Goal: Task Accomplishment & Management: Use online tool/utility

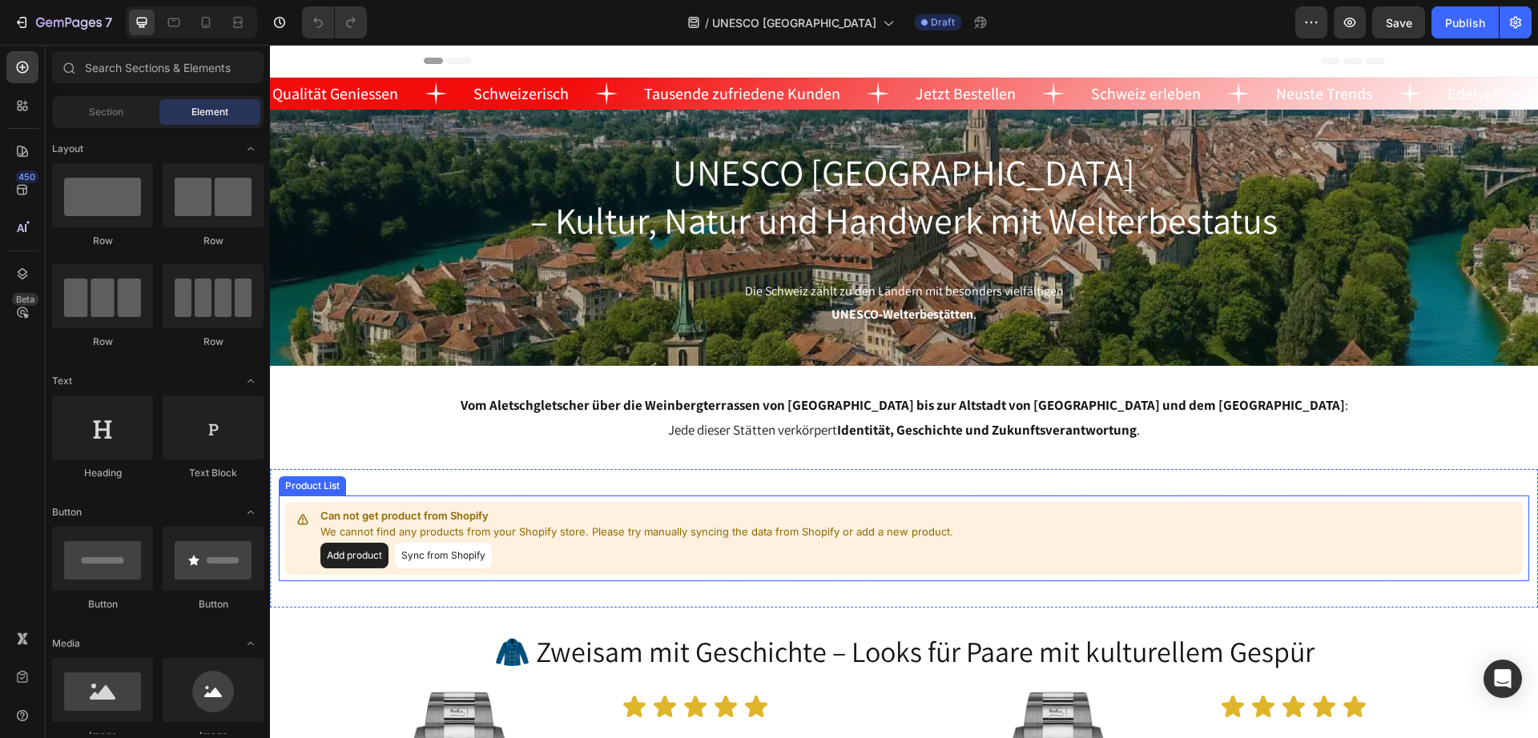
click at [704, 554] on div "Add product Sync from Shopify" at bounding box center [636, 556] width 633 height 26
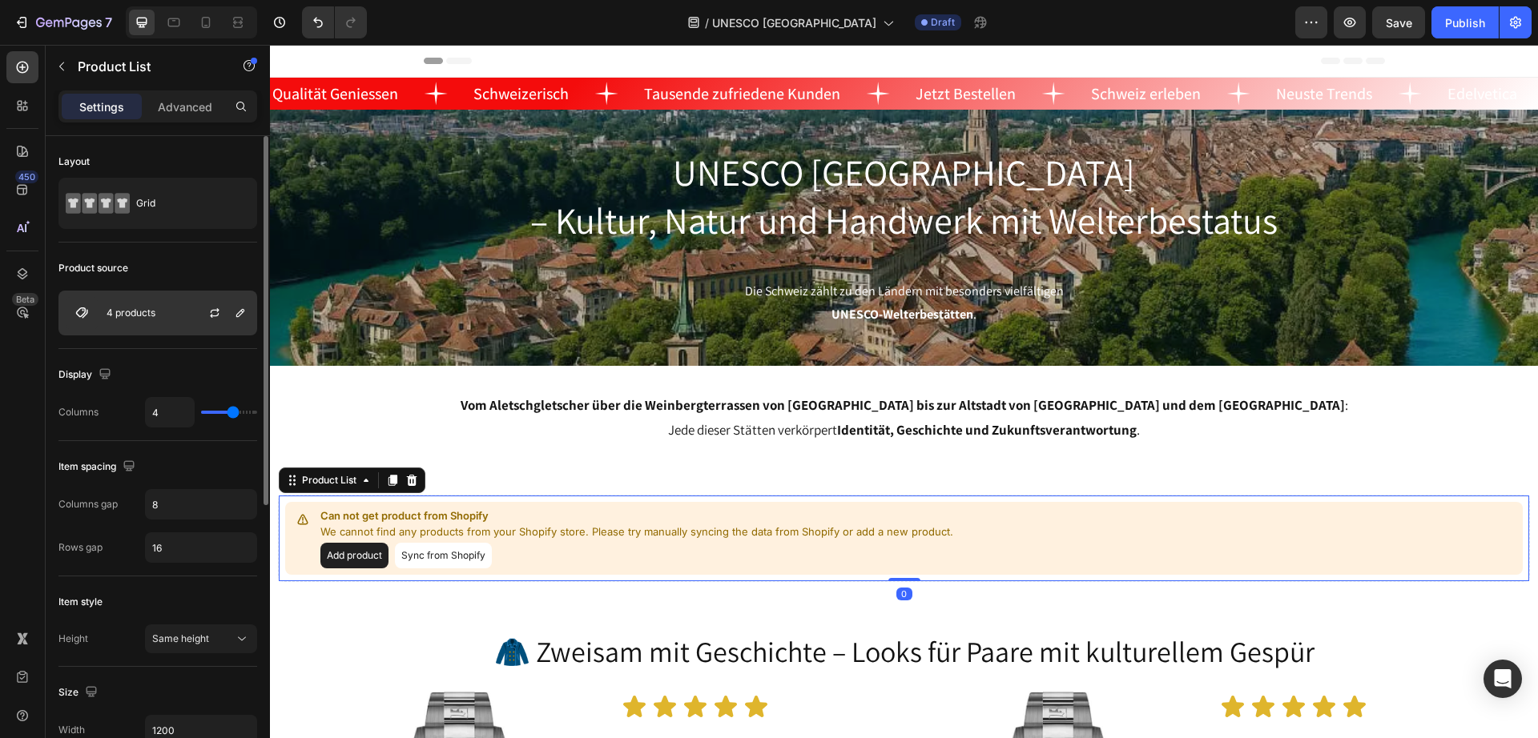
click at [127, 295] on div "4 products" at bounding box center [157, 313] width 199 height 45
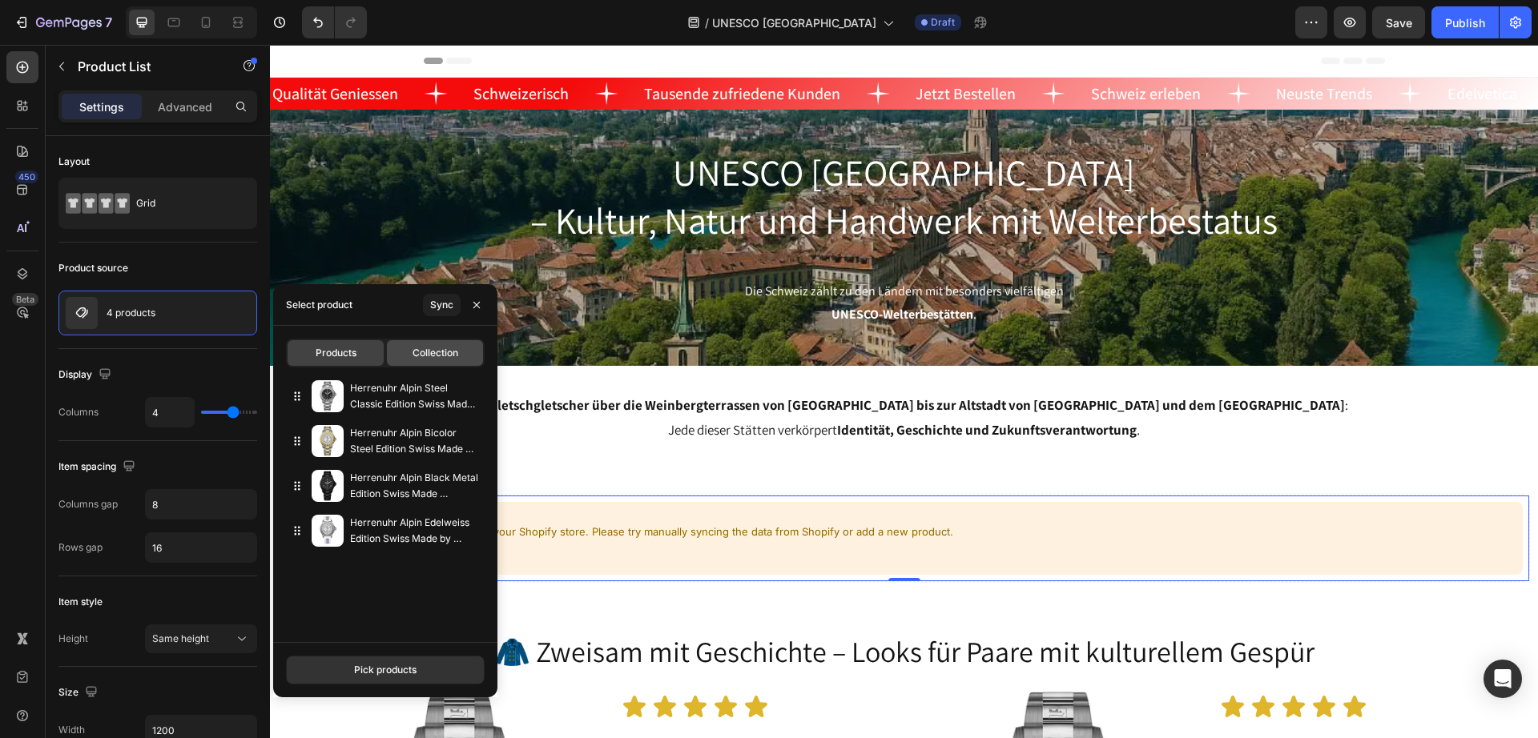
click at [431, 346] on span "Collection" at bounding box center [435, 353] width 46 height 14
type input "44"
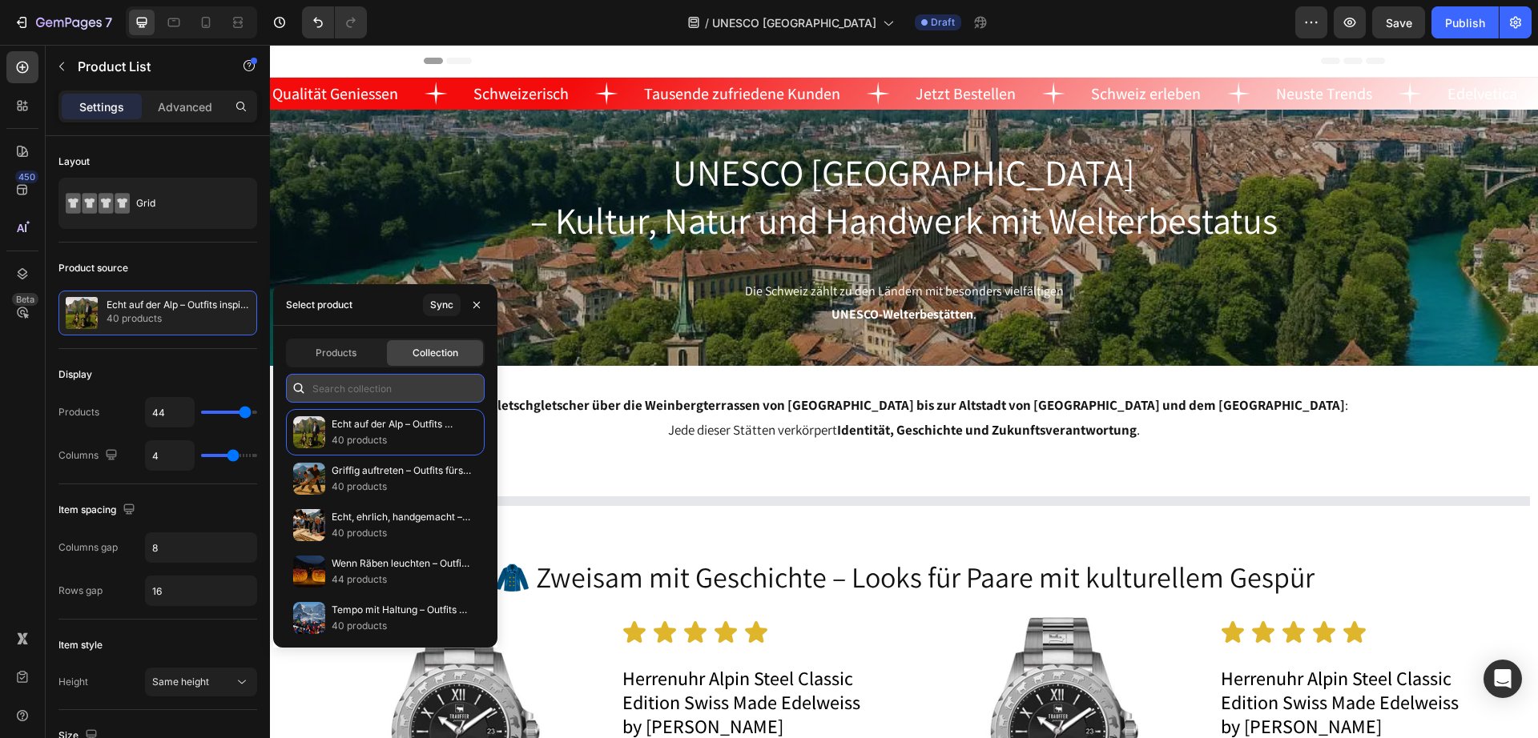
click at [377, 399] on input "text" at bounding box center [385, 388] width 199 height 29
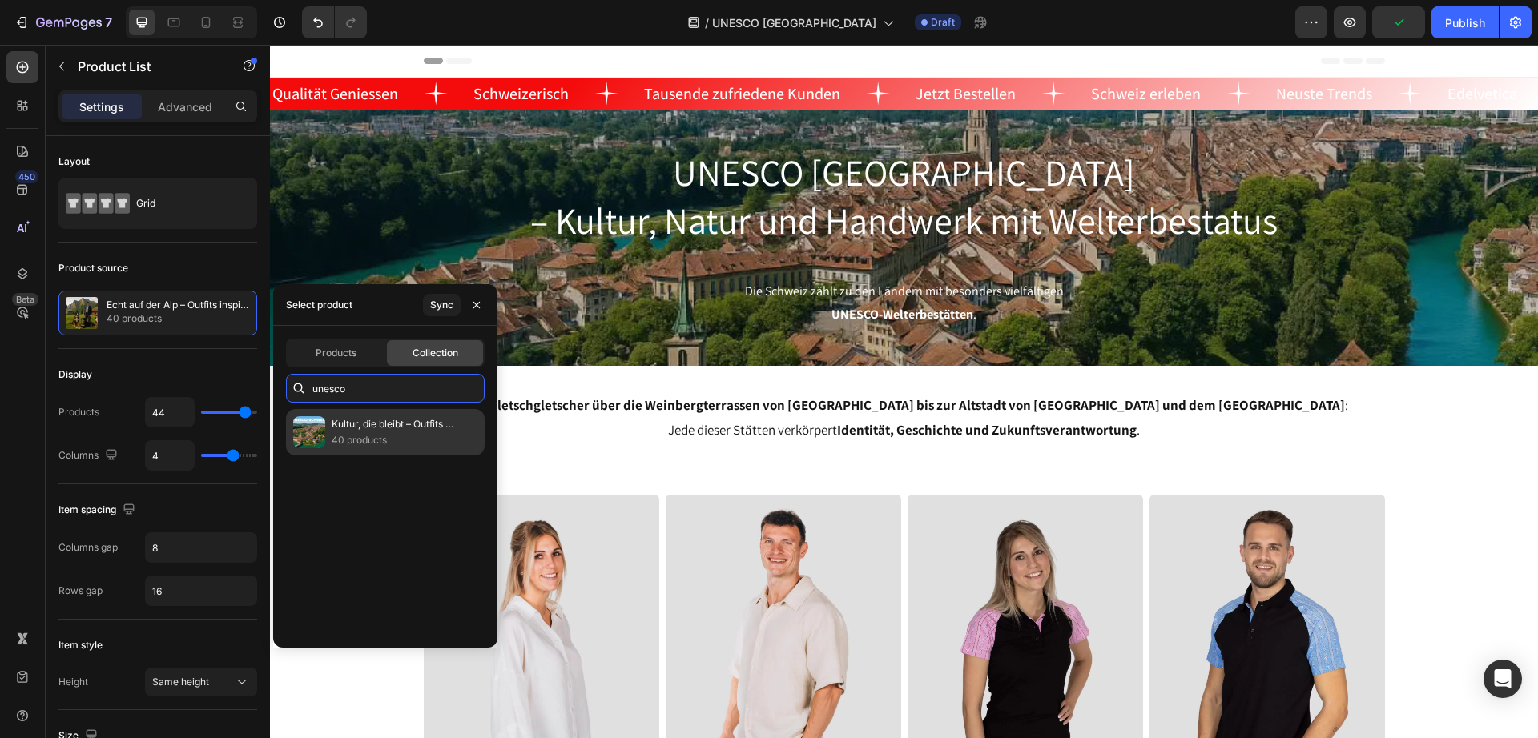
type input "unesco"
click at [381, 442] on p "40 products" at bounding box center [401, 440] width 139 height 16
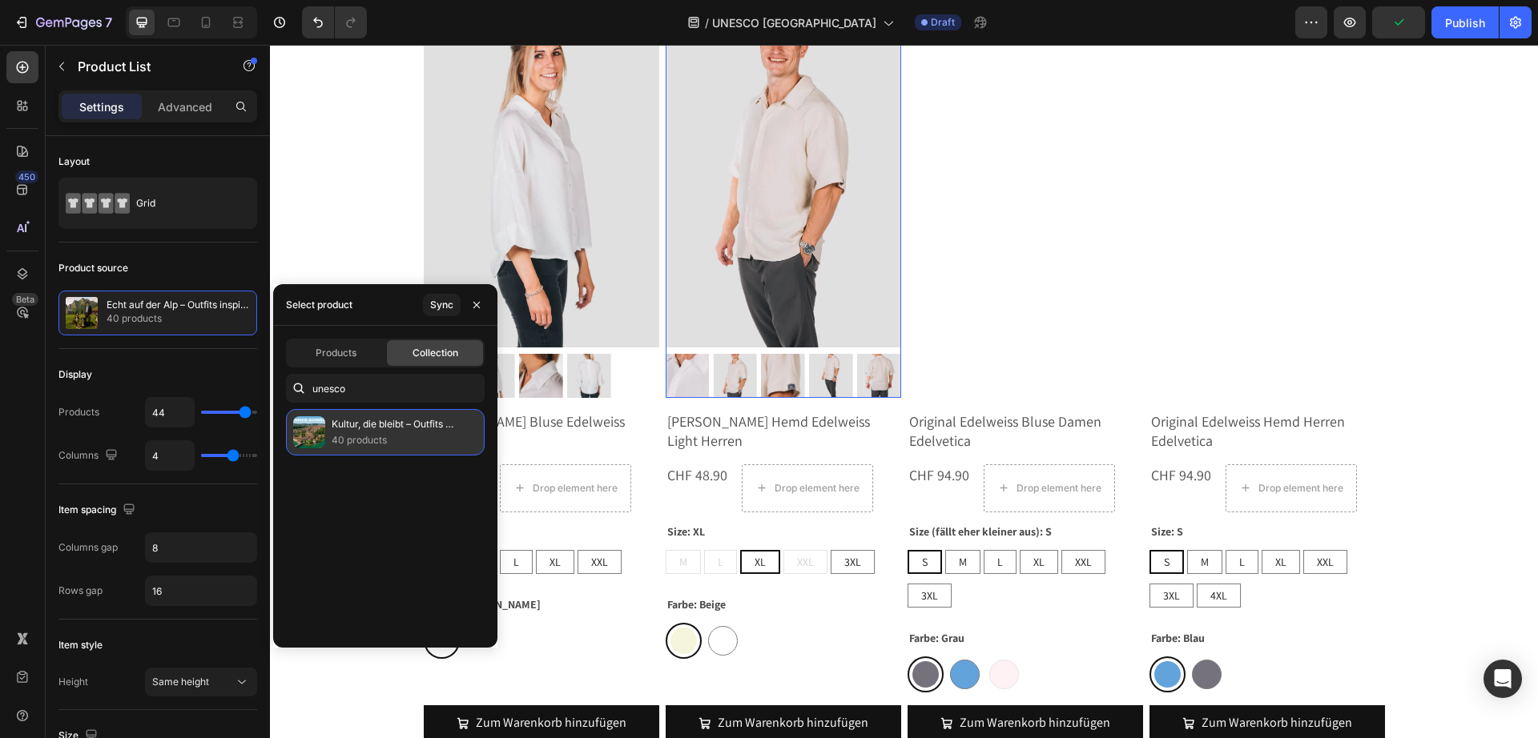
scroll to position [701, 0]
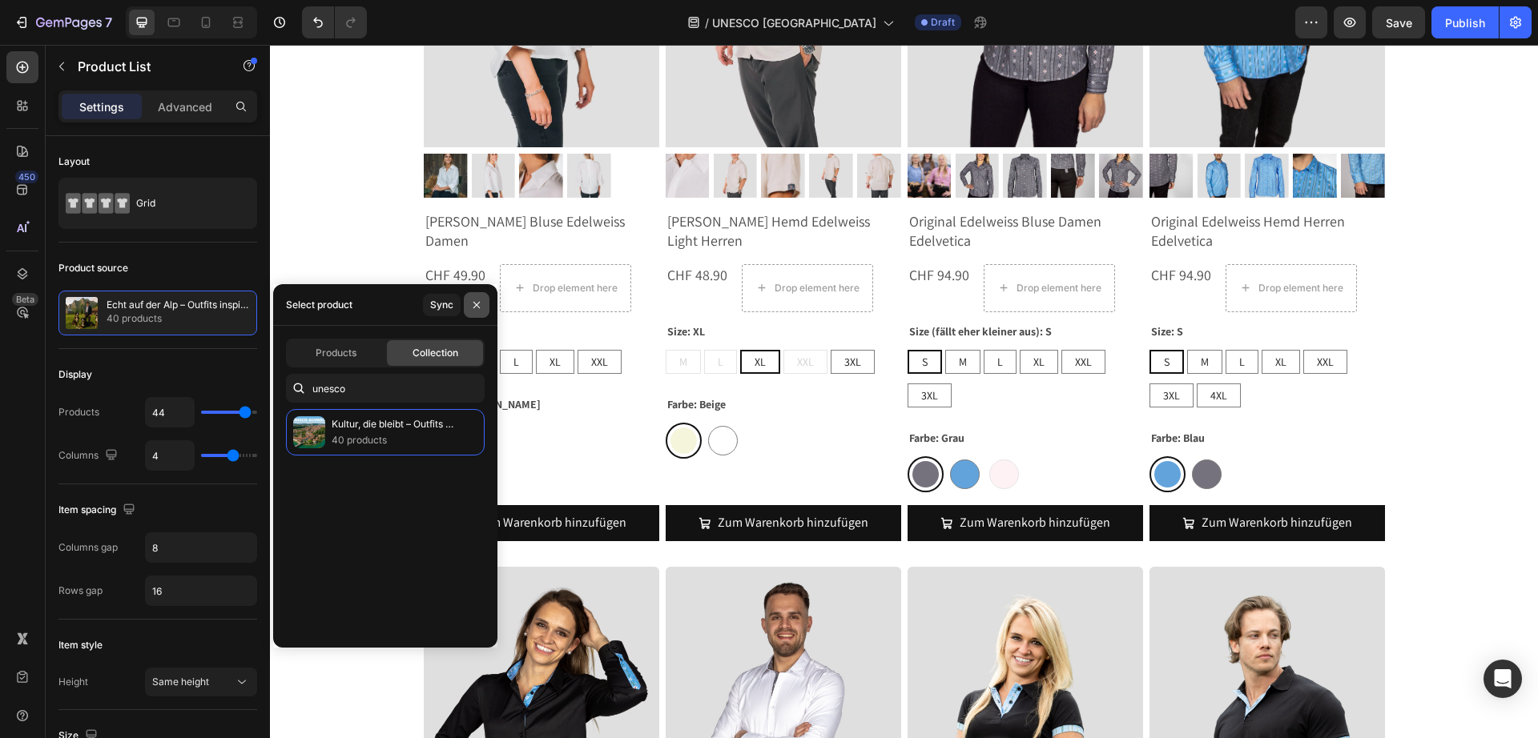
click at [474, 304] on icon "button" at bounding box center [476, 305] width 13 height 13
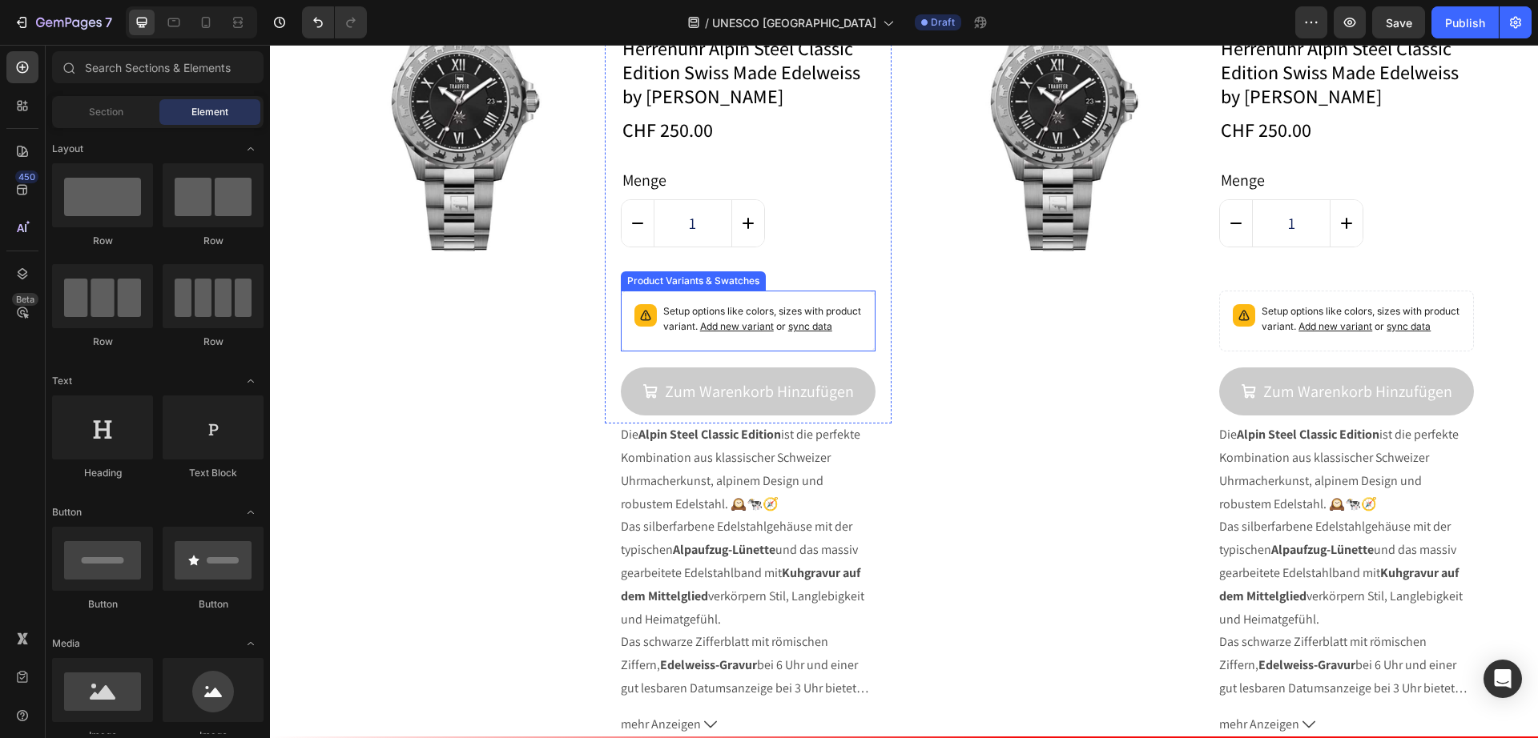
scroll to position [4770, 0]
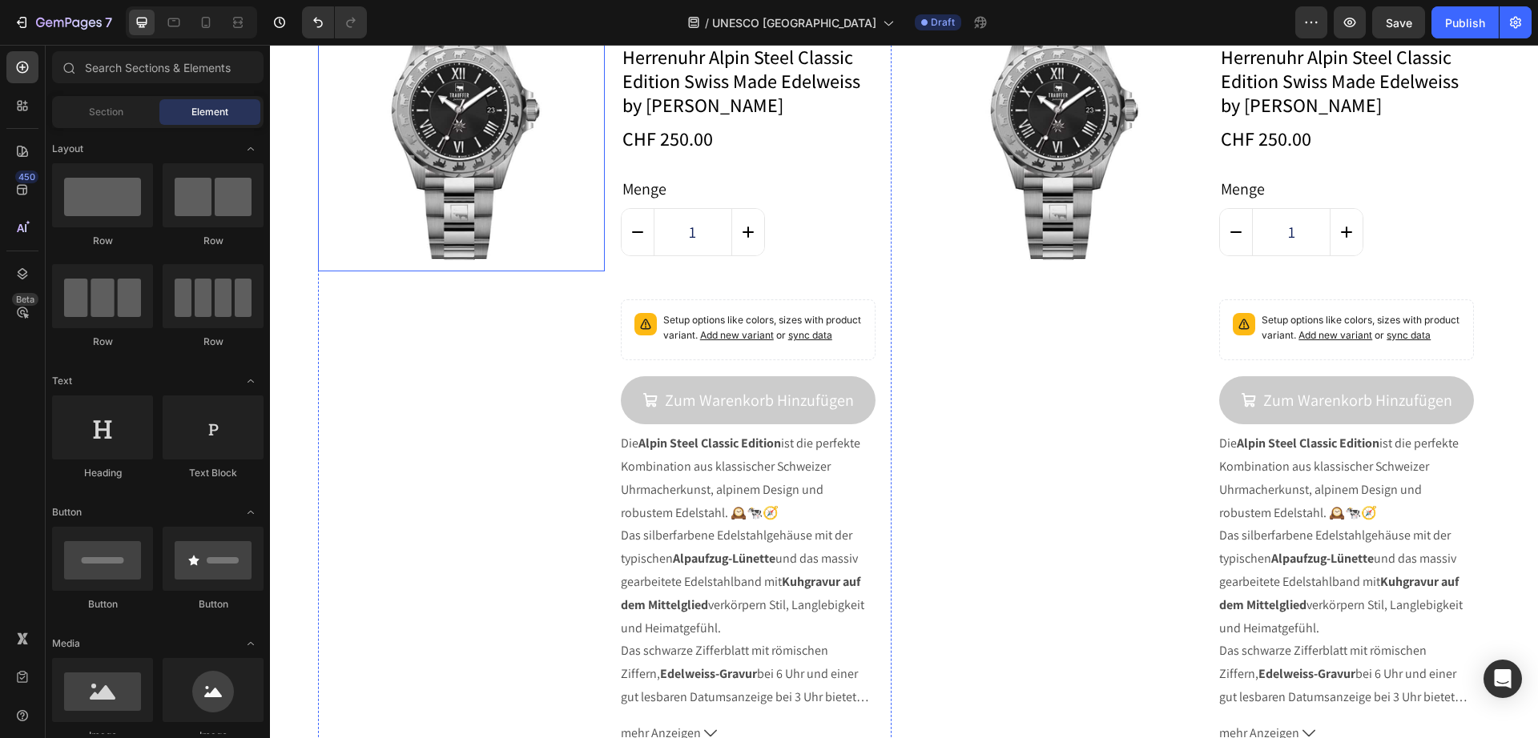
click at [459, 247] on img at bounding box center [461, 128] width 287 height 287
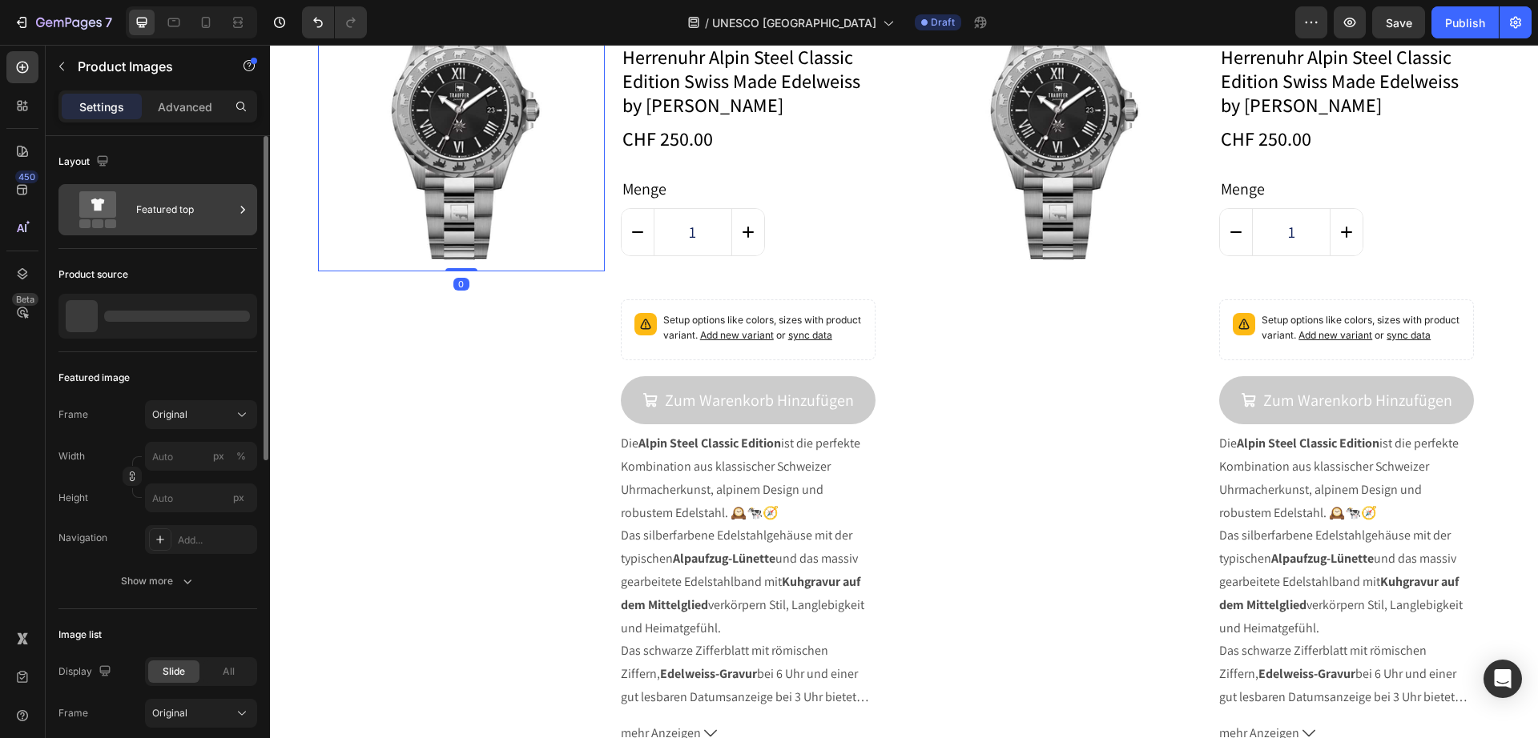
click at [155, 208] on div "Featured top" at bounding box center [185, 209] width 98 height 37
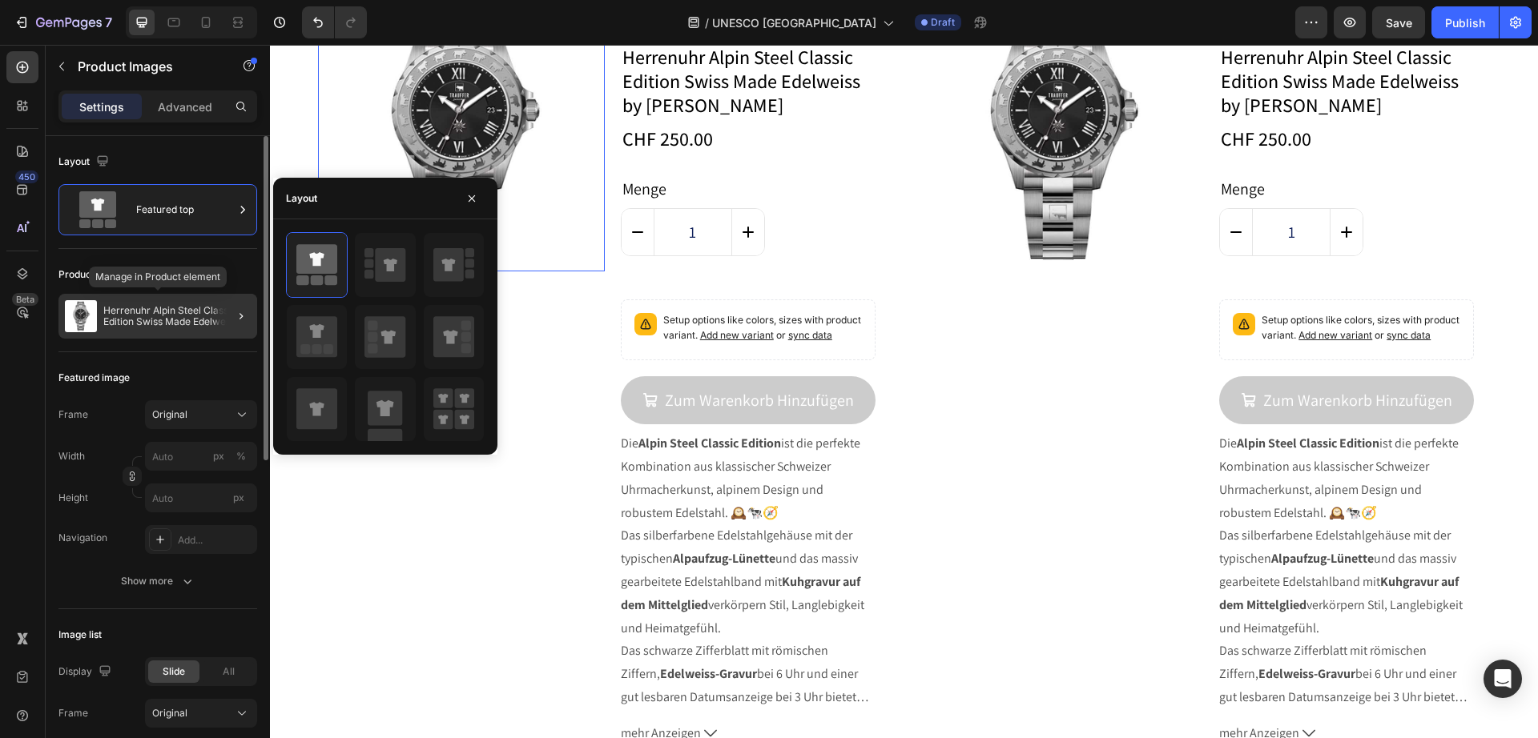
click at [163, 329] on div "Herrenuhr Alpin Steel Classic Edition Swiss Made Edelweiss by [PERSON_NAME]" at bounding box center [157, 316] width 199 height 45
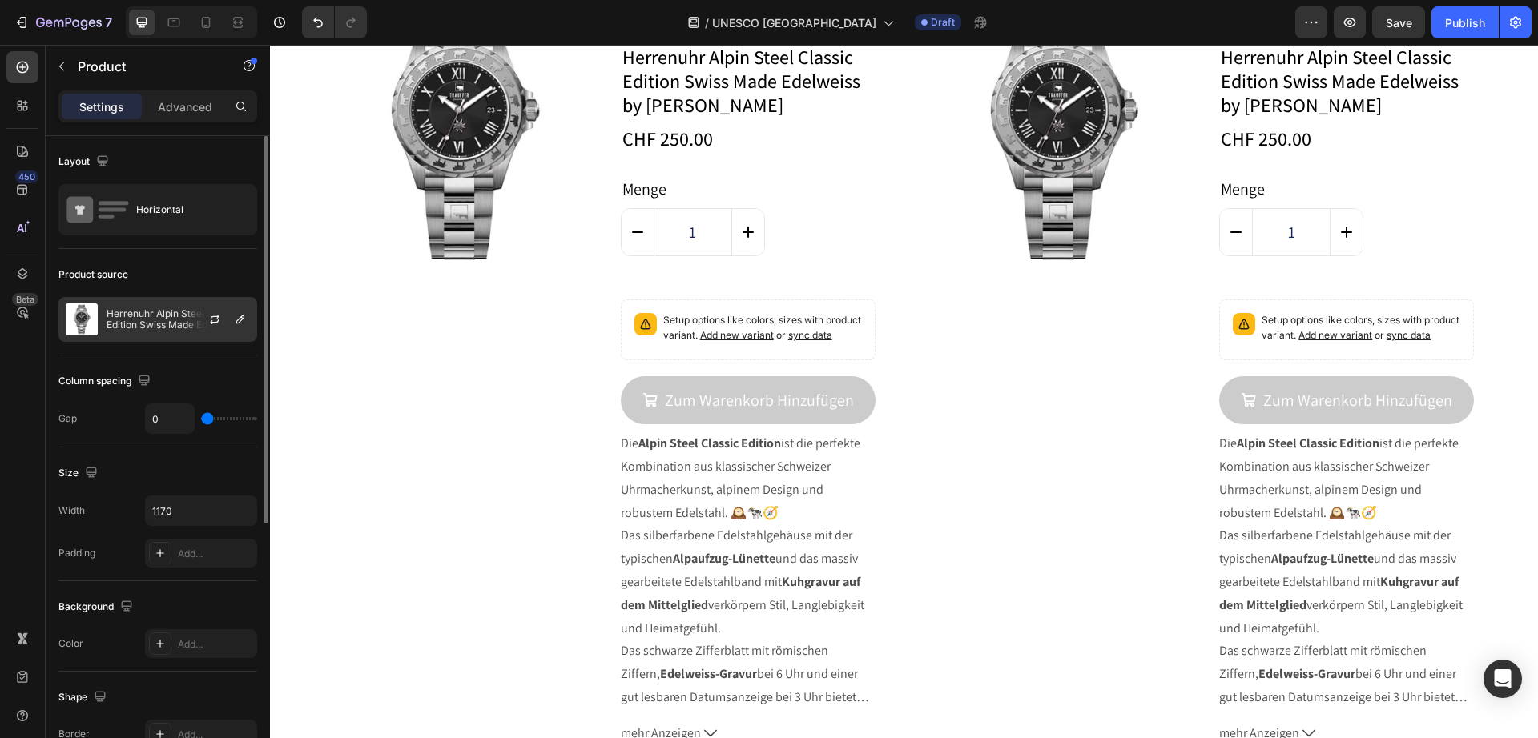
click at [125, 327] on p "Herrenuhr Alpin Steel Classic Edition Swiss Made Edelweiss by [PERSON_NAME]" at bounding box center [178, 319] width 143 height 22
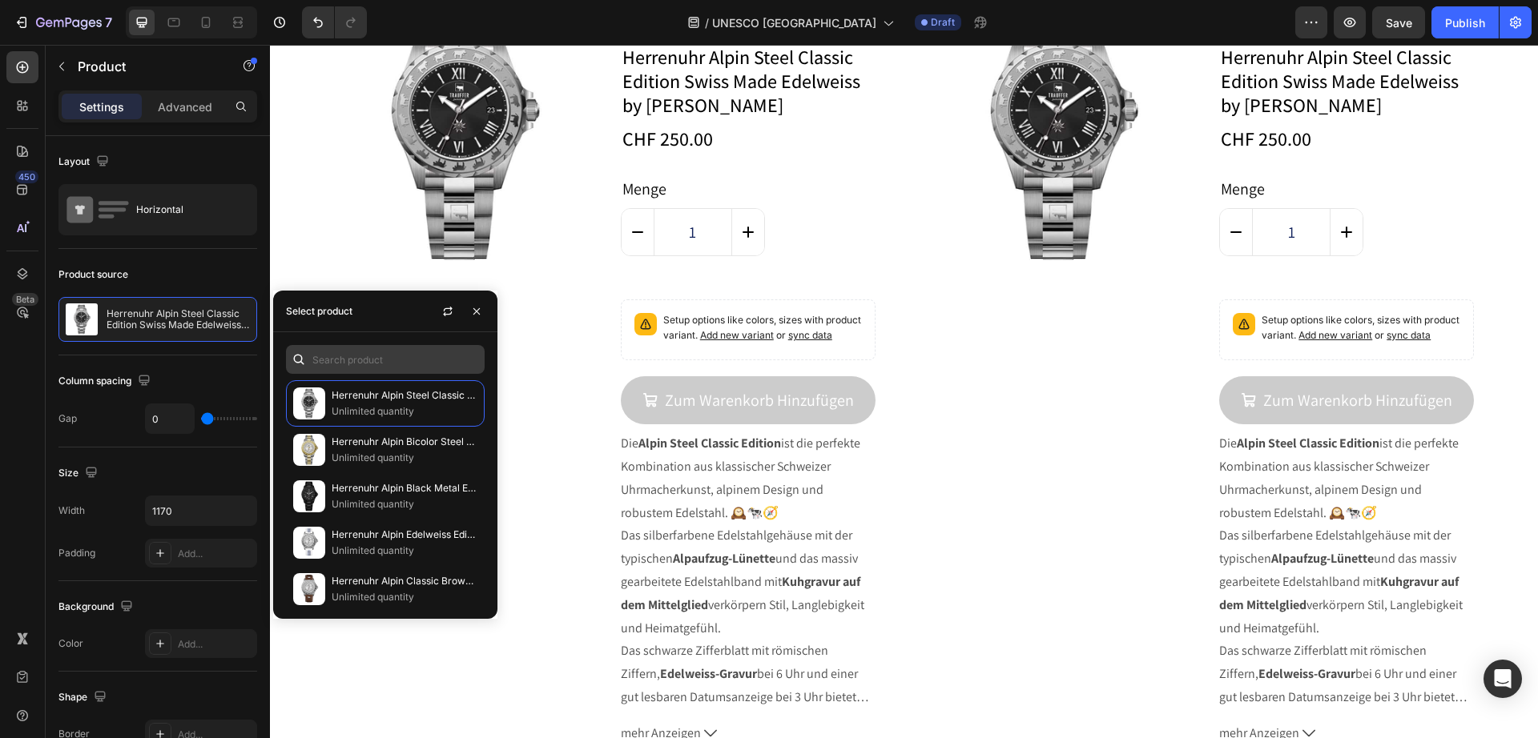
click at [428, 356] on div "Select product Herrenuhr Alpin Steel Classic Edition Swiss Made Edelweiss by Tr…" at bounding box center [385, 455] width 224 height 328
click at [422, 359] on input "text" at bounding box center [385, 359] width 199 height 29
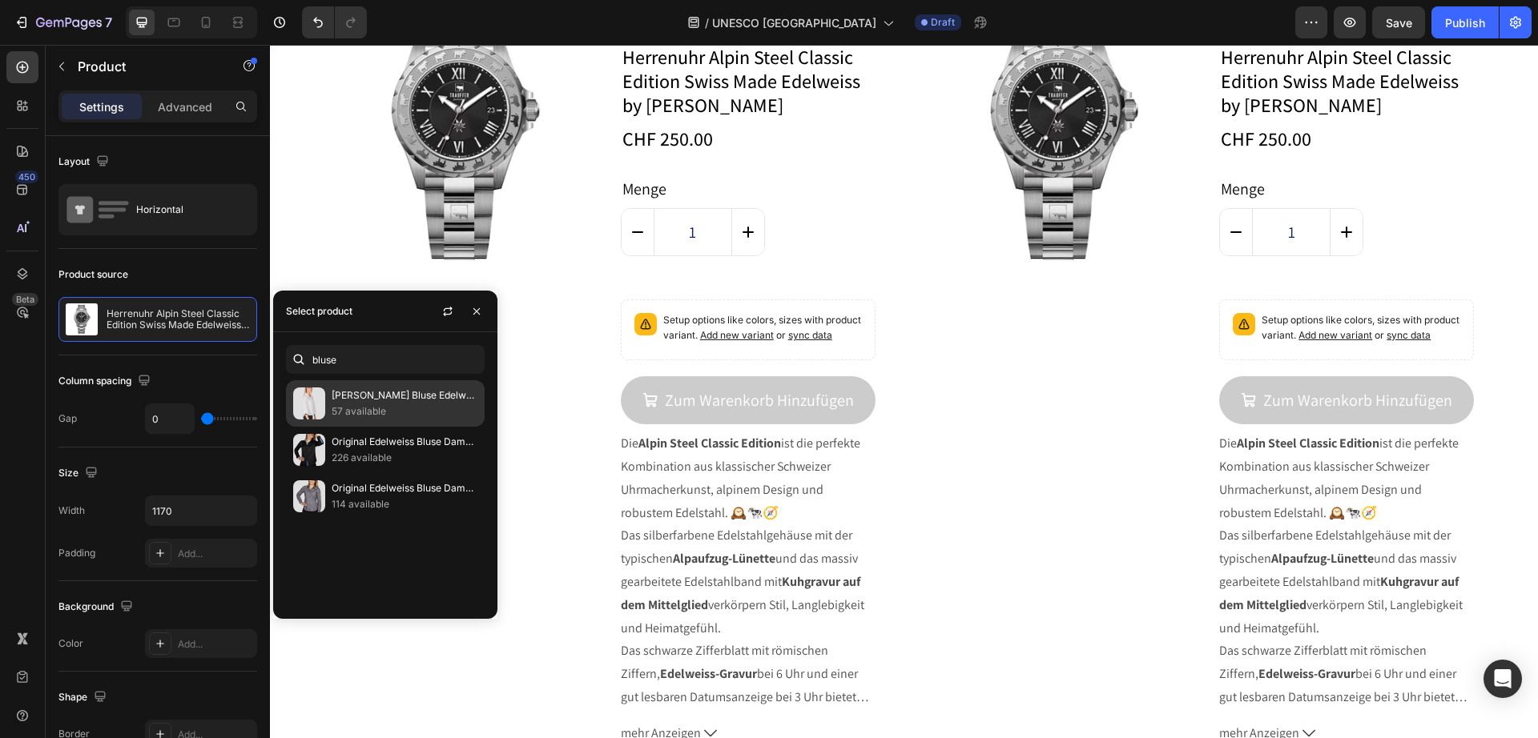
click at [384, 407] on p "57 available" at bounding box center [405, 412] width 146 height 16
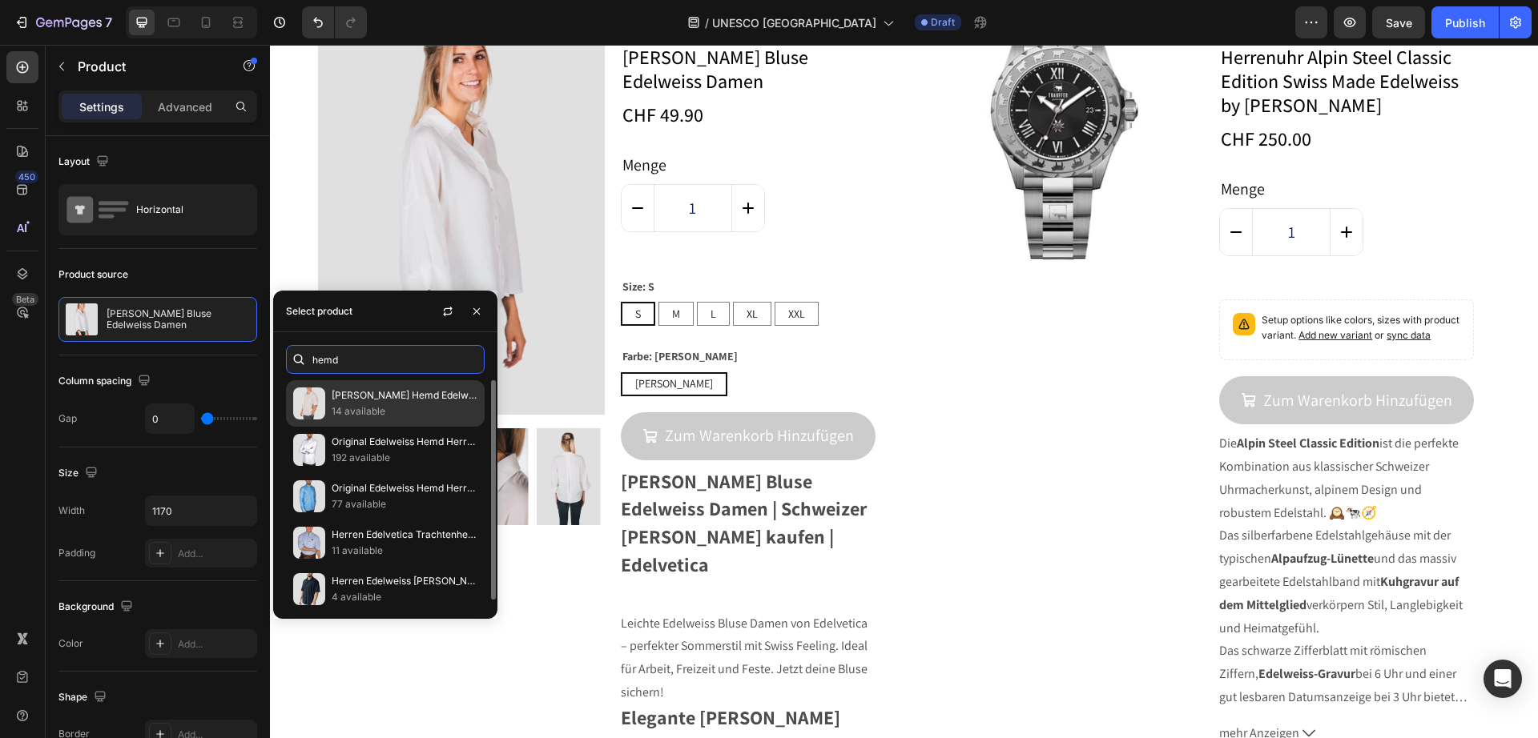
type input "hemd"
click at [370, 404] on p "14 available" at bounding box center [405, 412] width 146 height 16
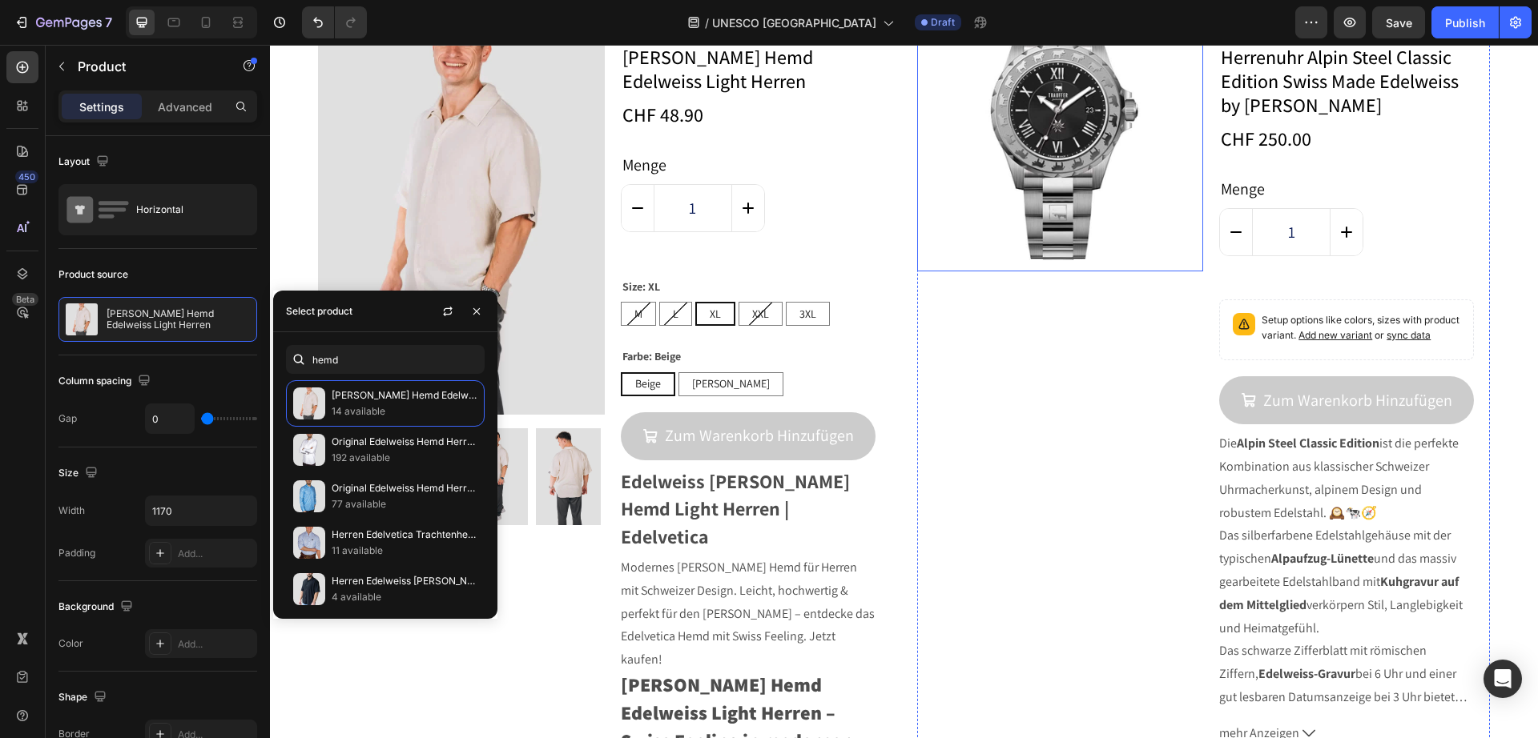
scroll to position [4669, 0]
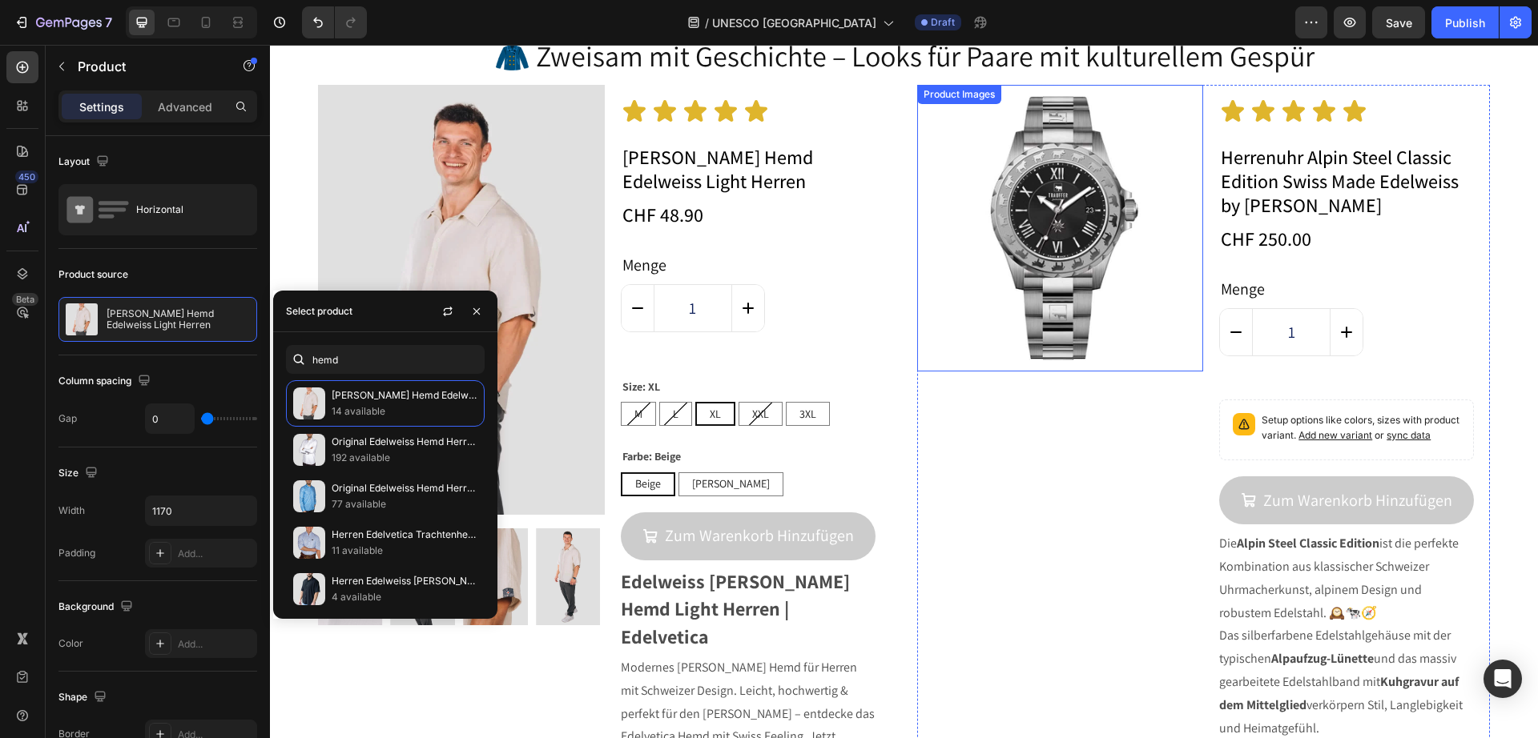
click at [1049, 343] on img at bounding box center [1060, 228] width 287 height 287
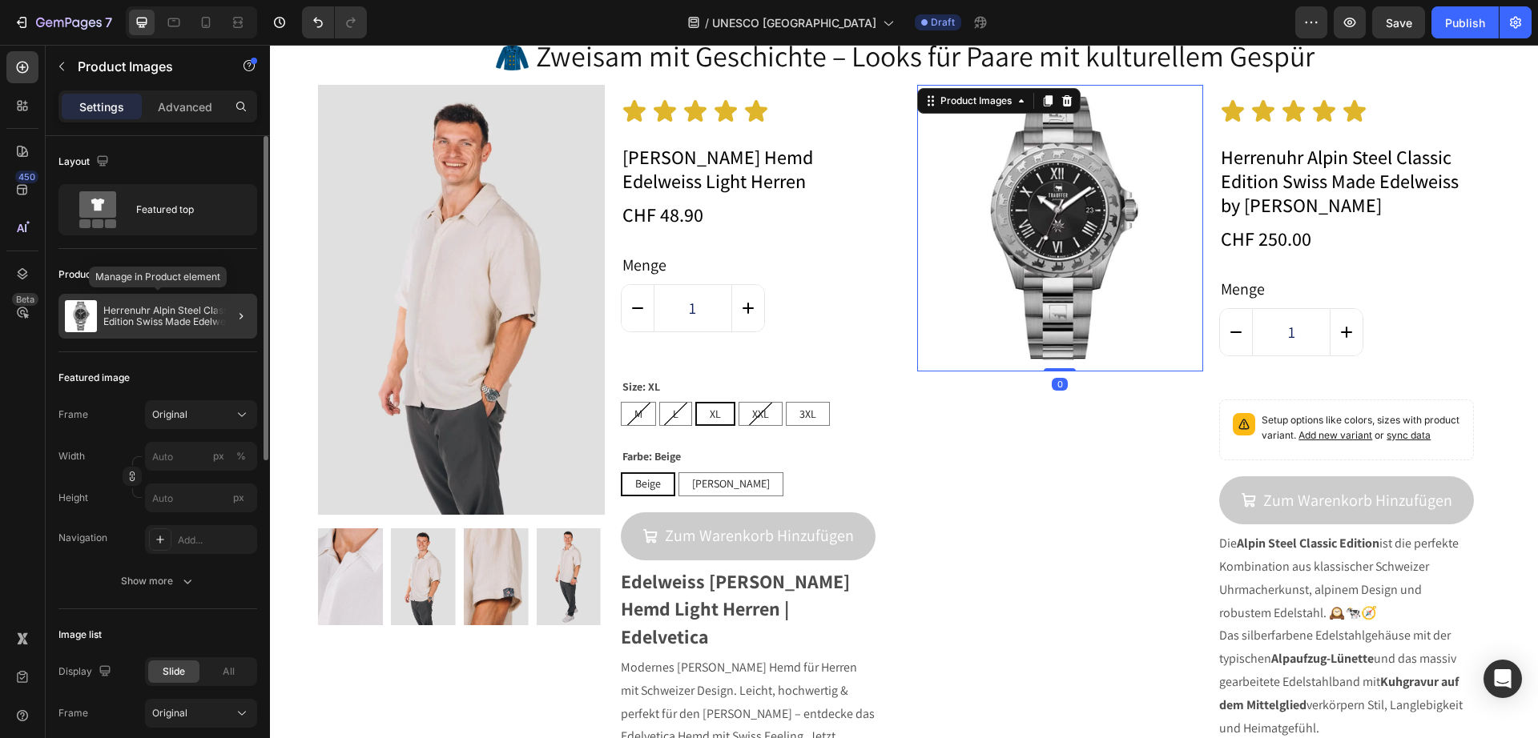
click at [148, 301] on div "Herrenuhr Alpin Steel Classic Edition Swiss Made Edelweiss by [PERSON_NAME]" at bounding box center [157, 316] width 199 height 45
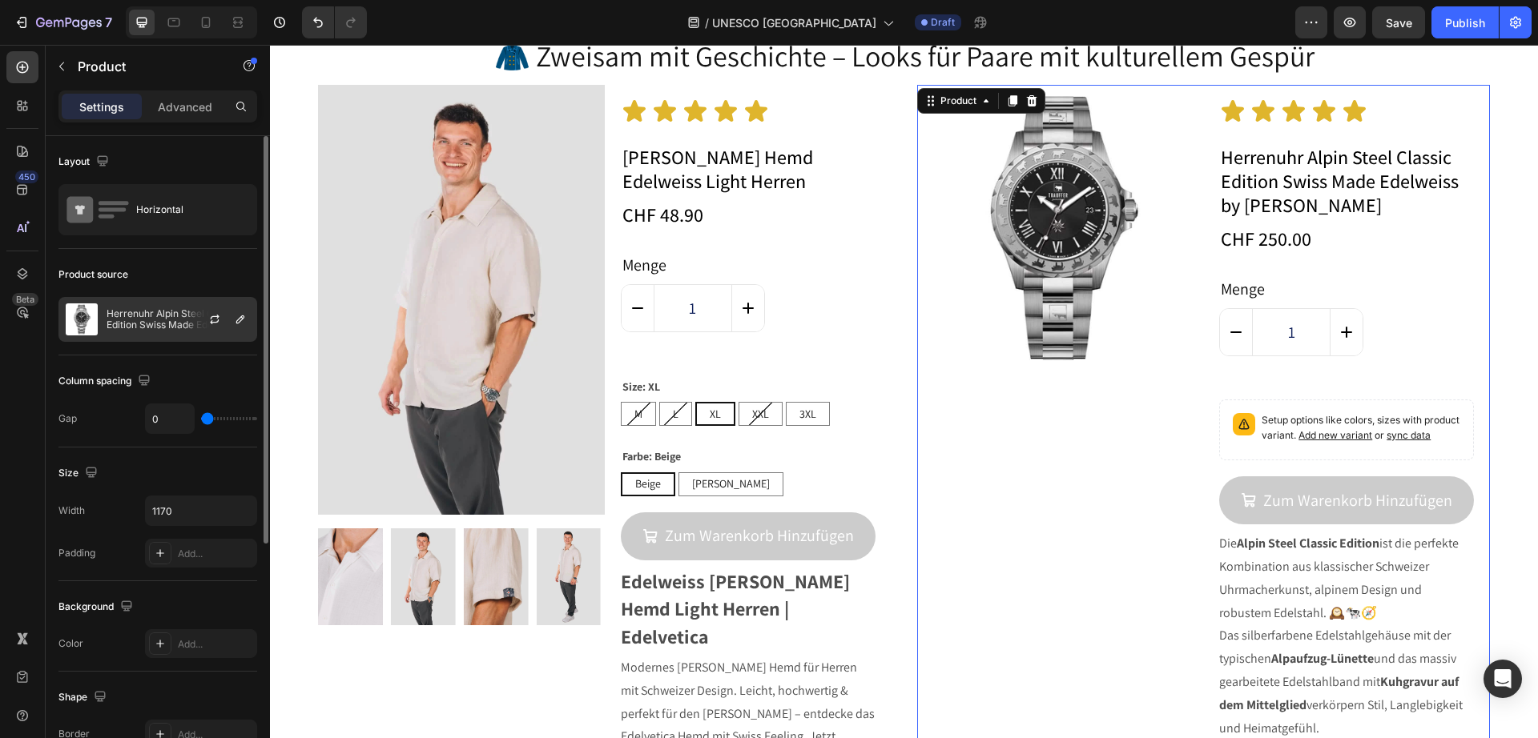
click at [137, 316] on p "Herrenuhr Alpin Steel Classic Edition Swiss Made Edelweiss by [PERSON_NAME]" at bounding box center [178, 319] width 143 height 22
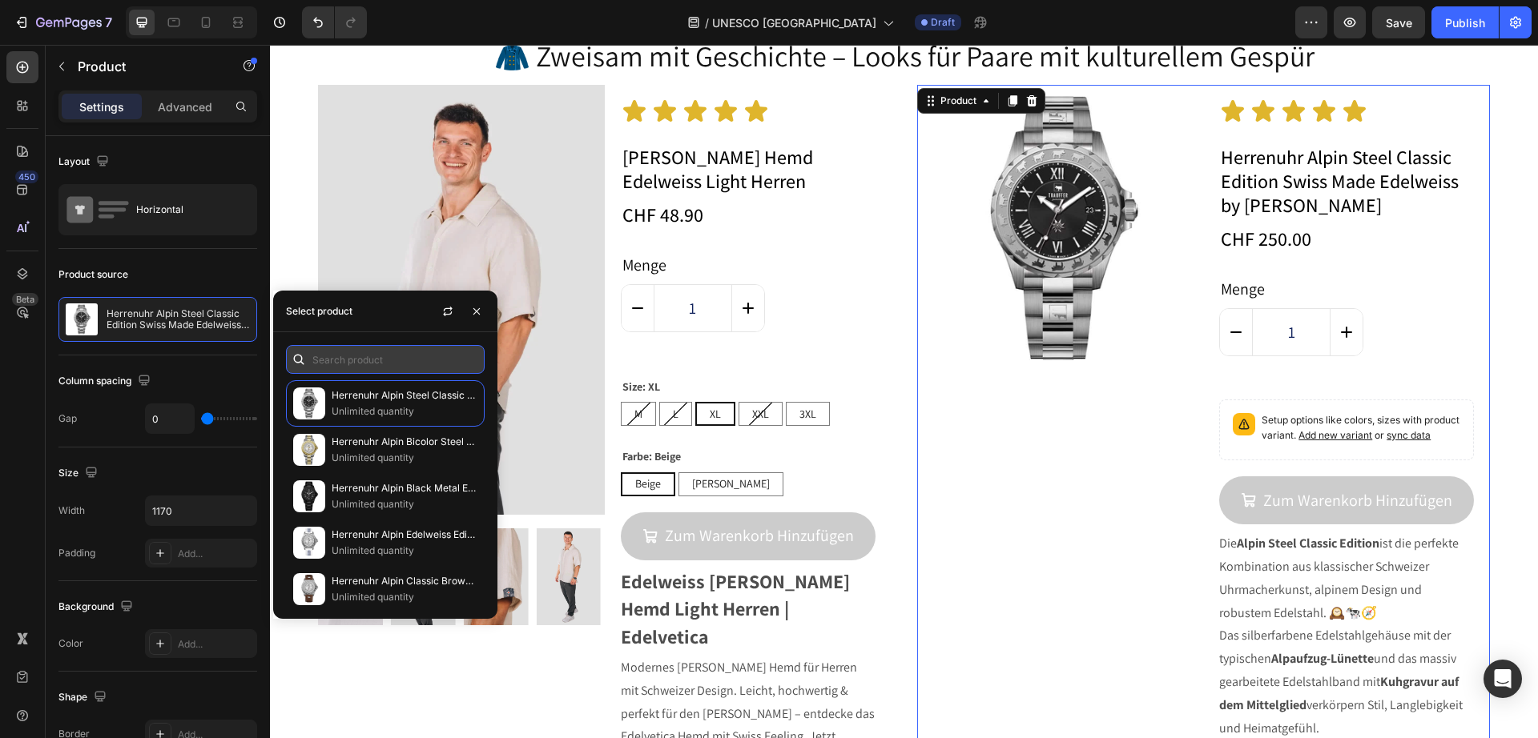
click at [339, 352] on input "text" at bounding box center [385, 359] width 199 height 29
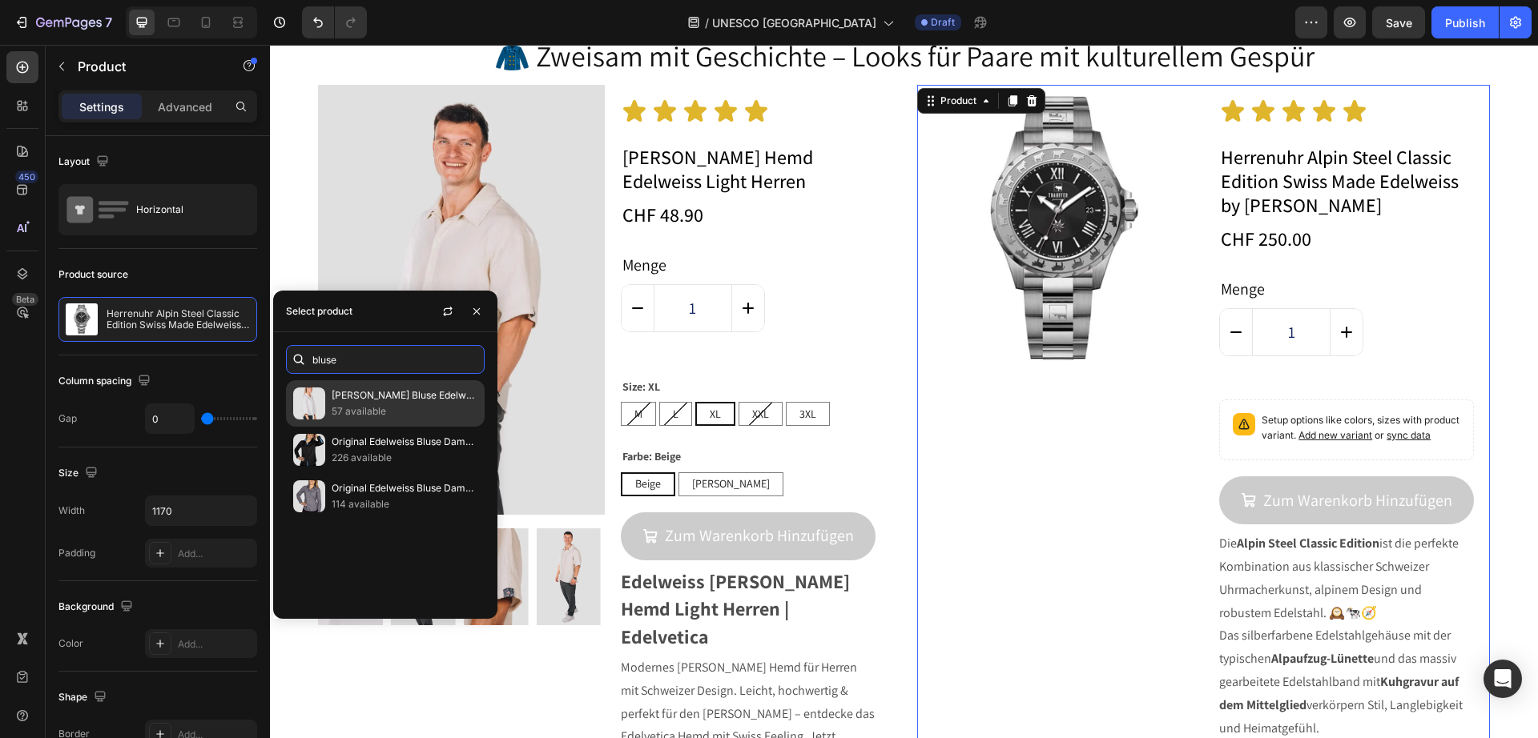
type input "bluse"
click at [353, 404] on p "57 available" at bounding box center [405, 412] width 146 height 16
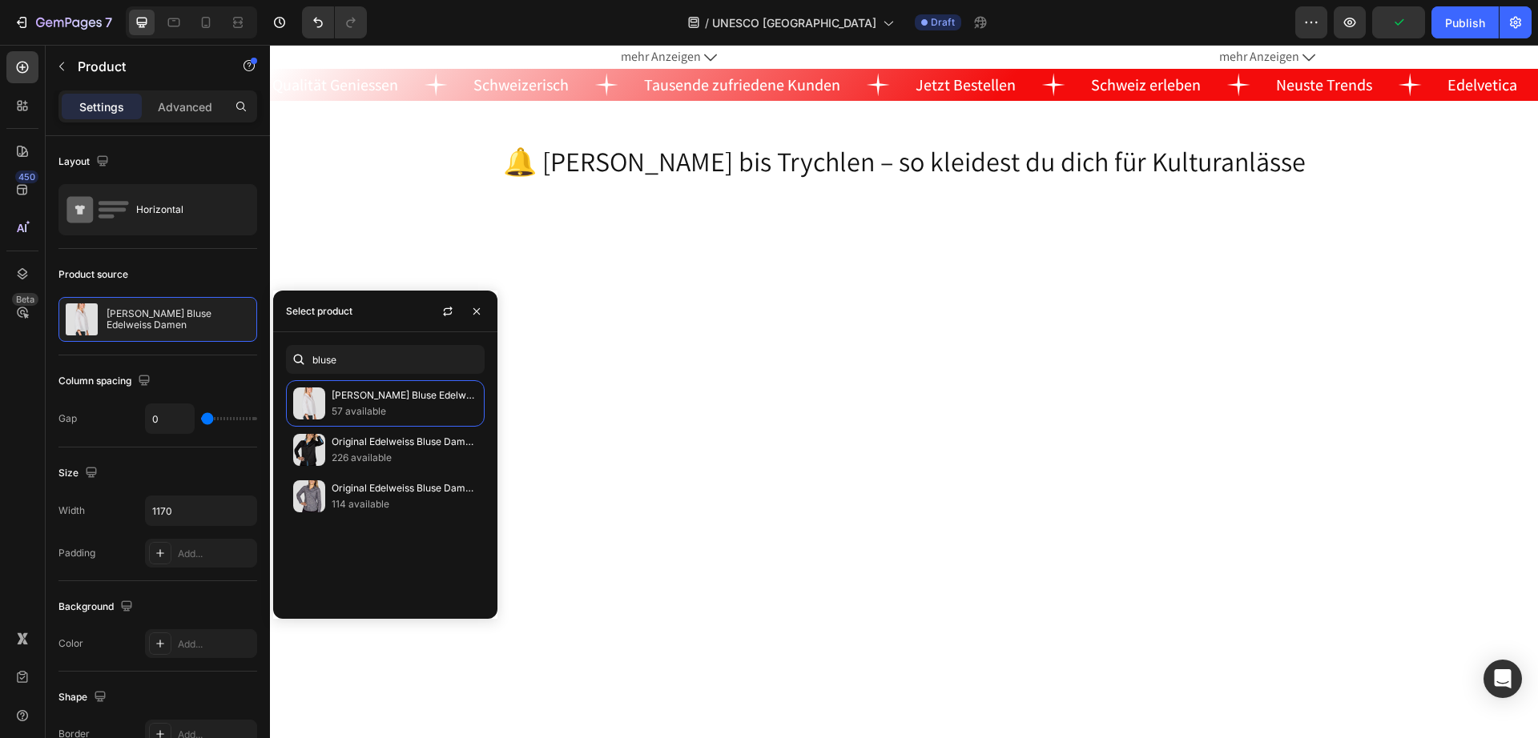
scroll to position [660, 0]
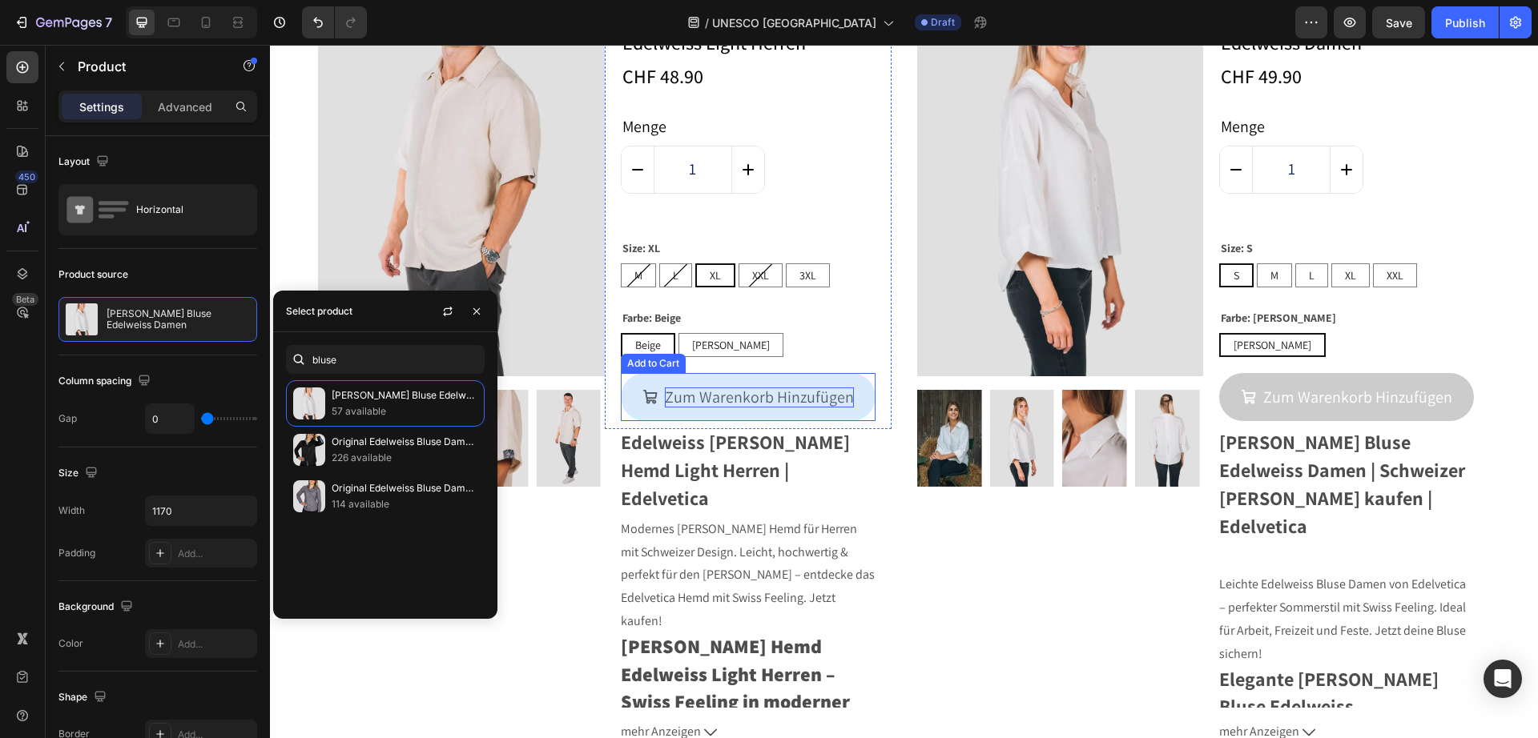
click at [782, 392] on div "Zum Warenkorb Hinzufügen" at bounding box center [759, 398] width 189 height 20
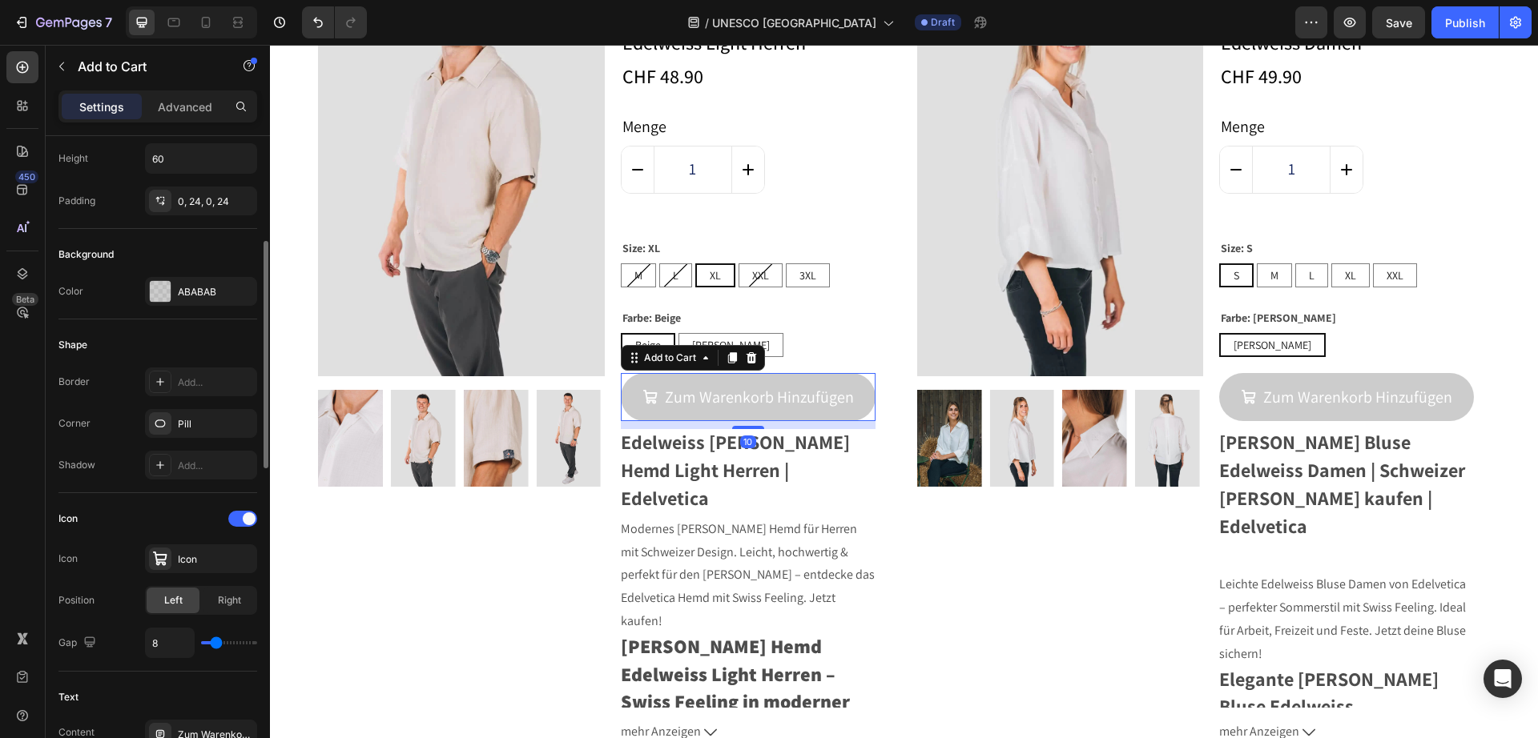
scroll to position [500, 0]
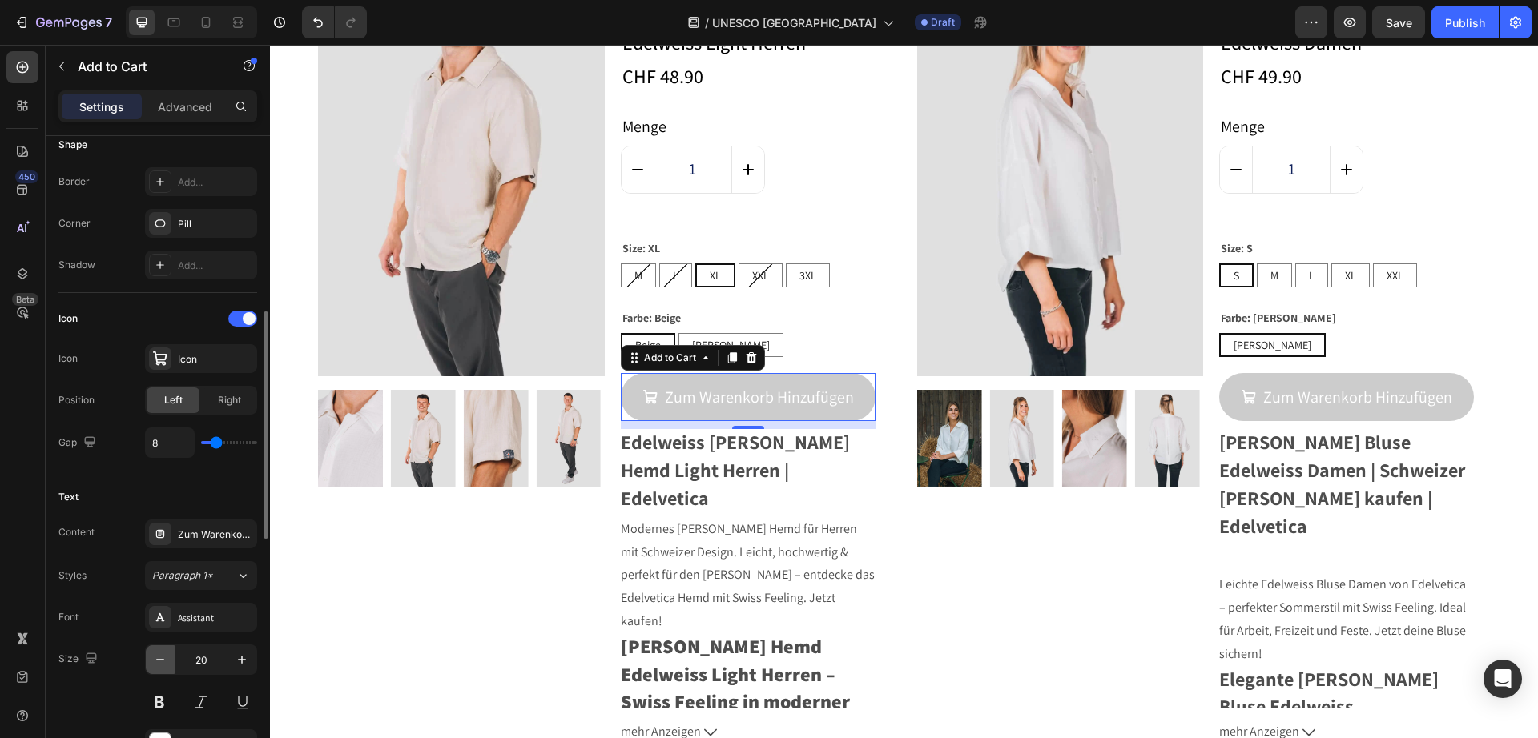
click at [156, 655] on icon "button" at bounding box center [160, 660] width 16 height 16
type input "19"
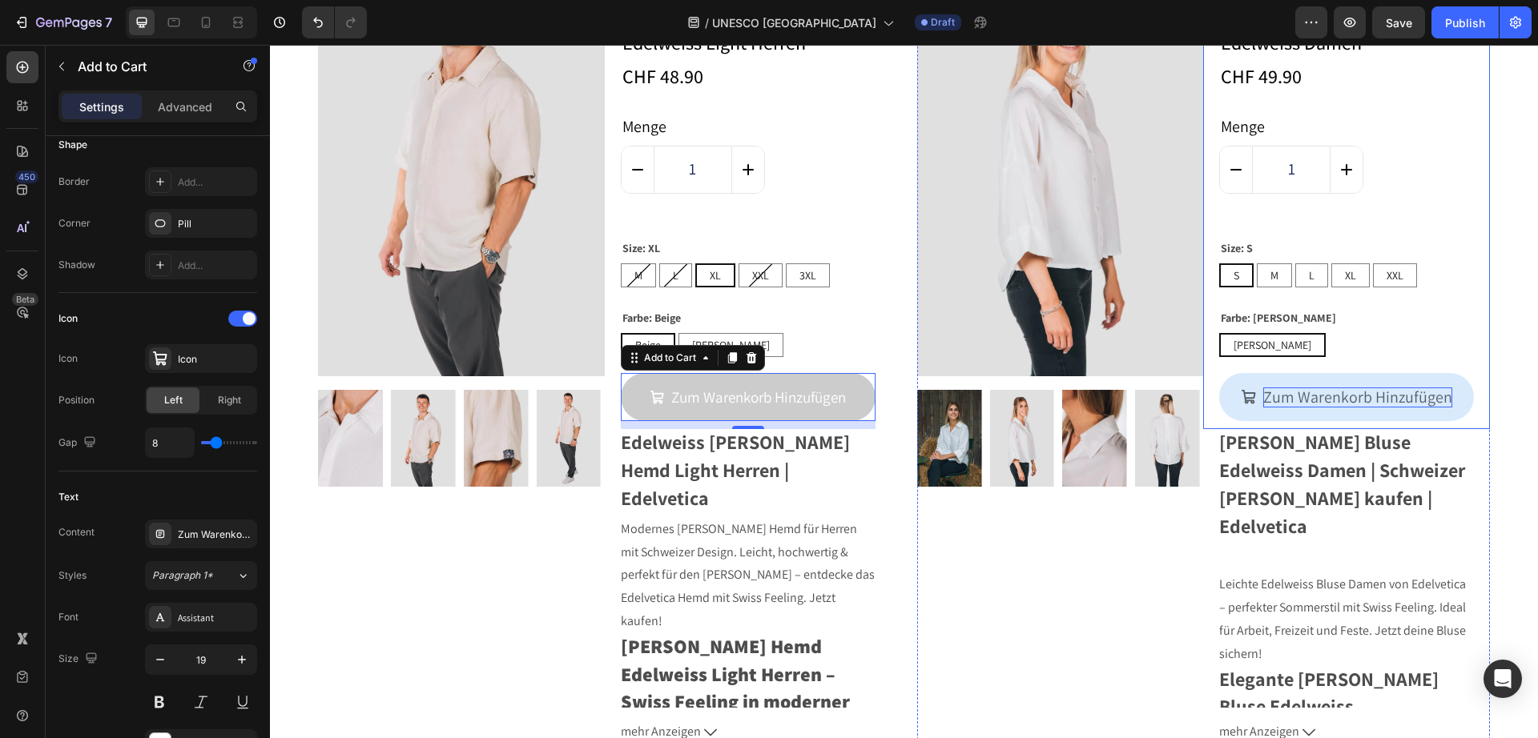
click at [1272, 390] on div "Zum Warenkorb Hinzufügen" at bounding box center [1357, 398] width 189 height 20
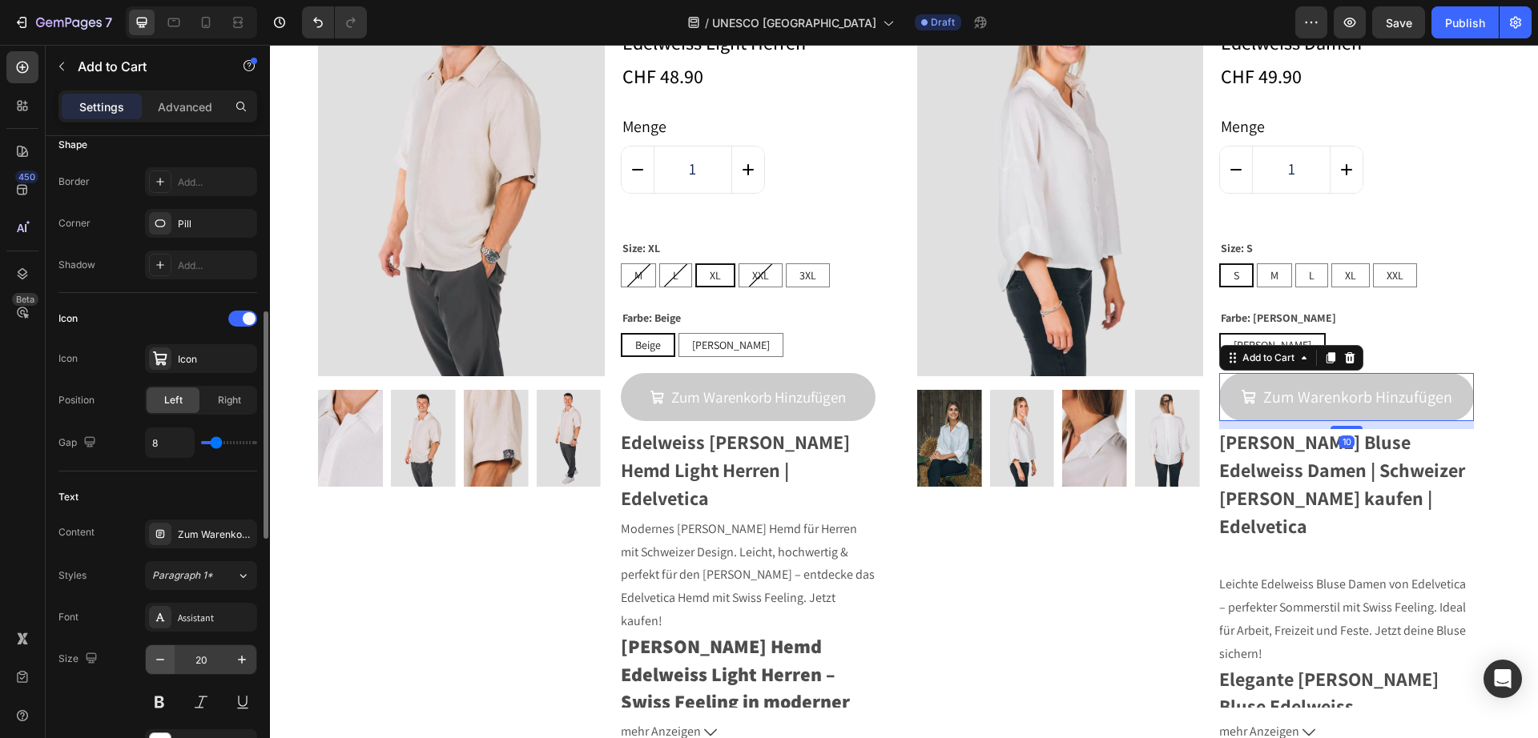
click at [171, 664] on button "button" at bounding box center [160, 659] width 29 height 29
type input "19"
click at [1473, 16] on div "Publish" at bounding box center [1465, 22] width 40 height 17
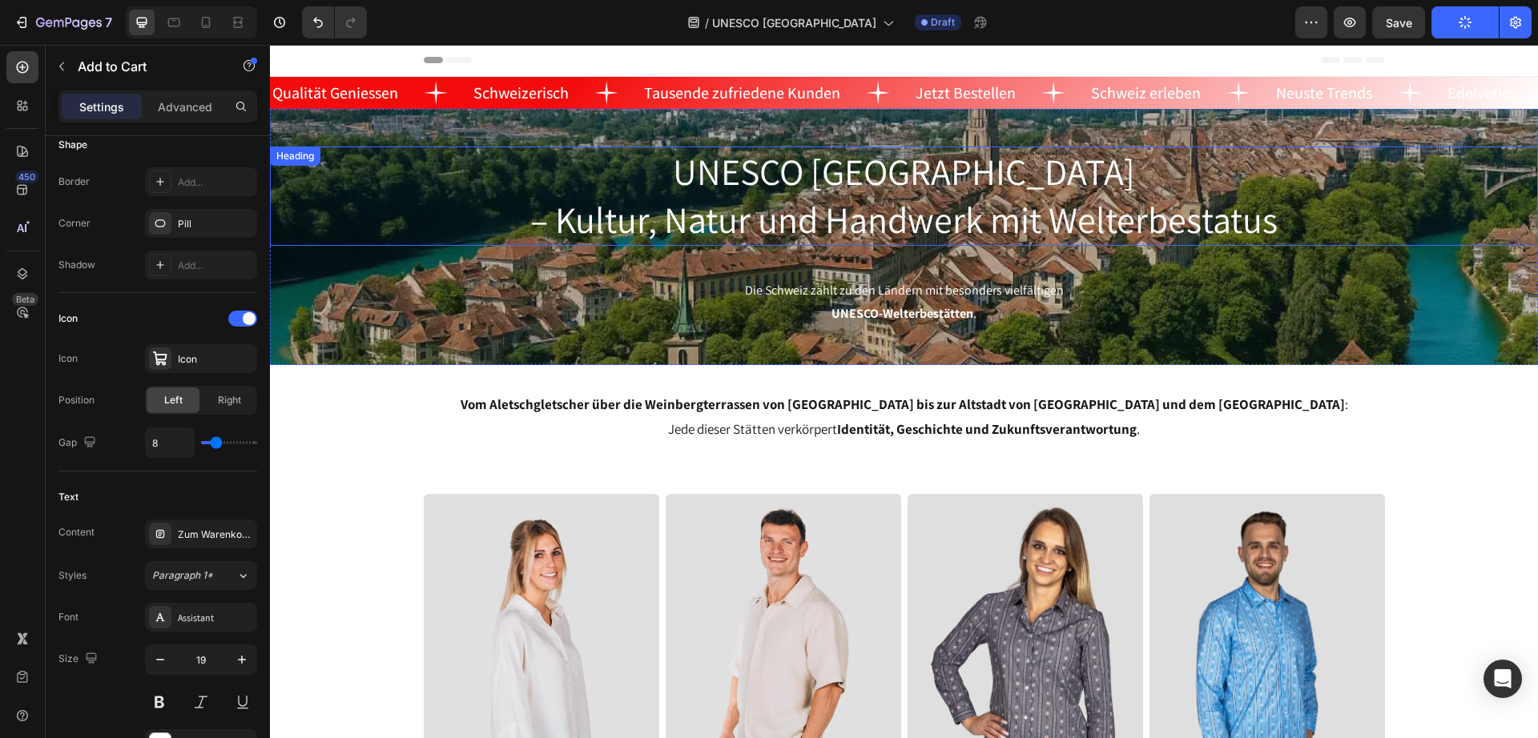
scroll to position [0, 0]
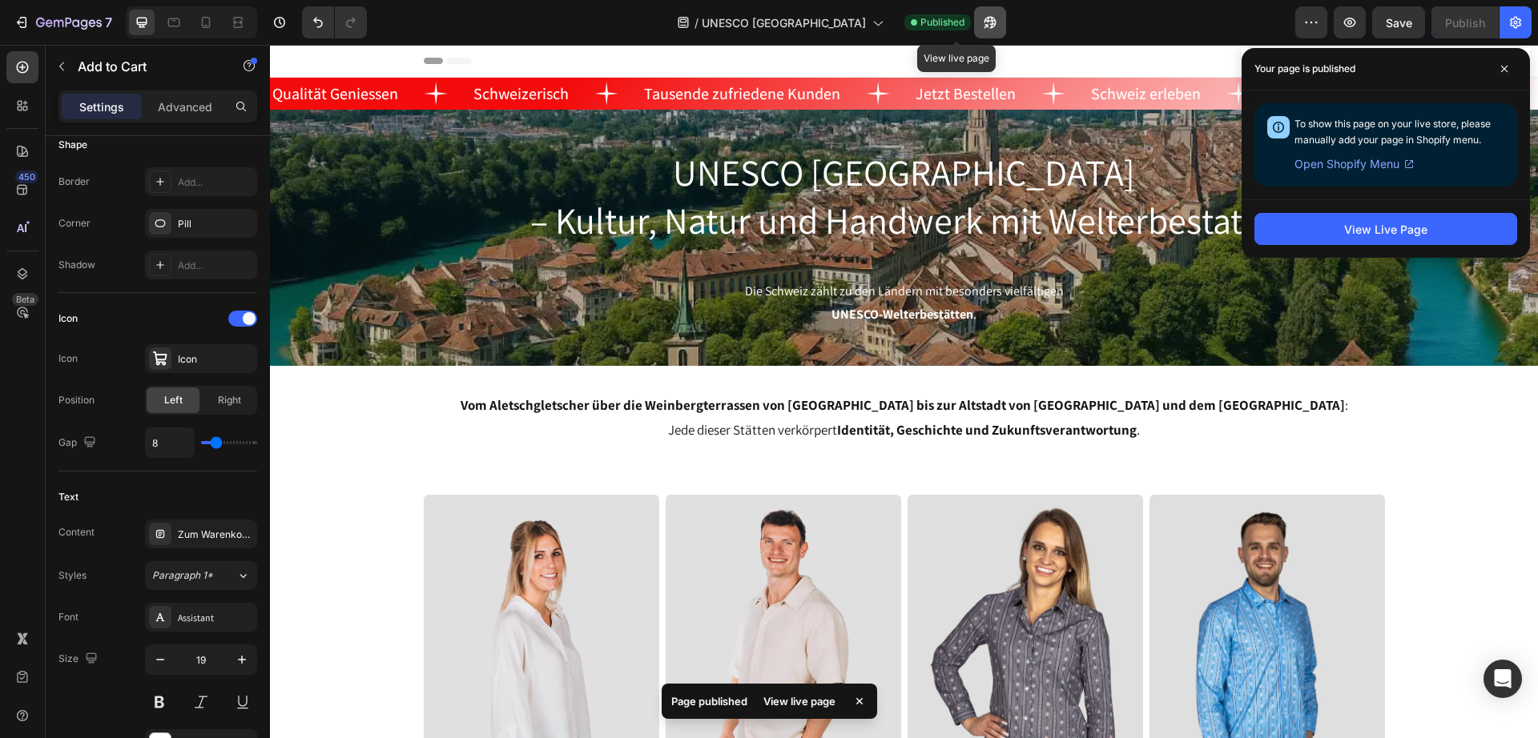
click at [984, 24] on icon "button" at bounding box center [986, 26] width 4 height 4
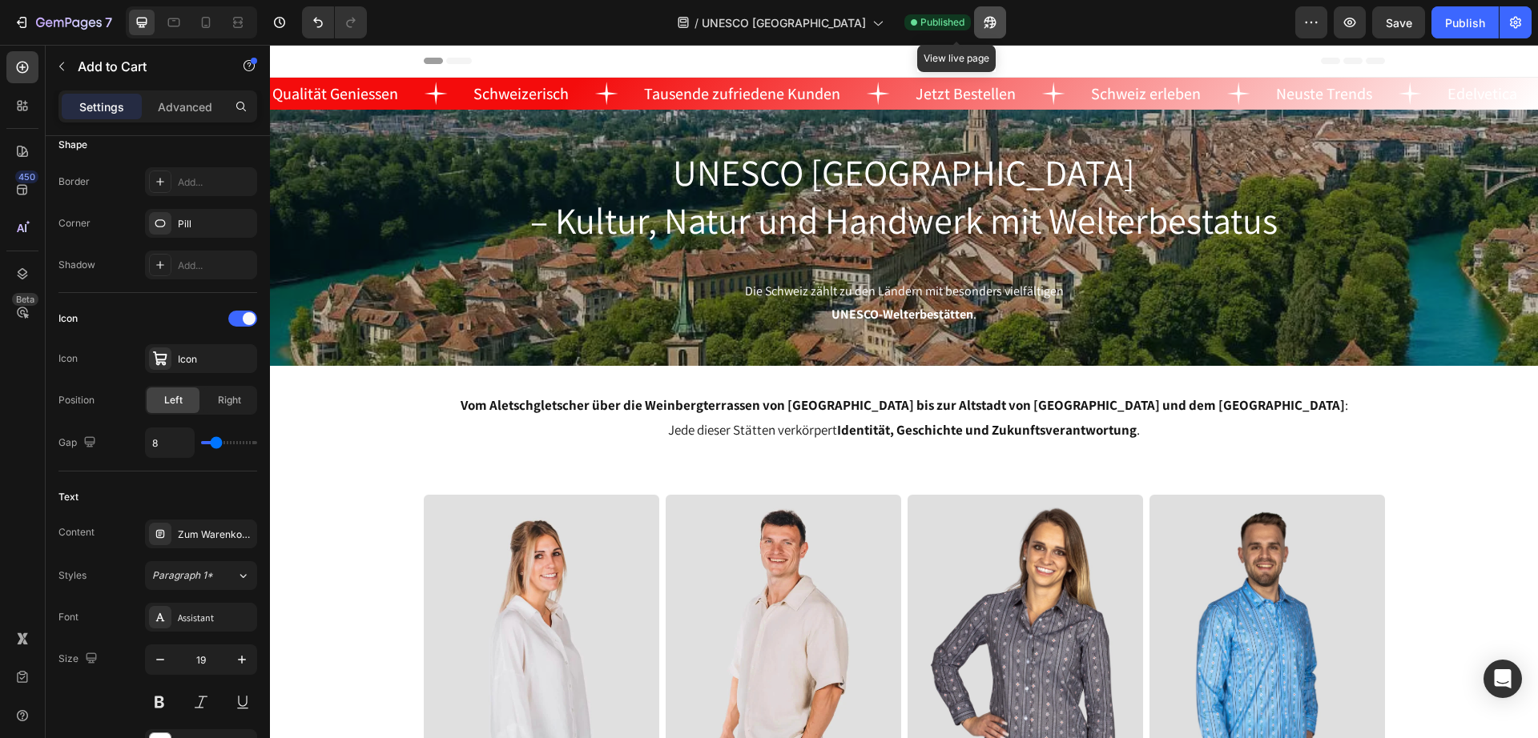
click at [974, 21] on button "button" at bounding box center [990, 22] width 32 height 32
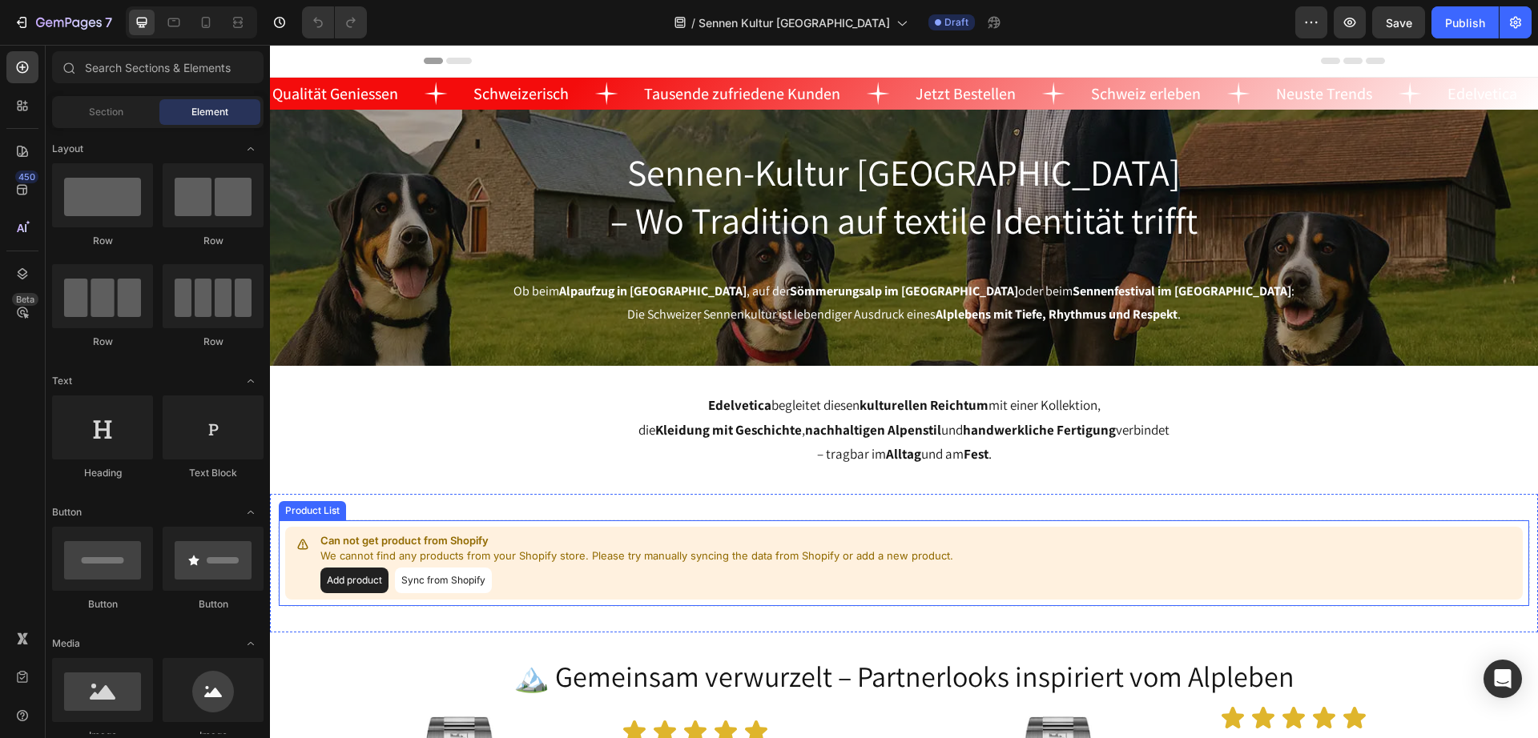
click at [352, 578] on button "Add product" at bounding box center [354, 581] width 68 height 26
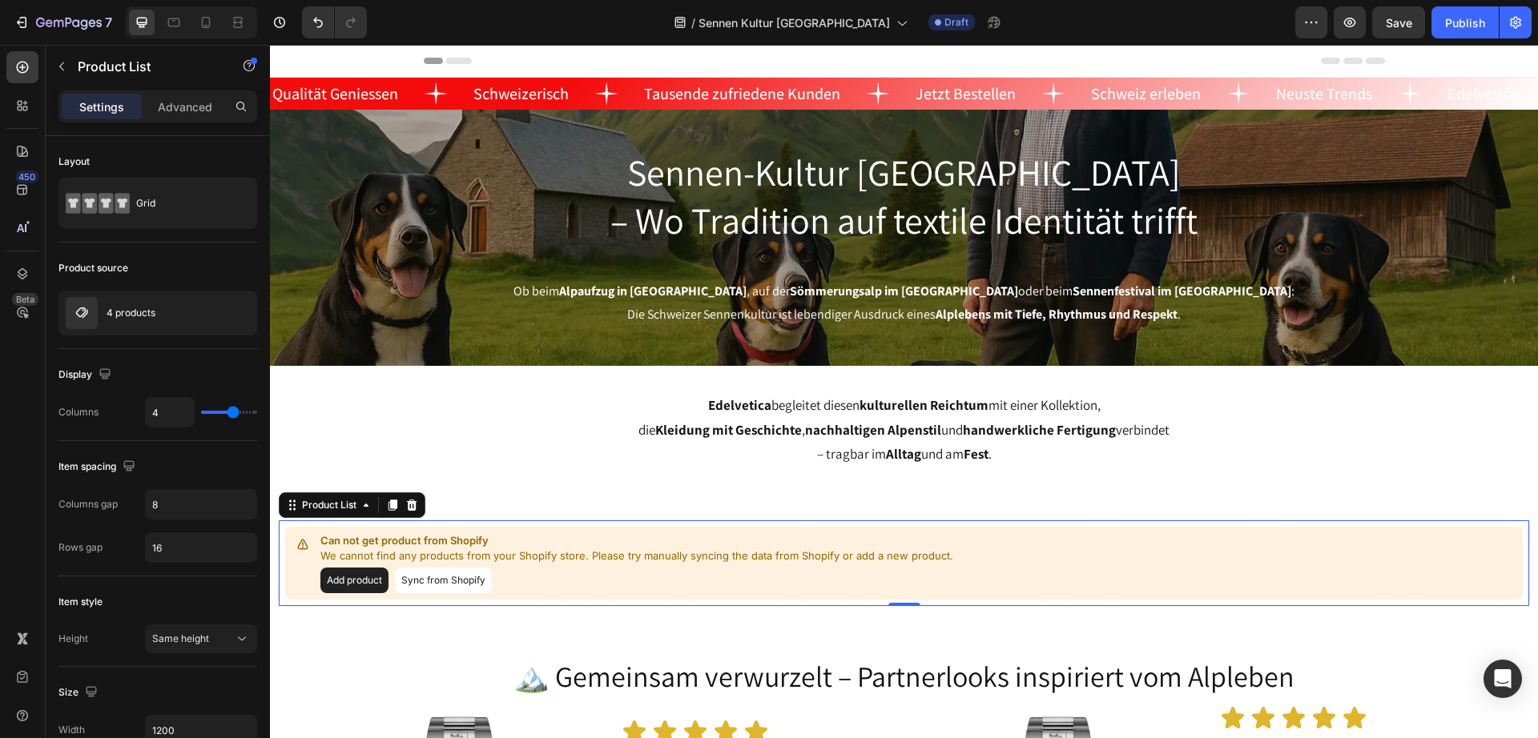
click at [734, 578] on div "Add product Sync from Shopify" at bounding box center [636, 581] width 633 height 26
click at [182, 304] on div "4 products" at bounding box center [157, 313] width 199 height 45
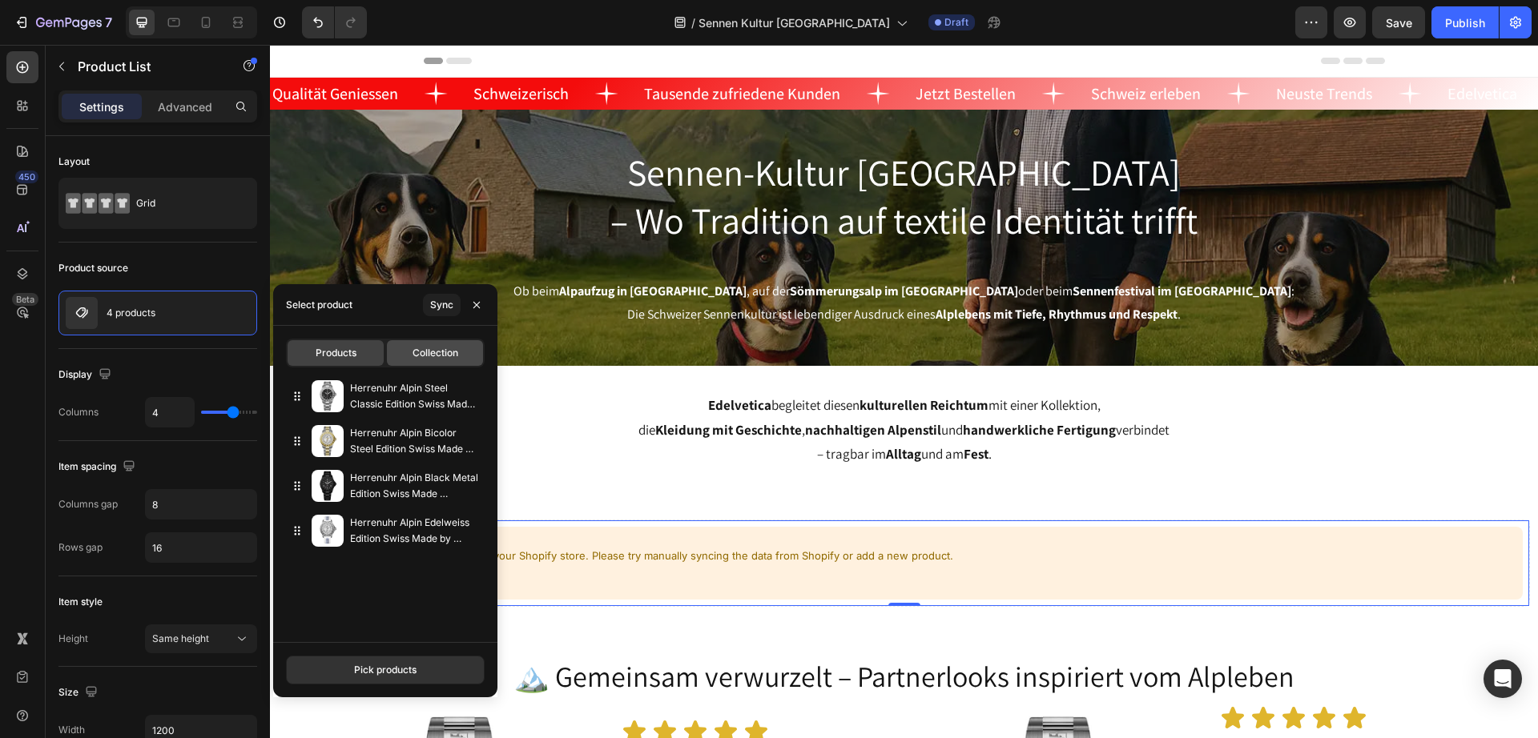
click at [475, 358] on div "Collection" at bounding box center [435, 353] width 96 height 26
type input "44"
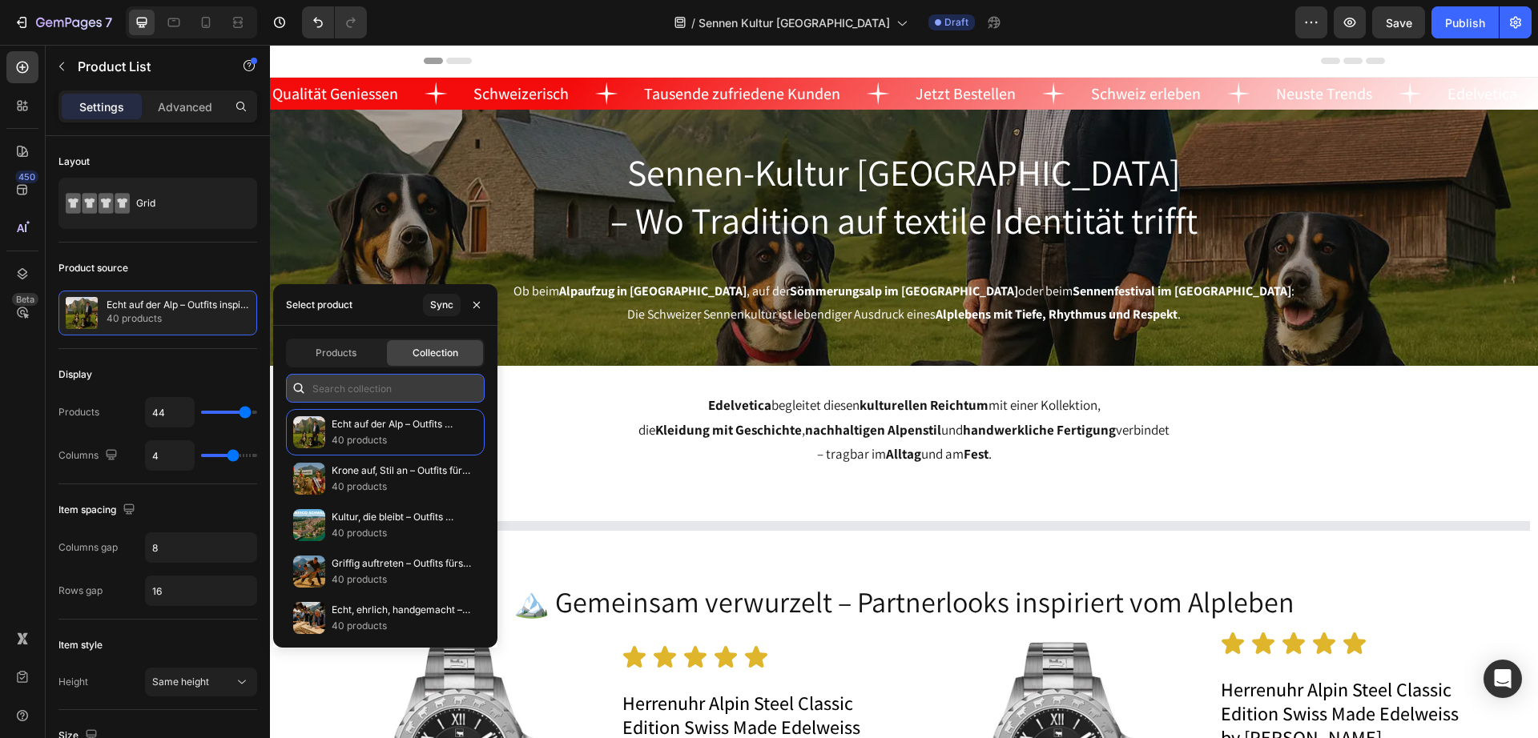
click at [387, 399] on input "text" at bounding box center [385, 388] width 199 height 29
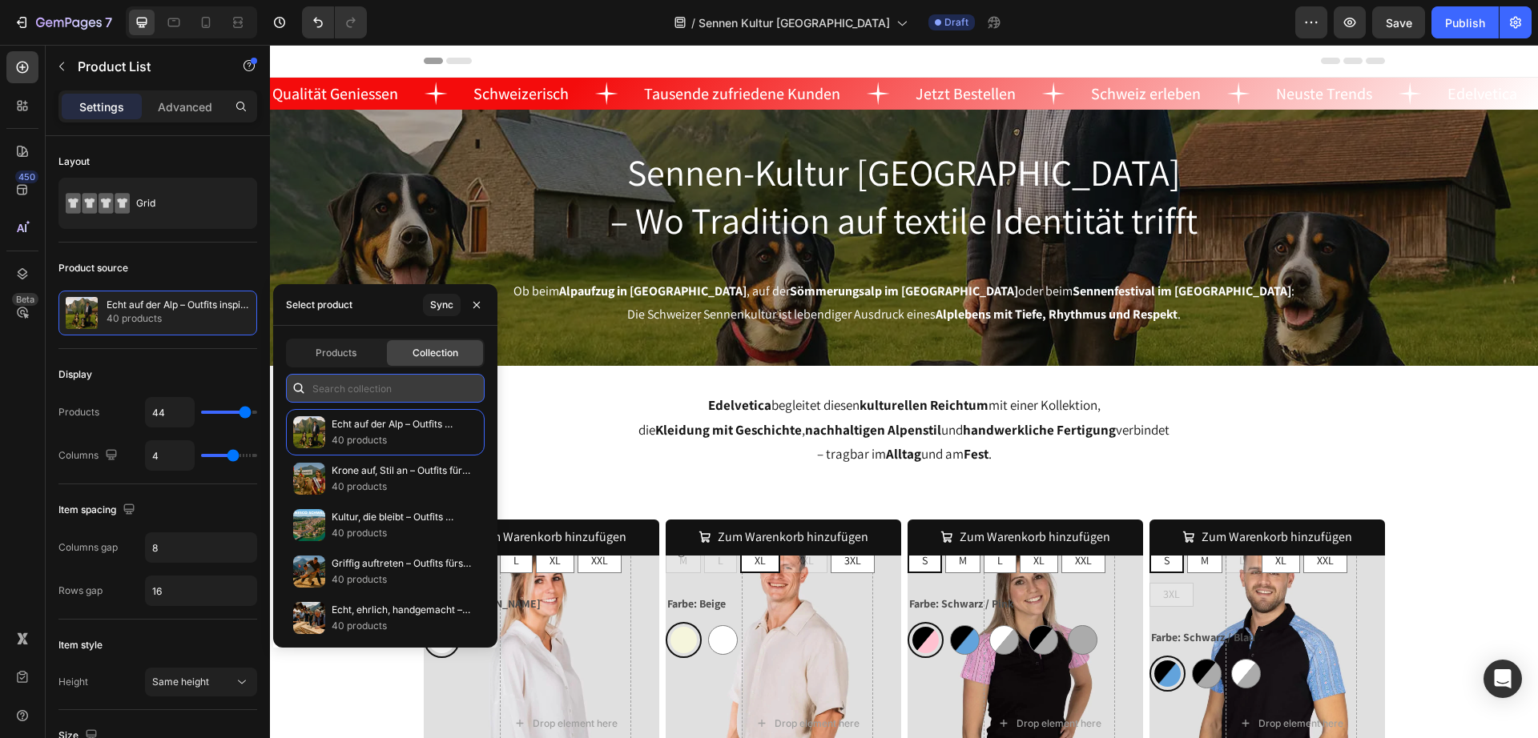
click at [368, 384] on input "text" at bounding box center [385, 388] width 199 height 29
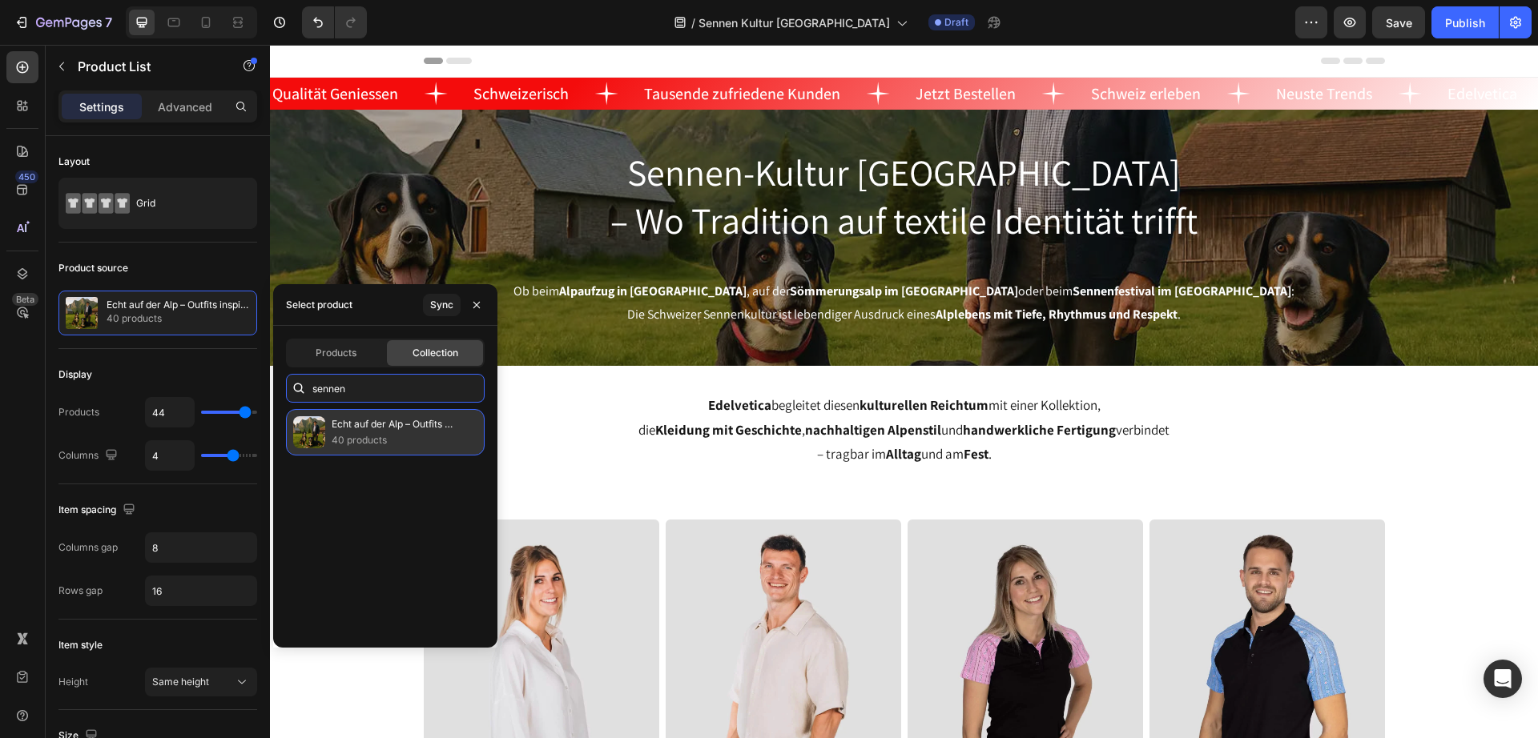
type input "sennen"
click at [377, 436] on p "40 products" at bounding box center [401, 440] width 139 height 16
click at [412, 433] on p "40 products" at bounding box center [401, 440] width 139 height 16
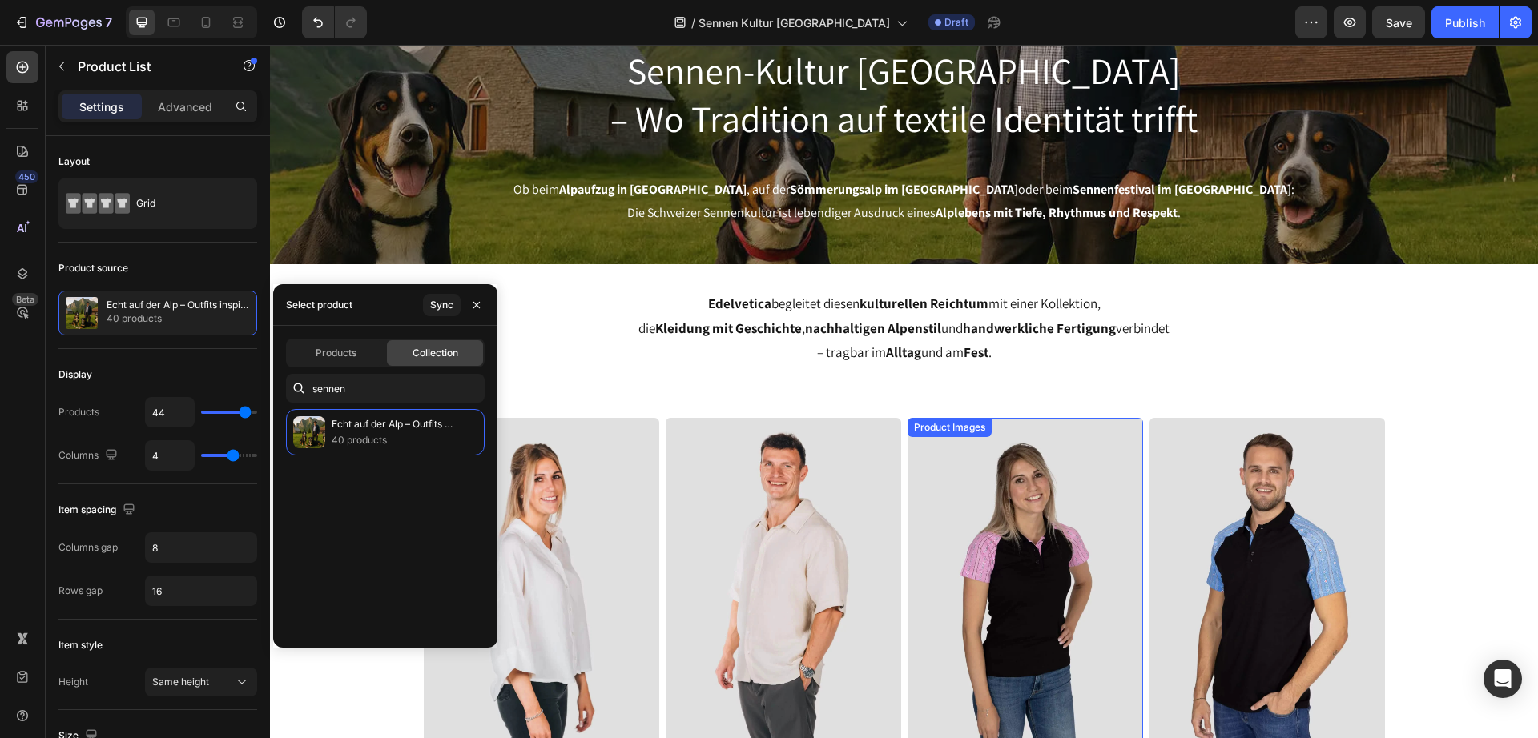
scroll to position [300, 0]
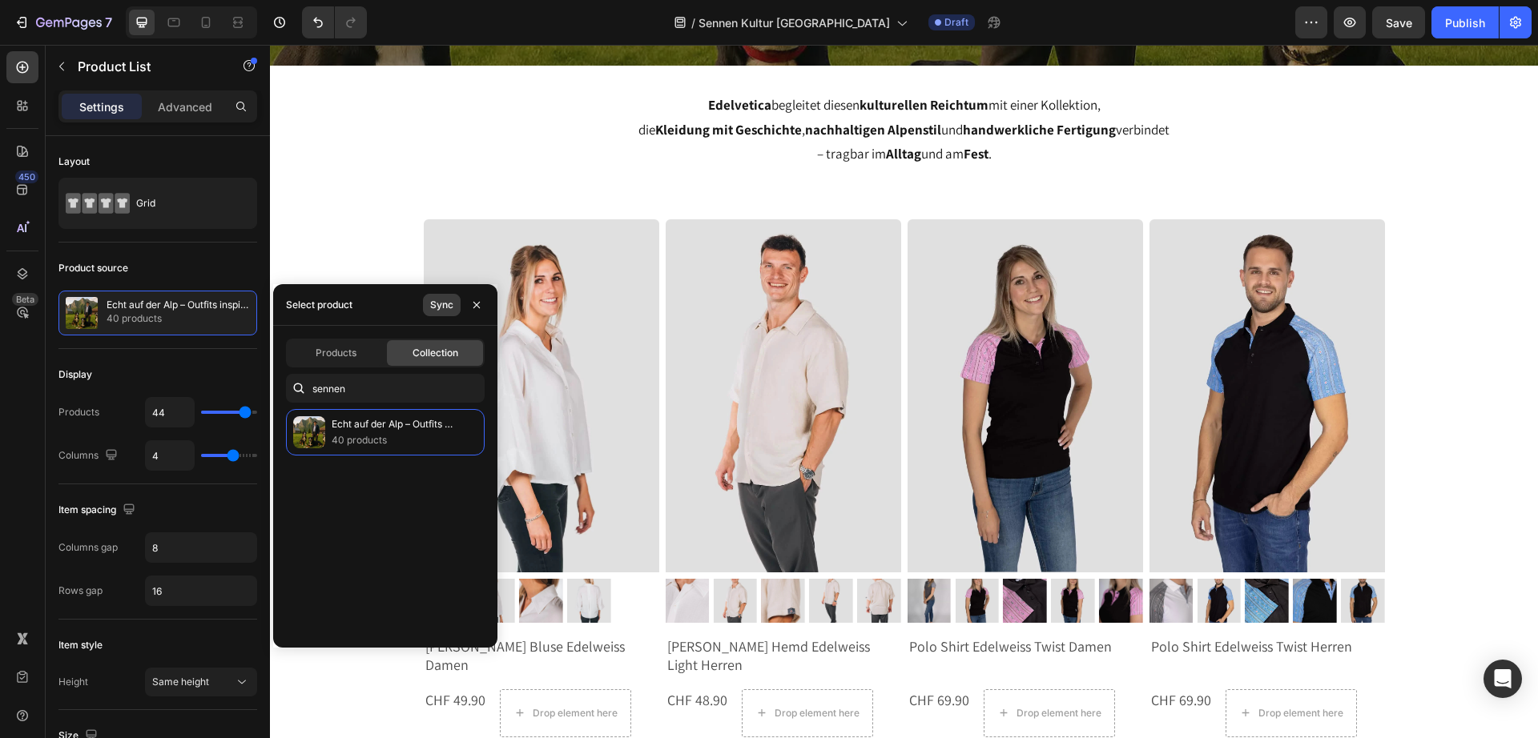
click at [439, 305] on div "Sync" at bounding box center [441, 305] width 23 height 14
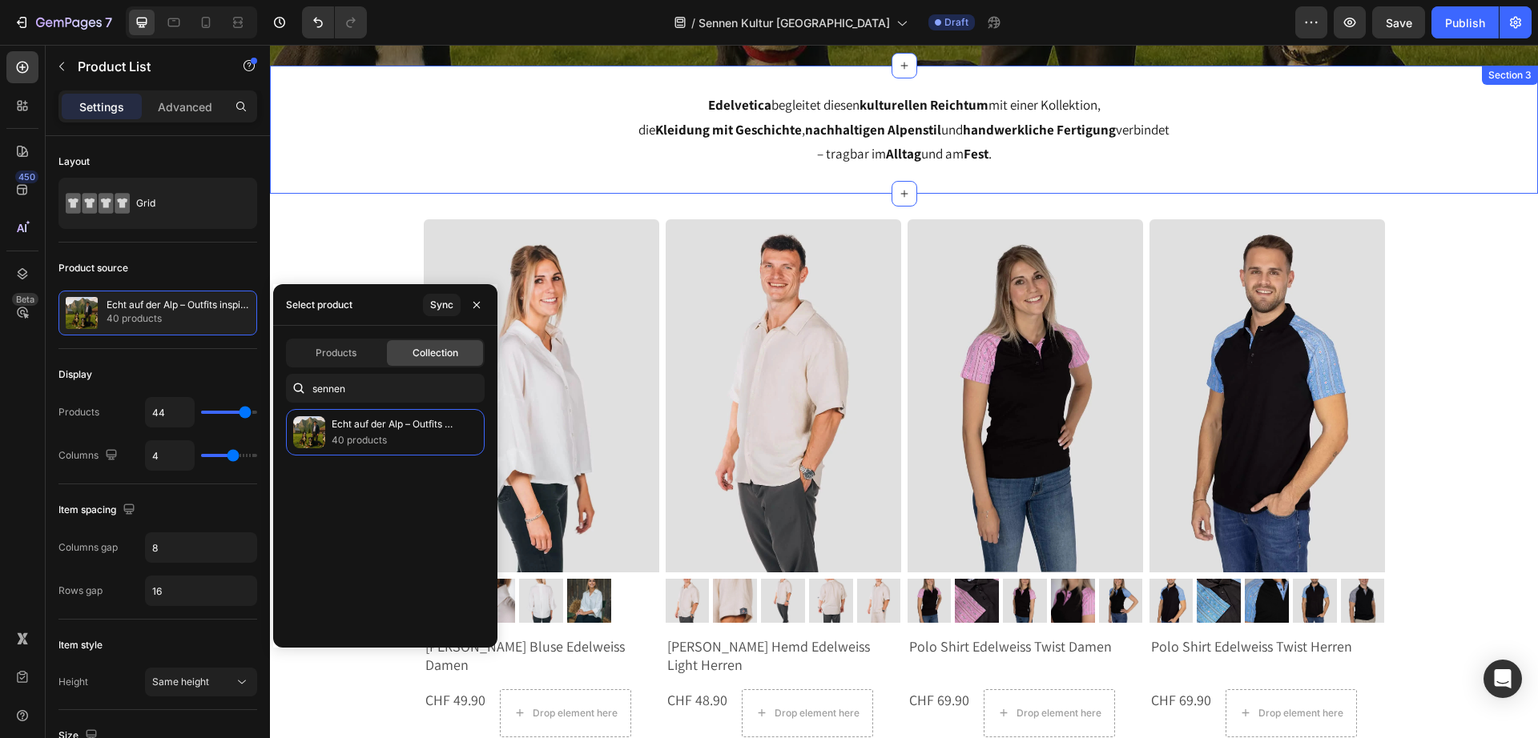
scroll to position [305, 0]
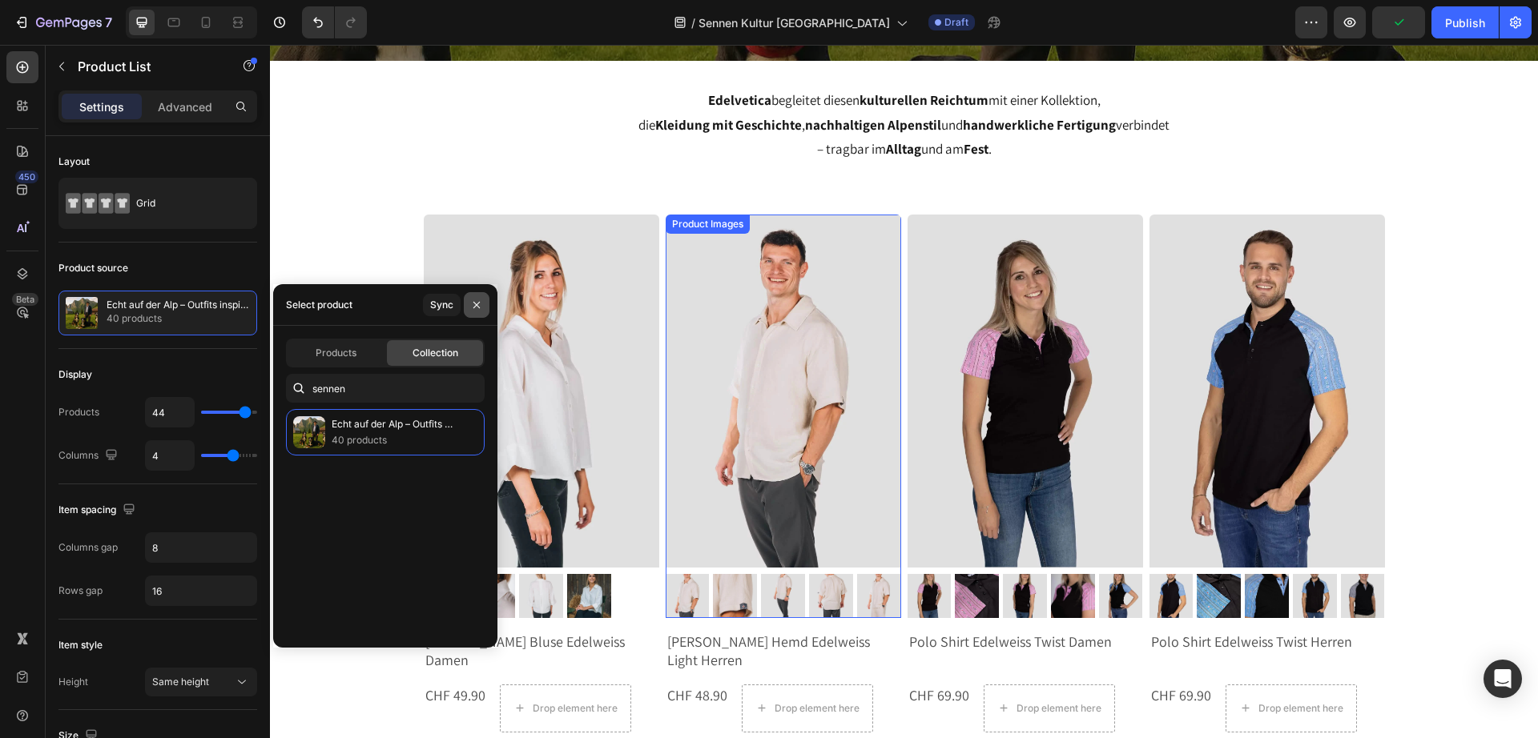
click at [477, 304] on icon "button" at bounding box center [476, 304] width 6 height 6
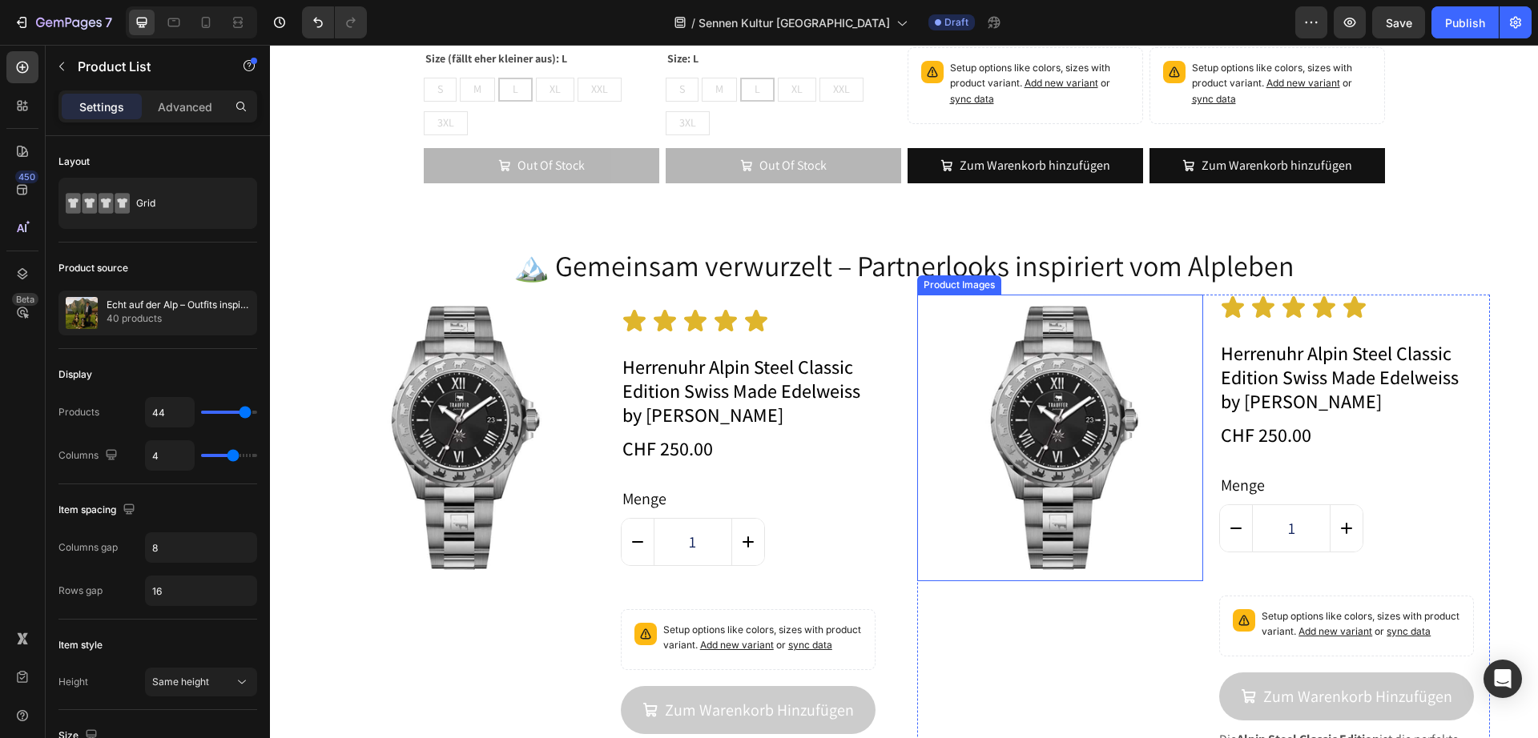
scroll to position [8008, 0]
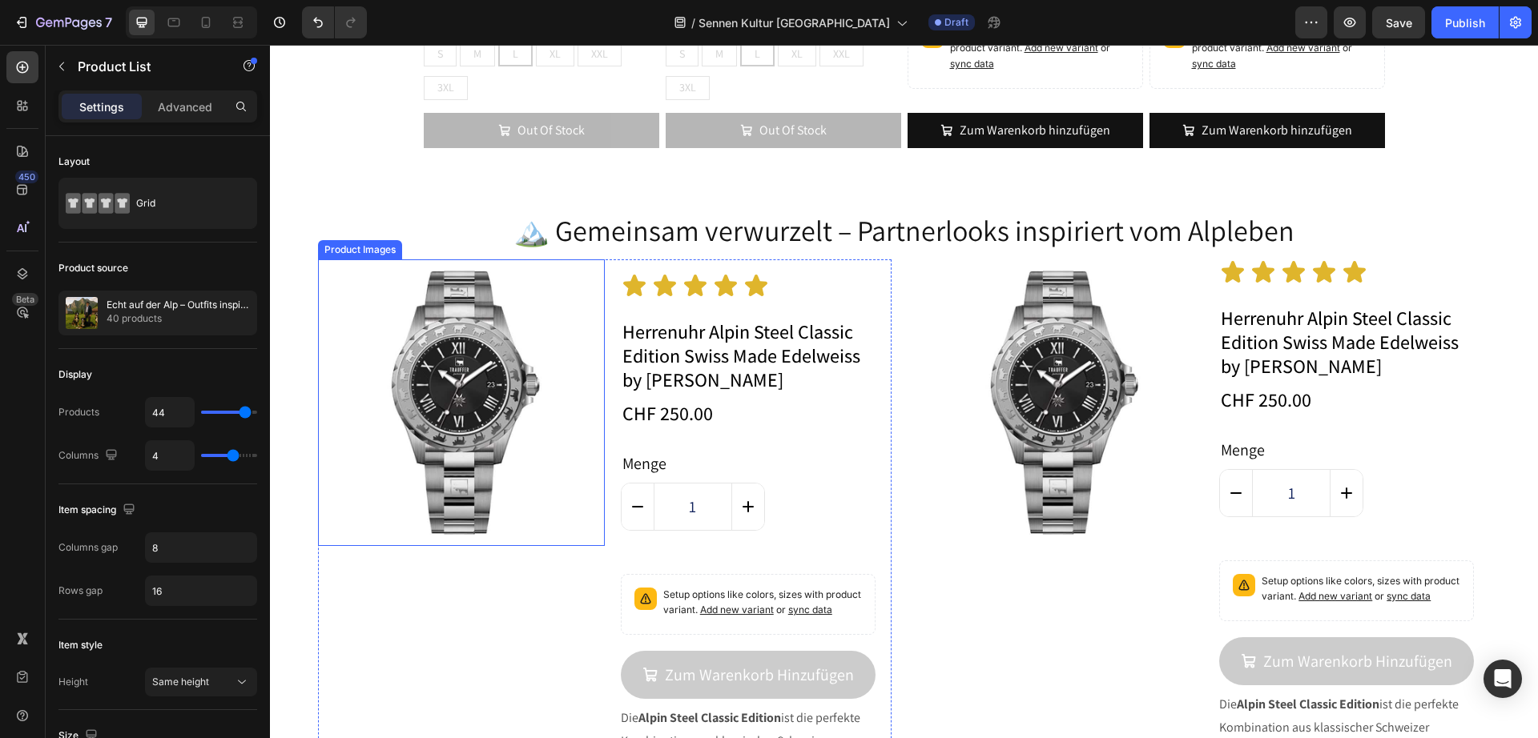
click at [518, 436] on img at bounding box center [461, 402] width 287 height 287
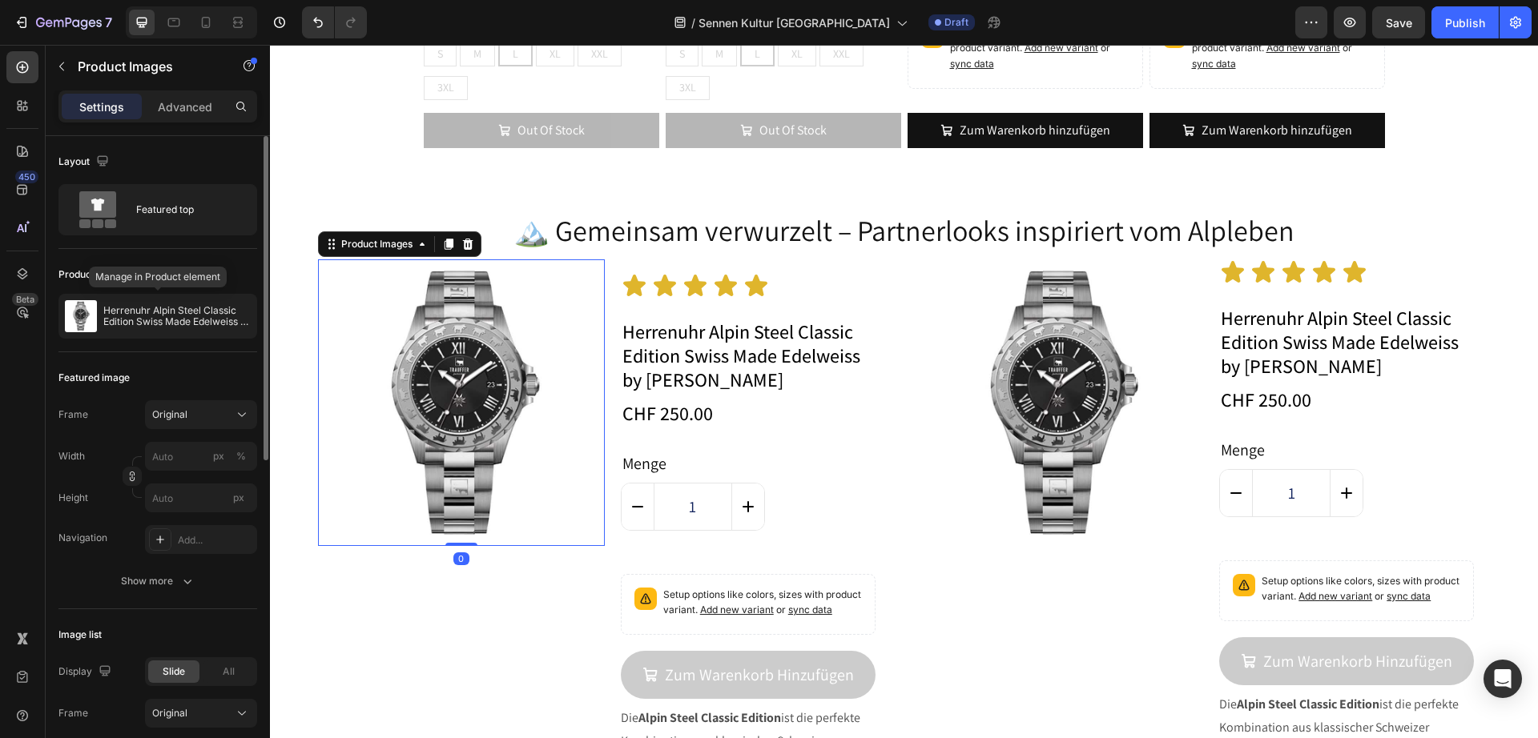
drag, startPoint x: 130, startPoint y: 305, endPoint x: 196, endPoint y: 293, distance: 67.5
click at [131, 305] on p "Herrenuhr Alpin Steel Classic Edition Swiss Made Edelweiss by [PERSON_NAME]" at bounding box center [176, 316] width 147 height 22
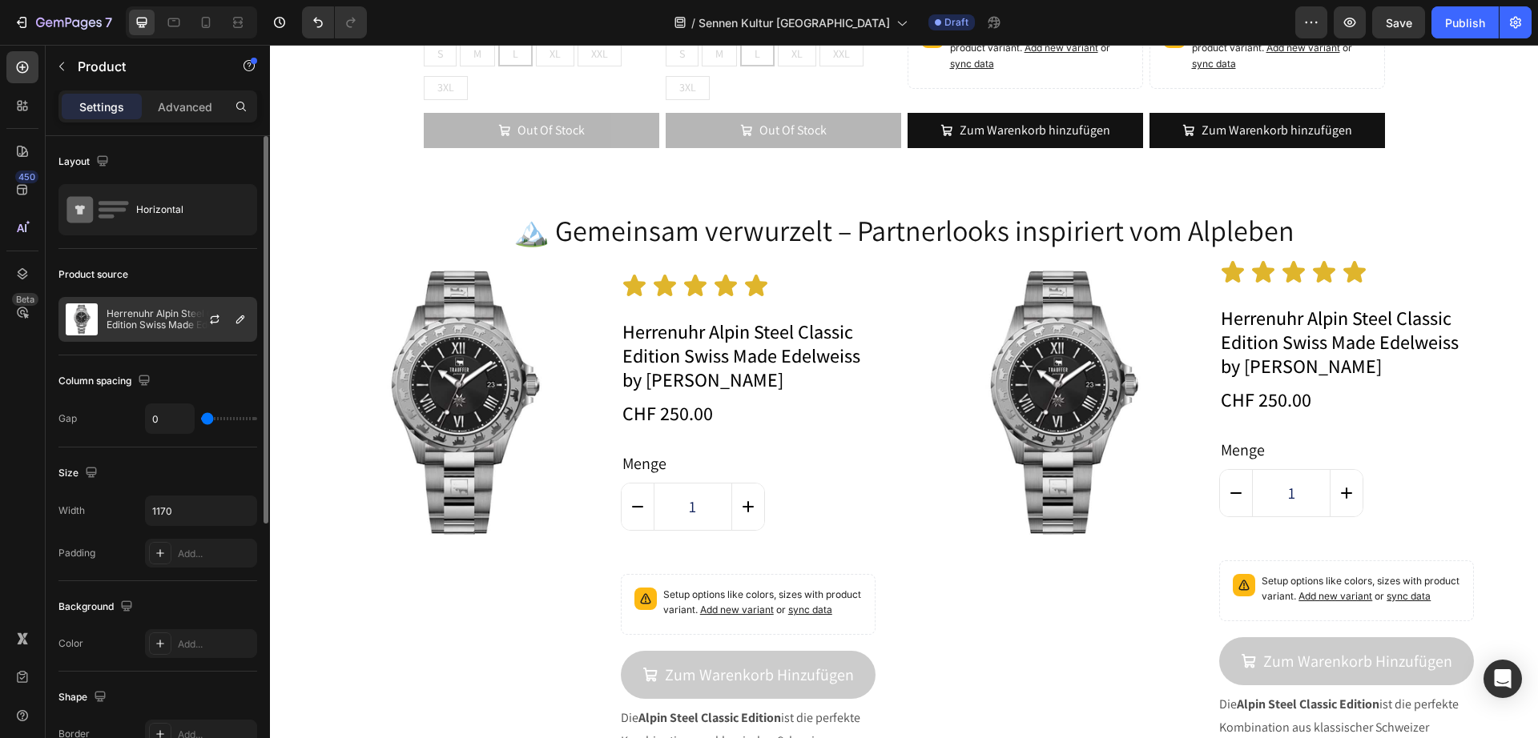
click at [135, 331] on div "Herrenuhr Alpin Steel Classic Edition Swiss Made Edelweiss by [PERSON_NAME]" at bounding box center [157, 319] width 199 height 45
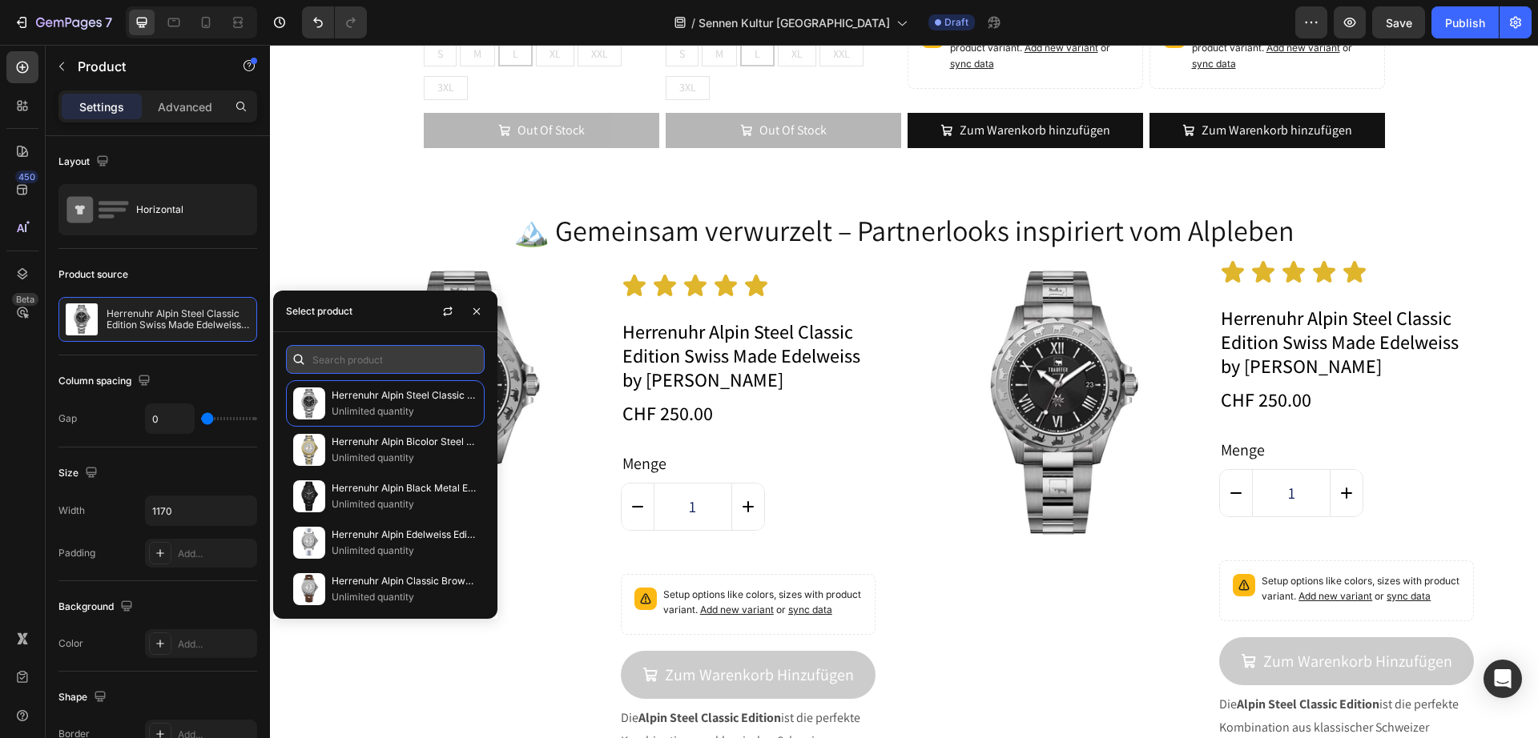
click at [381, 358] on input "text" at bounding box center [385, 359] width 199 height 29
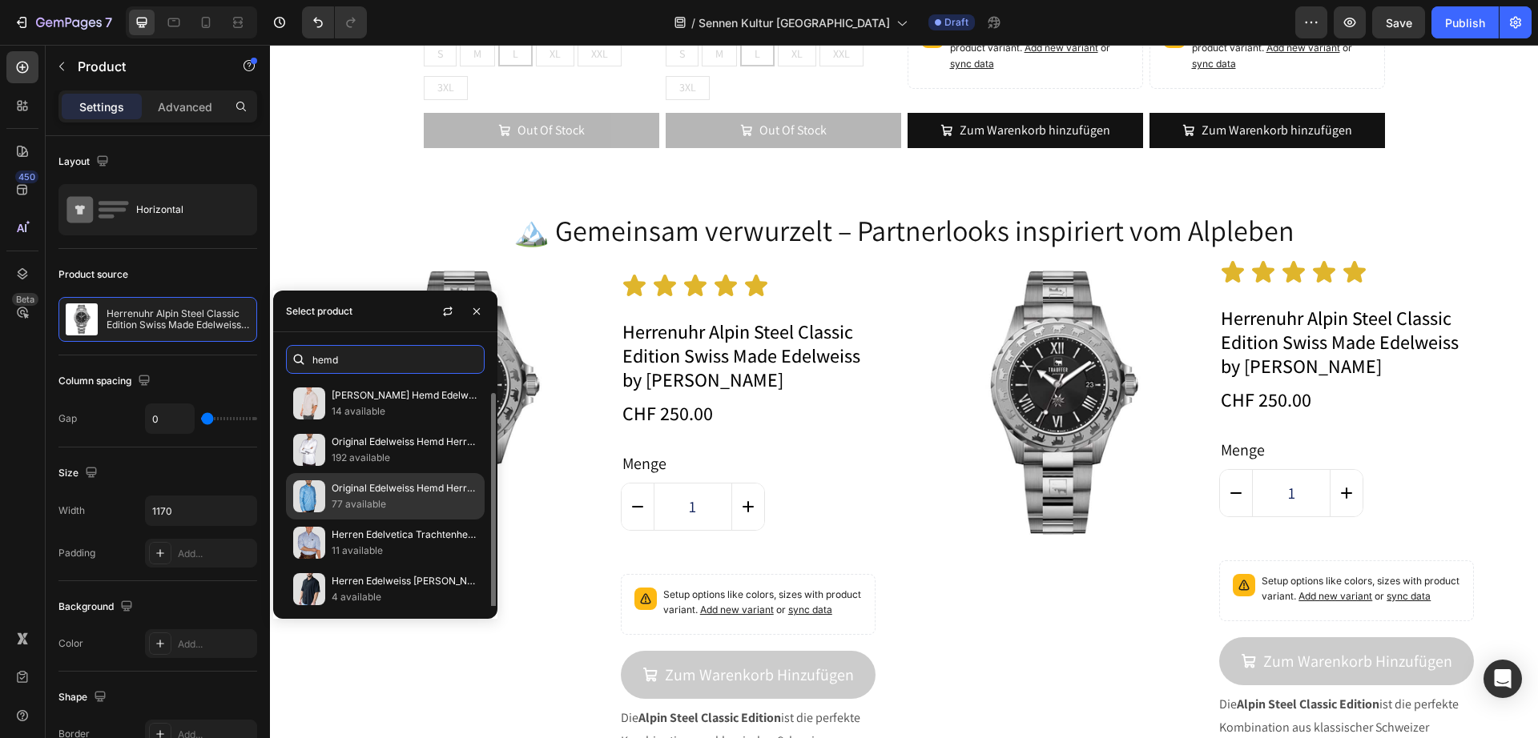
scroll to position [6, 0]
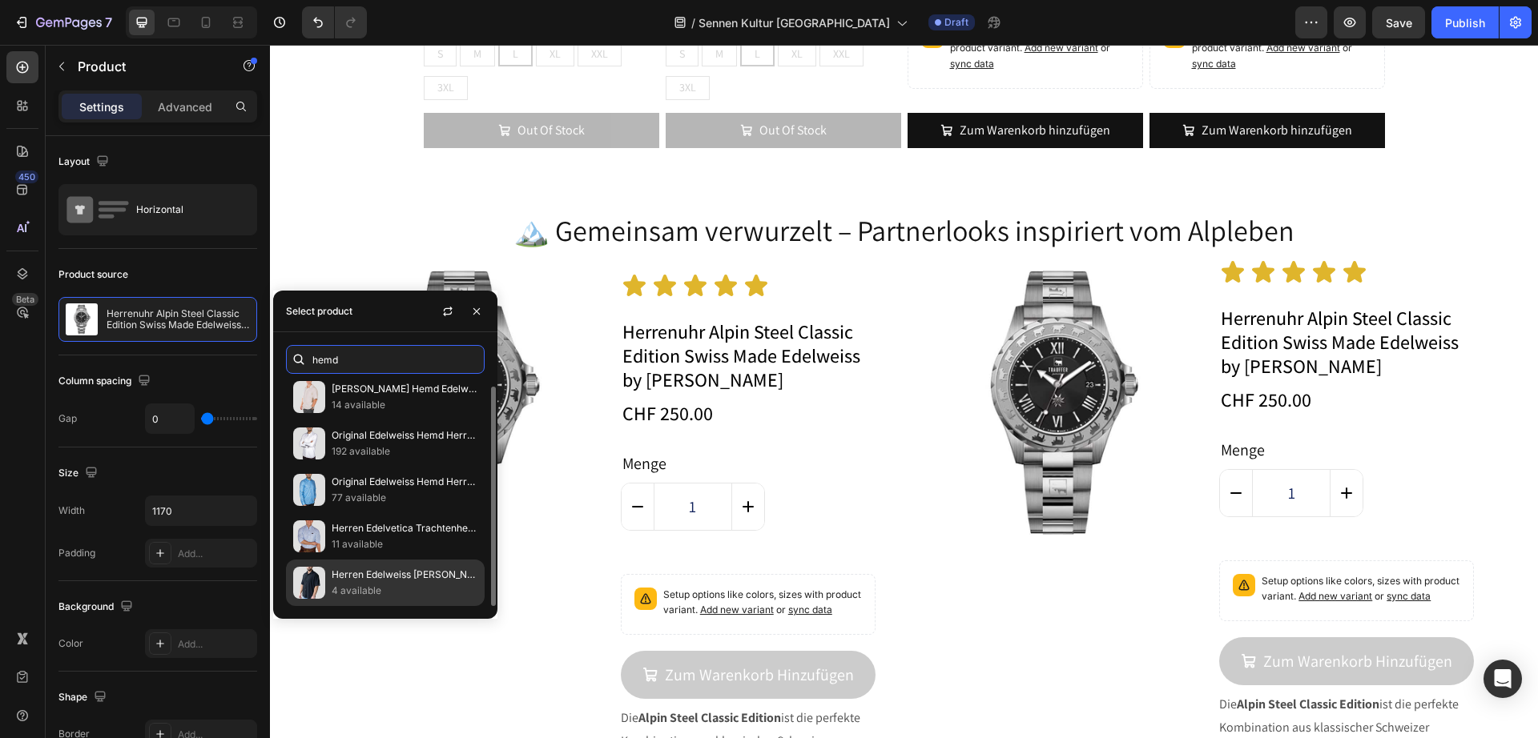
type input "hemd"
click at [403, 581] on p "Herren Edelweiss [PERSON_NAME]-Hemd" at bounding box center [405, 575] width 146 height 16
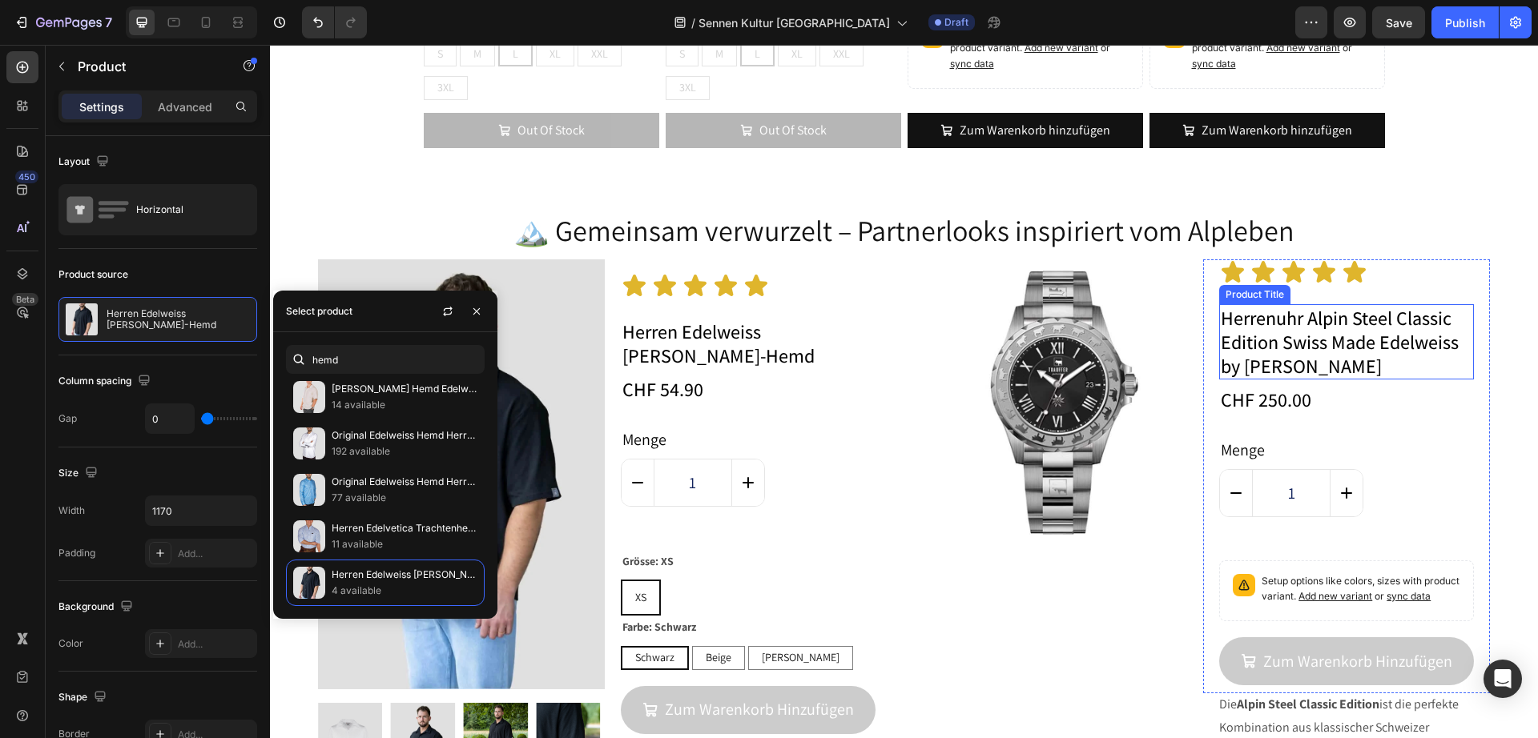
click at [1321, 360] on h2 "Herrenuhr Alpin Steel Classic Edition Swiss Made Edelweiss by [PERSON_NAME]" at bounding box center [1346, 341] width 255 height 75
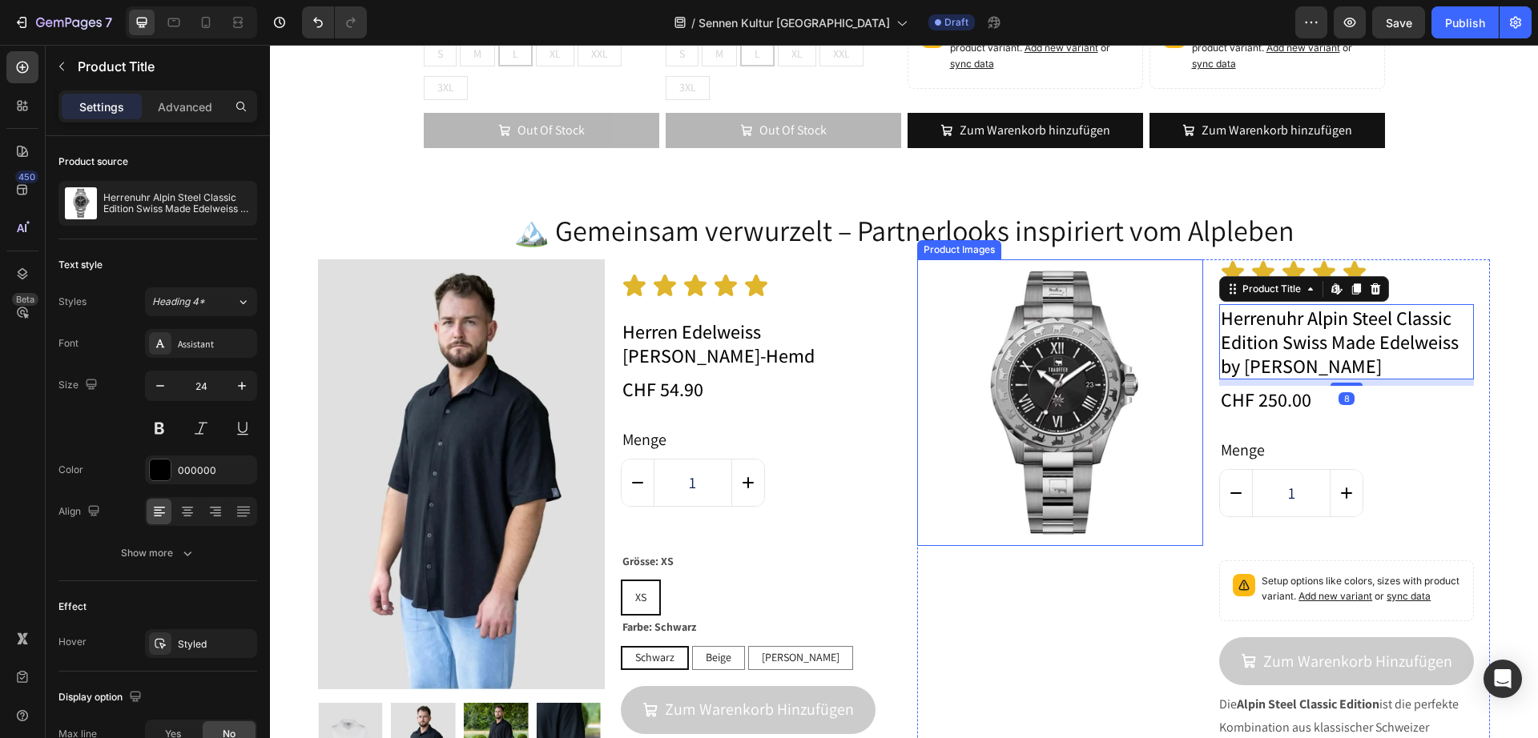
click at [1097, 387] on img at bounding box center [1060, 402] width 287 height 287
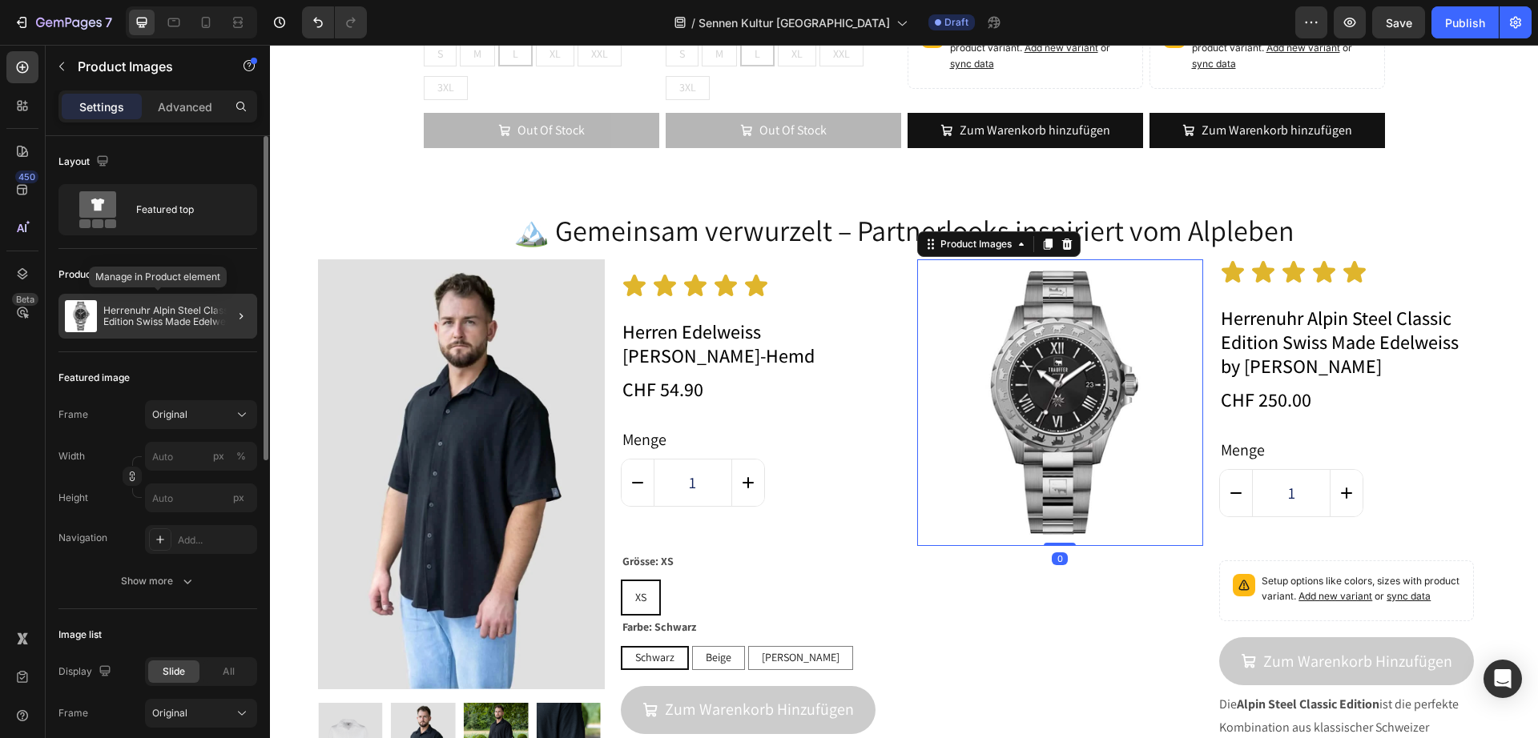
click at [167, 327] on p "Herrenuhr Alpin Steel Classic Edition Swiss Made Edelweiss by [PERSON_NAME]" at bounding box center [176, 316] width 147 height 22
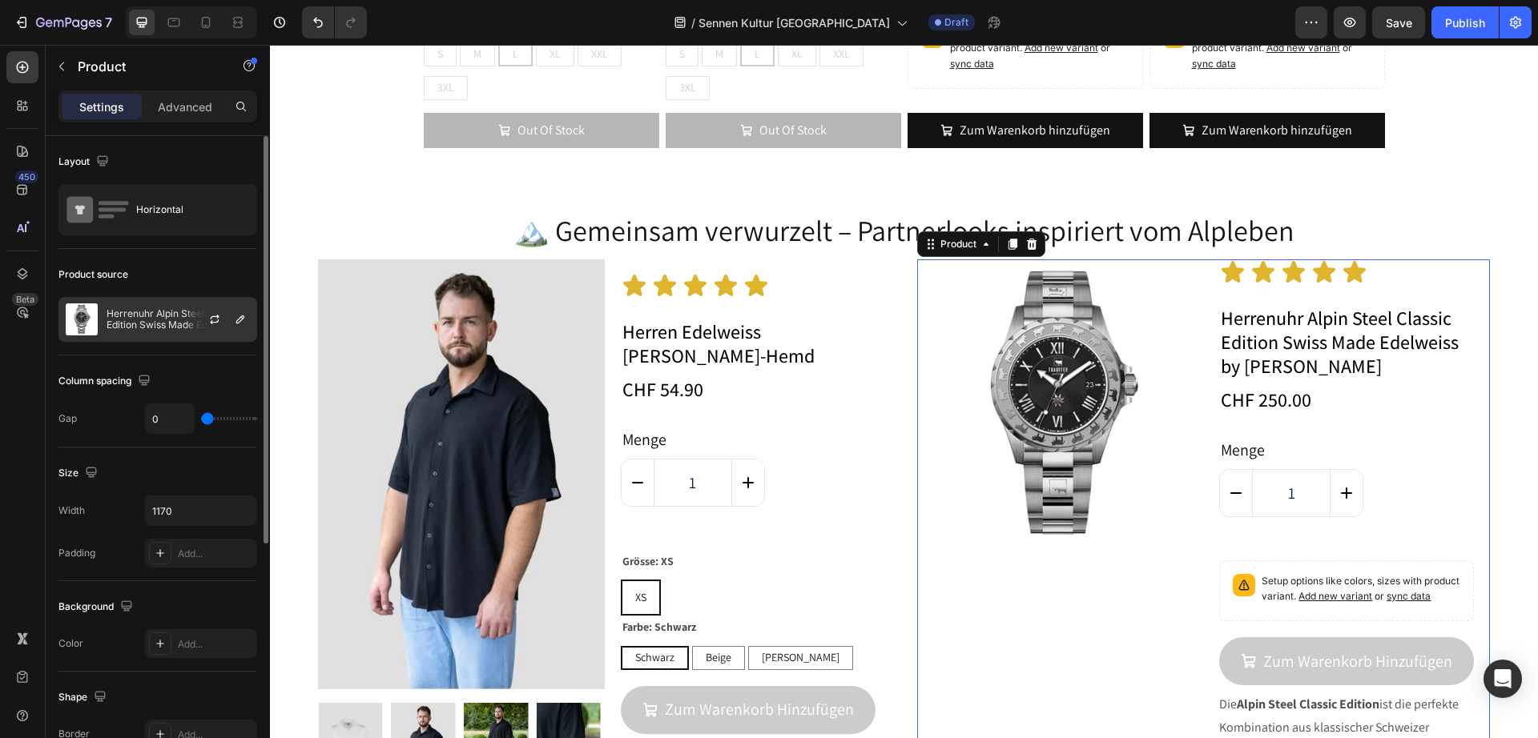
click at [112, 317] on p "Herrenuhr Alpin Steel Classic Edition Swiss Made Edelweiss by [PERSON_NAME]" at bounding box center [178, 319] width 143 height 22
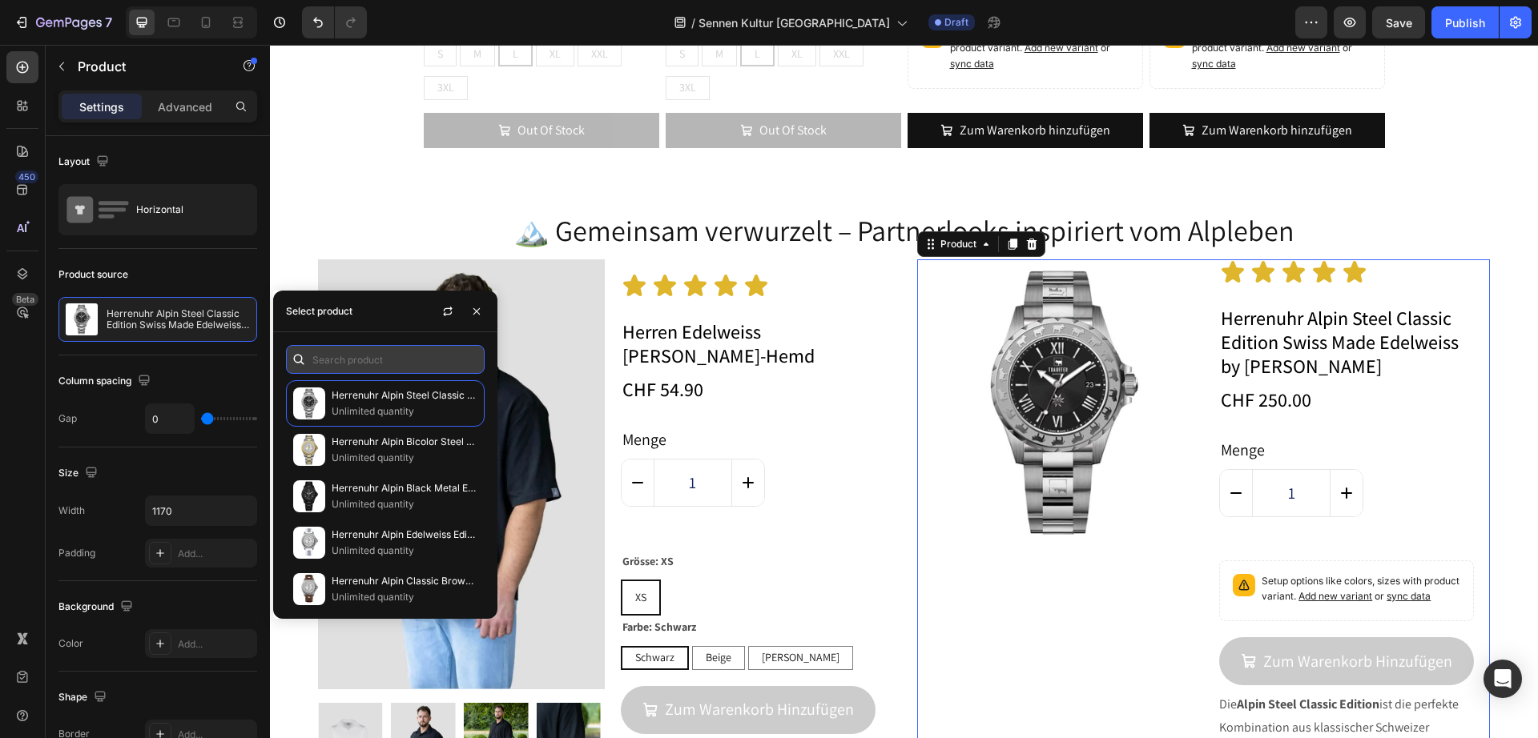
click at [347, 364] on input "text" at bounding box center [385, 359] width 199 height 29
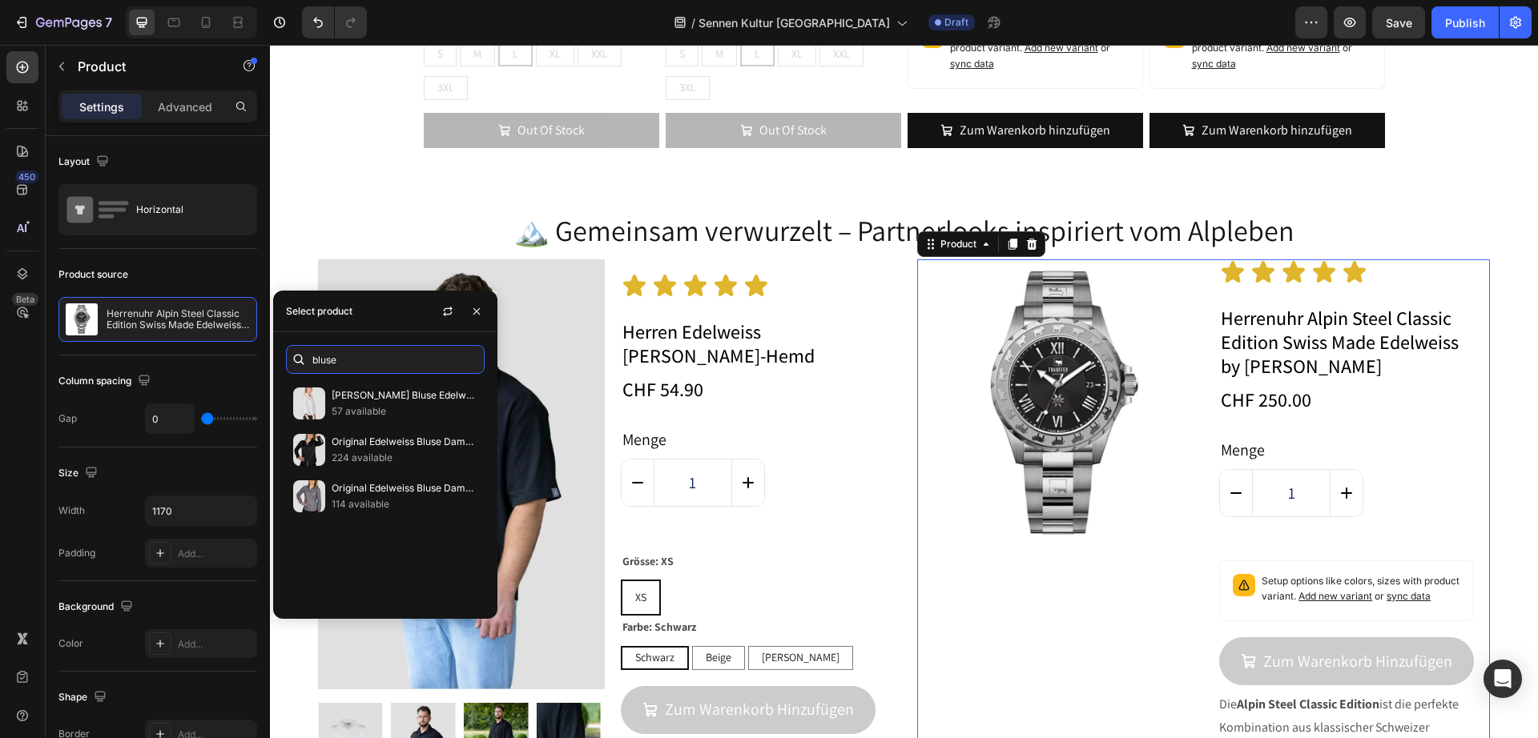
drag, startPoint x: 408, startPoint y: 362, endPoint x: 289, endPoint y: 359, distance: 119.4
click at [289, 359] on div "bluse" at bounding box center [385, 359] width 199 height 29
type input "g"
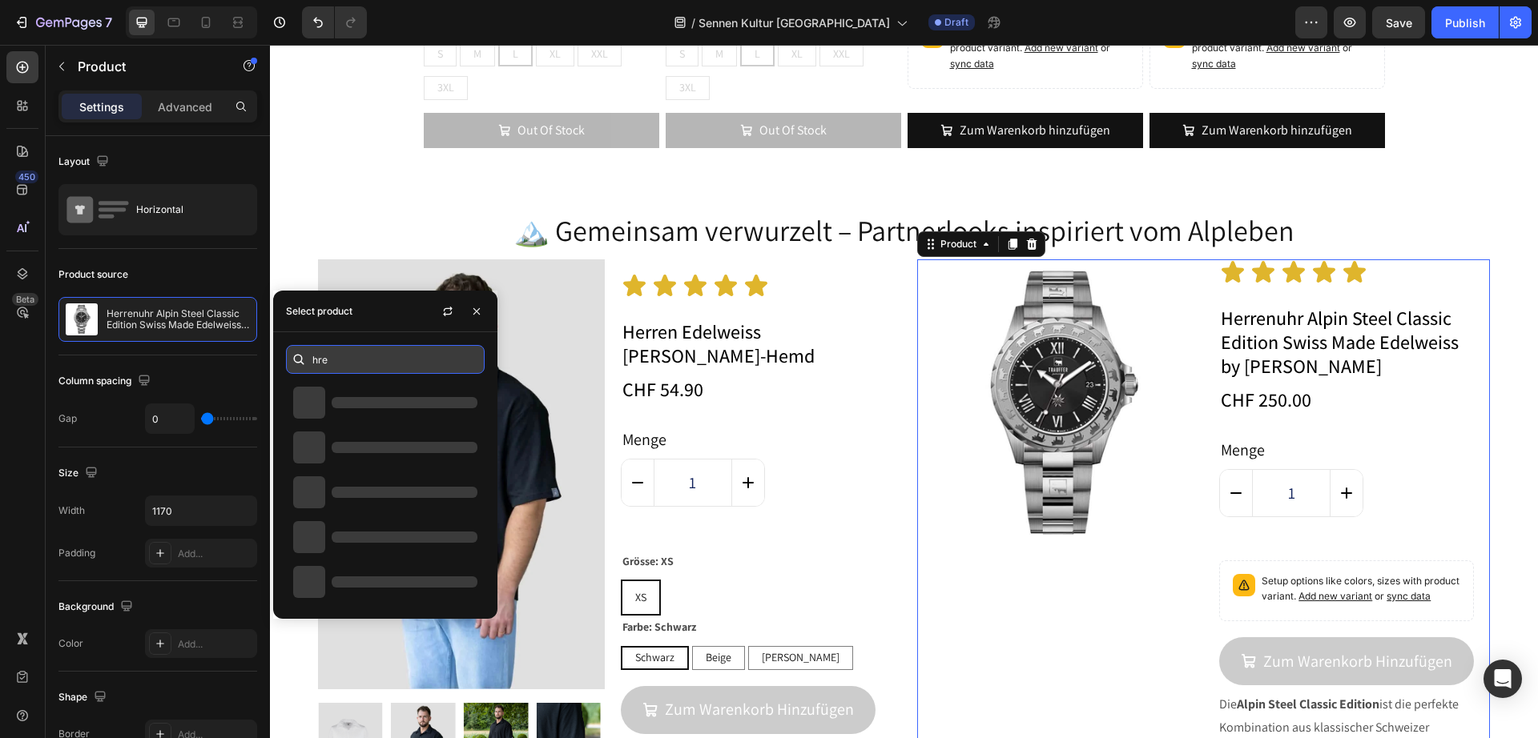
type input "hre"
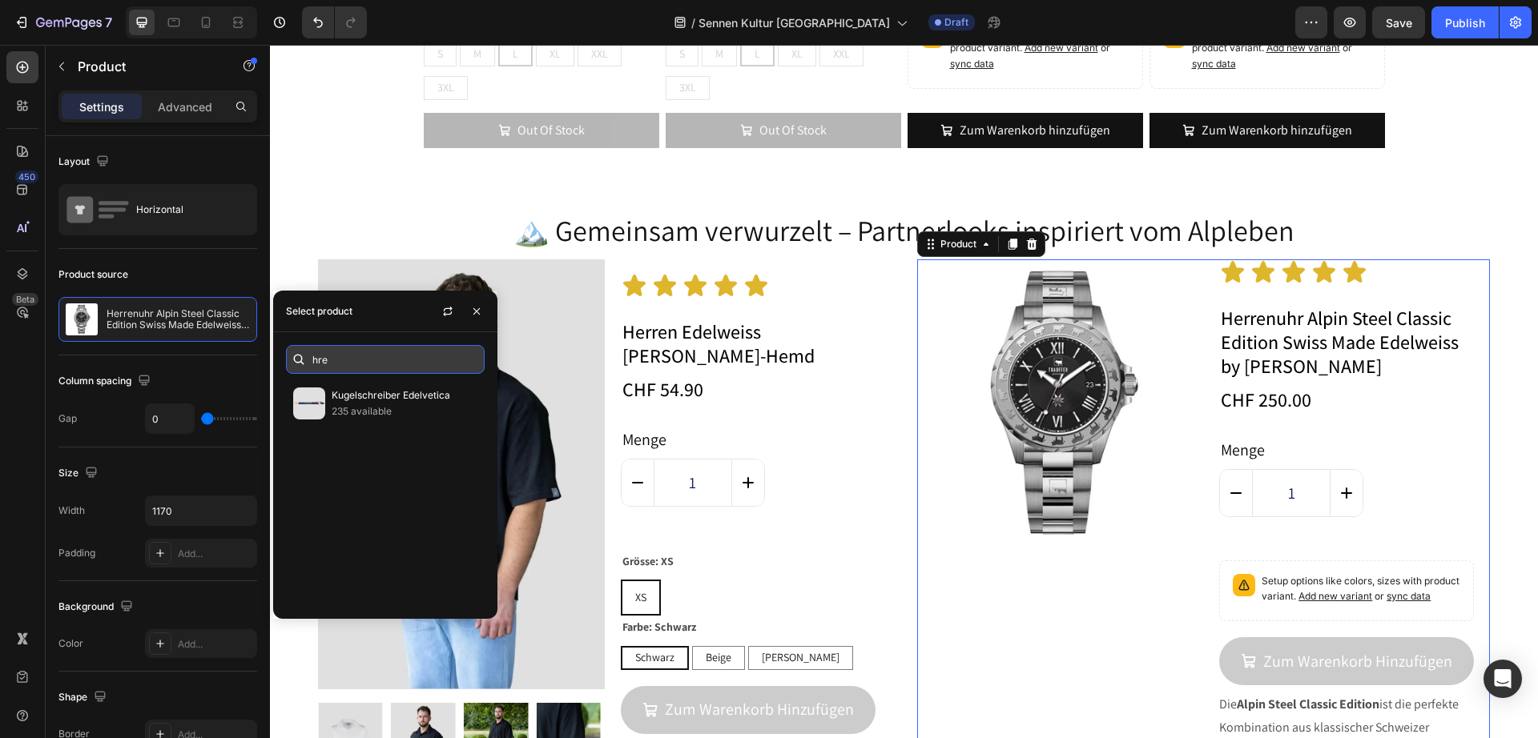
click at [400, 365] on input "hre" at bounding box center [385, 359] width 199 height 29
click at [397, 364] on input "hre" at bounding box center [385, 359] width 199 height 29
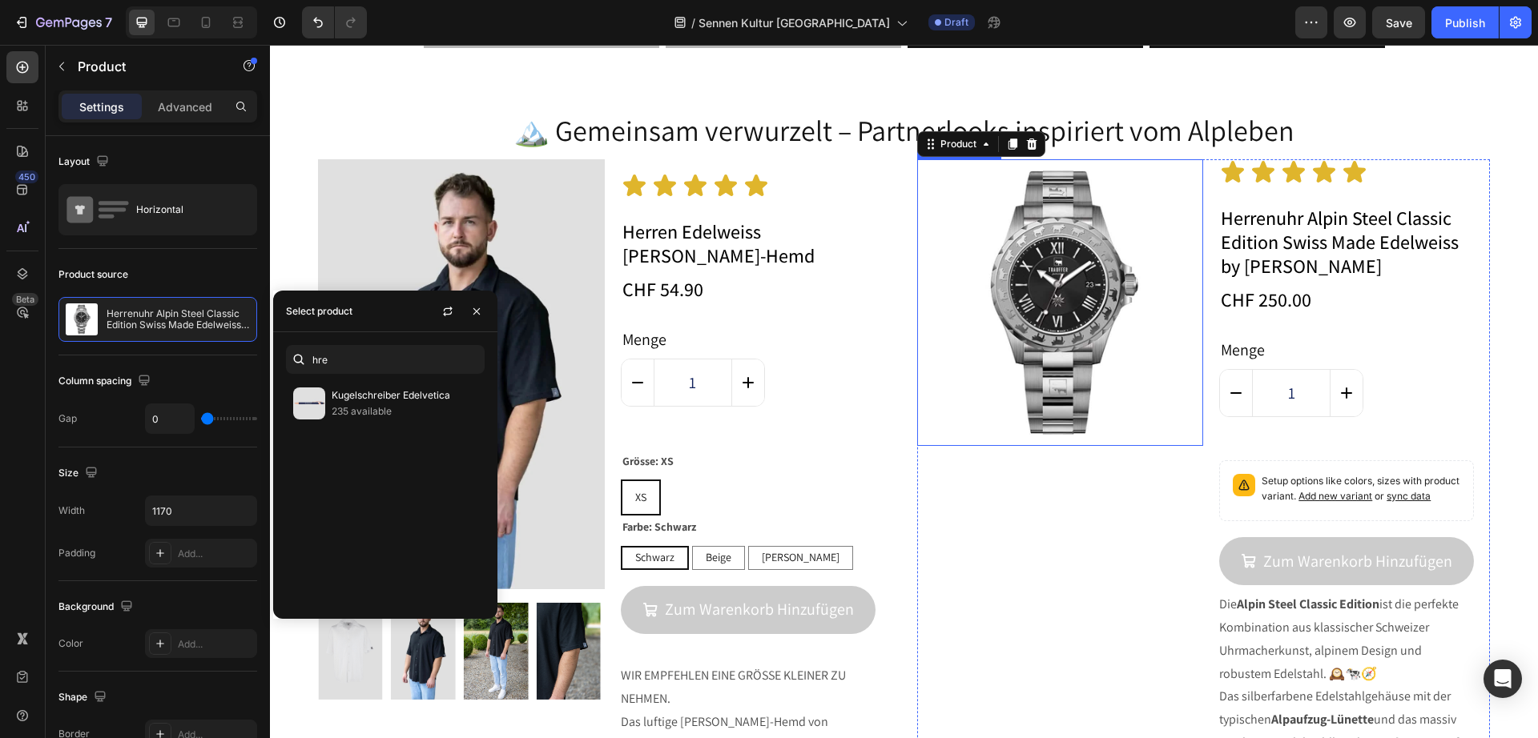
click at [1068, 355] on img at bounding box center [1060, 302] width 287 height 287
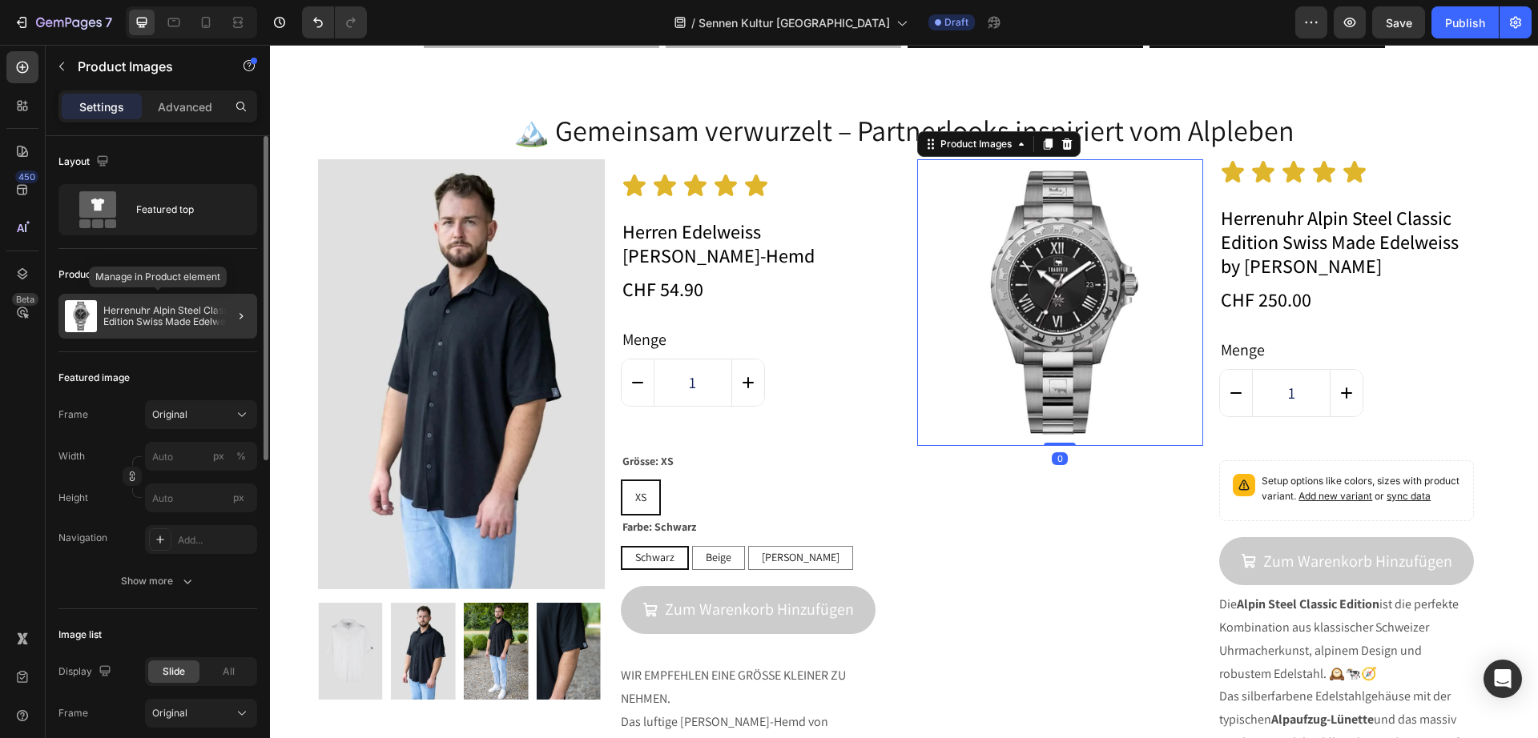
click at [136, 310] on p "Herrenuhr Alpin Steel Classic Edition Swiss Made Edelweiss by [PERSON_NAME]" at bounding box center [176, 316] width 147 height 22
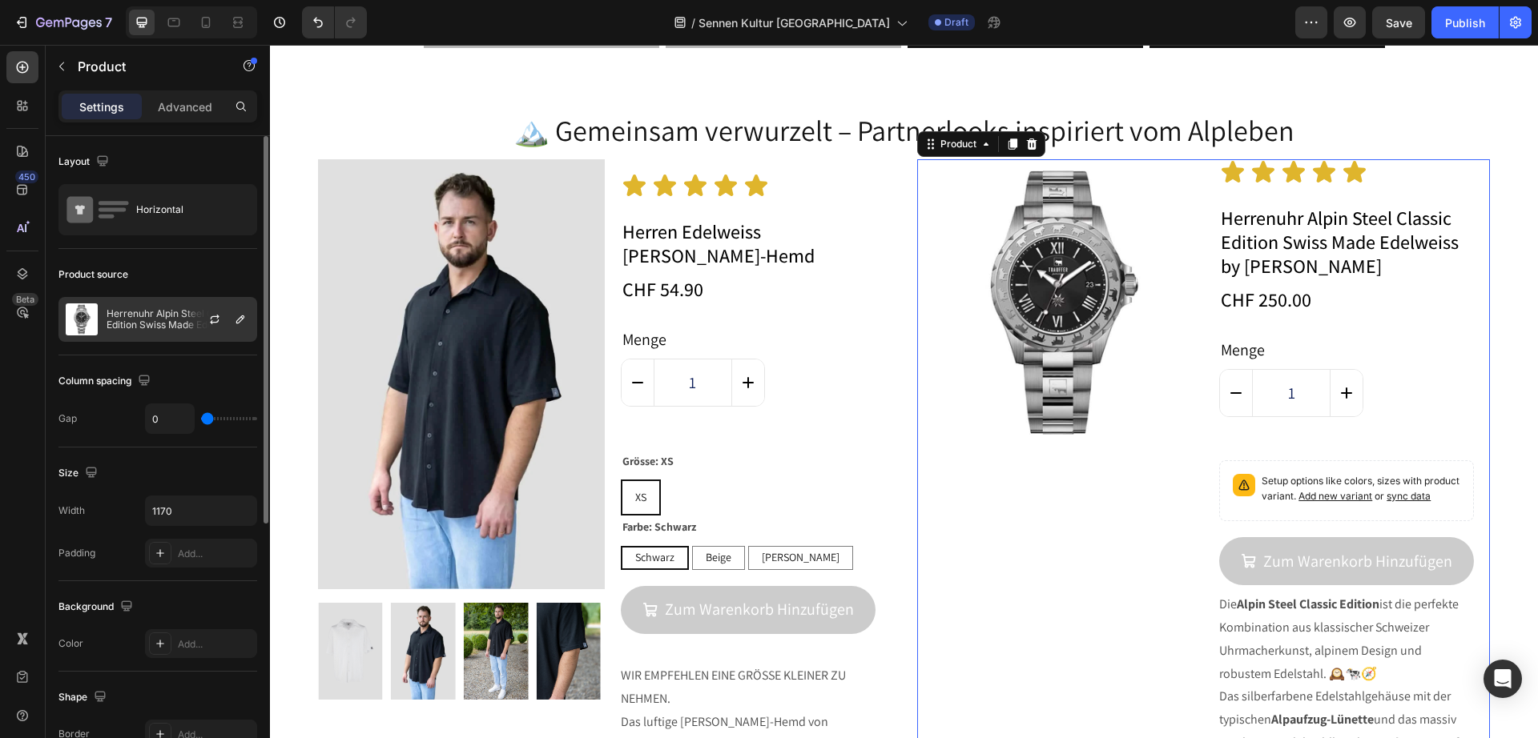
click at [137, 329] on p "Herrenuhr Alpin Steel Classic Edition Swiss Made Edelweiss by [PERSON_NAME]" at bounding box center [178, 319] width 143 height 22
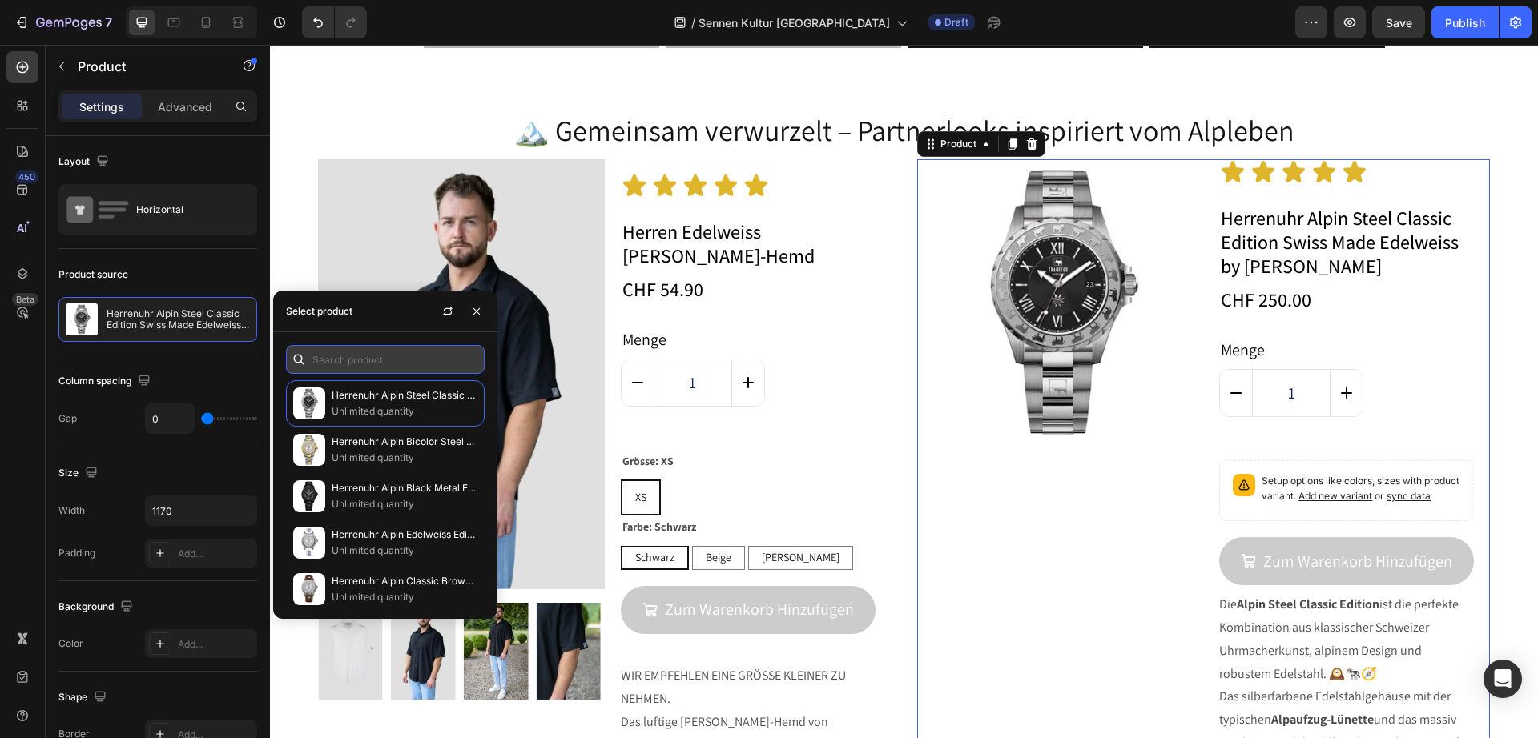
click at [432, 363] on input "text" at bounding box center [385, 359] width 199 height 29
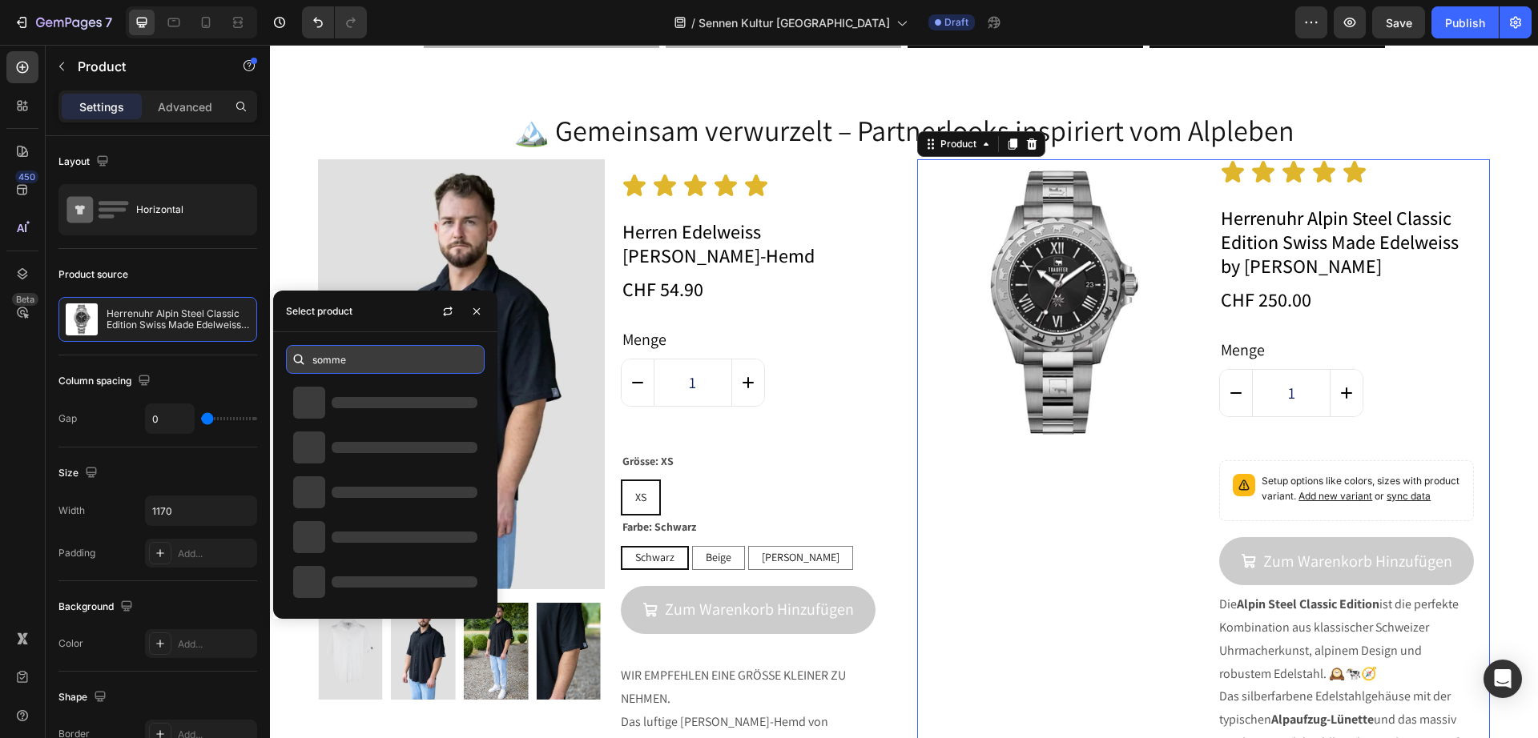
type input "sommer"
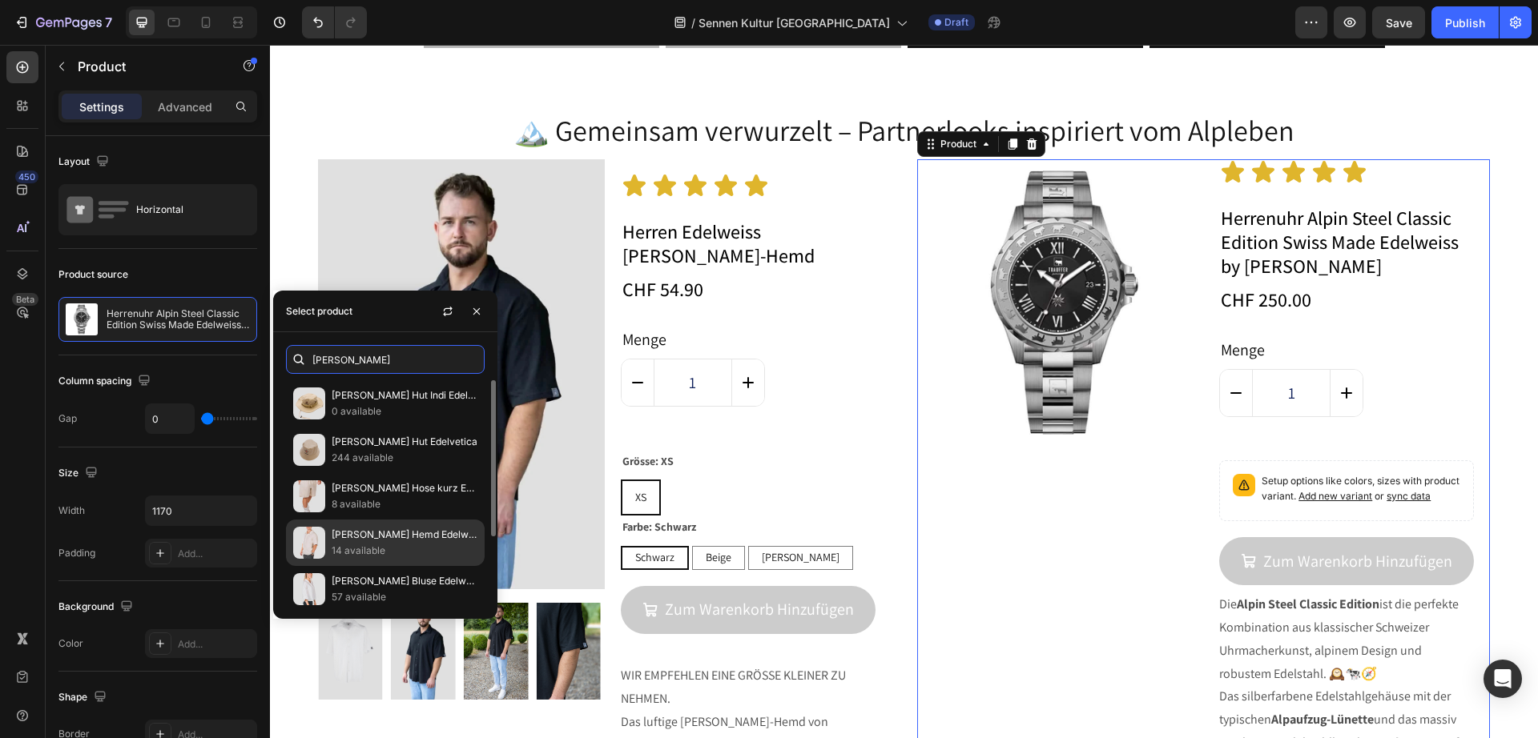
scroll to position [99, 0]
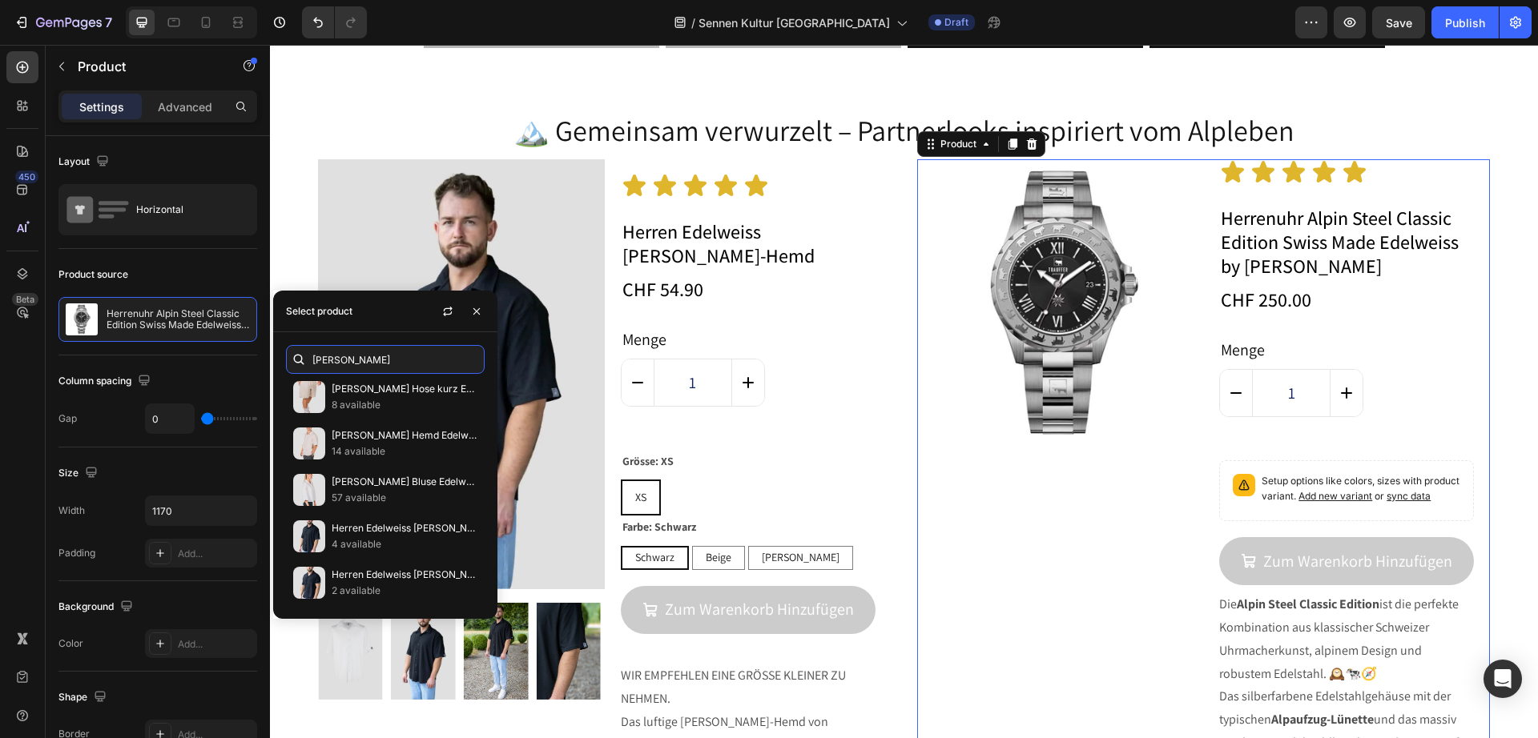
drag, startPoint x: 393, startPoint y: 350, endPoint x: 299, endPoint y: 353, distance: 94.5
click at [299, 353] on div "sommer" at bounding box center [385, 359] width 199 height 29
click at [564, 373] on img at bounding box center [461, 374] width 287 height 430
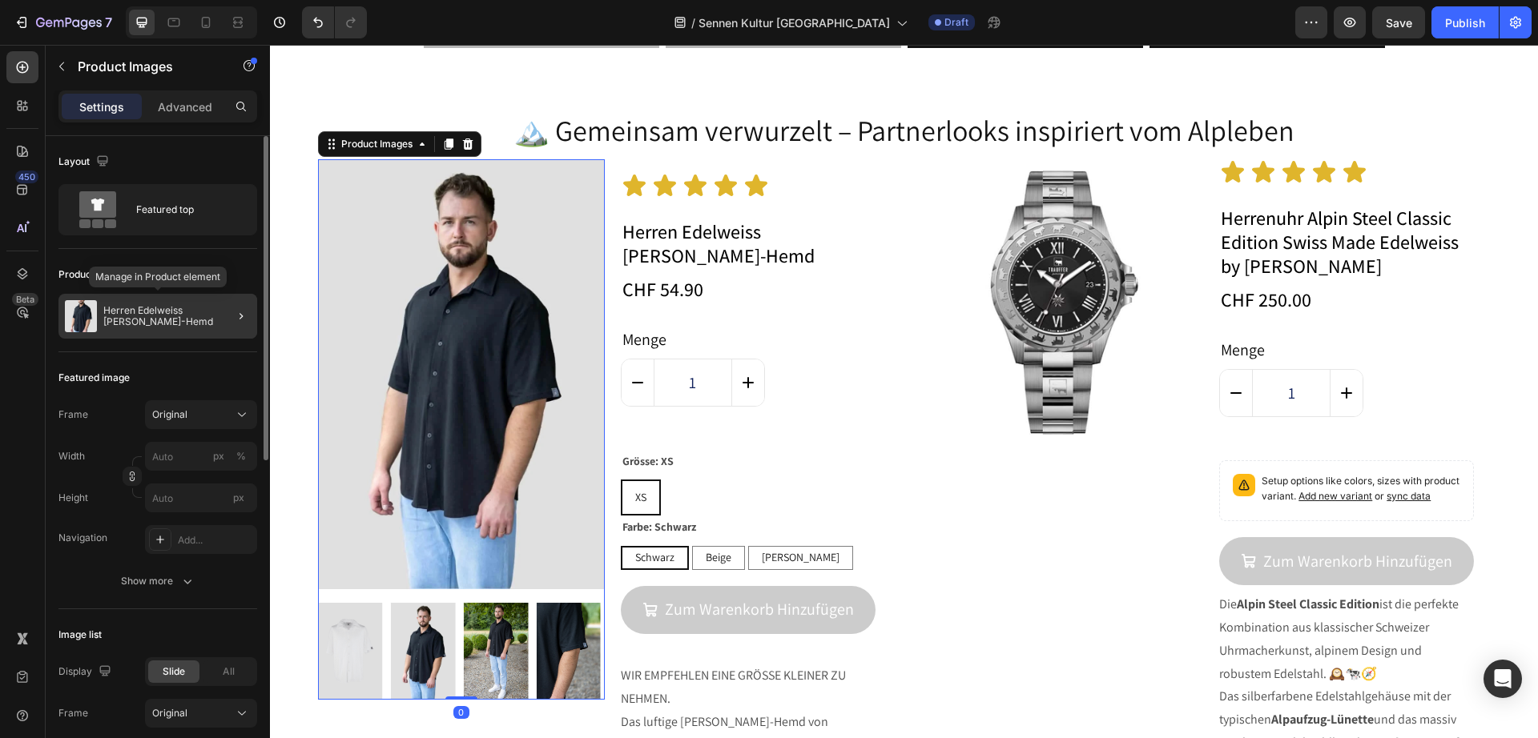
click at [147, 322] on p "Herren Edelweiss Sommer-Hemd" at bounding box center [176, 316] width 147 height 22
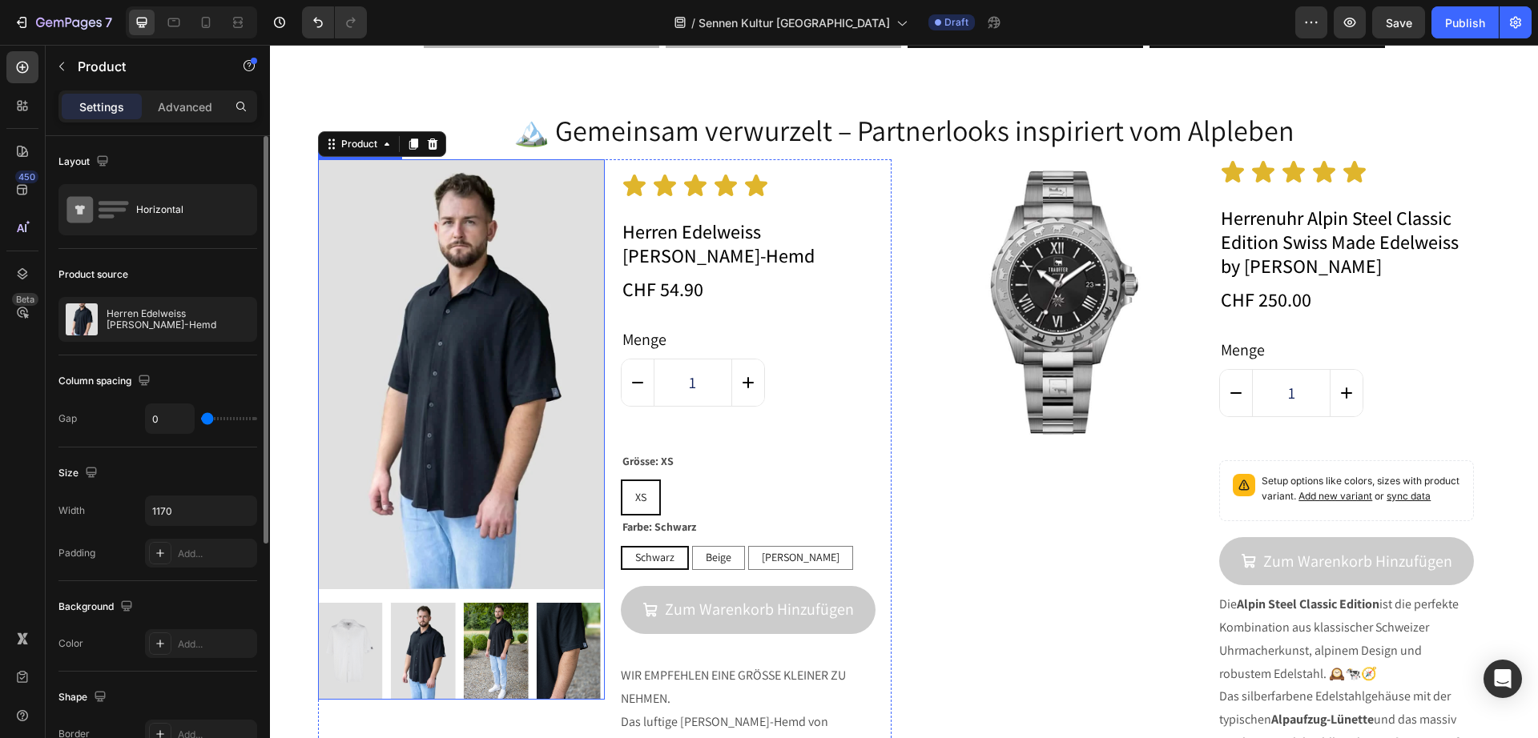
click at [424, 336] on img at bounding box center [461, 374] width 287 height 430
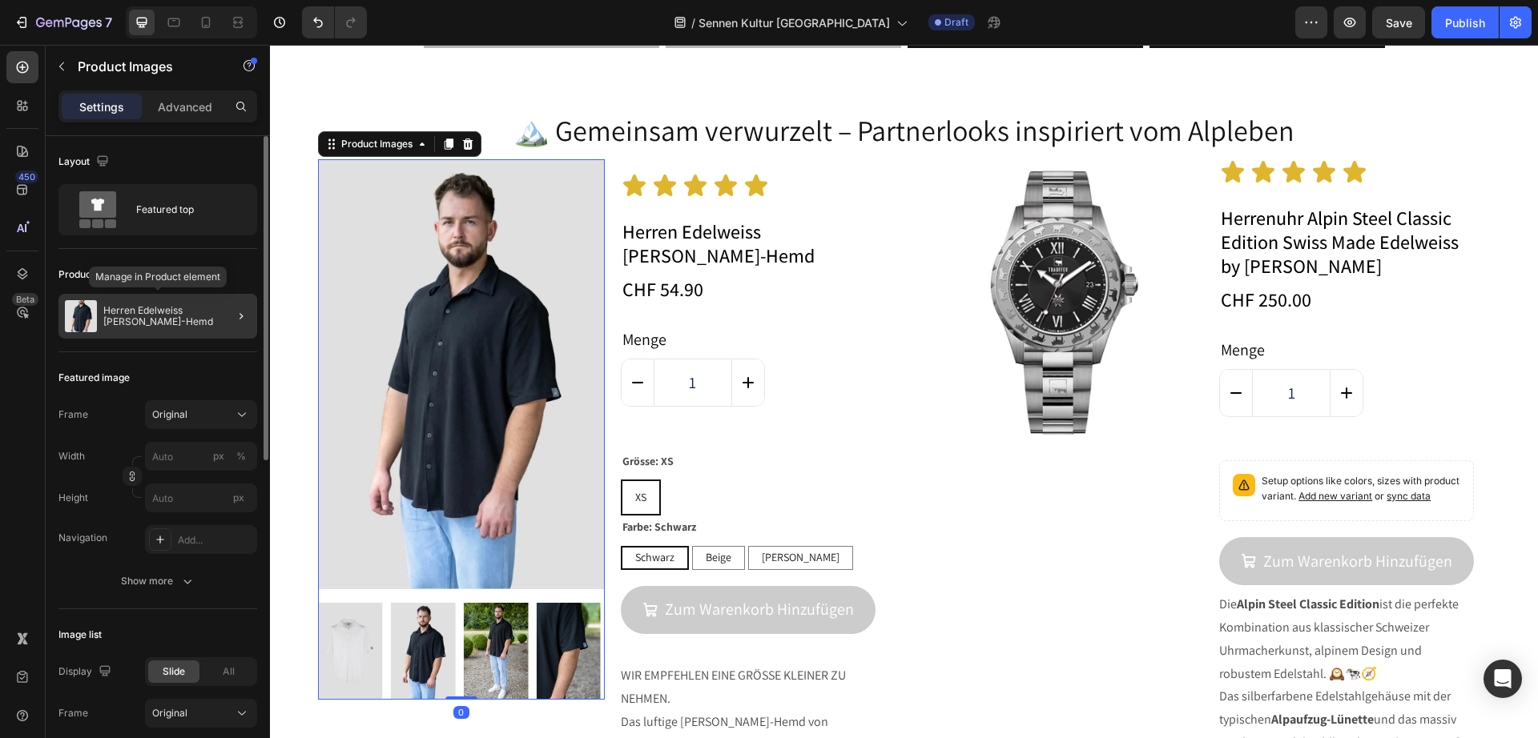
click at [154, 332] on div "Herren Edelweiss Sommer-Hemd" at bounding box center [157, 316] width 199 height 45
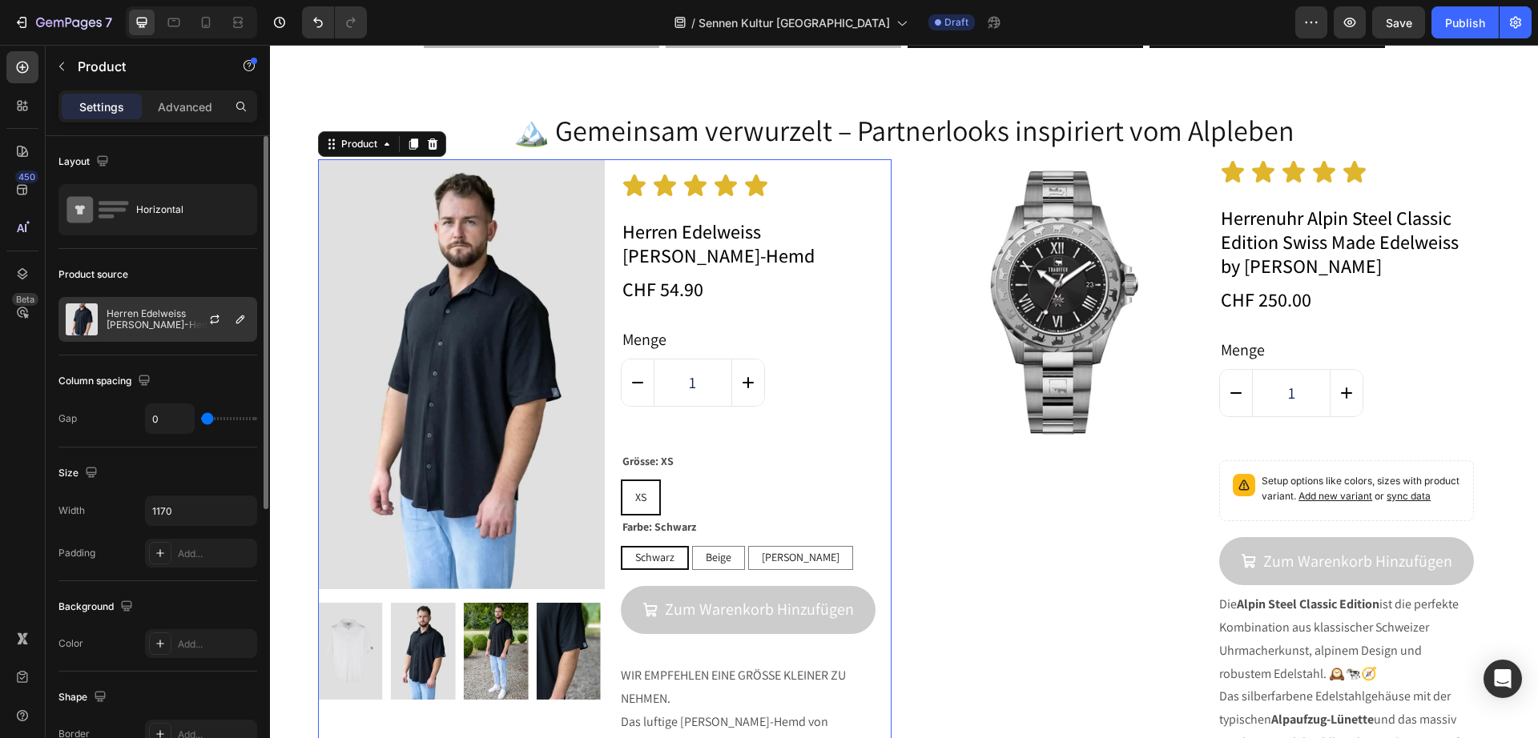
click at [147, 319] on p "Herren Edelweiss Sommer-Hemd" at bounding box center [178, 319] width 143 height 22
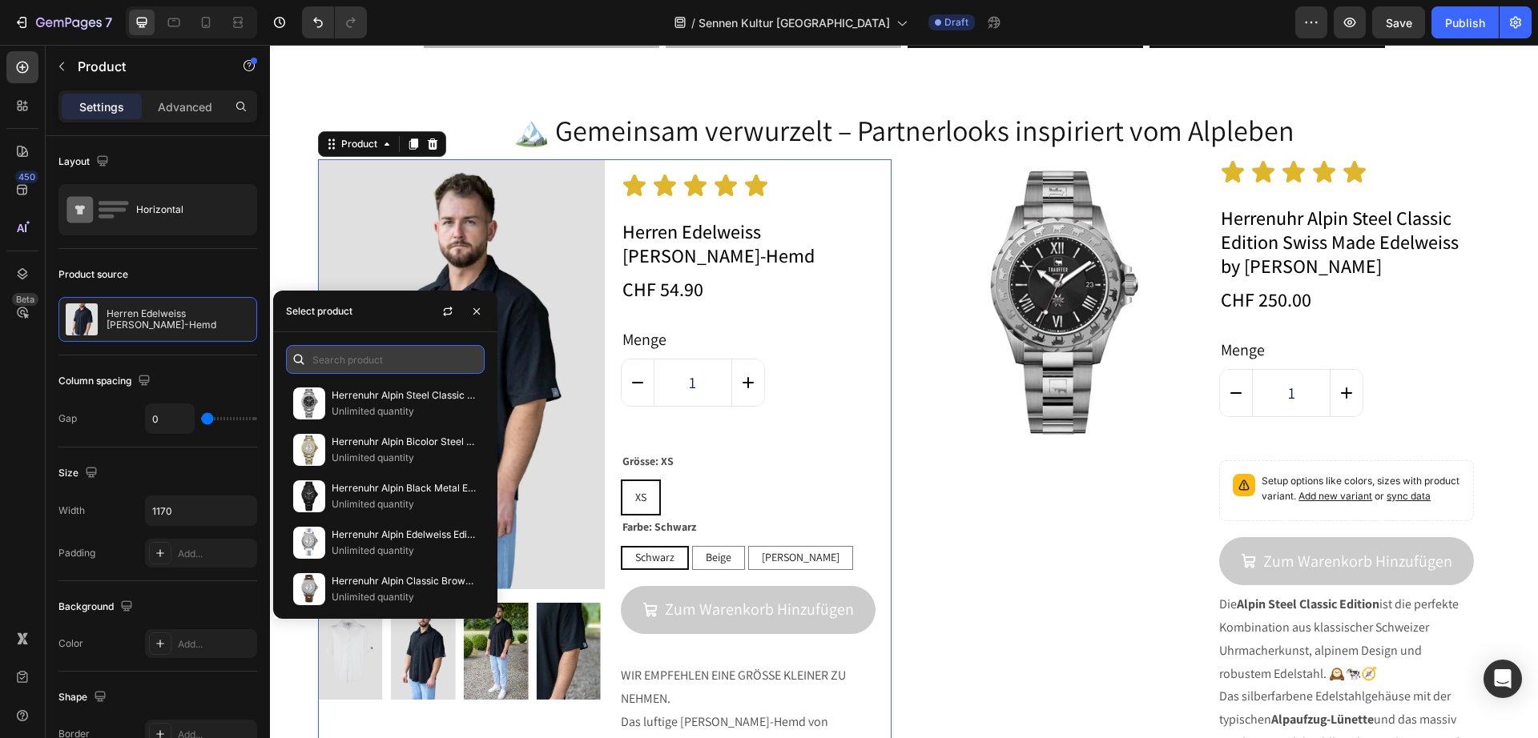
click at [340, 352] on input "text" at bounding box center [385, 359] width 199 height 29
type input "g"
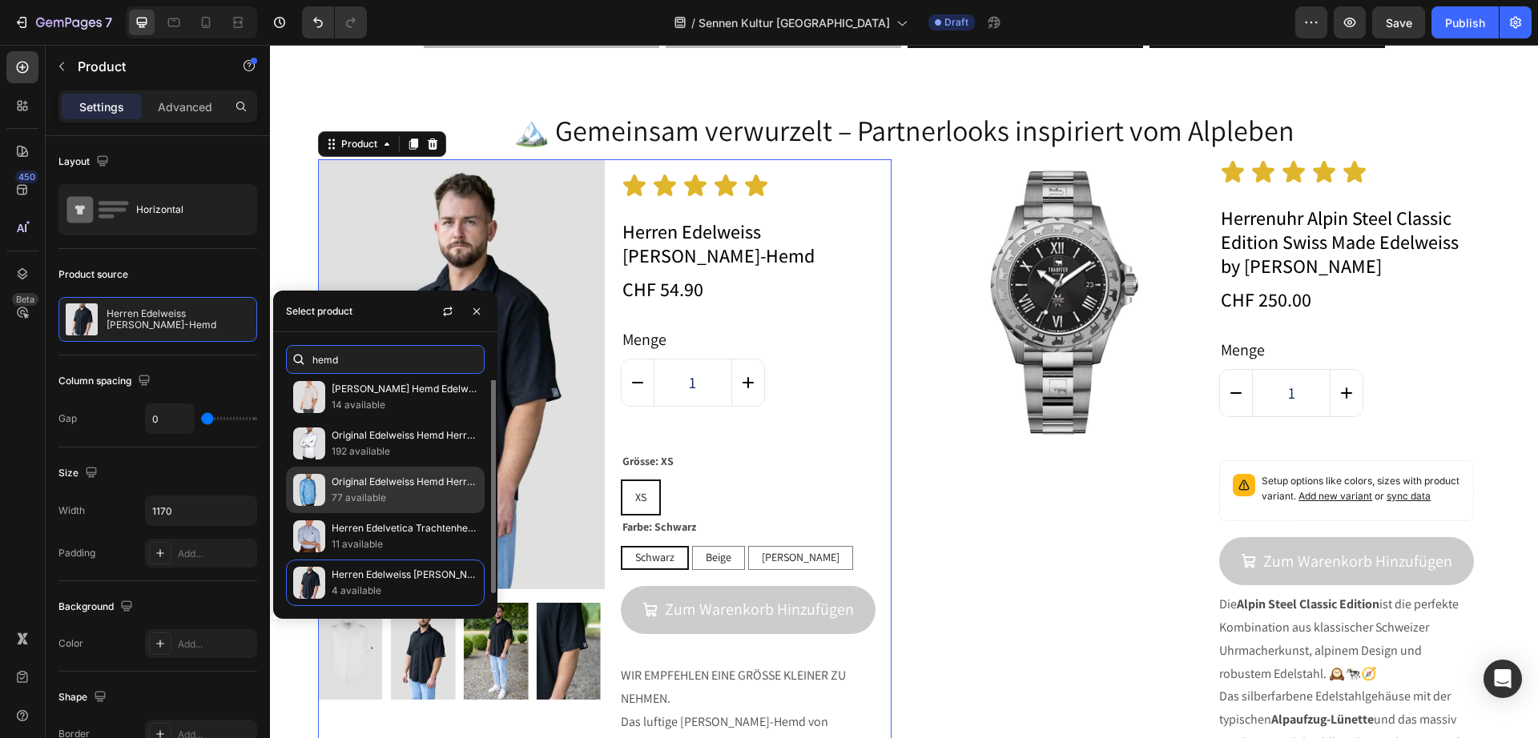
scroll to position [0, 0]
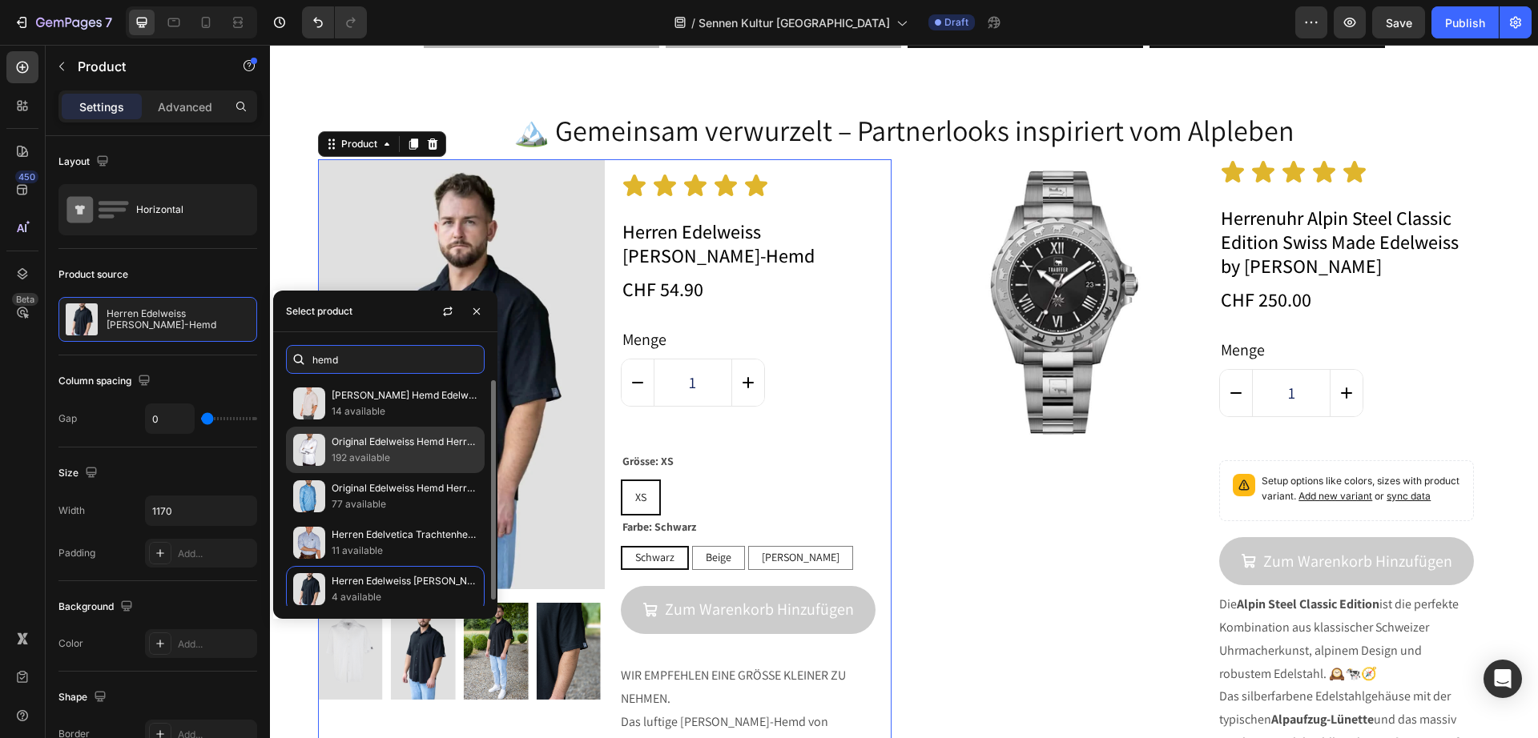
type input "hemd"
drag, startPoint x: 398, startPoint y: 448, endPoint x: 636, endPoint y: 261, distance: 302.3
click at [398, 448] on p "Original Edelweiss Hemd Herren Edelvetica" at bounding box center [405, 442] width 146 height 16
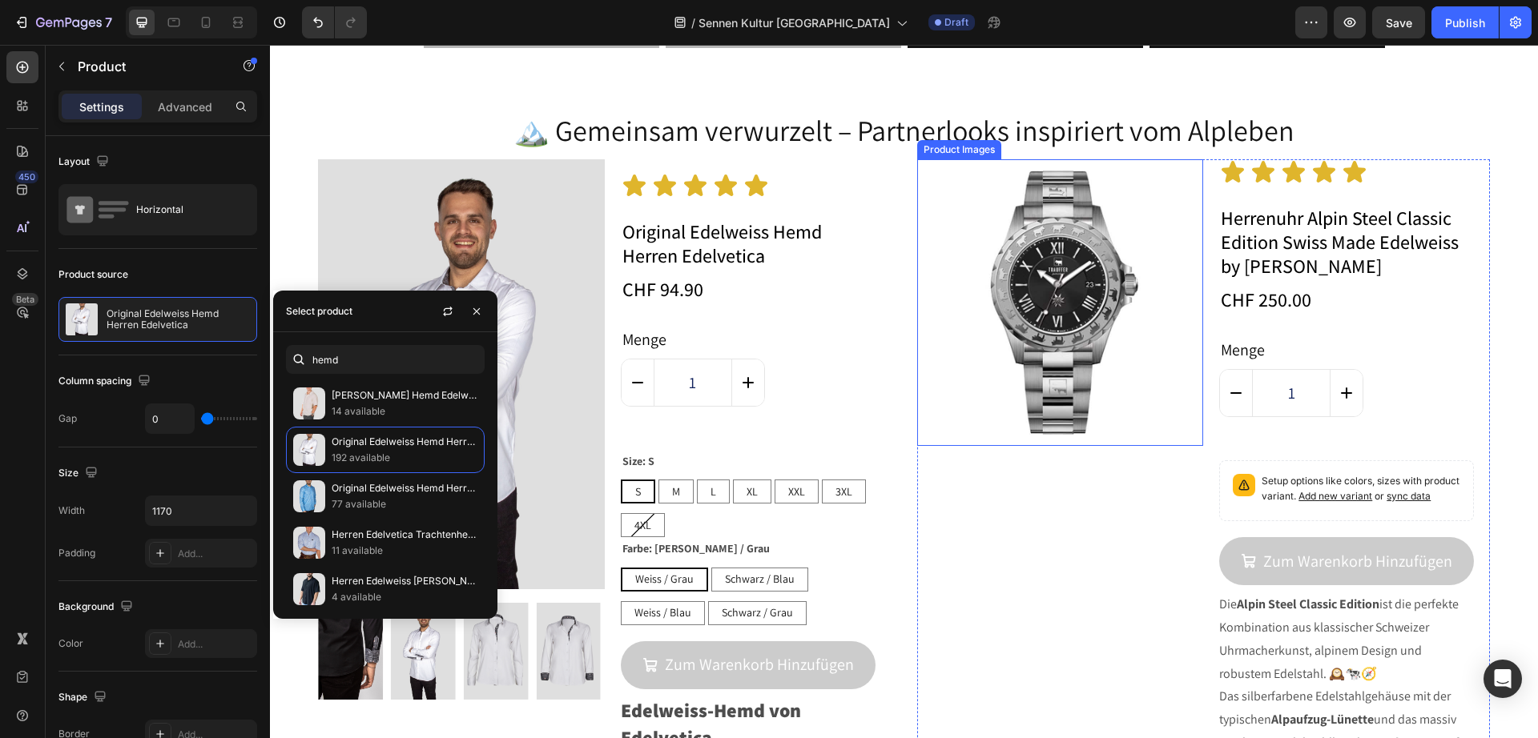
click at [1071, 366] on img at bounding box center [1060, 302] width 287 height 287
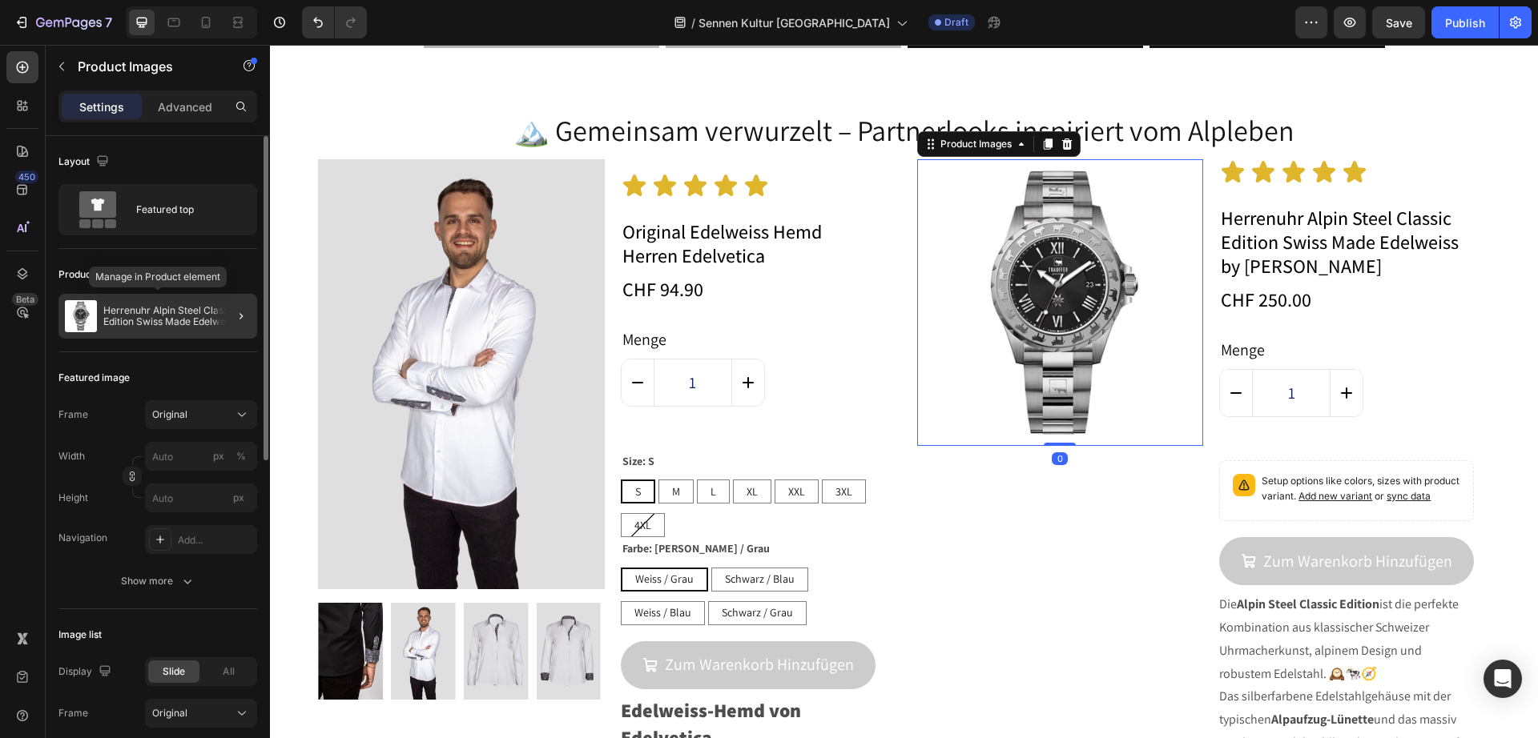
click at [115, 313] on p "Herrenuhr Alpin Steel Classic Edition Swiss Made Edelweiss by [PERSON_NAME]" at bounding box center [176, 316] width 147 height 22
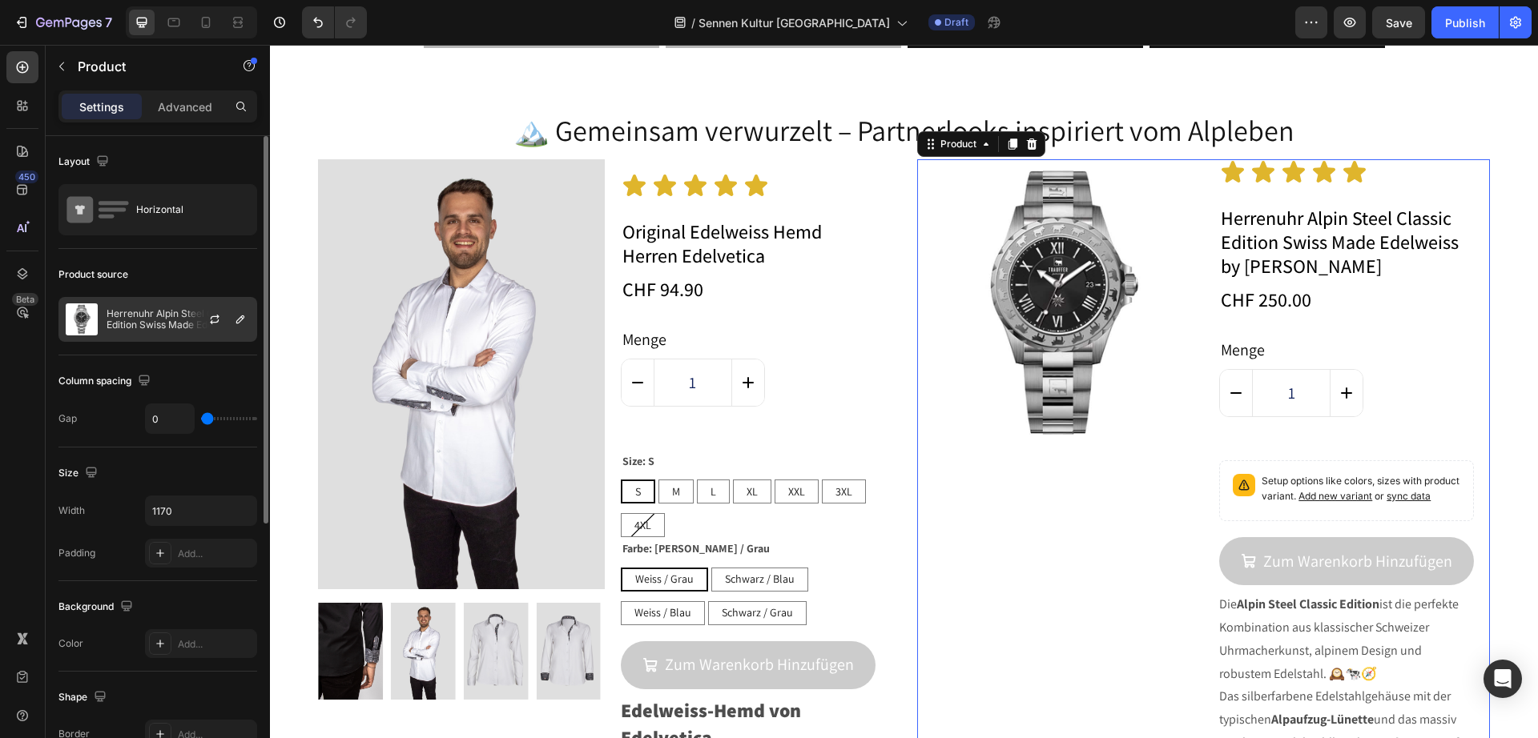
click at [136, 310] on p "Herrenuhr Alpin Steel Classic Edition Swiss Made Edelweiss by [PERSON_NAME]" at bounding box center [178, 319] width 143 height 22
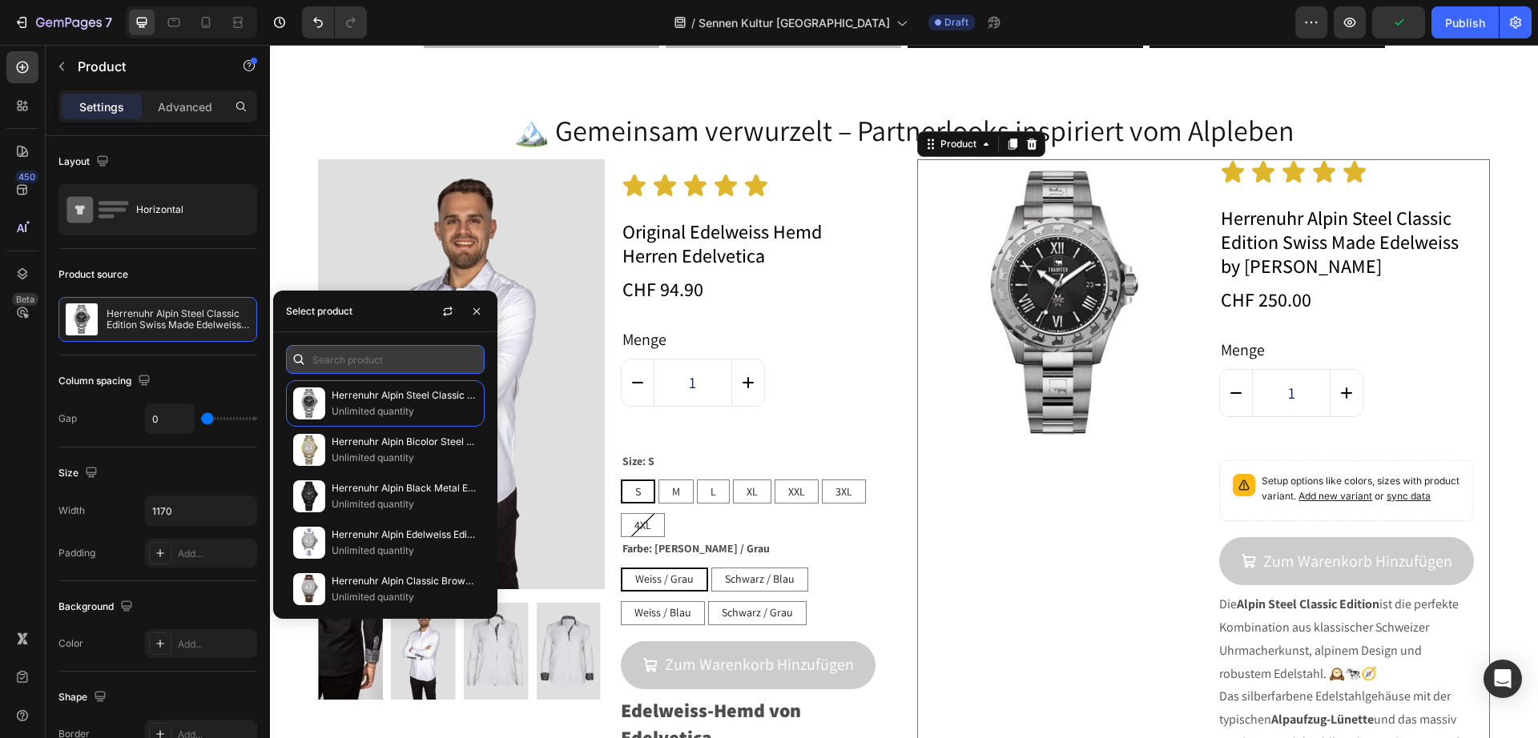
click at [347, 349] on input "text" at bounding box center [385, 359] width 199 height 29
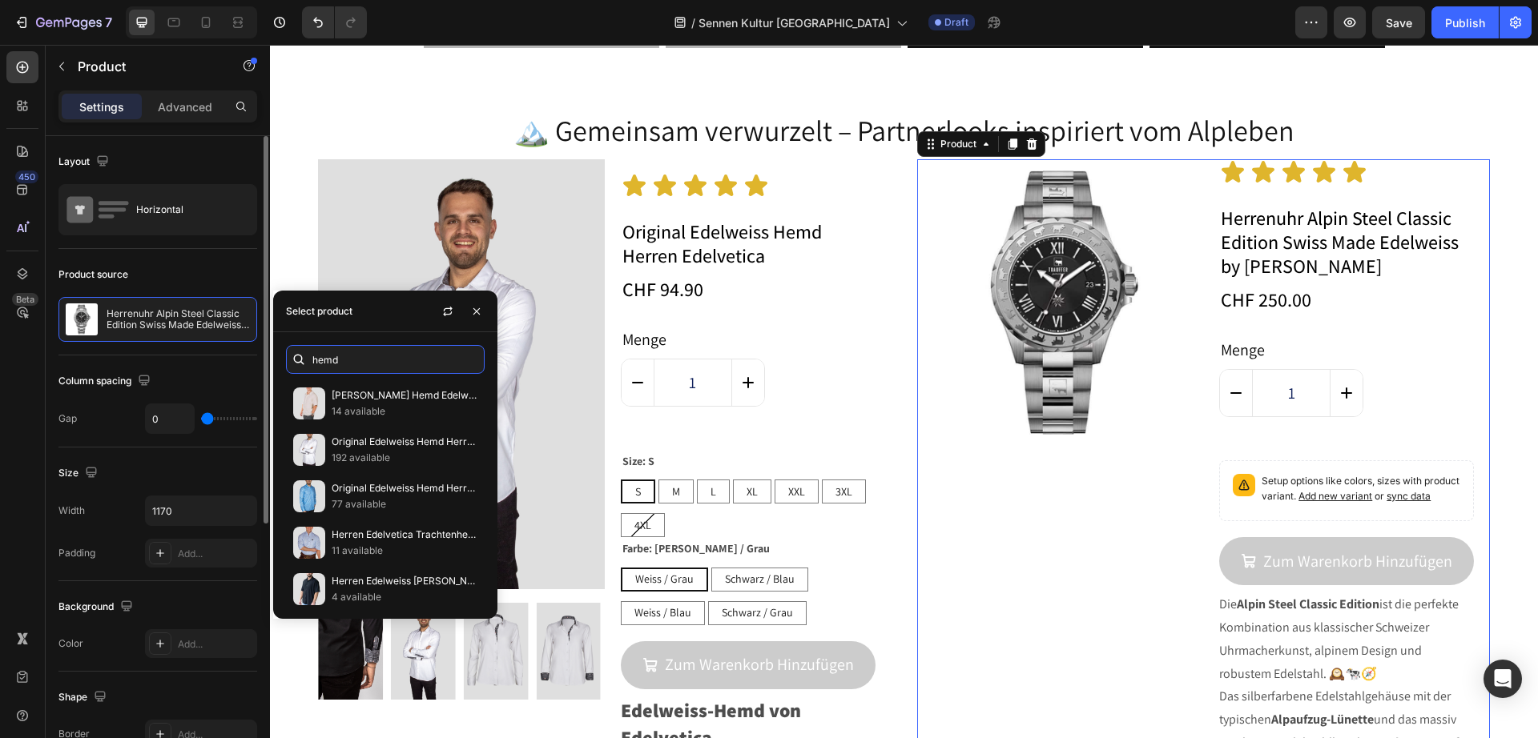
drag, startPoint x: 353, startPoint y: 356, endPoint x: 238, endPoint y: 352, distance: 115.4
click at [238, 0] on body "7 Version history / Sennen Kultur Schweiz Draft Preview Save Publish 450 Beta S…" at bounding box center [769, 0] width 1538 height 0
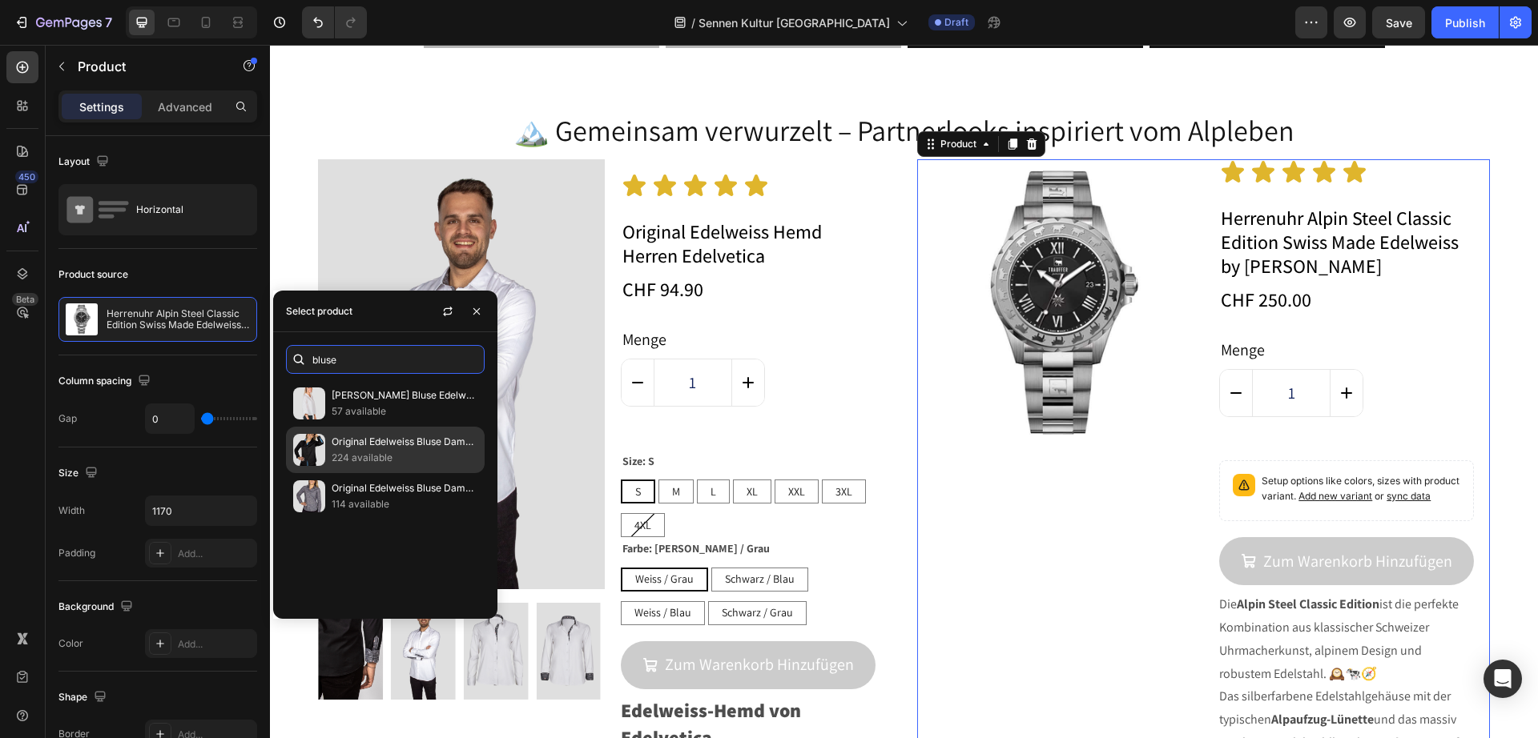
type input "bluse"
click at [412, 458] on p "224 available" at bounding box center [405, 458] width 146 height 16
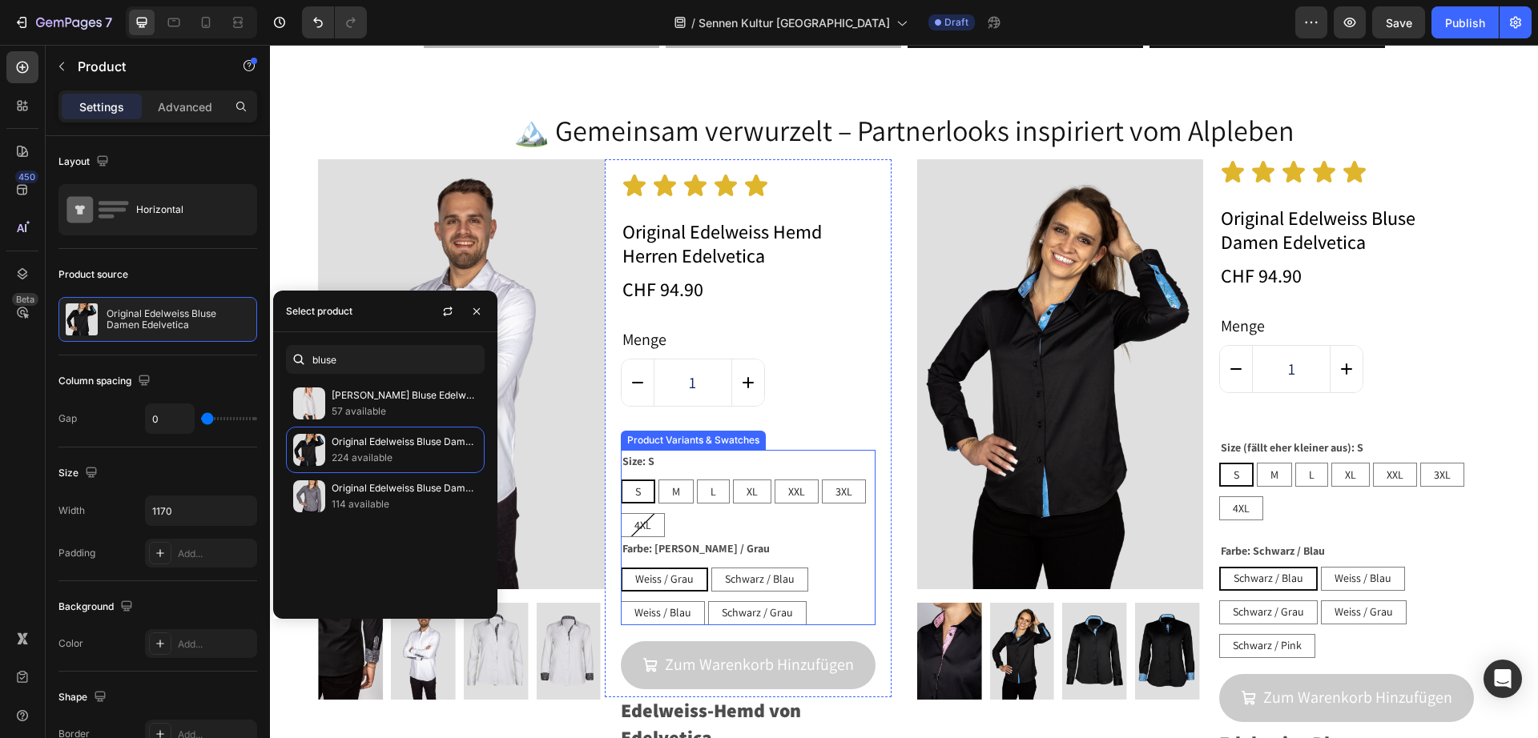
click at [818, 541] on div "Farbe: Weiss / Grau Weiss / Grau Weiss / Grau Weiss / Grau Schwarz / Blau Schwa…" at bounding box center [748, 580] width 255 height 87
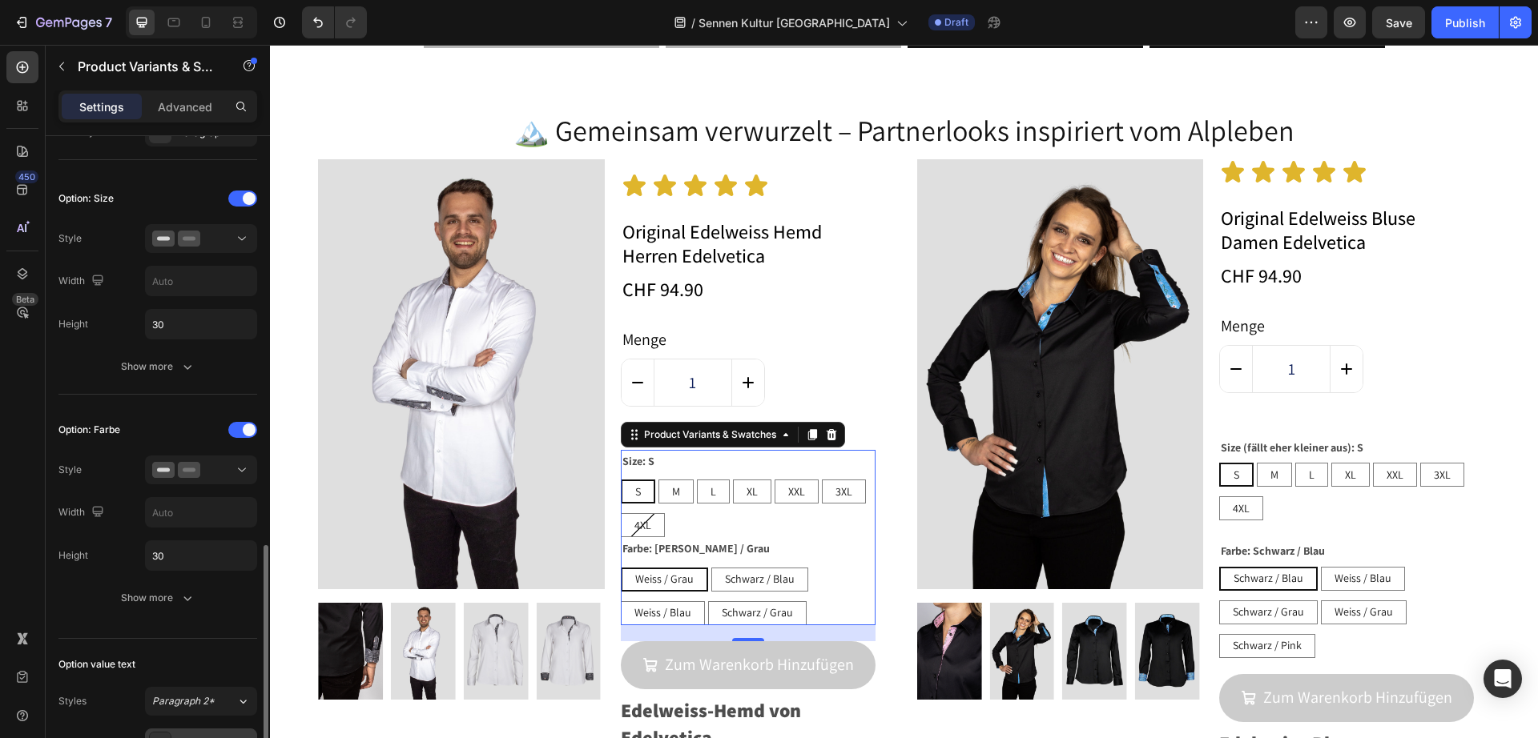
scroll to position [601, 0]
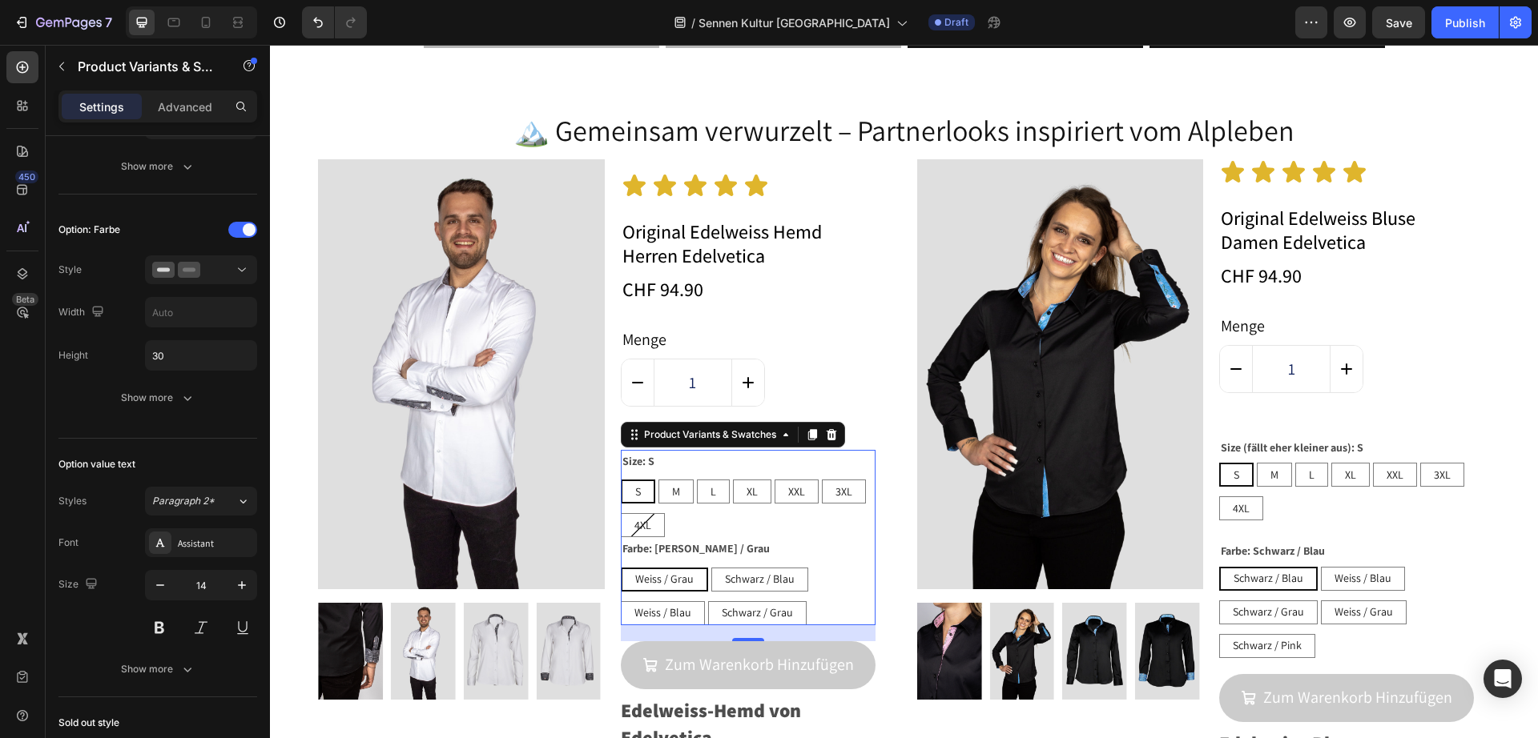
click at [834, 537] on div "Farbe: Weiss / Grau Weiss / Grau Weiss / Grau Weiss / Grau Schwarz / Blau Schwa…" at bounding box center [748, 580] width 255 height 87
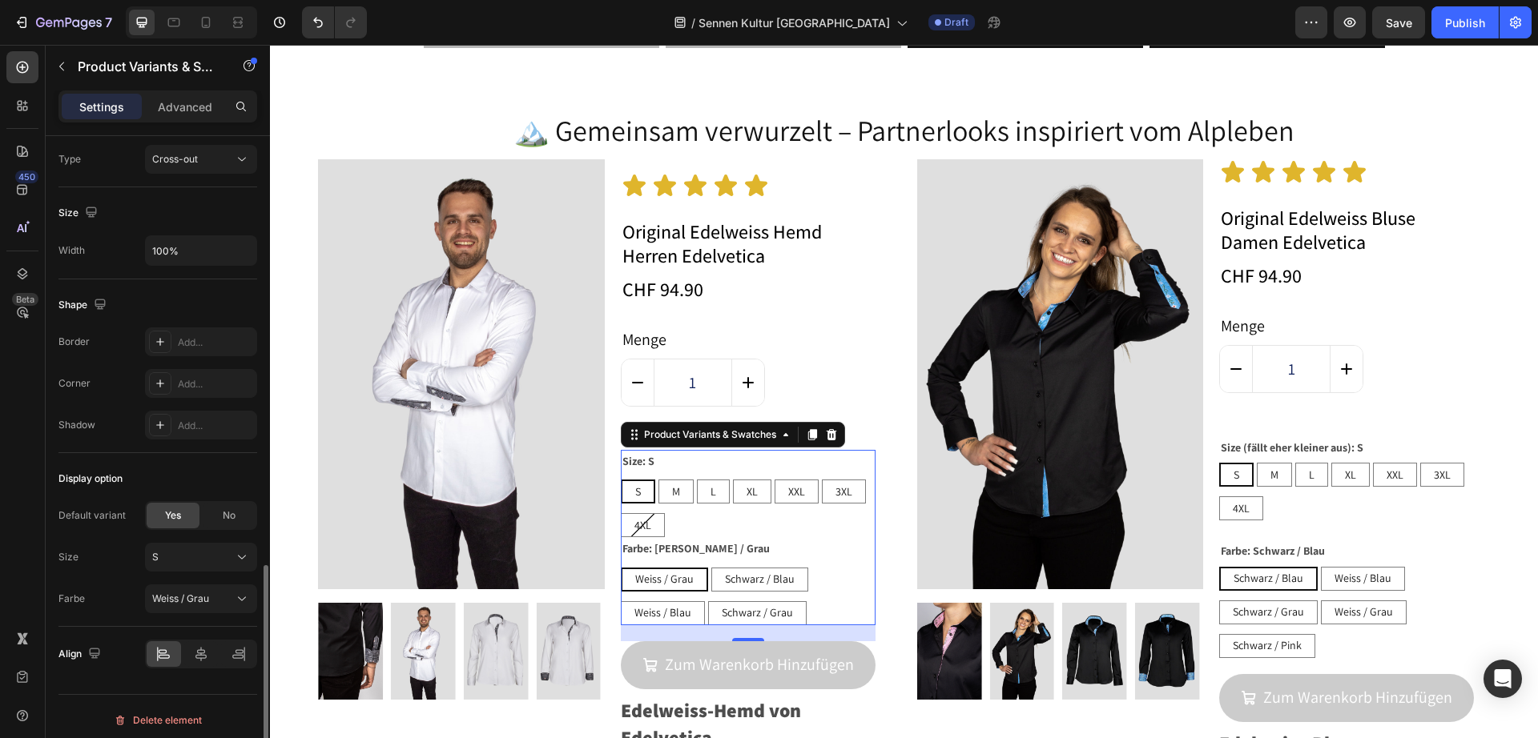
scroll to position [1208, 0]
click at [207, 602] on button "Weiss / Grau" at bounding box center [201, 591] width 112 height 29
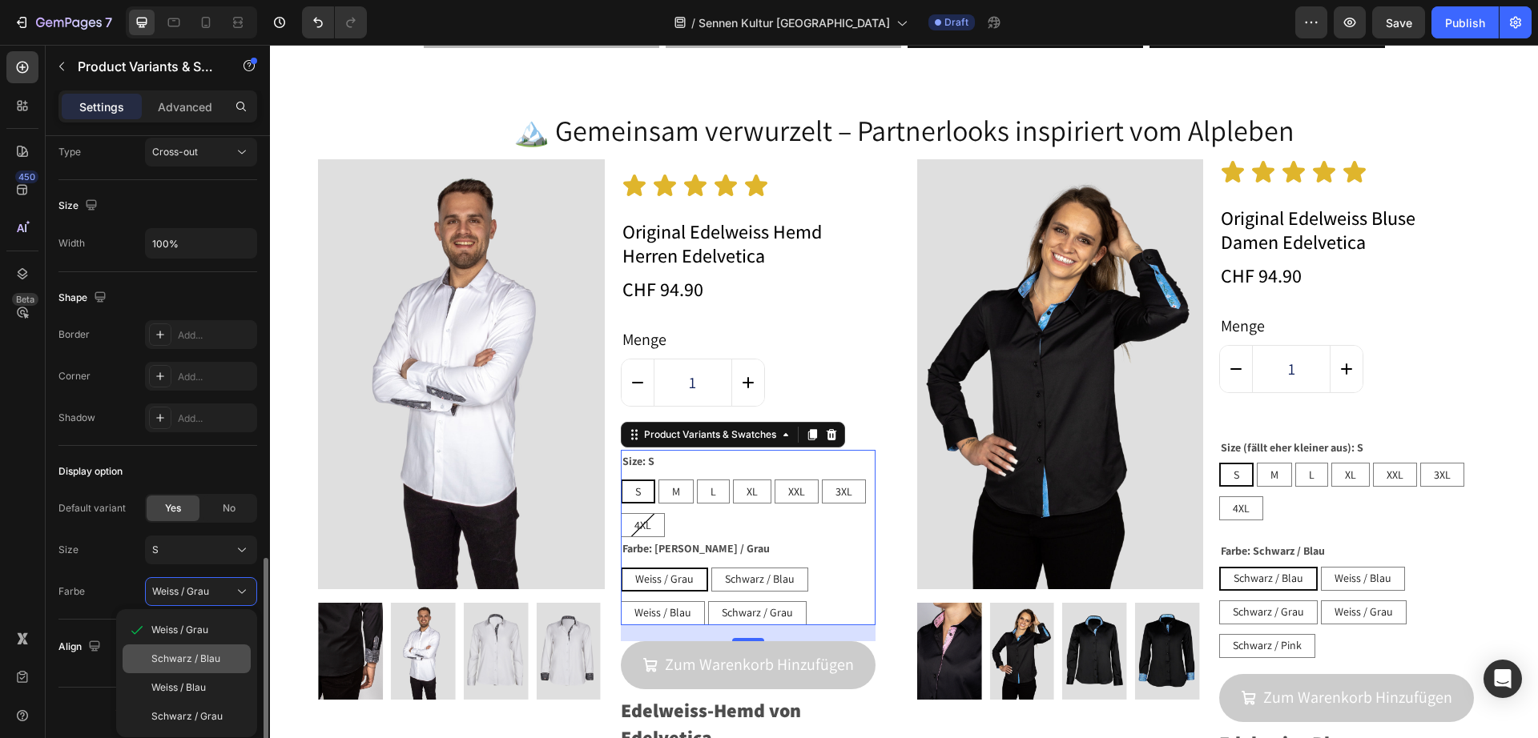
click at [209, 659] on span "Schwarz / Blau" at bounding box center [185, 659] width 69 height 14
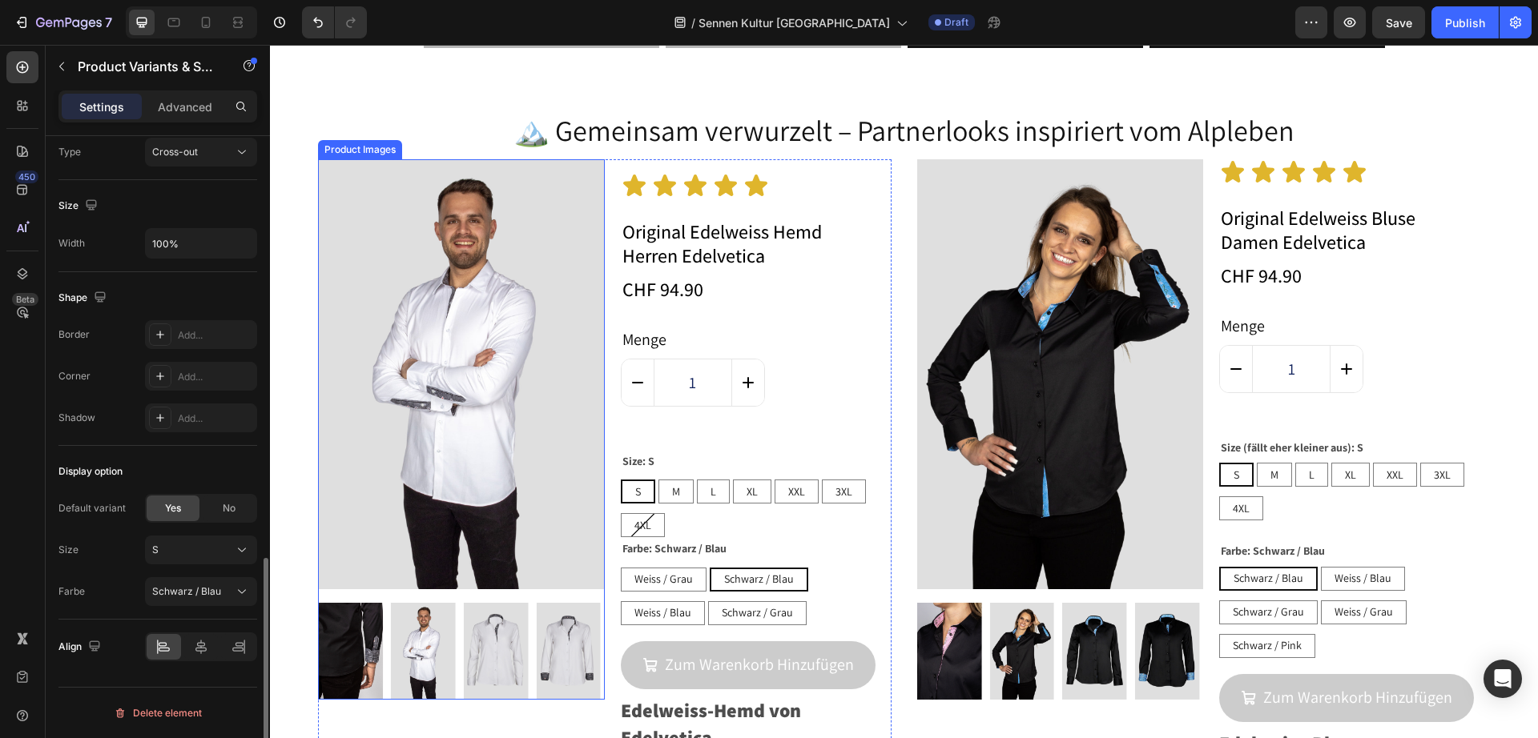
click at [363, 627] on img at bounding box center [350, 651] width 65 height 97
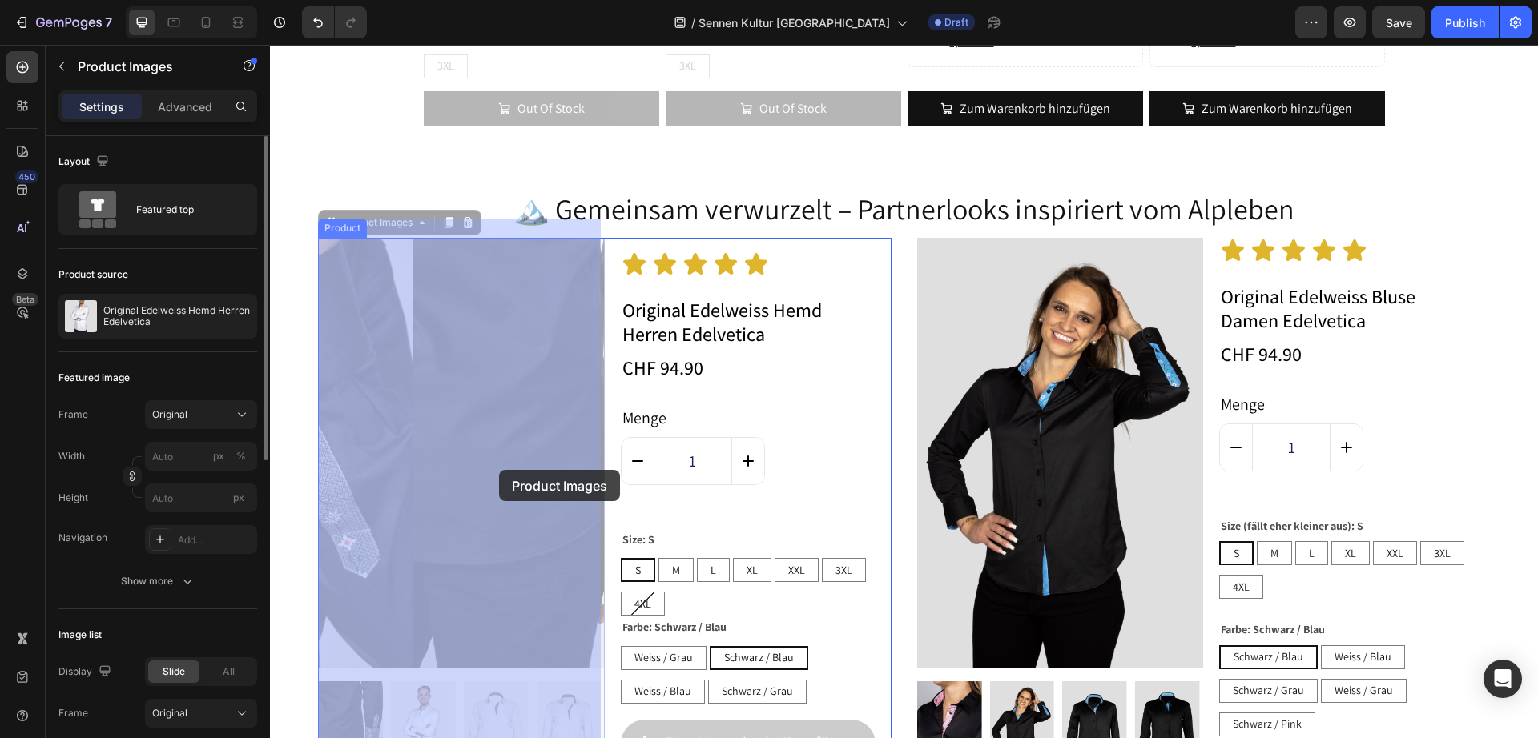
scroll to position [8014, 0]
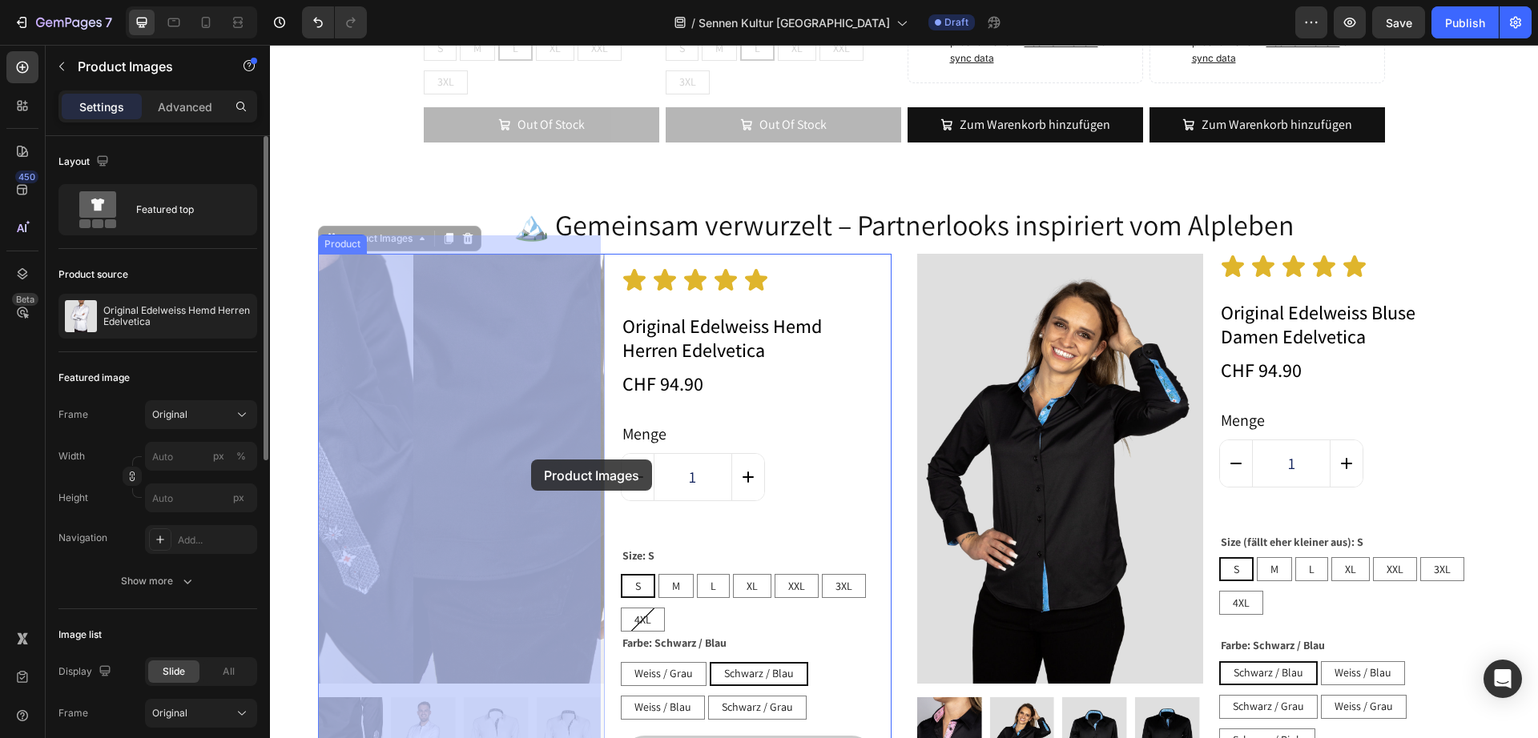
drag, startPoint x: 823, startPoint y: 53, endPoint x: 663, endPoint y: 179, distance: 203.6
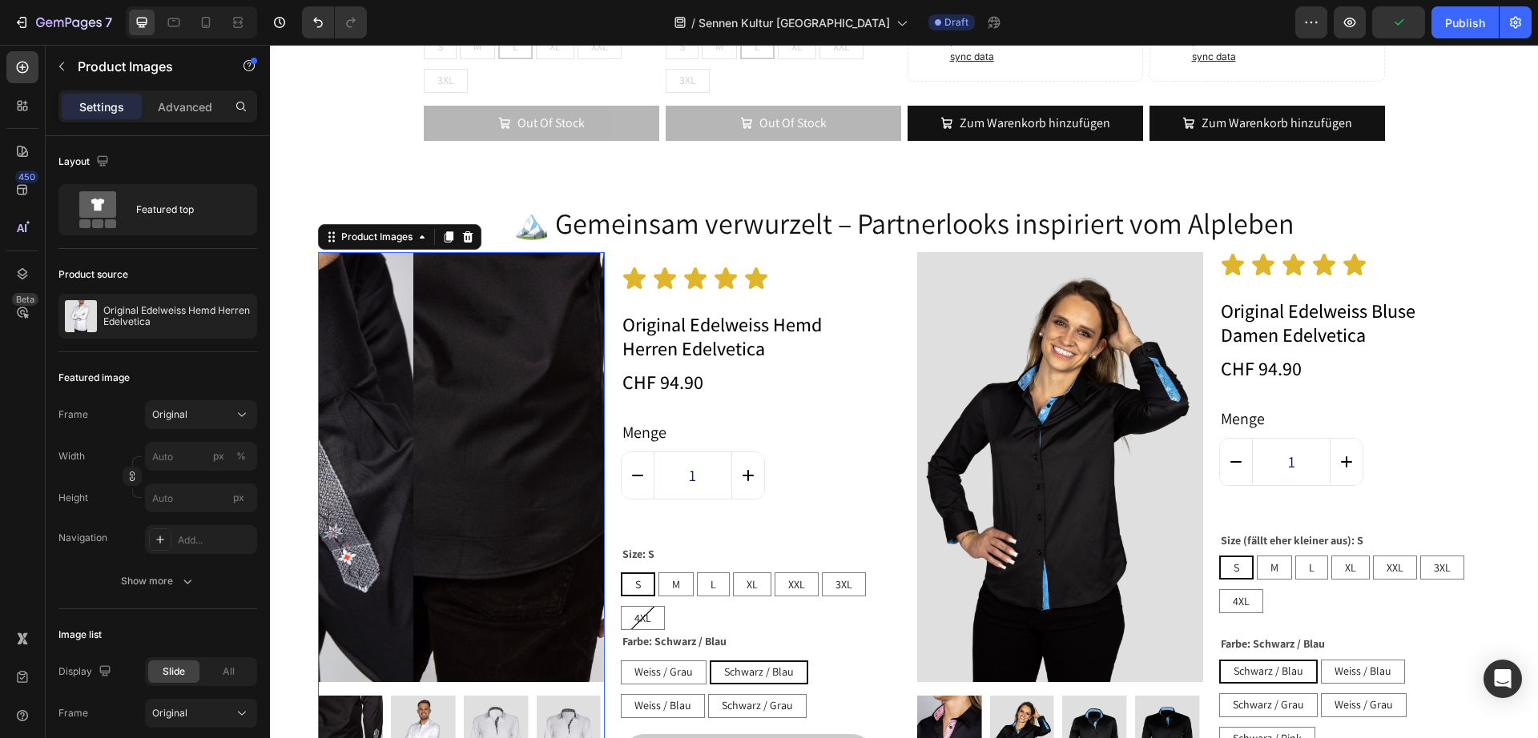
scroll to position [8172, 0]
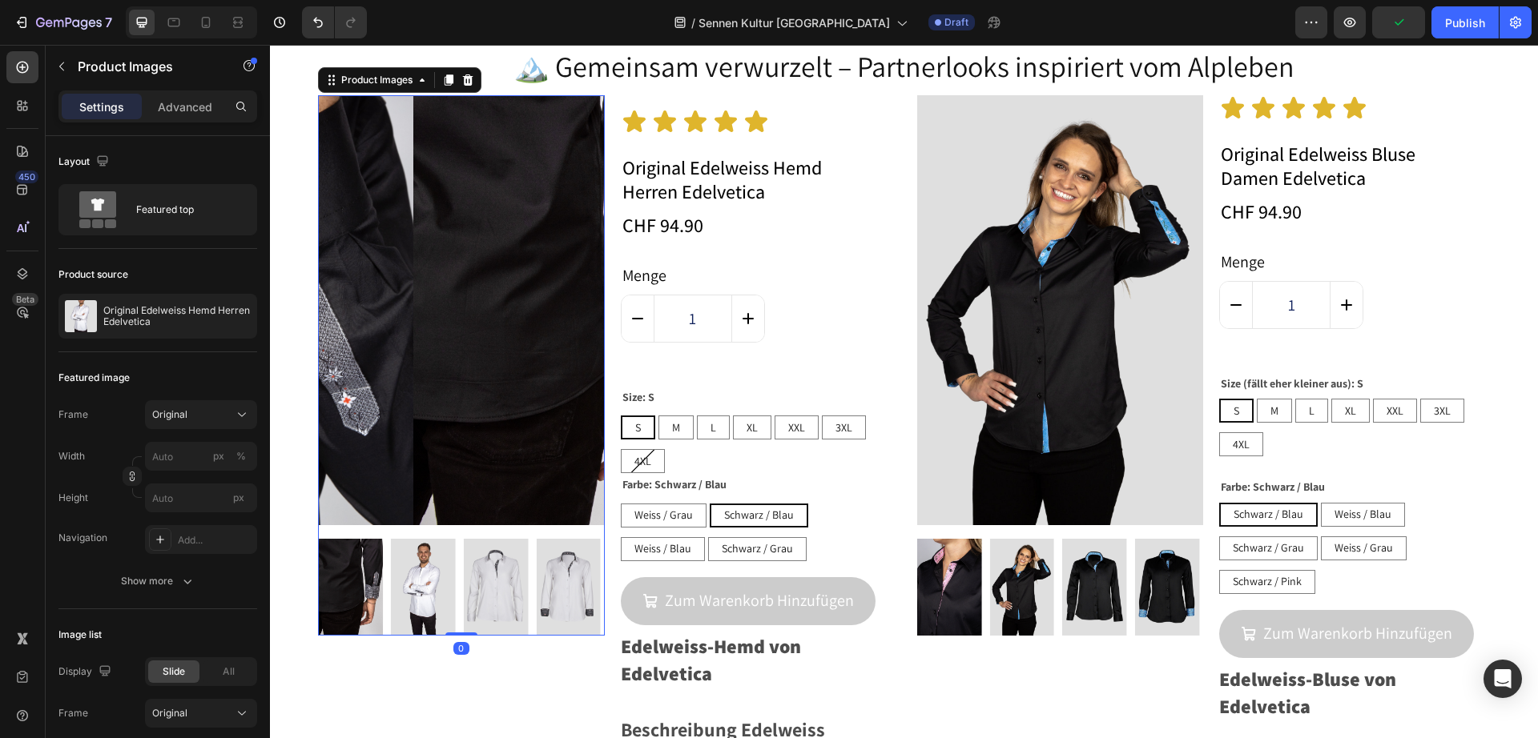
click at [488, 563] on img at bounding box center [496, 587] width 65 height 97
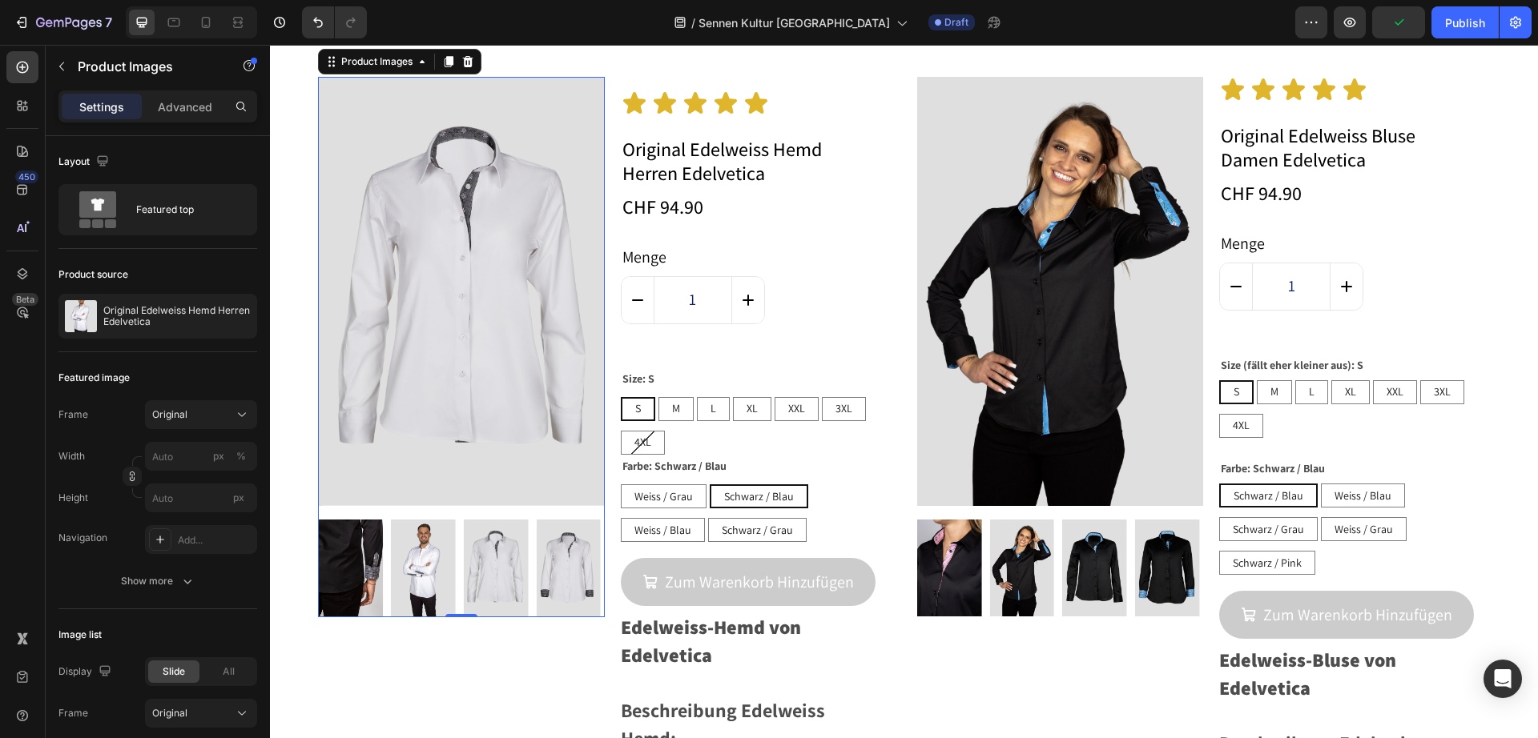
scroll to position [8214, 0]
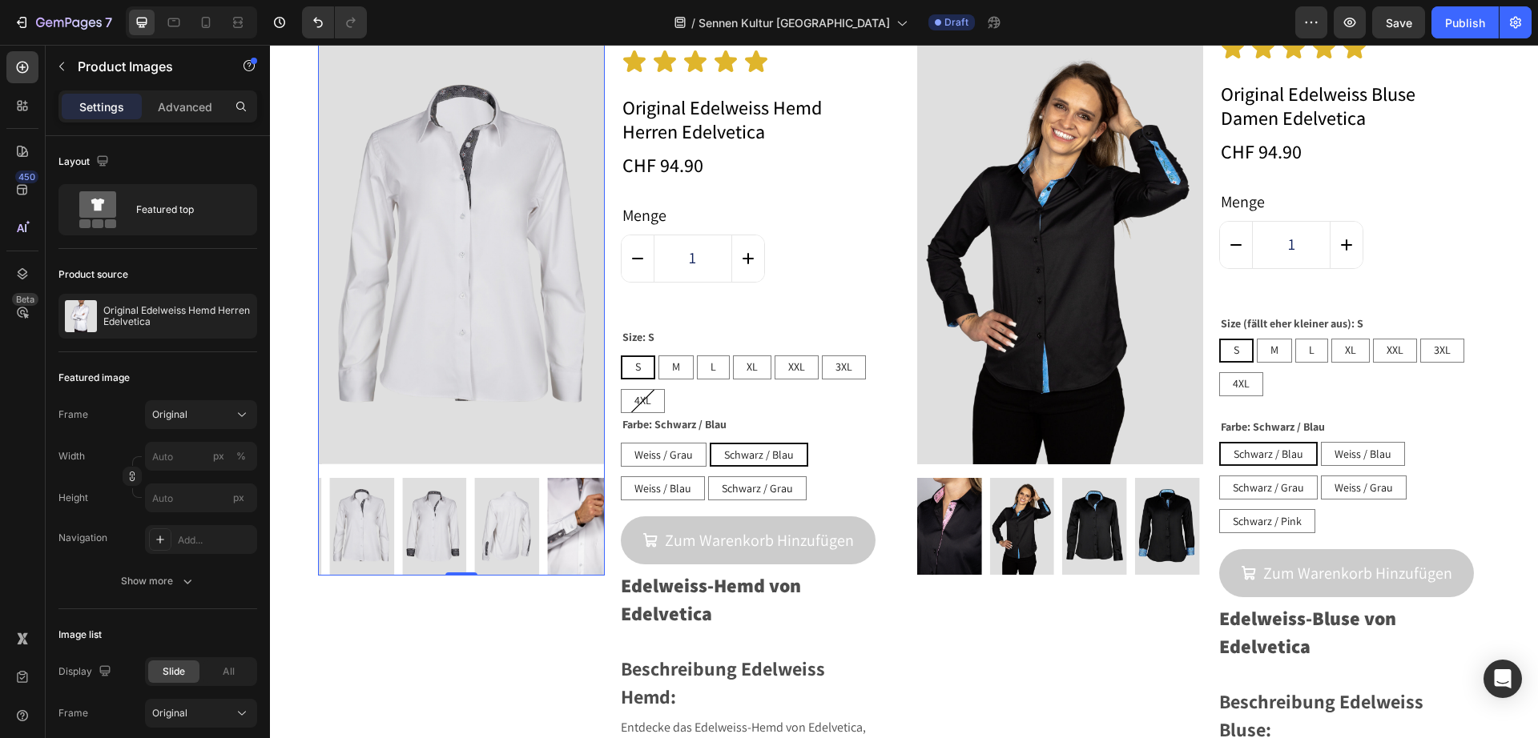
click at [585, 513] on img at bounding box center [579, 526] width 65 height 97
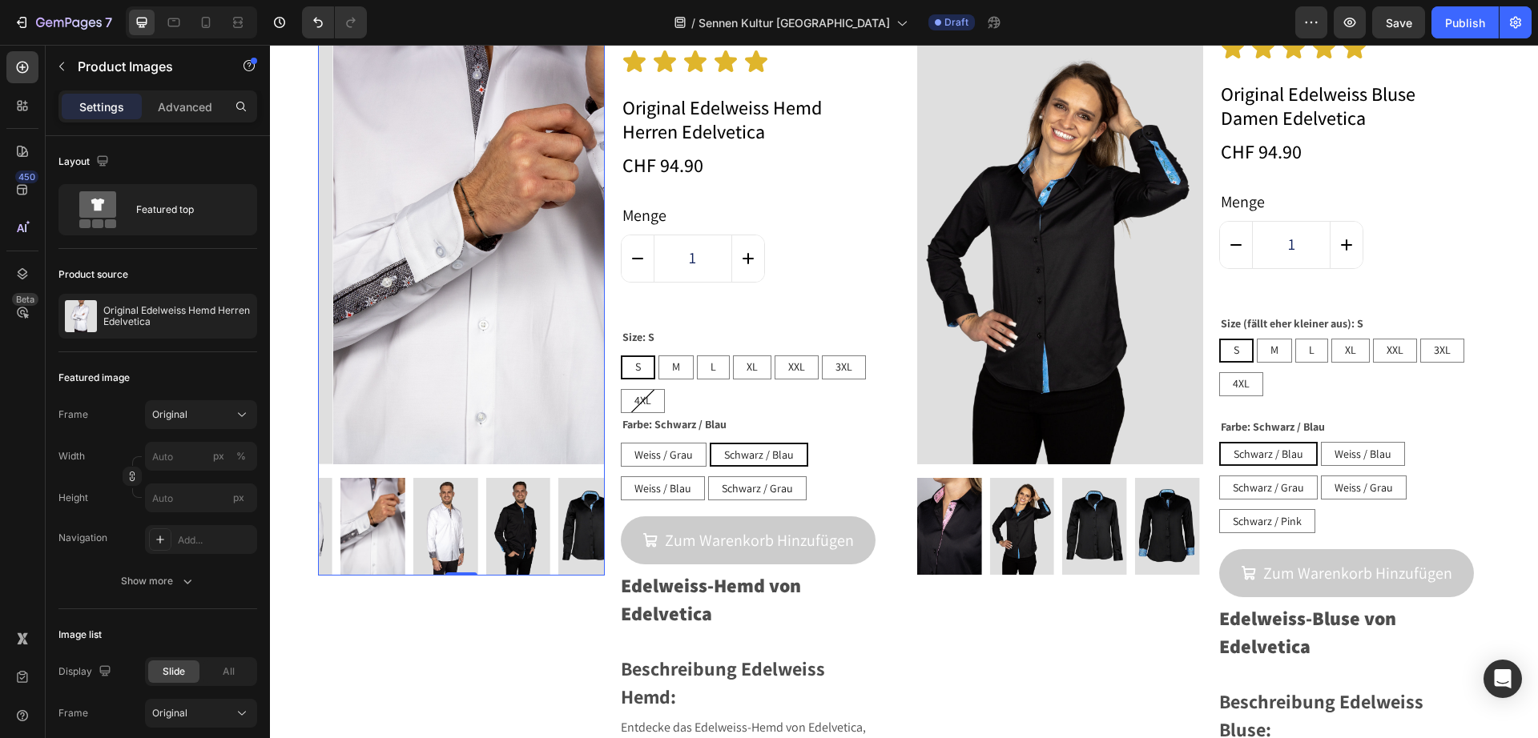
click at [585, 515] on img at bounding box center [590, 526] width 65 height 97
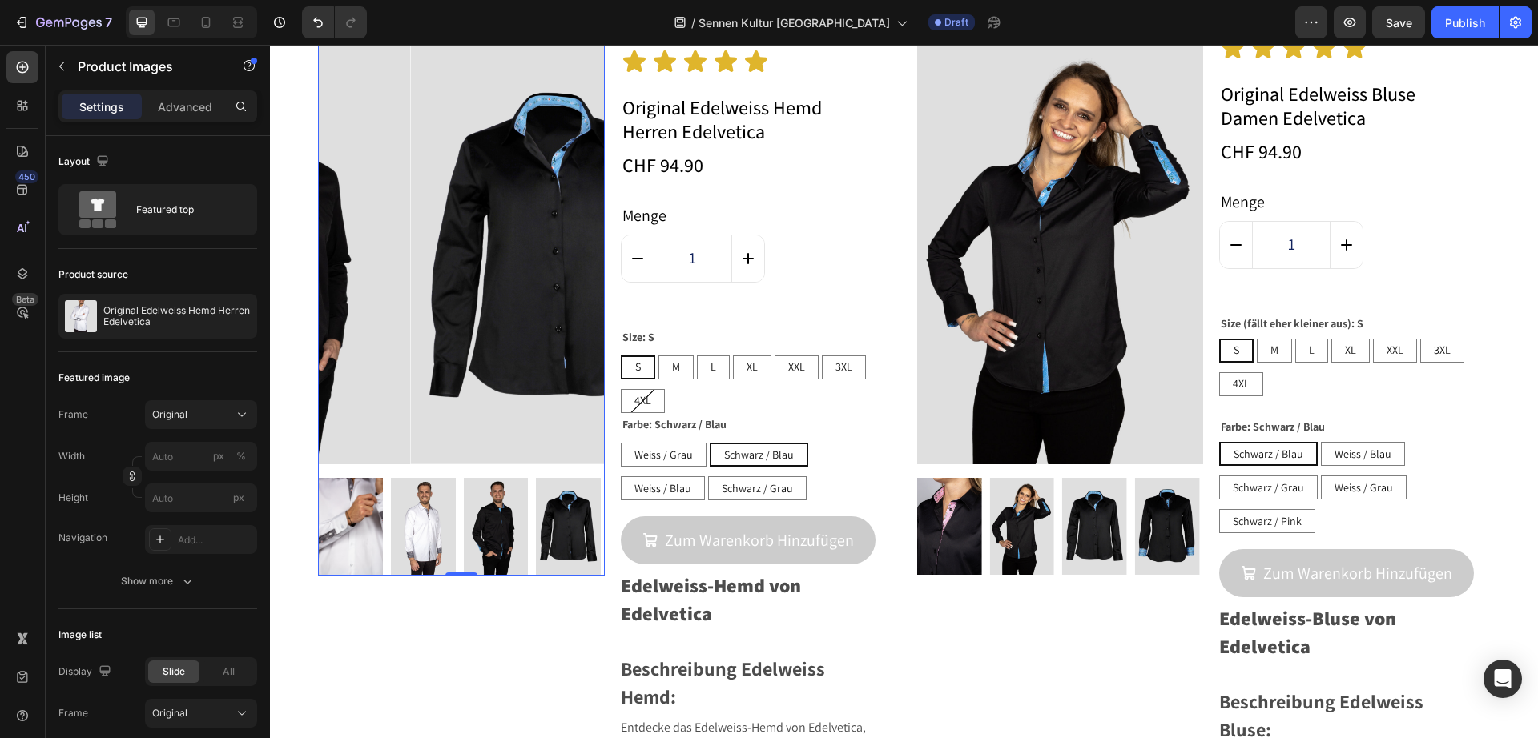
click at [383, 515] on img at bounding box center [350, 526] width 65 height 97
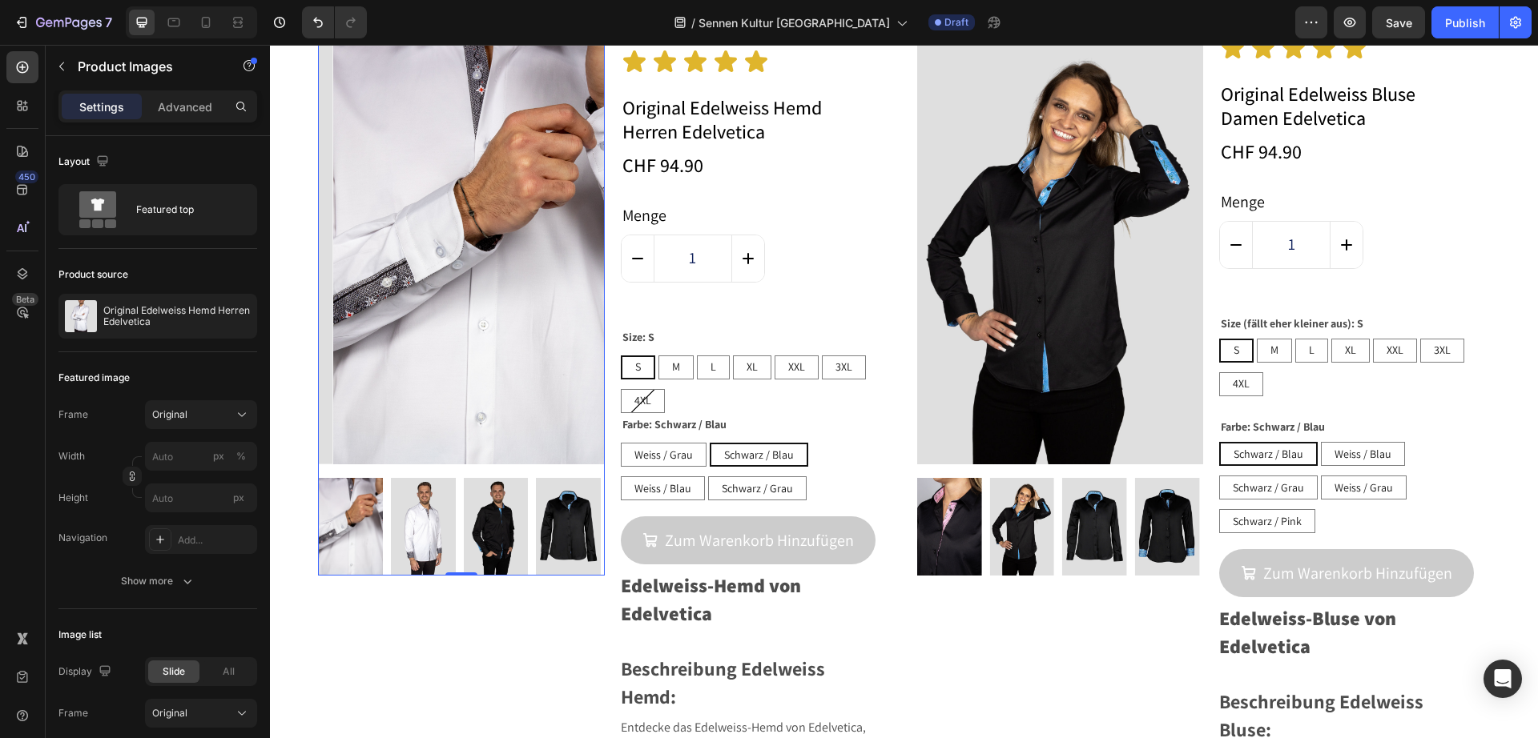
click at [489, 525] on img at bounding box center [496, 526] width 65 height 97
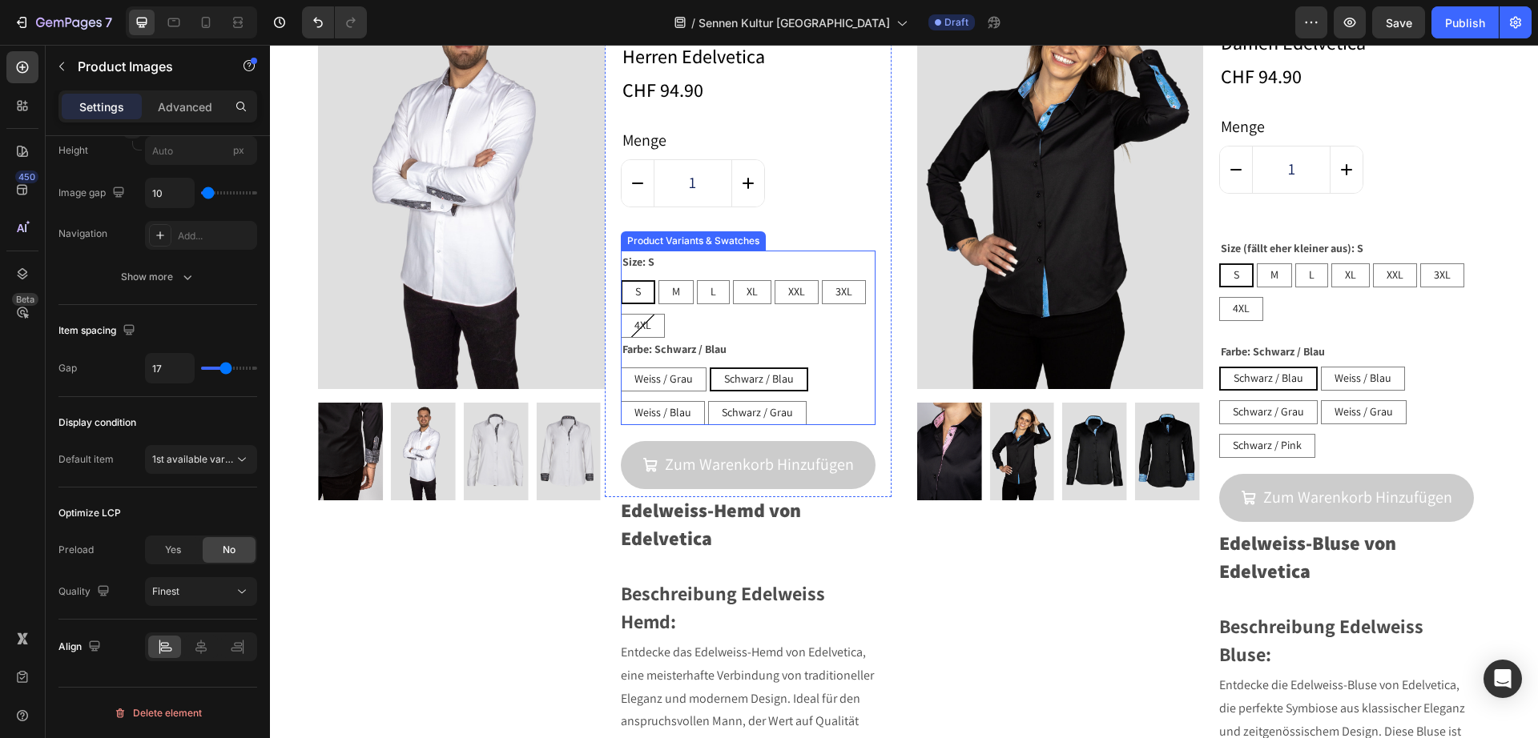
scroll to position [571, 0]
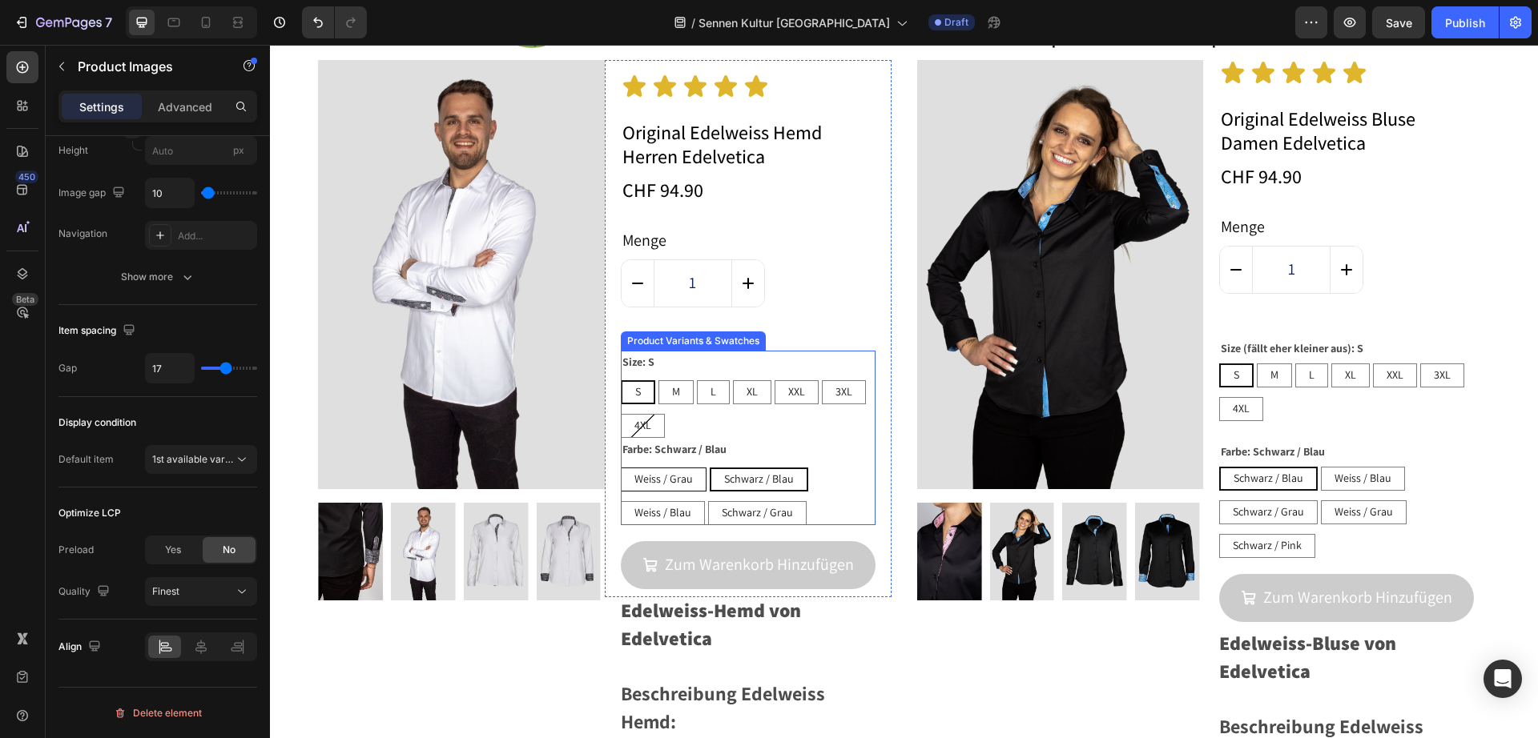
click at [676, 486] on span "Weiss / Grau" at bounding box center [663, 479] width 58 height 14
click at [621, 468] on input "Weiss / Grau Weiss / Grau Weiss / Grau" at bounding box center [620, 467] width 1 height 1
radio input "true"
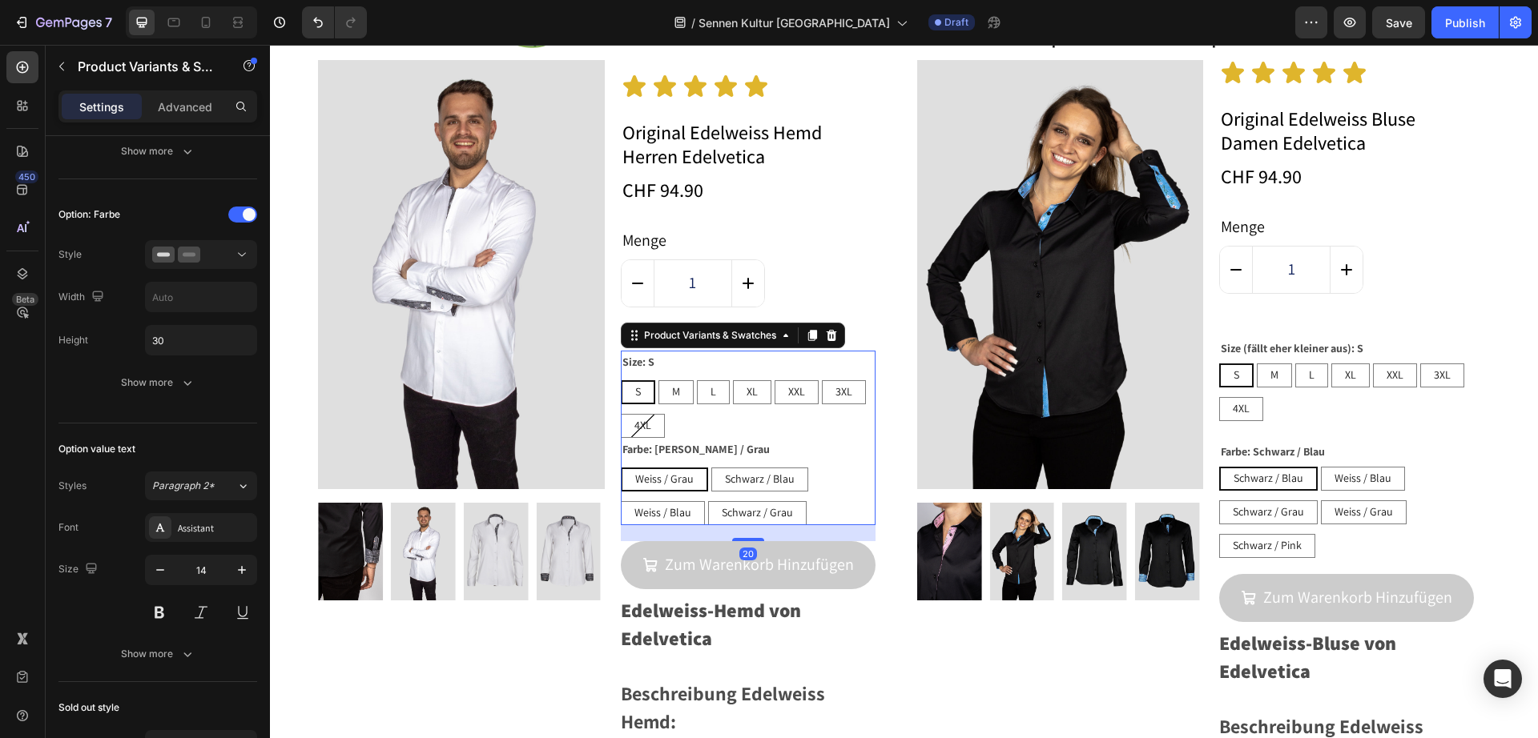
scroll to position [0, 0]
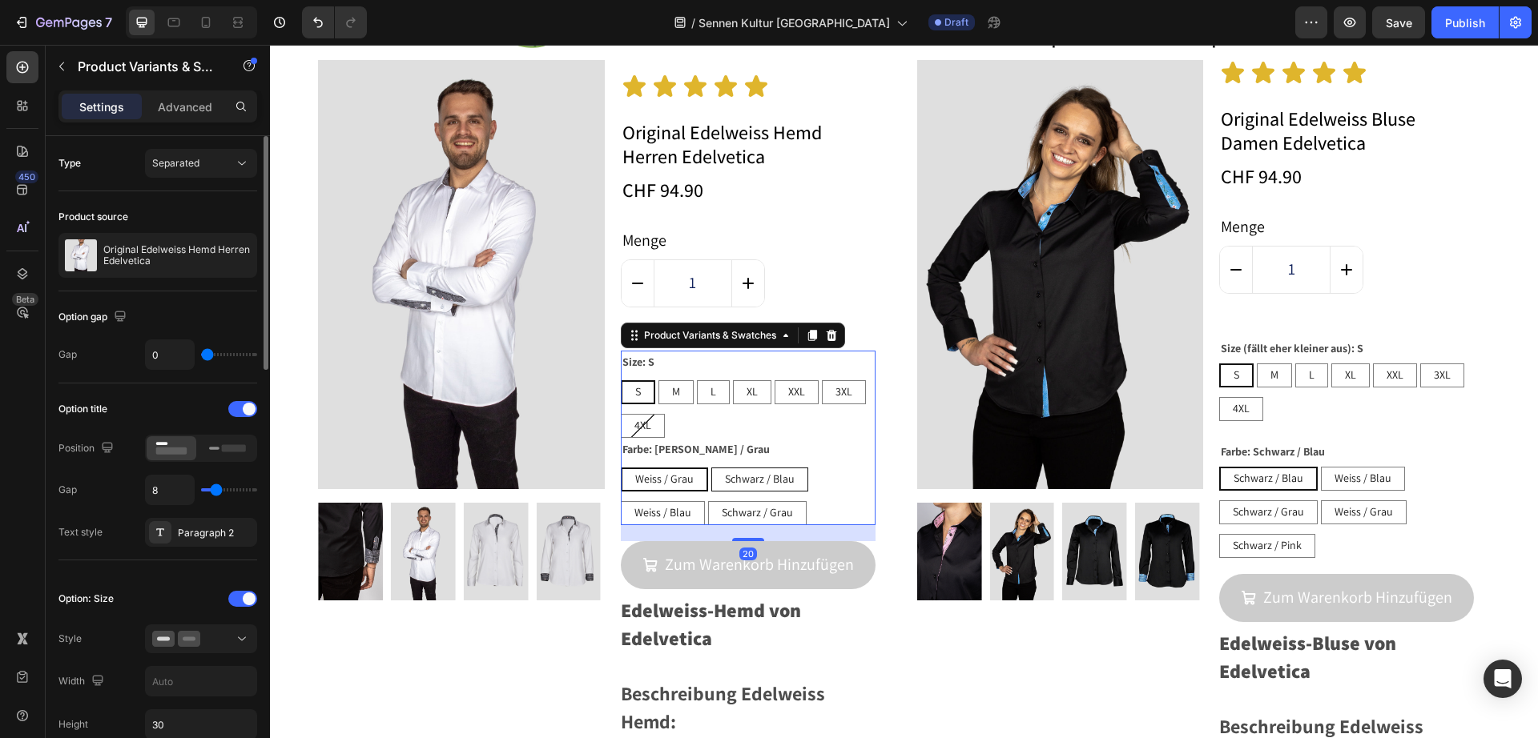
click at [766, 481] on span "Schwarz / Blau" at bounding box center [760, 479] width 70 height 14
click at [711, 468] on input "Schwarz / Blau Schwarz / Blau Schwarz / Blau" at bounding box center [710, 467] width 1 height 1
radio input "true"
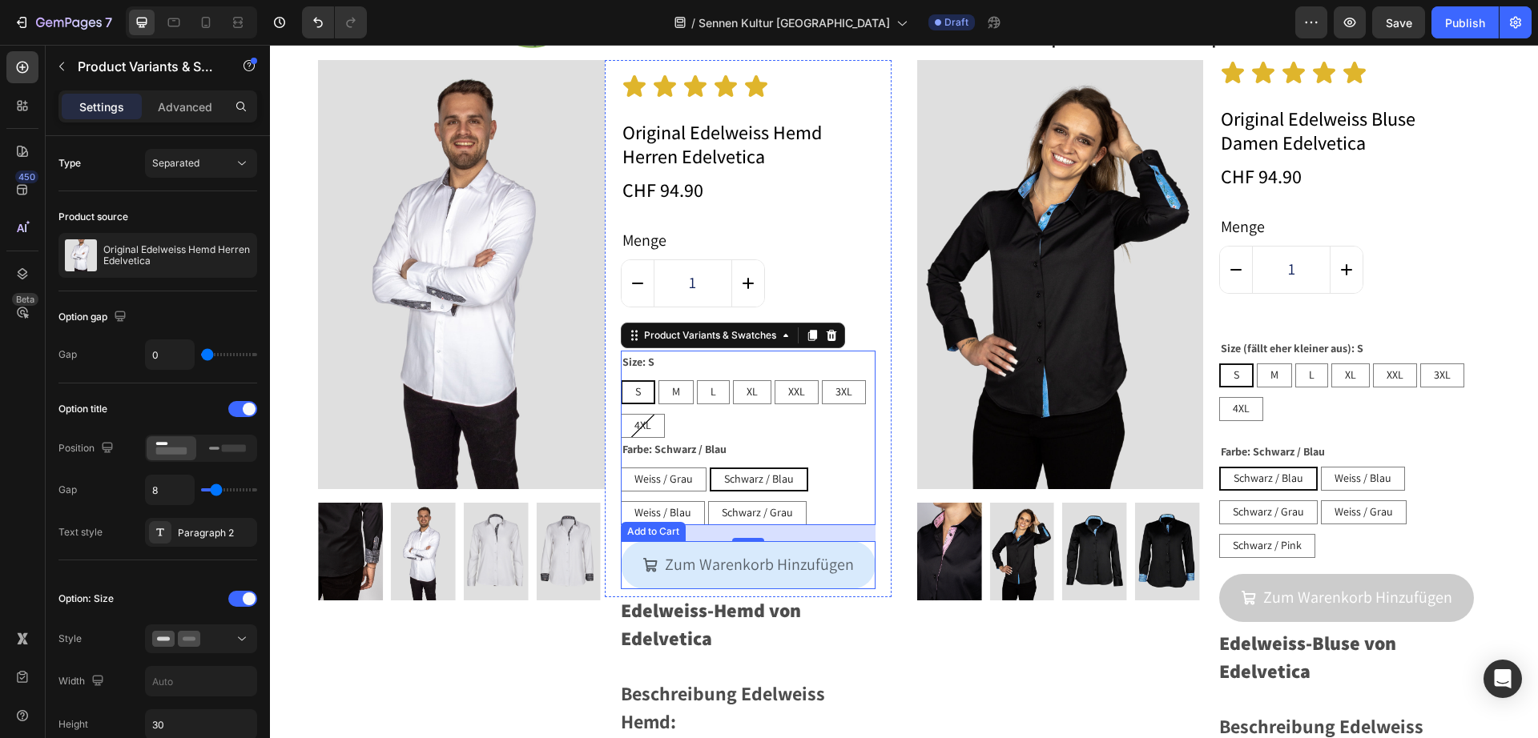
click at [734, 582] on button "Zum Warenkorb Hinzufügen" at bounding box center [748, 565] width 255 height 48
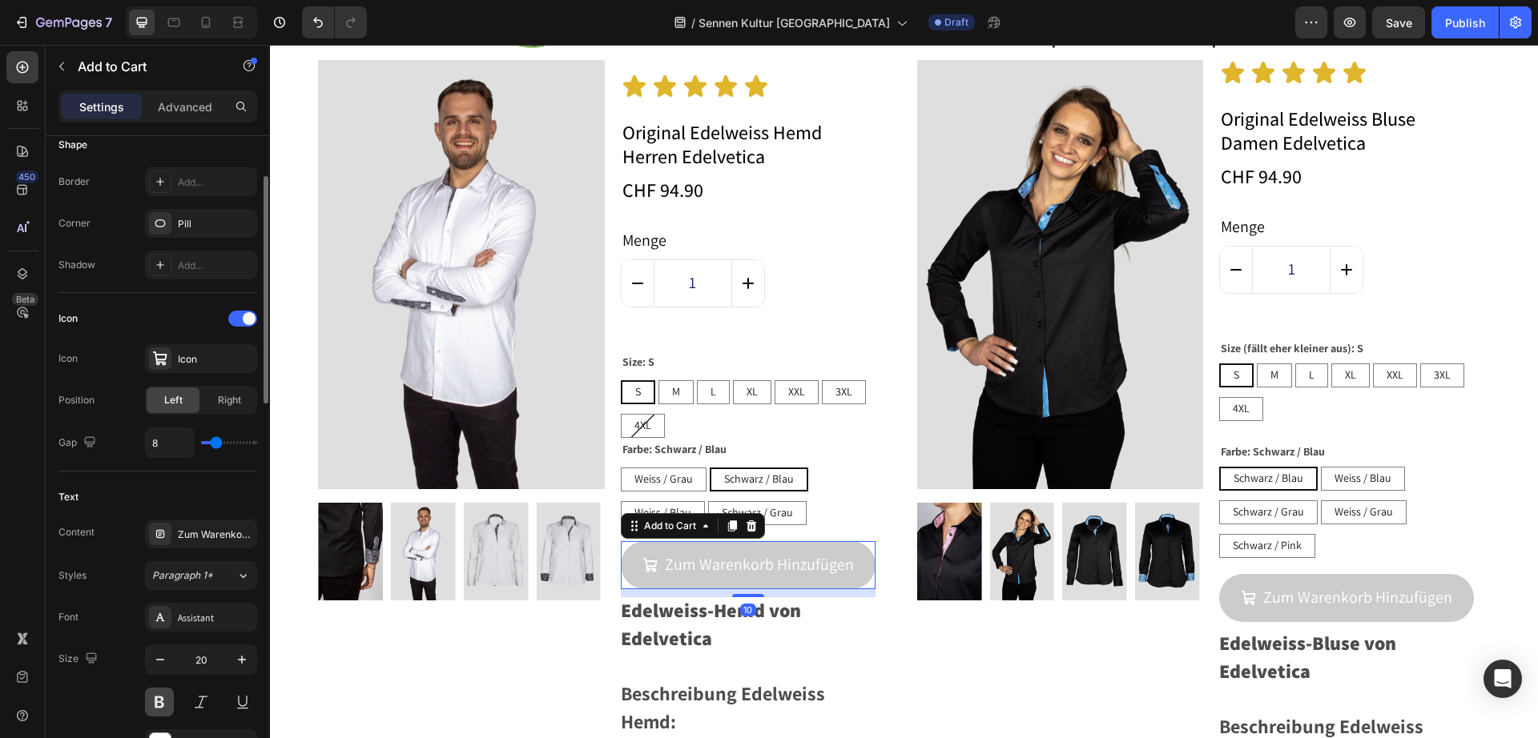
scroll to position [601, 0]
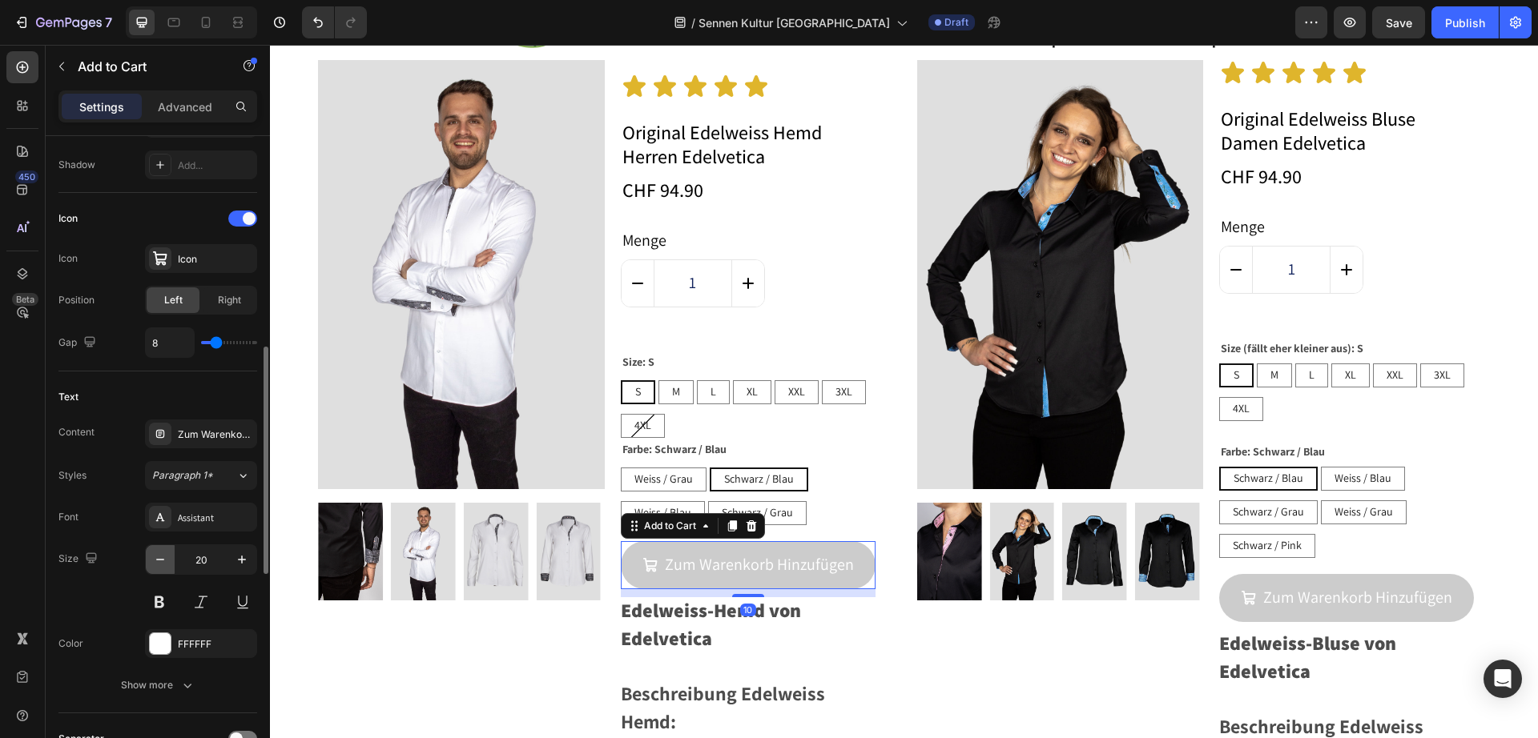
click at [166, 554] on icon "button" at bounding box center [160, 560] width 16 height 16
type input "19"
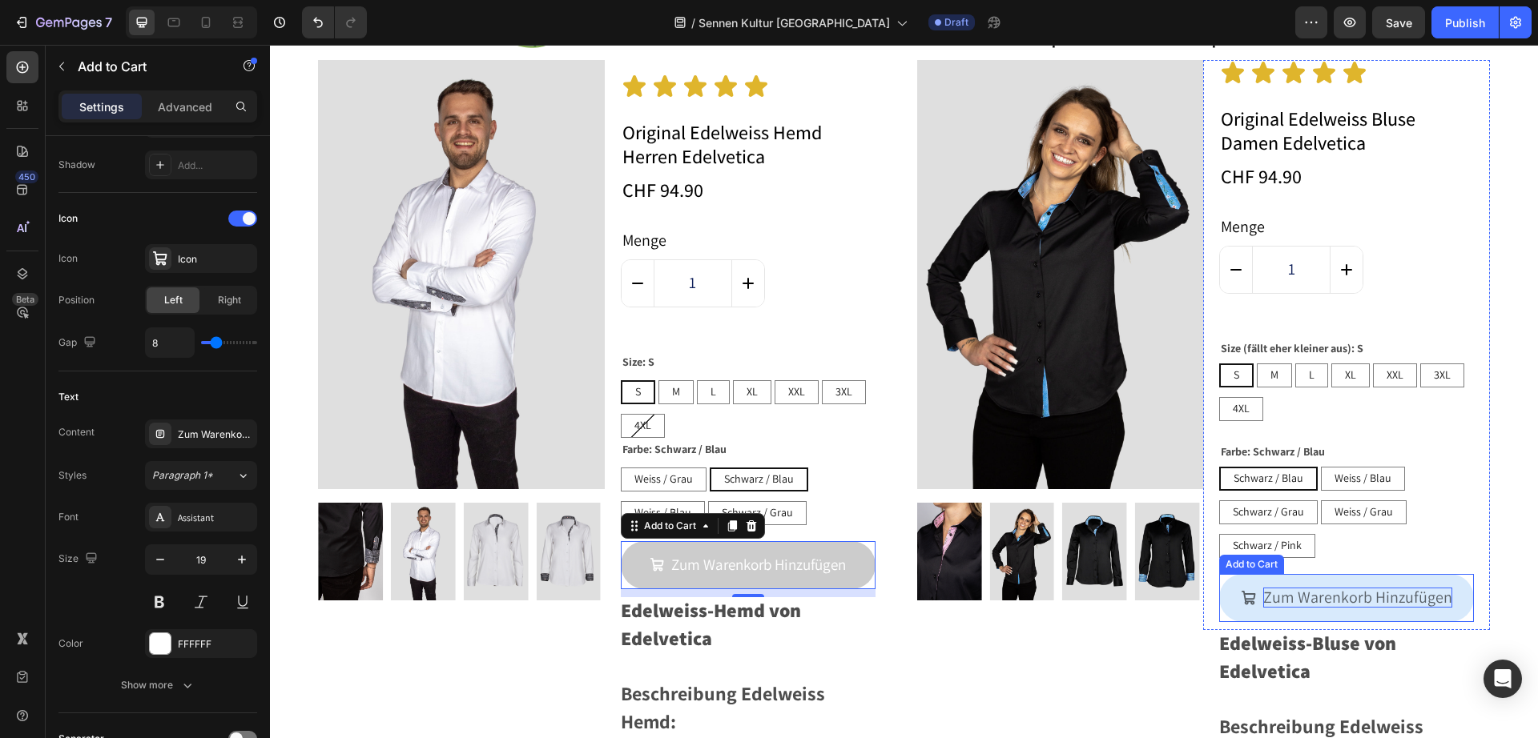
click at [1284, 592] on div "Zum Warenkorb Hinzufügen" at bounding box center [1357, 598] width 189 height 20
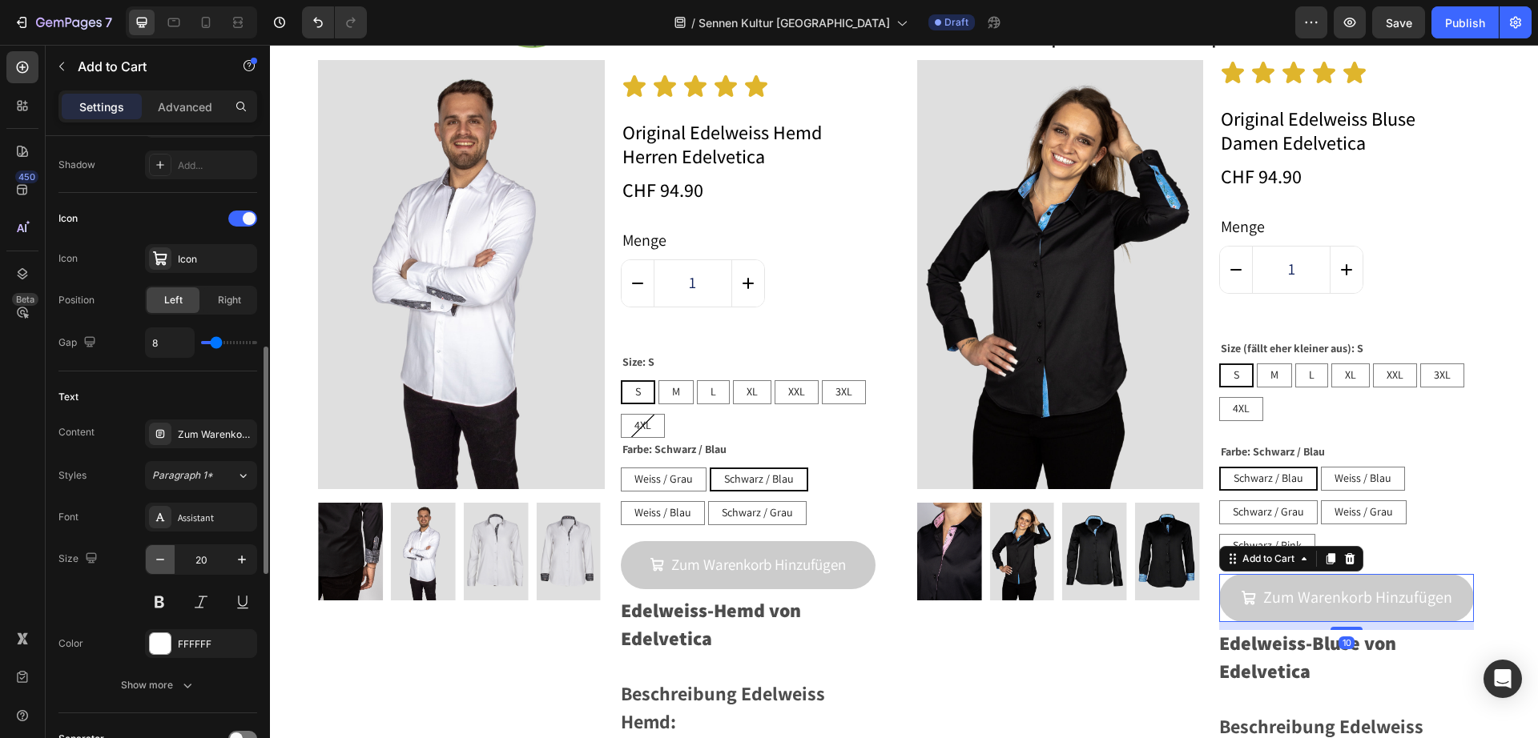
click at [159, 556] on icon "button" at bounding box center [160, 560] width 16 height 16
type input "19"
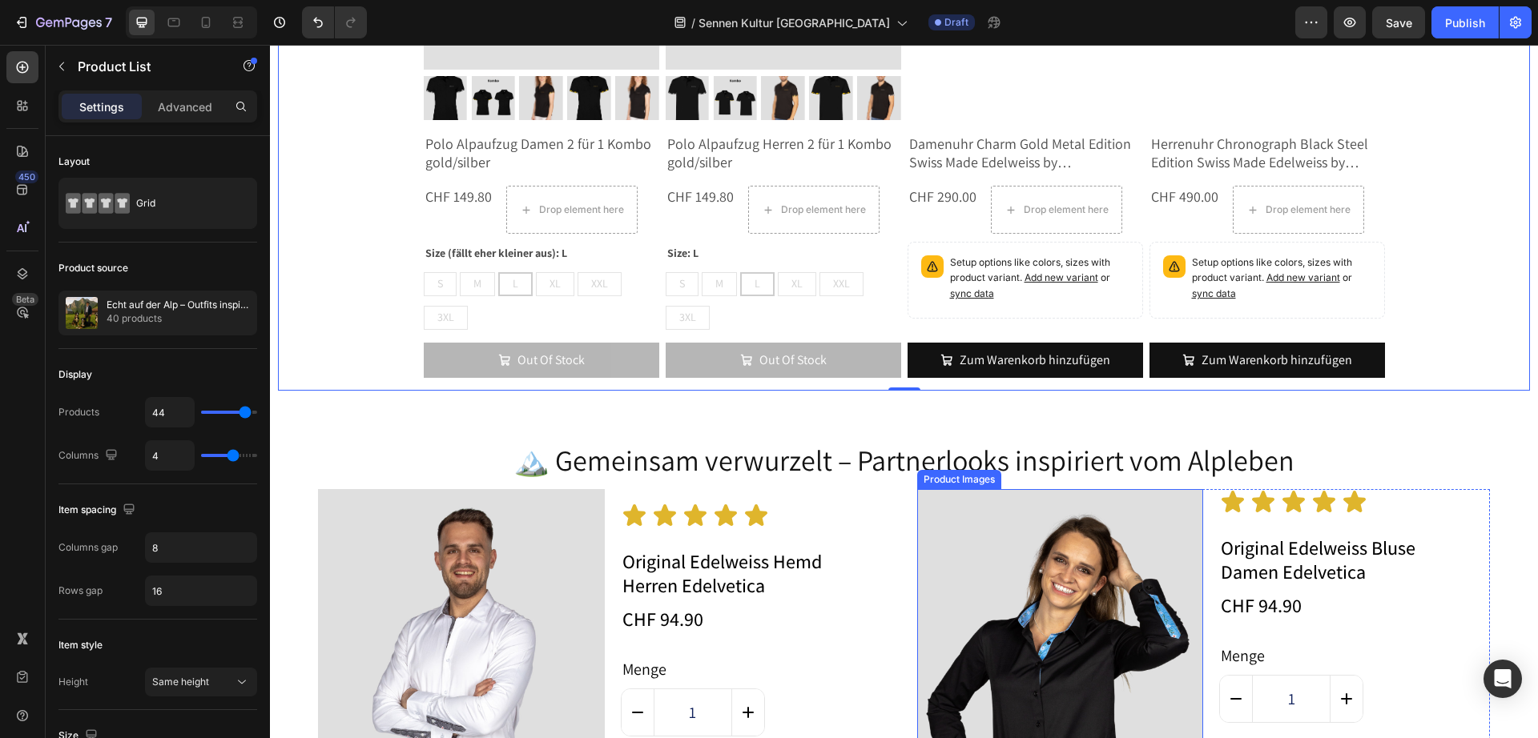
scroll to position [8078, 0]
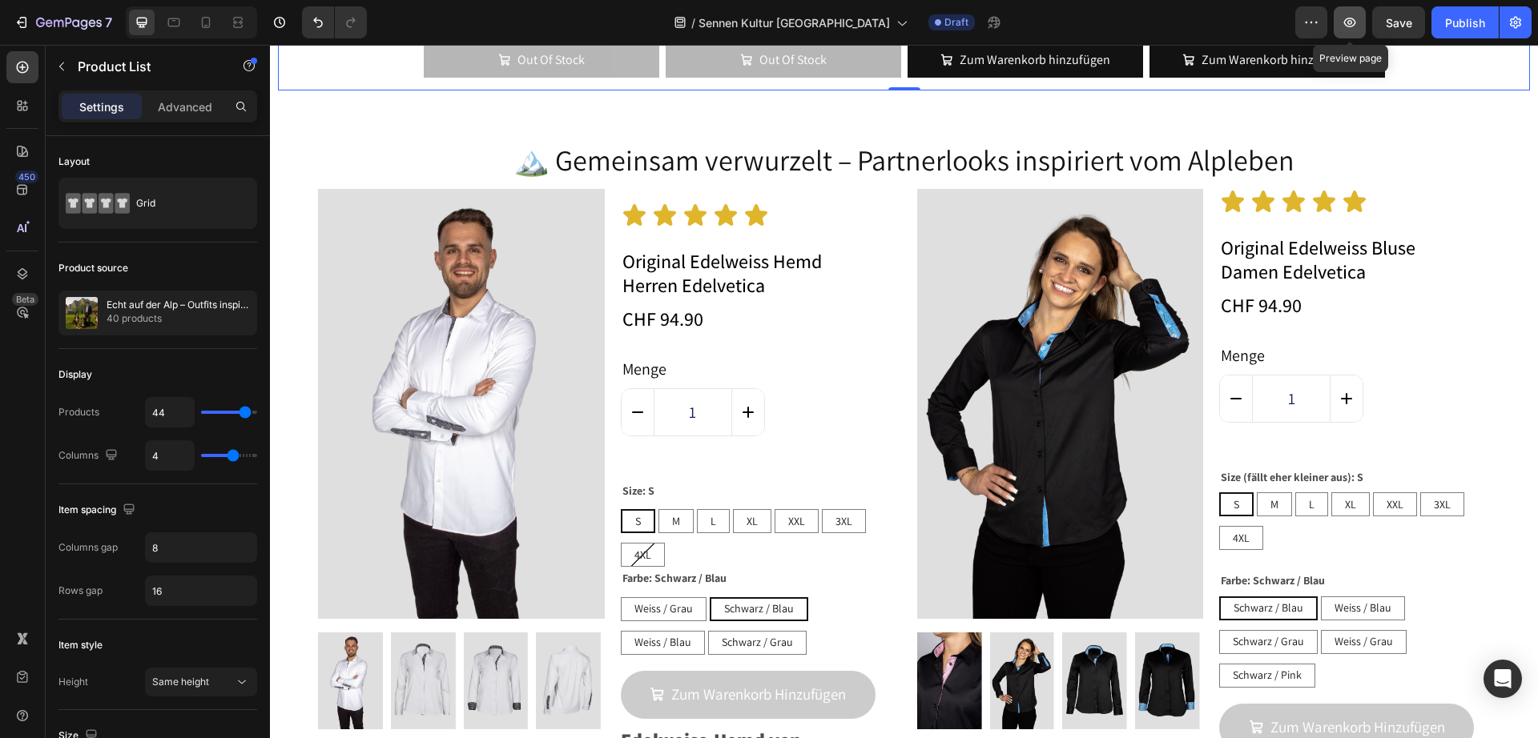
click at [1346, 23] on icon "button" at bounding box center [1349, 22] width 16 height 16
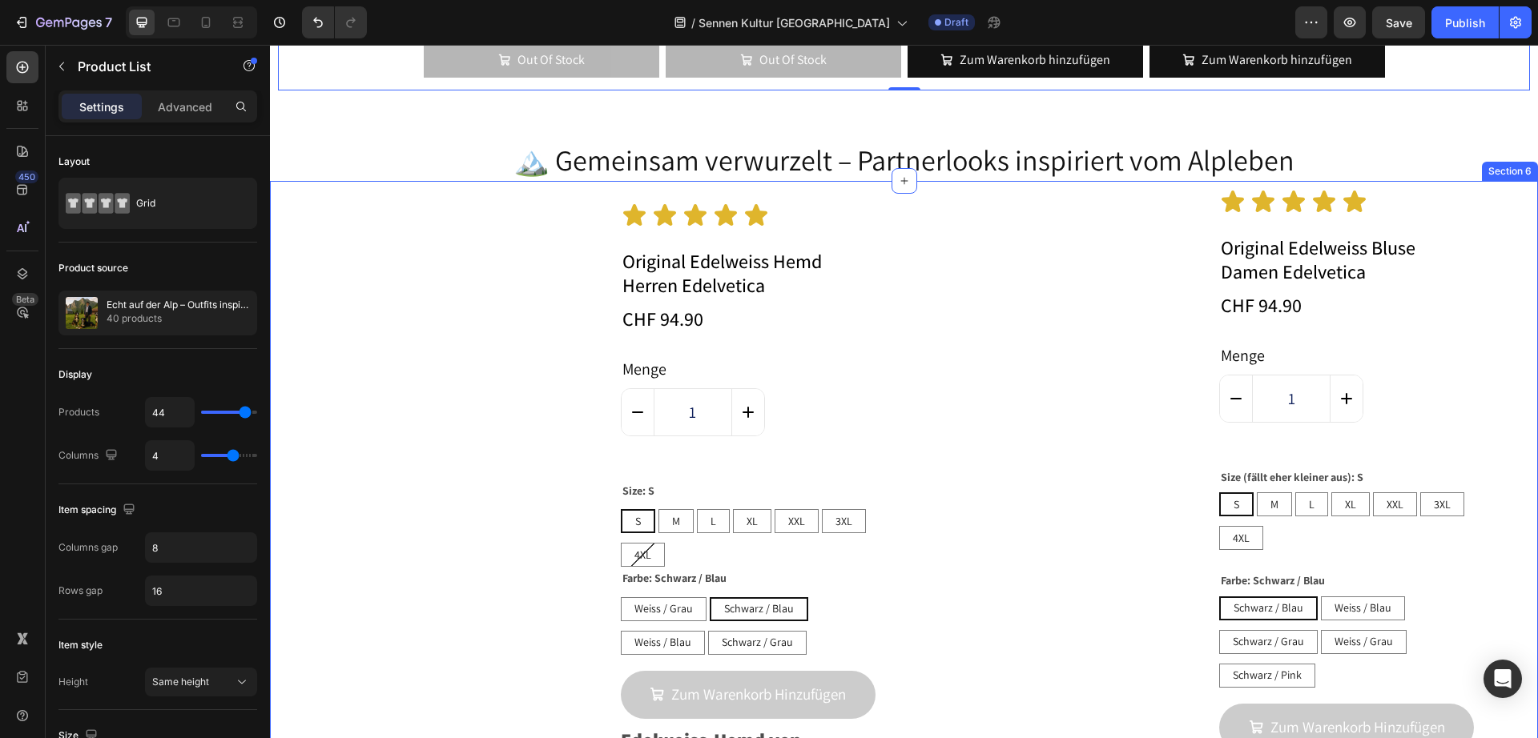
scroll to position [8078, 0]
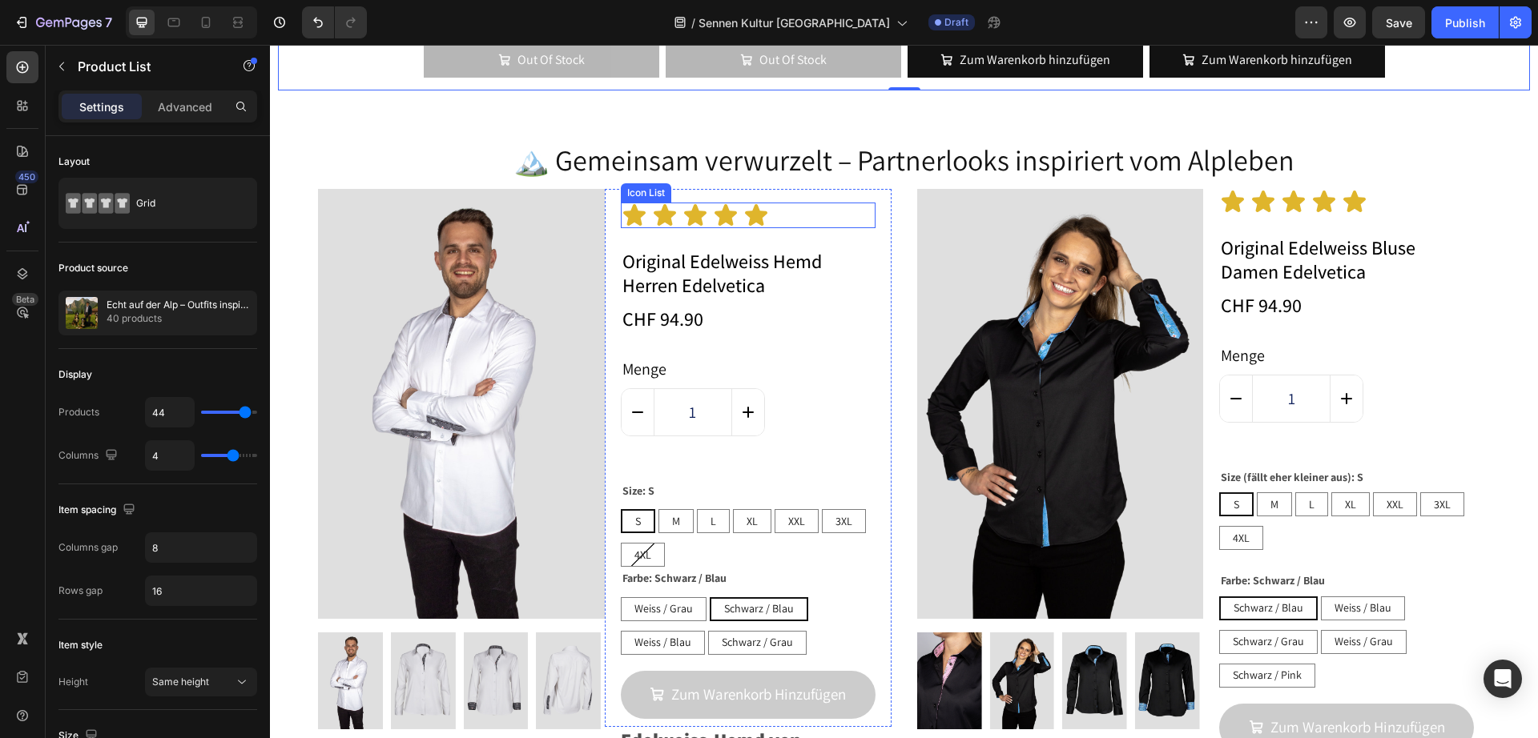
click at [798, 203] on div "Icon Icon Icon Icon Icon" at bounding box center [748, 216] width 255 height 26
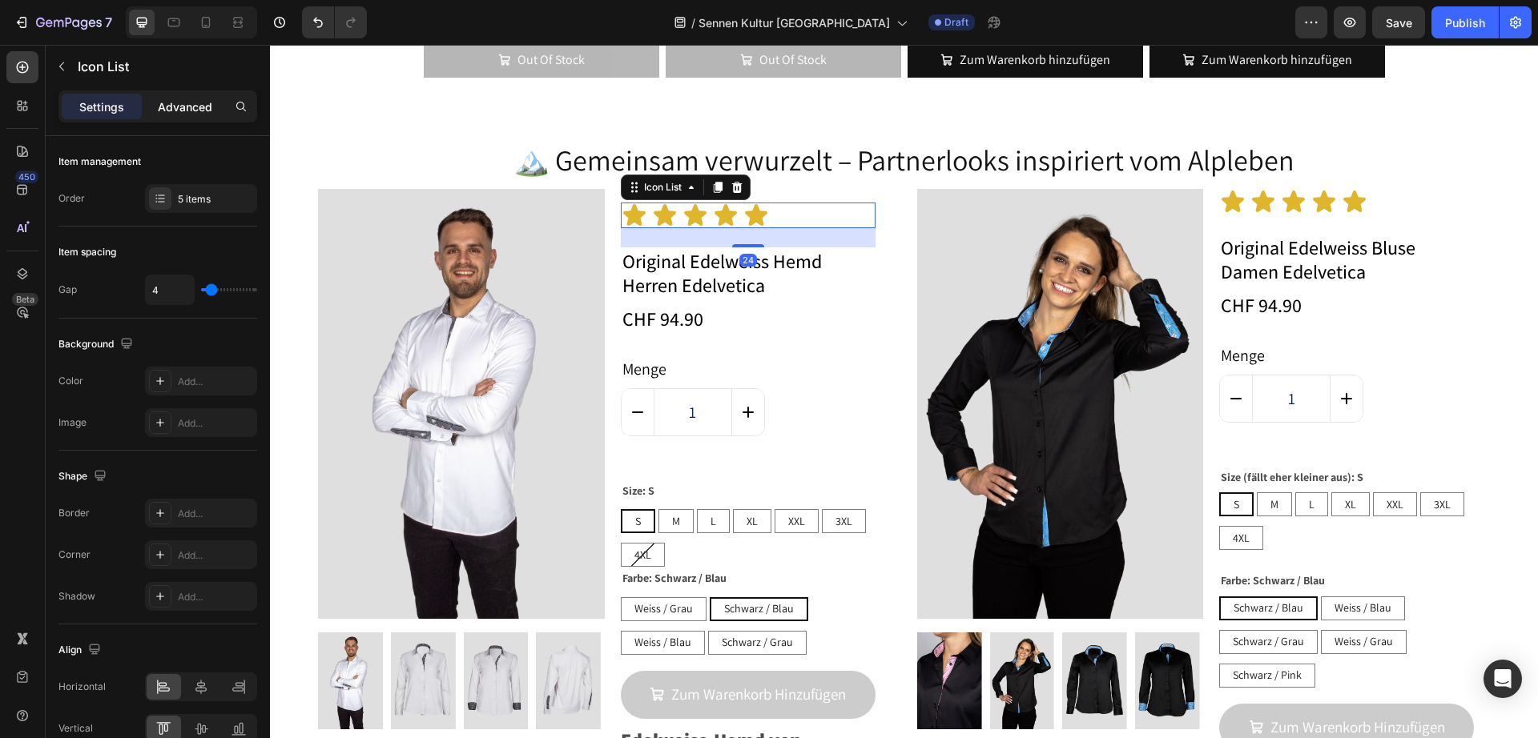
click at [147, 96] on div "Advanced" at bounding box center [185, 107] width 80 height 26
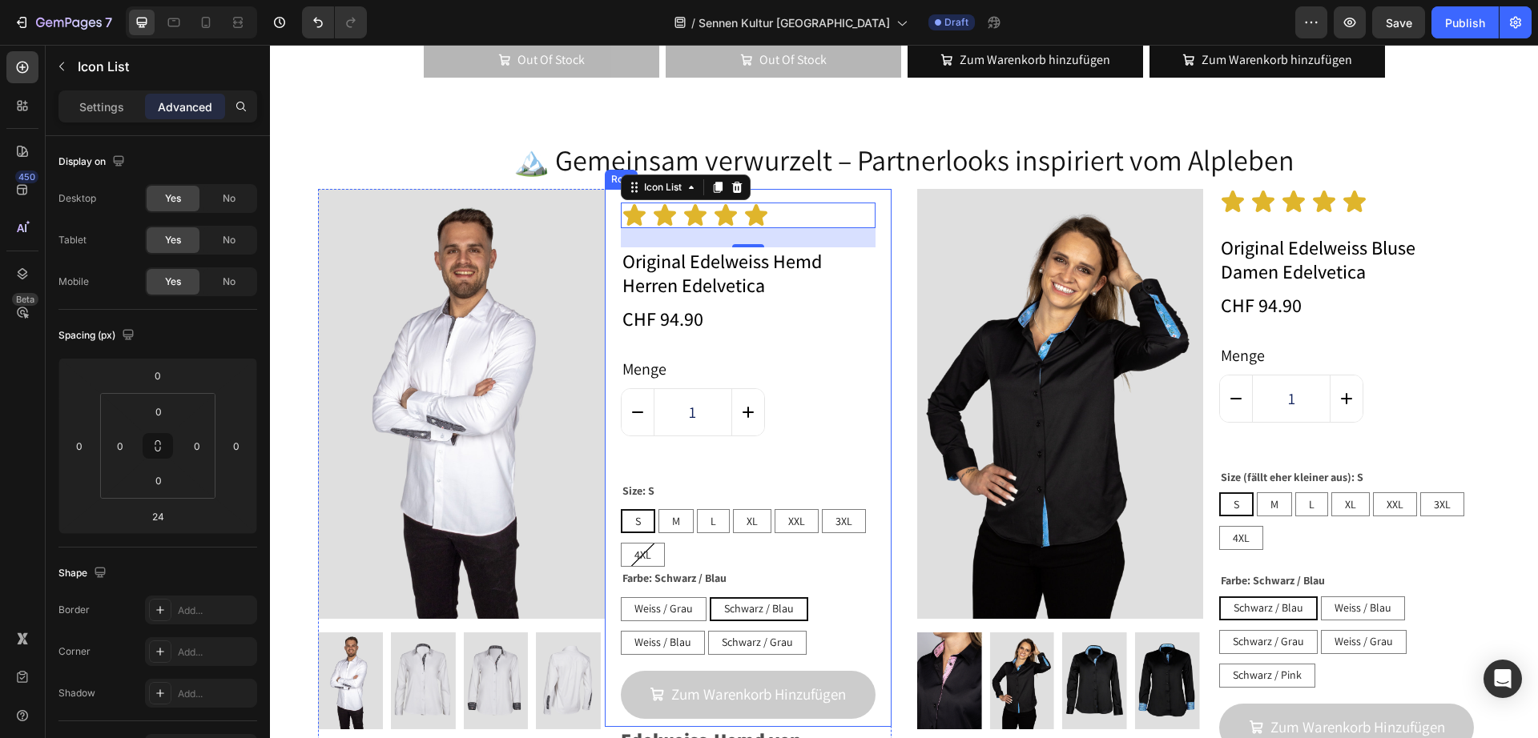
click at [804, 189] on div "Icon Icon Icon Icon Icon Icon List 24 Original Edelweiss Hemd Herren Edelvetica…" at bounding box center [748, 457] width 287 height 537
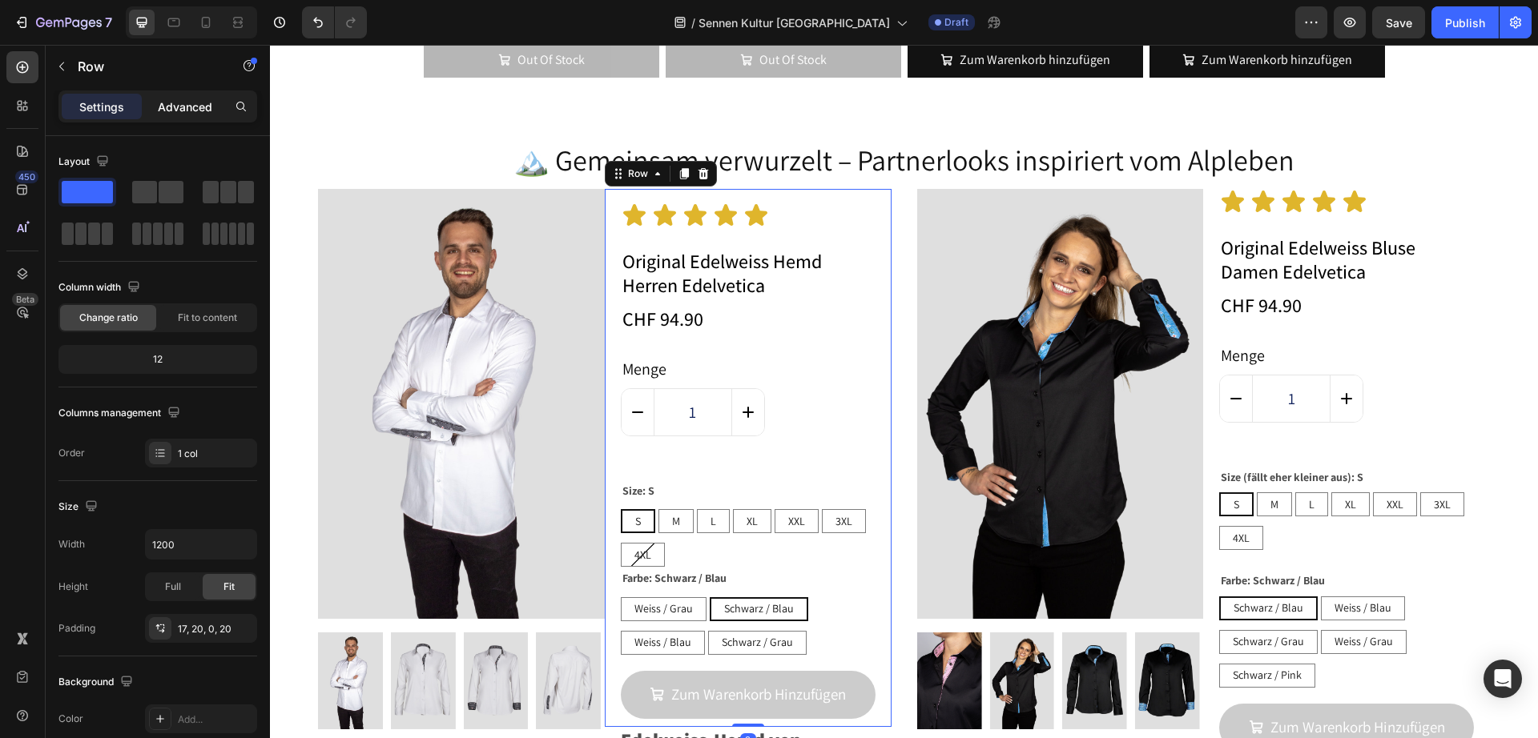
click at [181, 105] on p "Advanced" at bounding box center [185, 106] width 54 height 17
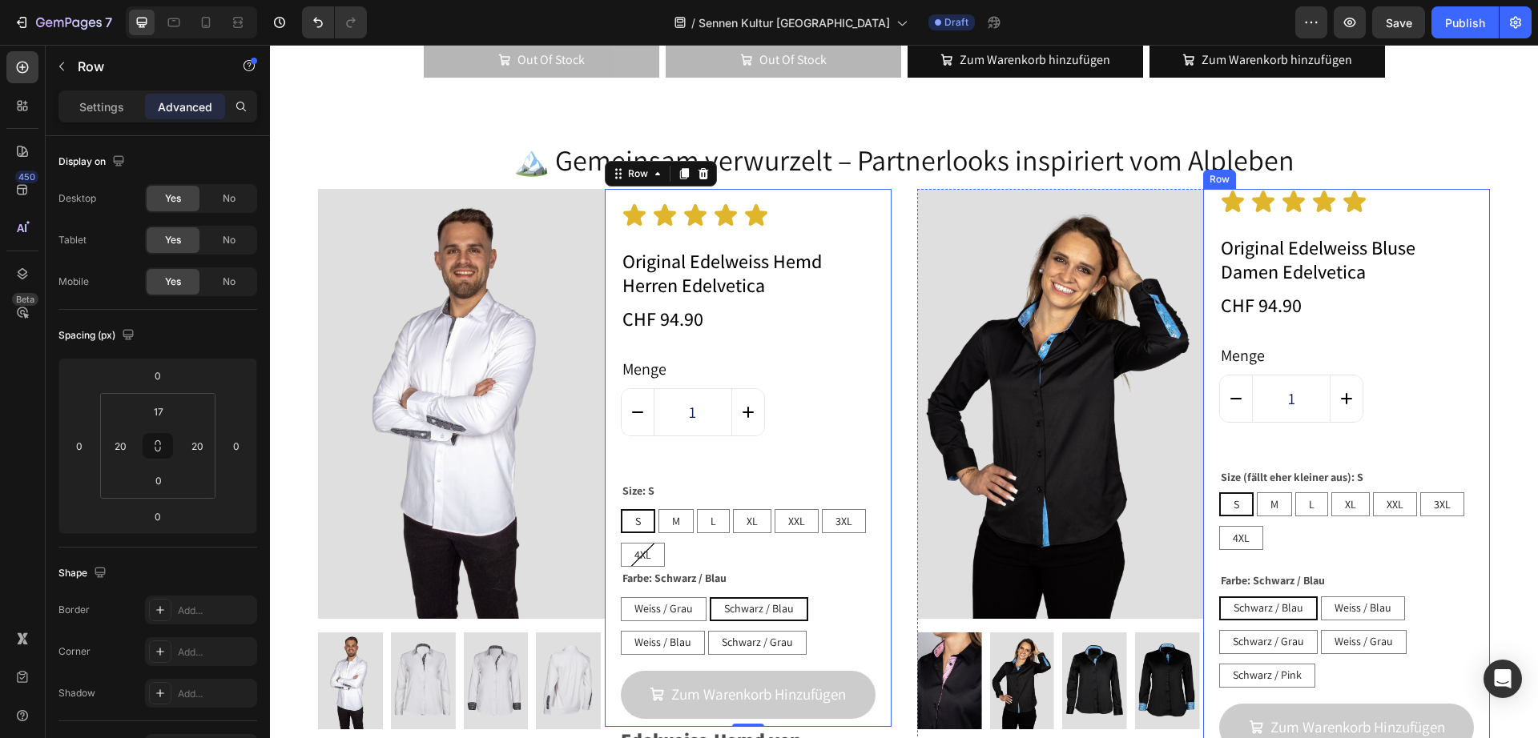
click at [1465, 189] on div "Icon Icon Icon Icon Icon Icon List Original Edelweiss Bluse Damen Edelvetica Pr…" at bounding box center [1346, 474] width 287 height 570
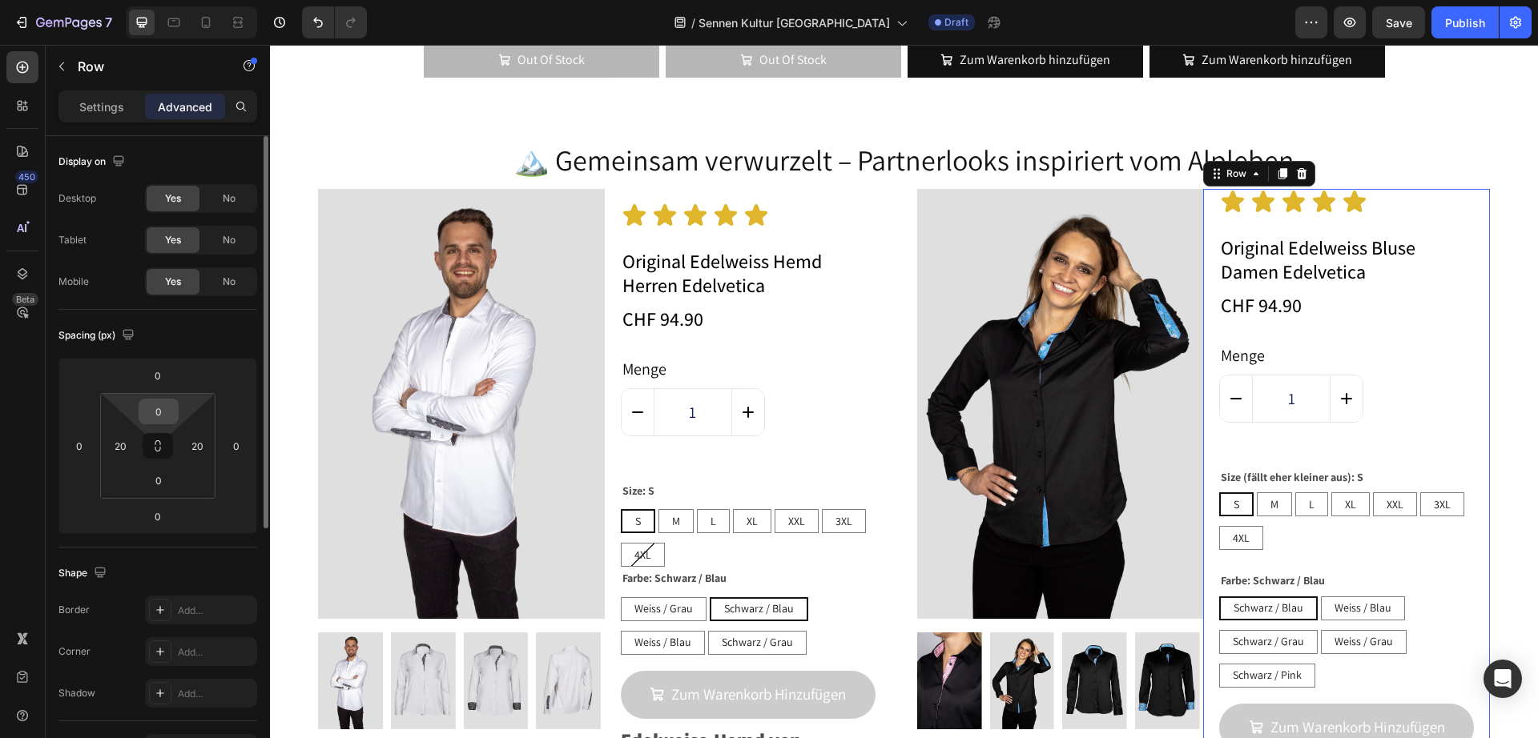
click at [160, 421] on input "0" at bounding box center [159, 412] width 32 height 24
type input "17"
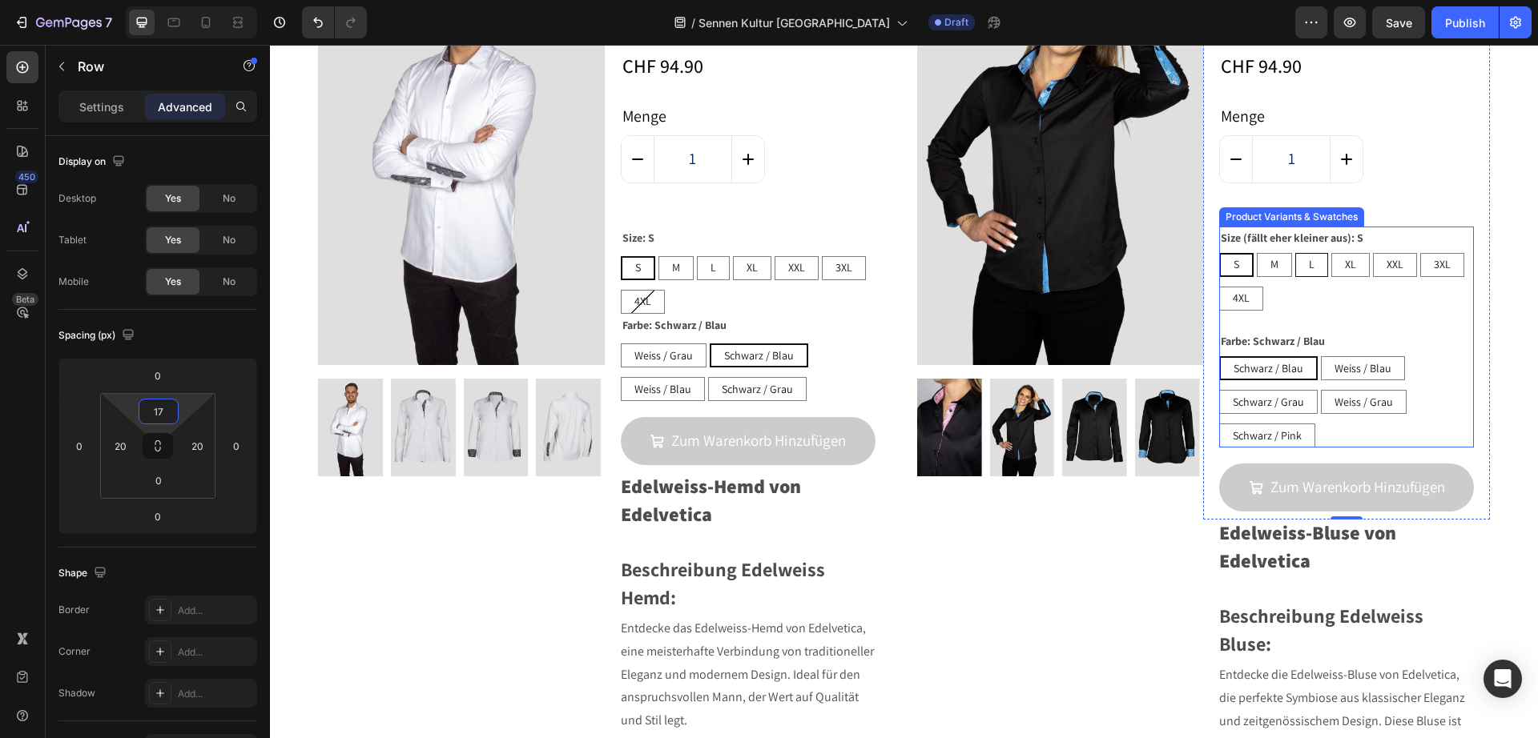
scroll to position [8279, 0]
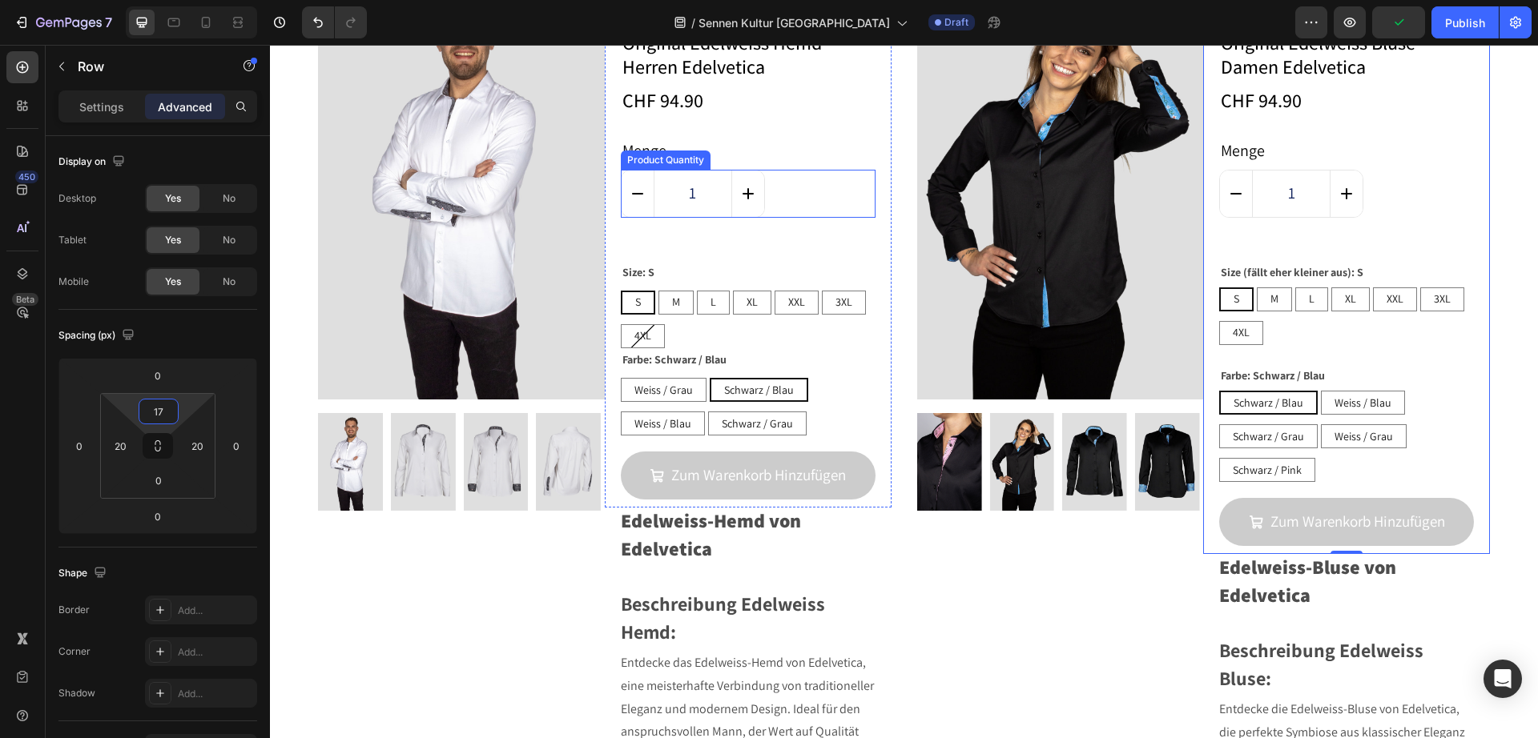
click at [797, 205] on div "1" at bounding box center [748, 194] width 255 height 48
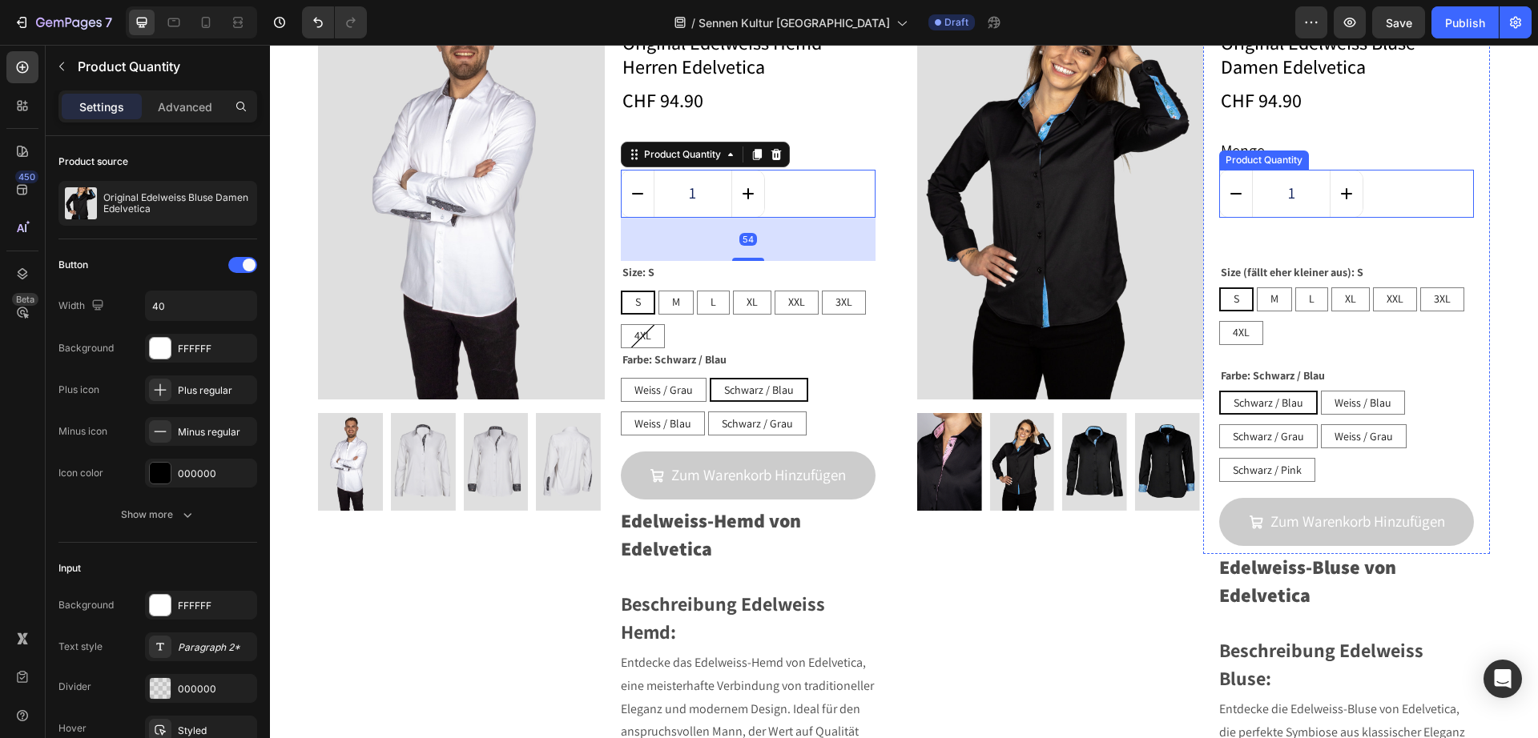
click at [1401, 203] on div "1" at bounding box center [1346, 194] width 255 height 48
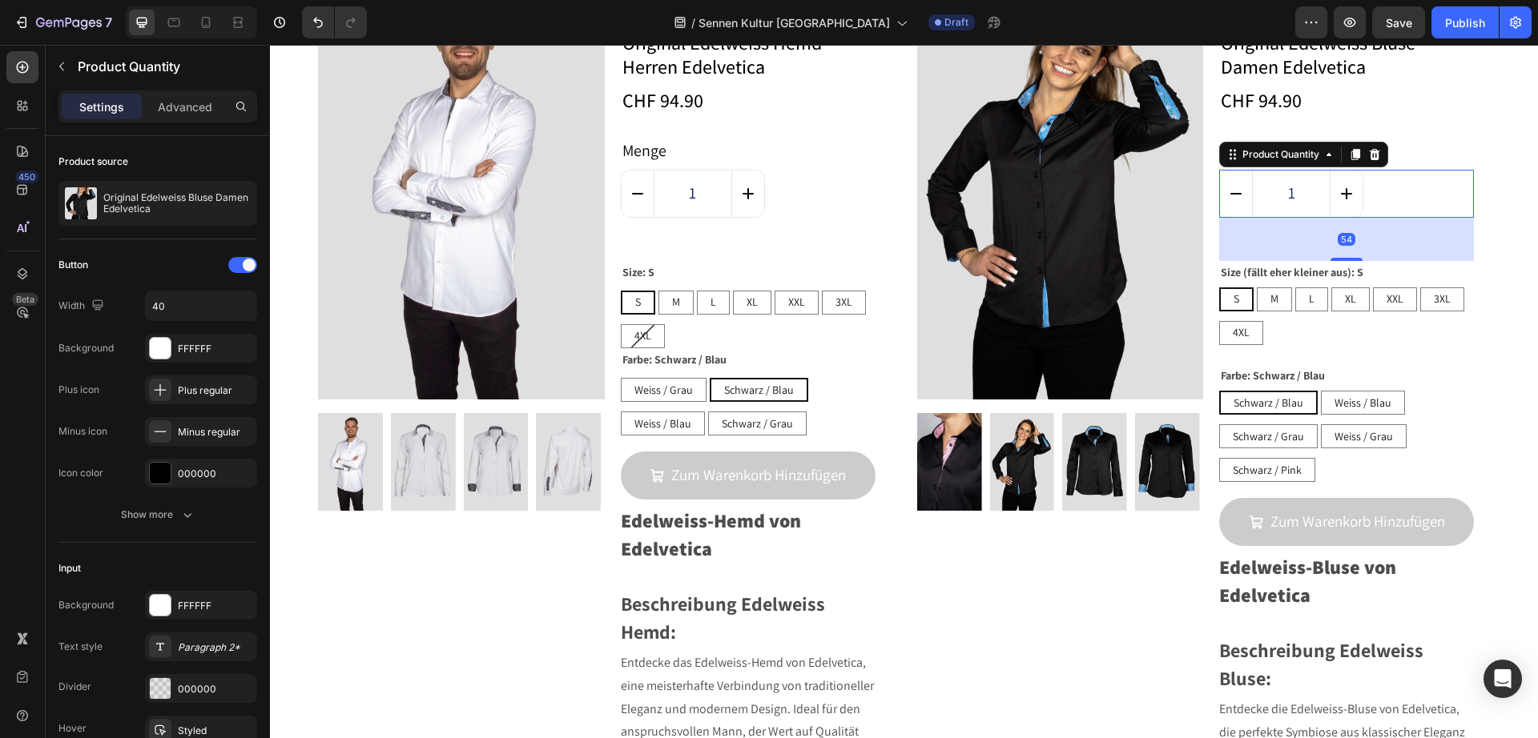
click at [190, 119] on div "Settings Advanced" at bounding box center [157, 106] width 199 height 32
click at [193, 107] on p "Advanced" at bounding box center [185, 106] width 54 height 17
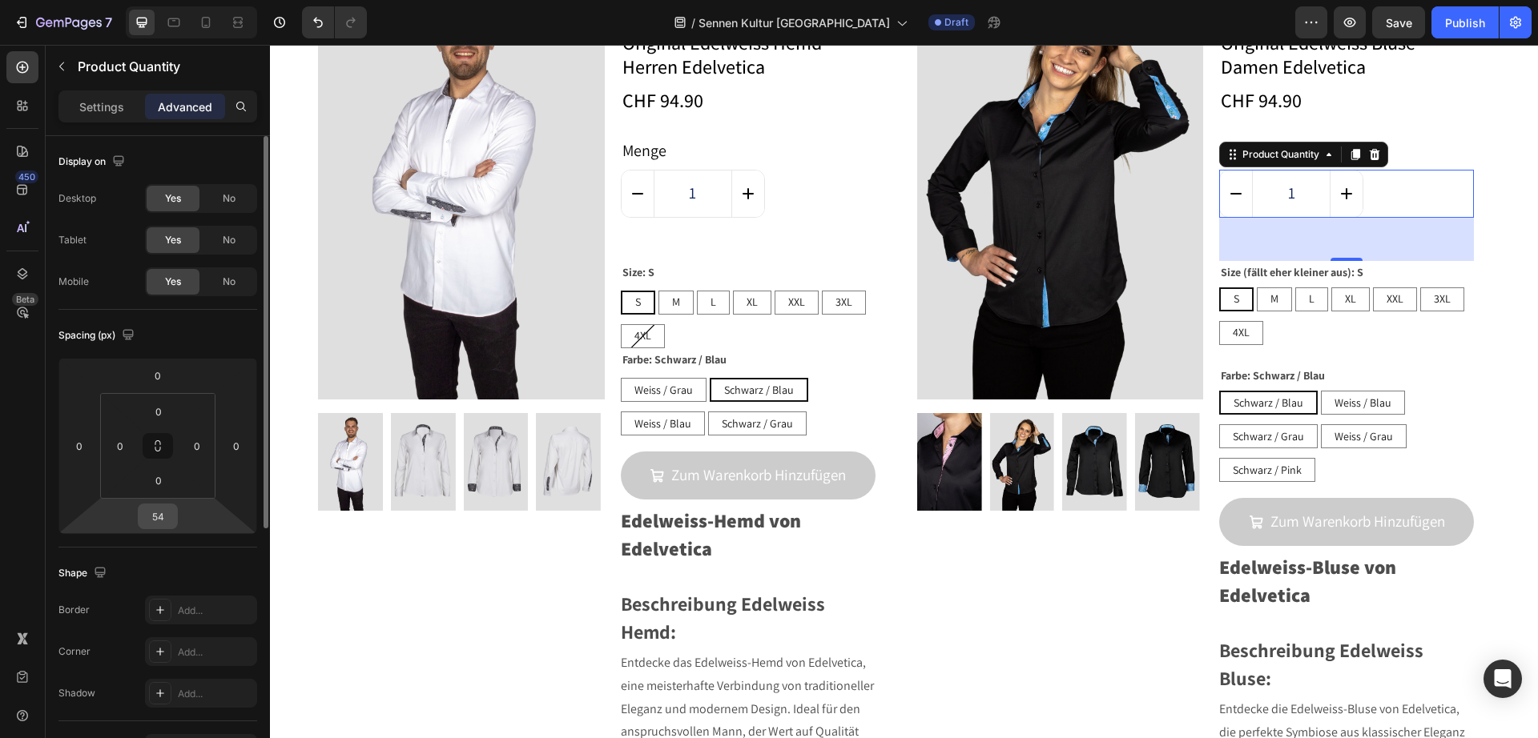
click at [166, 521] on input "54" at bounding box center [158, 516] width 32 height 24
type input "40"
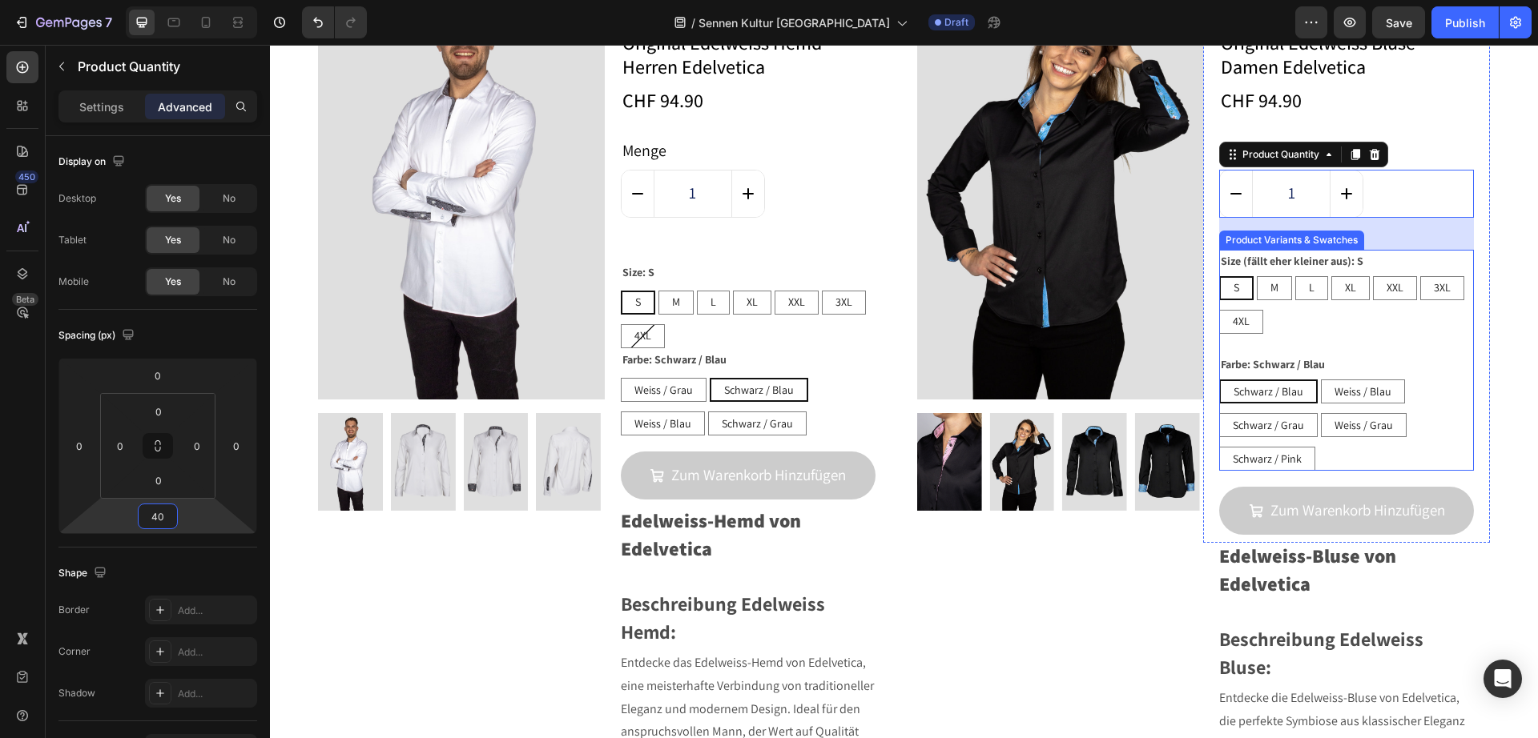
click at [1308, 345] on div "Size (fällt eher kleiner aus): S S S S M M M L L L XL XL XL XXL XXL XXL 3XL 3XL…" at bounding box center [1346, 360] width 255 height 221
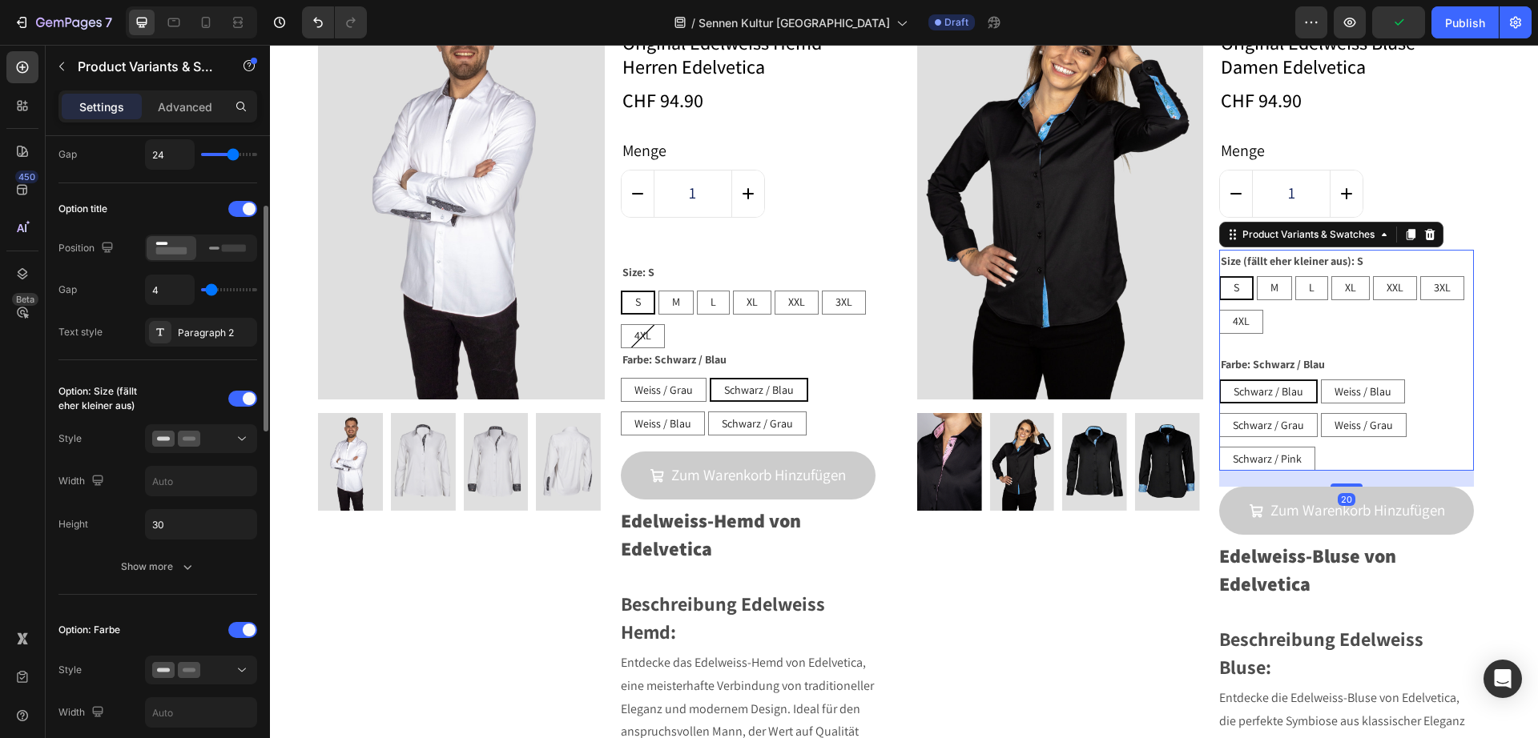
scroll to position [300, 0]
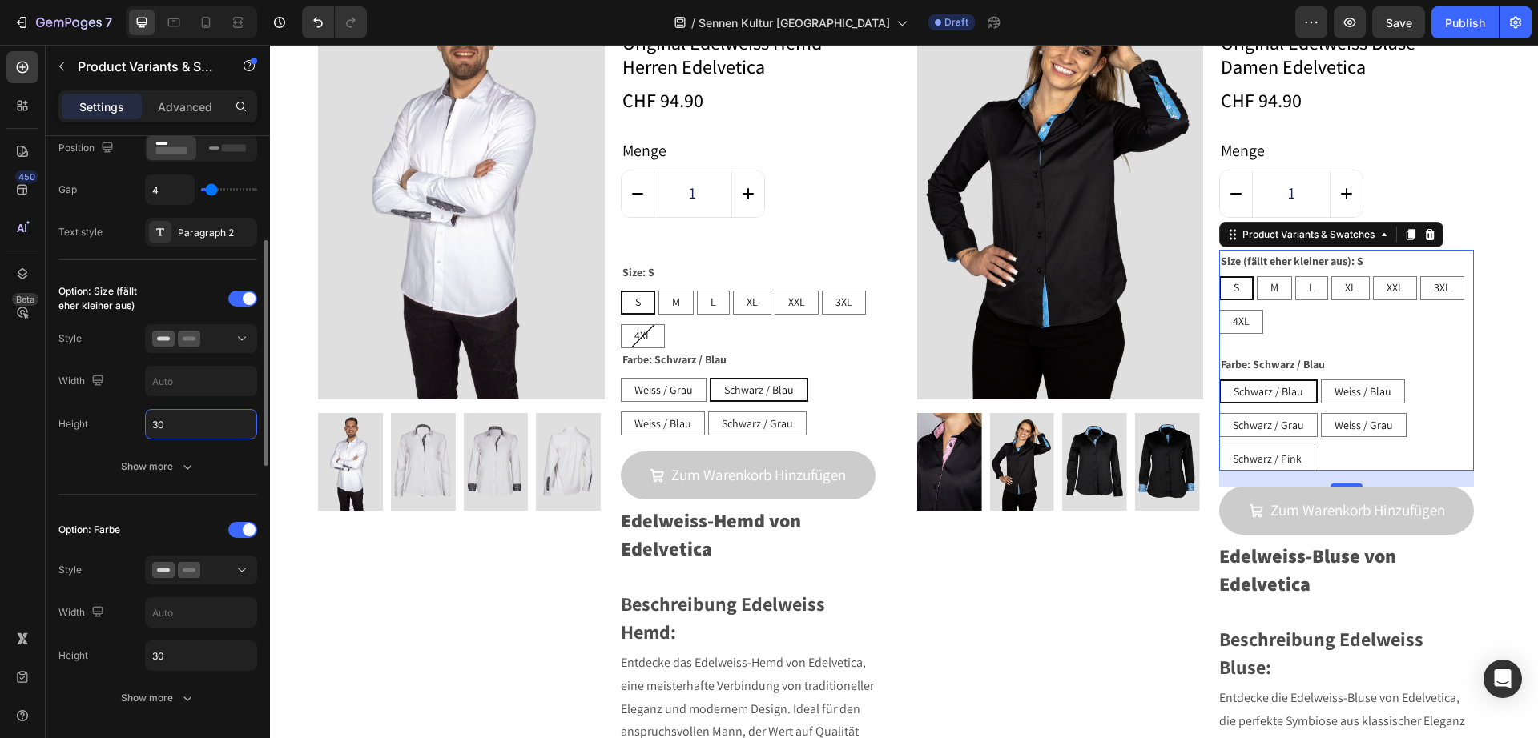
click at [214, 424] on input "30" at bounding box center [201, 424] width 111 height 29
click at [163, 468] on div "Show more" at bounding box center [158, 467] width 74 height 16
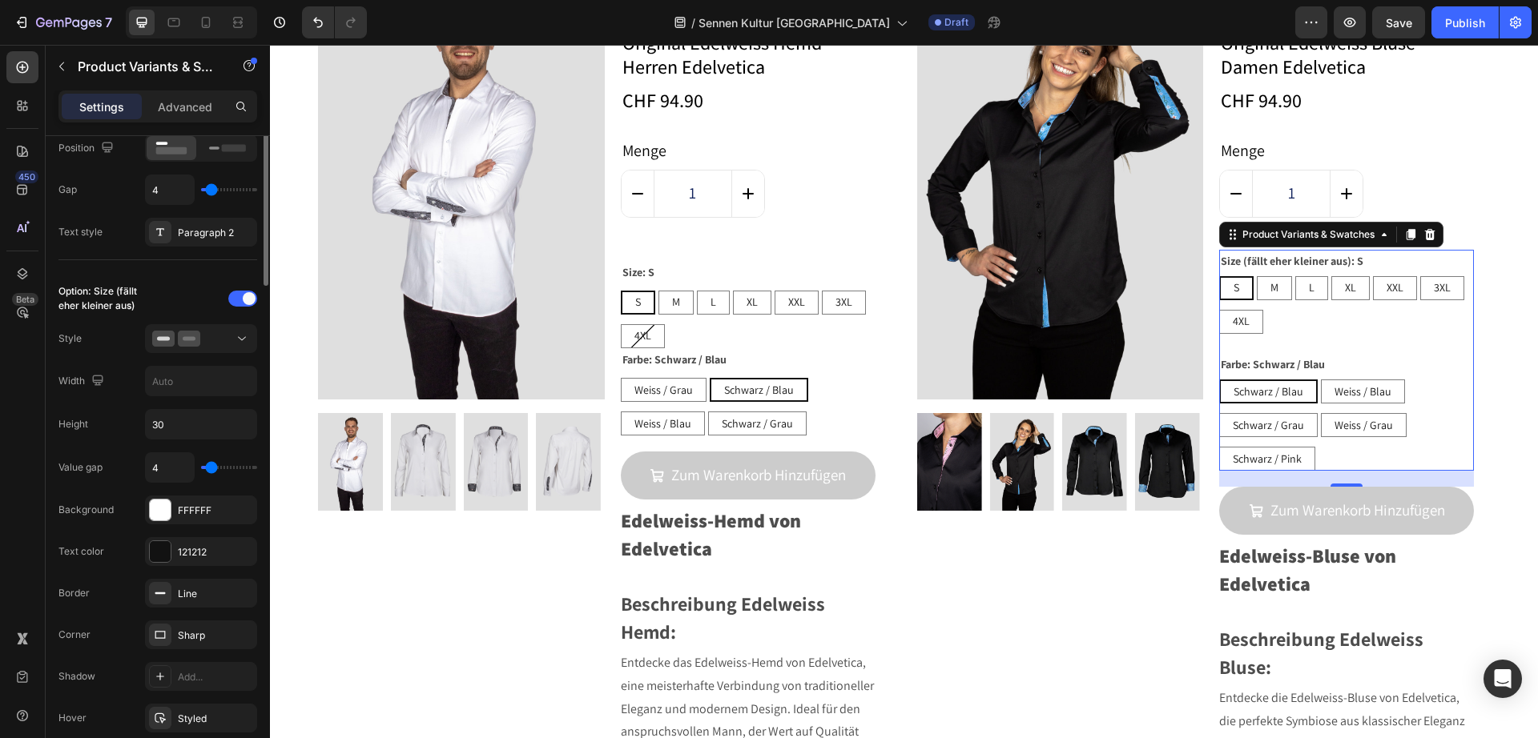
scroll to position [0, 0]
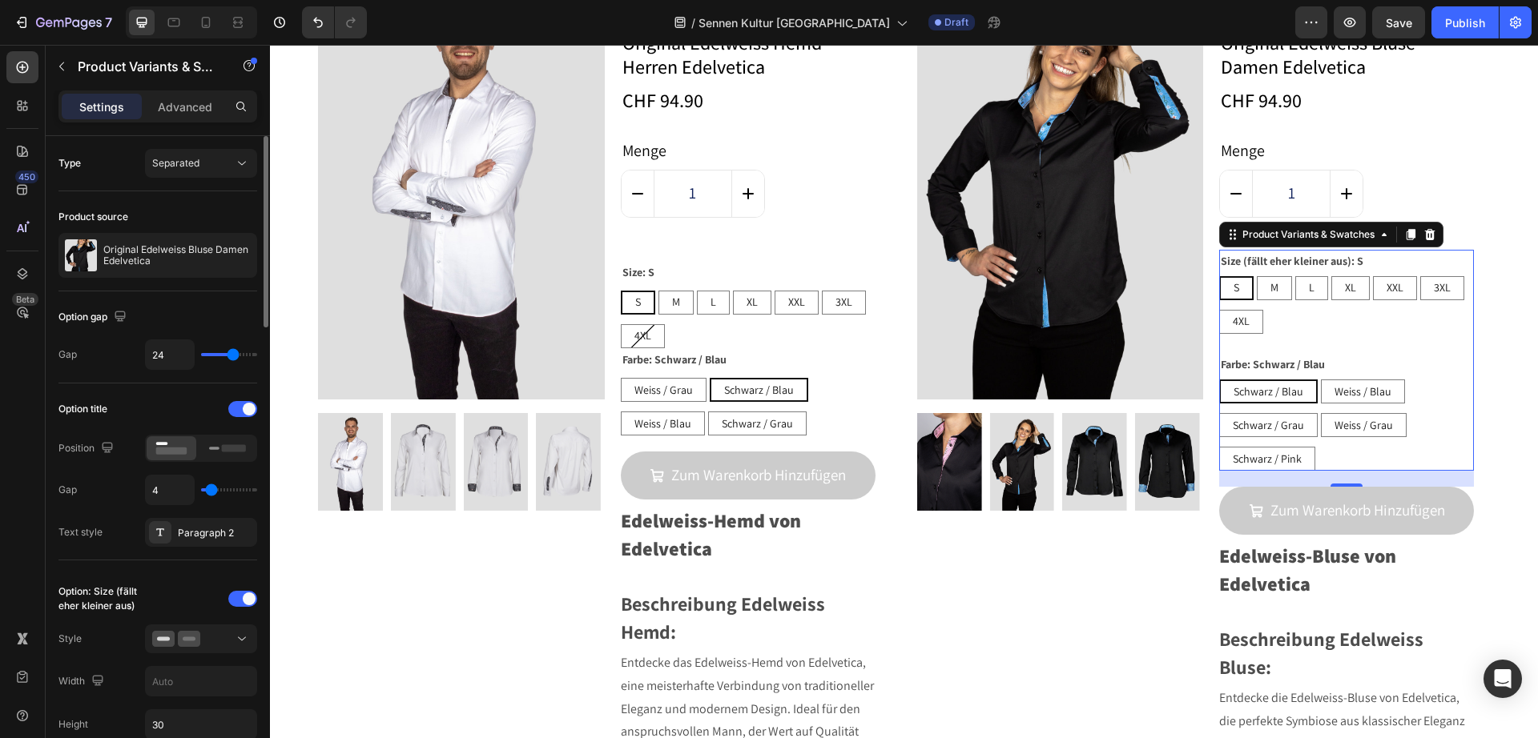
type input "20"
type input "14"
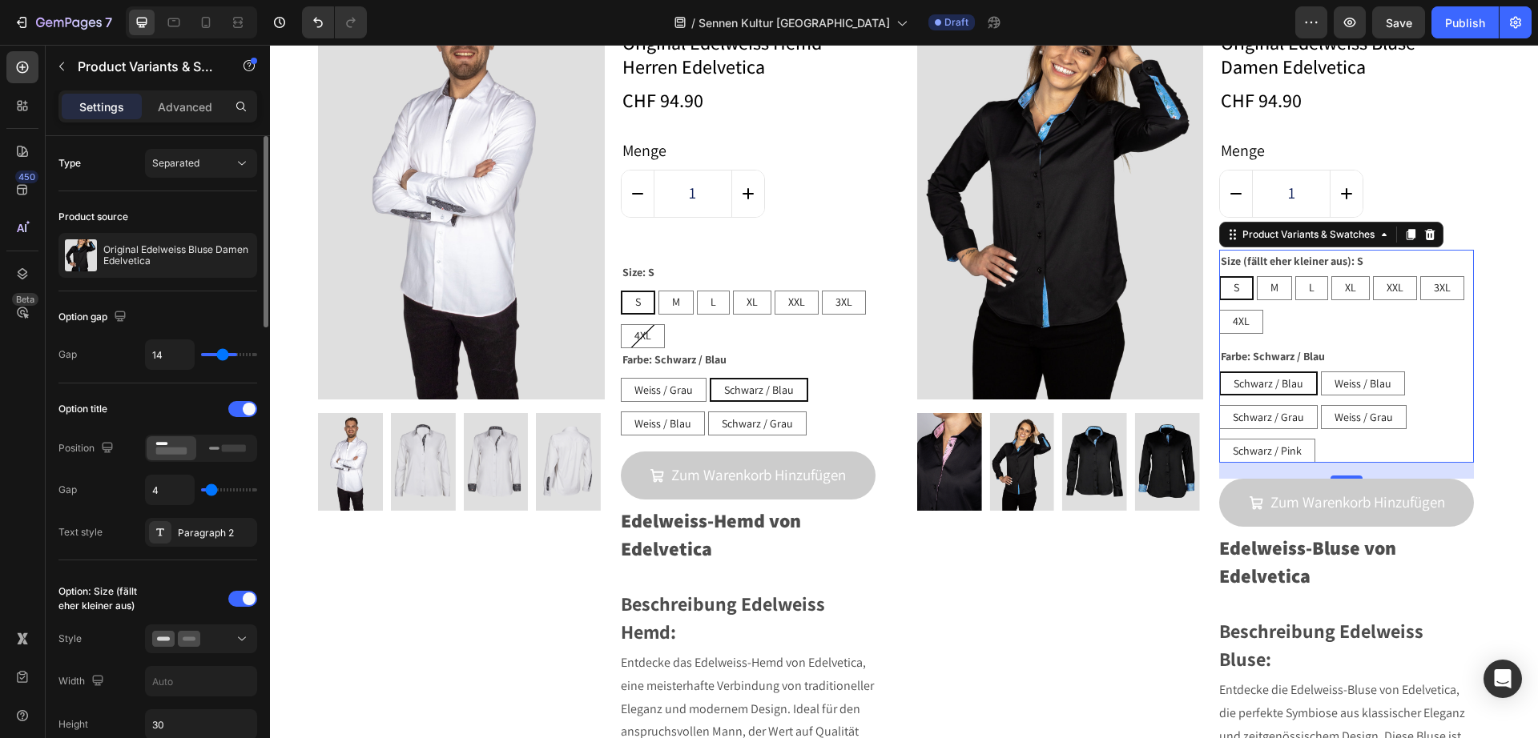
type input "13"
type input "11"
type input "10"
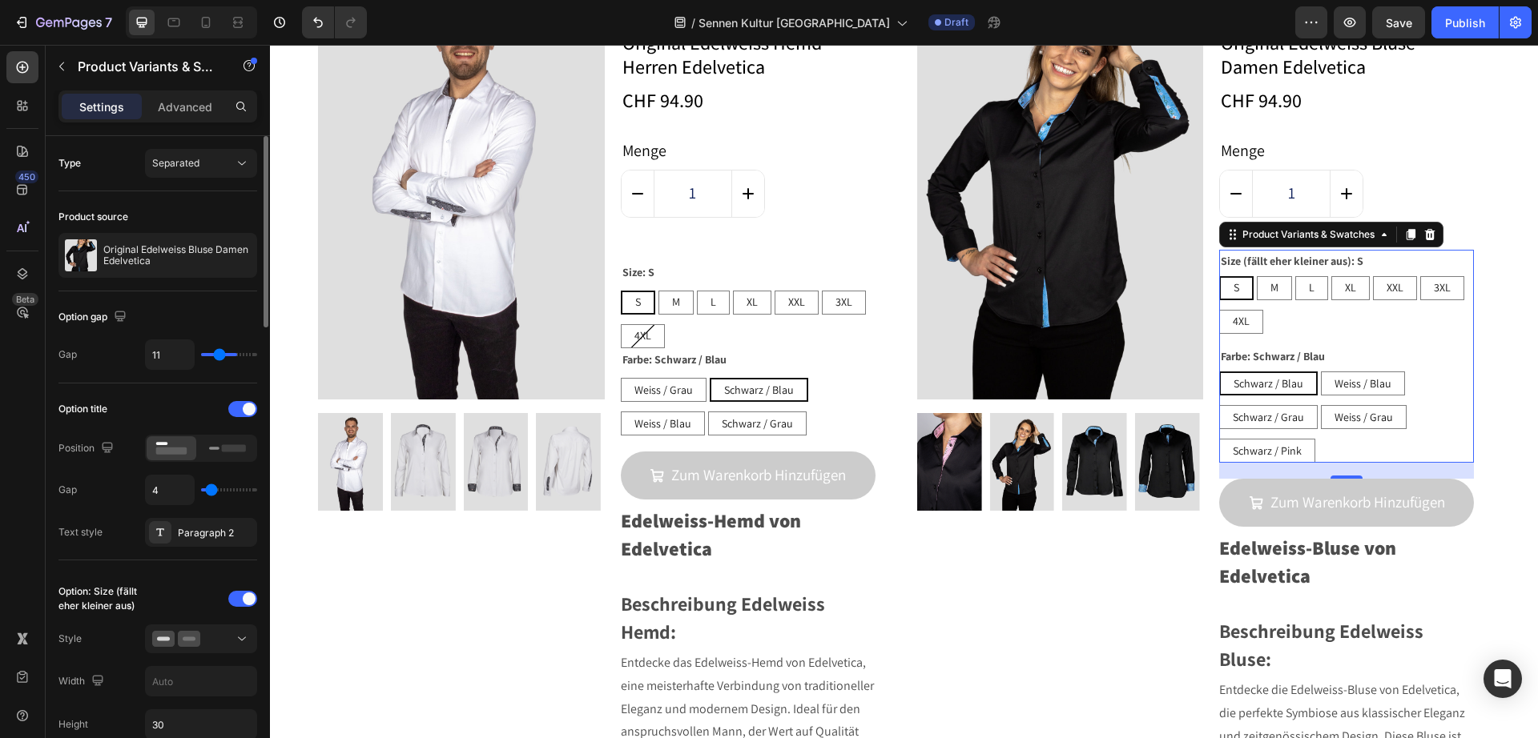
type input "10"
type input "9"
type input "8"
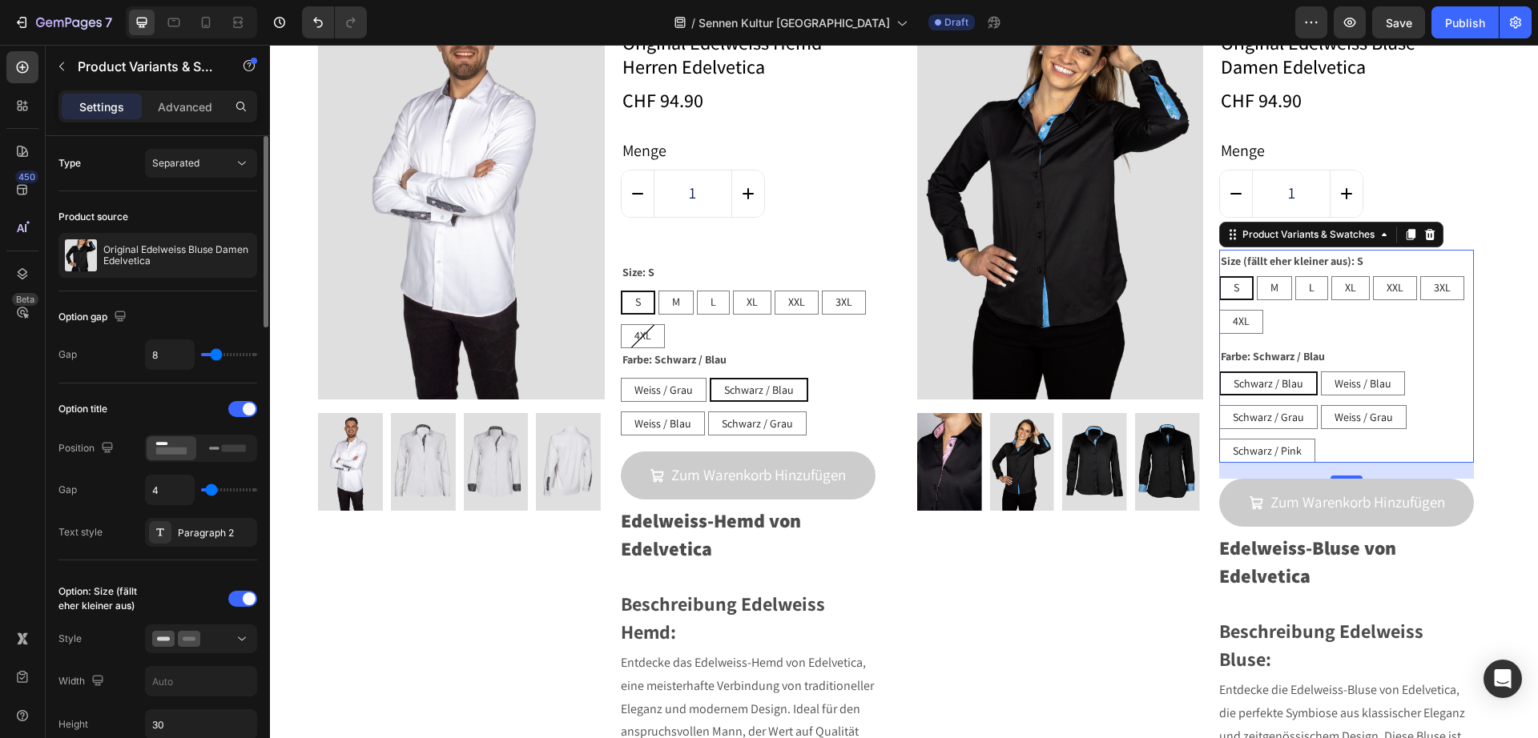
type input "7"
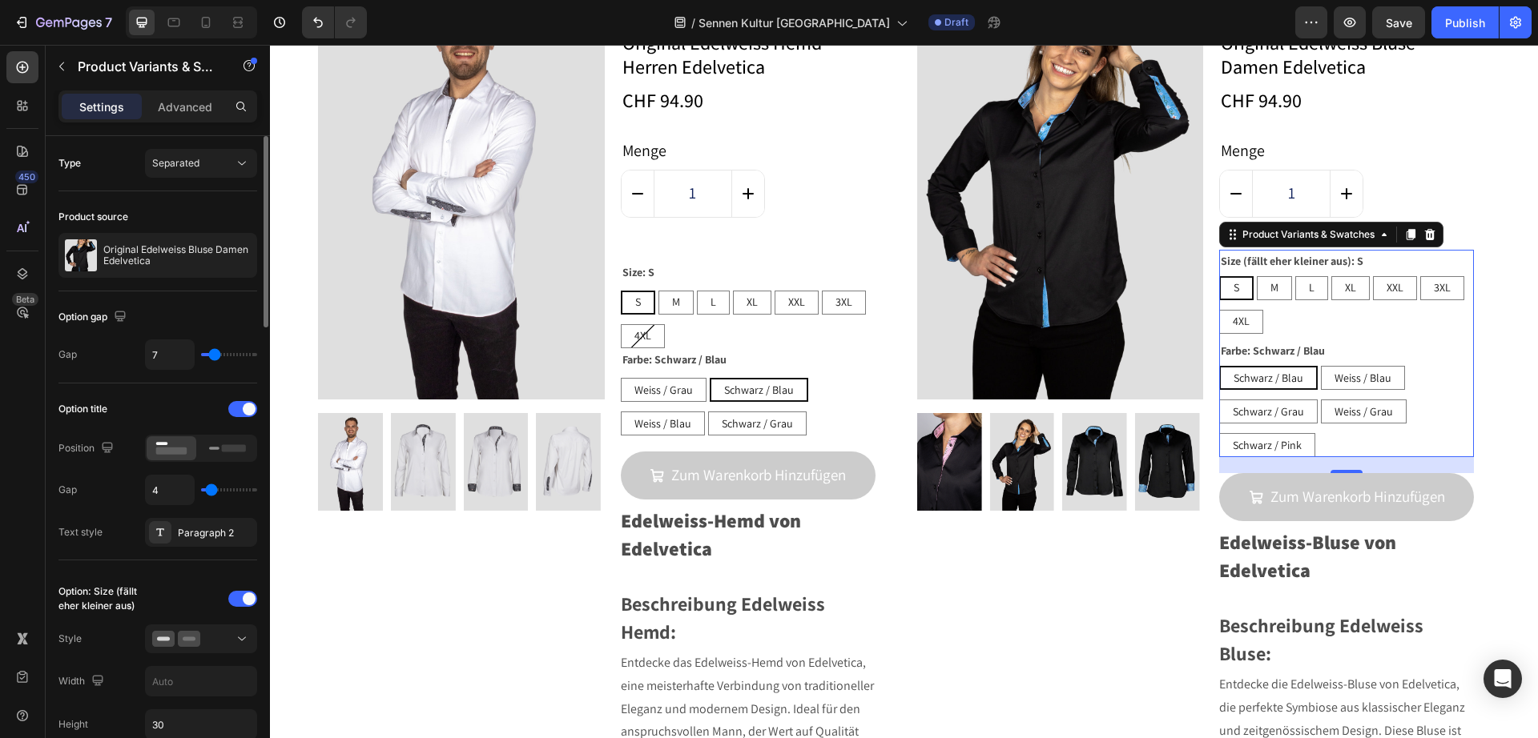
type input "6"
type input "5"
type input "4"
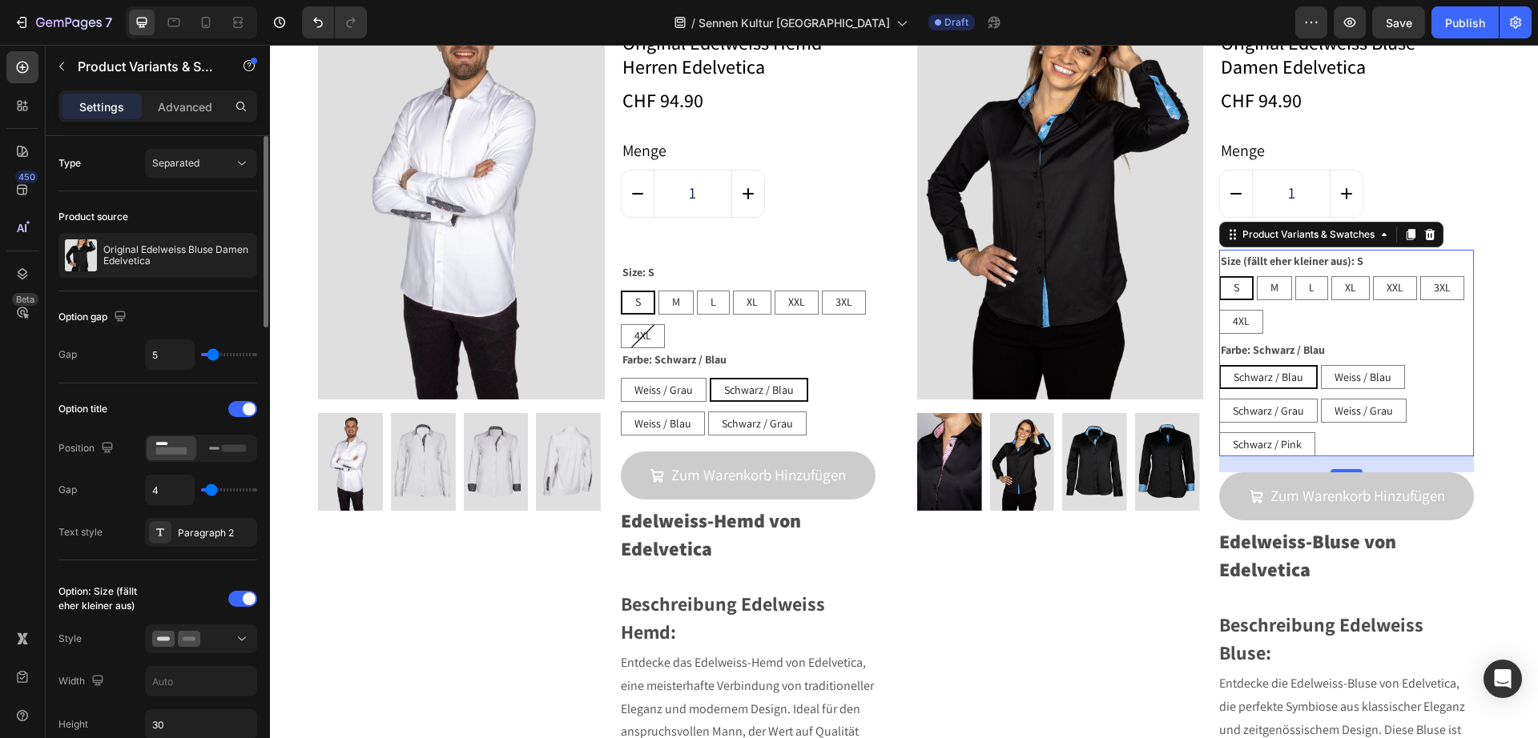
type input "4"
type input "0"
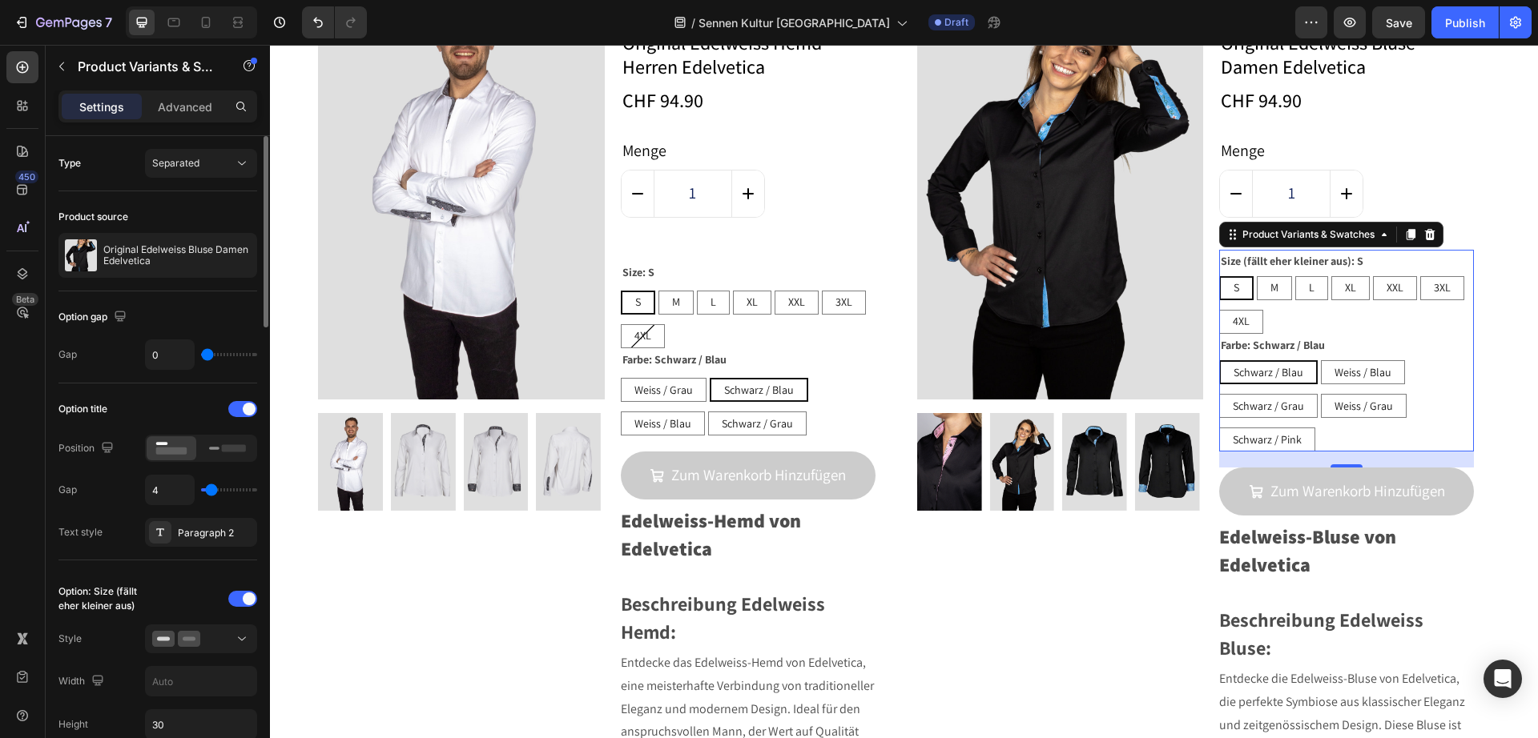
drag, startPoint x: 230, startPoint y: 353, endPoint x: 185, endPoint y: 354, distance: 44.9
type input "0"
click at [201, 354] on input "range" at bounding box center [229, 354] width 56 height 3
click at [1442, 206] on div "1" at bounding box center [1346, 194] width 255 height 48
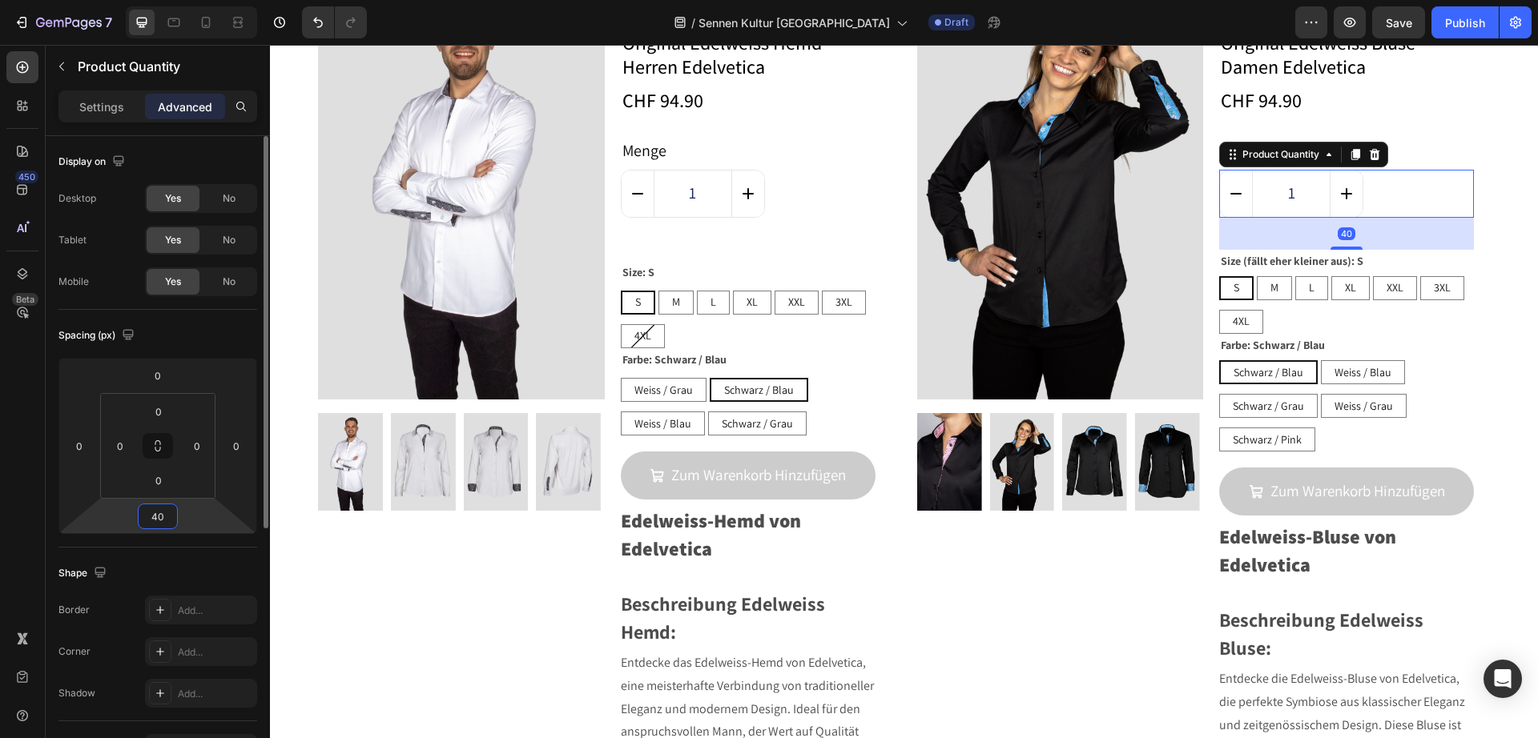
click at [159, 517] on input "40" at bounding box center [158, 516] width 32 height 24
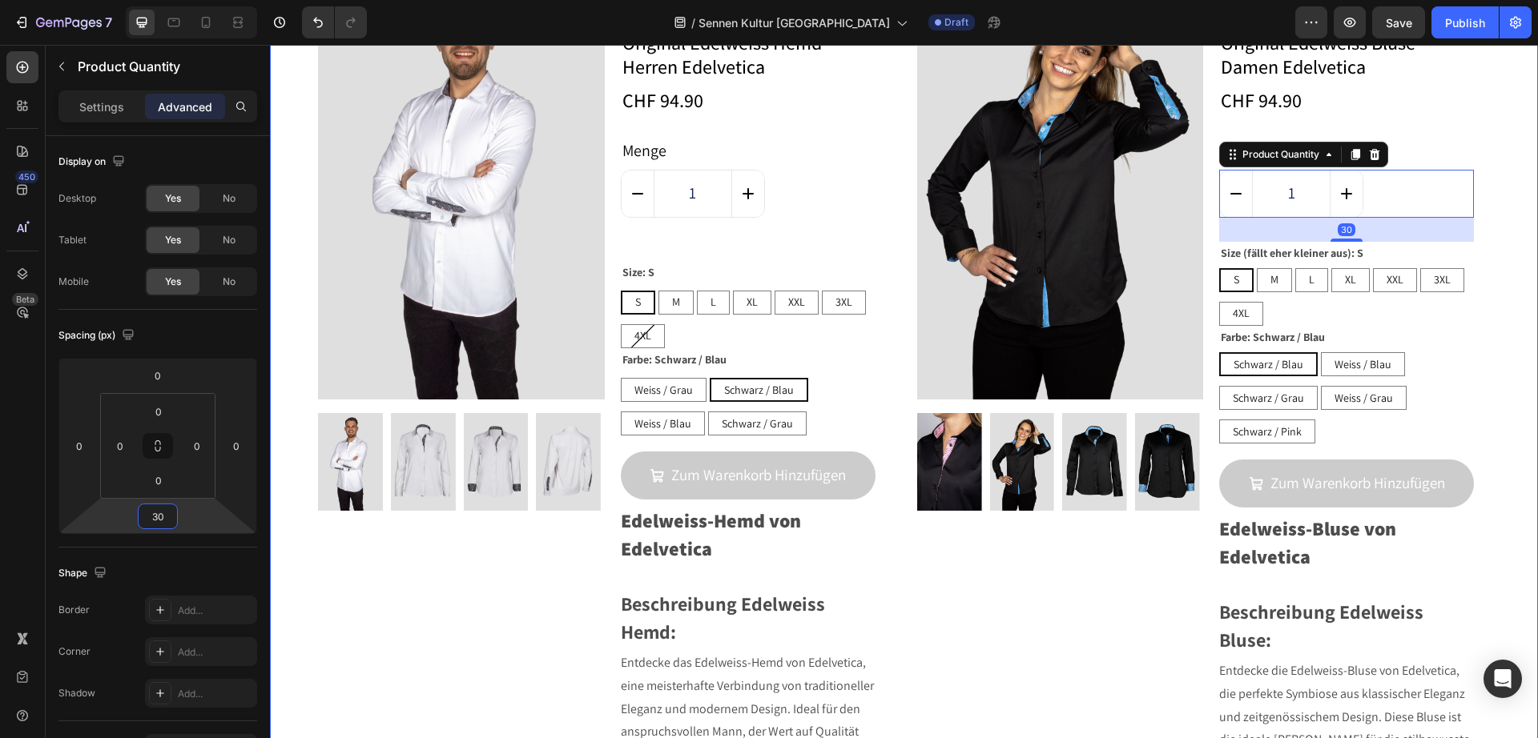
type input "3"
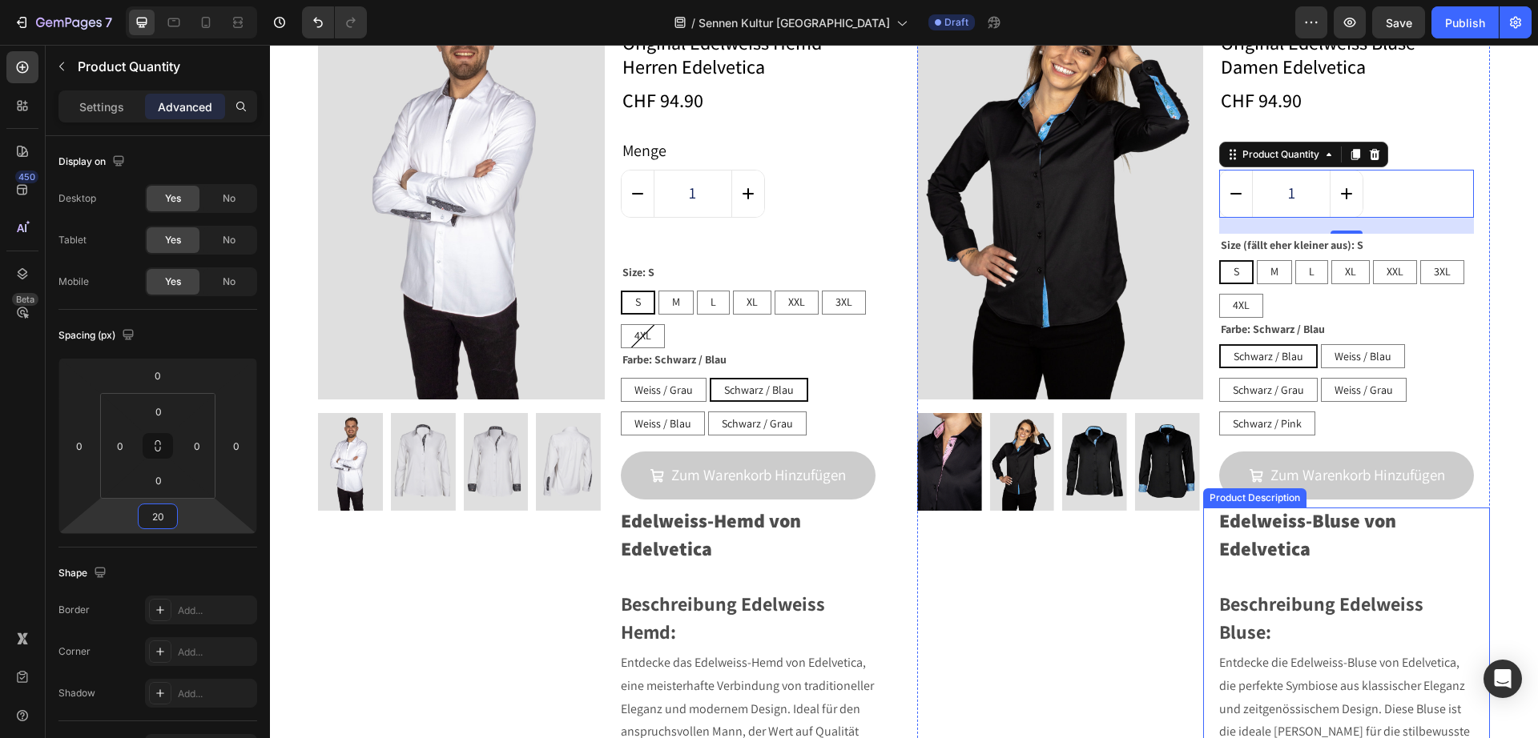
scroll to position [8234, 0]
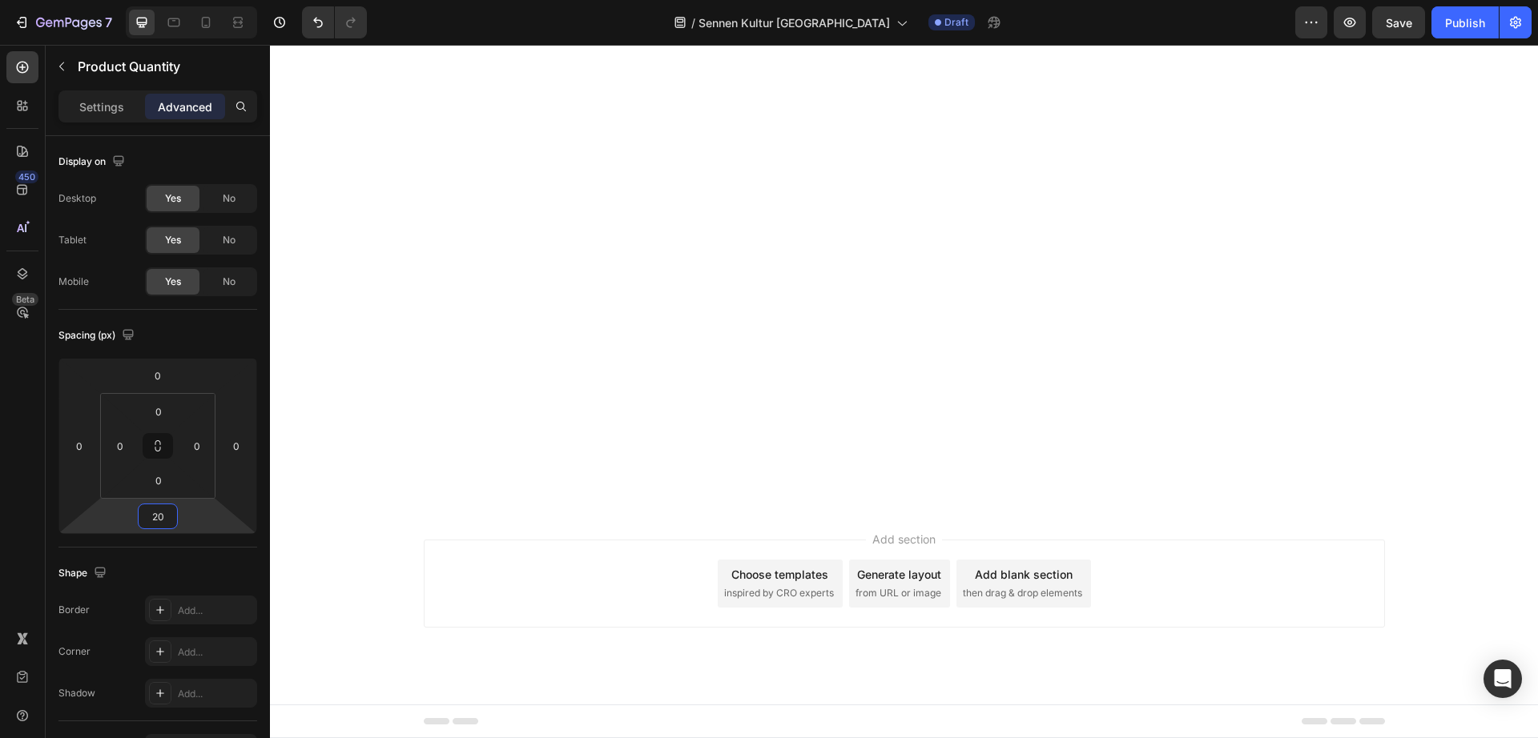
type input "20"
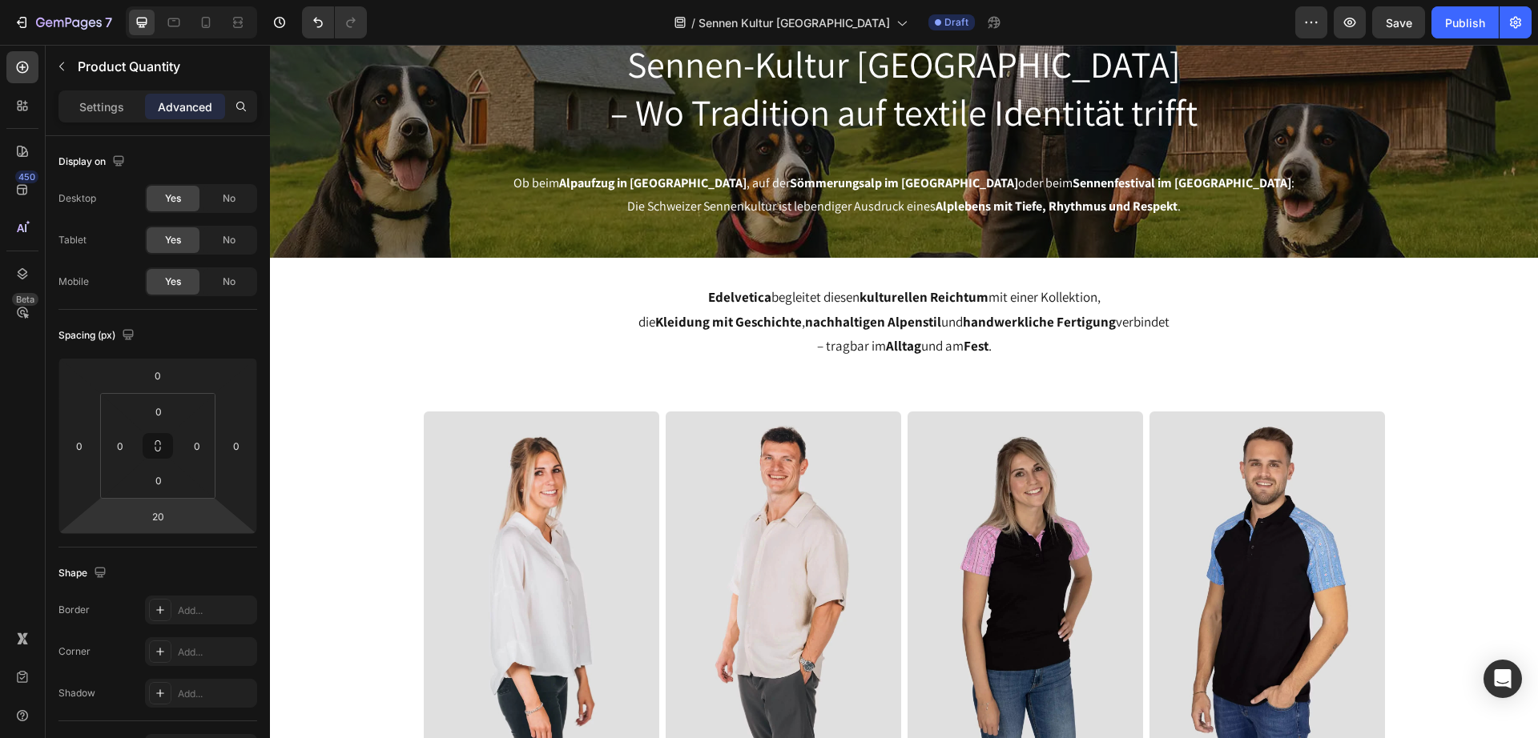
scroll to position [0, 0]
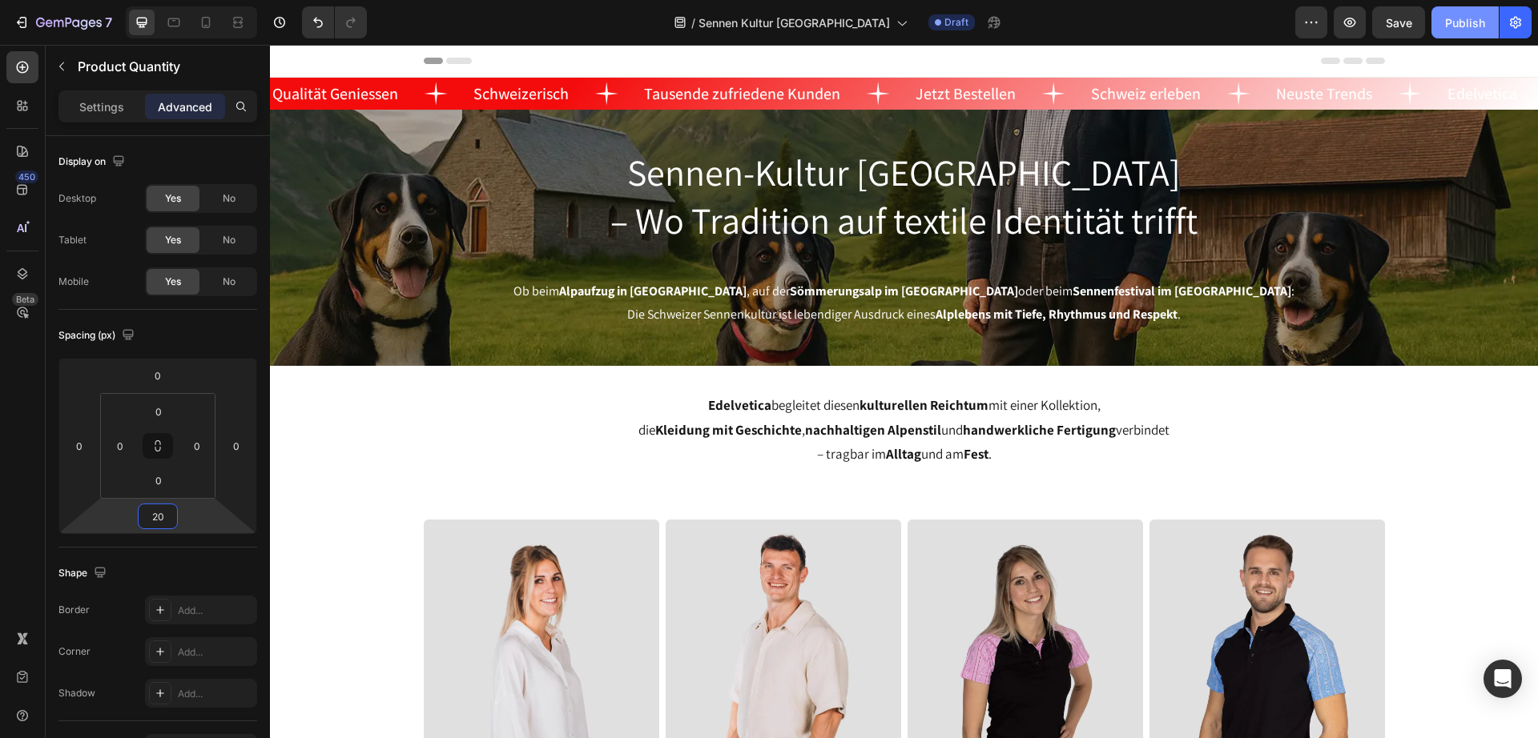
click at [1457, 28] on div "Publish" at bounding box center [1465, 22] width 40 height 17
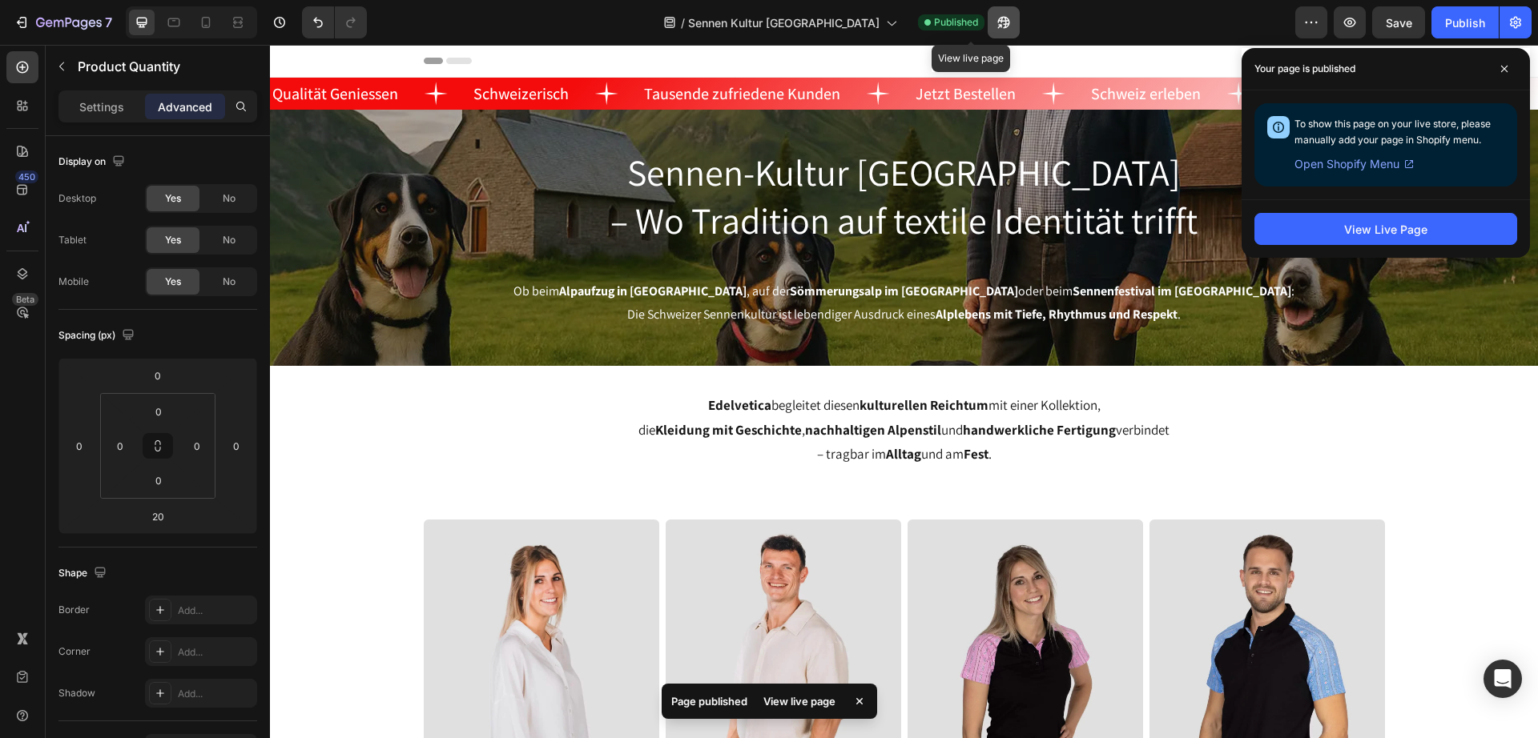
click at [995, 24] on icon "button" at bounding box center [1003, 22] width 16 height 16
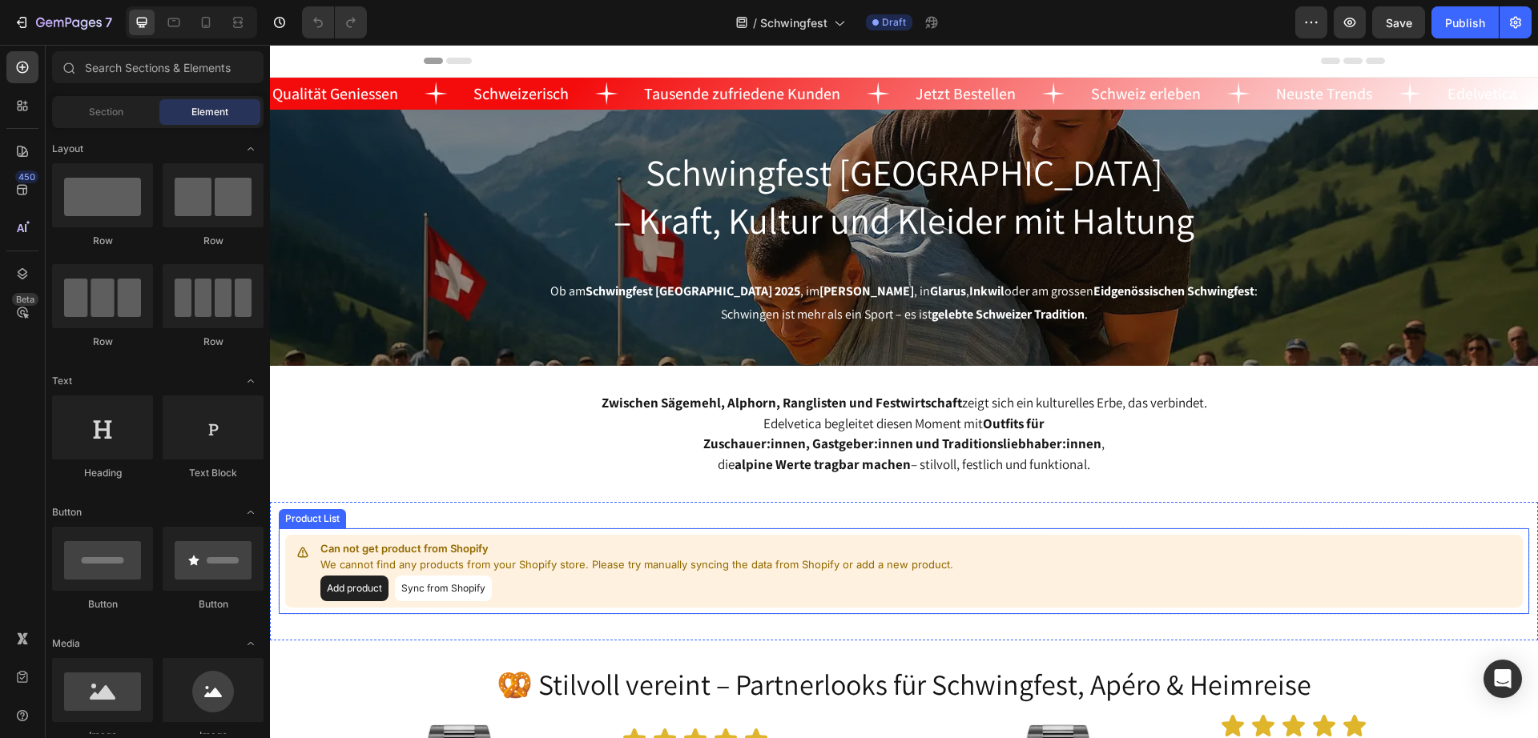
click at [680, 592] on div "Add product Sync from Shopify" at bounding box center [636, 589] width 633 height 26
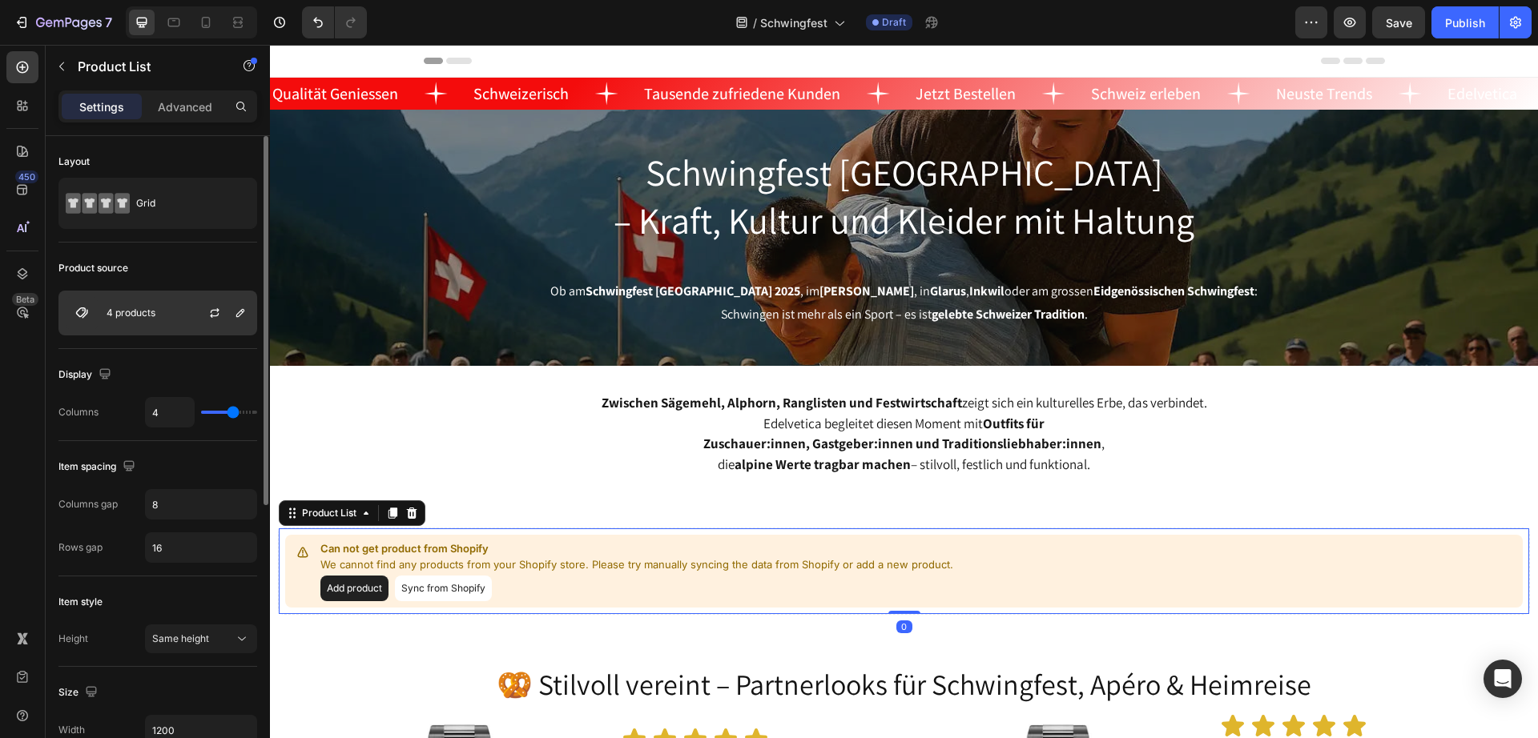
click at [141, 316] on p "4 products" at bounding box center [131, 313] width 49 height 11
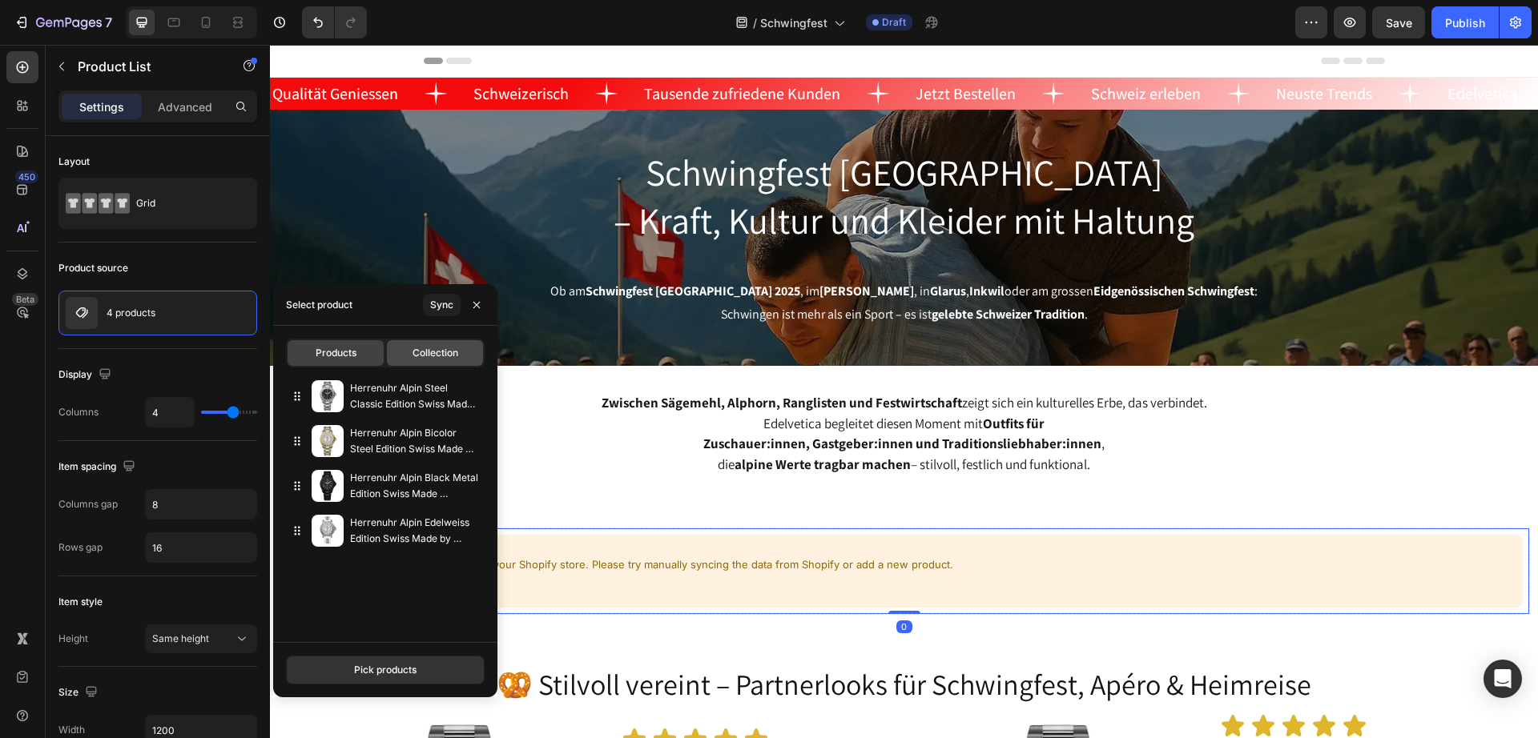
drag, startPoint x: 424, startPoint y: 360, endPoint x: 416, endPoint y: 364, distance: 9.4
click at [424, 361] on div "Collection" at bounding box center [435, 353] width 96 height 26
type input "44"
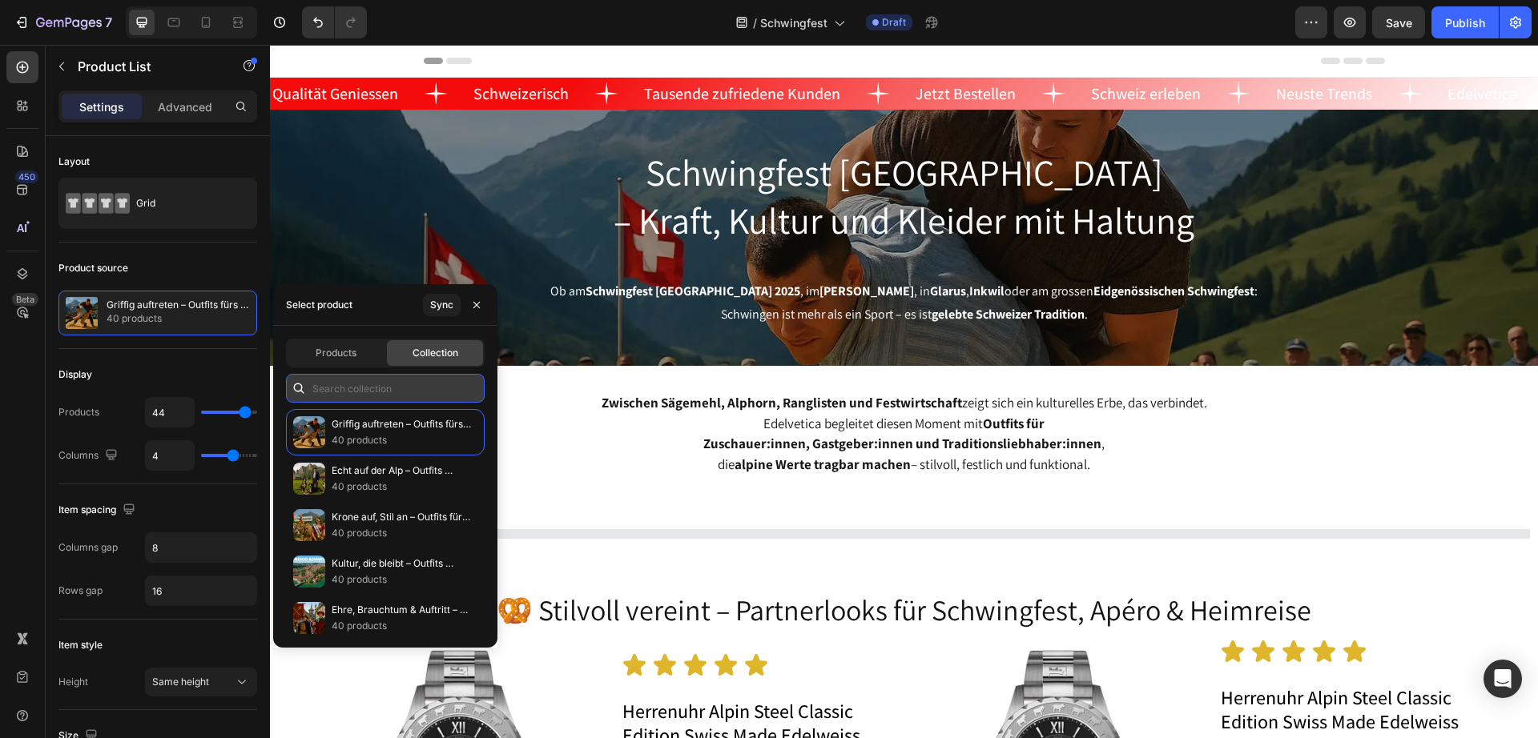
click at [400, 381] on input "text" at bounding box center [385, 388] width 199 height 29
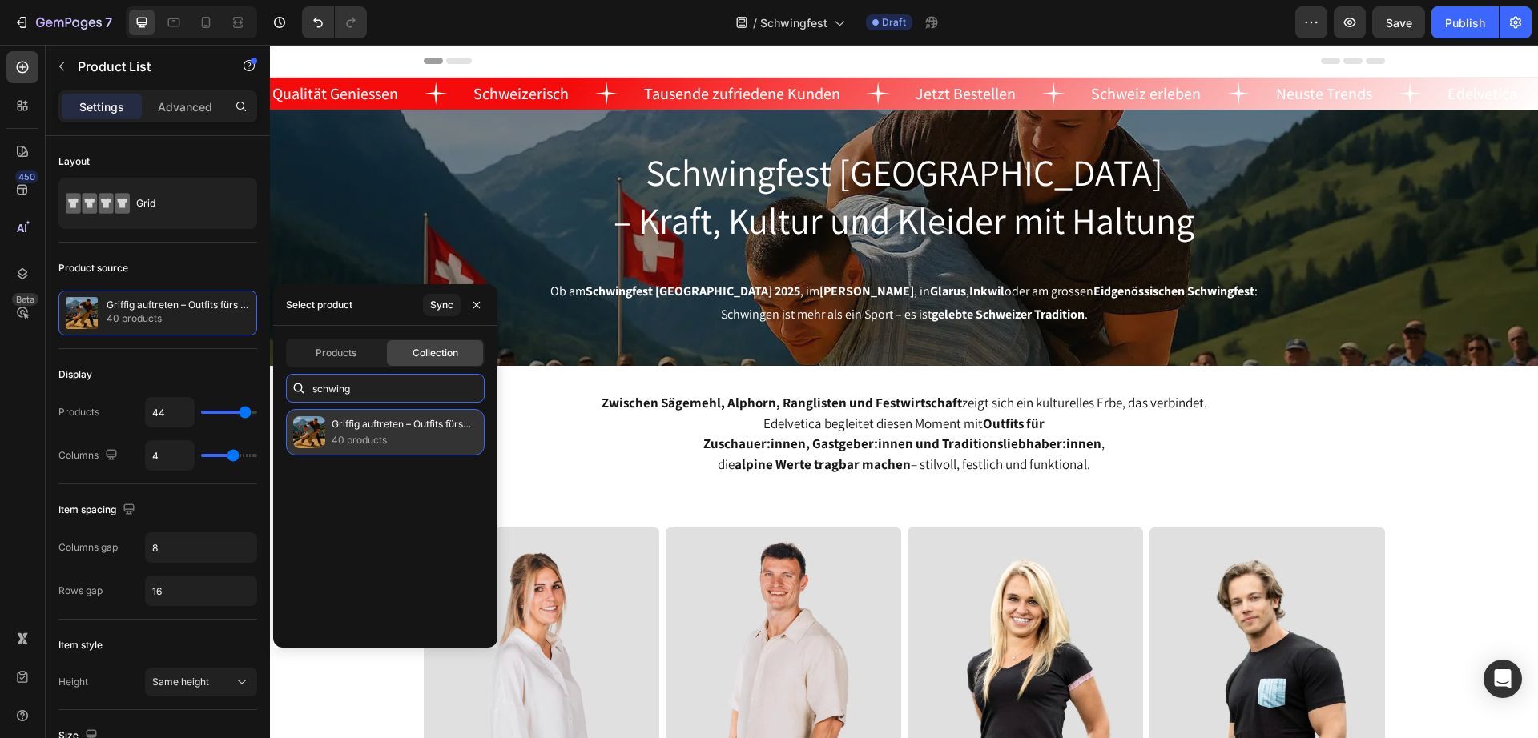
type input "schwing"
click at [412, 439] on p "40 products" at bounding box center [401, 440] width 139 height 16
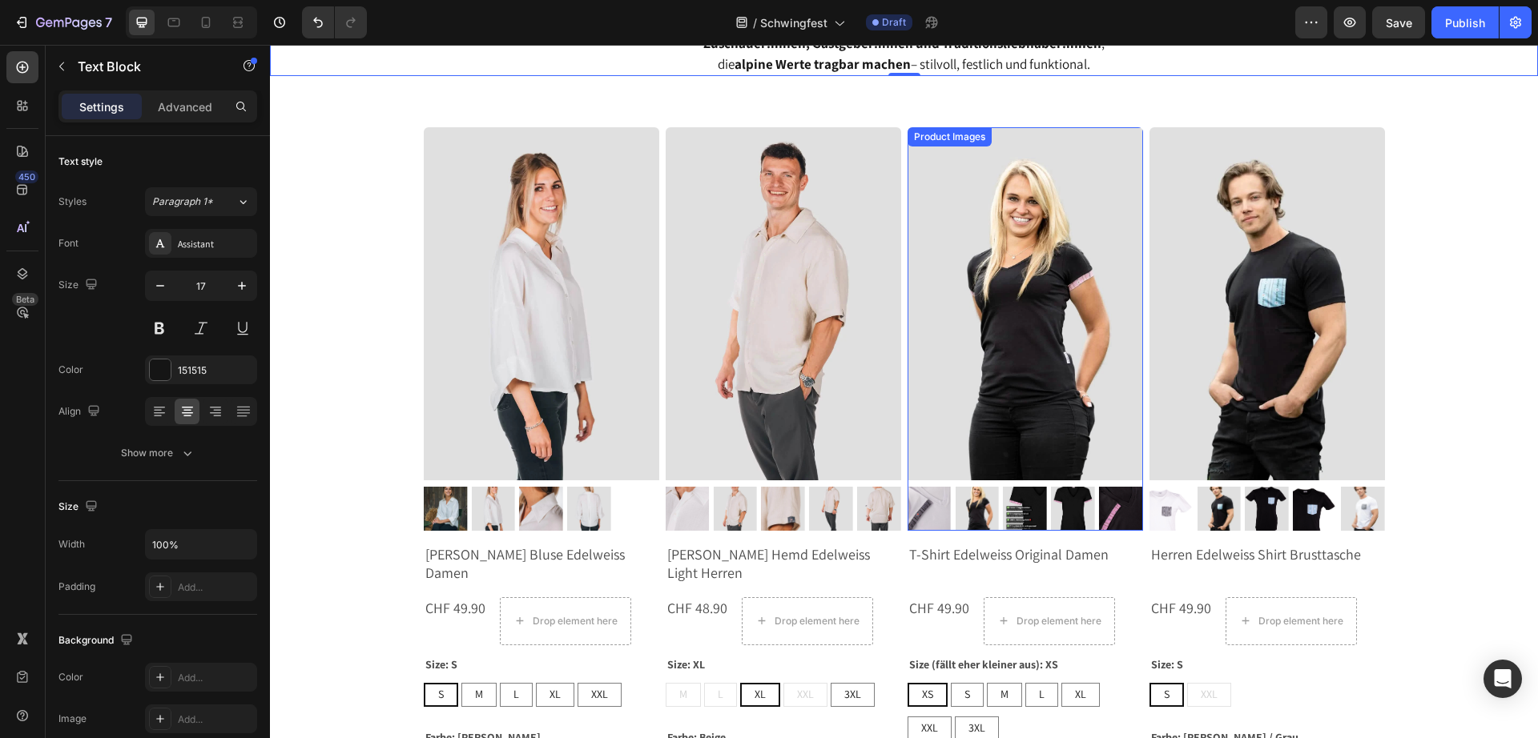
scroll to position [601, 0]
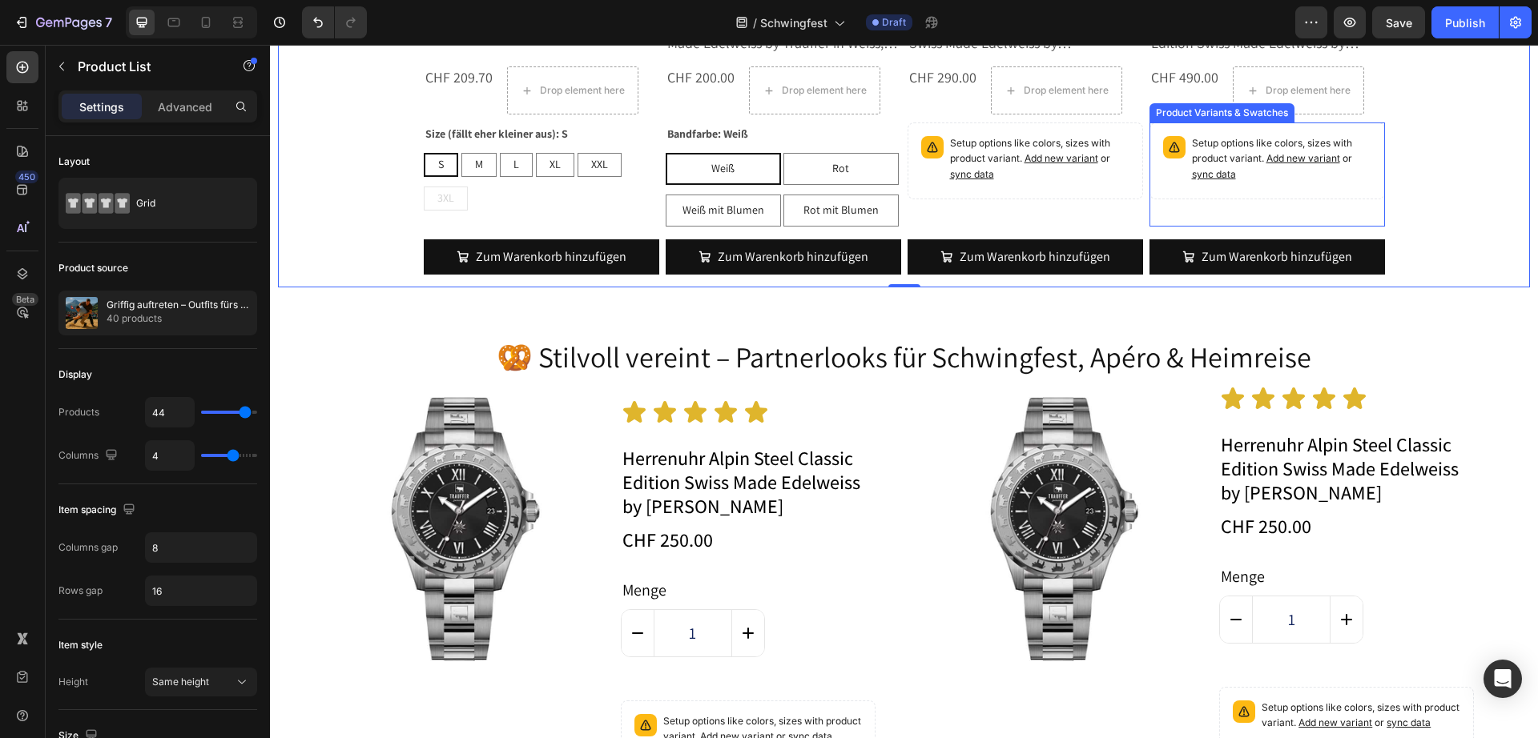
scroll to position [8108, 0]
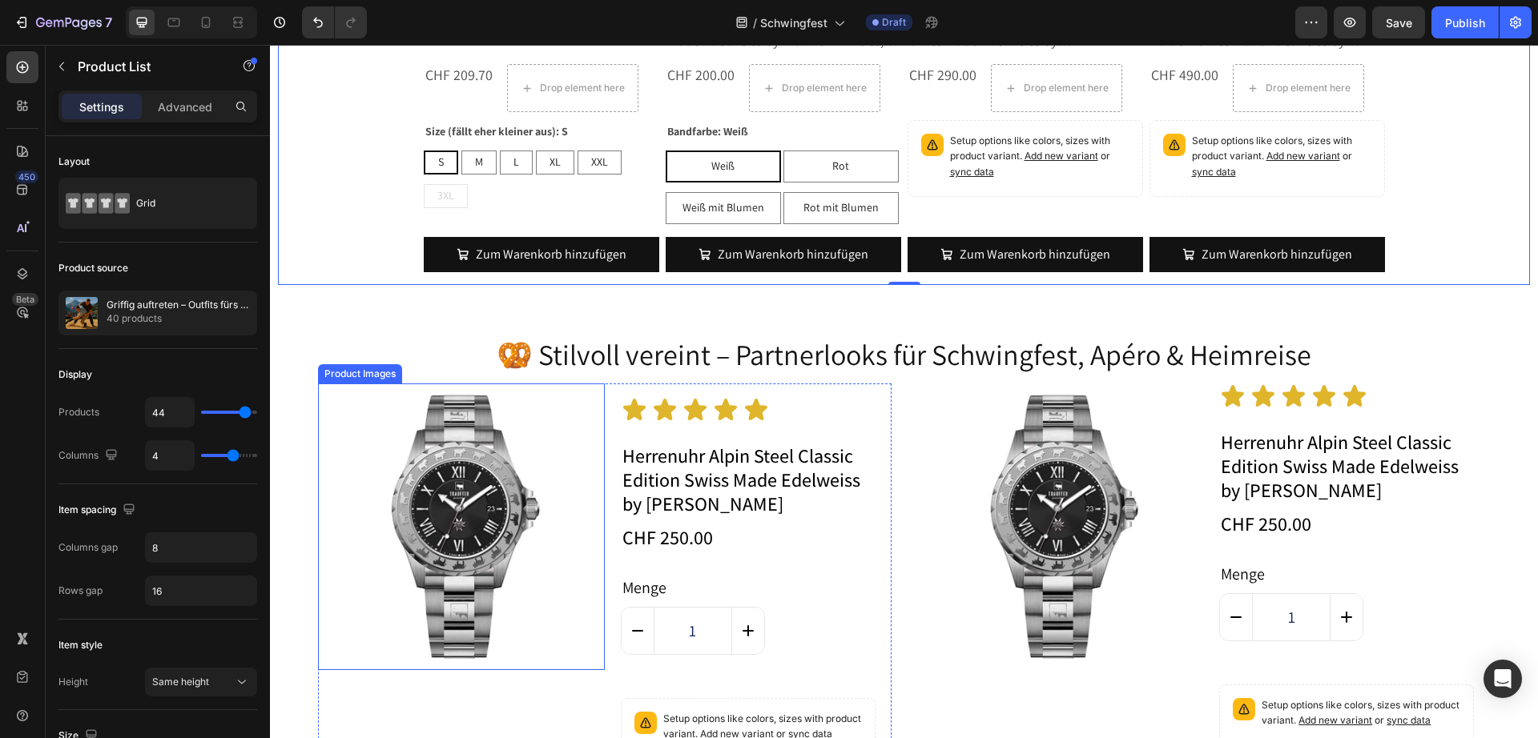
drag, startPoint x: 452, startPoint y: 559, endPoint x: 471, endPoint y: 546, distance: 23.1
click at [452, 559] on img at bounding box center [461, 527] width 287 height 287
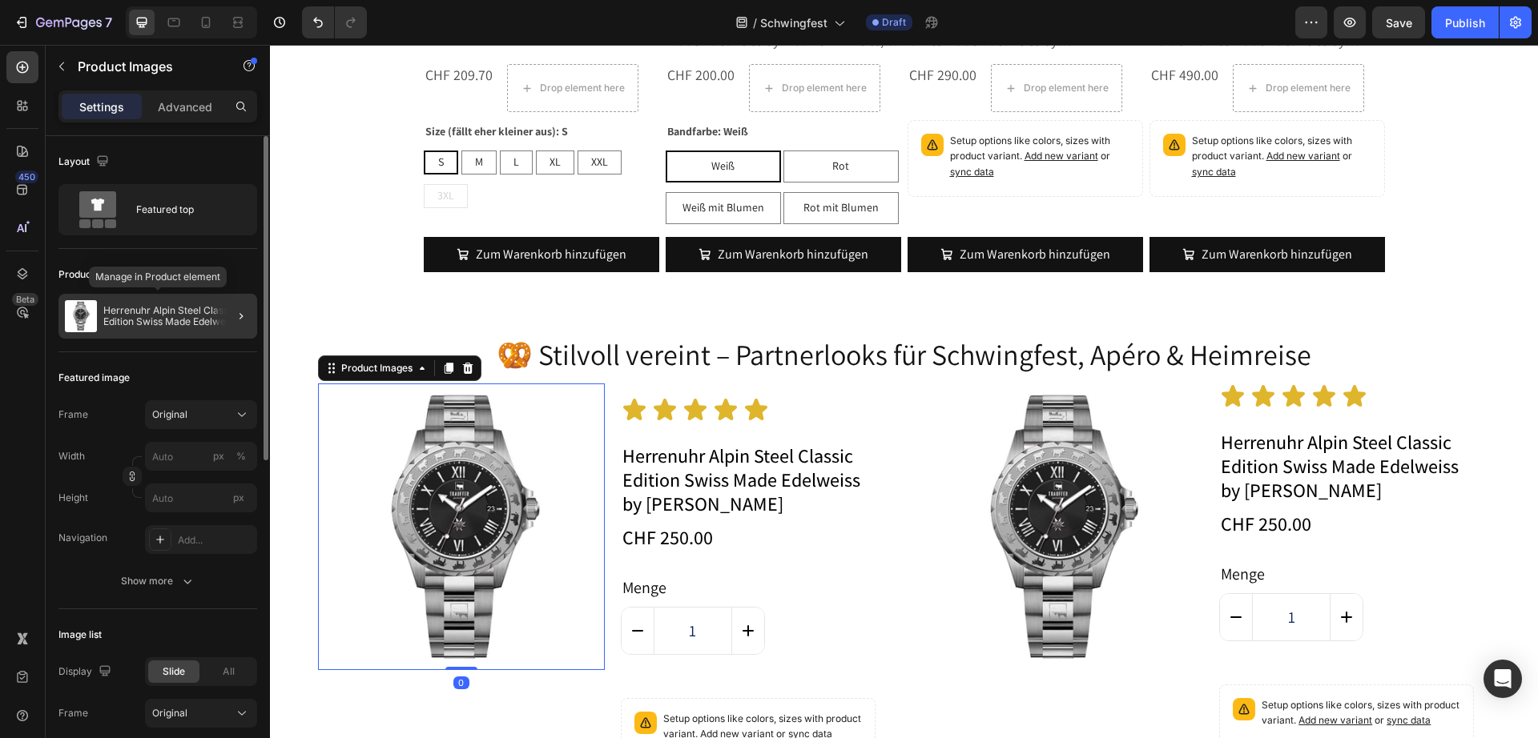
click at [120, 325] on p "Herrenuhr Alpin Steel Classic Edition Swiss Made Edelweiss by [PERSON_NAME]" at bounding box center [176, 316] width 147 height 22
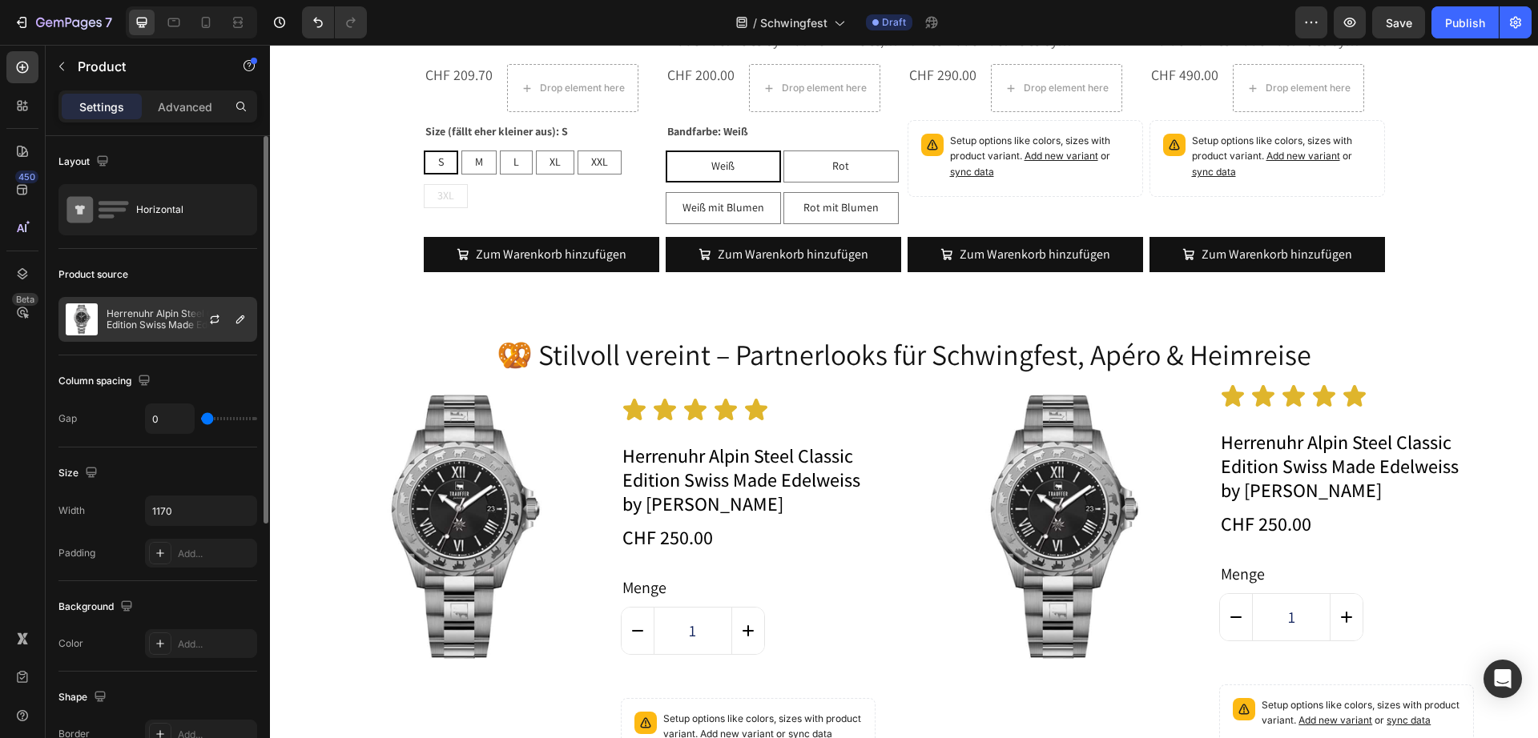
click at [145, 320] on p "Herrenuhr Alpin Steel Classic Edition Swiss Made Edelweiss by [PERSON_NAME]" at bounding box center [178, 319] width 143 height 22
click at [130, 325] on p "Herrenuhr Alpin Steel Classic Edition Swiss Made Edelweiss by [PERSON_NAME]" at bounding box center [178, 319] width 143 height 22
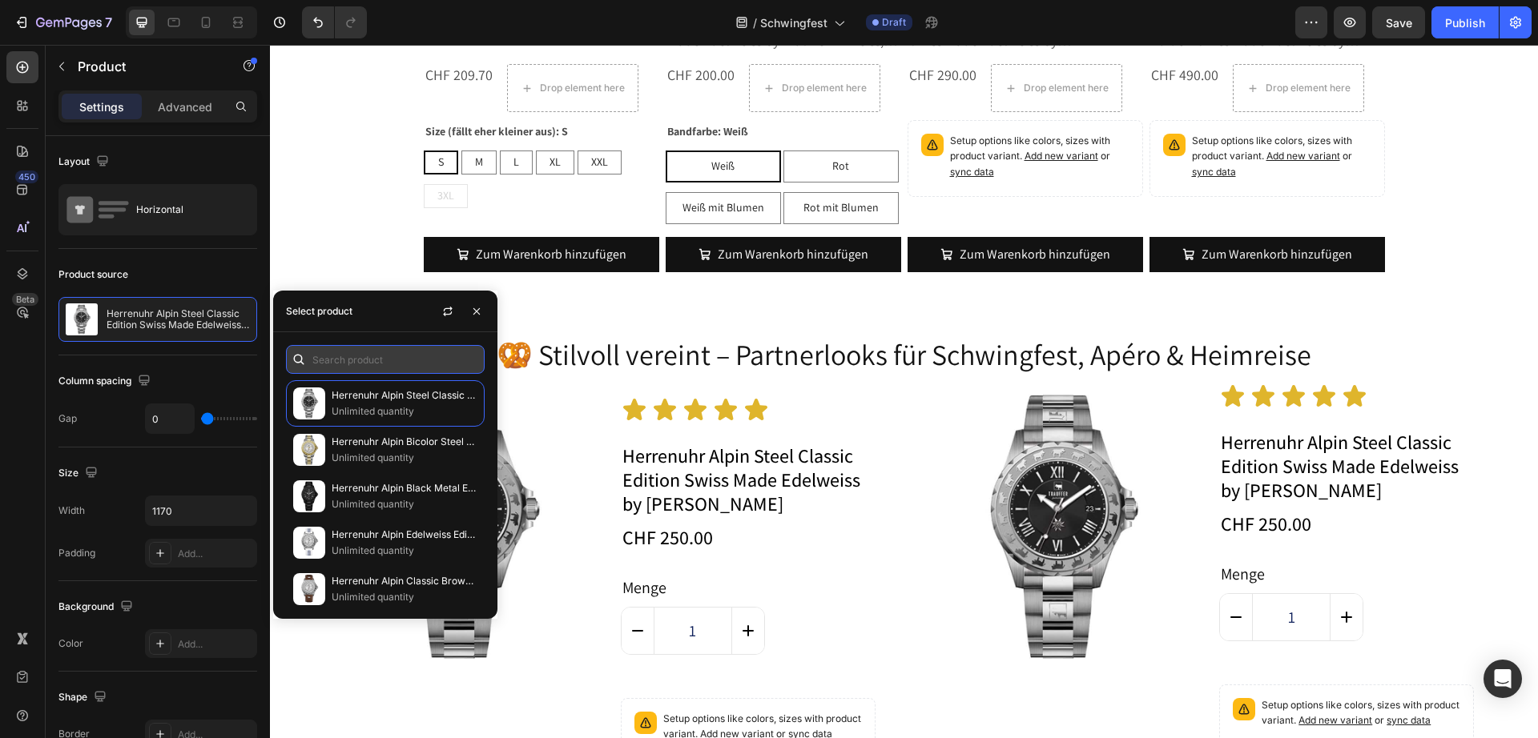
click at [368, 360] on input "text" at bounding box center [385, 359] width 199 height 29
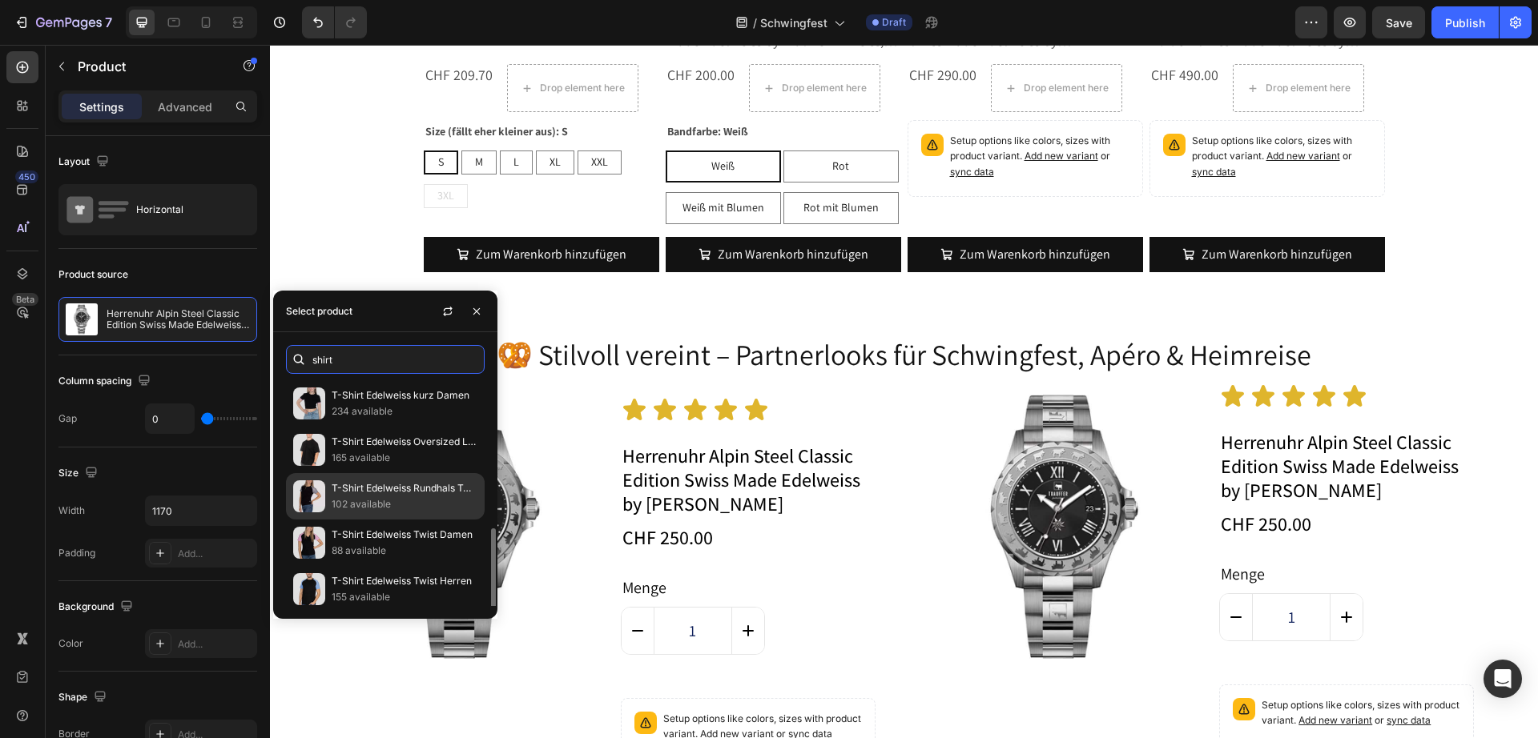
scroll to position [100, 0]
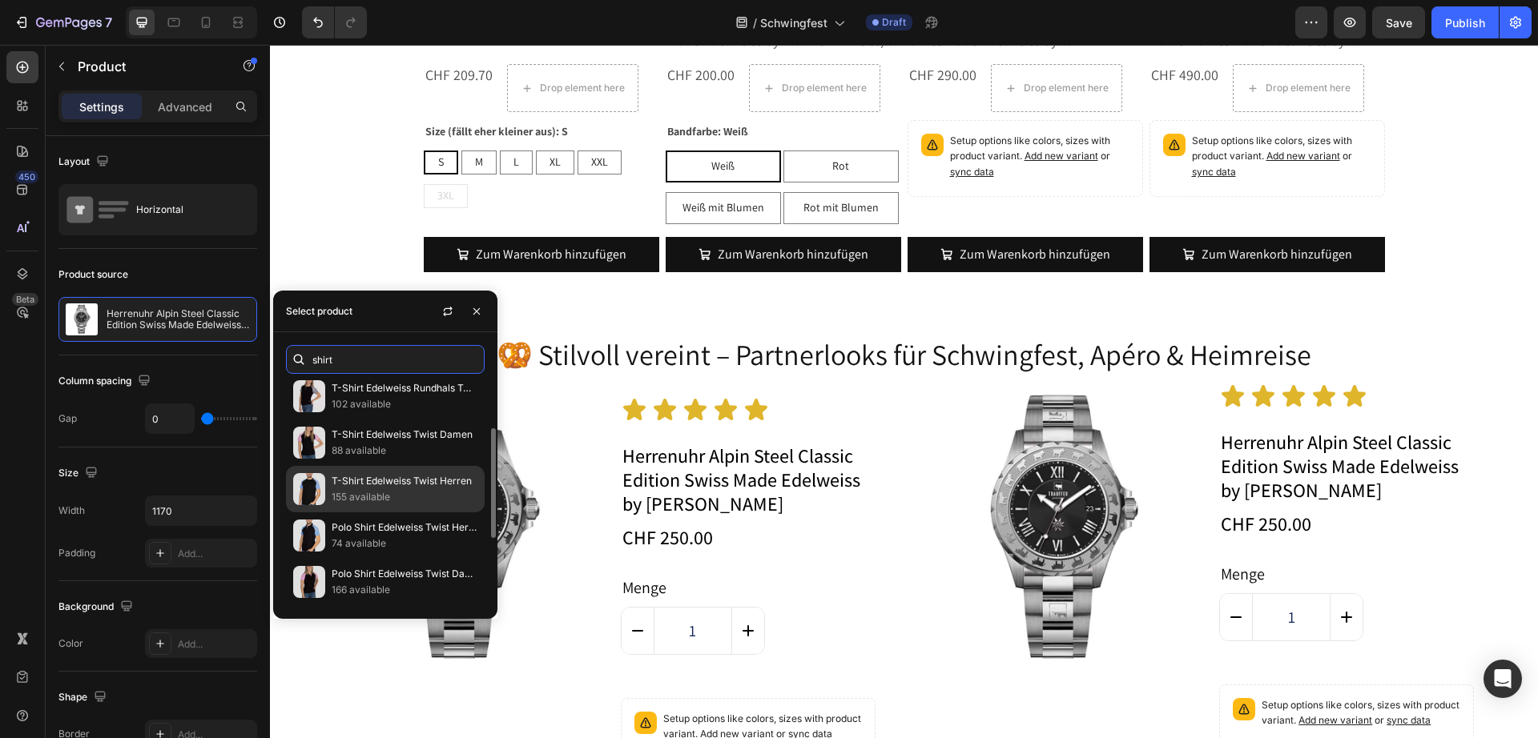
type input "shirt"
click at [419, 501] on p "155 available" at bounding box center [405, 497] width 146 height 16
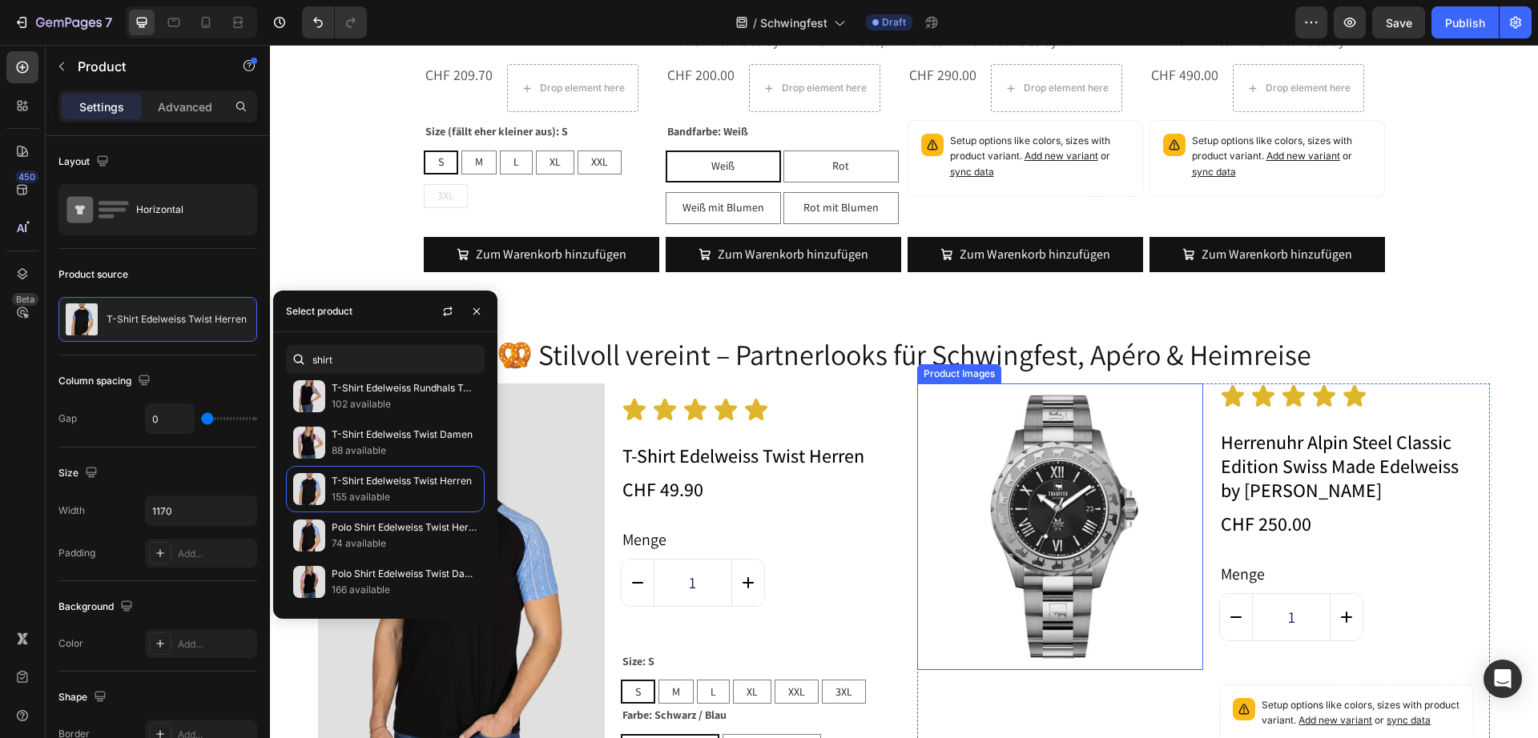
click at [1122, 496] on img at bounding box center [1060, 527] width 287 height 287
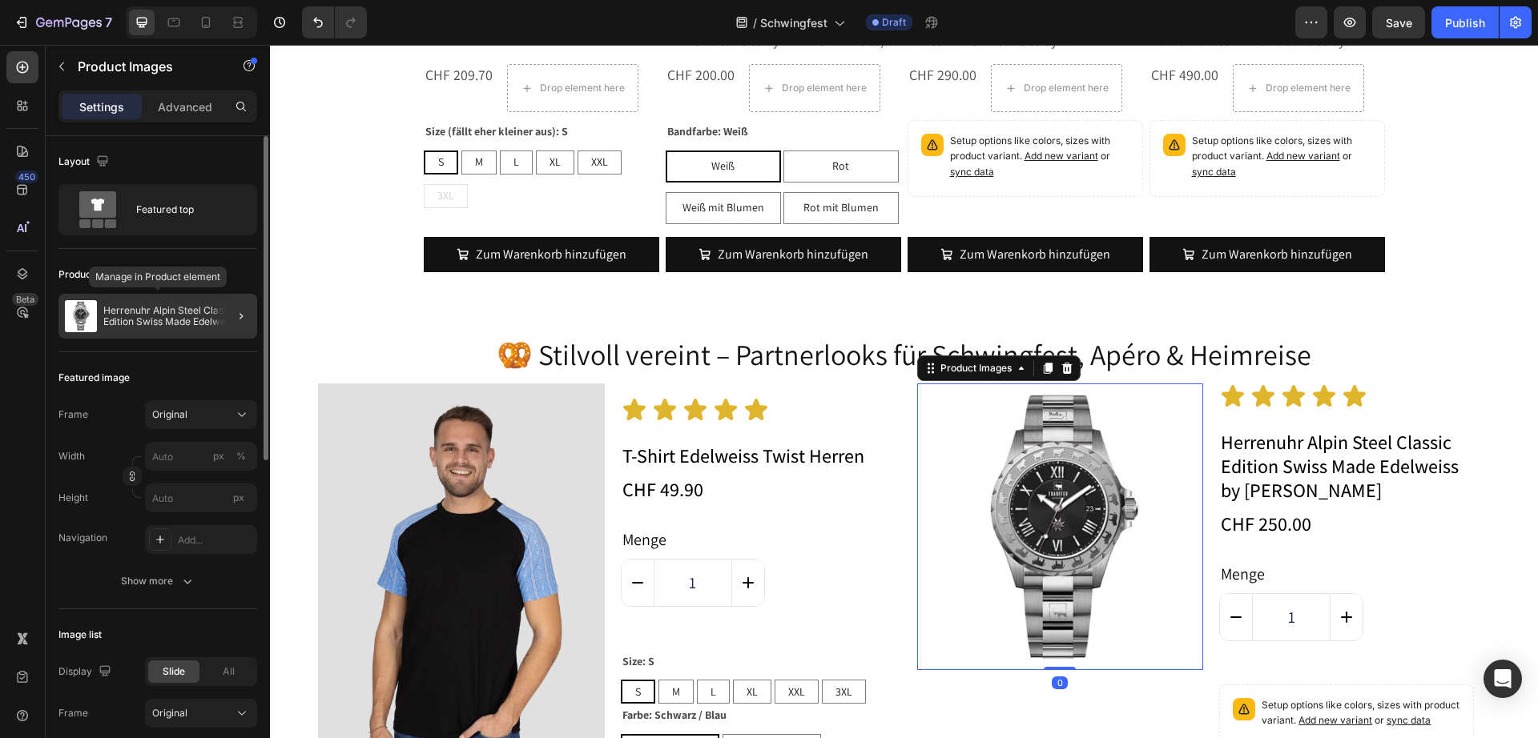
click at [143, 314] on p "Herrenuhr Alpin Steel Classic Edition Swiss Made Edelweiss by [PERSON_NAME]" at bounding box center [176, 316] width 147 height 22
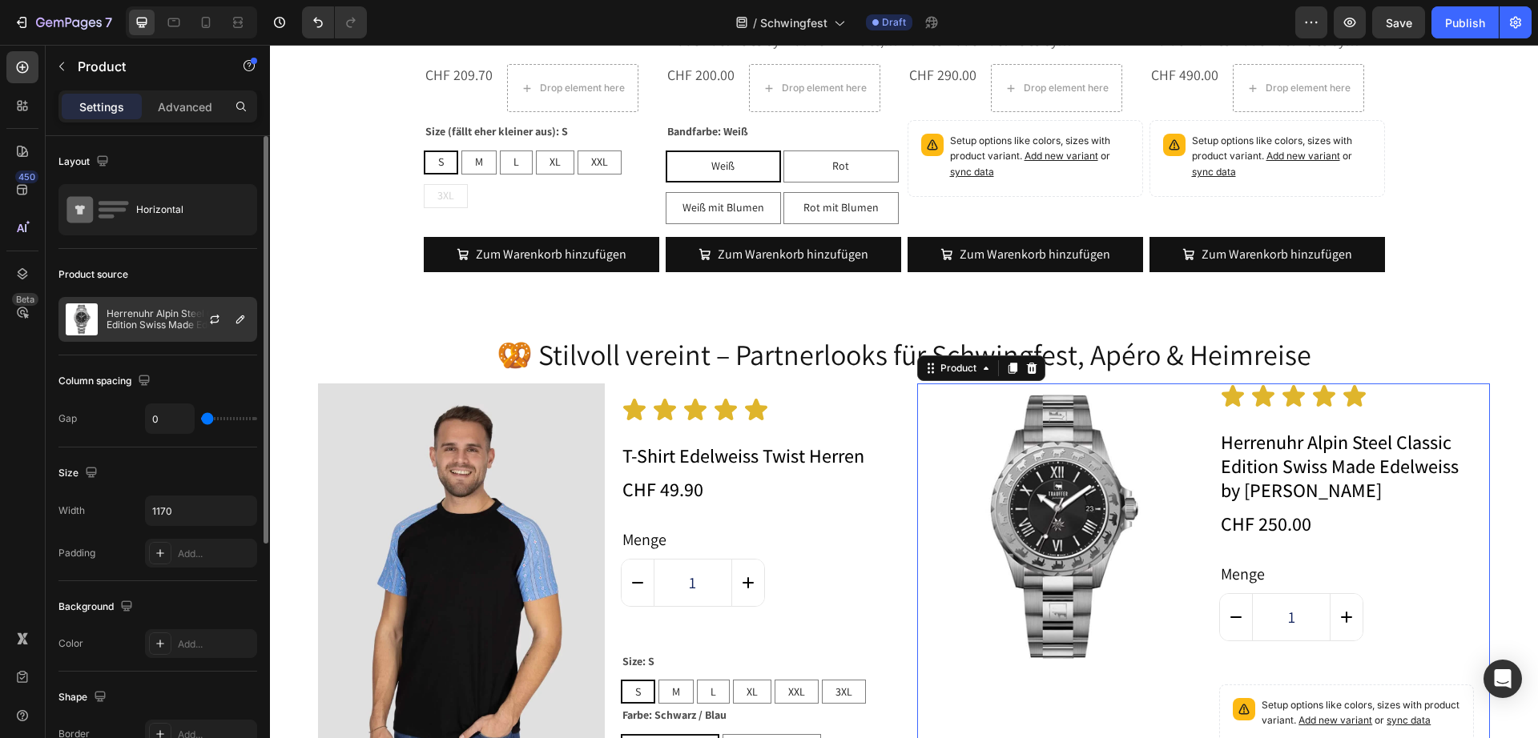
click at [91, 314] on img at bounding box center [82, 320] width 32 height 32
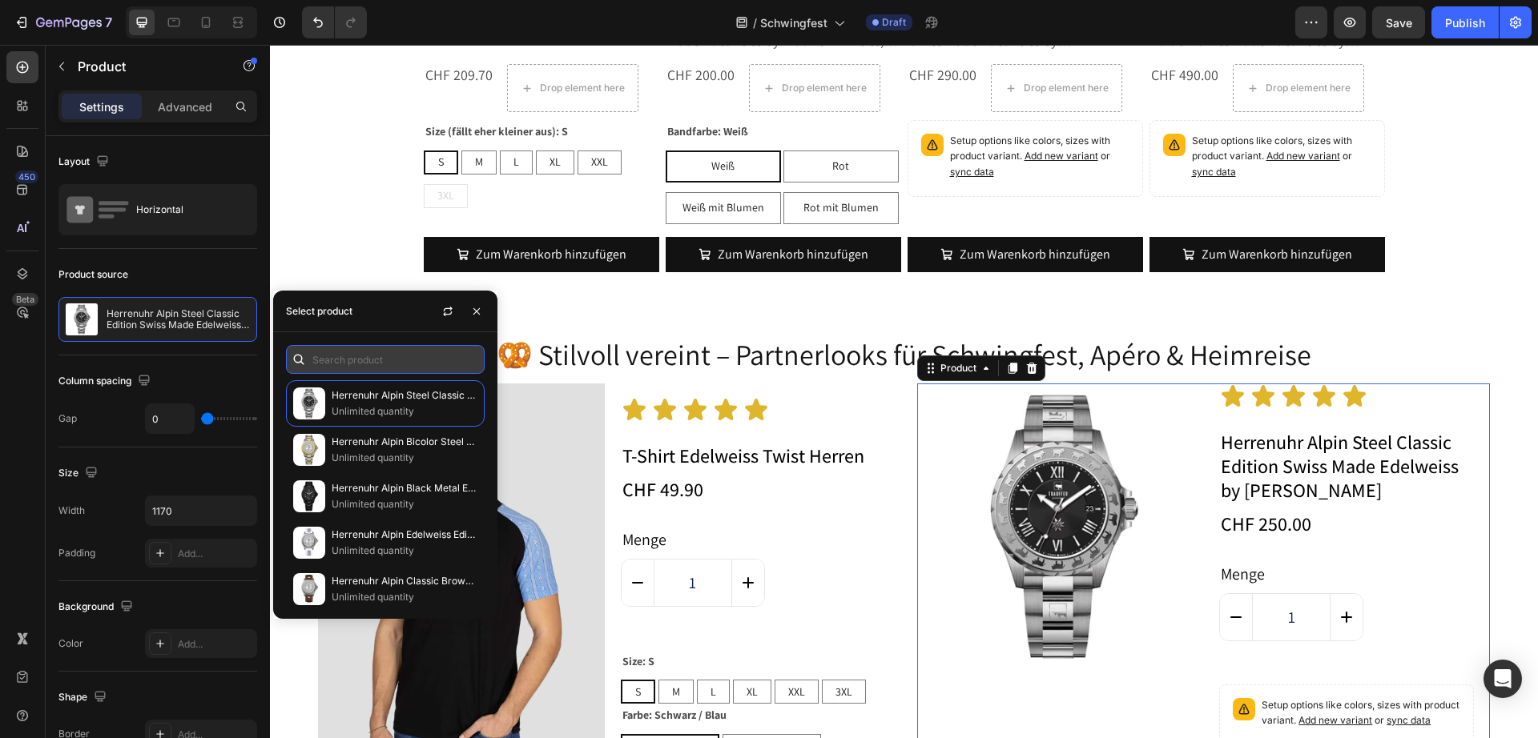
click at [409, 368] on input "text" at bounding box center [385, 359] width 199 height 29
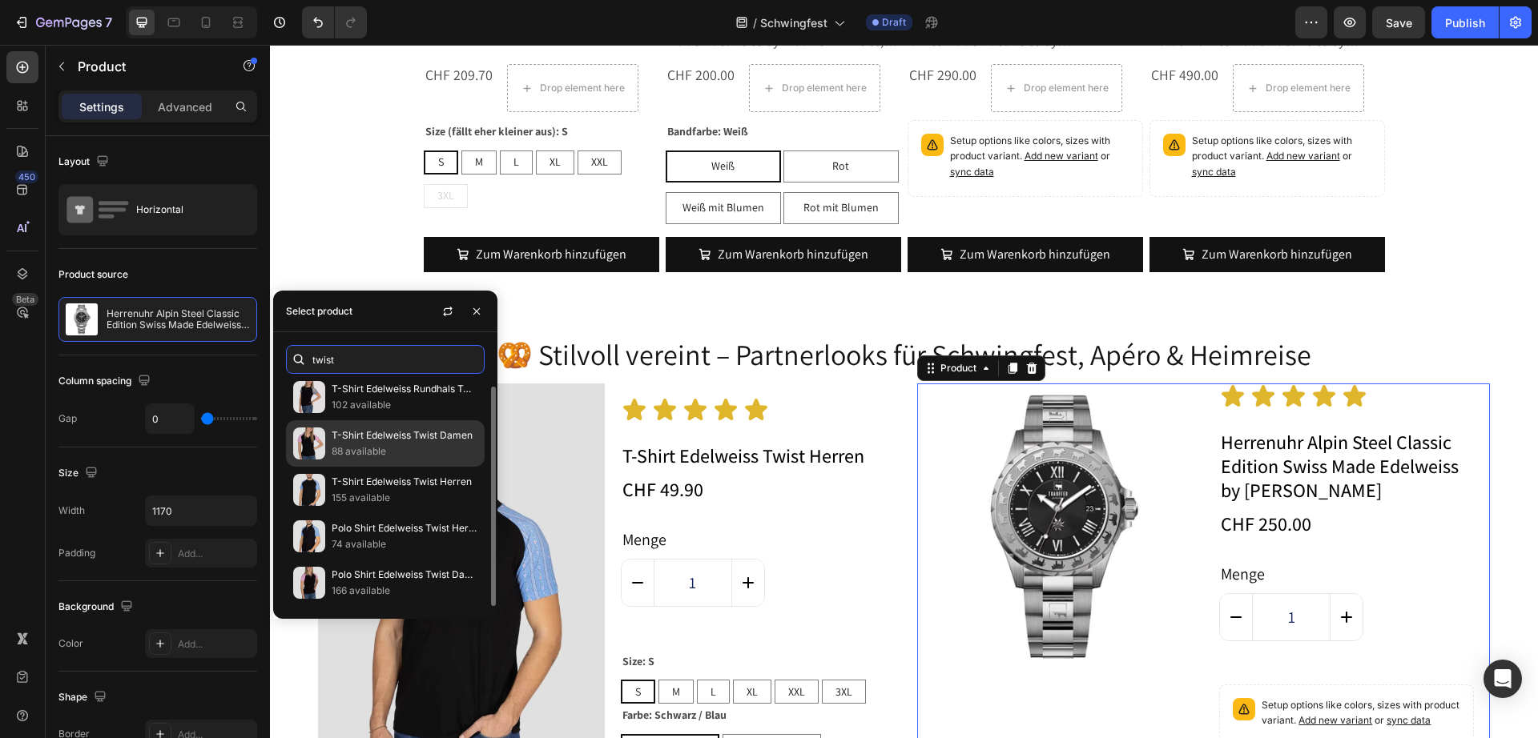
scroll to position [0, 0]
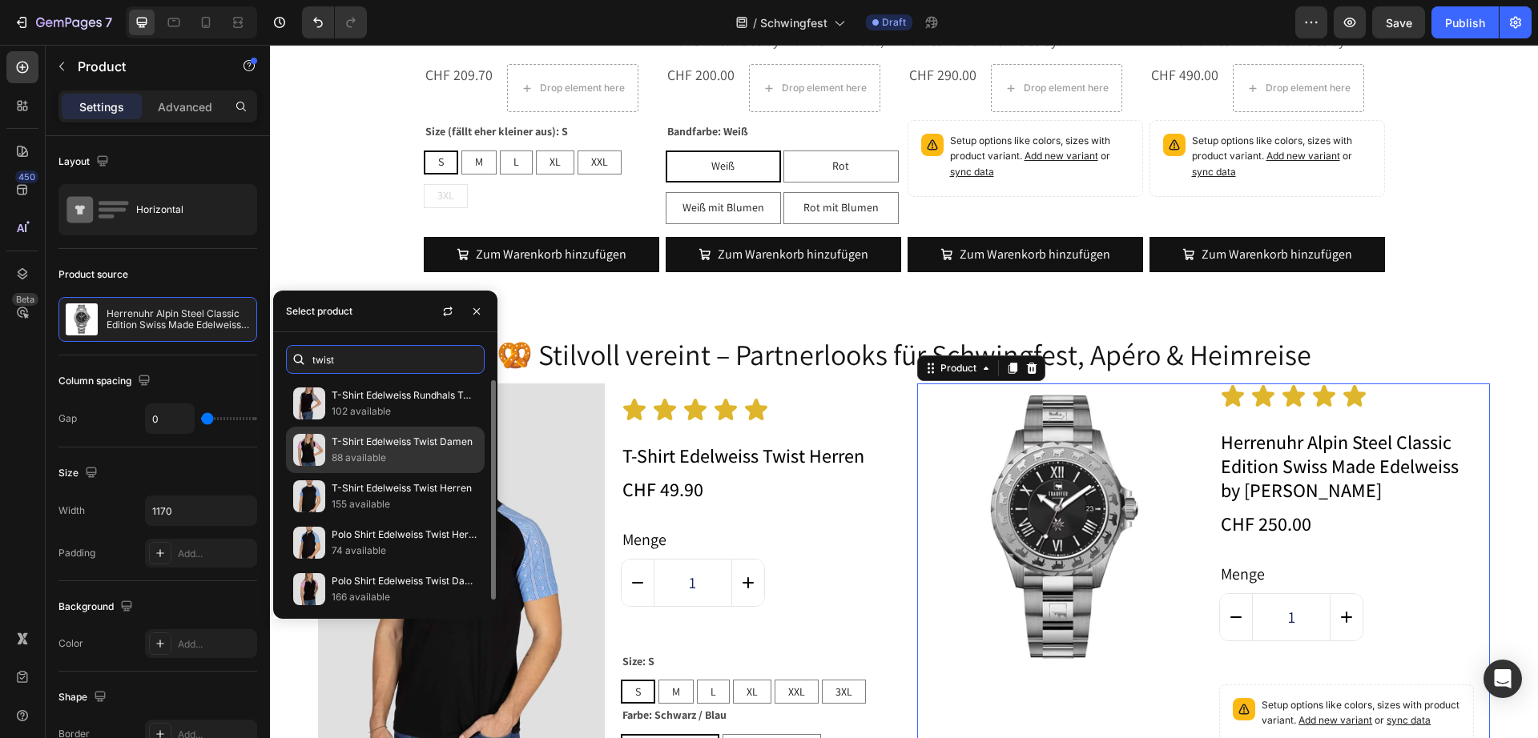
type input "twist"
click at [409, 438] on p "T-Shirt Edelweiss Twist Damen" at bounding box center [405, 442] width 146 height 16
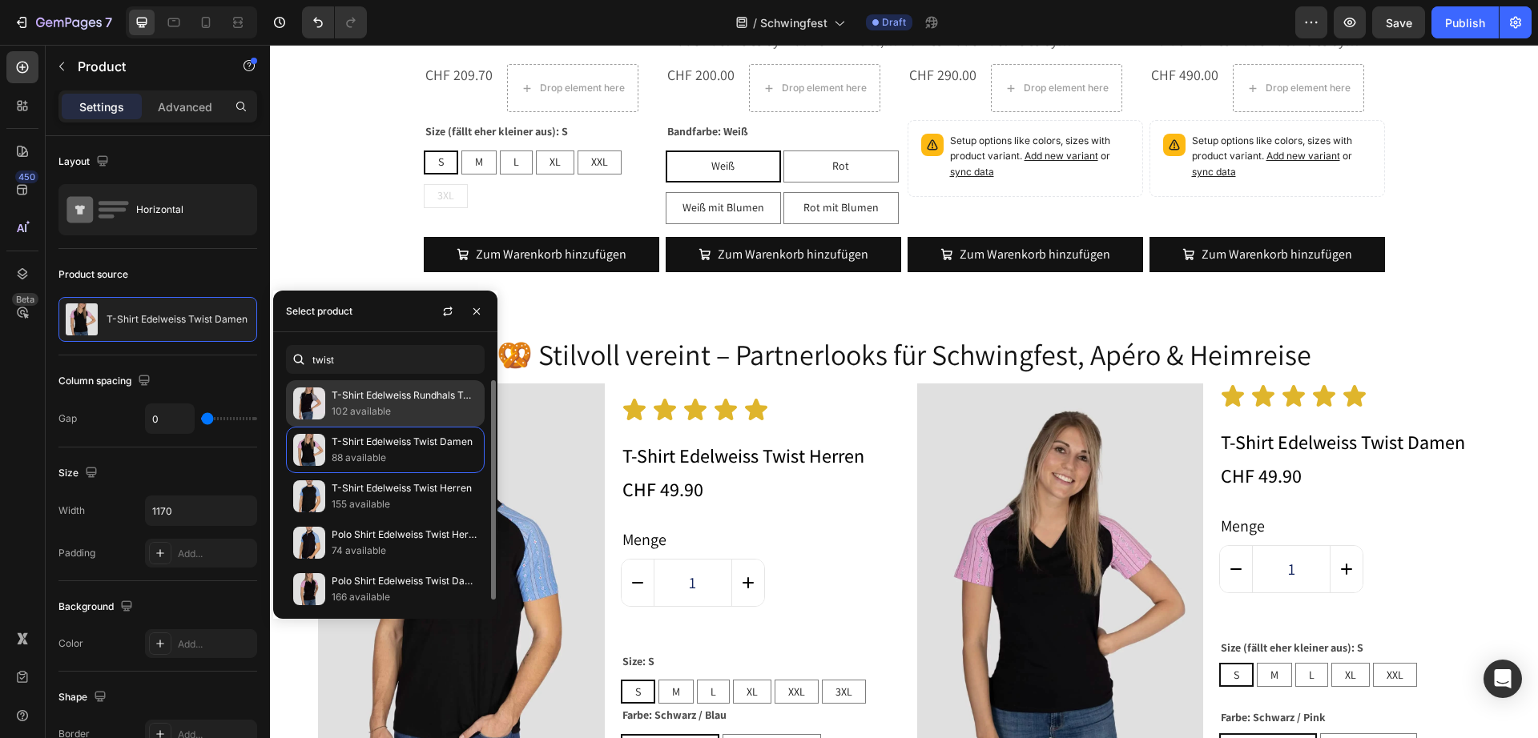
click at [389, 396] on p "T-Shirt Edelweiss Rundhals Twist Damen" at bounding box center [405, 396] width 146 height 16
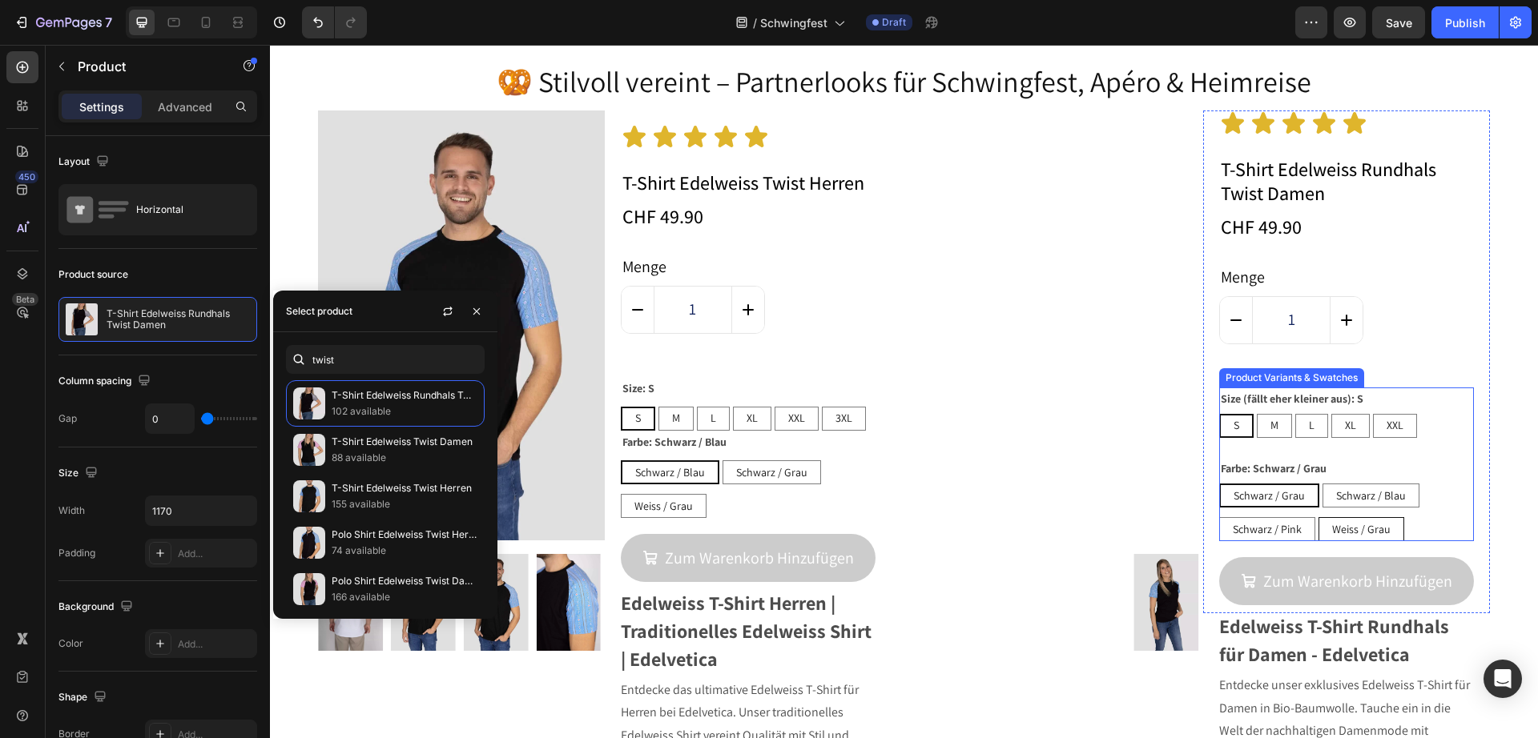
scroll to position [8408, 0]
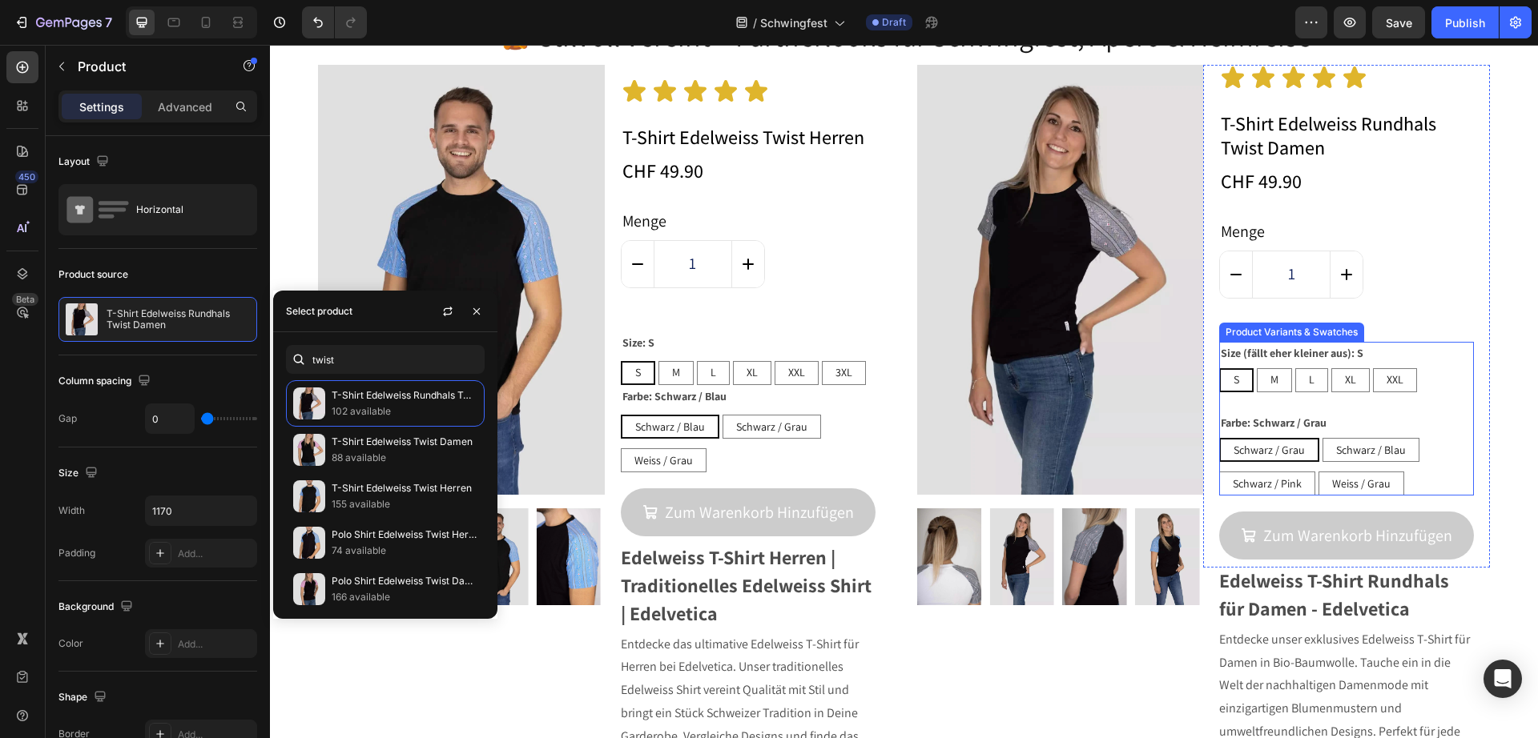
click at [1424, 447] on div "Schwarz / Grau Schwarz / Grau Schwarz / Grau Schwarz / Blau Schwarz / Blau Schw…" at bounding box center [1346, 467] width 255 height 58
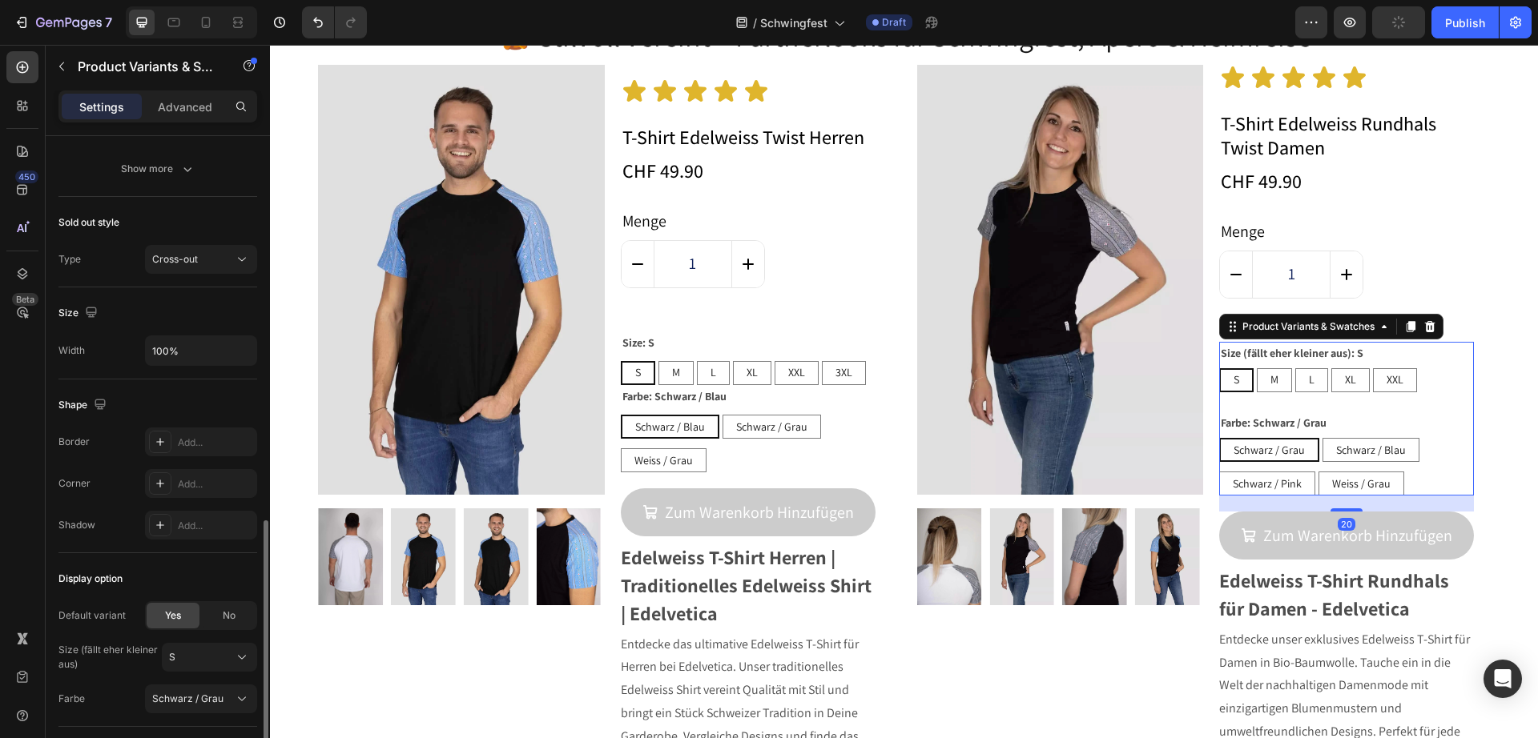
scroll to position [1208, 0]
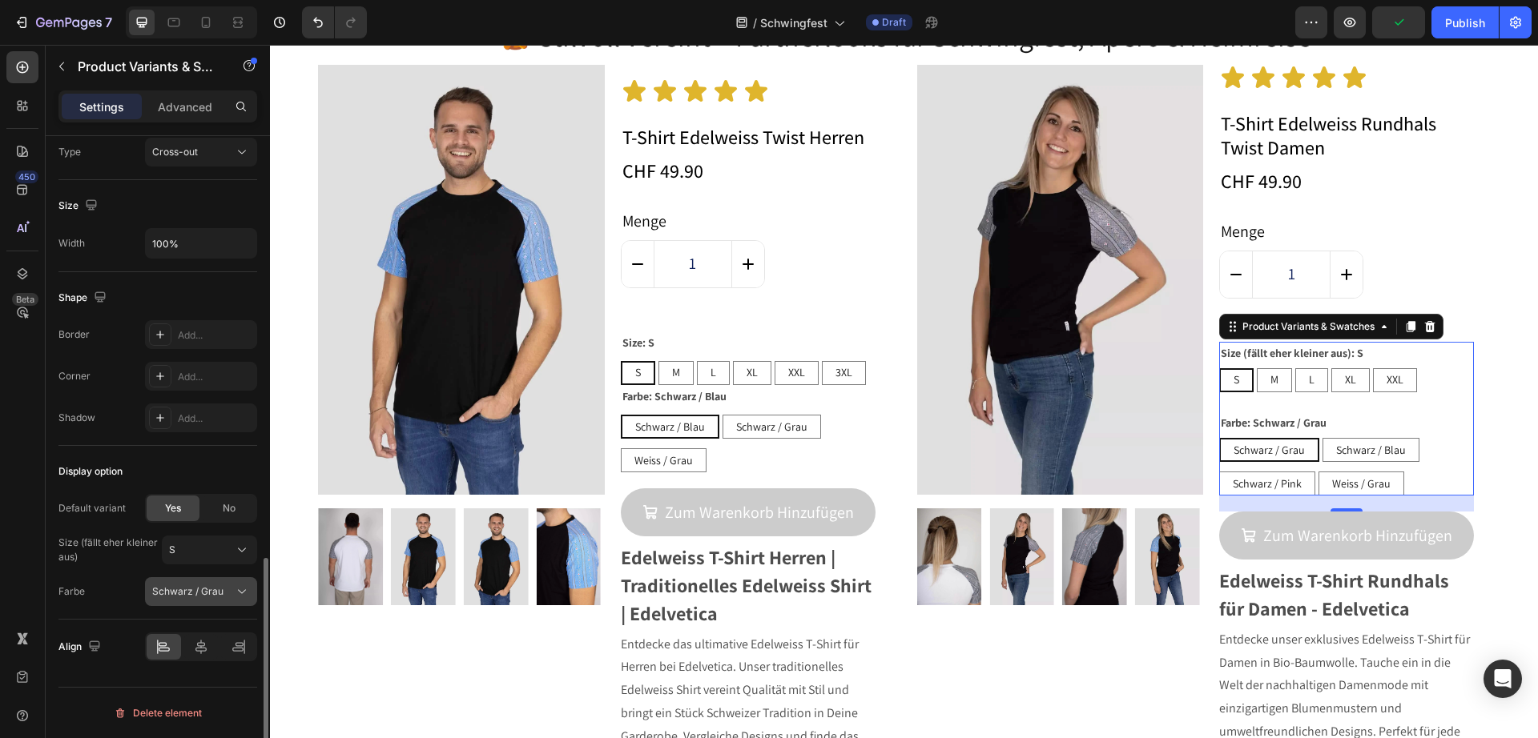
click at [215, 585] on span "Schwarz / Grau" at bounding box center [187, 592] width 71 height 14
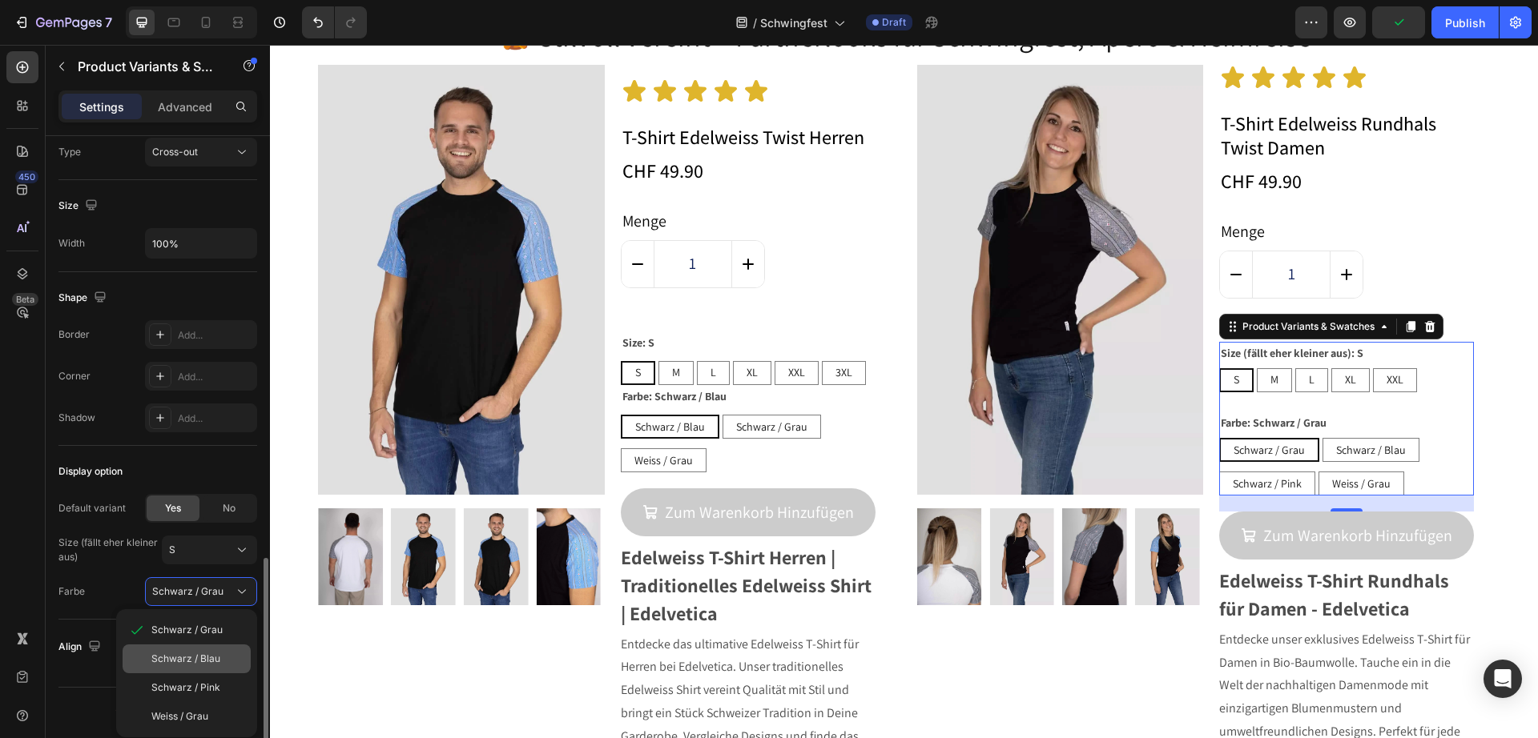
click at [215, 650] on div "Schwarz / Blau" at bounding box center [187, 659] width 128 height 29
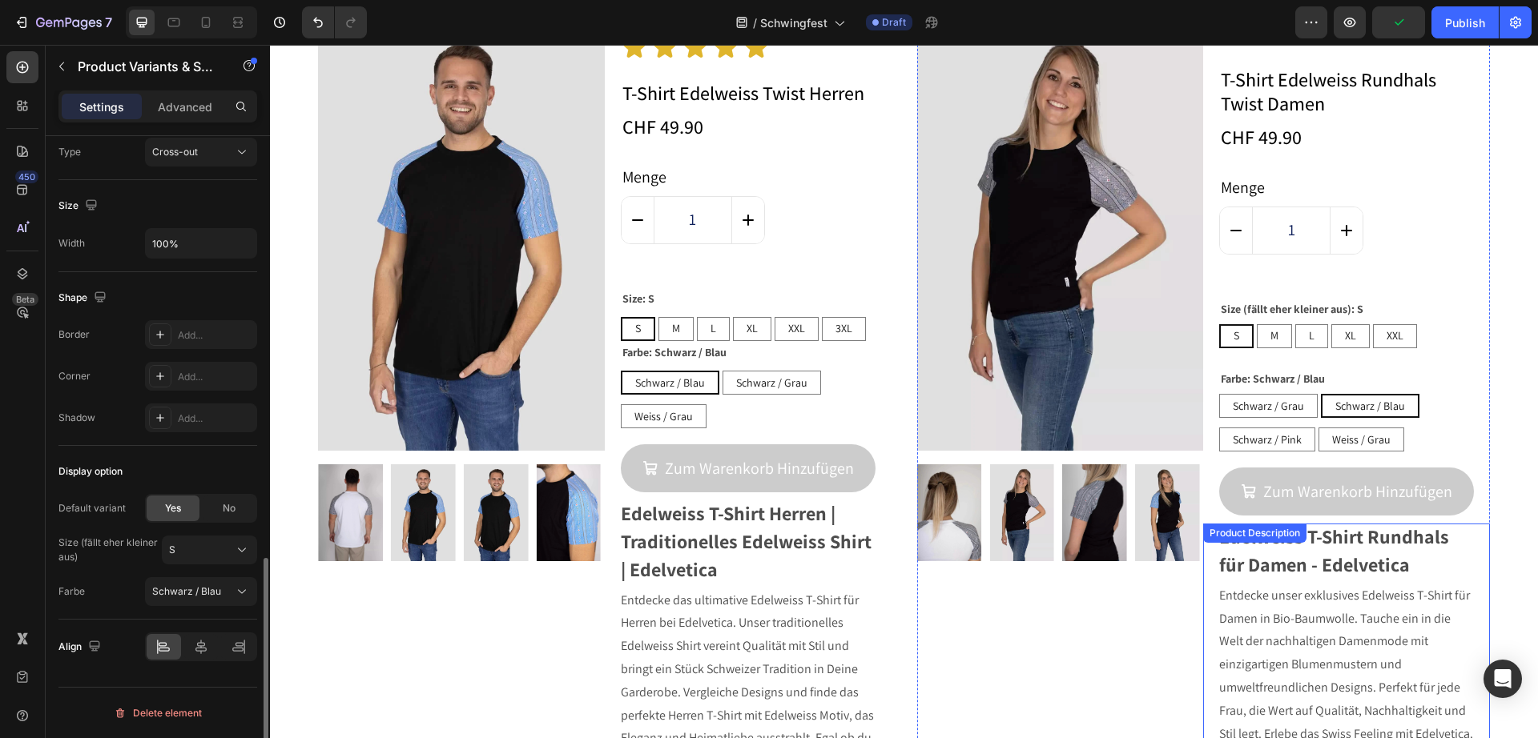
scroll to position [567, 0]
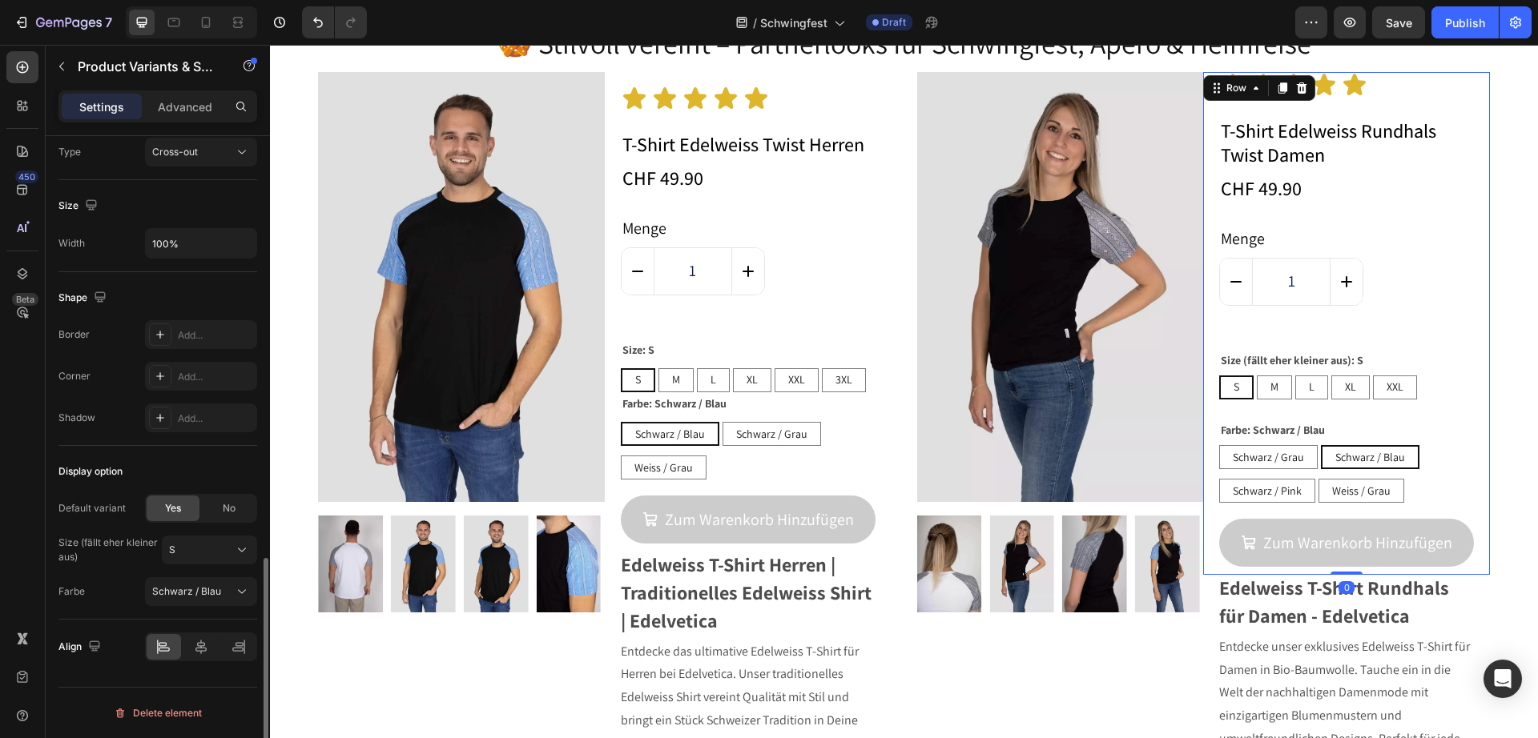
click at [1468, 87] on div "Icon Icon Icon Icon Icon Icon List T-Shirt Edelweiss Rundhals Twist Damen Produ…" at bounding box center [1346, 323] width 287 height 503
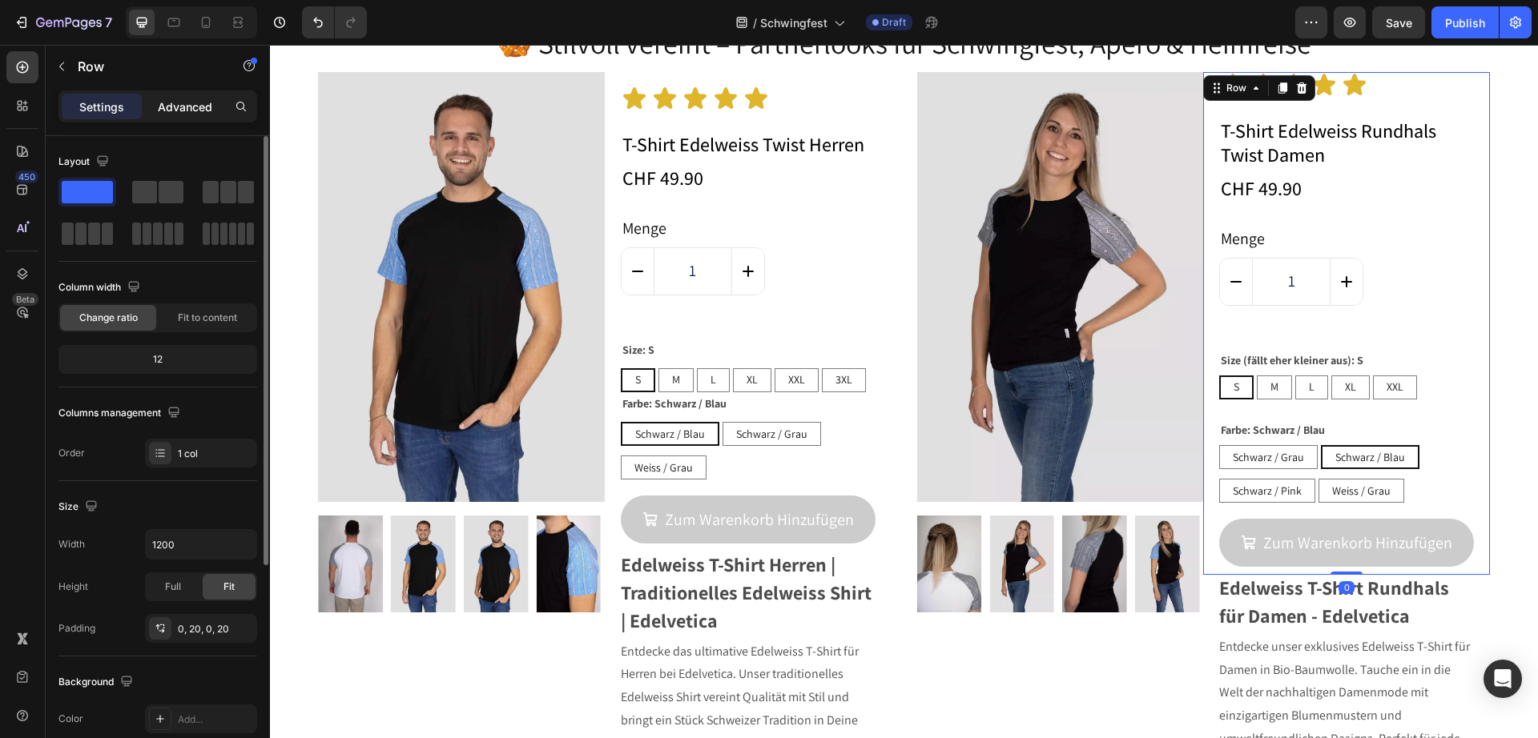
drag, startPoint x: 197, startPoint y: 112, endPoint x: 183, endPoint y: 103, distance: 16.9
click at [195, 111] on p "Advanced" at bounding box center [185, 106] width 54 height 17
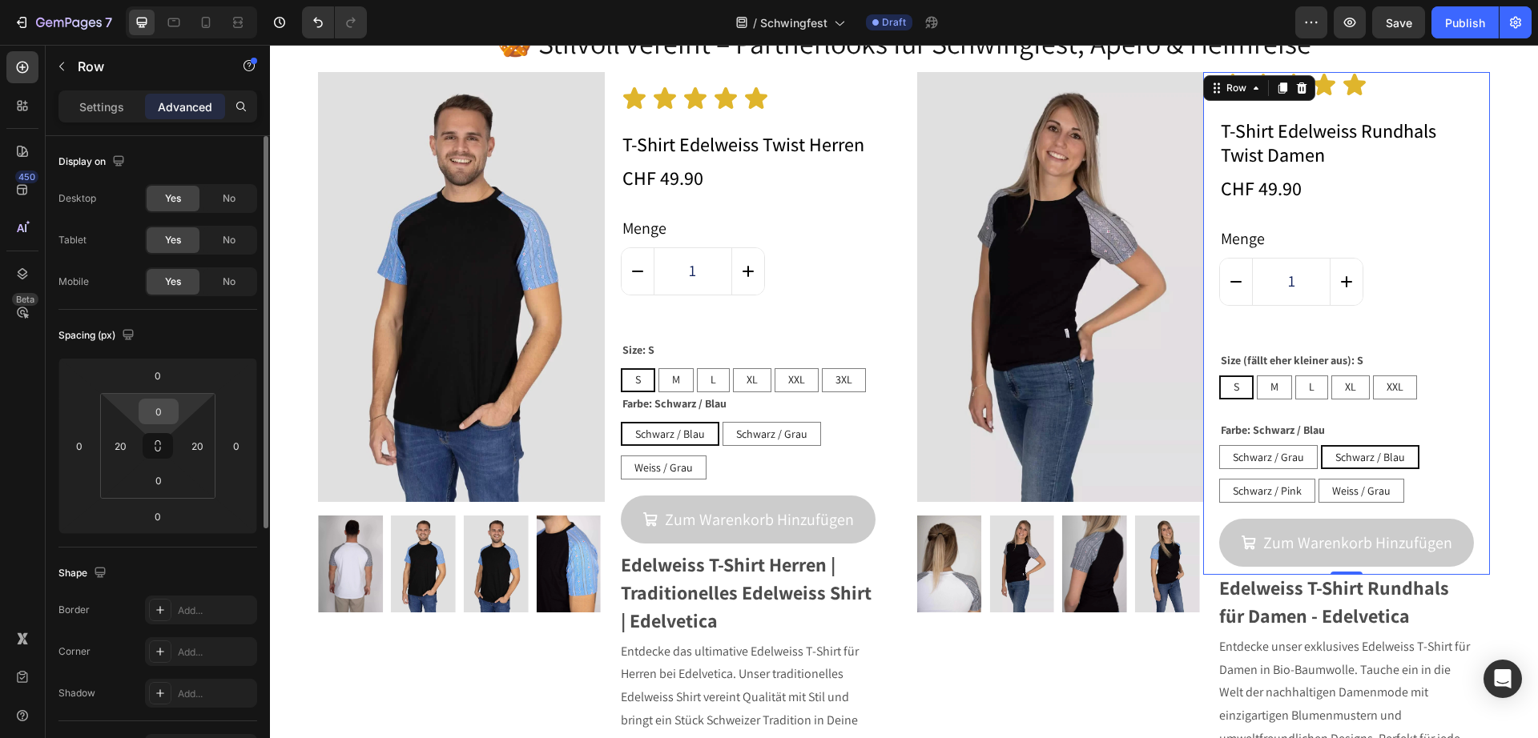
click at [160, 408] on input "0" at bounding box center [159, 412] width 32 height 24
type input "17"
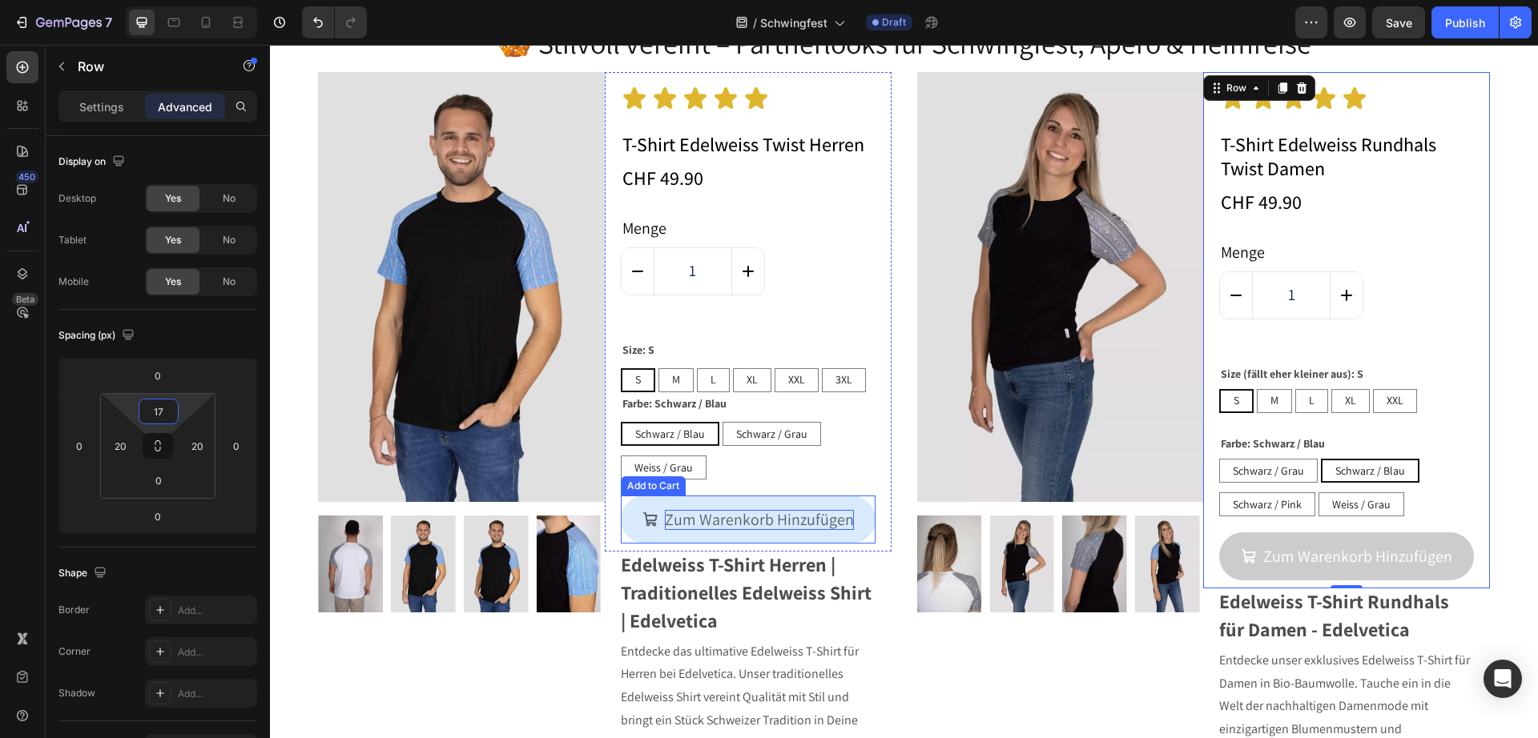
click at [750, 510] on div "Zum Warenkorb Hinzufügen" at bounding box center [759, 520] width 189 height 20
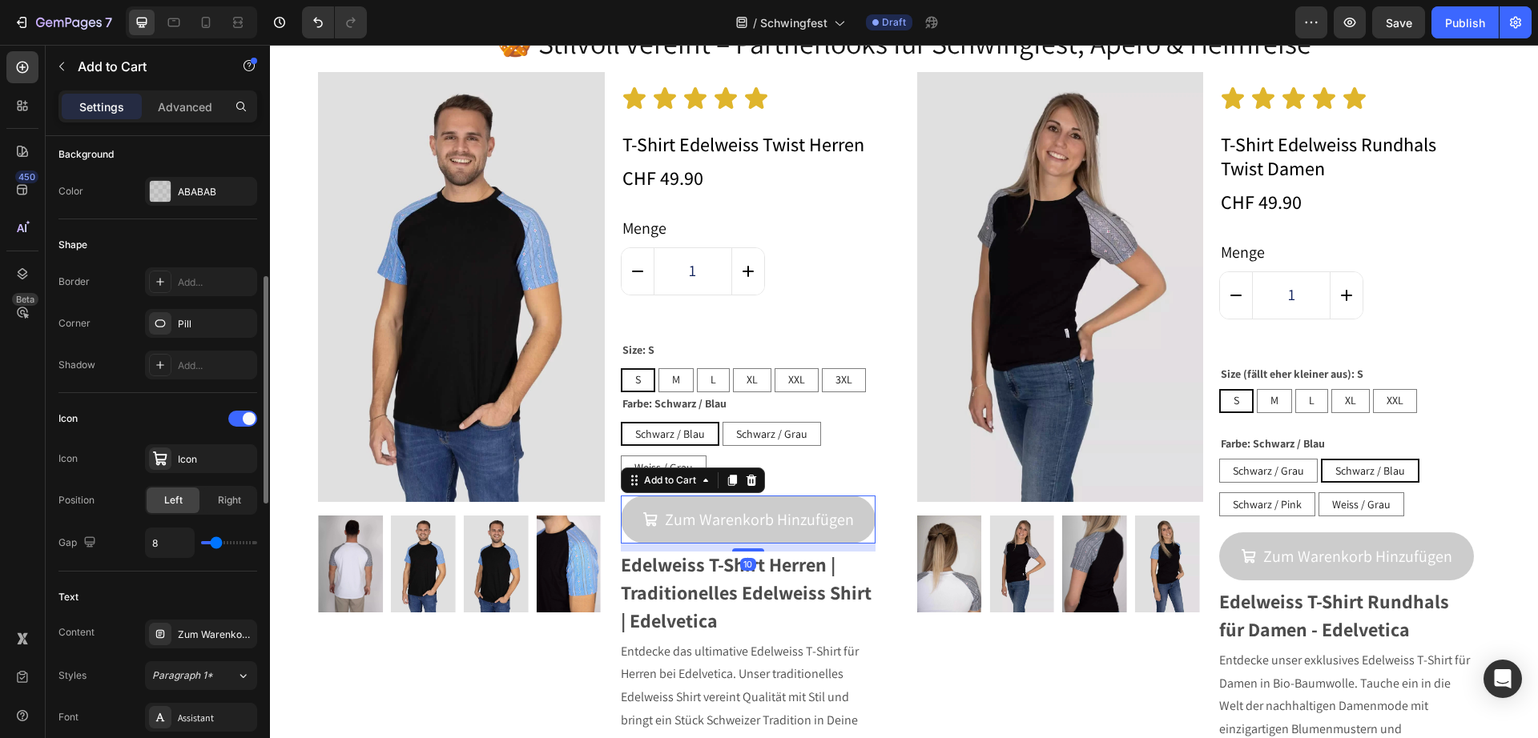
scroll to position [601, 0]
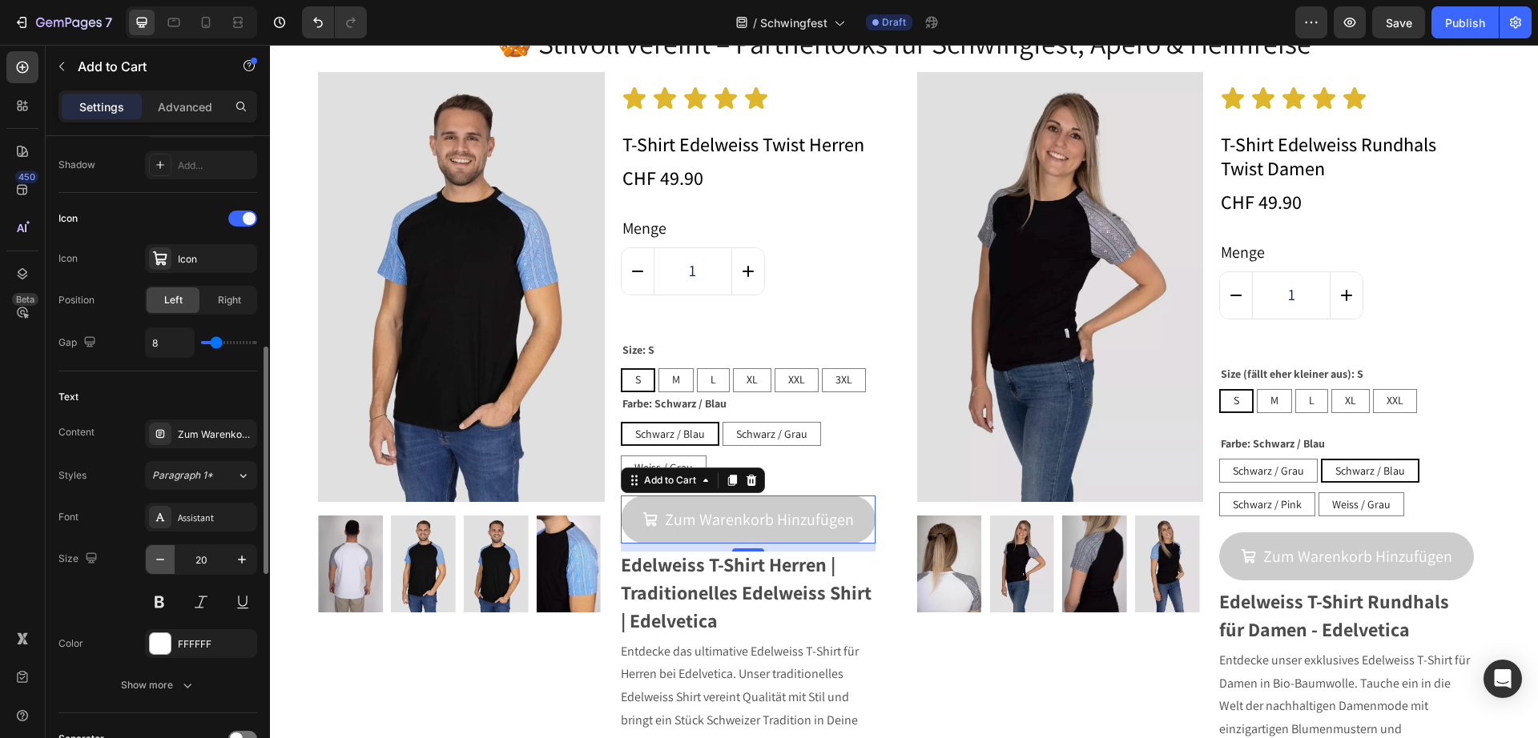
click at [159, 557] on icon "button" at bounding box center [160, 560] width 16 height 16
type input "19"
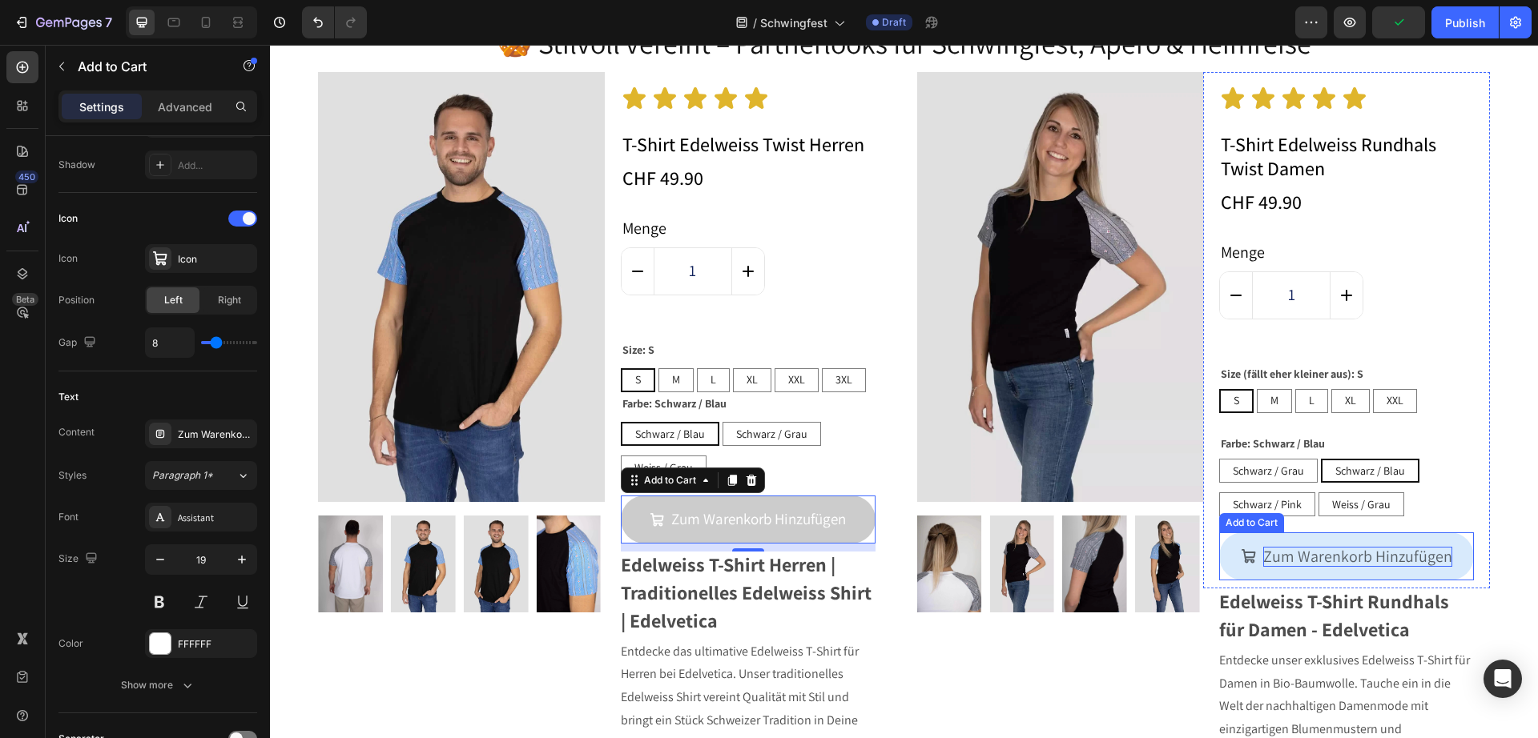
click at [1277, 557] on div "Zum Warenkorb Hinzufügen" at bounding box center [1357, 557] width 189 height 20
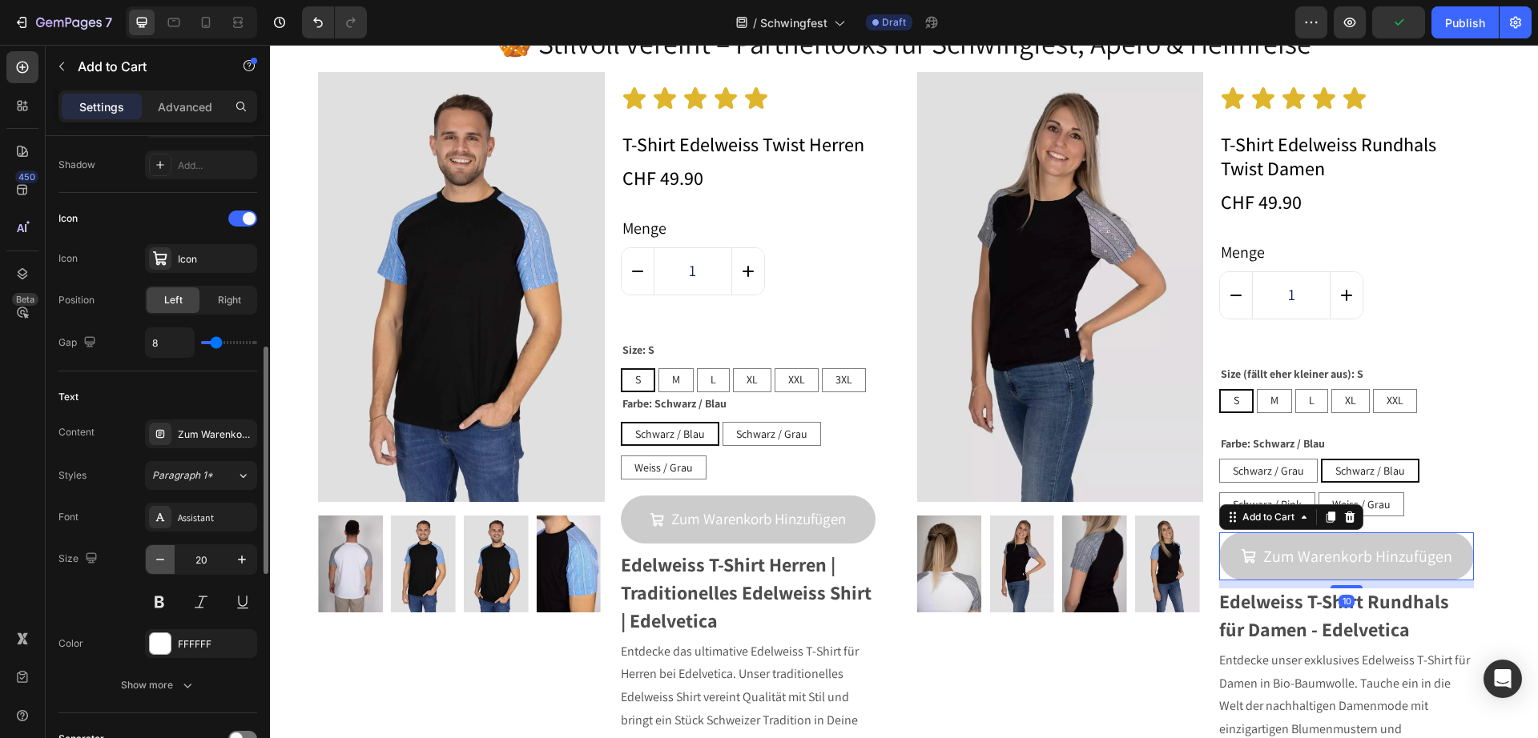
click at [159, 560] on icon "button" at bounding box center [160, 560] width 8 height 2
type input "19"
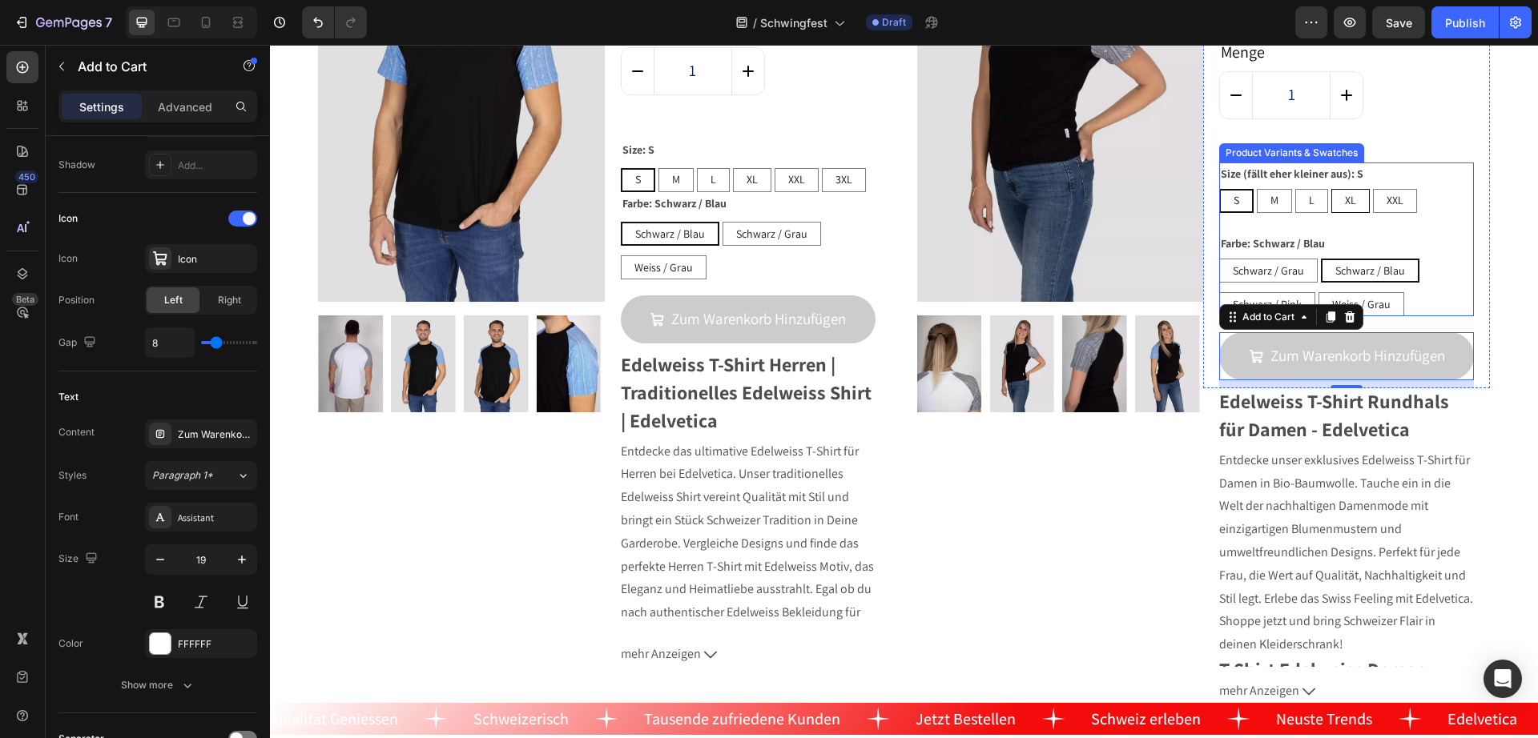
scroll to position [667, 0]
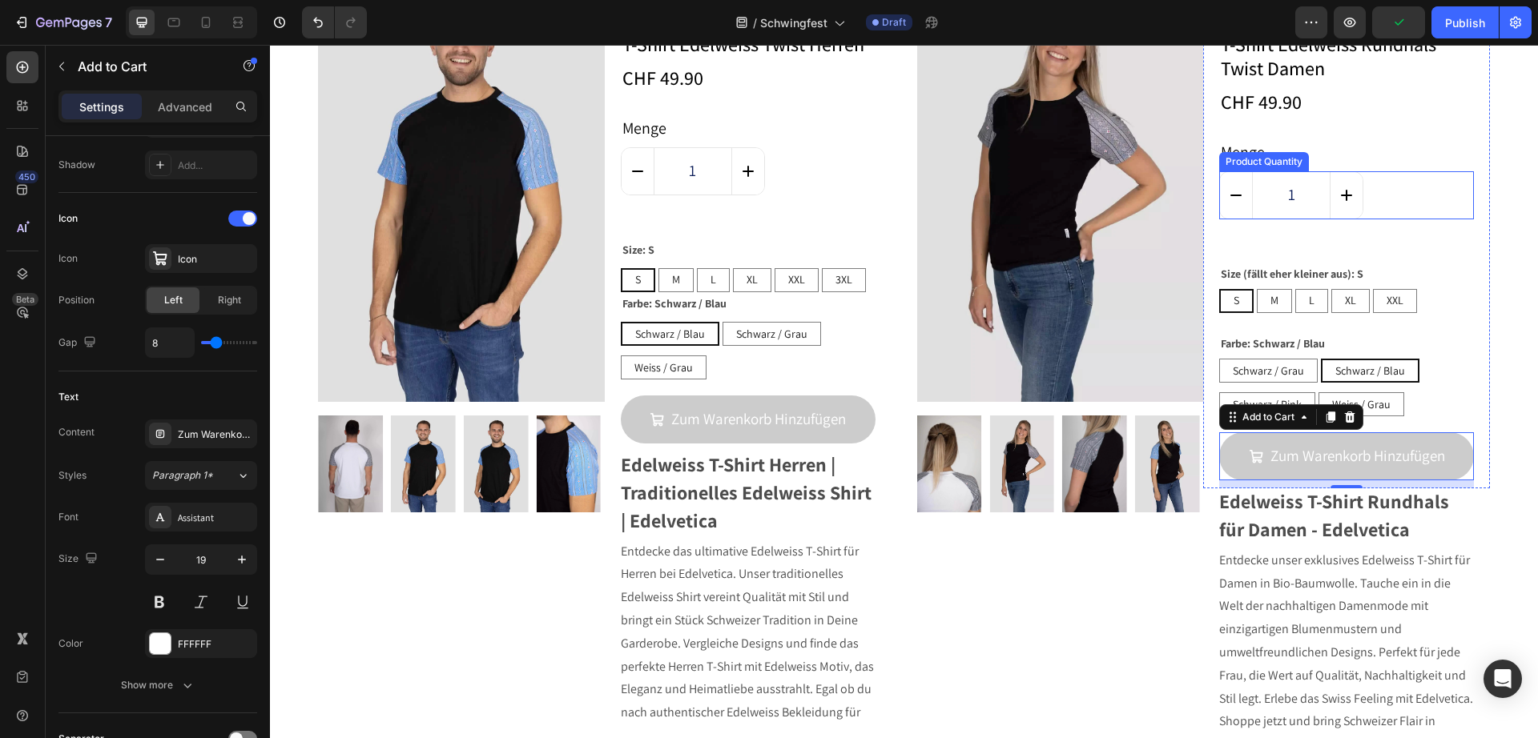
click at [1405, 211] on div "1" at bounding box center [1346, 195] width 255 height 48
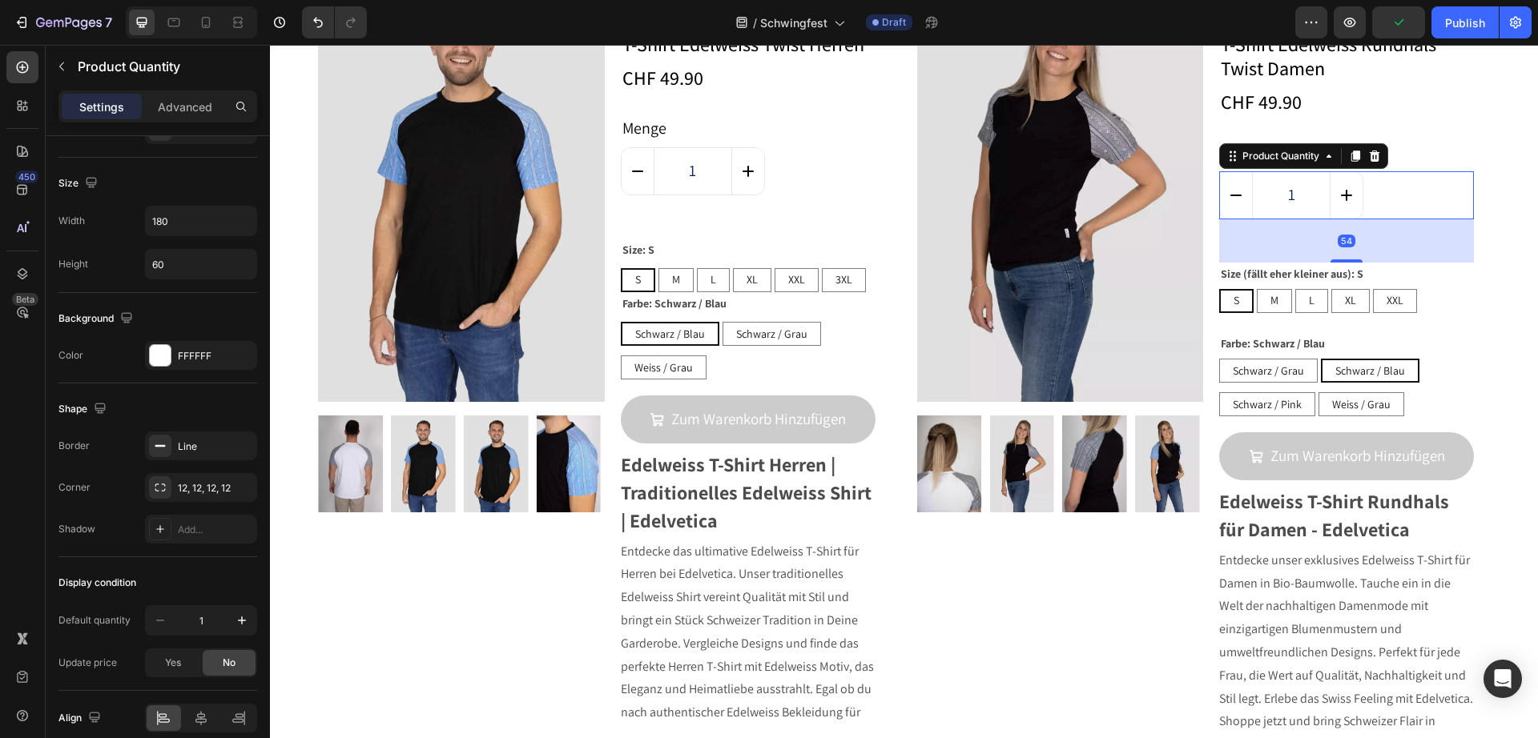
scroll to position [0, 0]
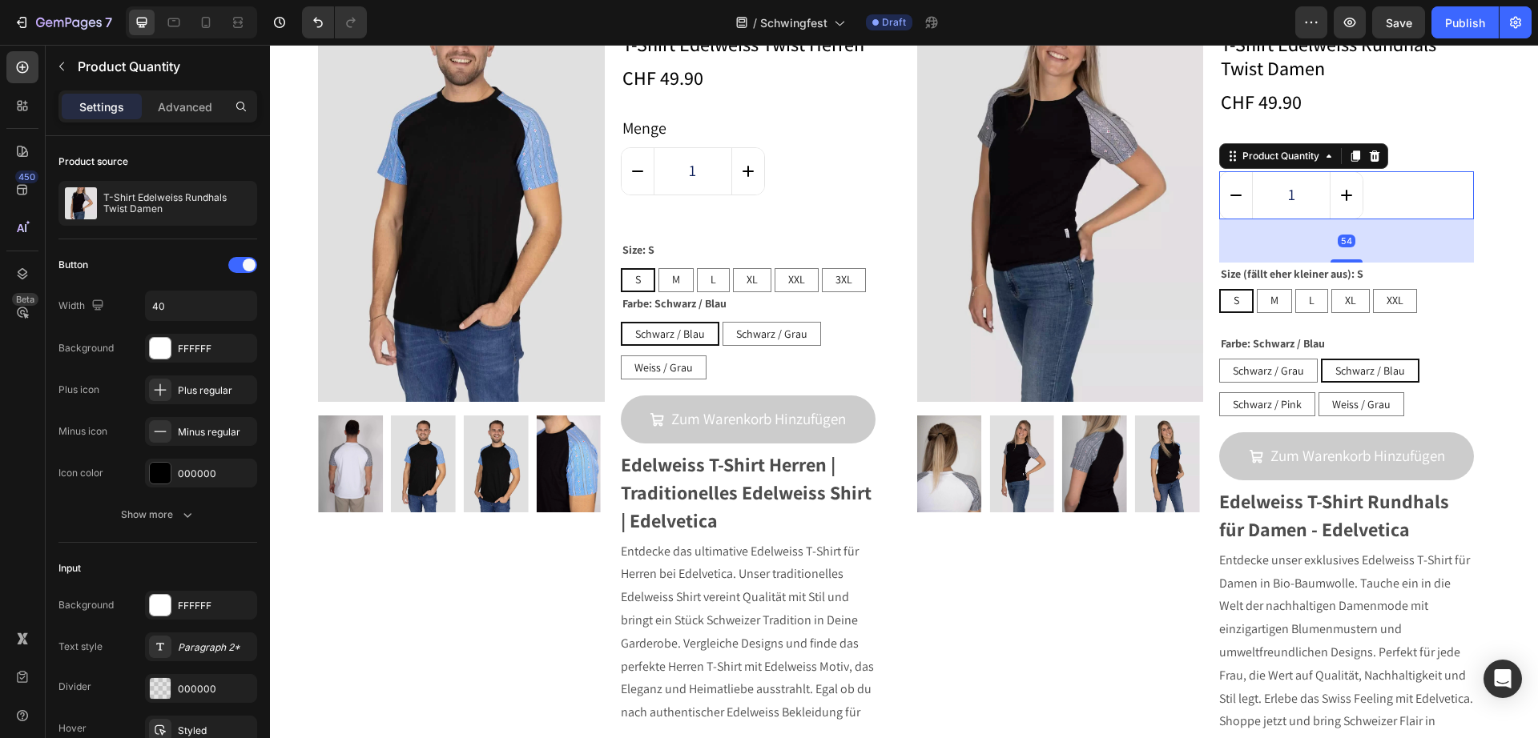
click at [178, 119] on div "Settings Advanced" at bounding box center [157, 106] width 199 height 32
click at [180, 115] on p "Advanced" at bounding box center [185, 106] width 54 height 17
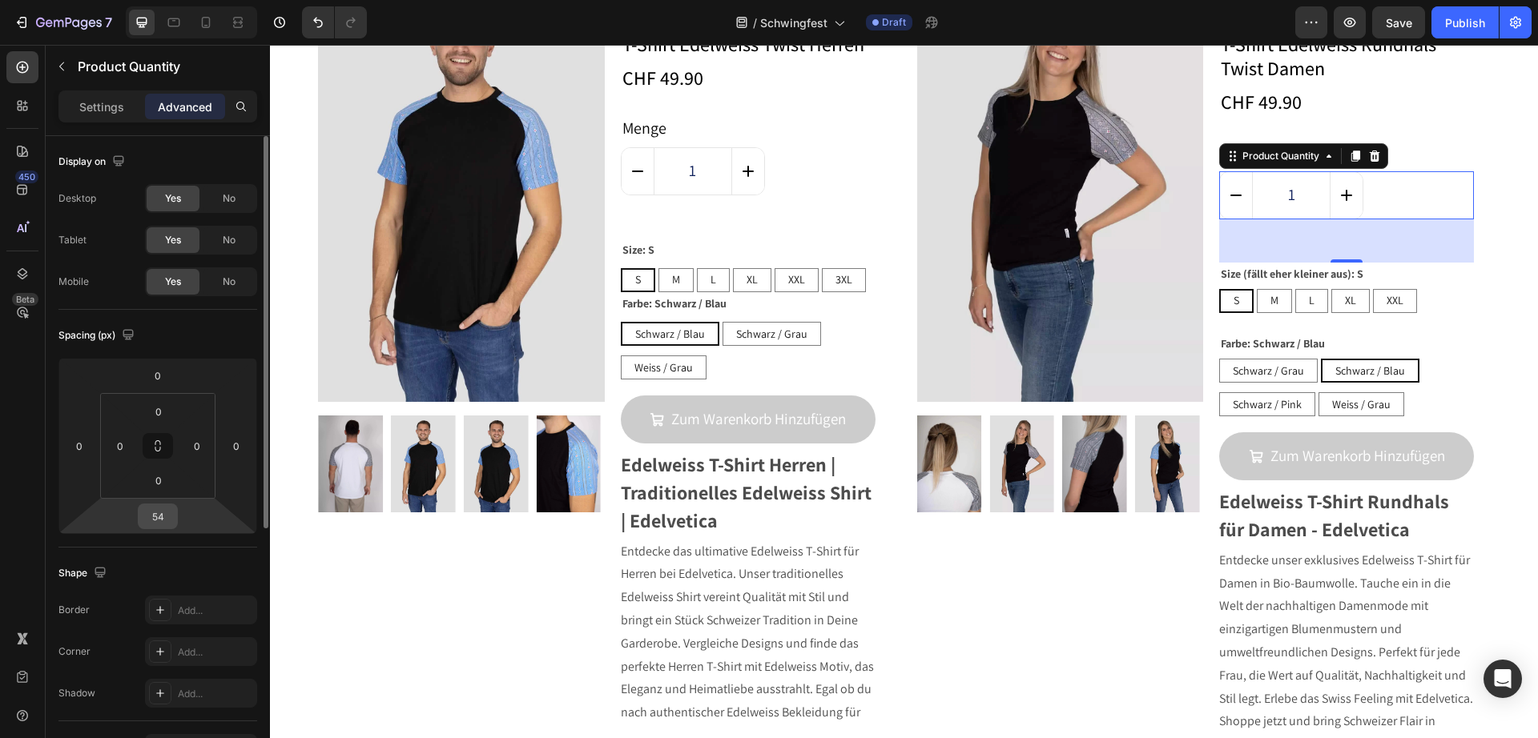
click at [164, 521] on input "54" at bounding box center [158, 516] width 32 height 24
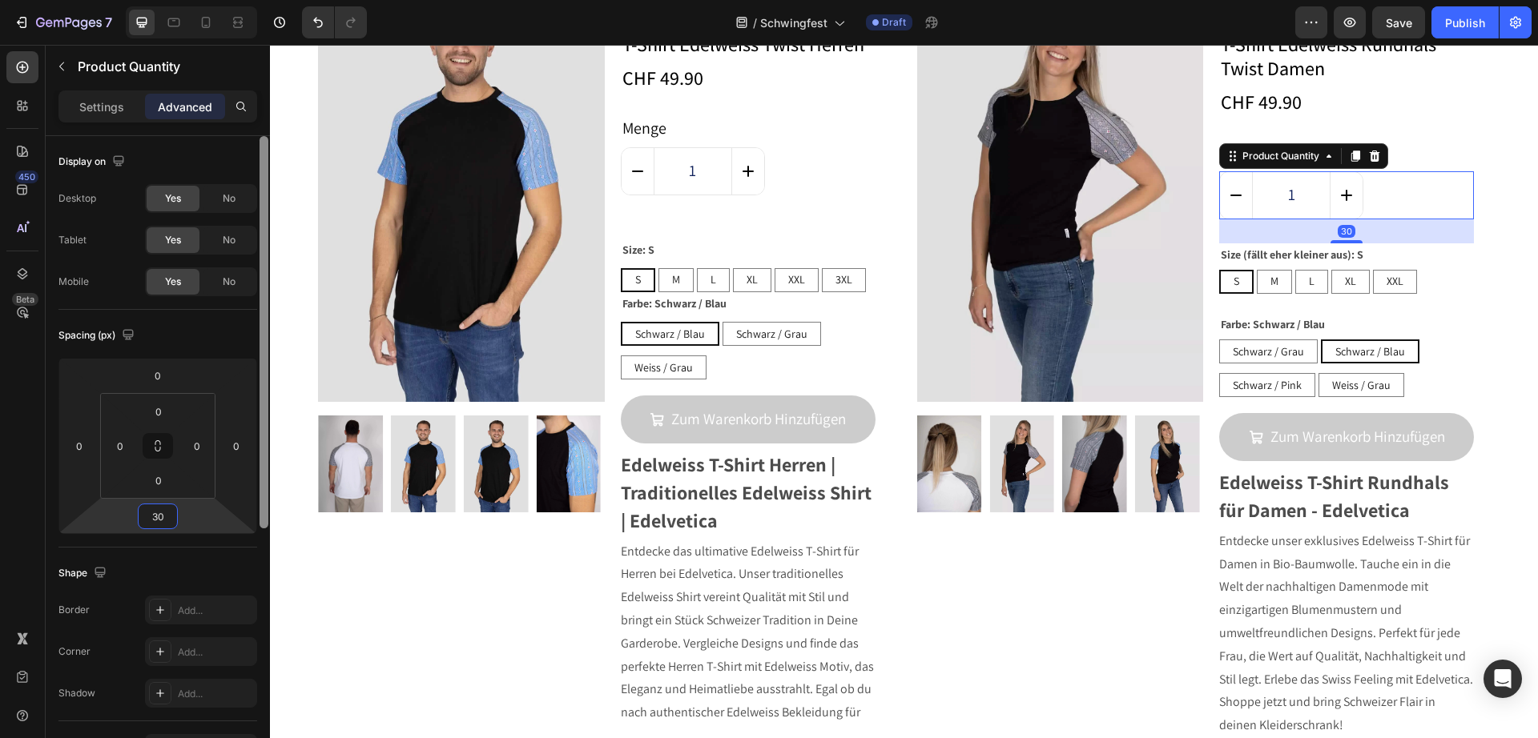
type input "3"
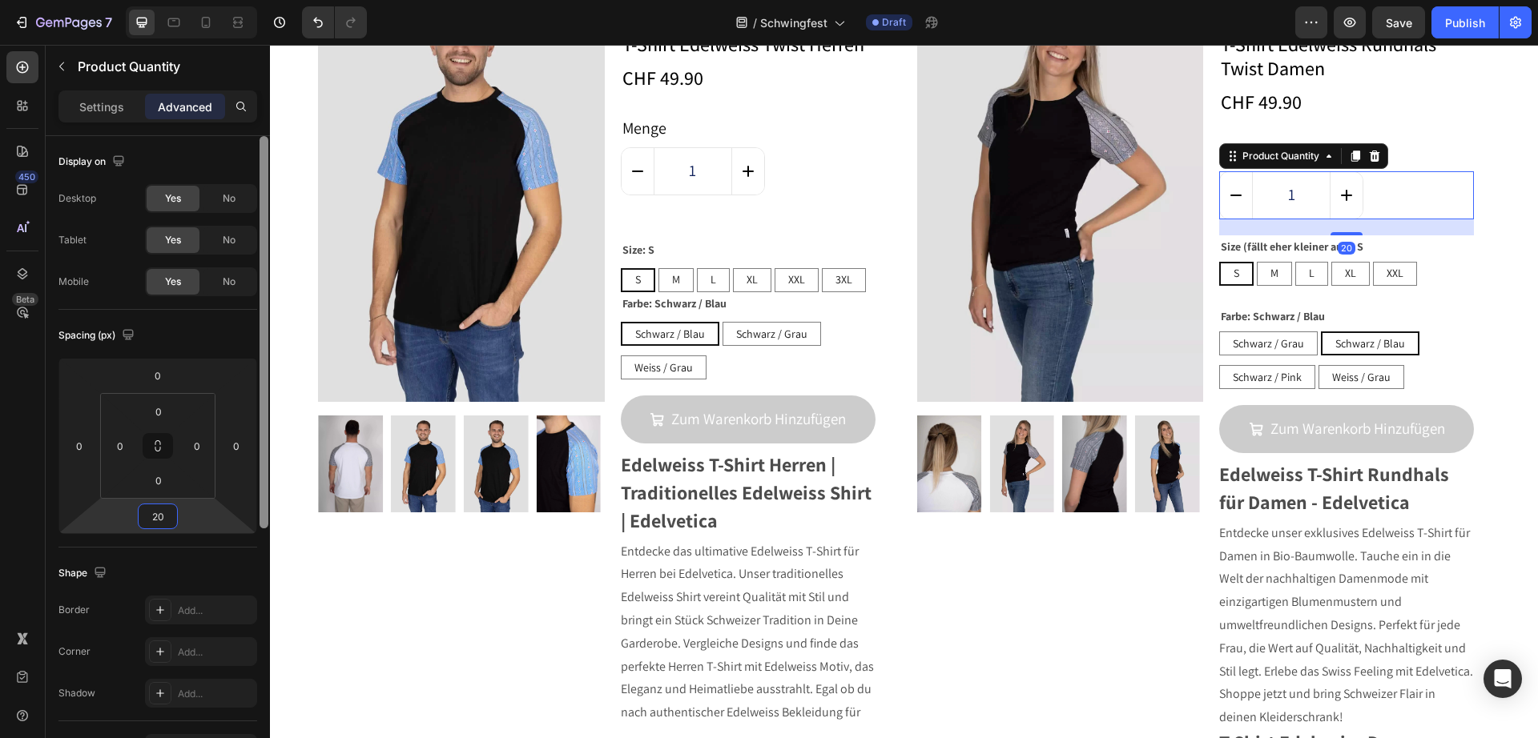
type input "2"
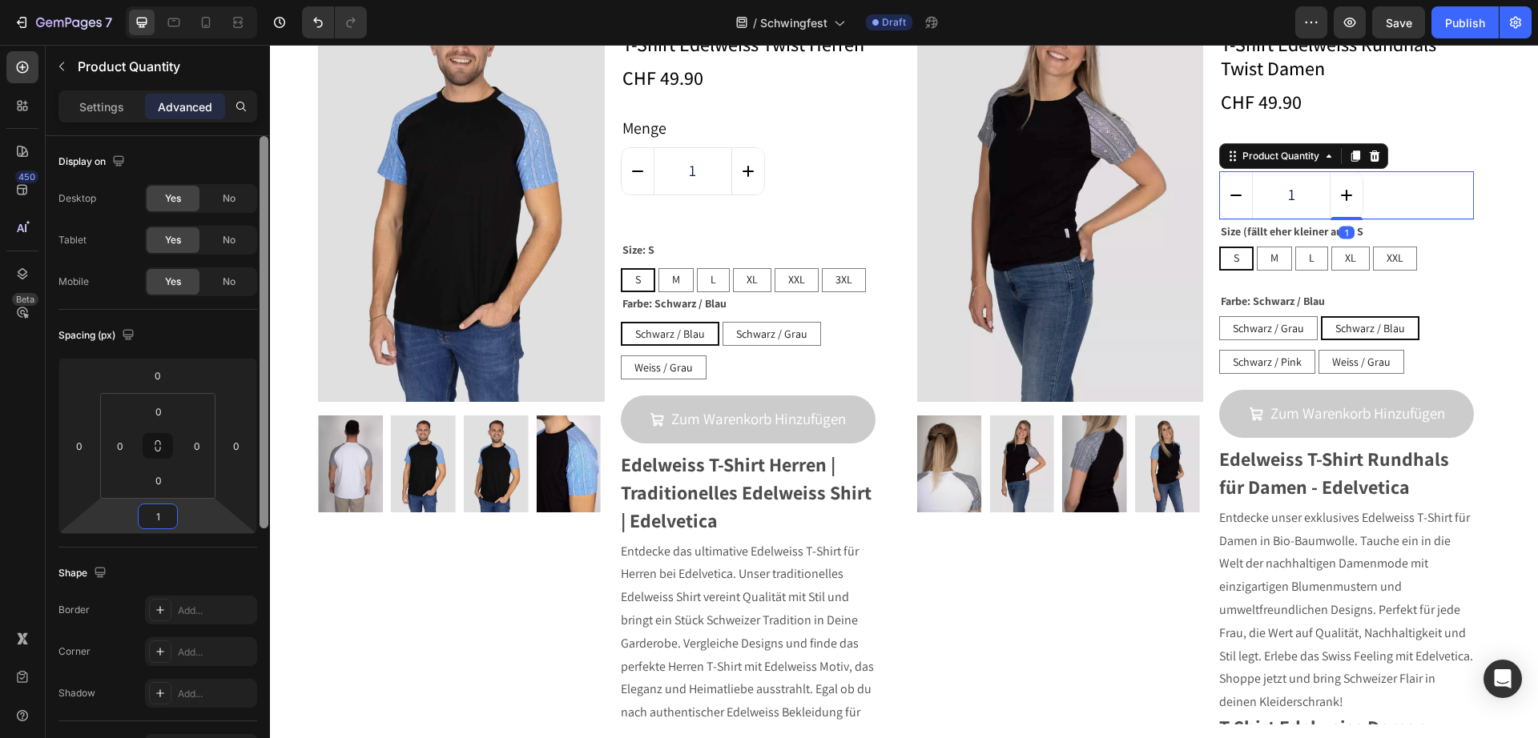
type input "10"
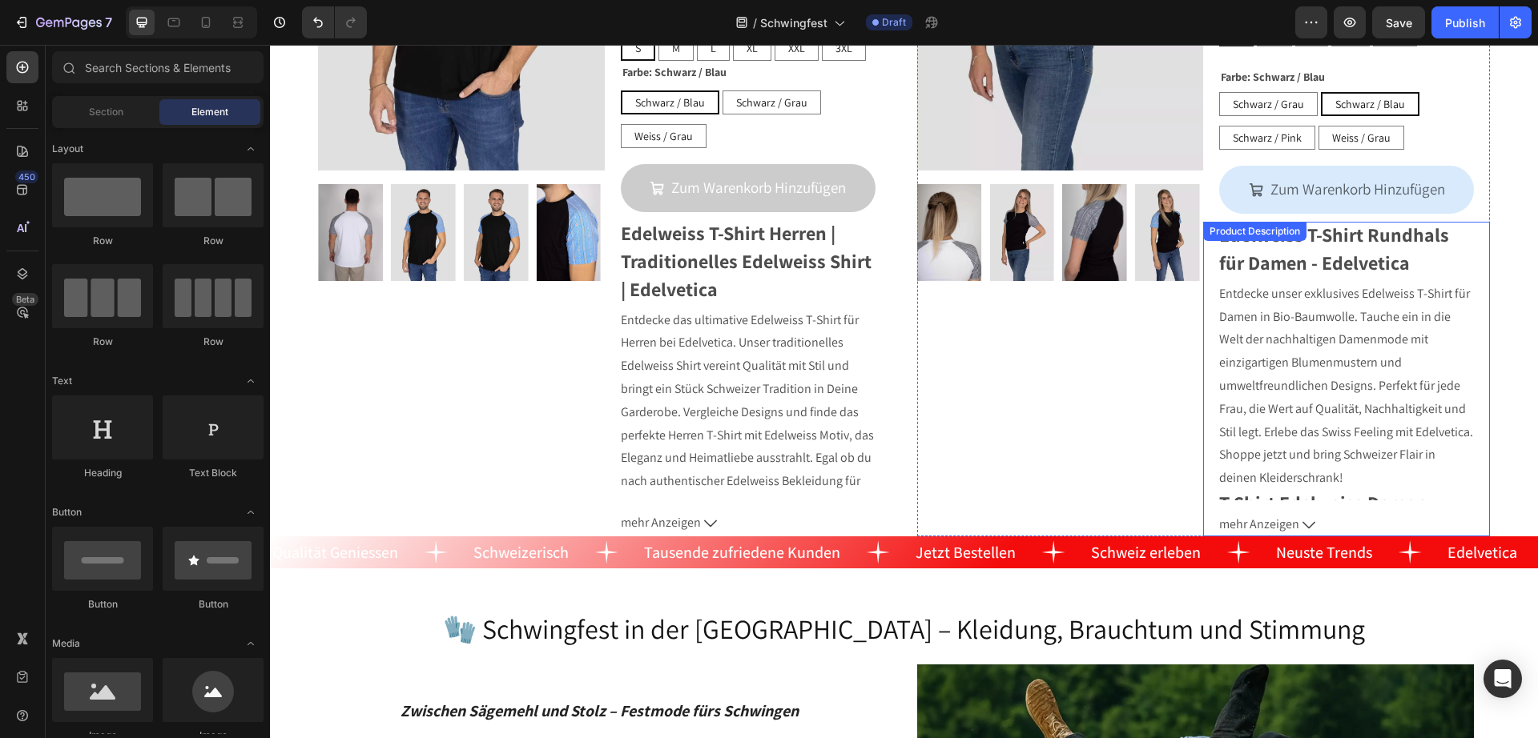
scroll to position [765, 0]
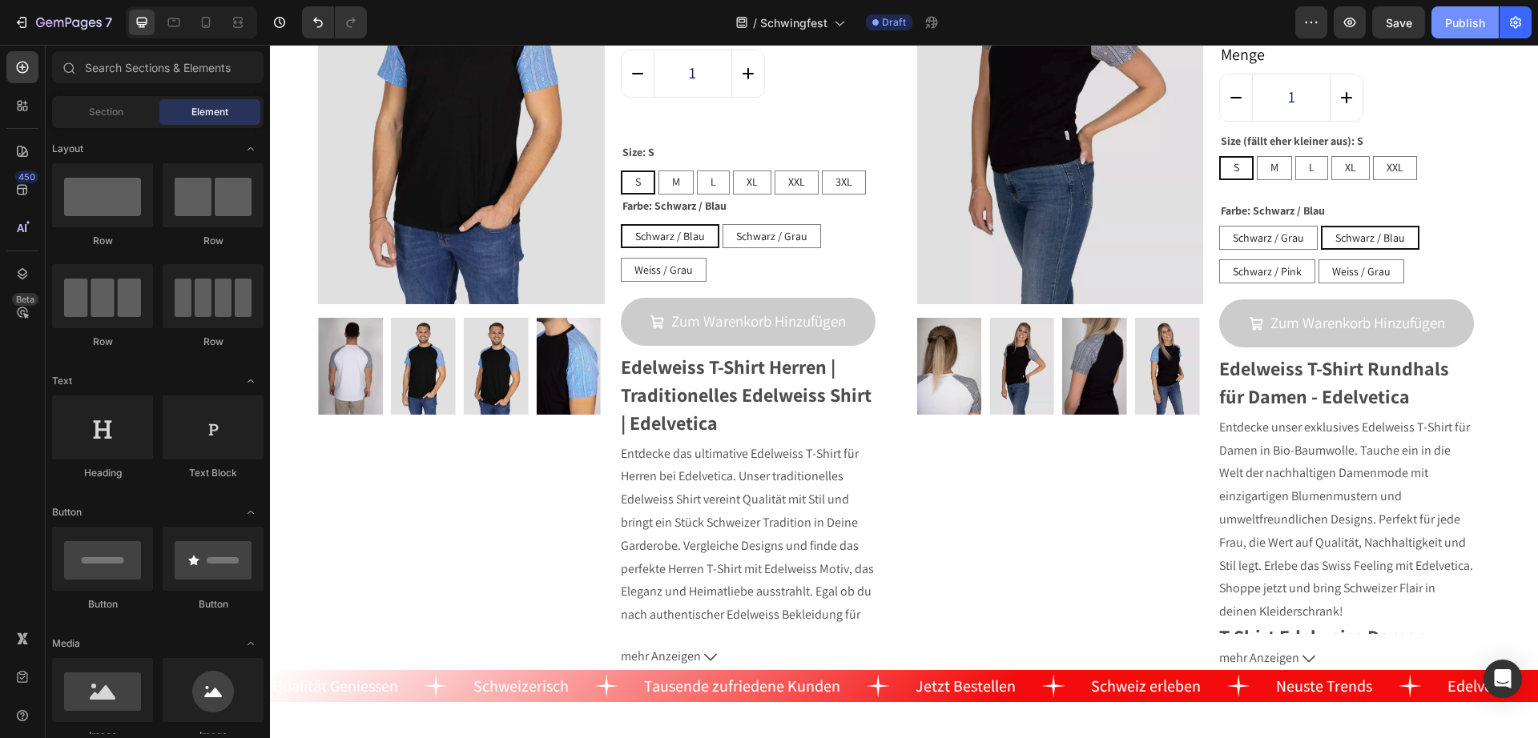
click at [1463, 18] on div "Publish" at bounding box center [1465, 22] width 40 height 17
click at [949, 23] on icon "button" at bounding box center [942, 22] width 16 height 16
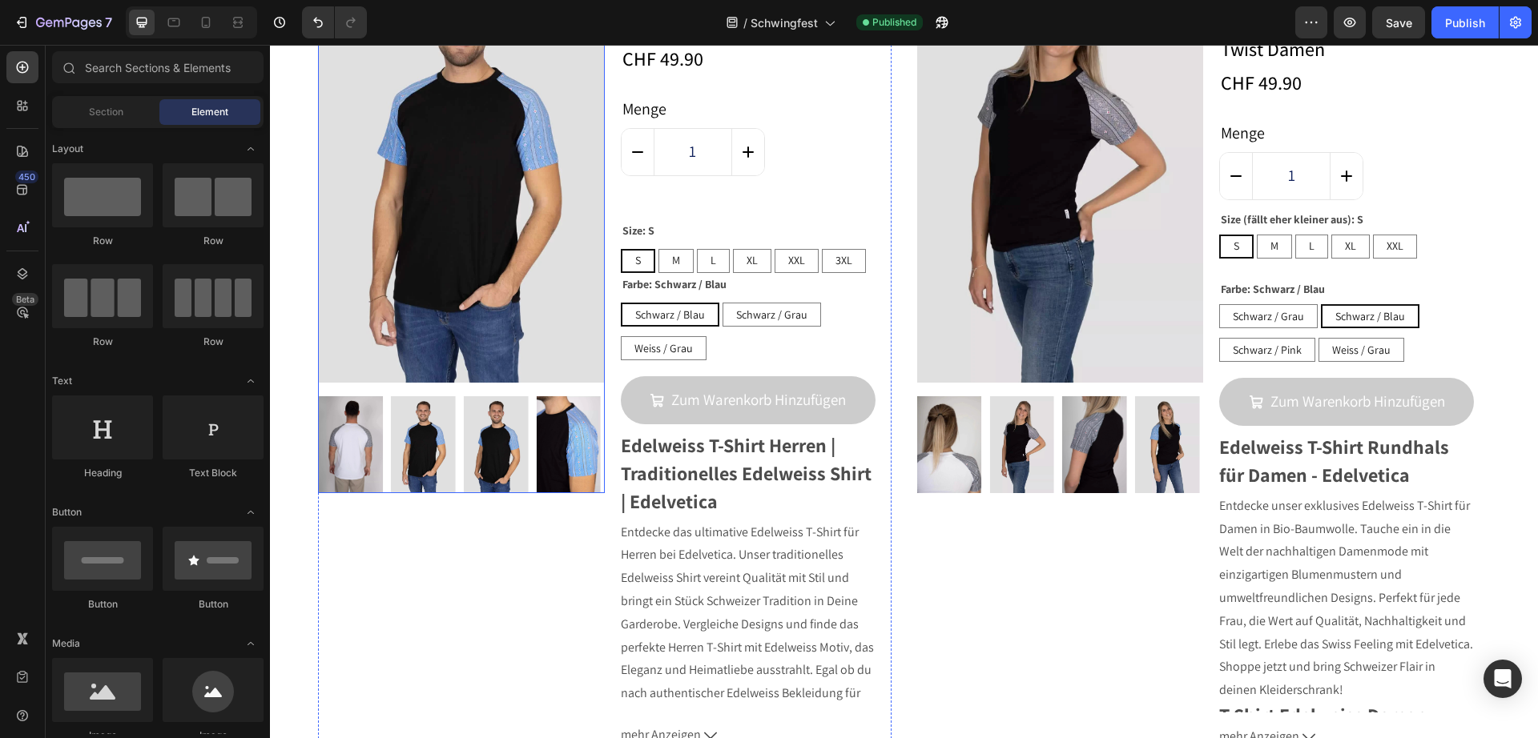
scroll to position [665, 0]
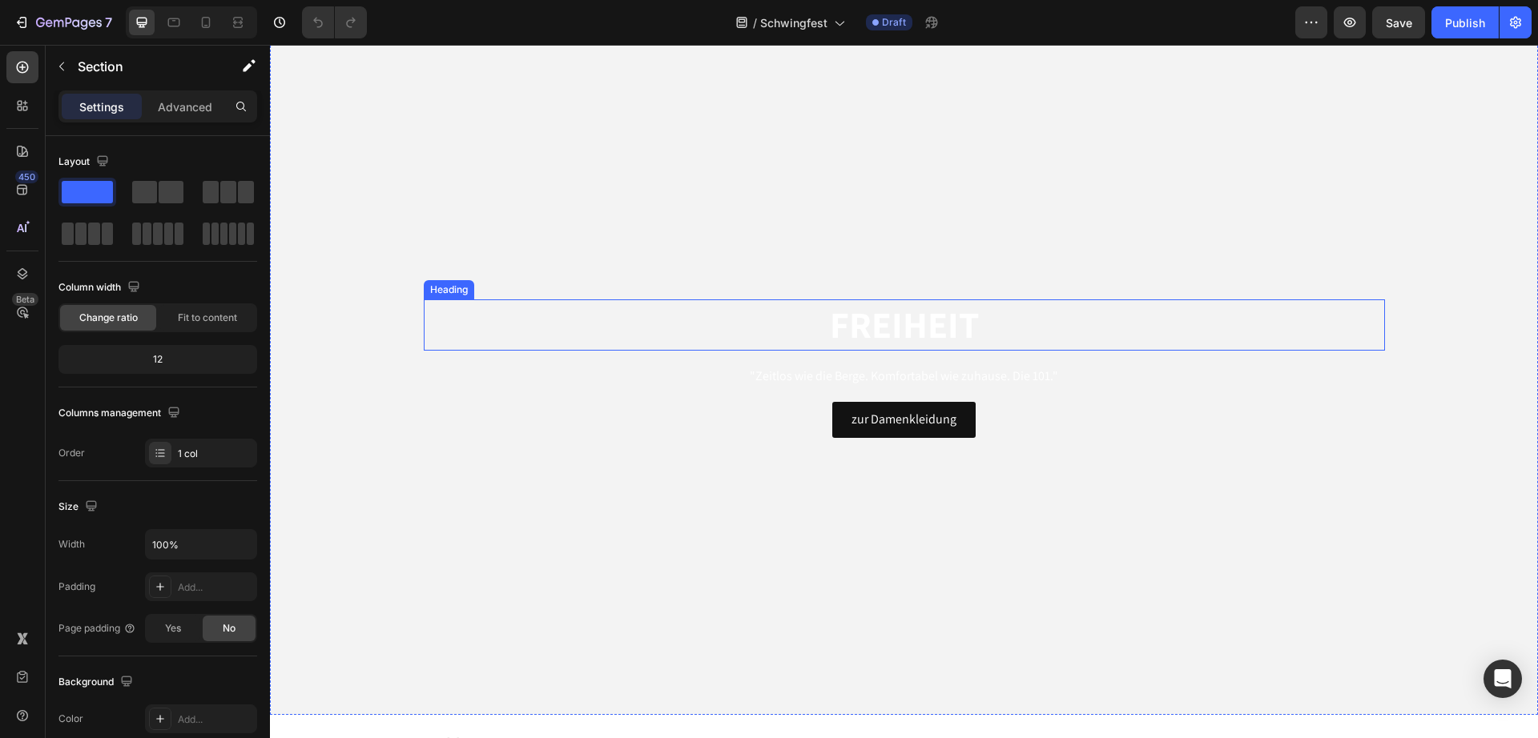
scroll to position [1927, 0]
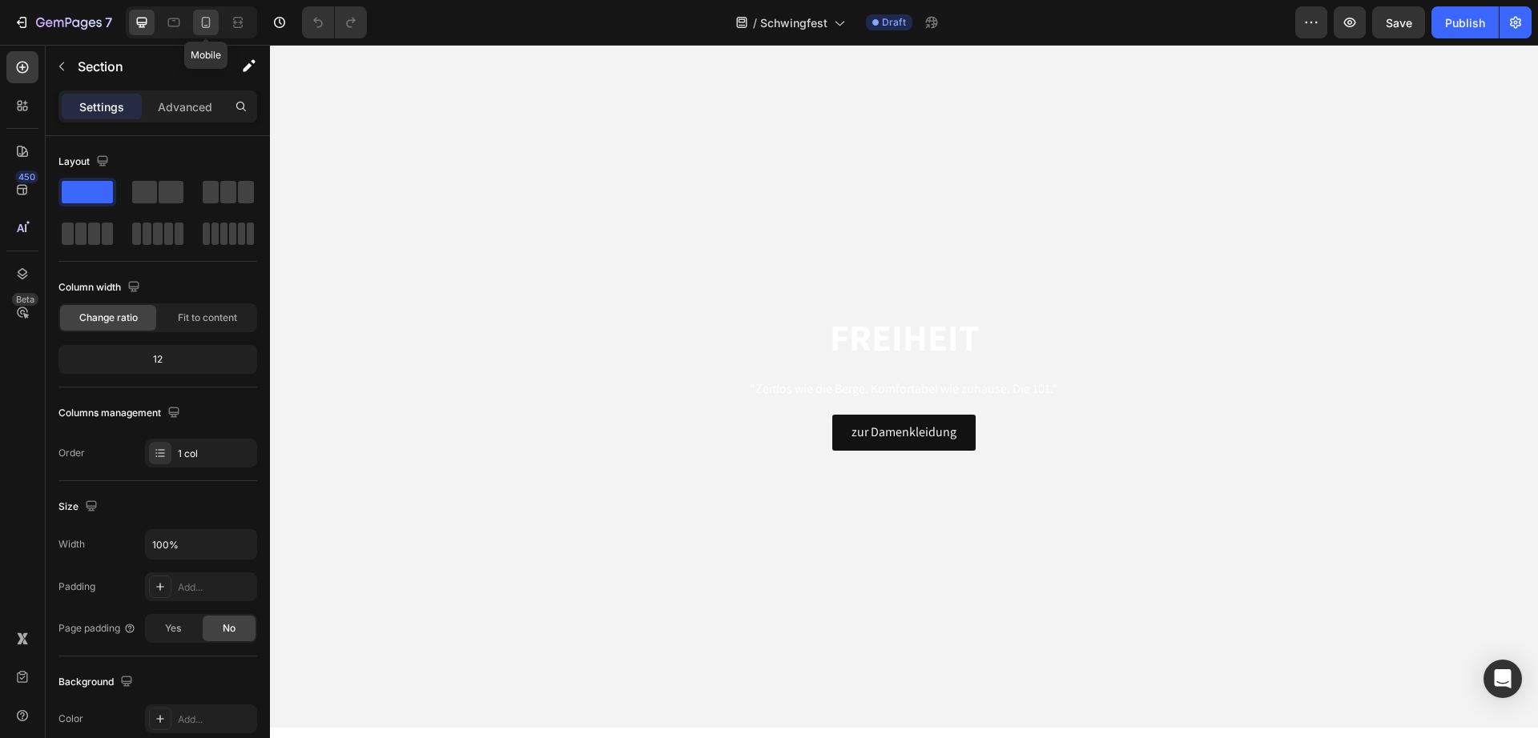
click at [198, 18] on icon at bounding box center [206, 22] width 16 height 16
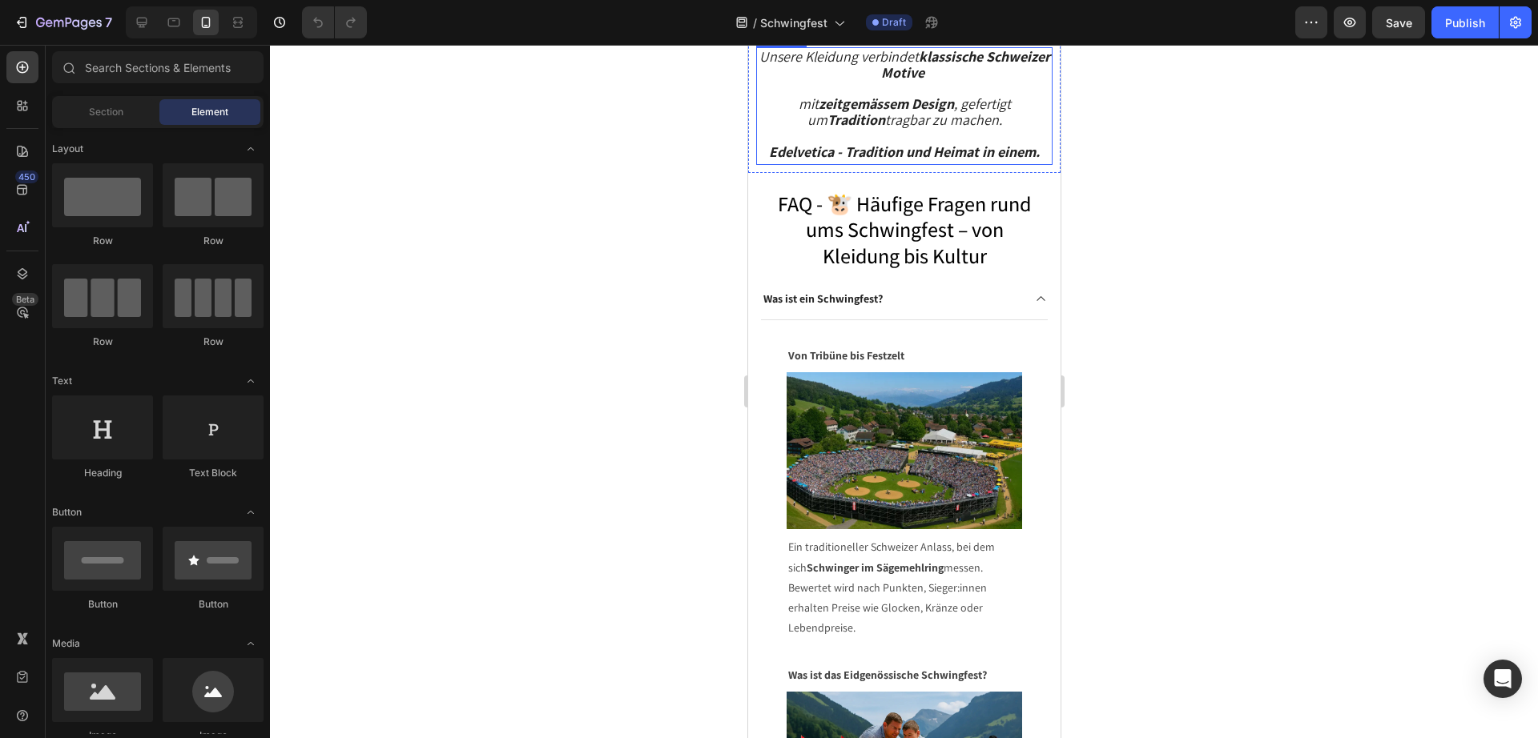
scroll to position [17514, 0]
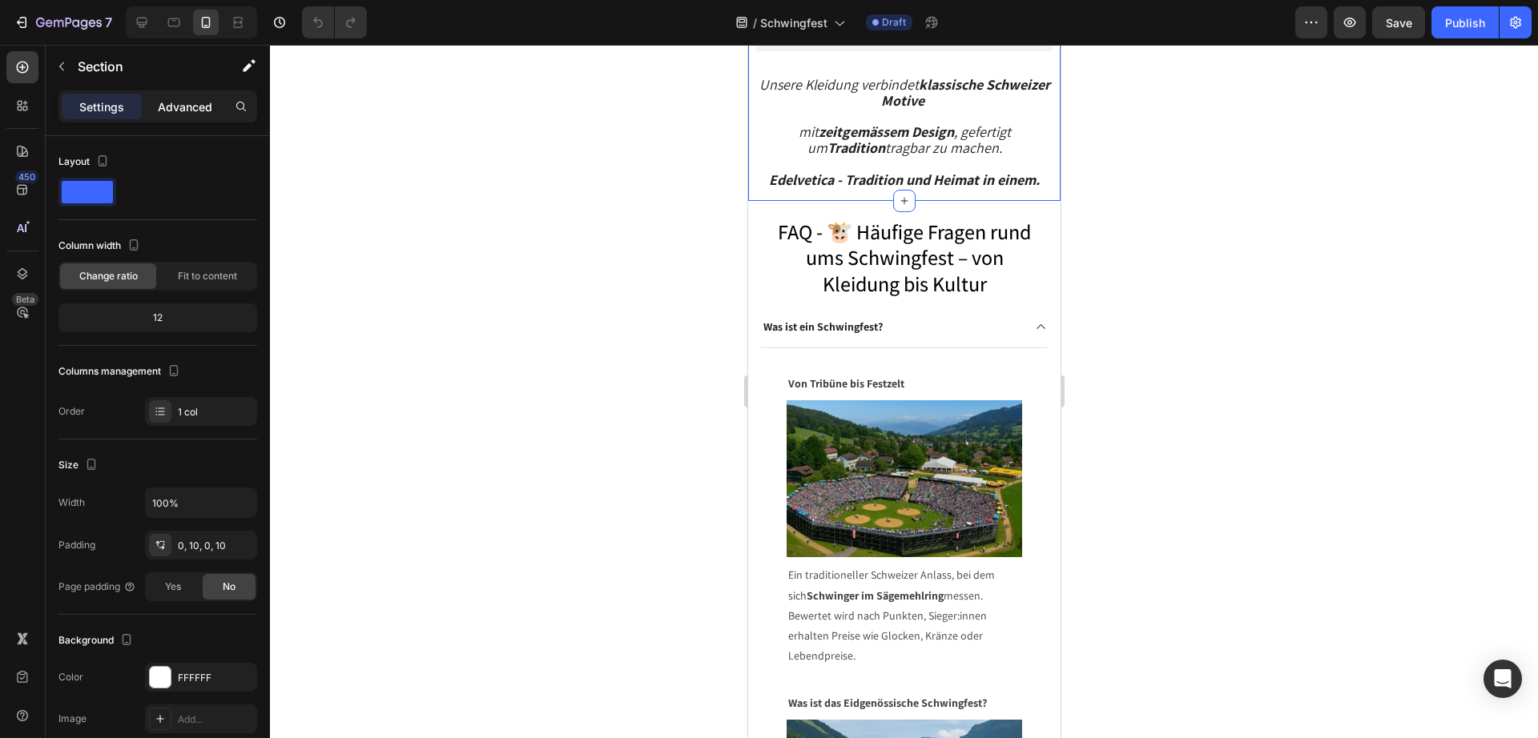
click at [187, 105] on p "Advanced" at bounding box center [185, 106] width 54 height 17
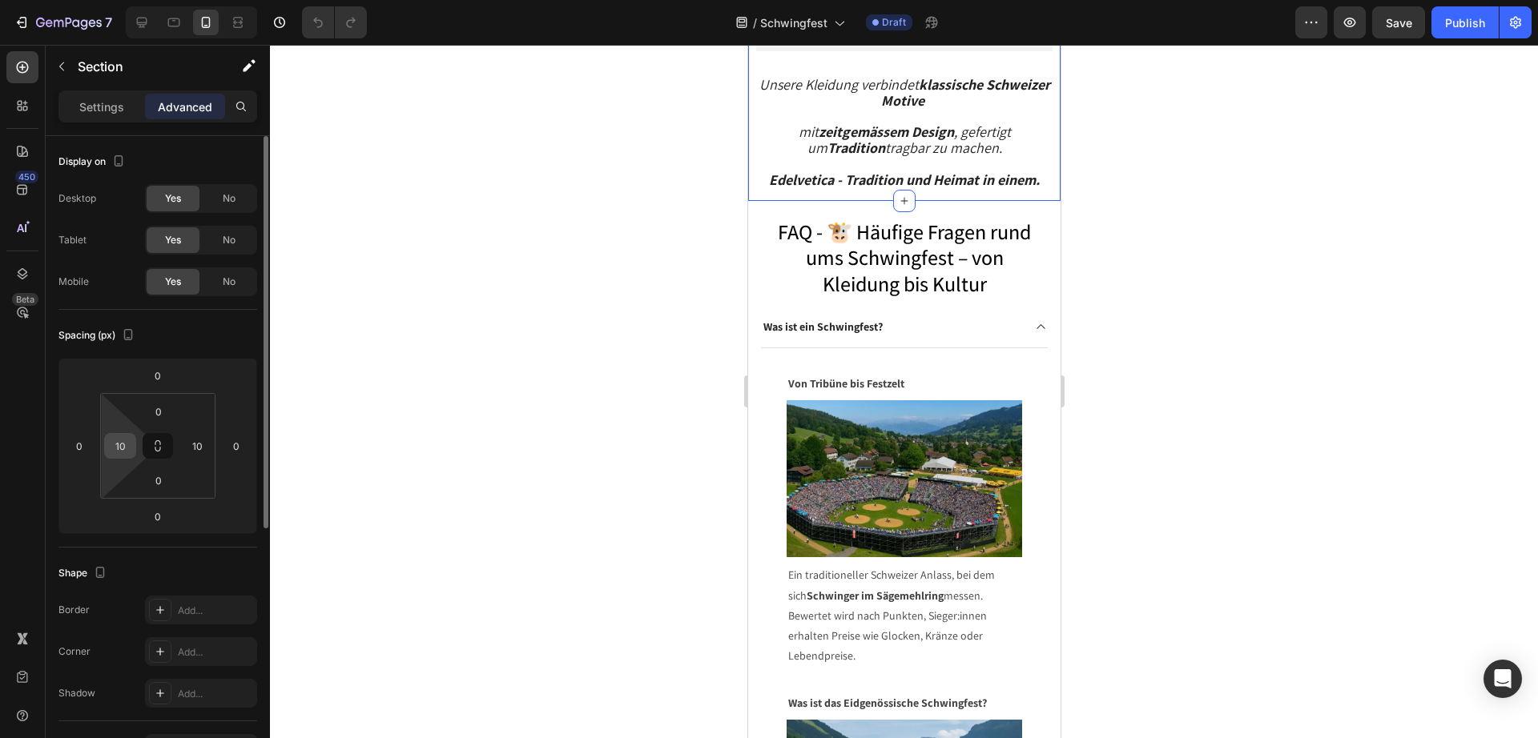
click at [129, 451] on input "10" at bounding box center [120, 446] width 24 height 24
type input "0"
click at [196, 449] on input "10" at bounding box center [197, 446] width 24 height 24
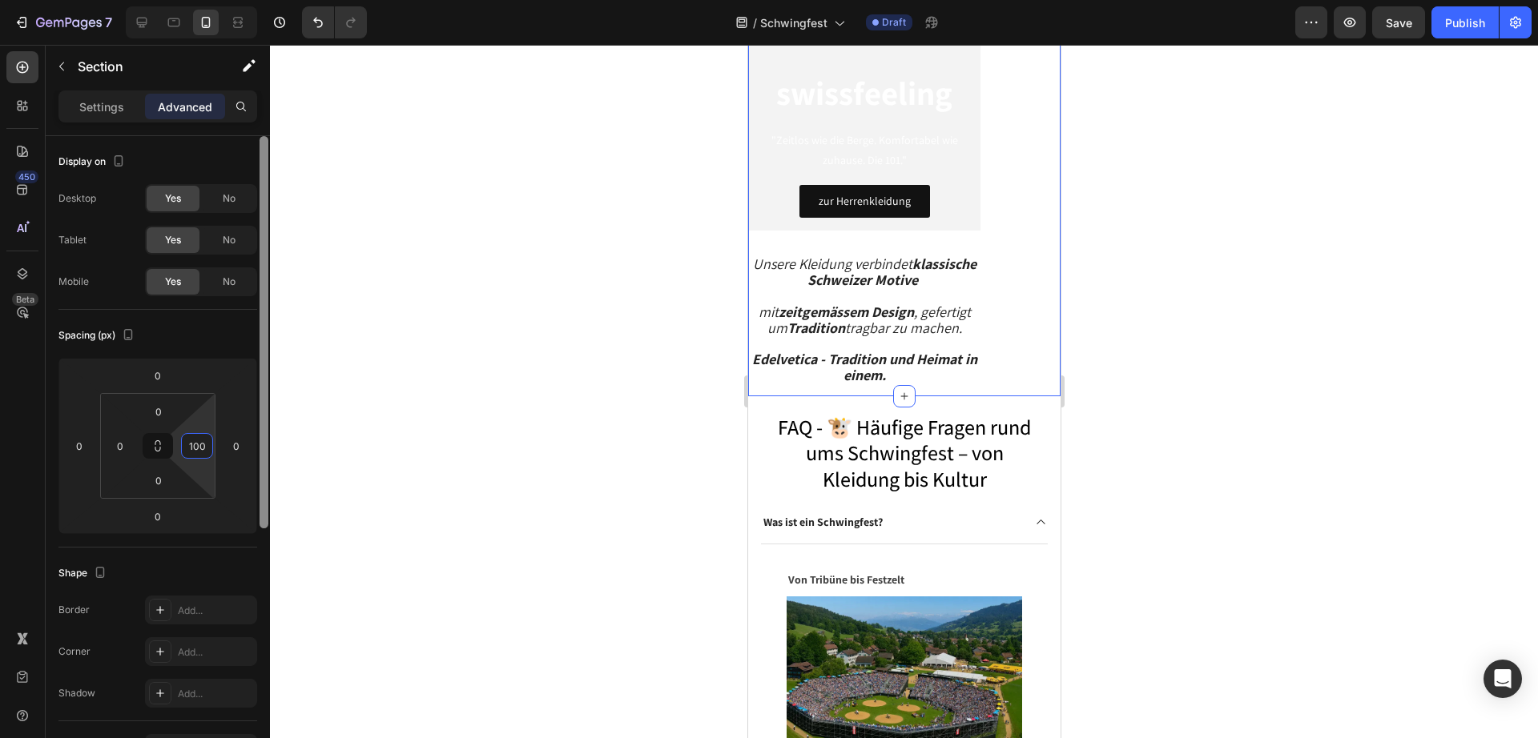
type input "0"
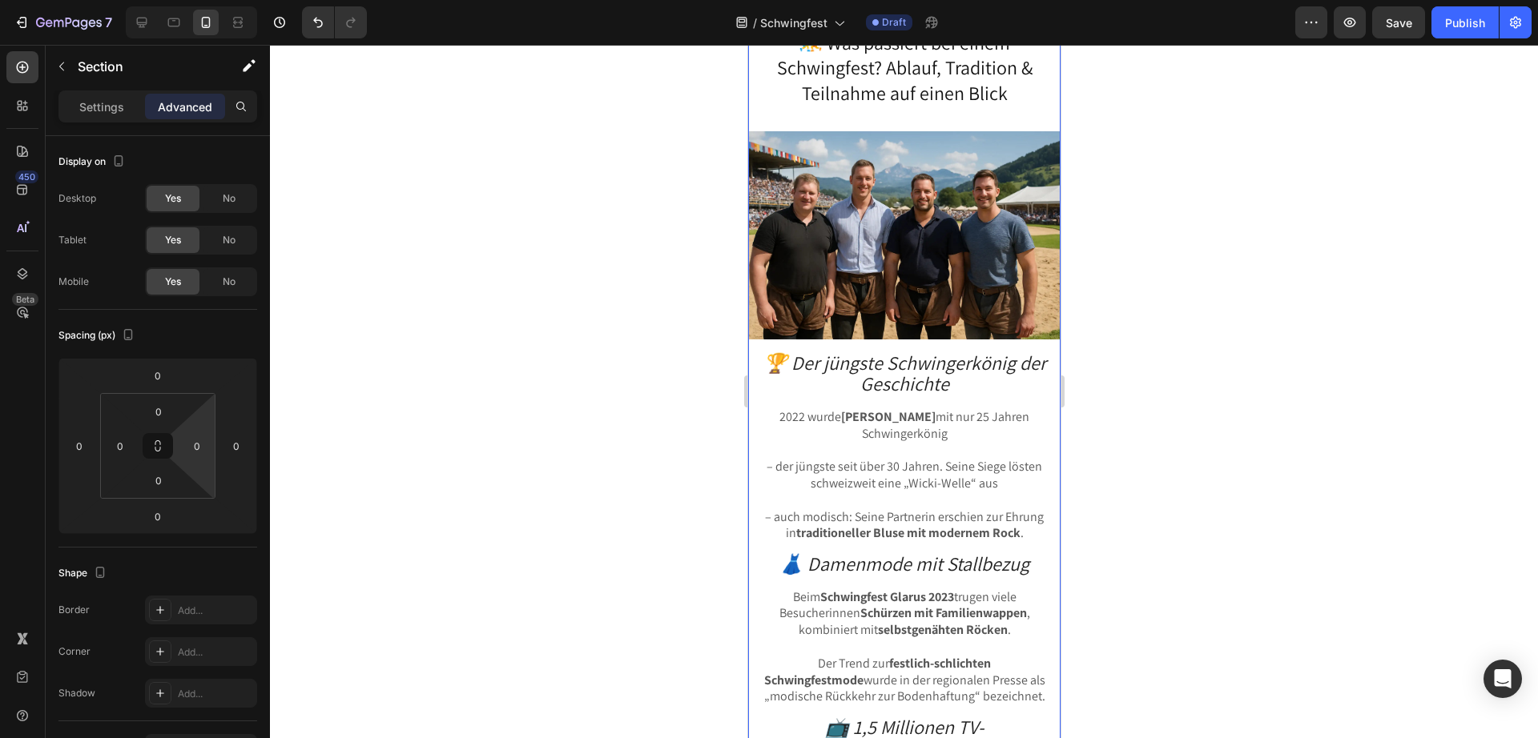
click at [1260, 371] on div at bounding box center [904, 391] width 1268 height 693
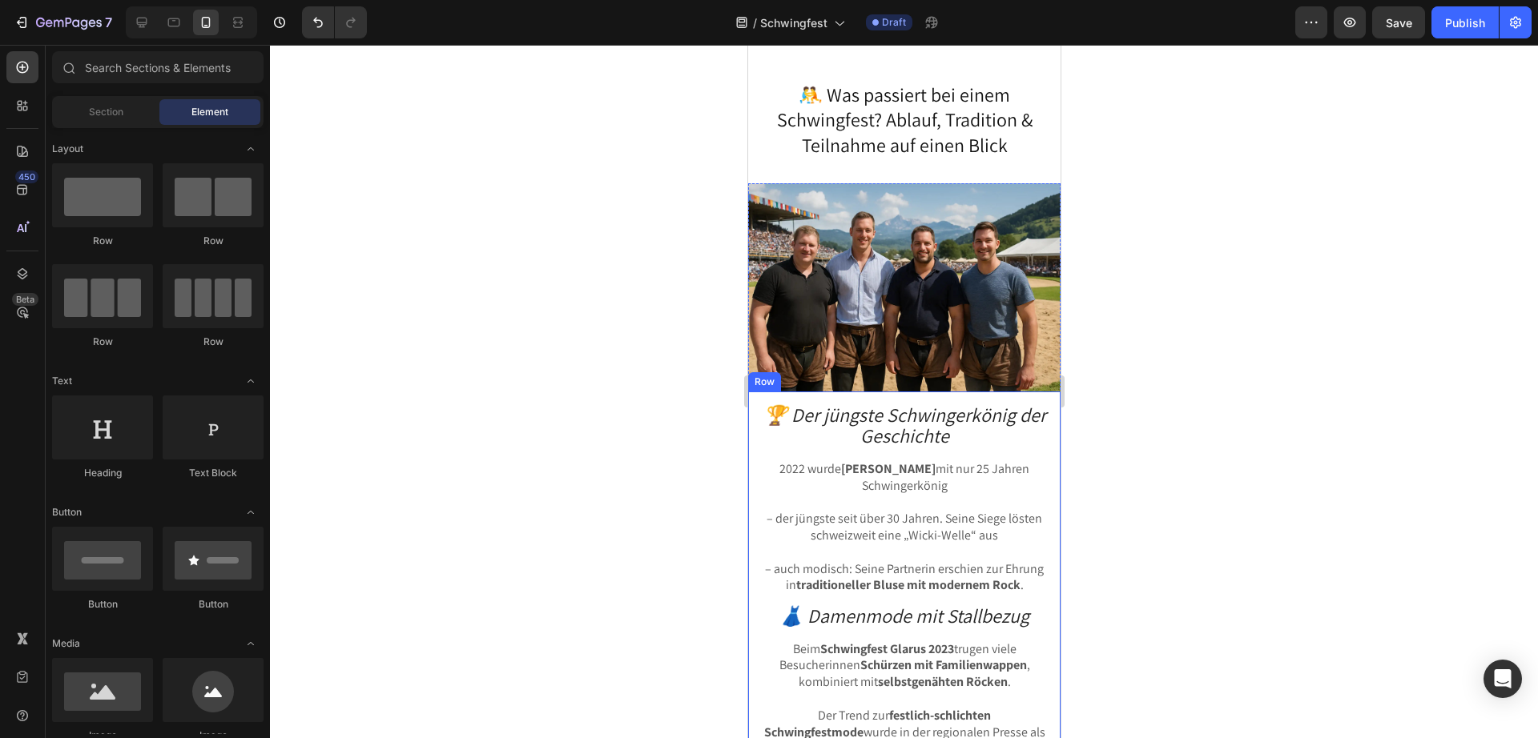
scroll to position [16413, 0]
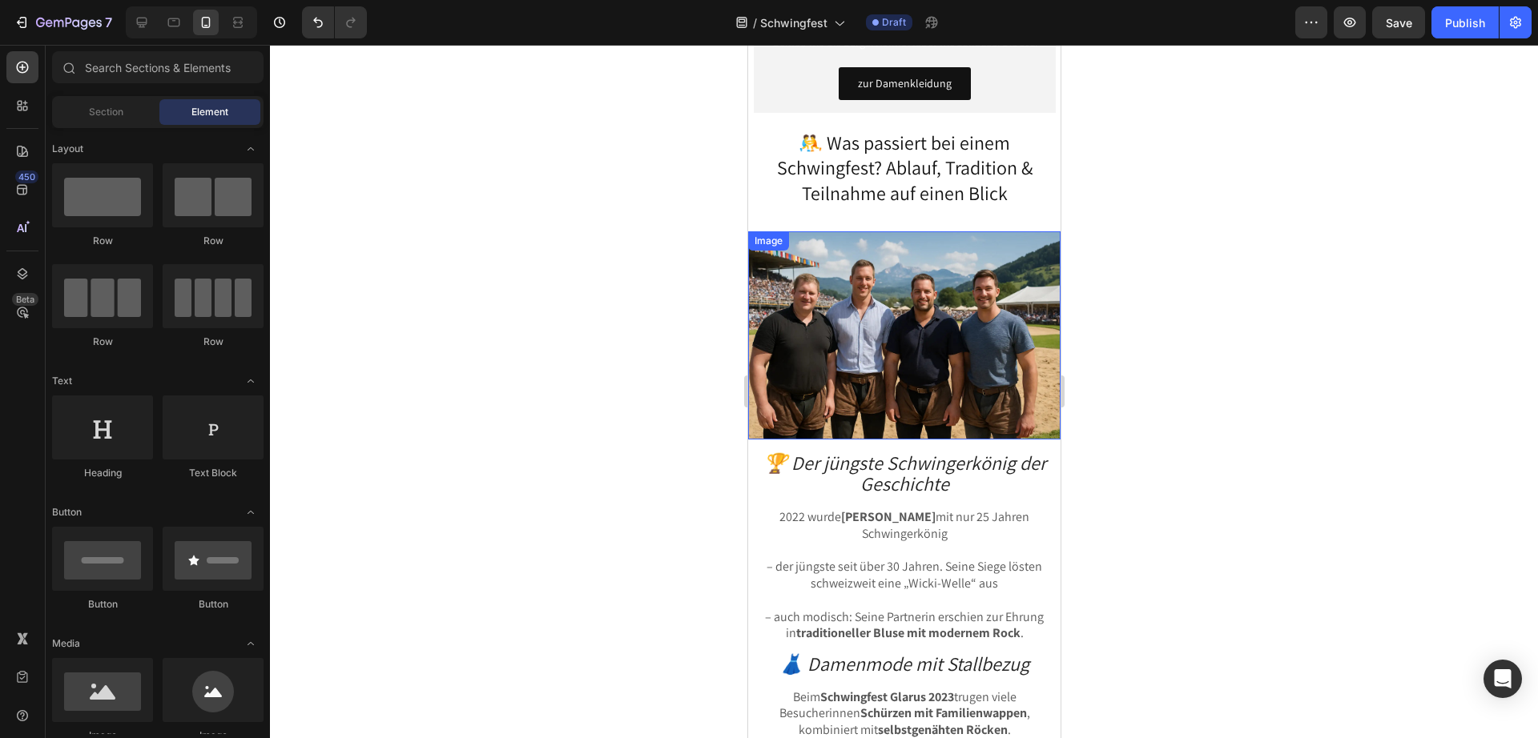
click at [838, 328] on img at bounding box center [903, 335] width 312 height 208
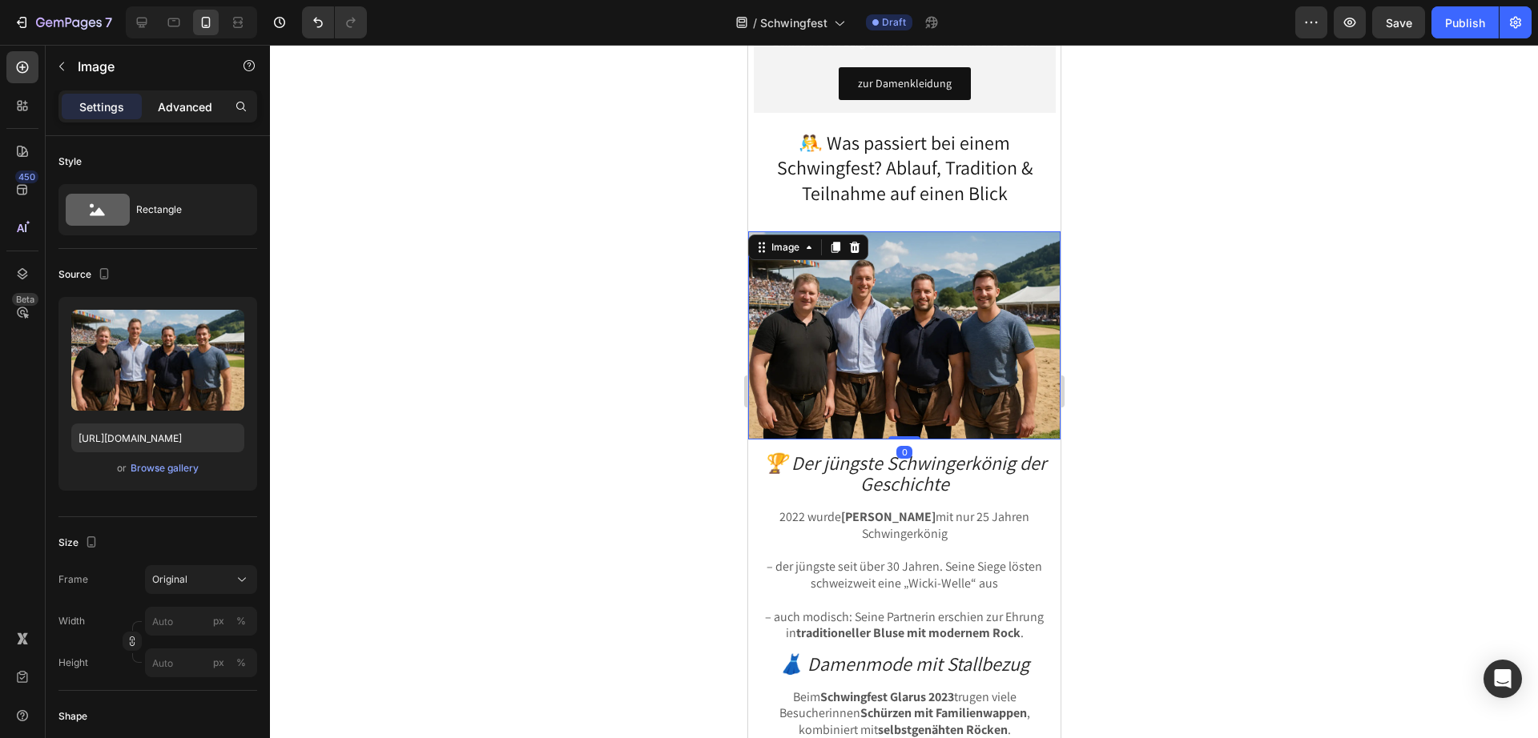
click at [180, 98] on p "Advanced" at bounding box center [185, 106] width 54 height 17
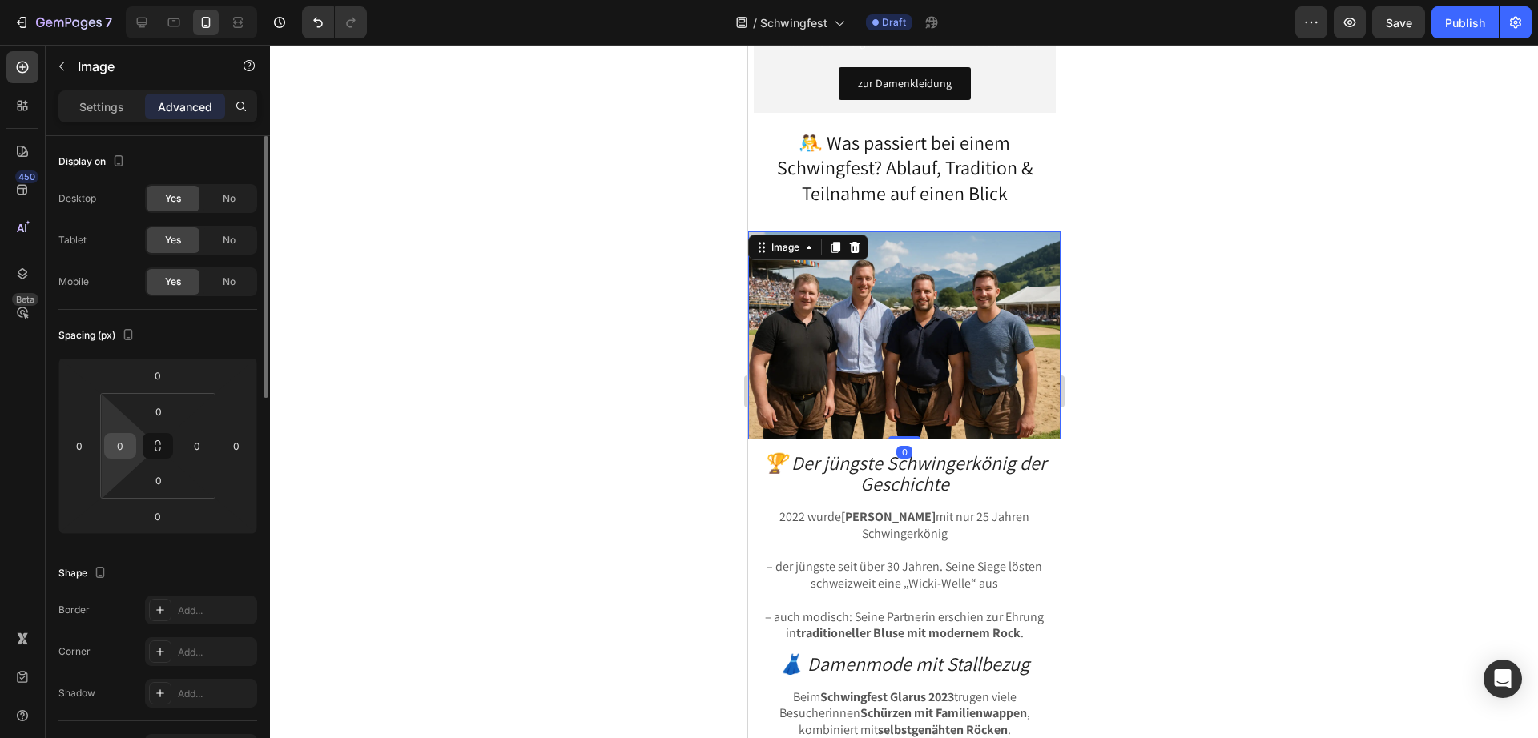
click at [126, 454] on input "0" at bounding box center [120, 446] width 24 height 24
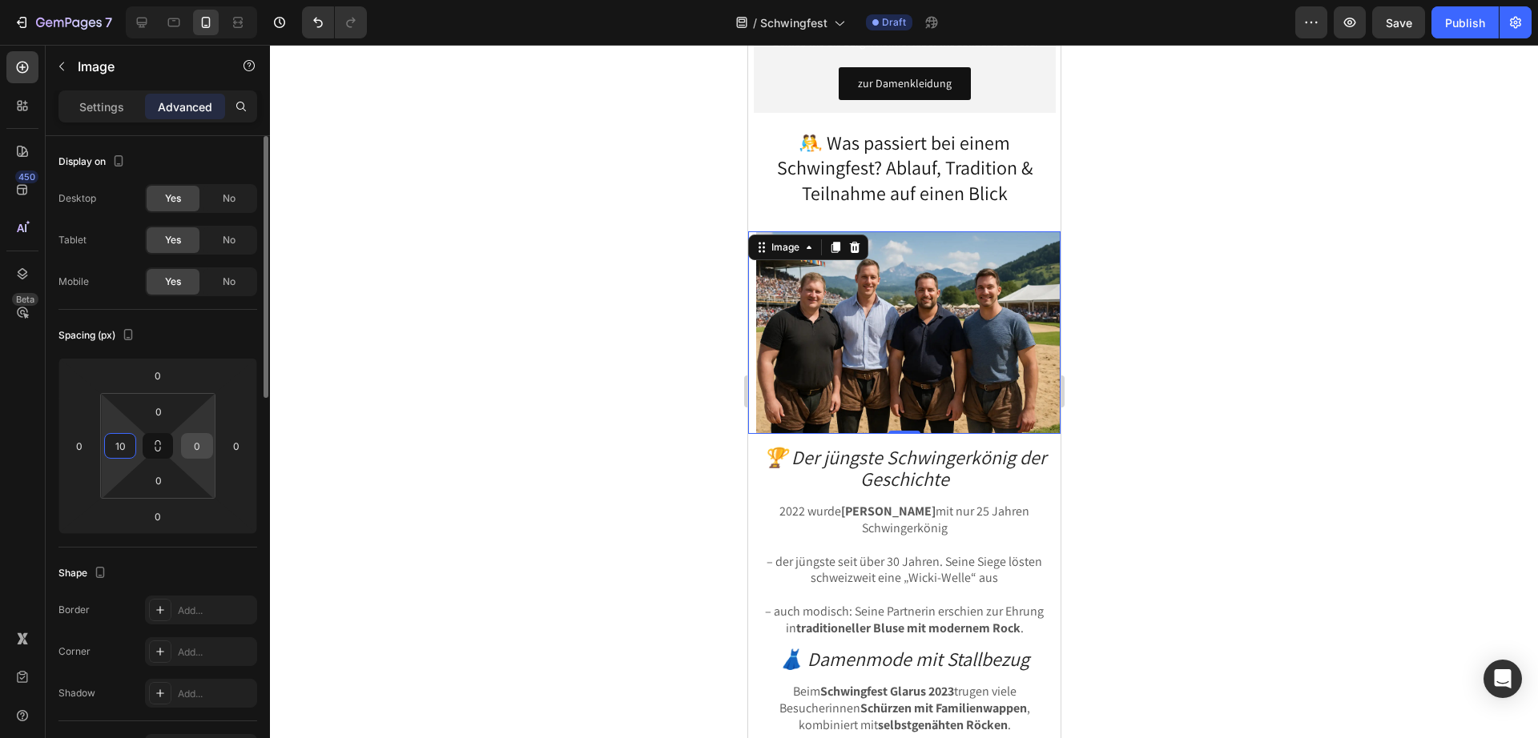
type input "10"
click at [188, 443] on input "0" at bounding box center [197, 446] width 24 height 24
type input "10"
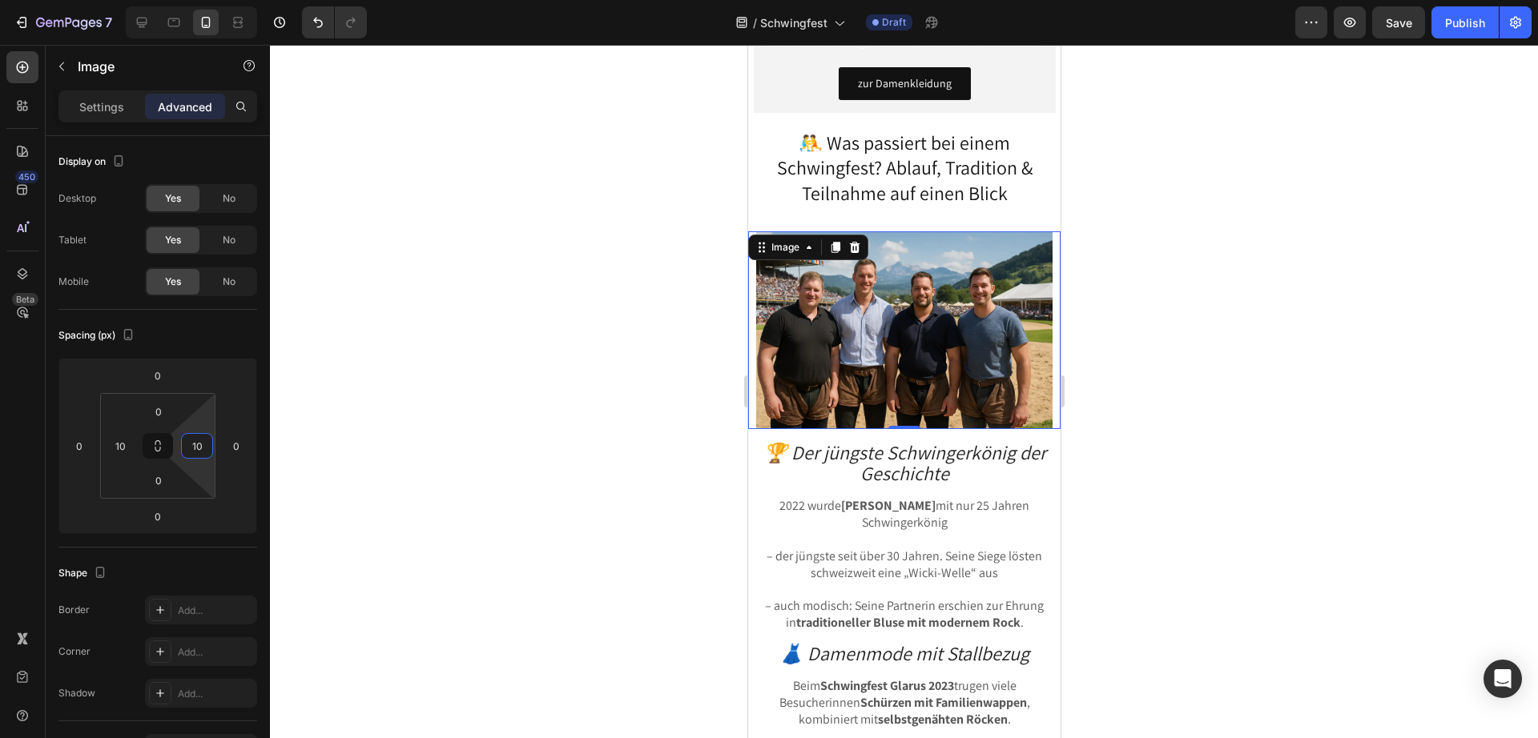
click at [1144, 384] on div at bounding box center [904, 391] width 1268 height 693
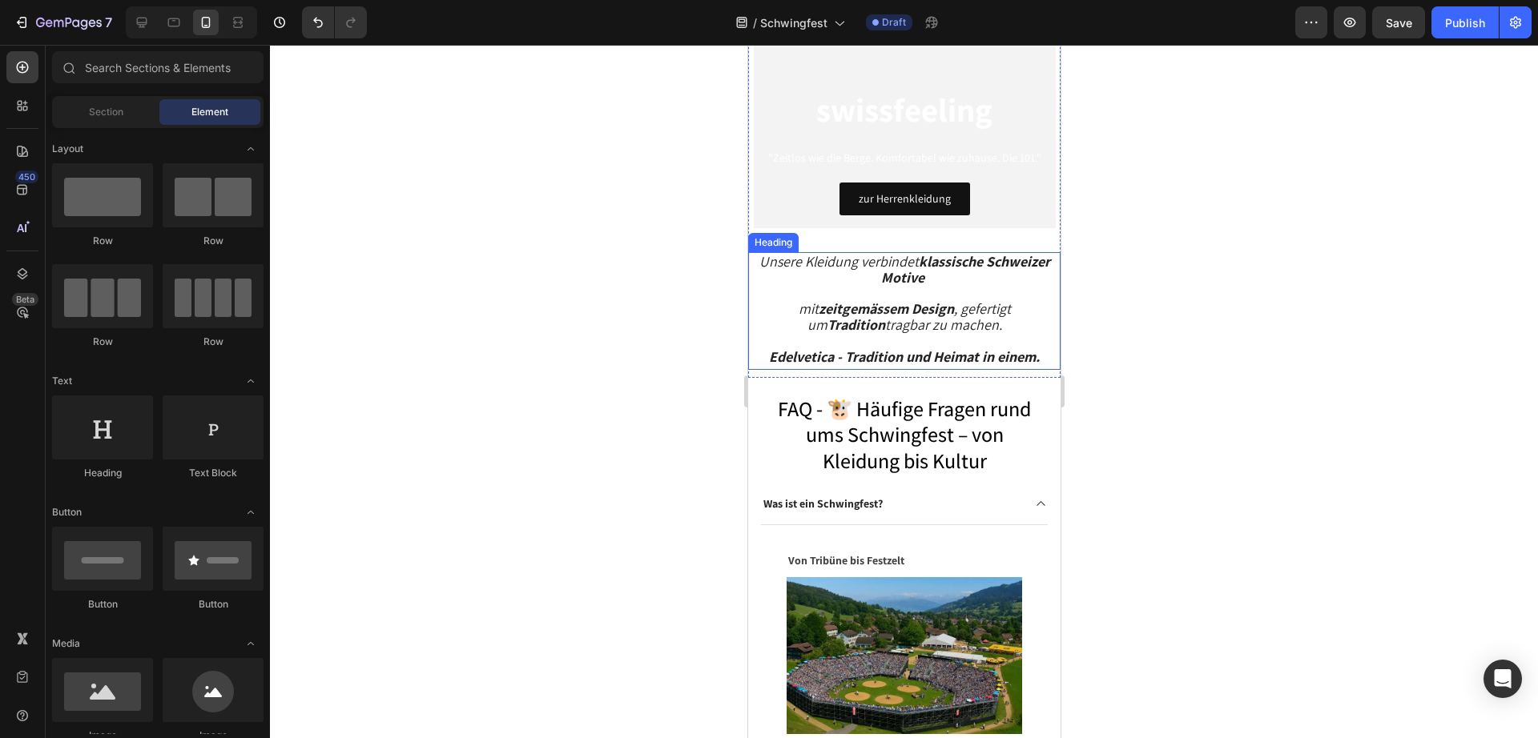
scroll to position [17614, 0]
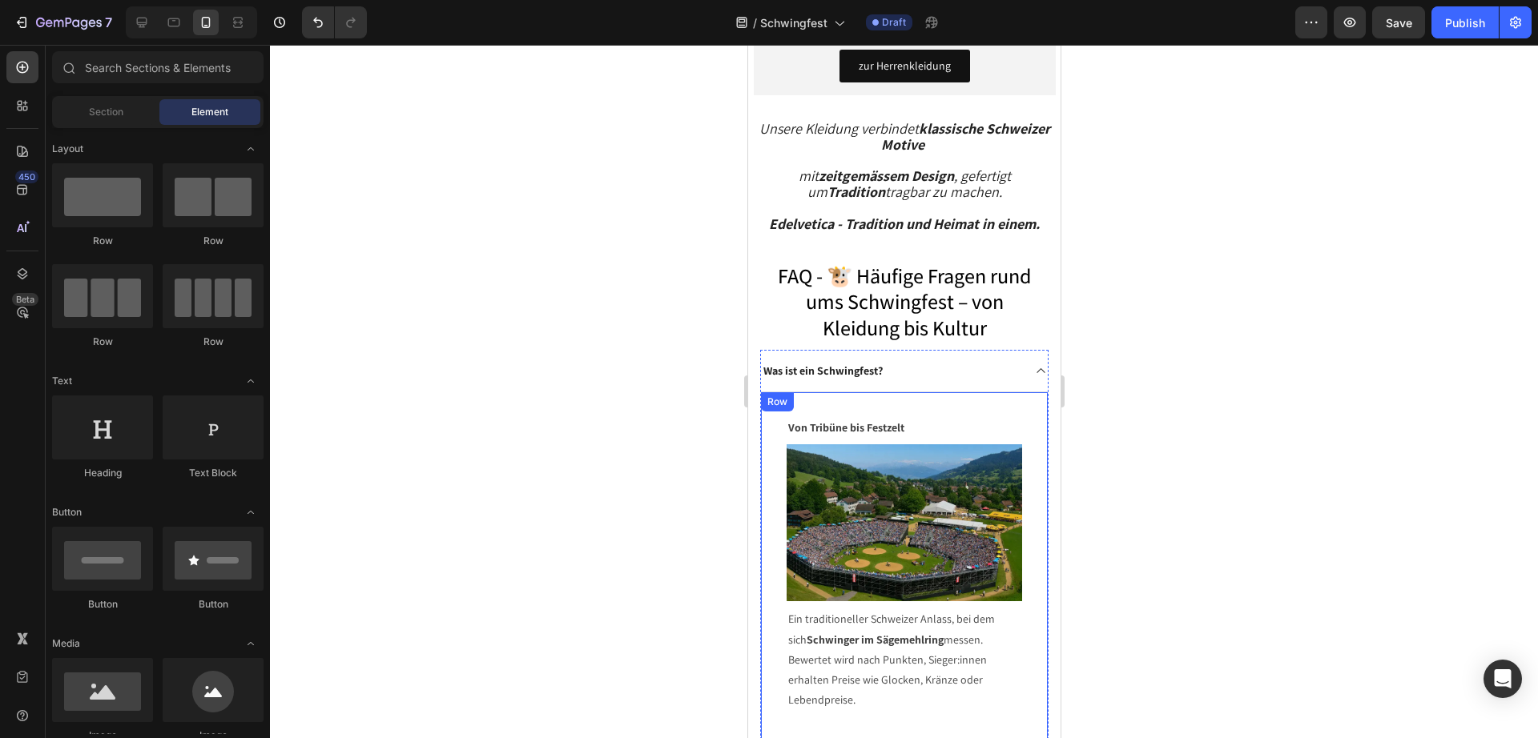
click at [779, 494] on div "Von Tribüne bis Festzelt Text block Image Ein traditioneller Schweizer Anlass, …" at bounding box center [903, 747] width 287 height 710
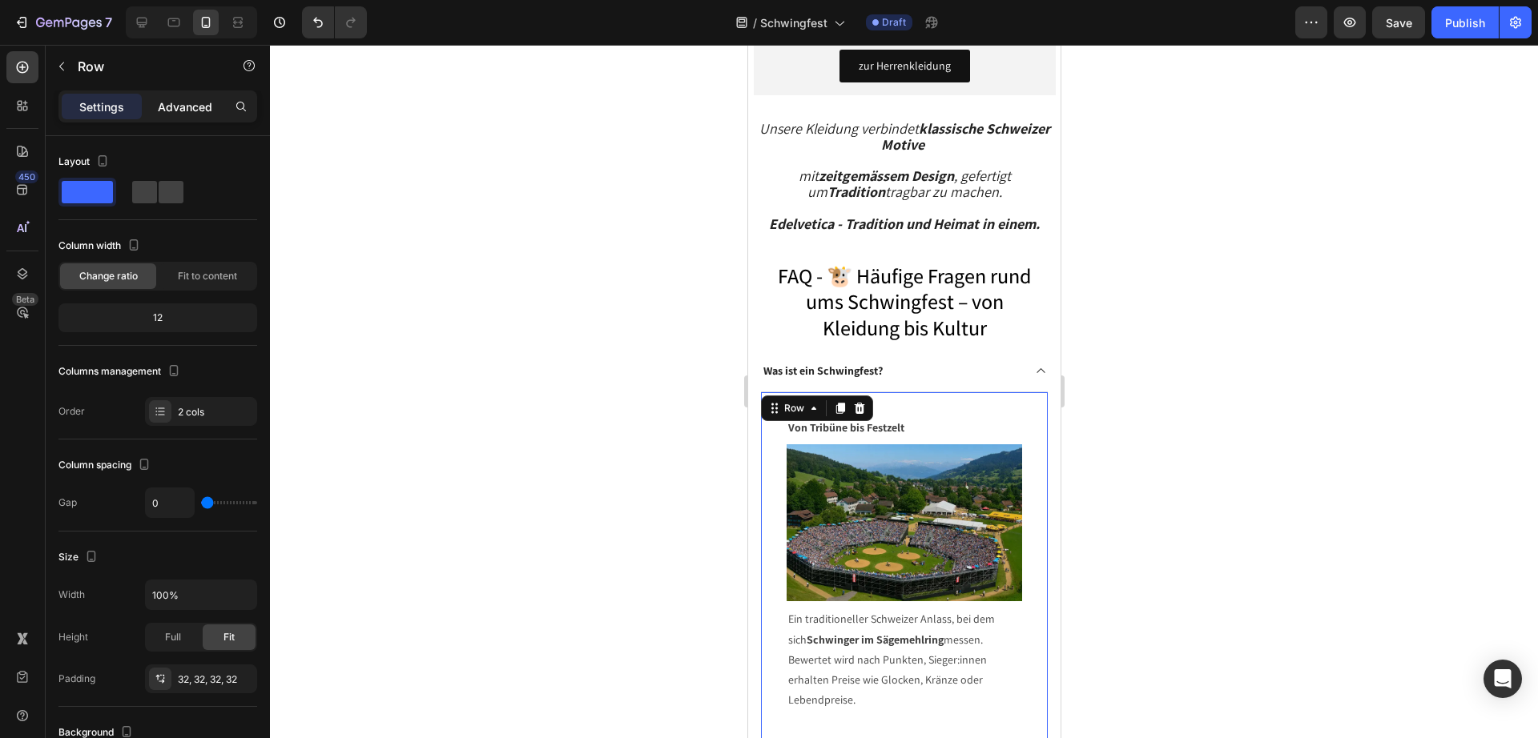
click at [197, 115] on p "Advanced" at bounding box center [185, 106] width 54 height 17
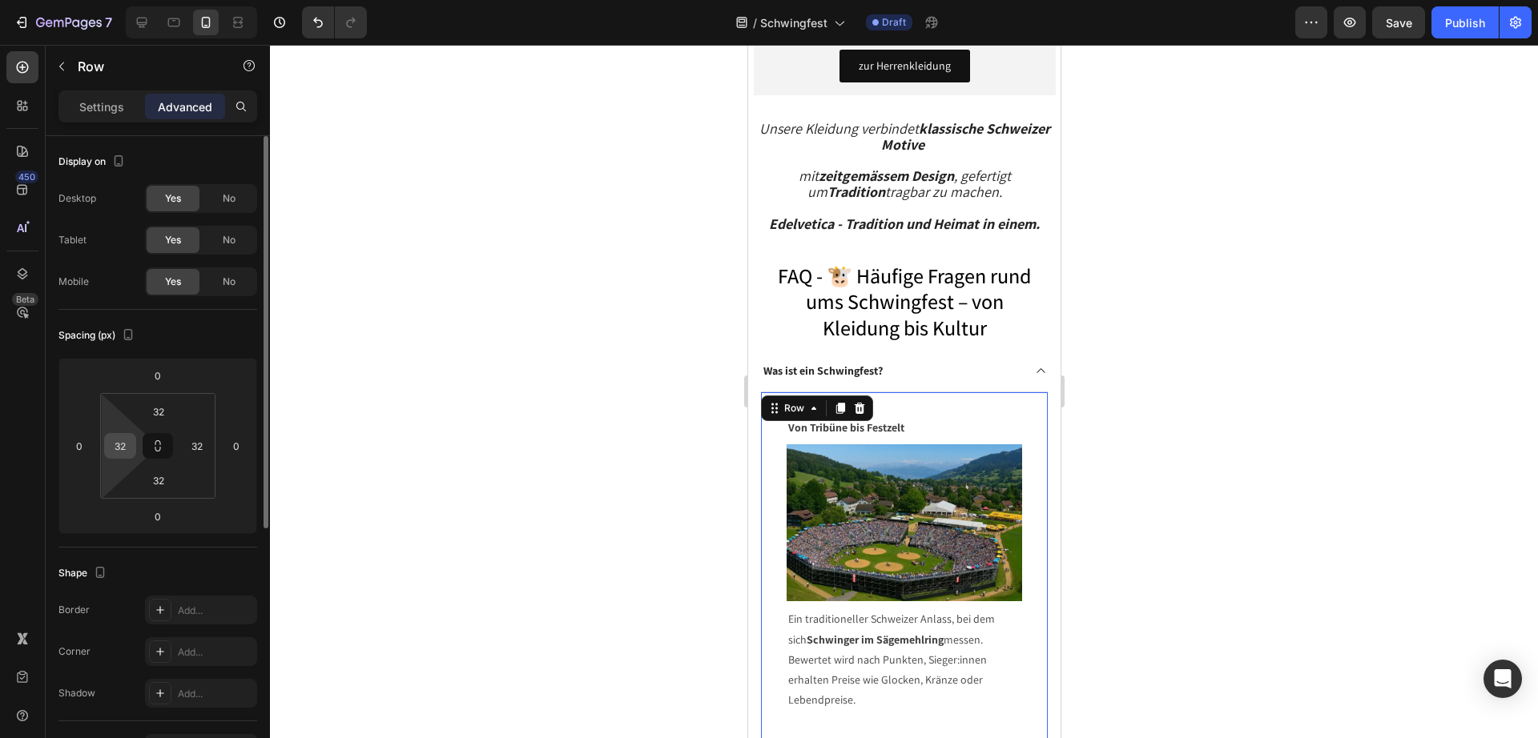
click at [133, 447] on div "32" at bounding box center [120, 446] width 32 height 26
click at [127, 446] on input "32" at bounding box center [120, 446] width 24 height 24
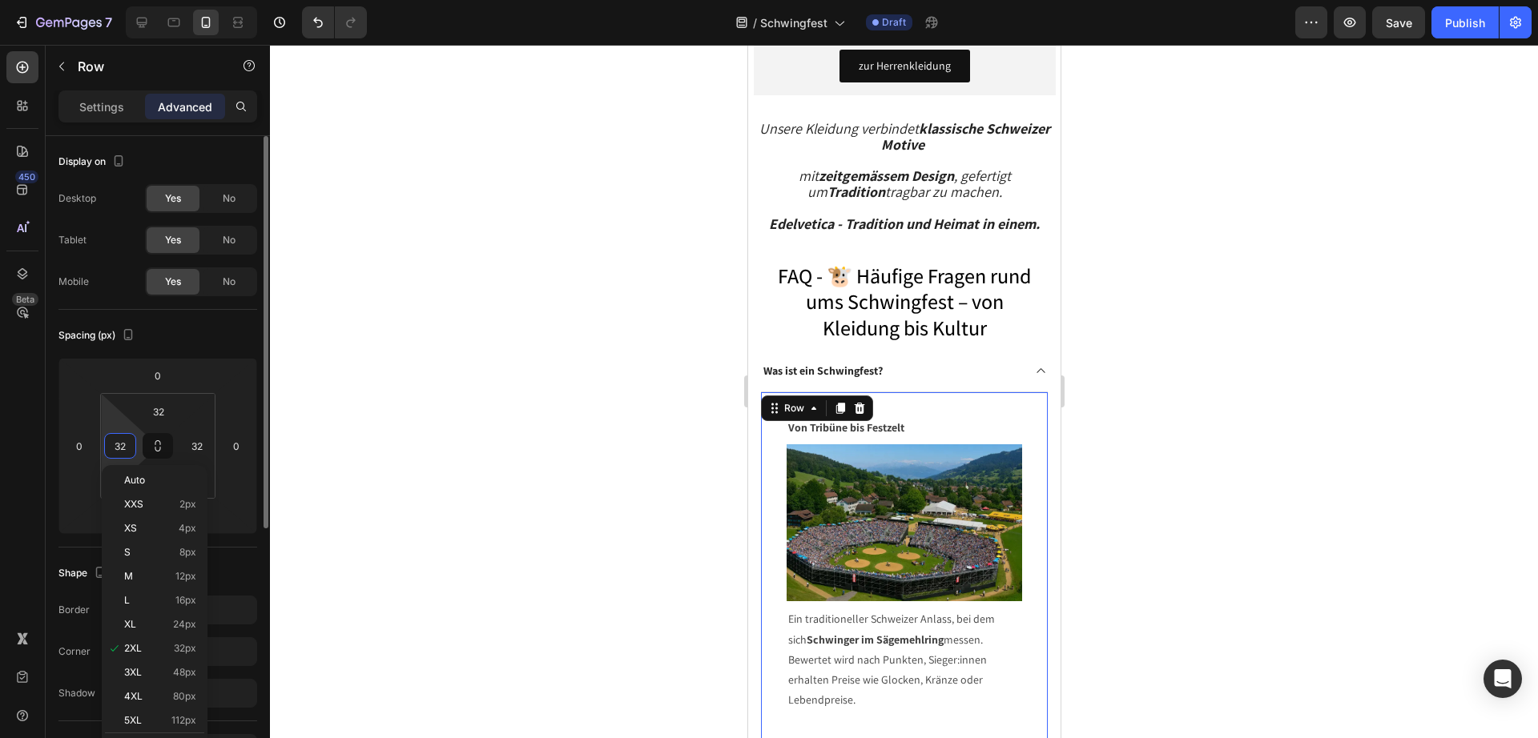
click at [127, 446] on input "32" at bounding box center [120, 446] width 24 height 24
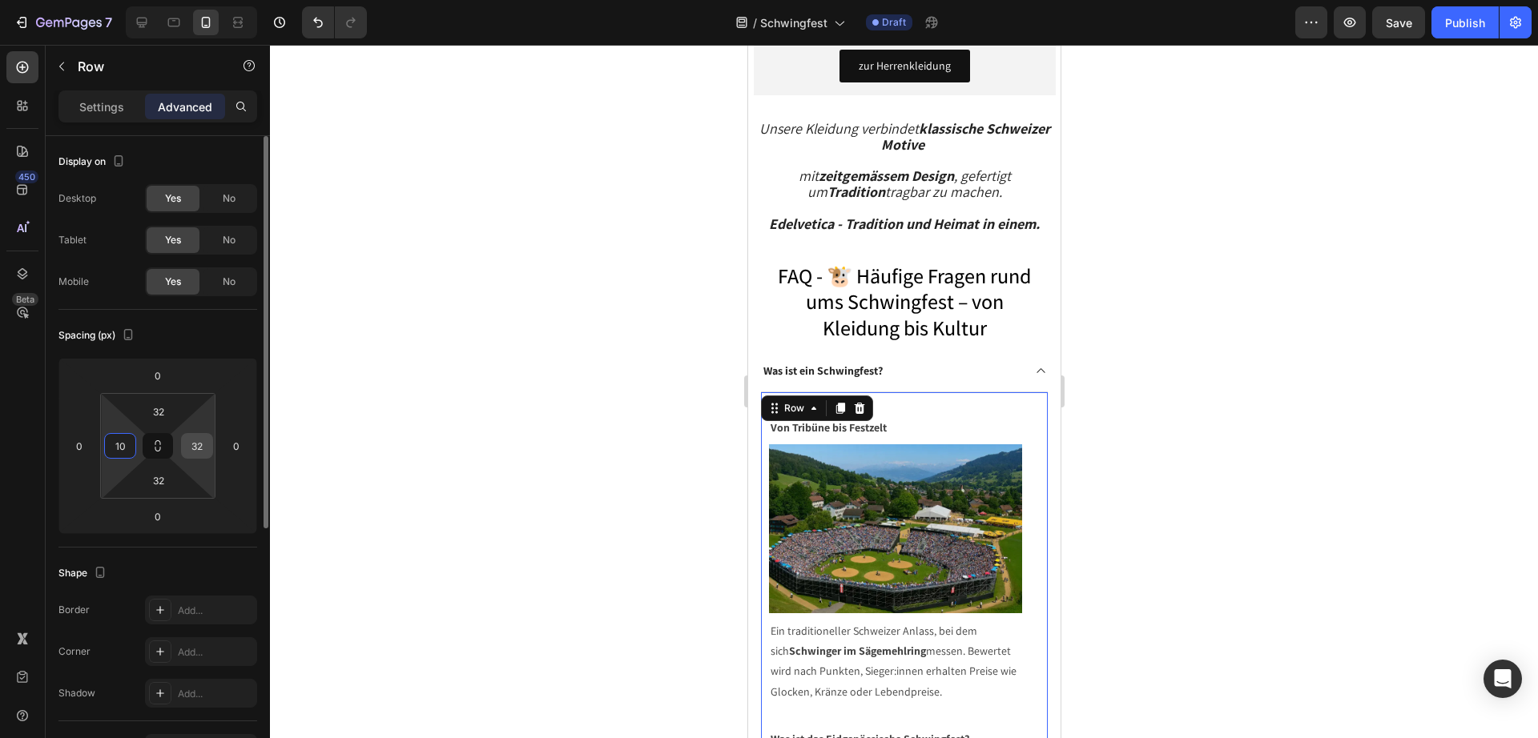
type input "10"
click at [203, 440] on input "32" at bounding box center [197, 446] width 24 height 24
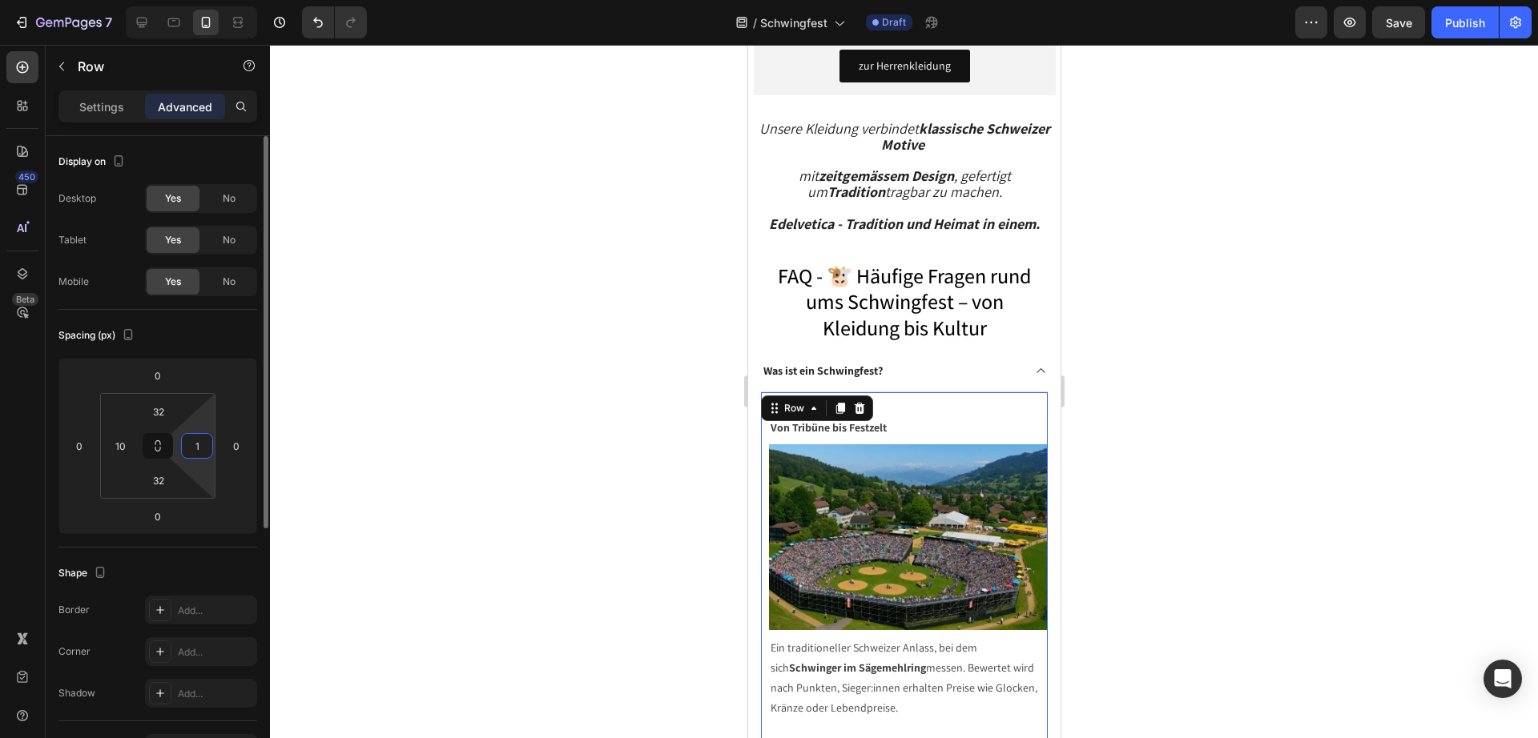
type input "10"
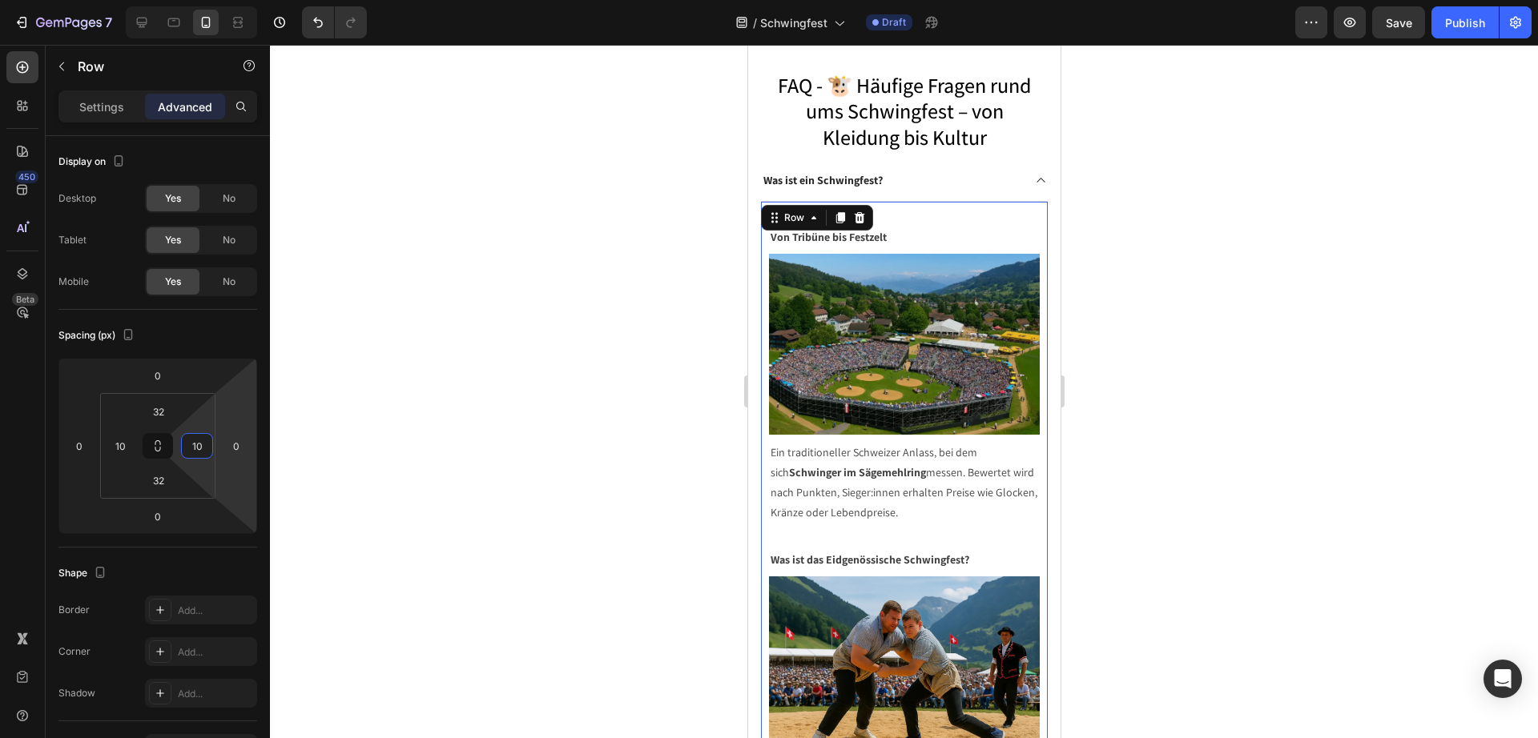
scroll to position [17814, 0]
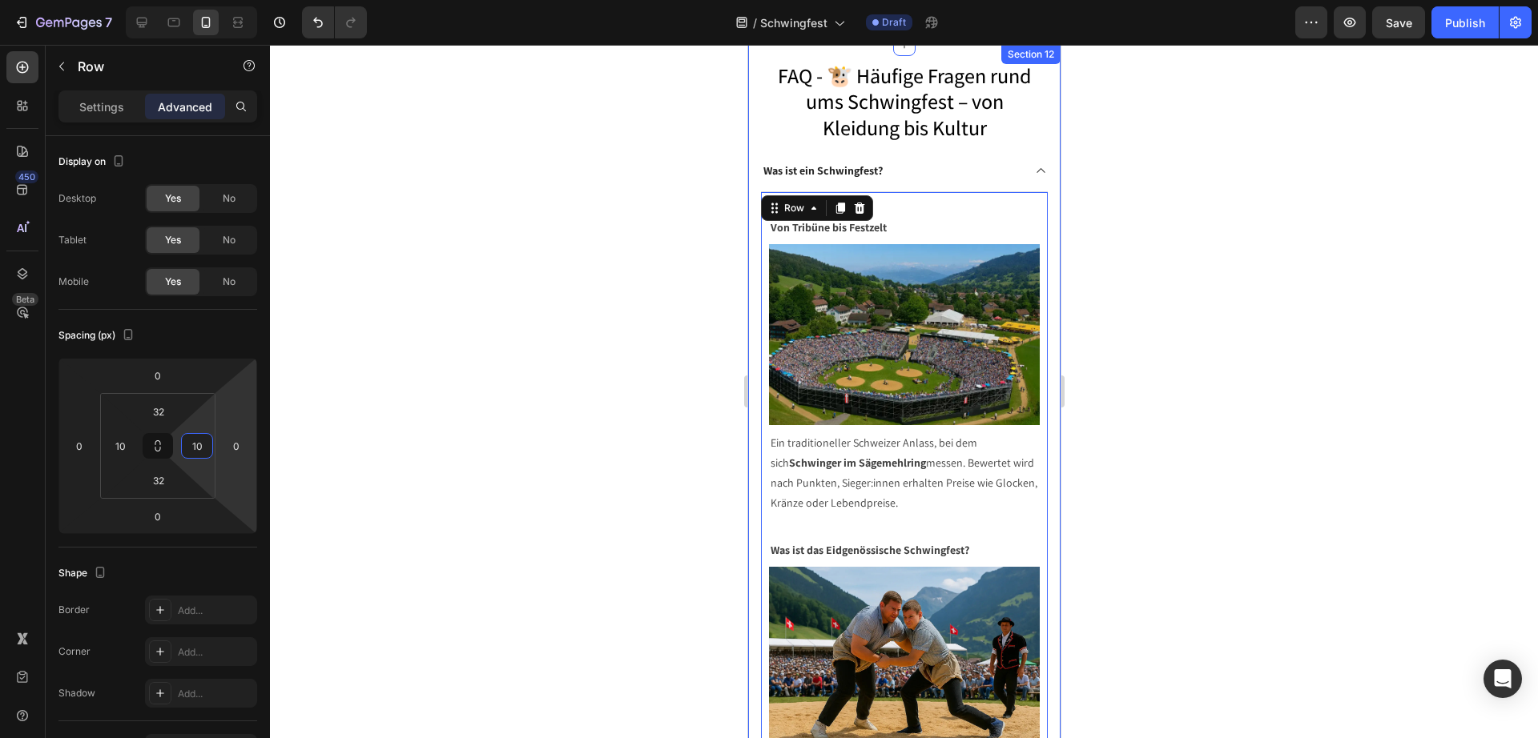
click at [750, 489] on div "FAQ - 🐮 Häufige Fragen rund ums Schwingfest – von Kleidung bis Kultur Heading W…" at bounding box center [903, 643] width 312 height 1196
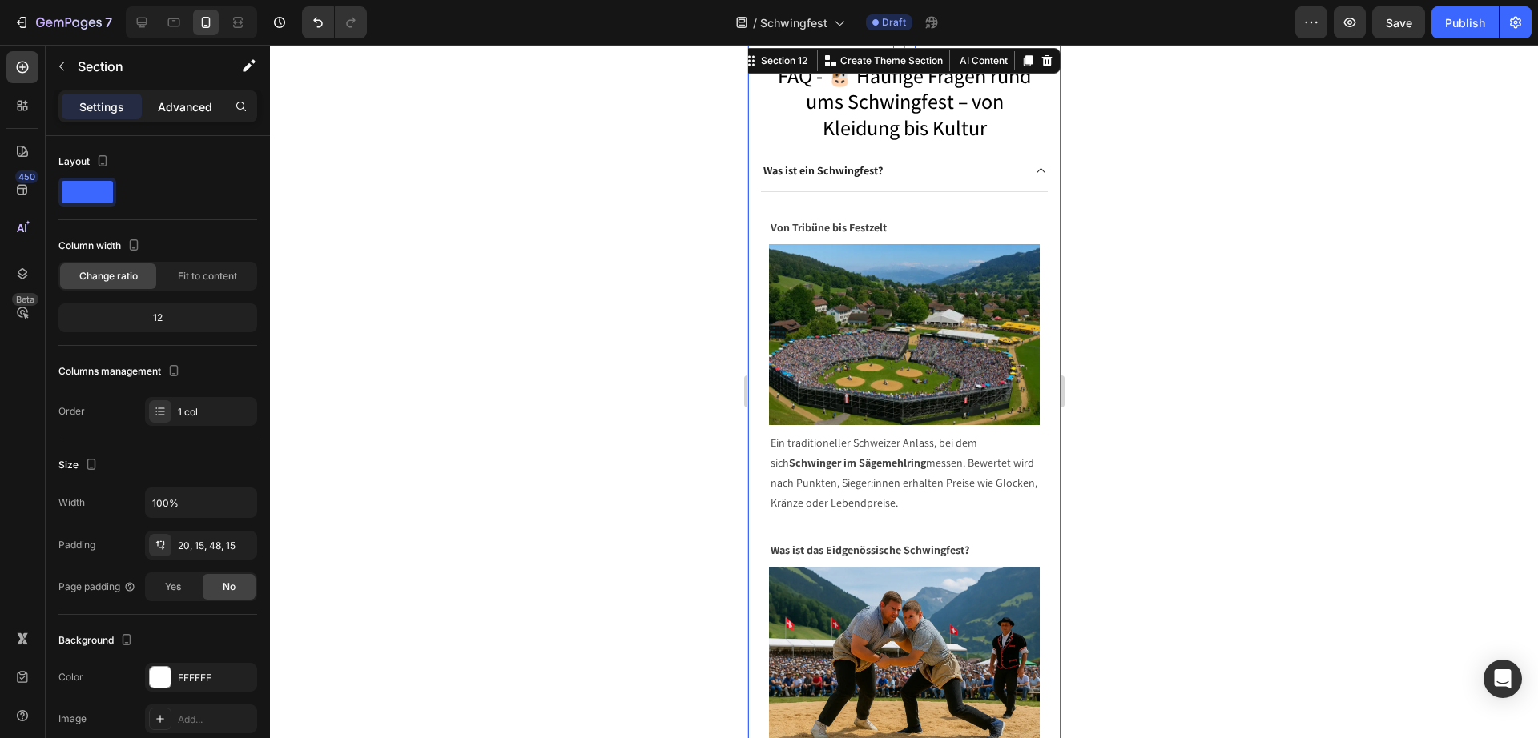
click at [175, 107] on p "Advanced" at bounding box center [185, 106] width 54 height 17
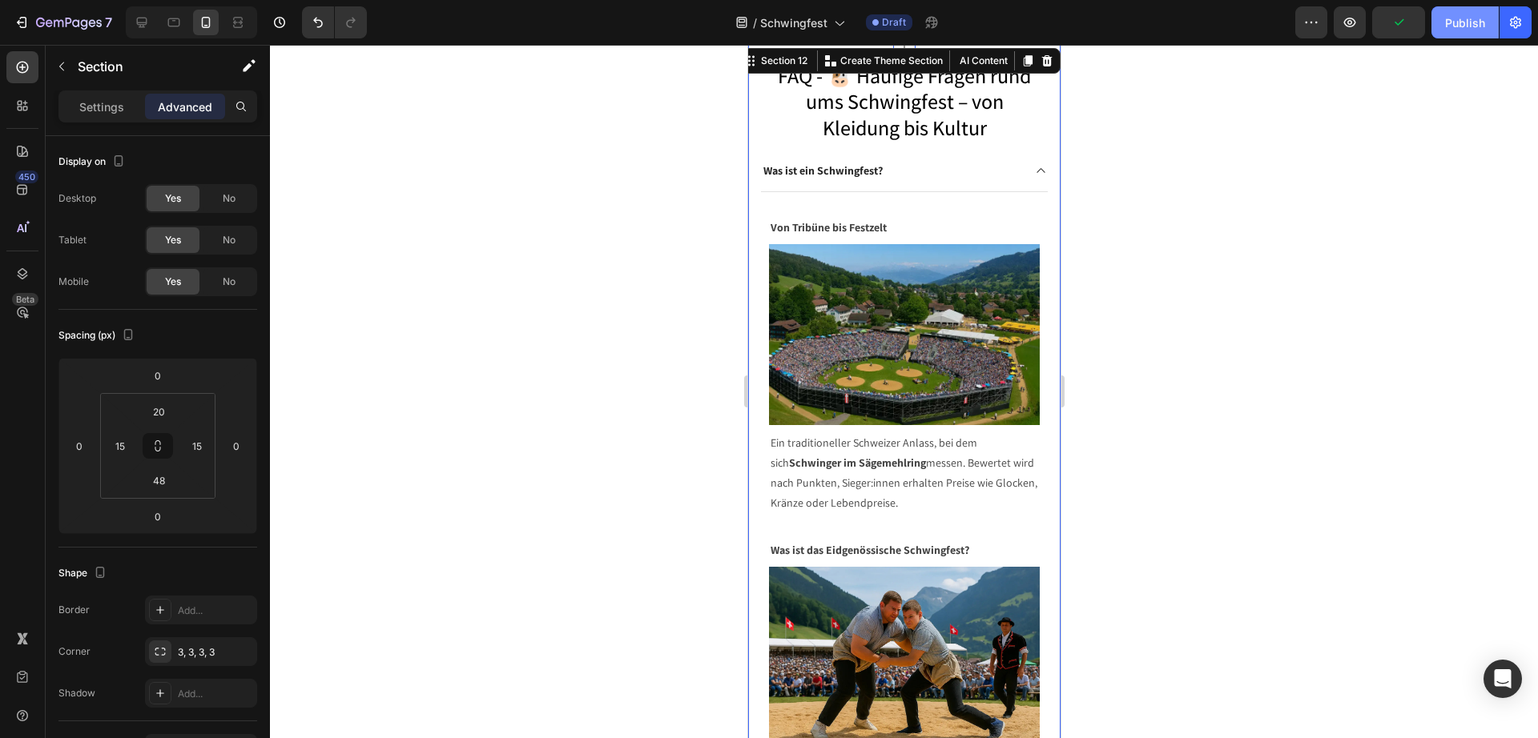
click at [1451, 30] on div "Publish" at bounding box center [1465, 22] width 40 height 17
click at [1518, 18] on icon "button" at bounding box center [1515, 22] width 16 height 16
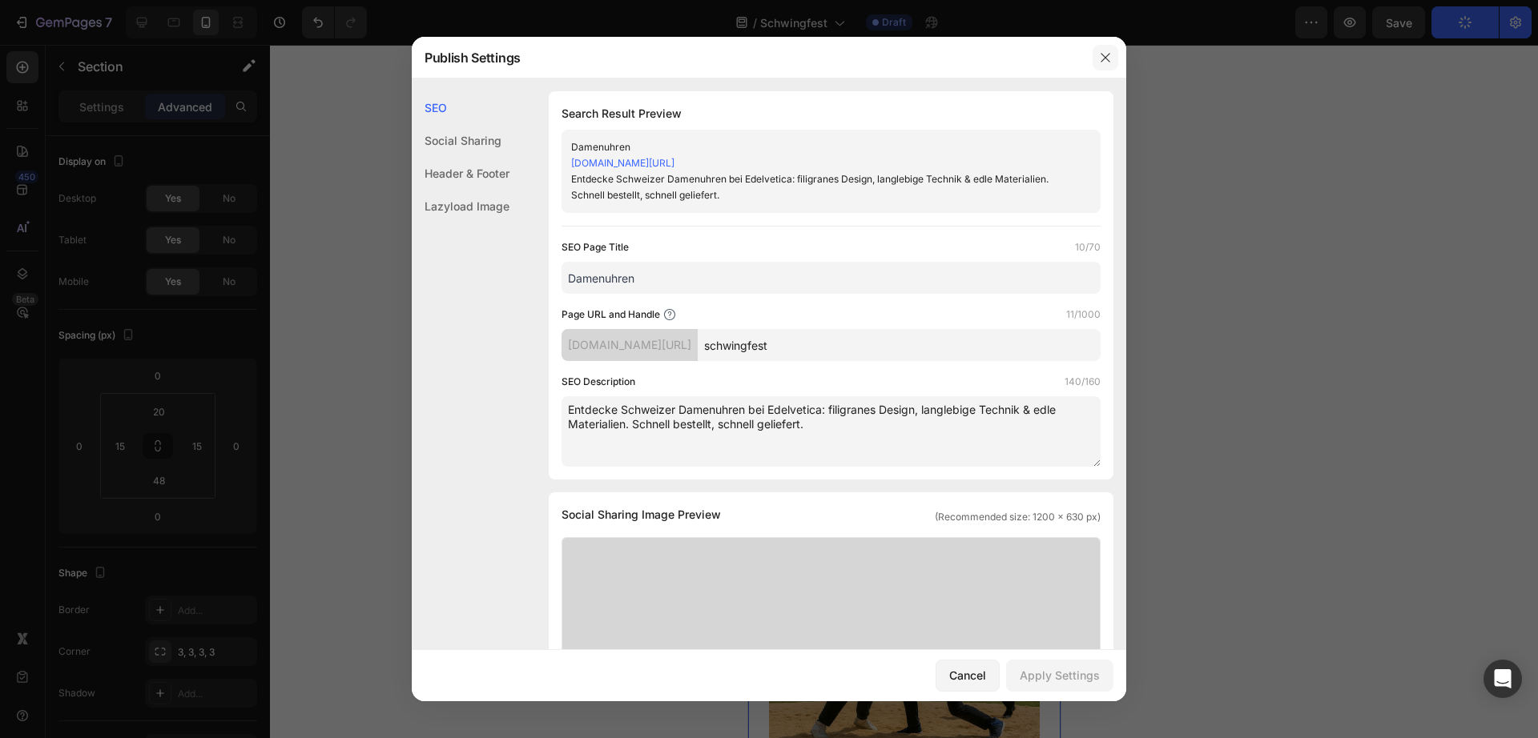
click at [1104, 47] on button "button" at bounding box center [1105, 58] width 26 height 26
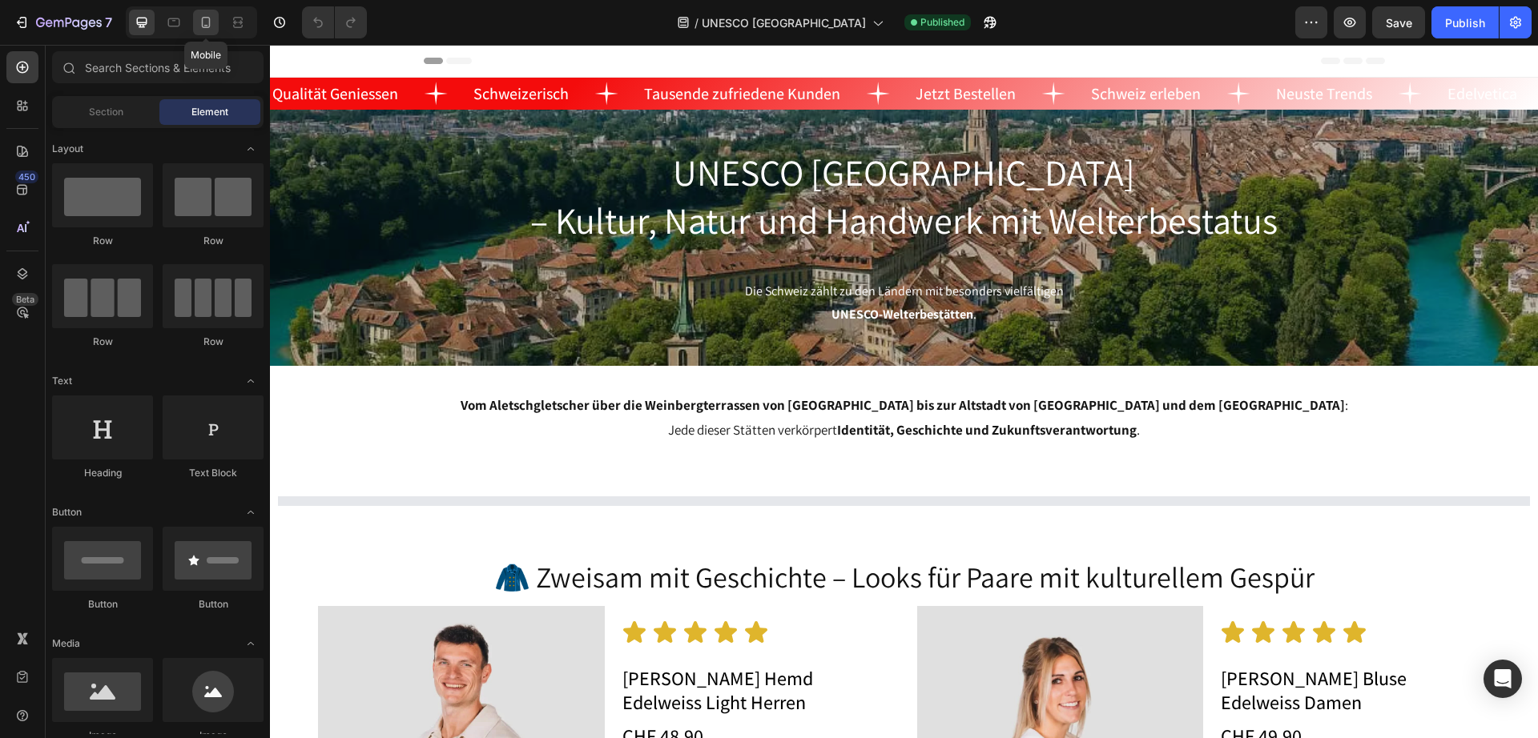
click at [202, 14] on icon at bounding box center [206, 22] width 16 height 16
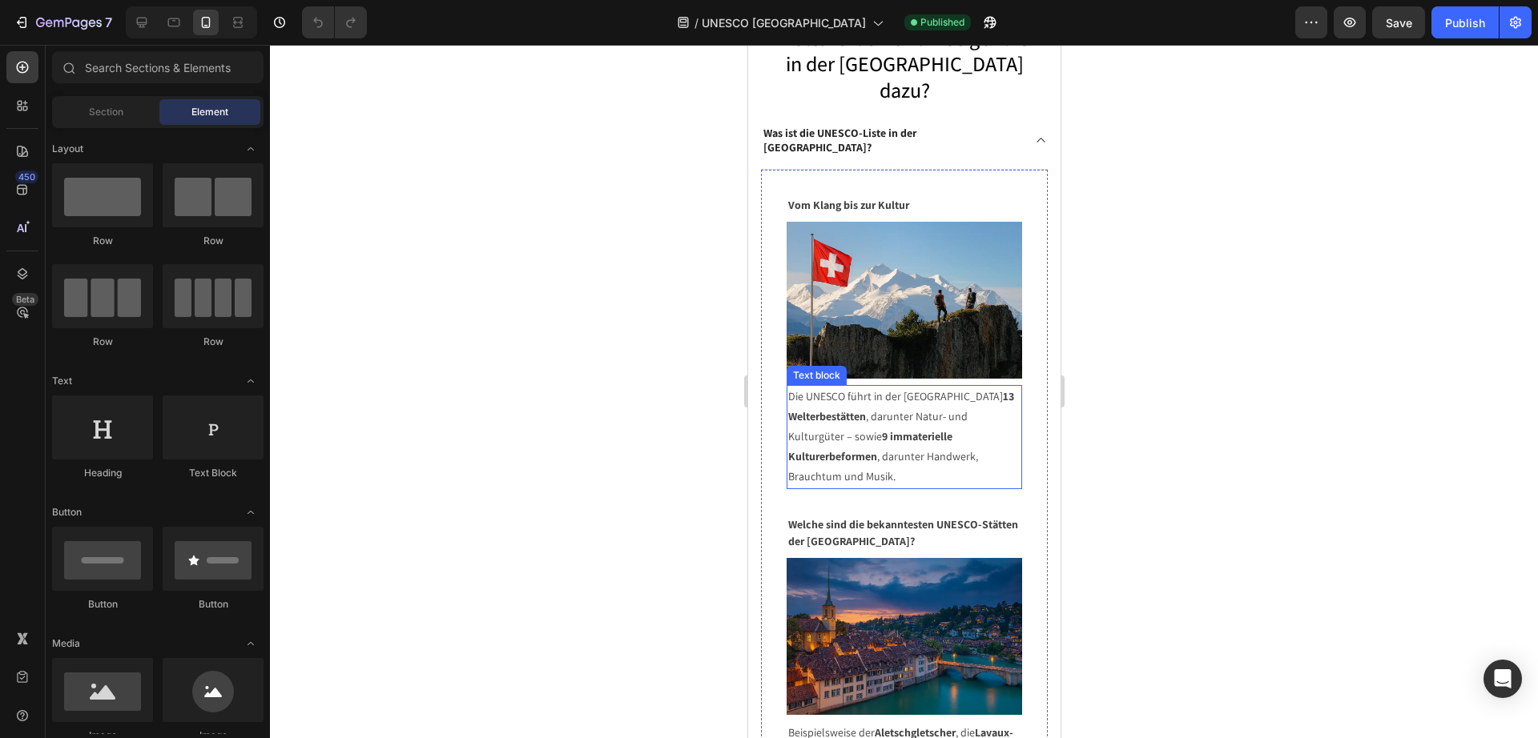
scroll to position [5066, 0]
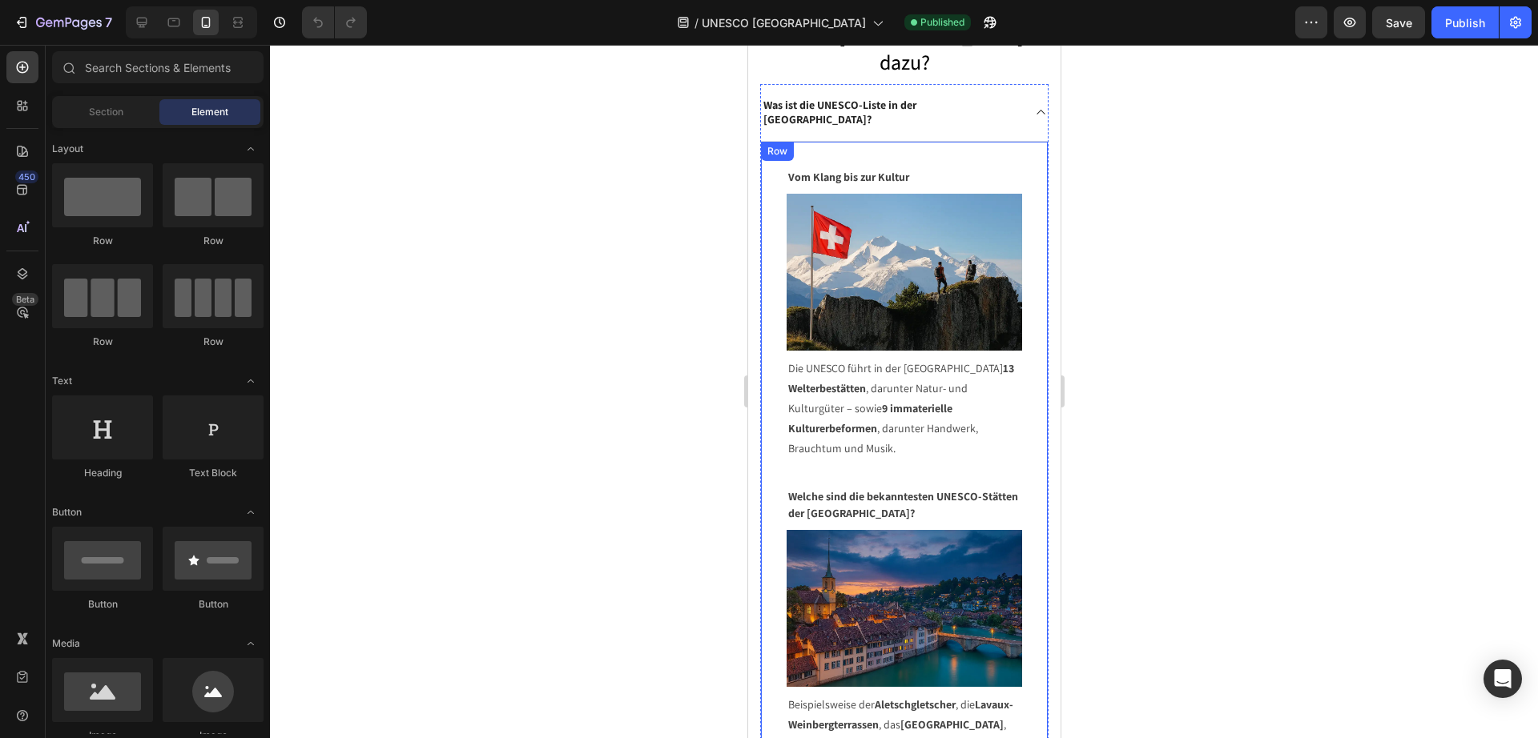
click at [770, 292] on div "Vom Klang bis zur Kultur Text block Image Die UNESCO führt in der [GEOGRAPHIC_D…" at bounding box center [903, 495] width 287 height 707
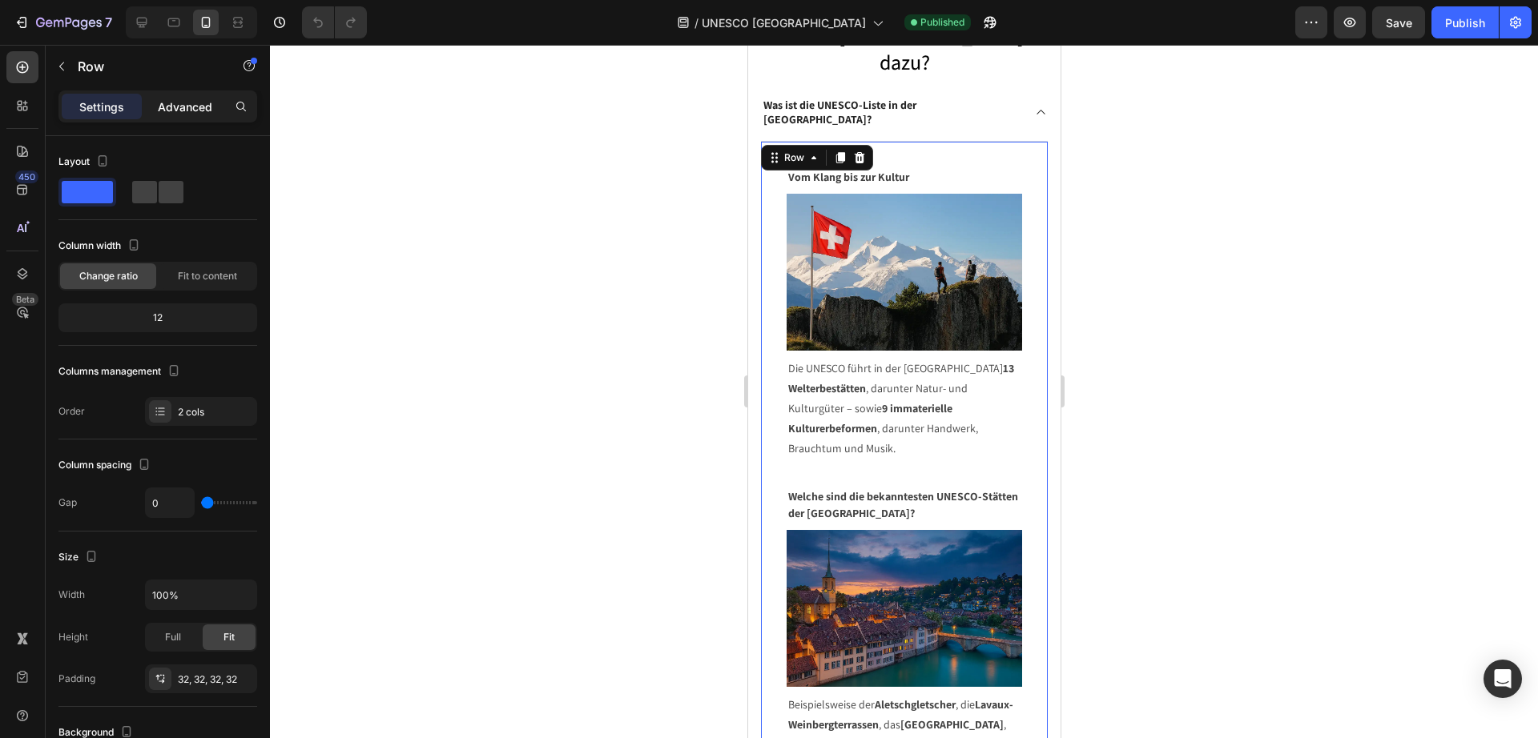
click at [179, 103] on p "Advanced" at bounding box center [185, 106] width 54 height 17
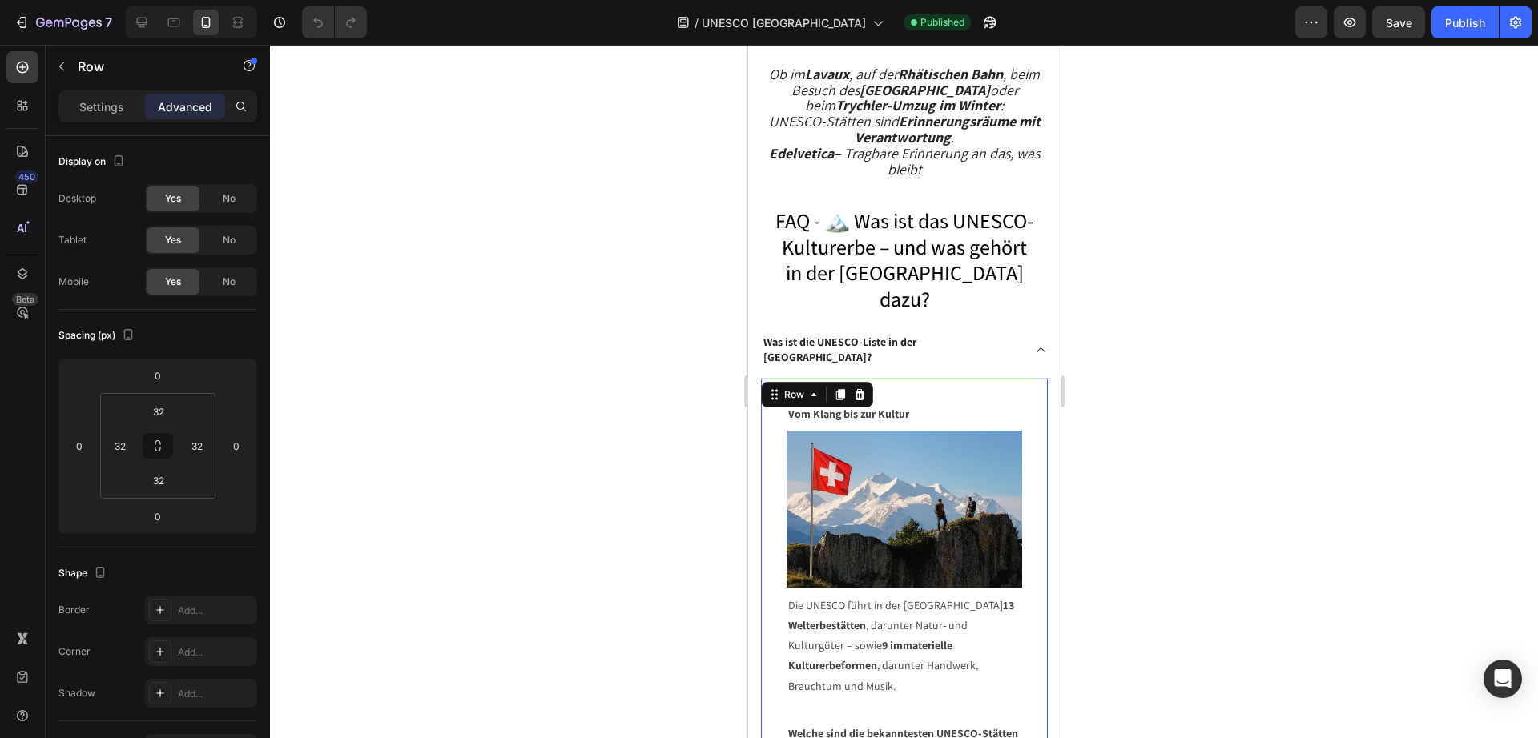
scroll to position [4866, 0]
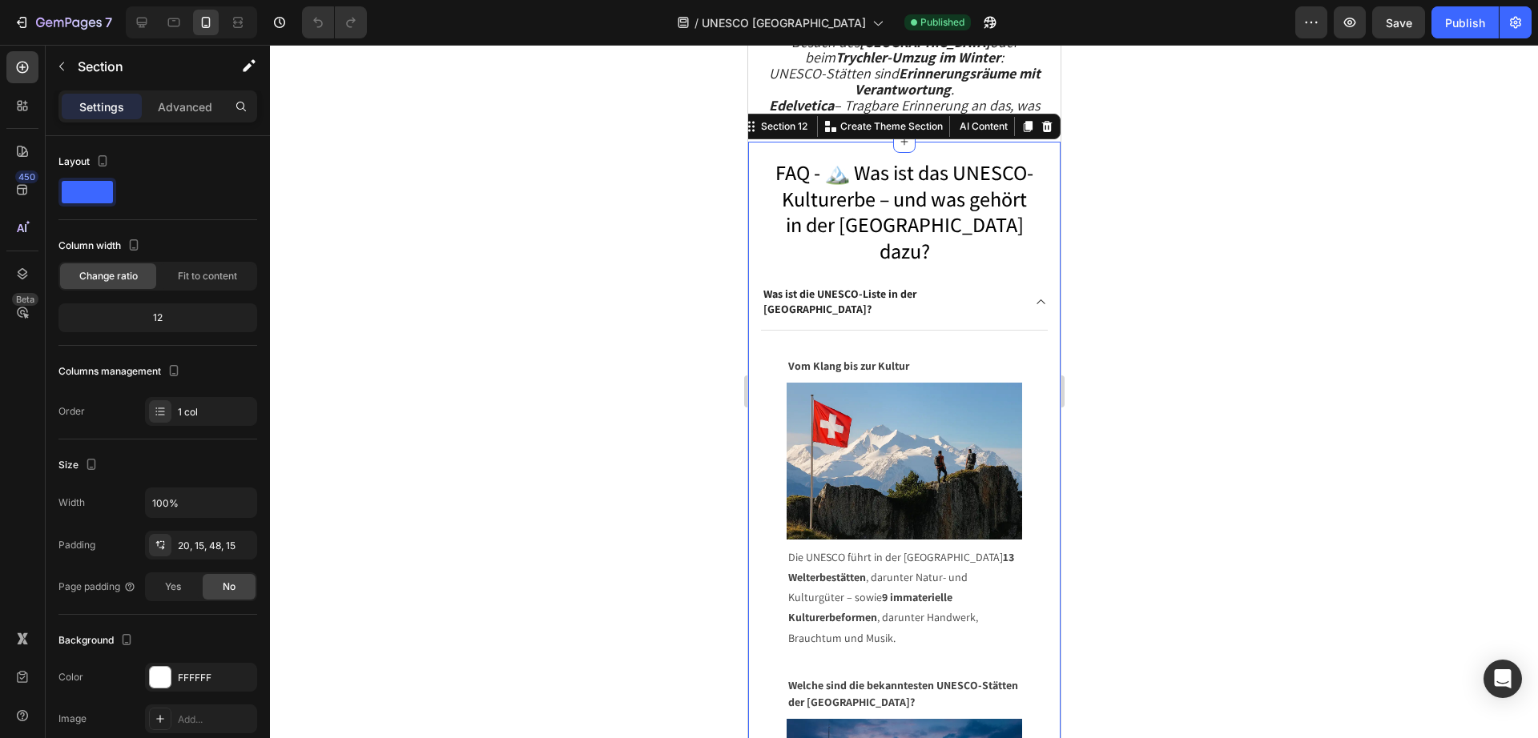
click at [195, 123] on div "Settings Advanced" at bounding box center [158, 113] width 224 height 46
click at [198, 111] on p "Advanced" at bounding box center [185, 106] width 54 height 17
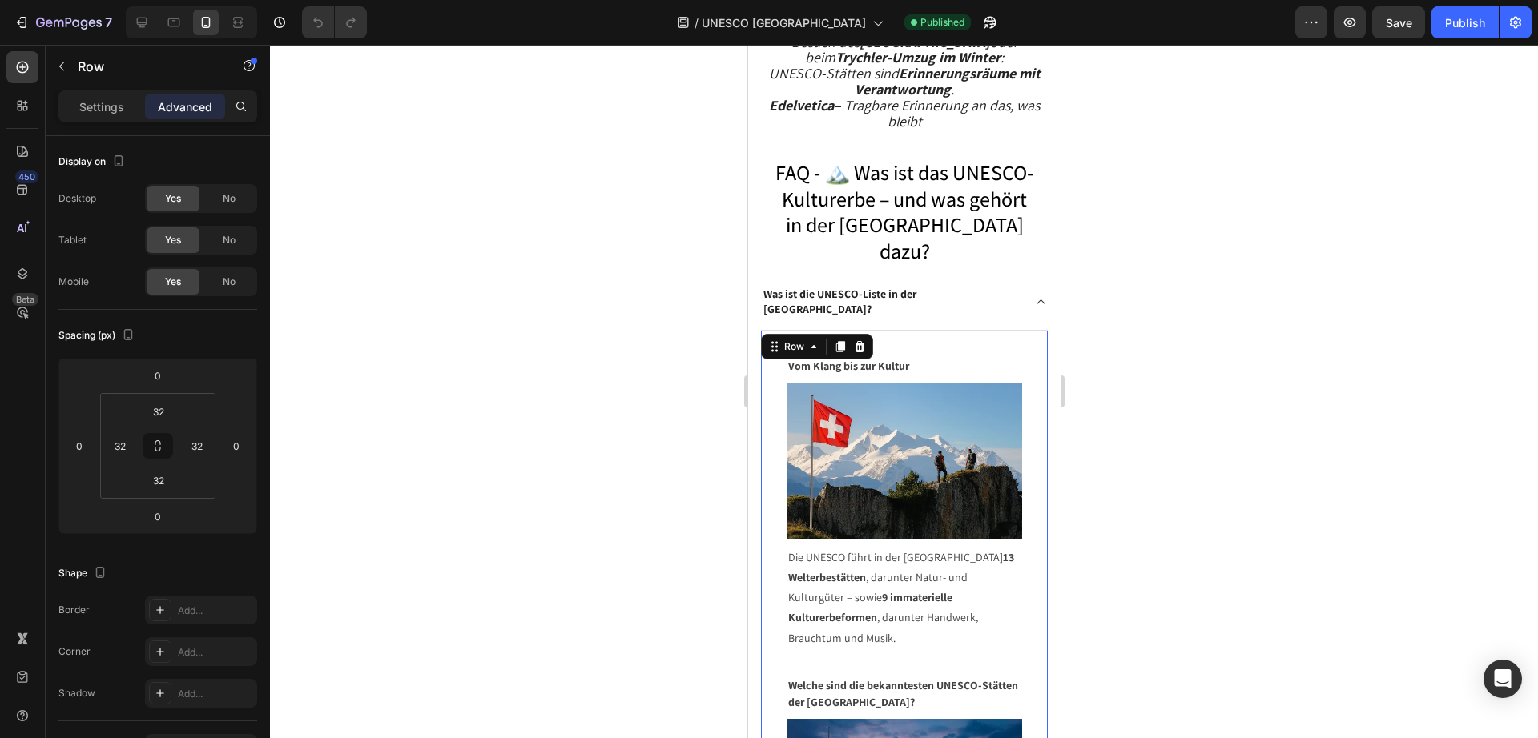
click at [772, 481] on div "Vom Klang bis zur Kultur Text block Image Die UNESCO führt in der [GEOGRAPHIC_D…" at bounding box center [903, 684] width 287 height 707
click at [123, 449] on input "32" at bounding box center [120, 446] width 24 height 24
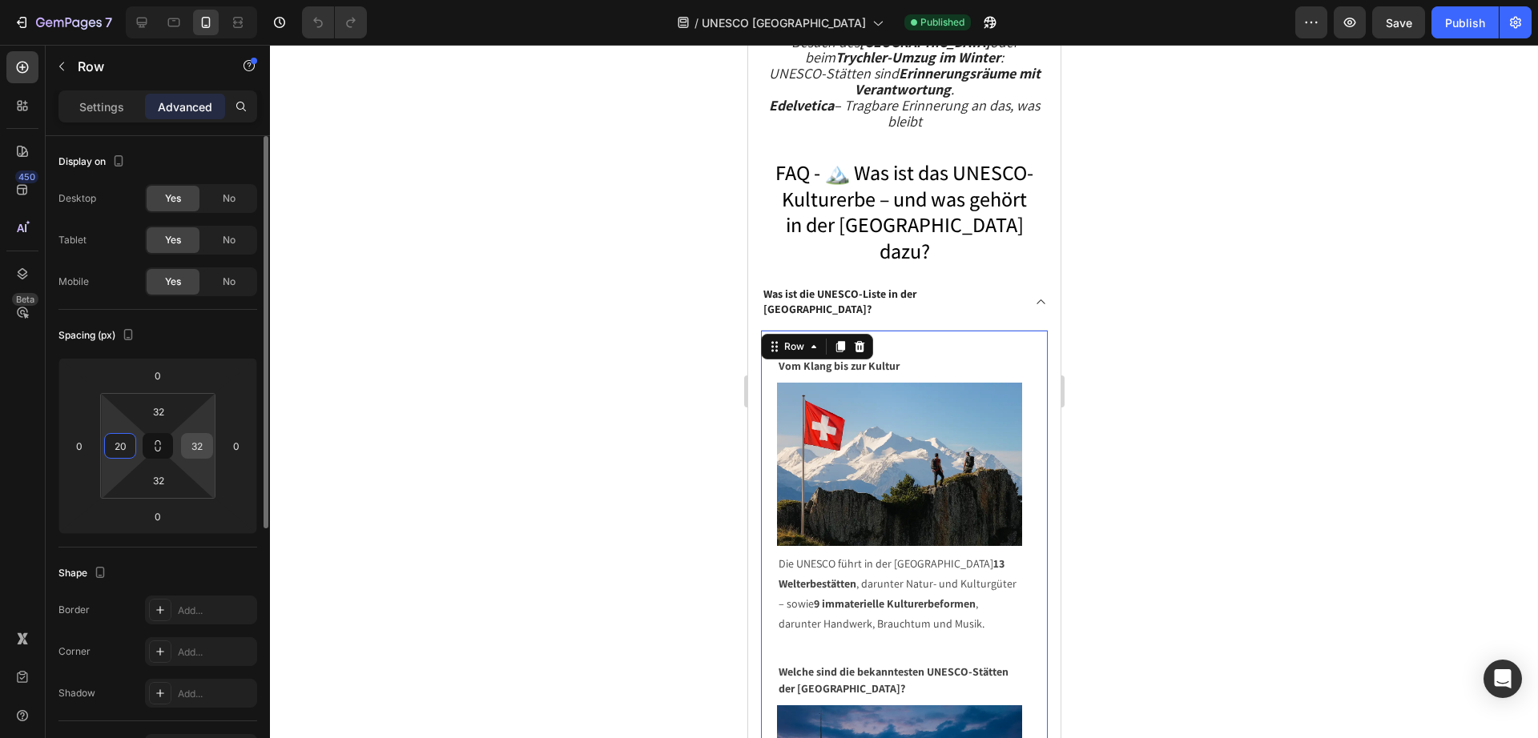
type input "20"
click at [199, 448] on input "32" at bounding box center [197, 446] width 24 height 24
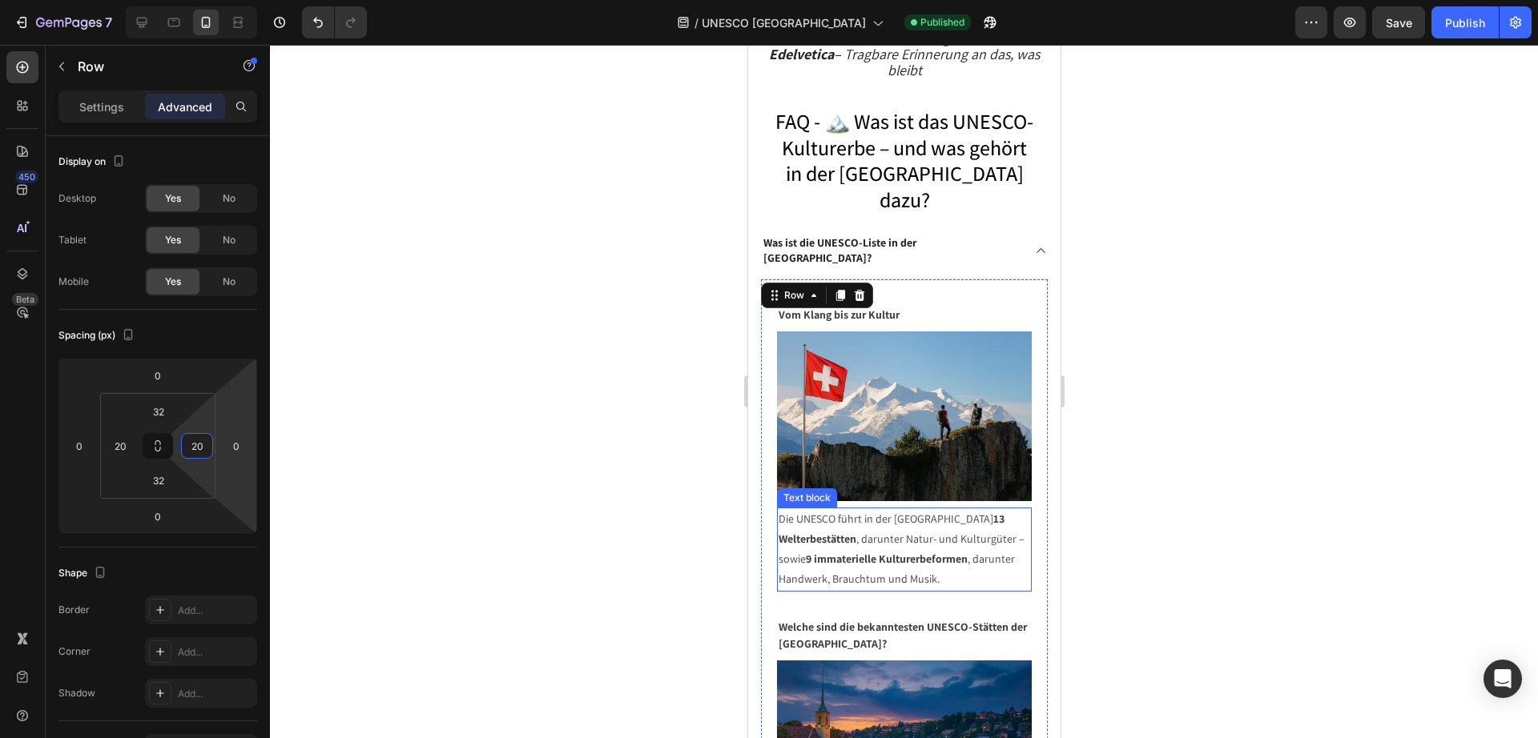
scroll to position [5066, 0]
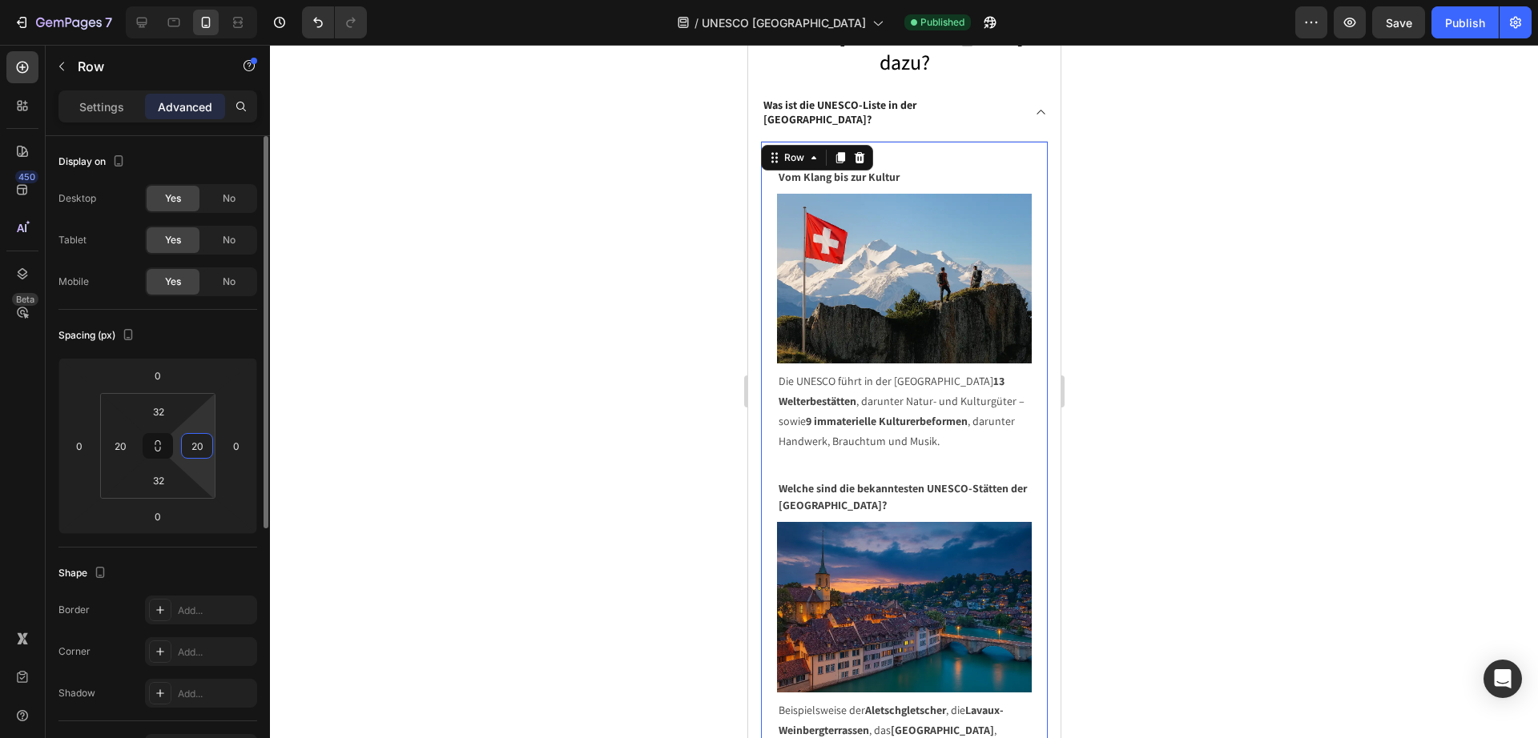
click at [198, 442] on input "20" at bounding box center [197, 446] width 24 height 24
click at [198, 450] on input "20" at bounding box center [197, 446] width 24 height 24
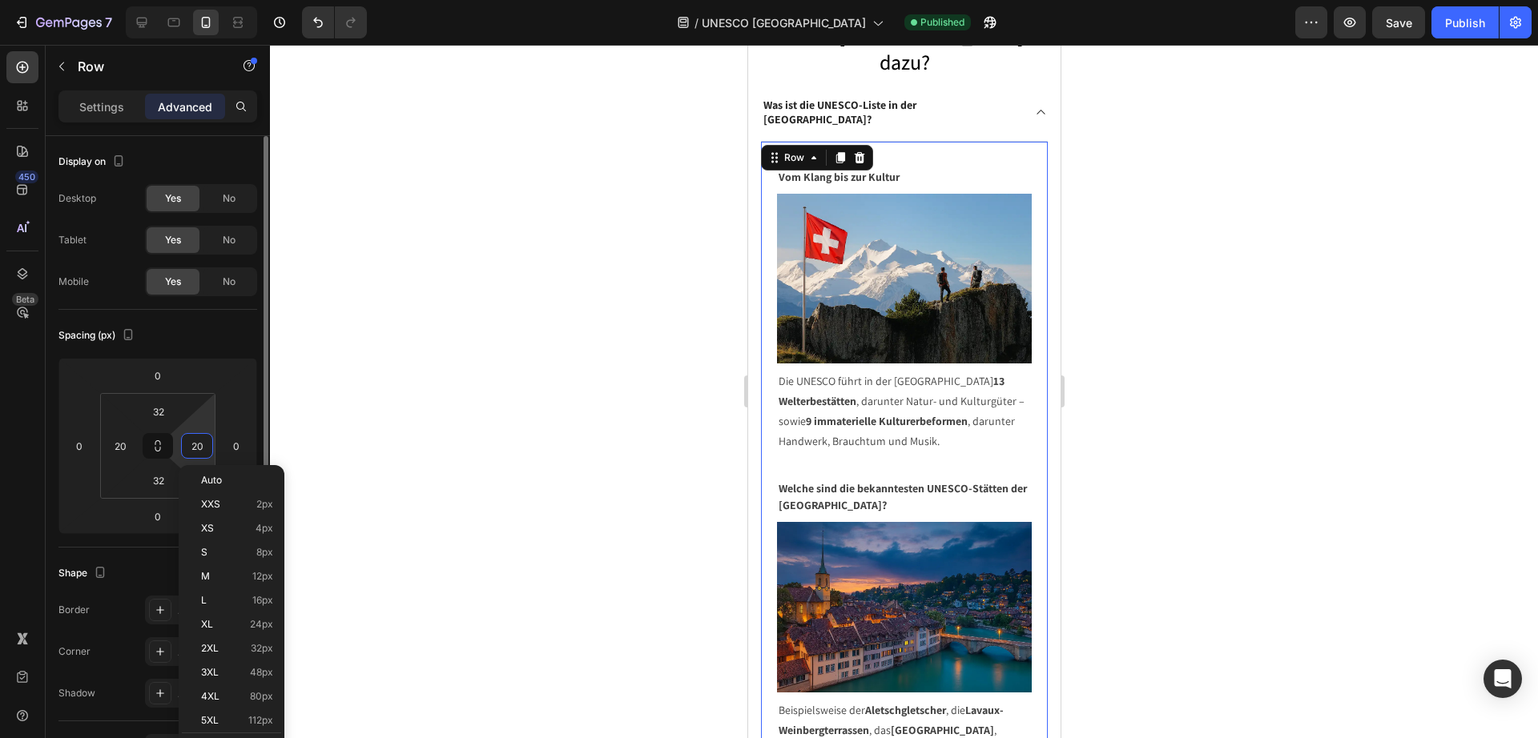
click at [198, 450] on input "20" at bounding box center [197, 446] width 24 height 24
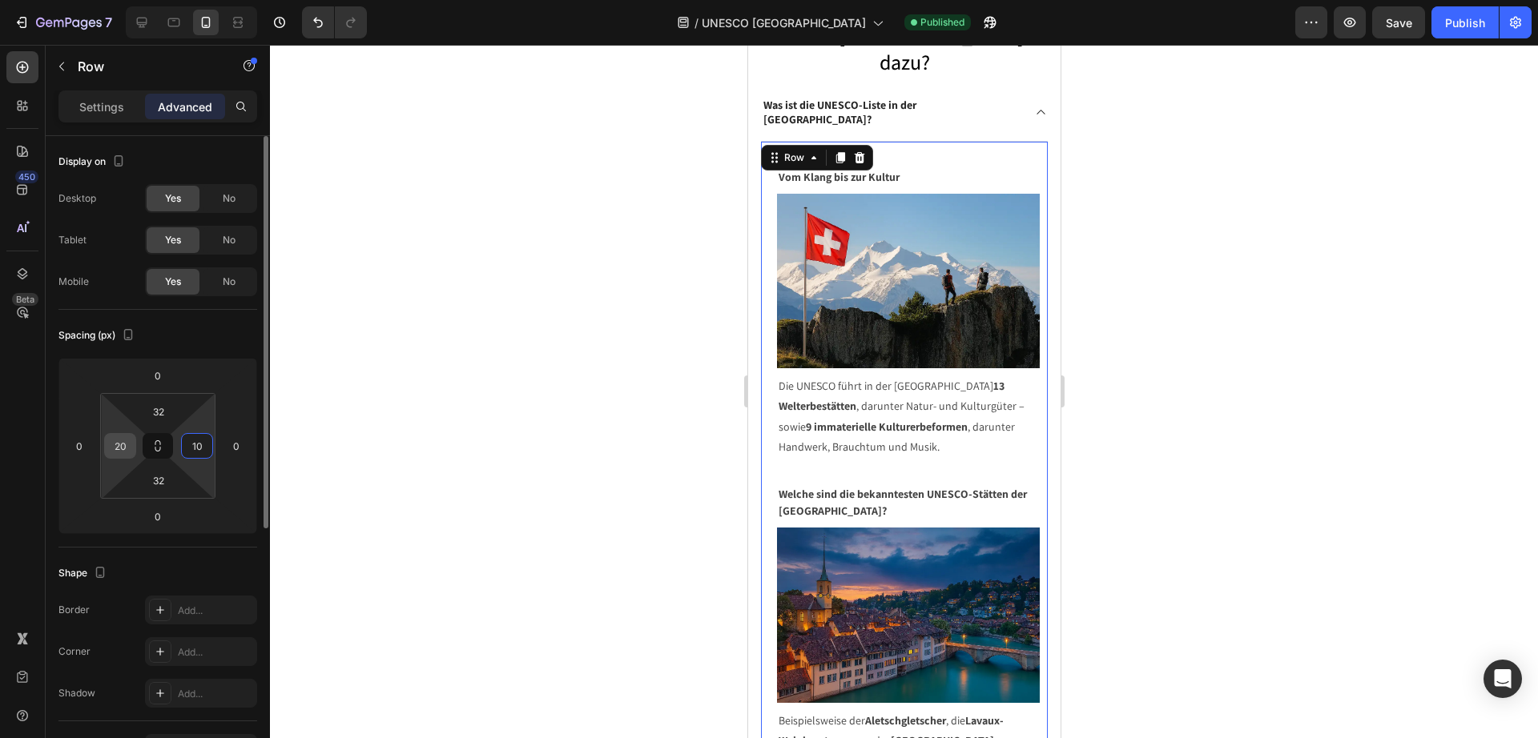
type input "10"
click at [111, 442] on input "20" at bounding box center [120, 446] width 24 height 24
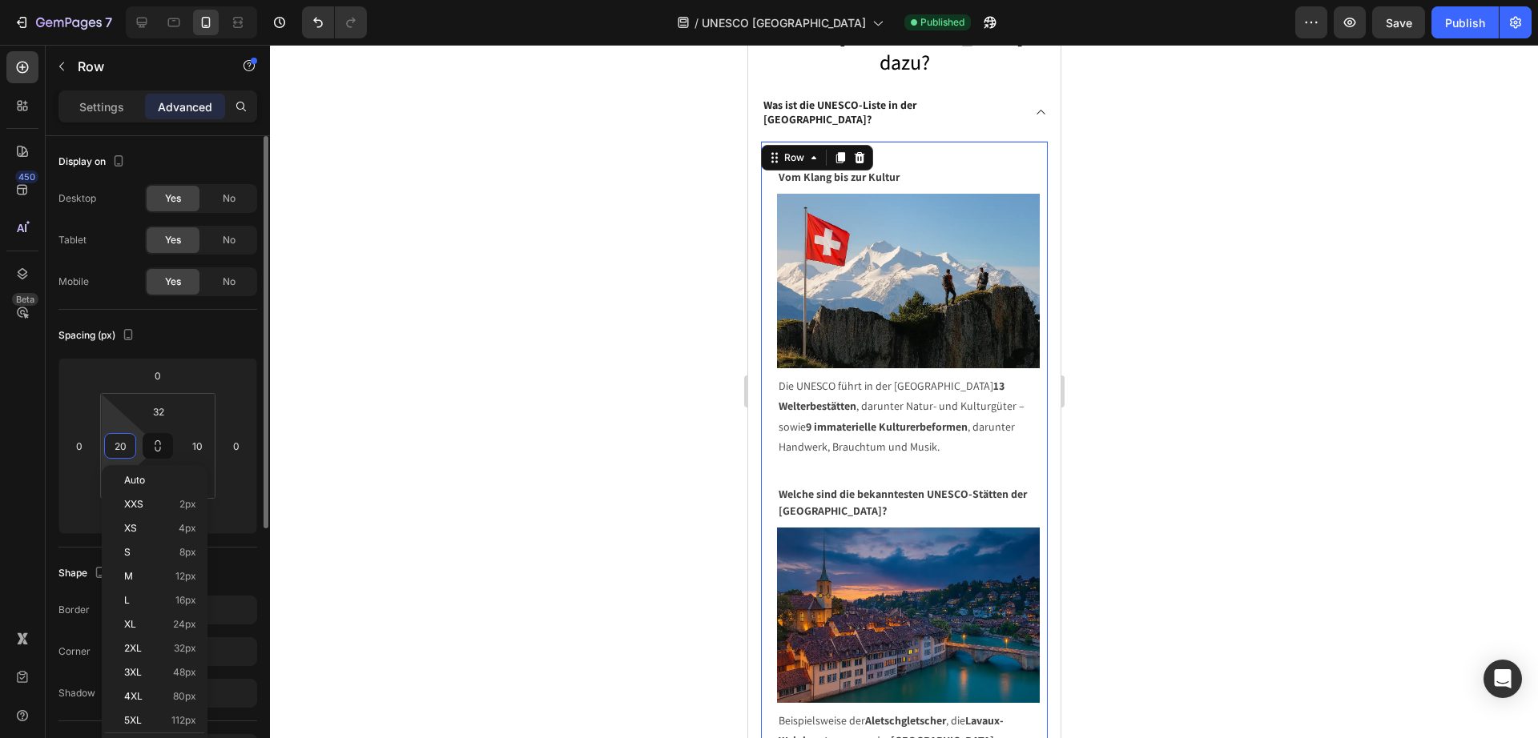
click at [111, 442] on input "20" at bounding box center [120, 446] width 24 height 24
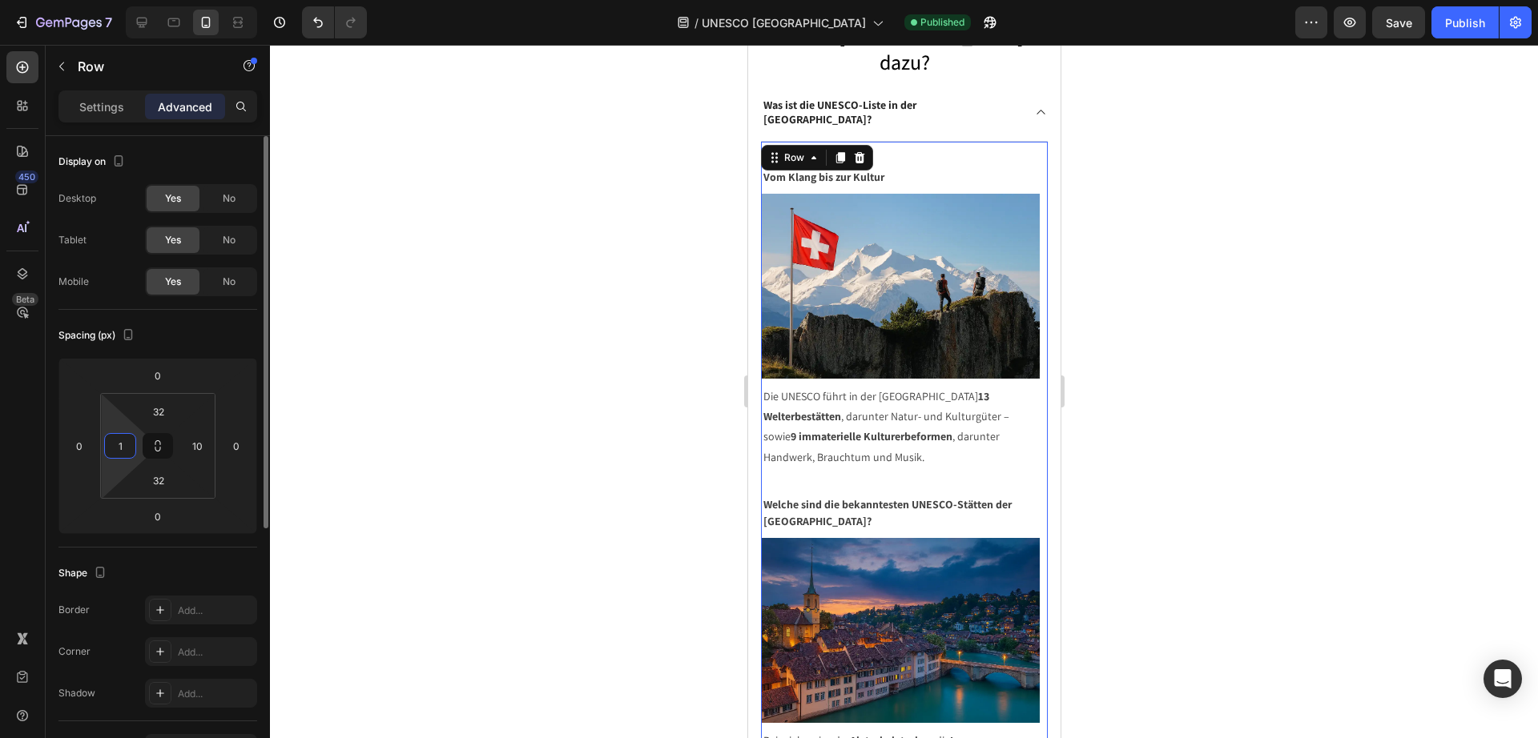
type input "10"
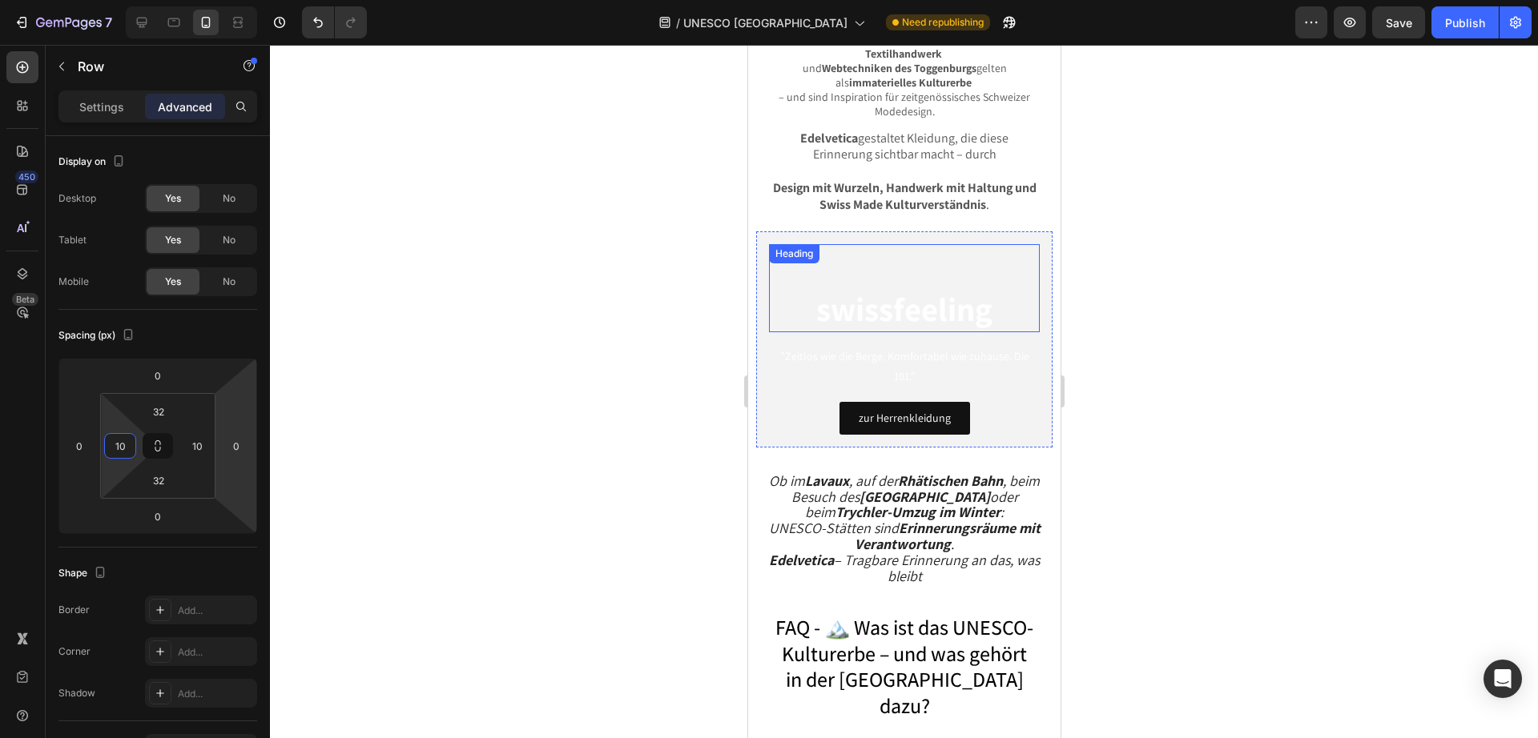
scroll to position [4365, 0]
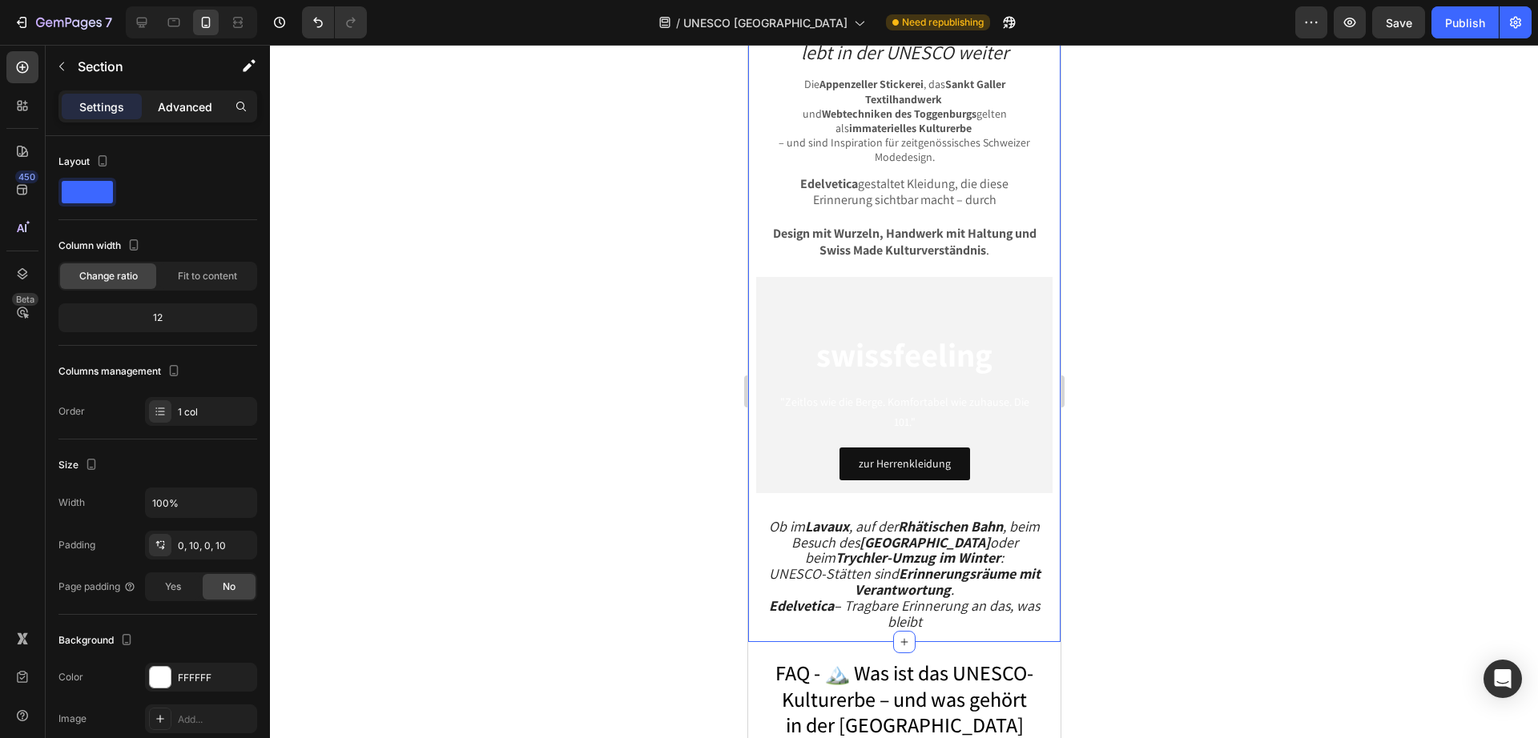
click at [183, 94] on div "Advanced" at bounding box center [185, 107] width 80 height 26
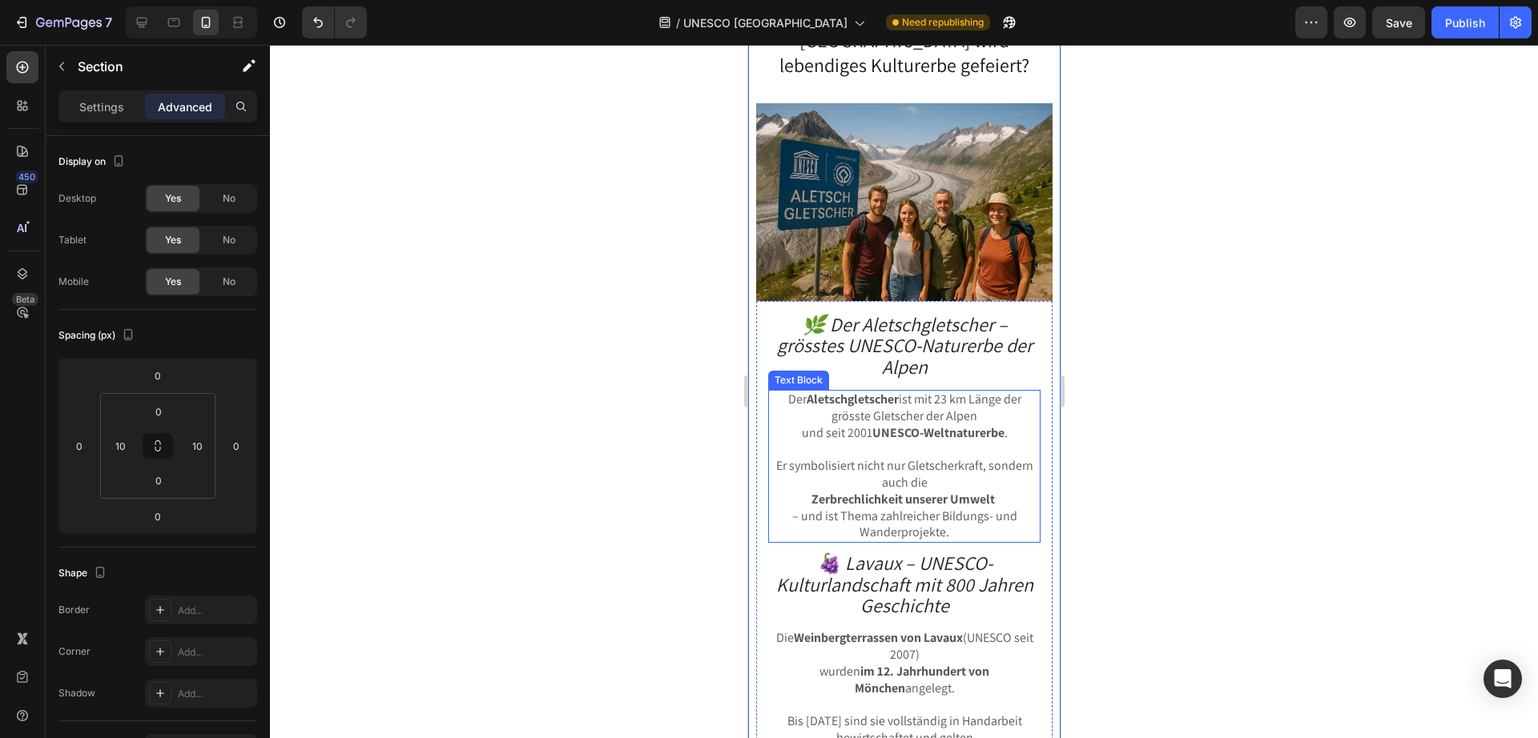
scroll to position [3765, 0]
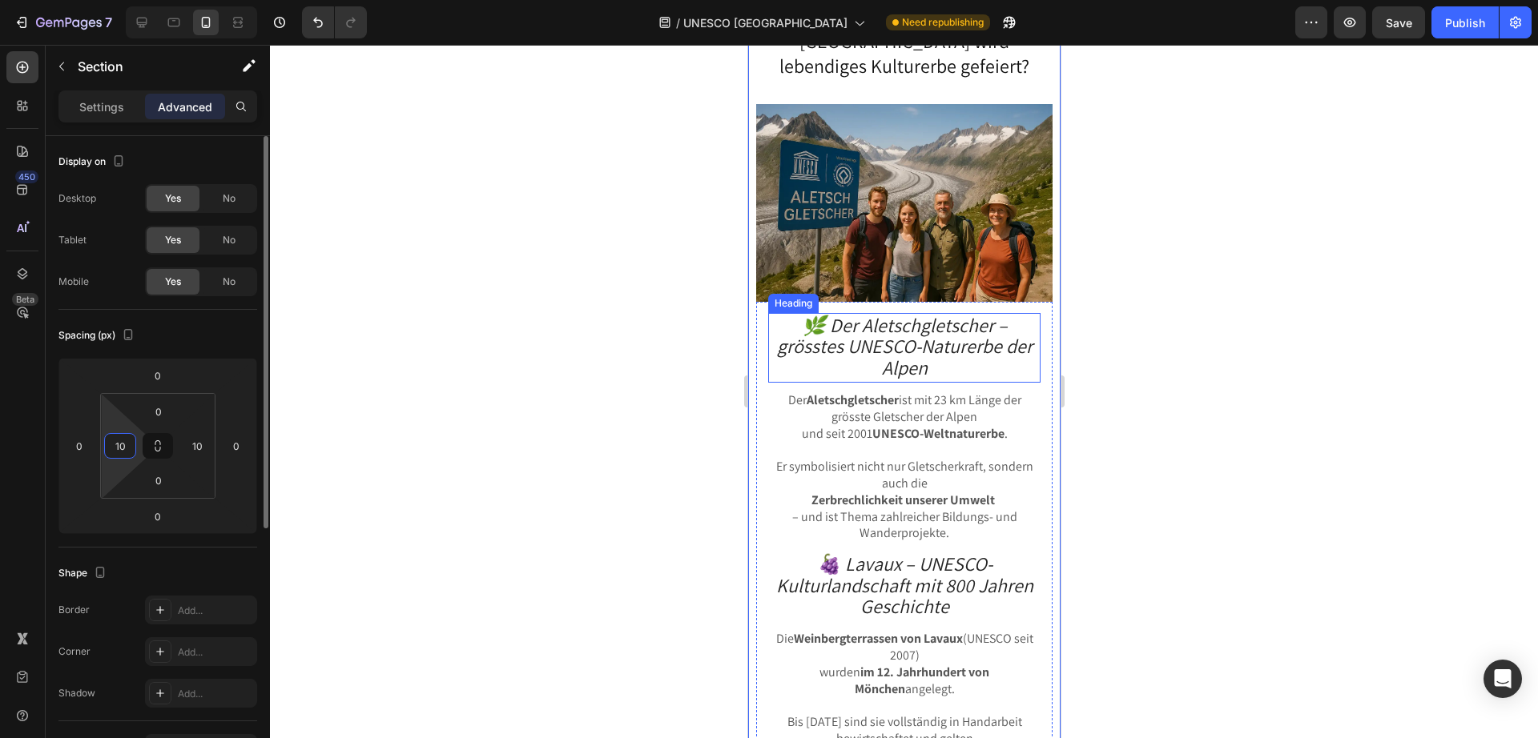
click at [121, 443] on input "10" at bounding box center [120, 446] width 24 height 24
type input "0"
click at [201, 444] on input "10" at bounding box center [197, 446] width 24 height 24
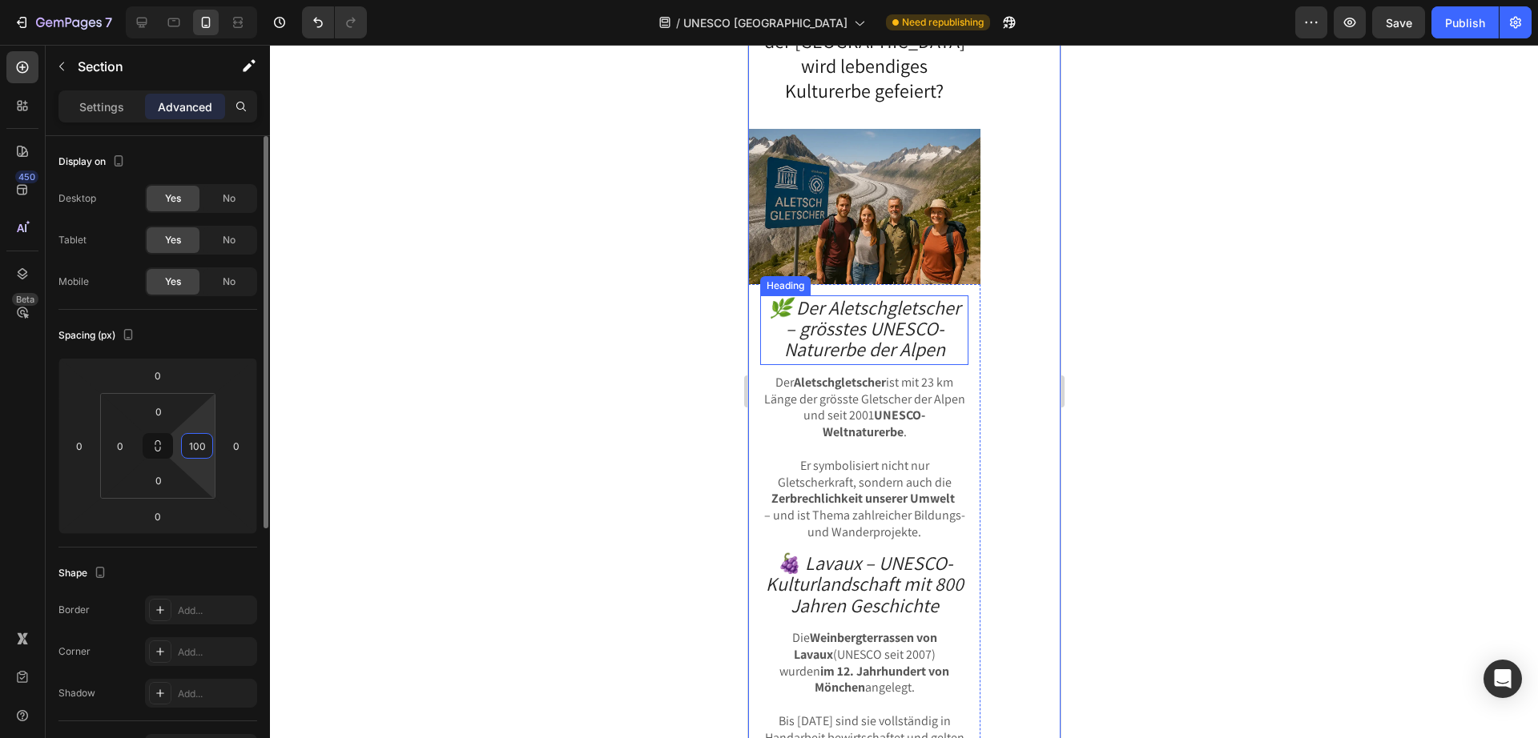
click at [203, 447] on input "100" at bounding box center [197, 446] width 24 height 24
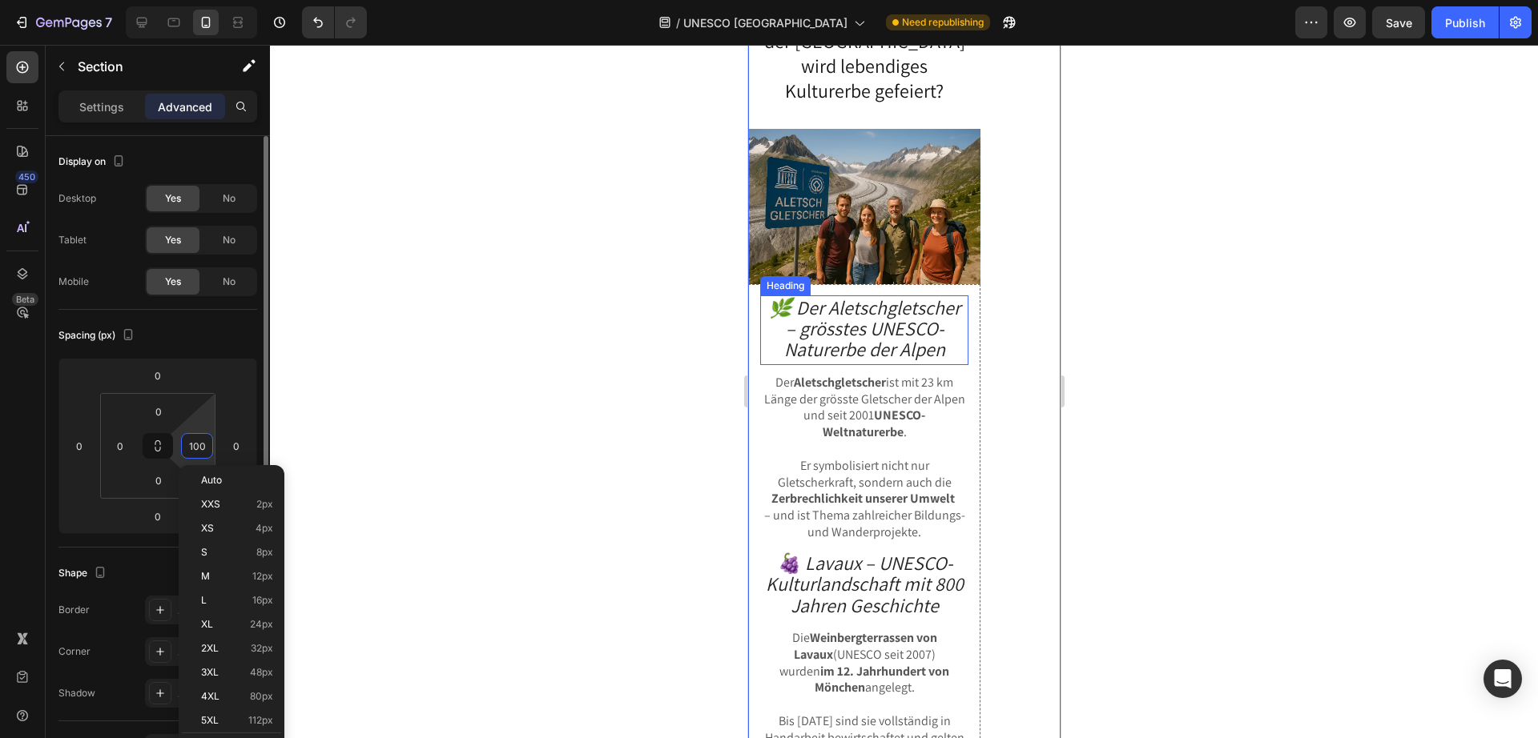
click at [203, 448] on input "100" at bounding box center [197, 446] width 24 height 24
type input "0"
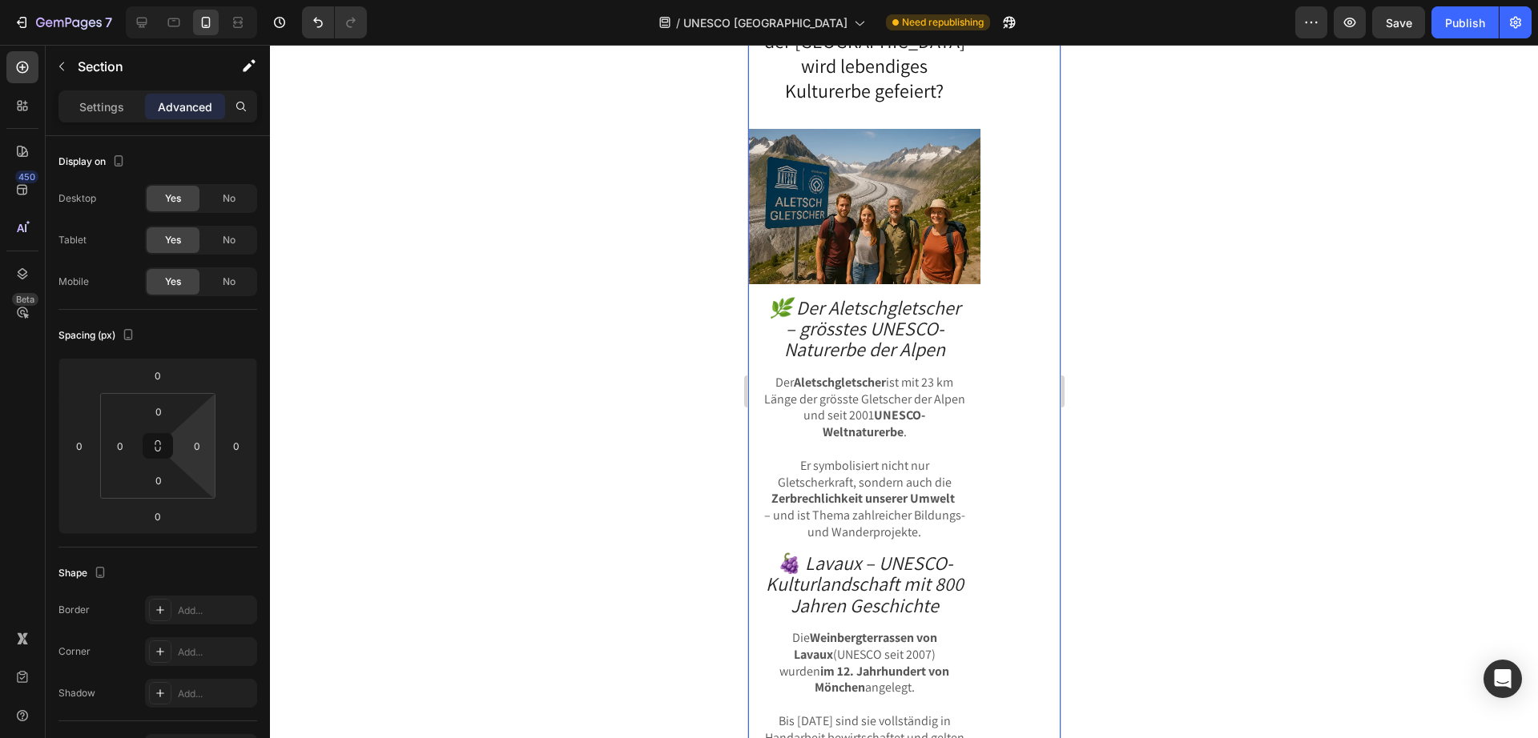
click at [1164, 396] on div at bounding box center [904, 391] width 1268 height 693
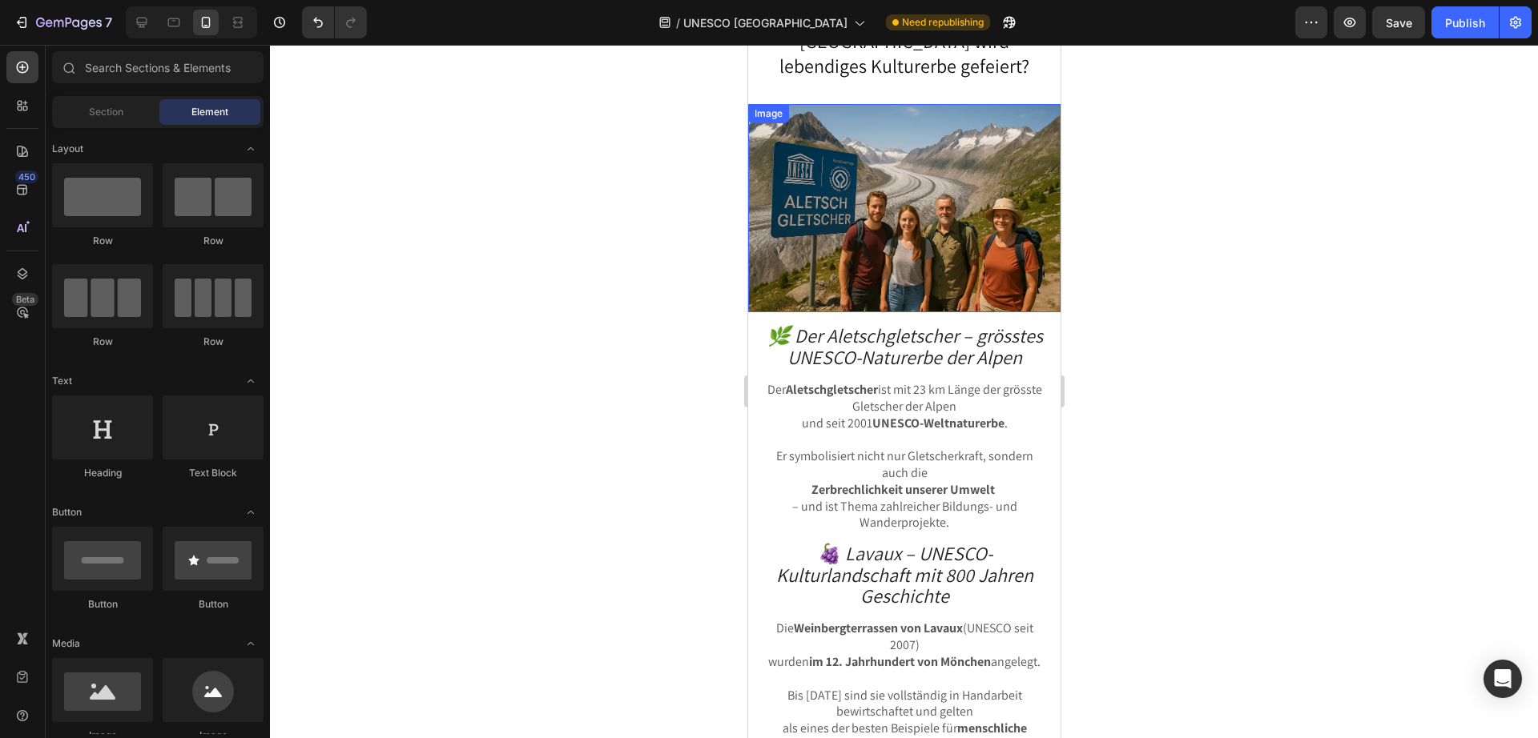
click at [856, 216] on img at bounding box center [903, 208] width 312 height 208
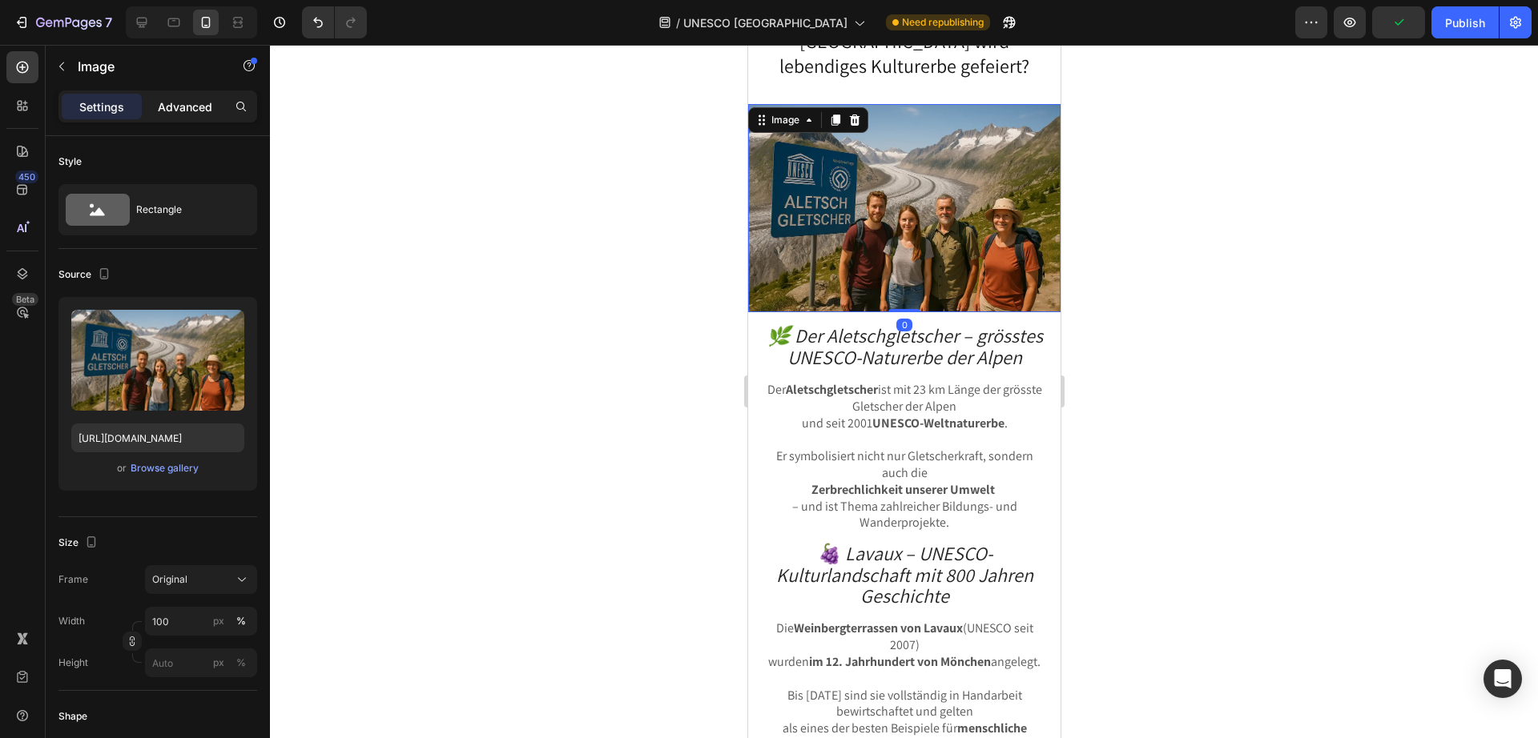
click at [187, 111] on p "Advanced" at bounding box center [185, 106] width 54 height 17
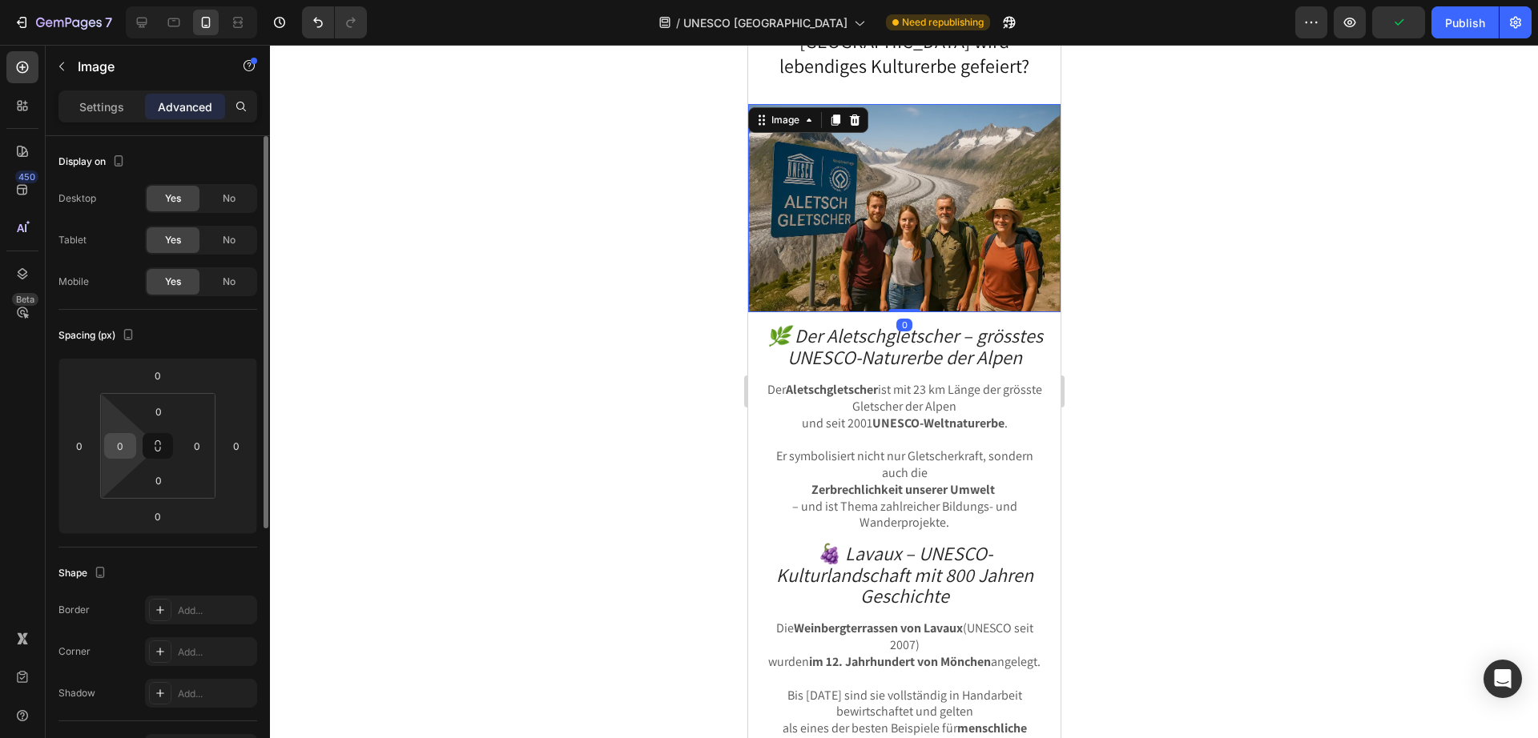
click at [134, 444] on div "0" at bounding box center [120, 446] width 32 height 26
click at [127, 440] on input "0" at bounding box center [120, 446] width 24 height 24
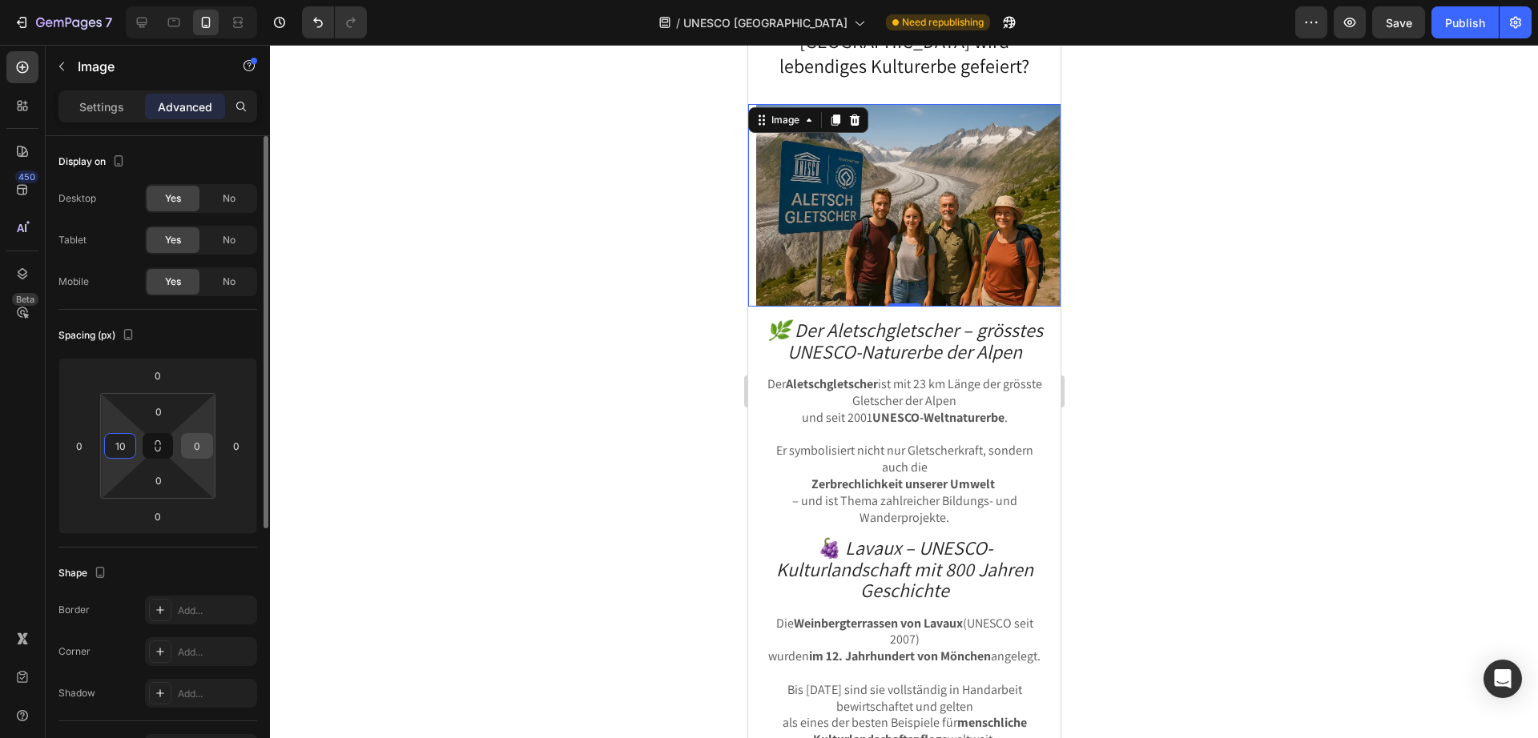
type input "10"
click at [196, 445] on input "0" at bounding box center [197, 446] width 24 height 24
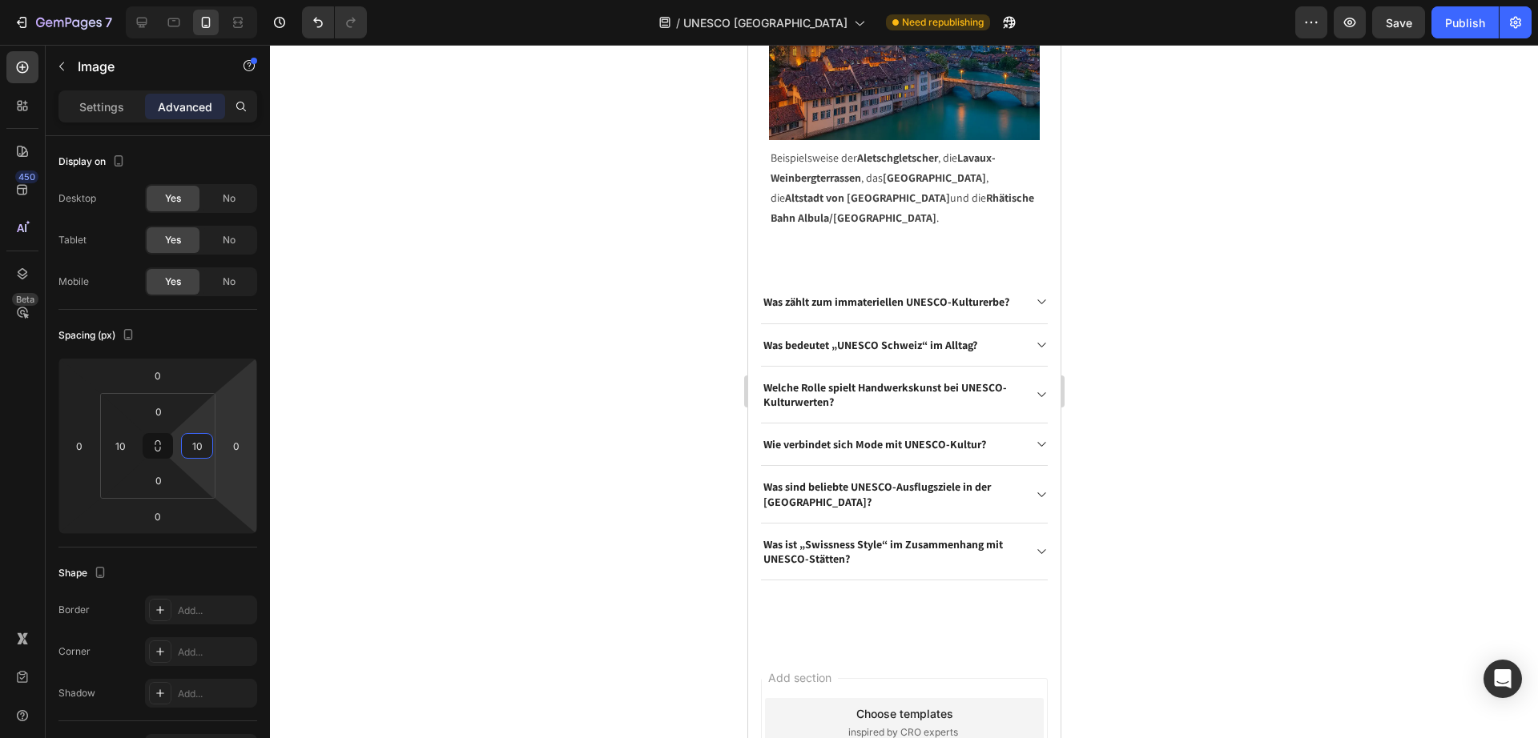
scroll to position [5867, 0]
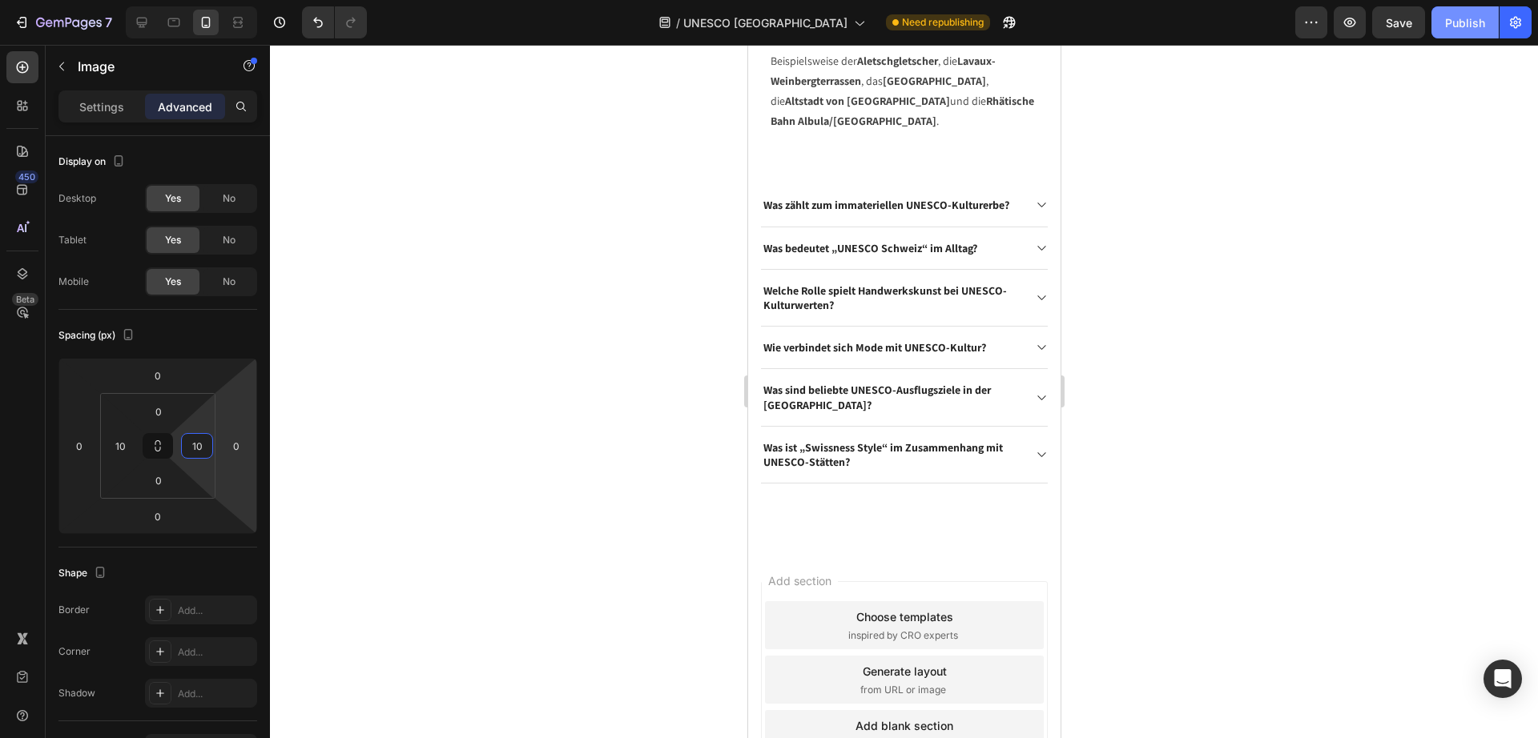
type input "10"
click at [1469, 27] on div "Publish" at bounding box center [1465, 22] width 40 height 17
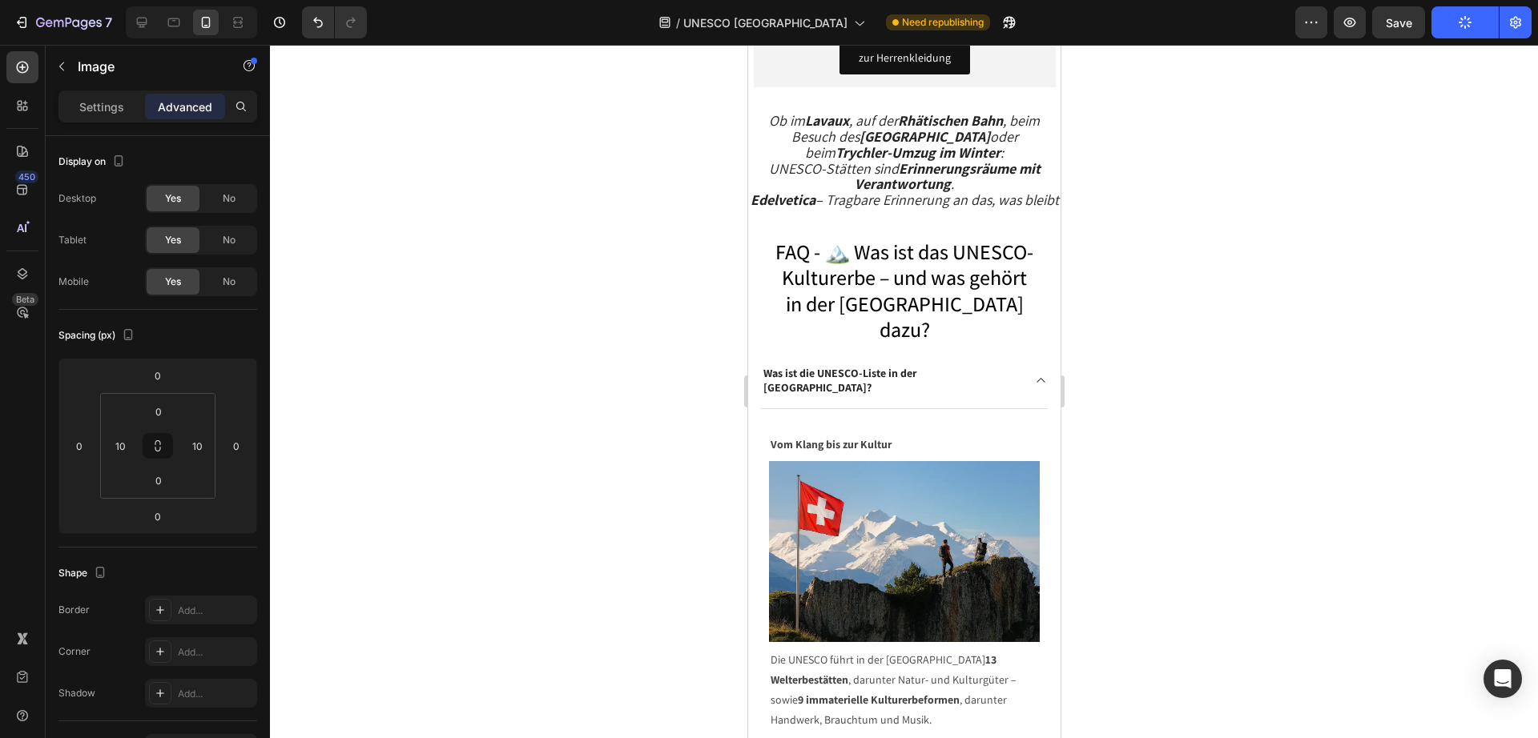
scroll to position [4665, 0]
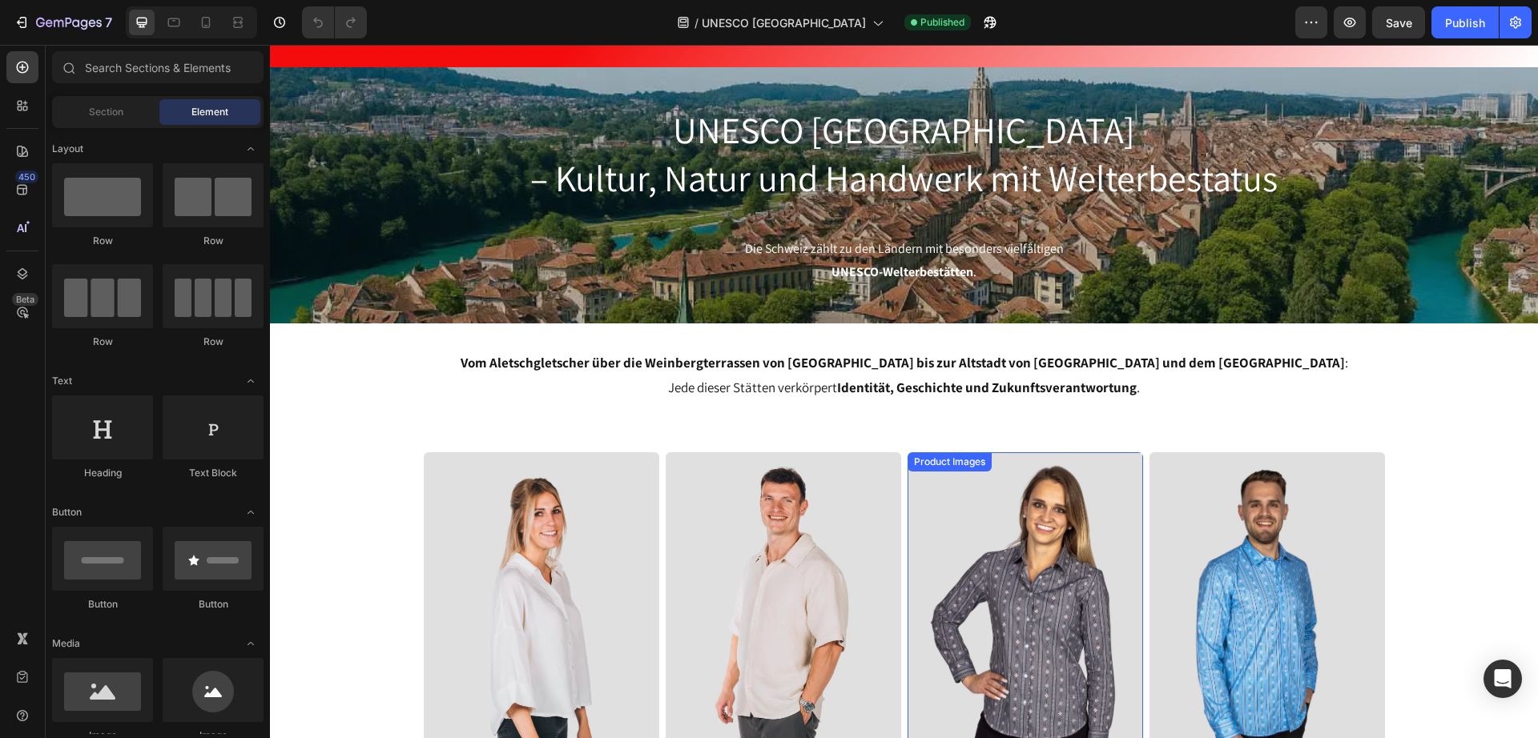
scroll to position [300, 0]
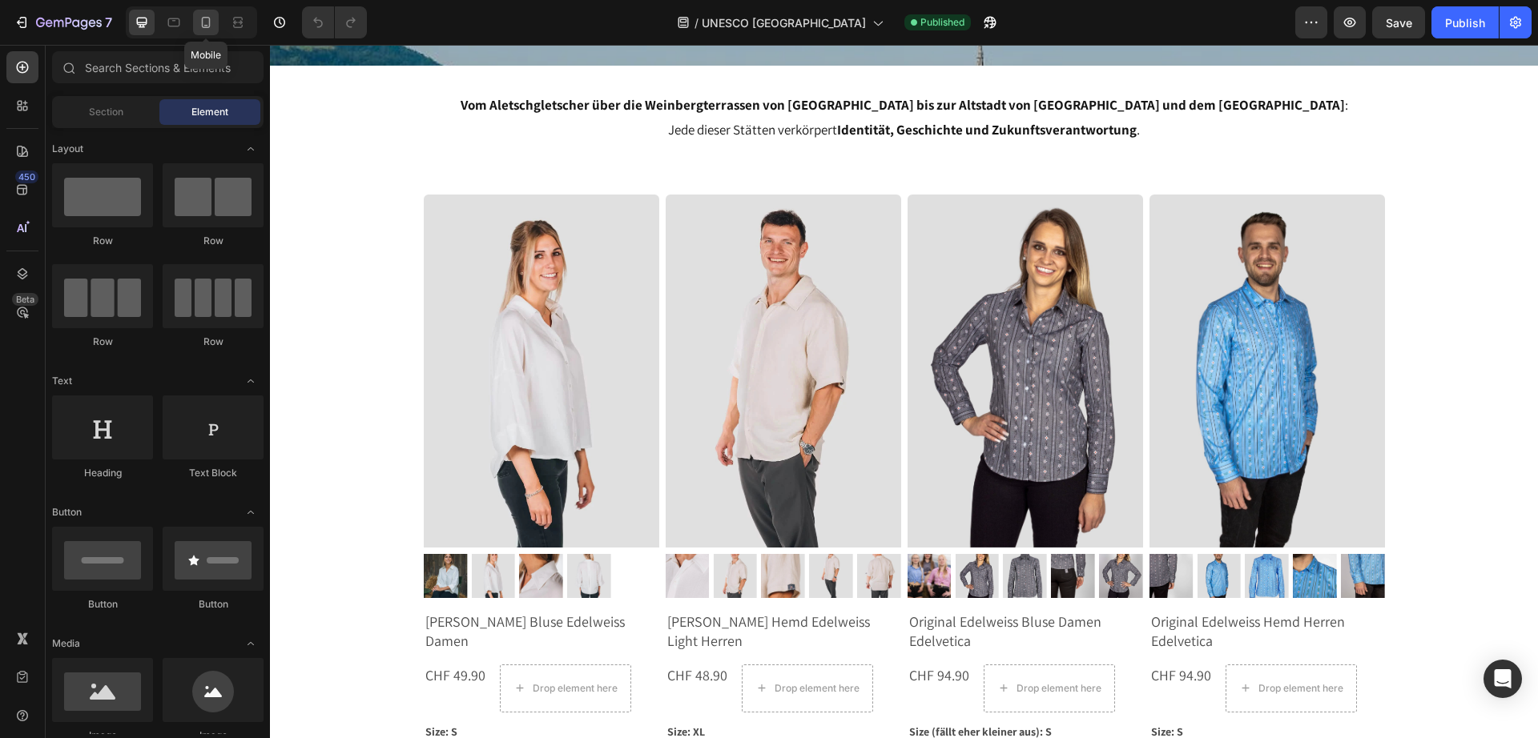
click at [201, 24] on icon at bounding box center [206, 22] width 16 height 16
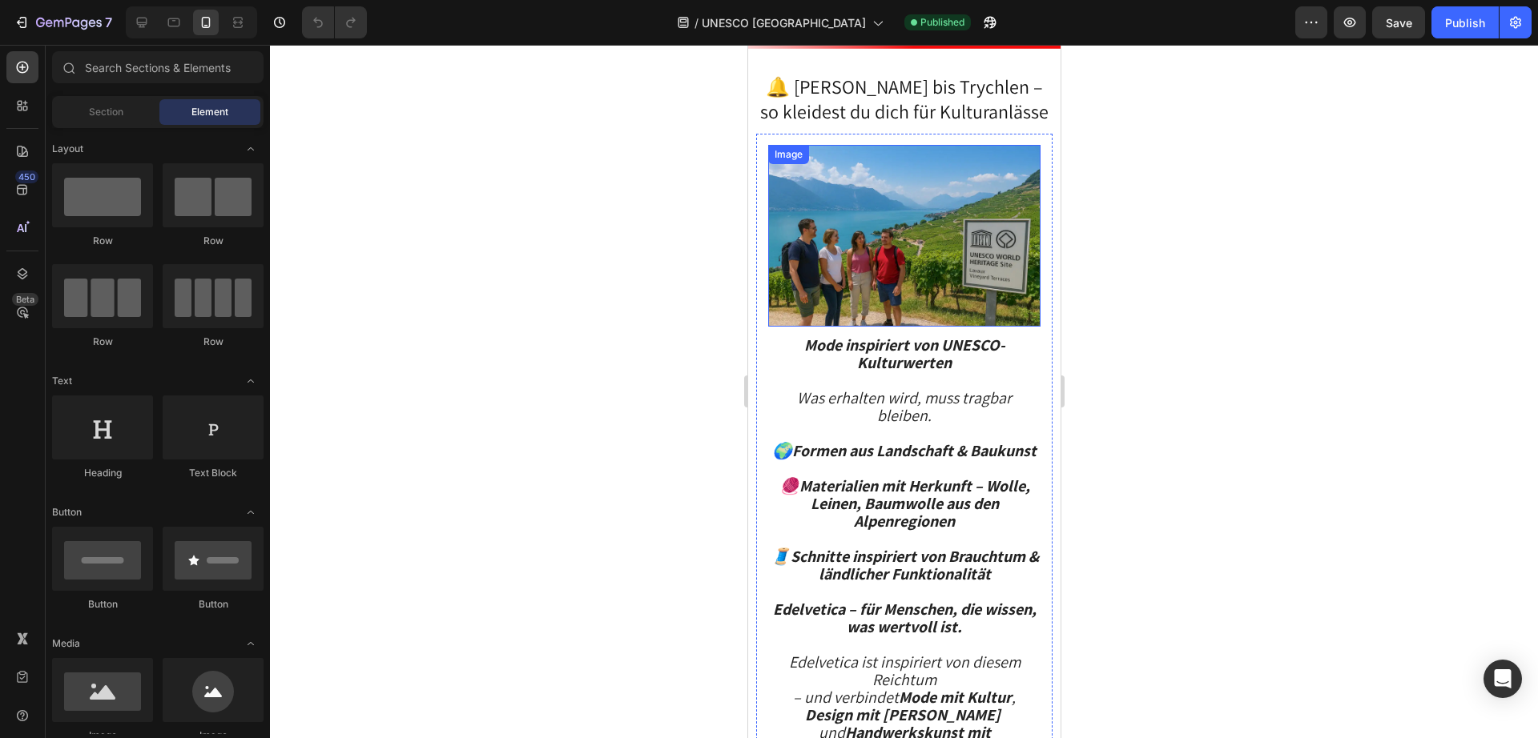
scroll to position [15415, 0]
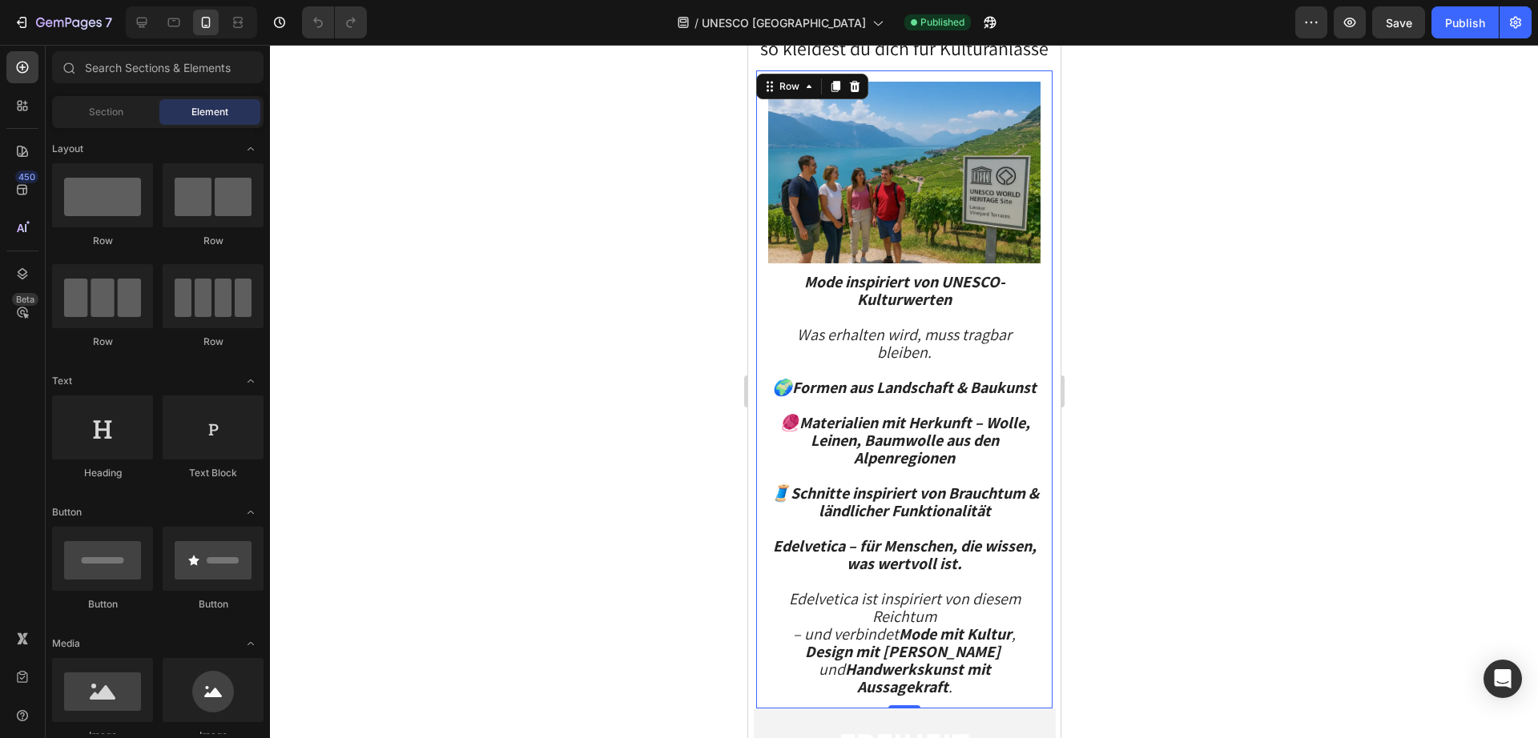
click at [762, 208] on div "Image Mode inspiriert von UNESCO-Kulturwerten Was erhalten wird, muss tragbar b…" at bounding box center [903, 389] width 296 height 638
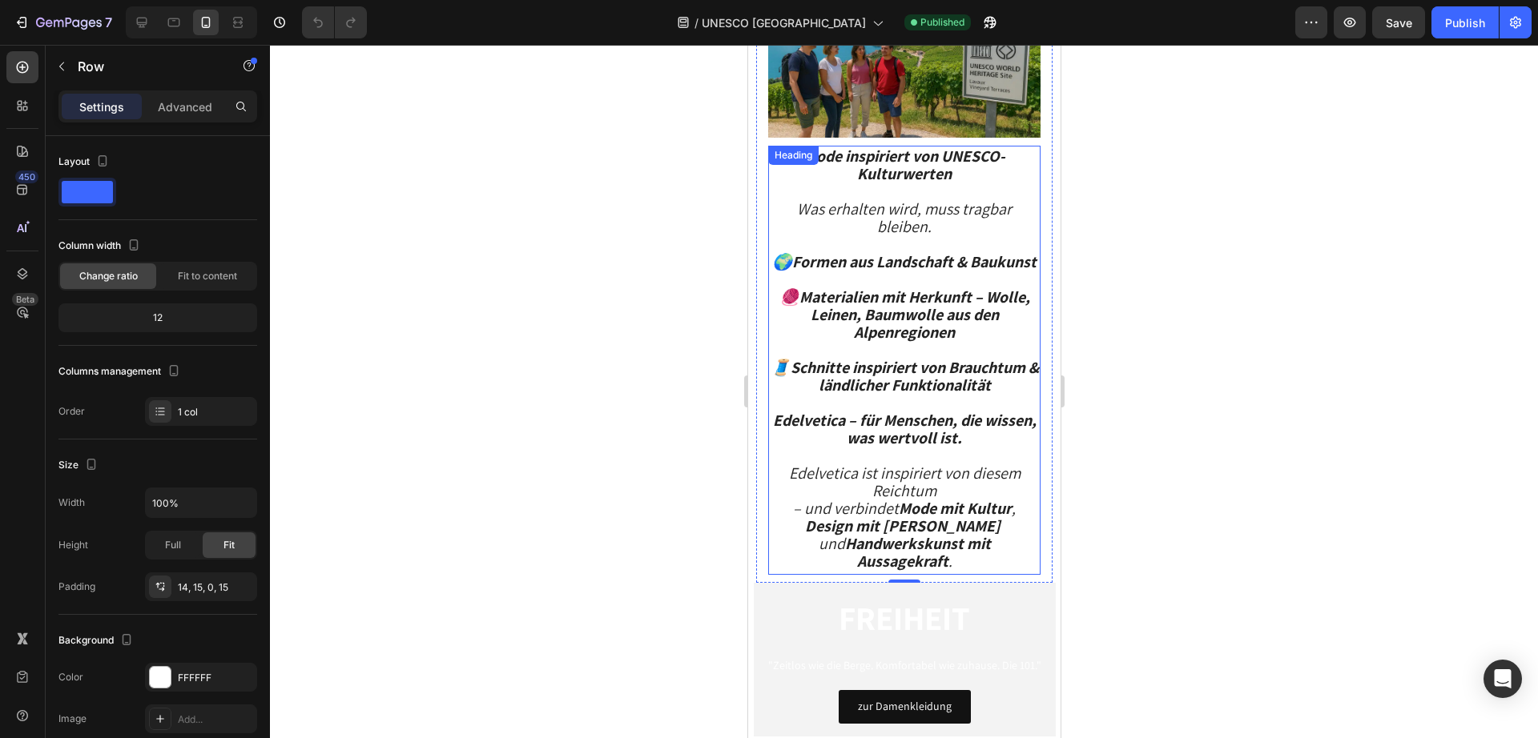
scroll to position [15515, 0]
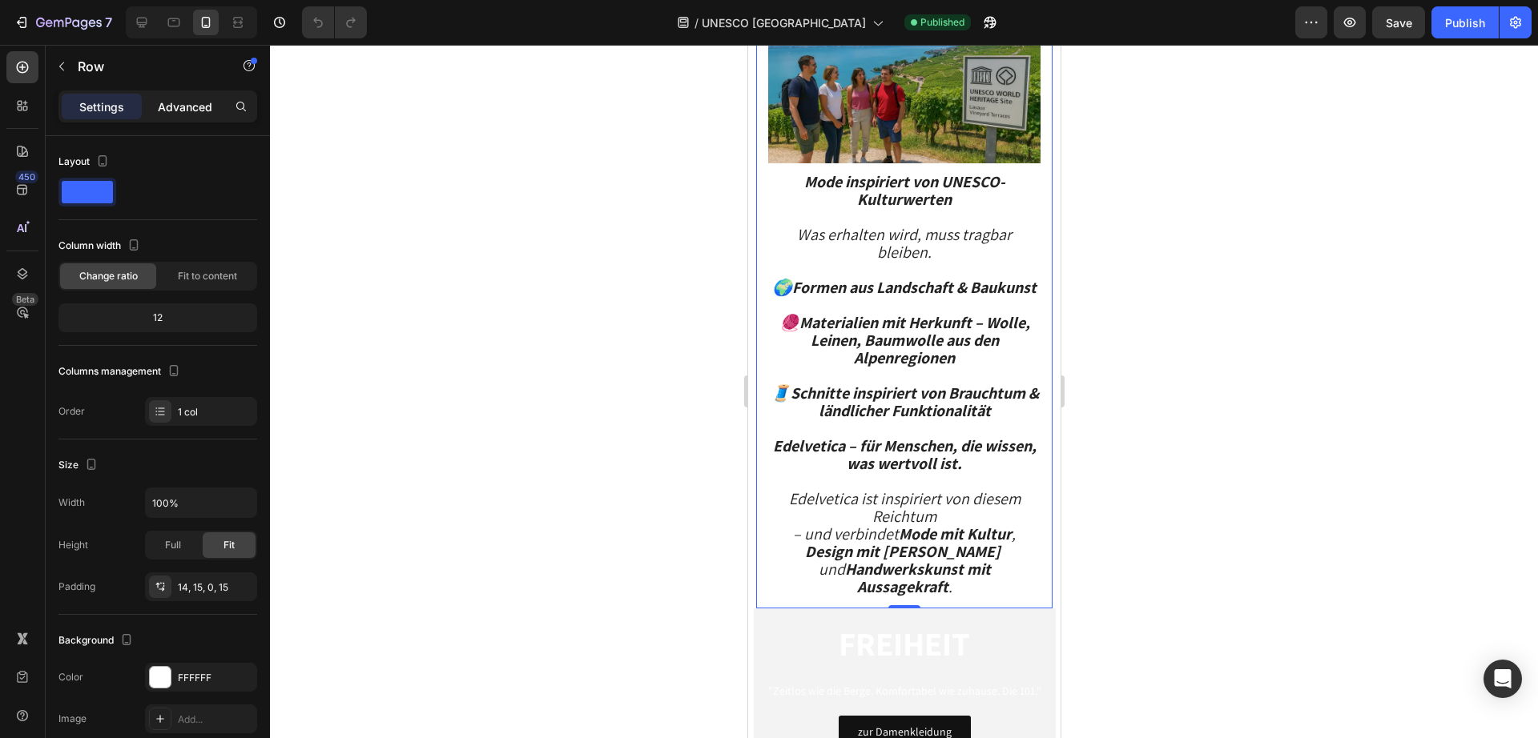
click at [193, 104] on p "Advanced" at bounding box center [185, 106] width 54 height 17
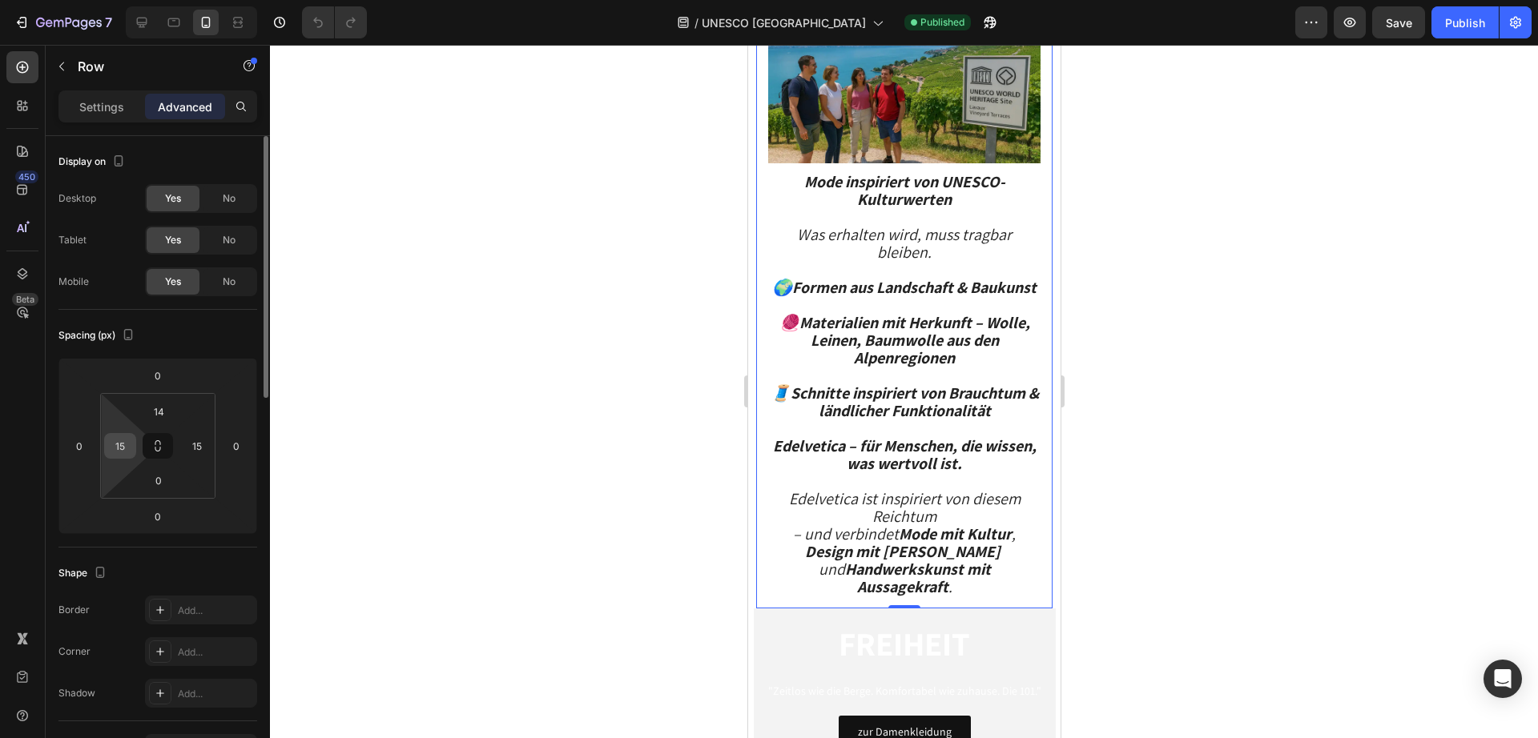
click at [135, 444] on div "15" at bounding box center [120, 446] width 32 height 26
click at [126, 447] on input "15" at bounding box center [120, 446] width 24 height 24
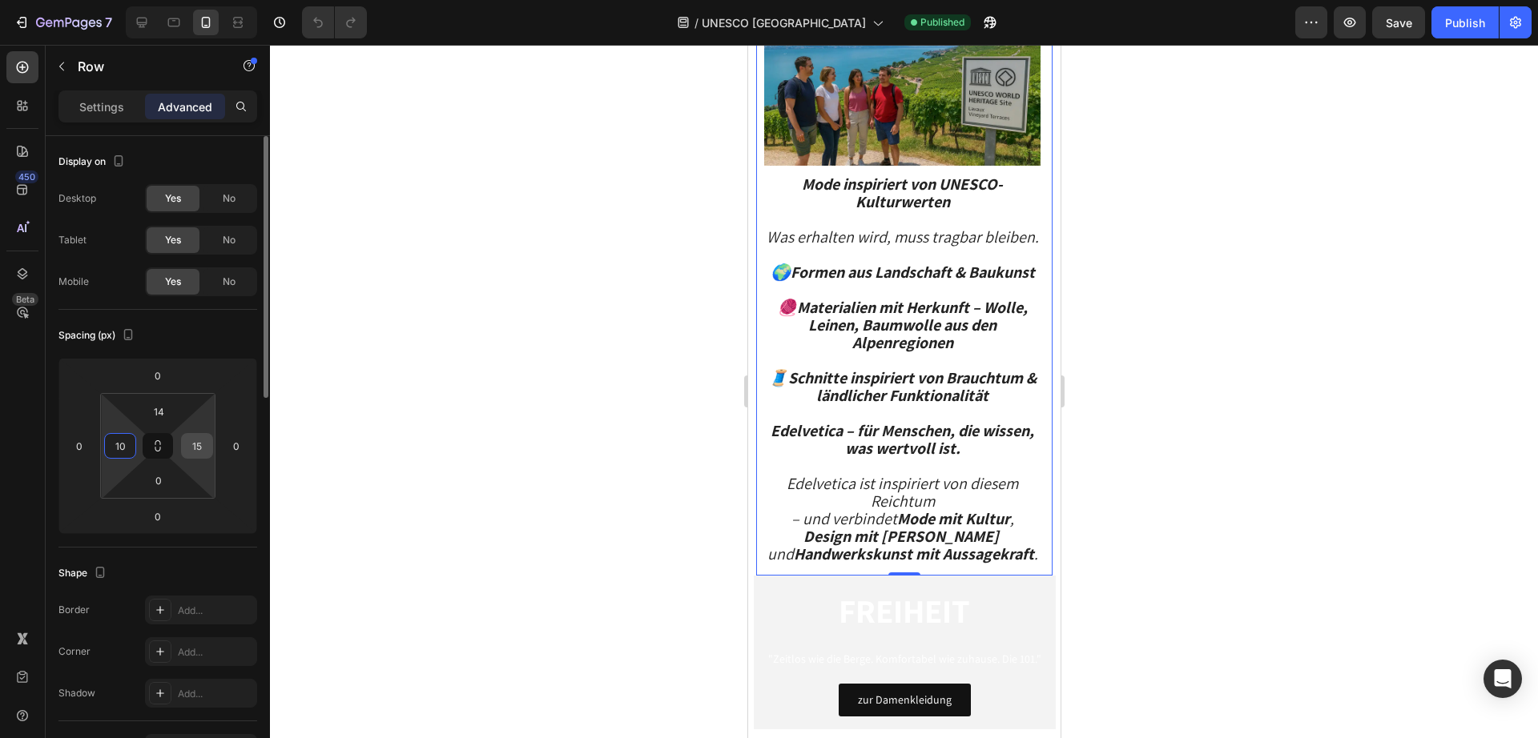
type input "10"
click at [195, 449] on input "15" at bounding box center [197, 446] width 24 height 24
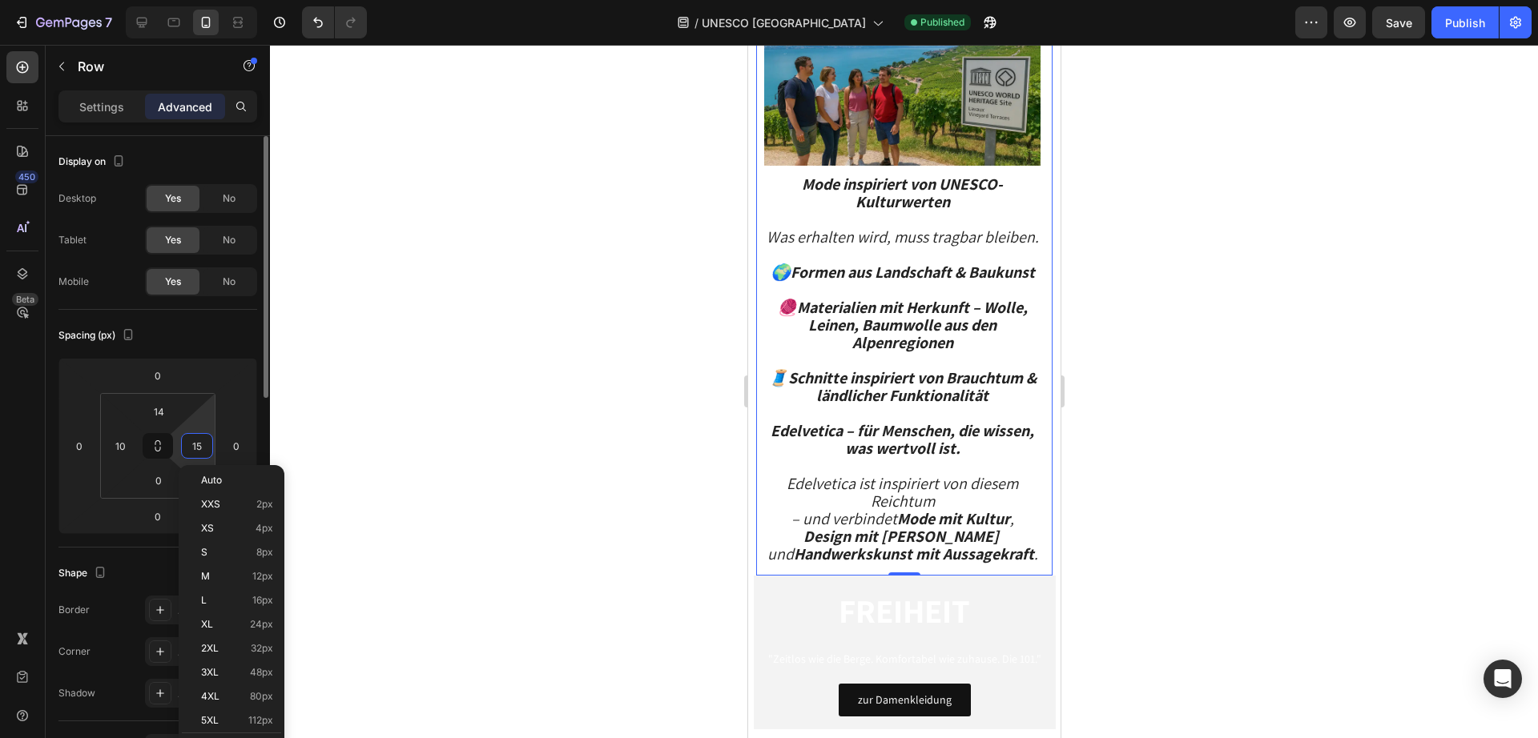
click at [195, 449] on input "15" at bounding box center [197, 446] width 24 height 24
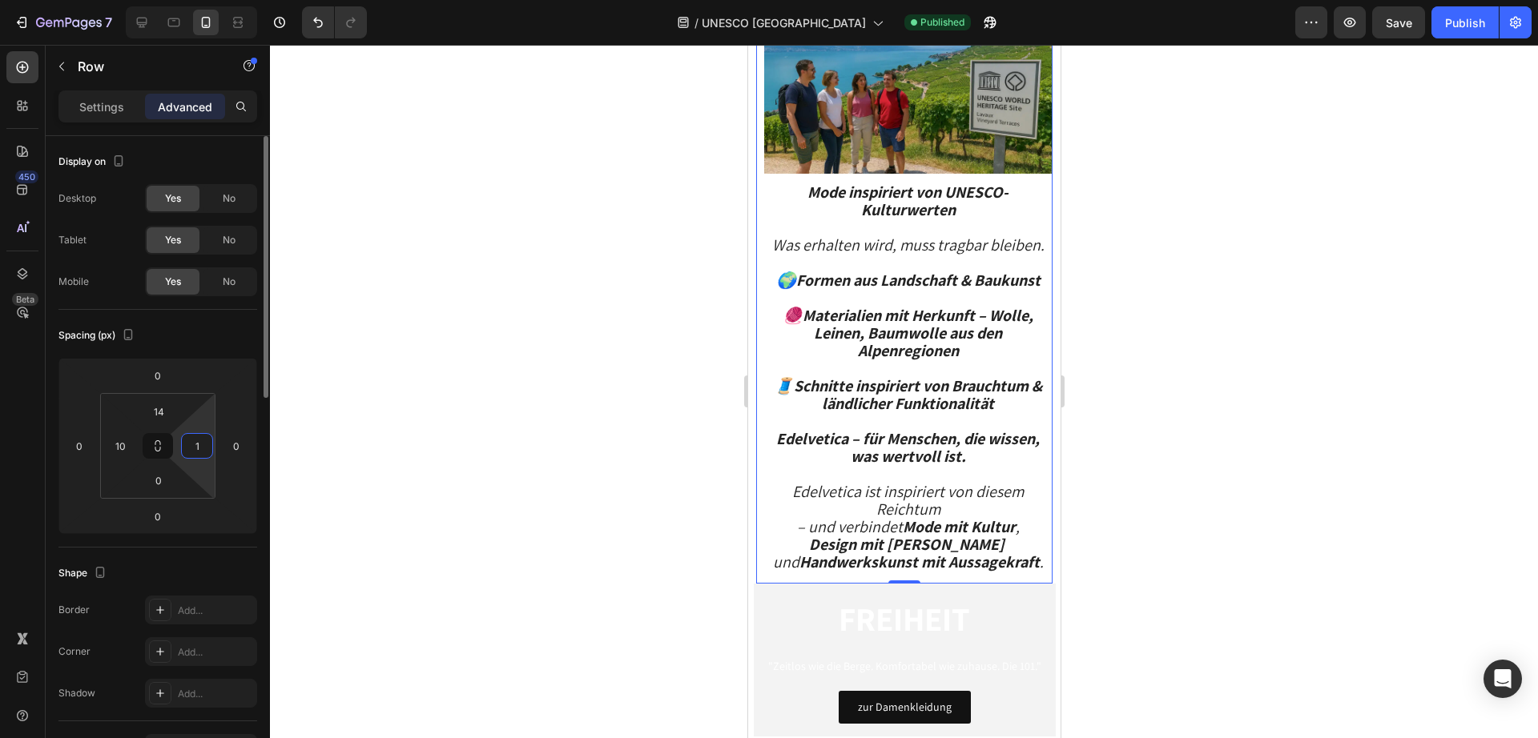
type input "10"
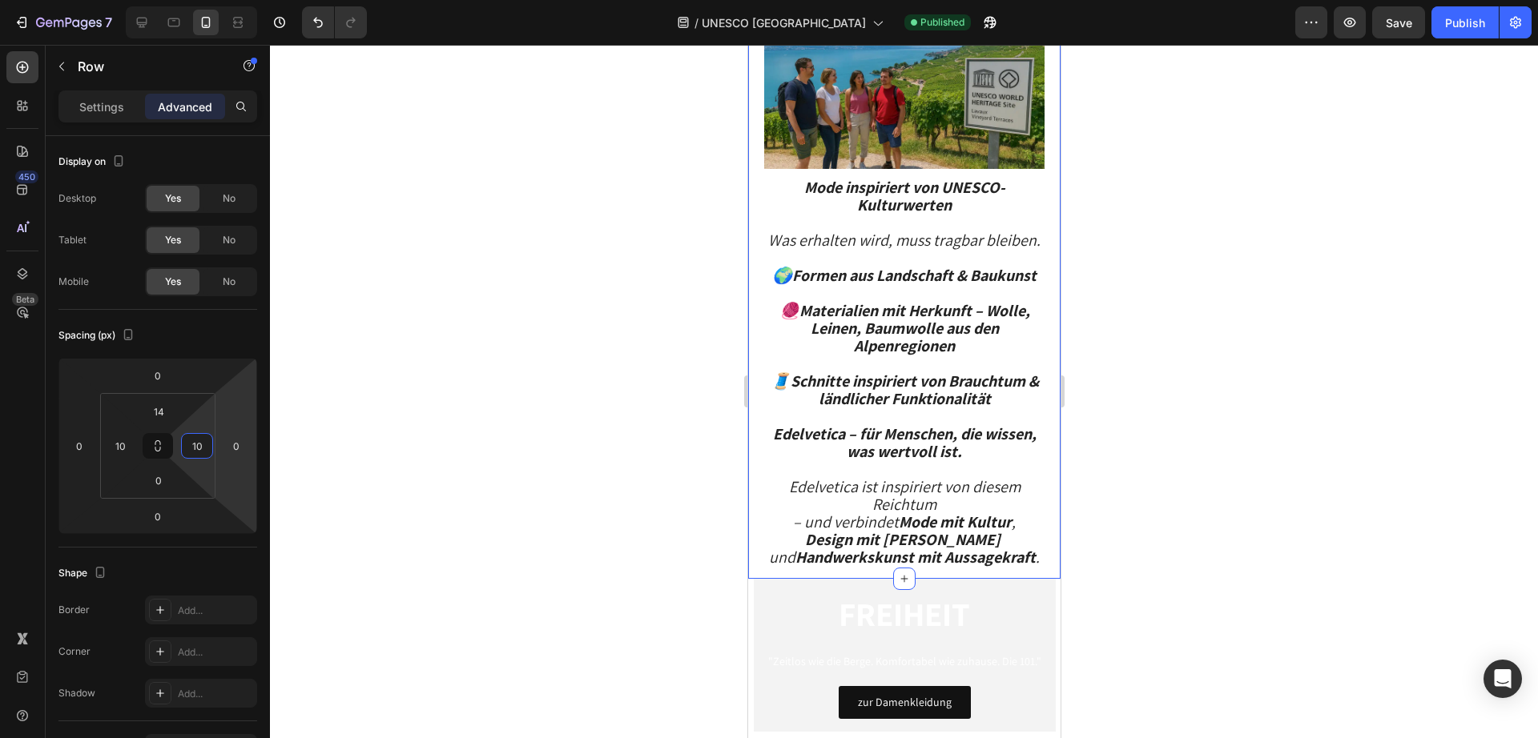
click at [1038, 303] on div "Image Image Mode inspiriert von UNESCO-Kulturwerten Was erhalten wird, muss tra…" at bounding box center [903, 274] width 312 height 608
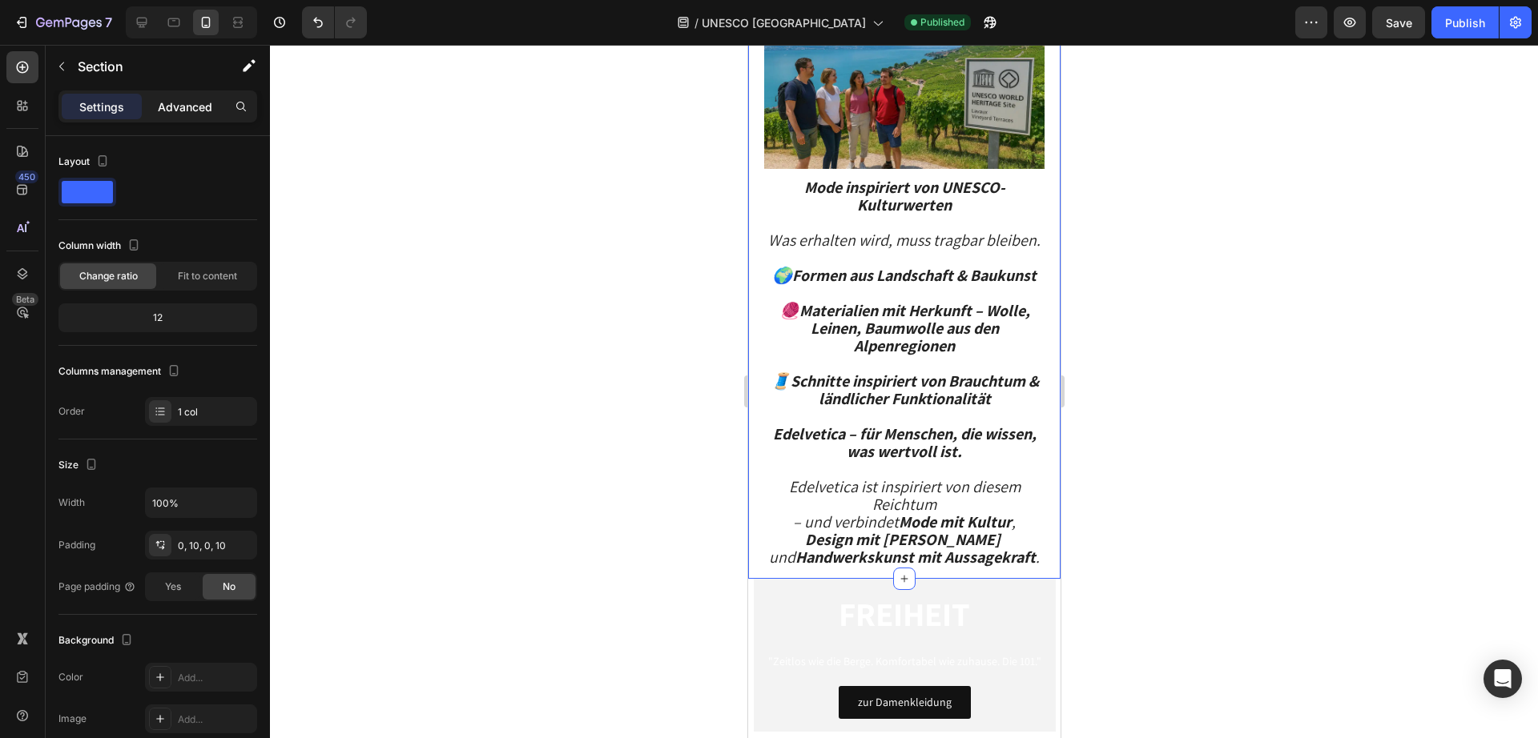
click at [171, 107] on p "Advanced" at bounding box center [185, 106] width 54 height 17
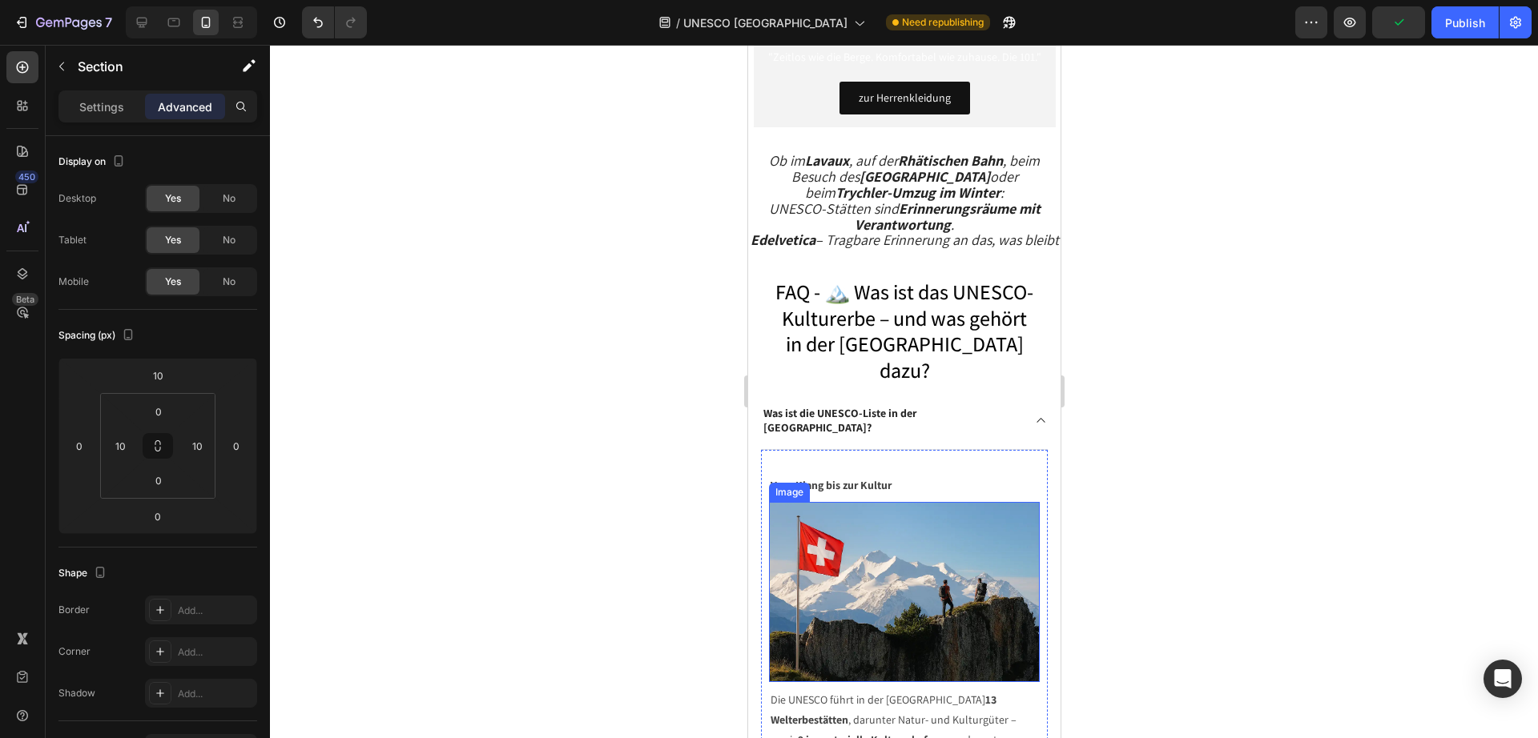
scroll to position [17517, 0]
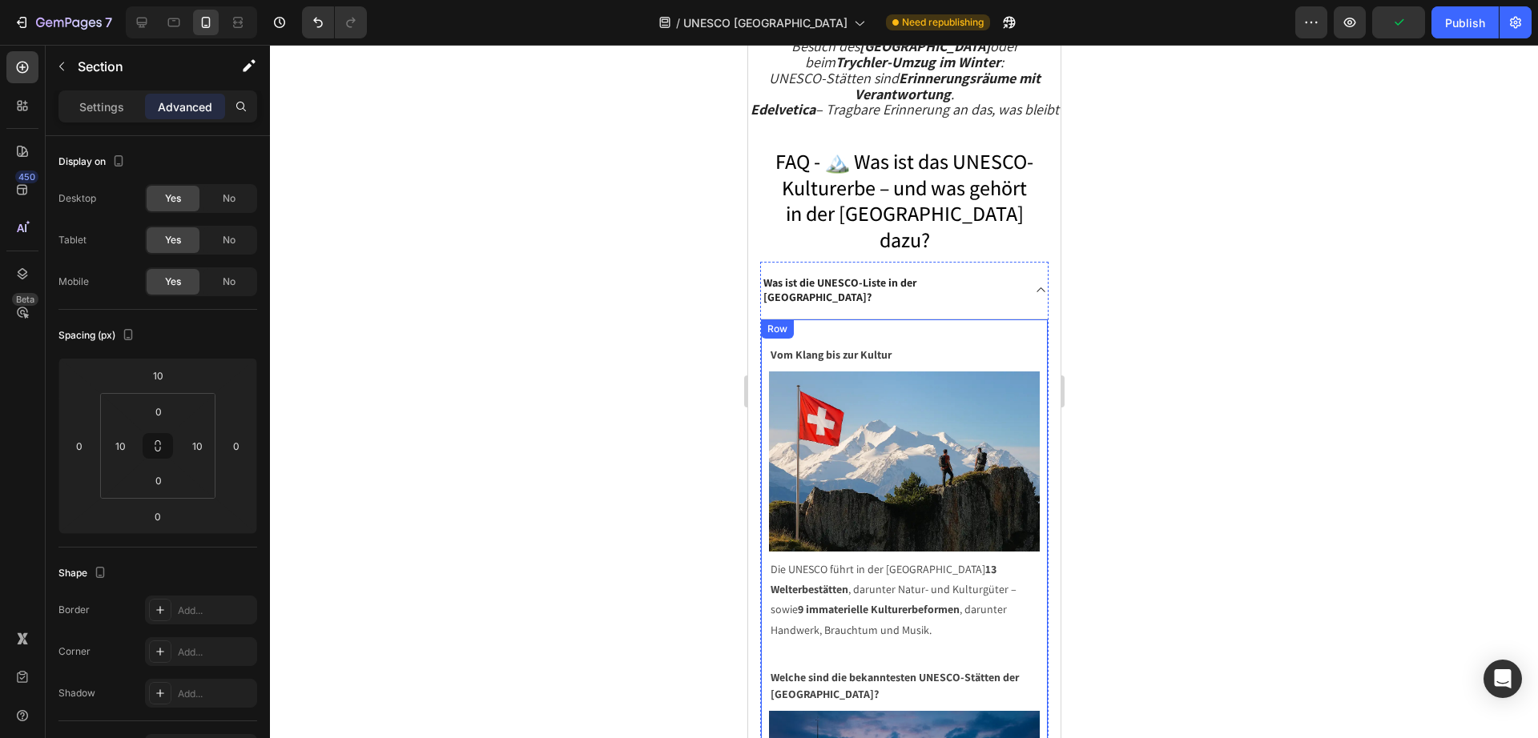
click at [762, 513] on div "Vom Klang bis zur Kultur Text block Image Die UNESCO führt in der Schweiz 13 We…" at bounding box center [903, 677] width 287 height 714
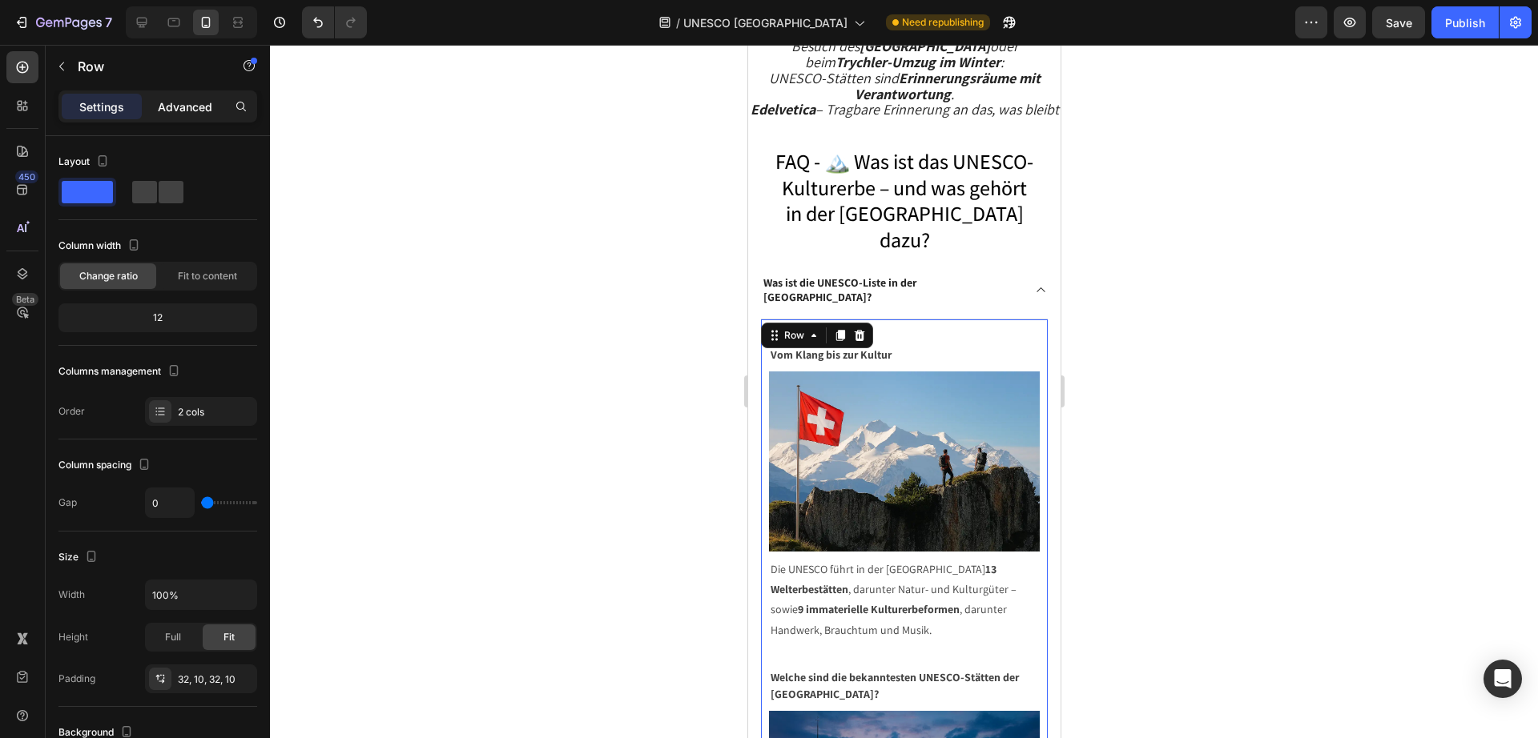
click at [155, 108] on div "Advanced" at bounding box center [185, 107] width 80 height 26
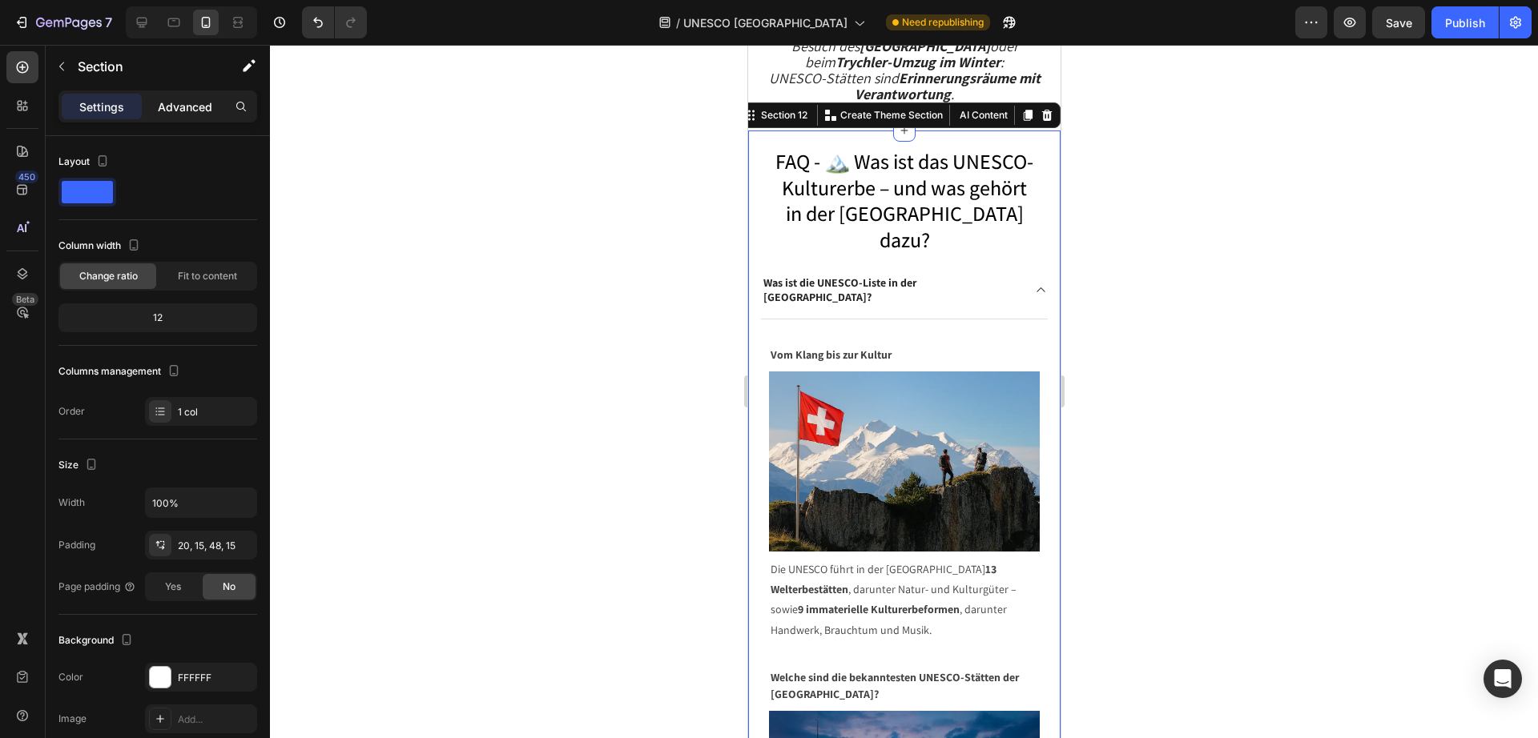
click at [171, 103] on p "Advanced" at bounding box center [185, 106] width 54 height 17
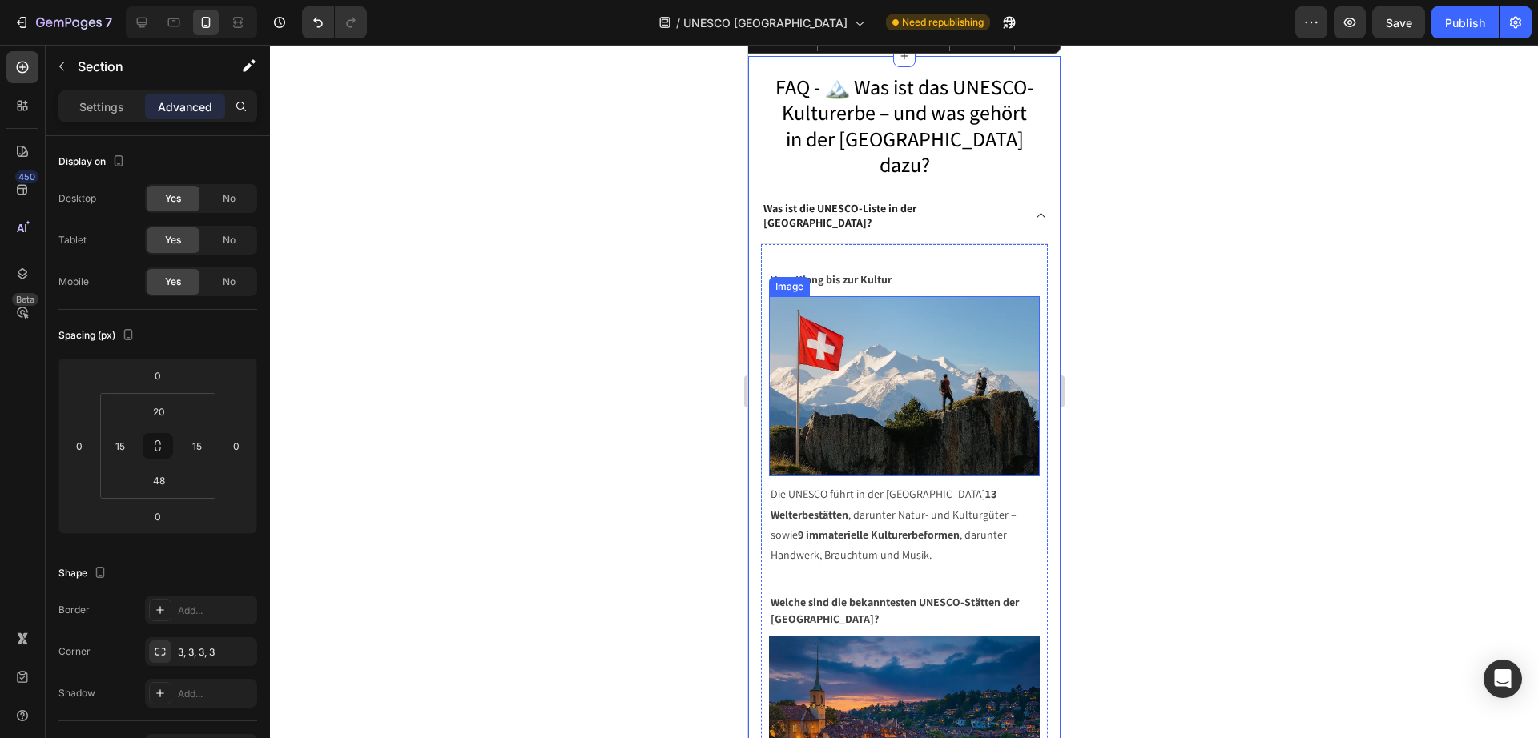
scroll to position [17417, 0]
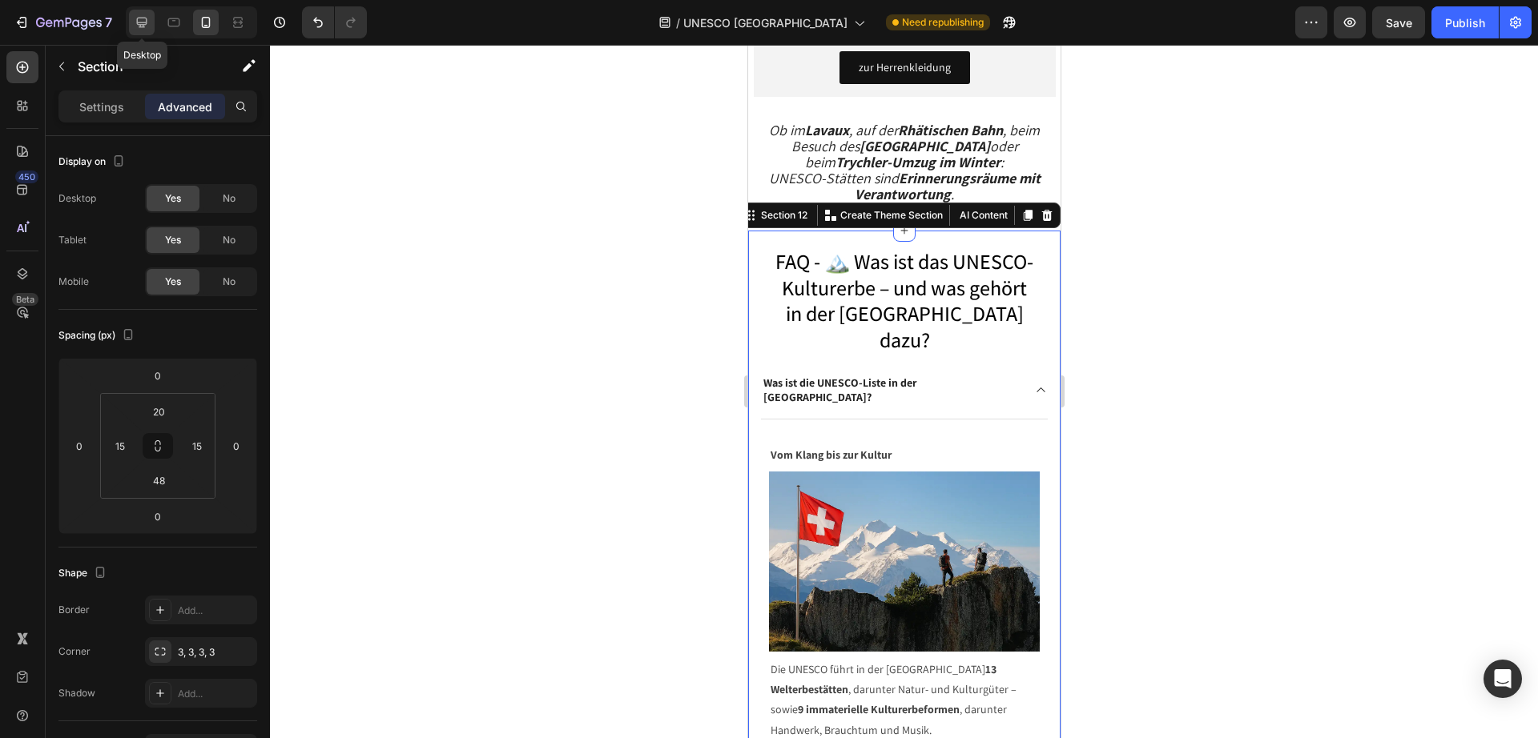
click at [147, 20] on icon at bounding box center [142, 22] width 16 height 16
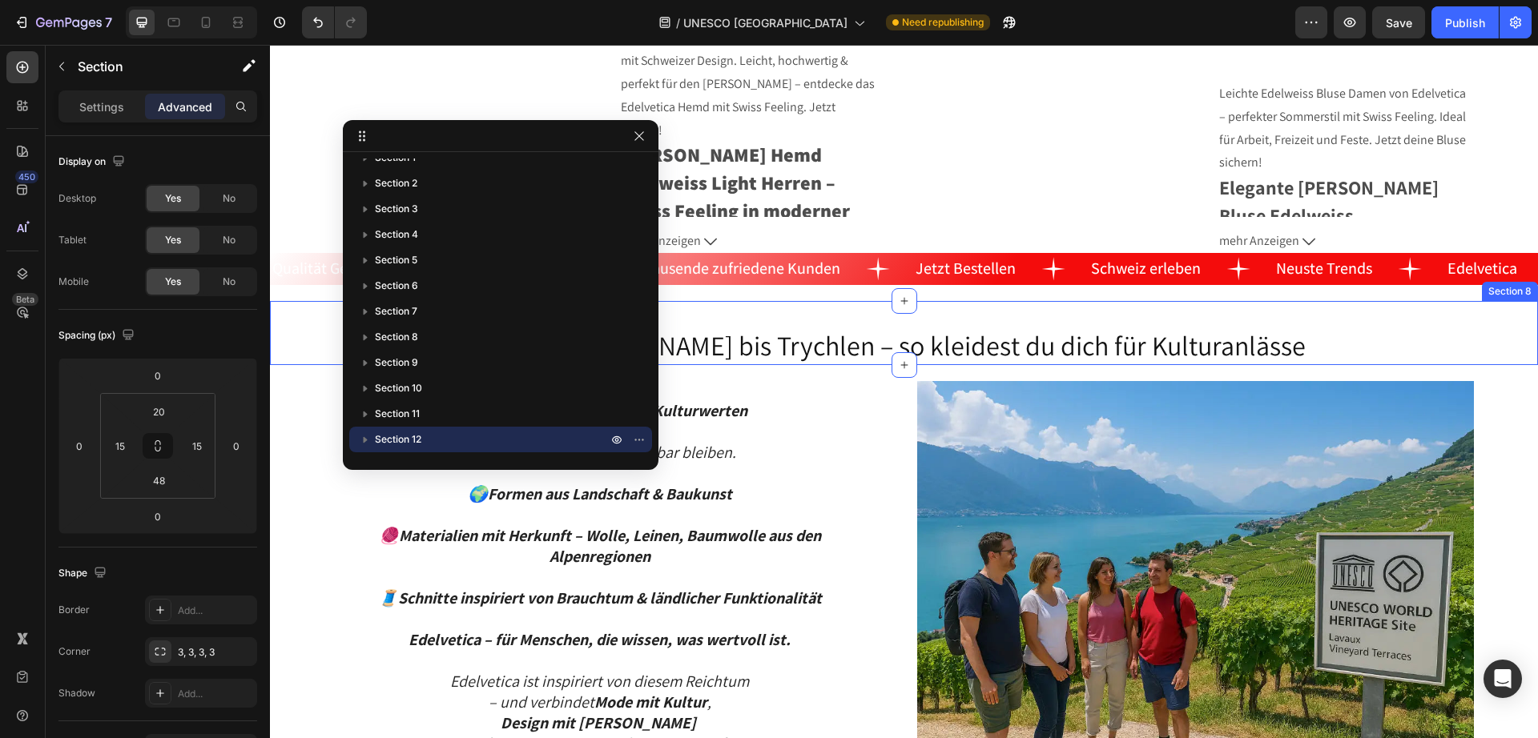
scroll to position [13223, 0]
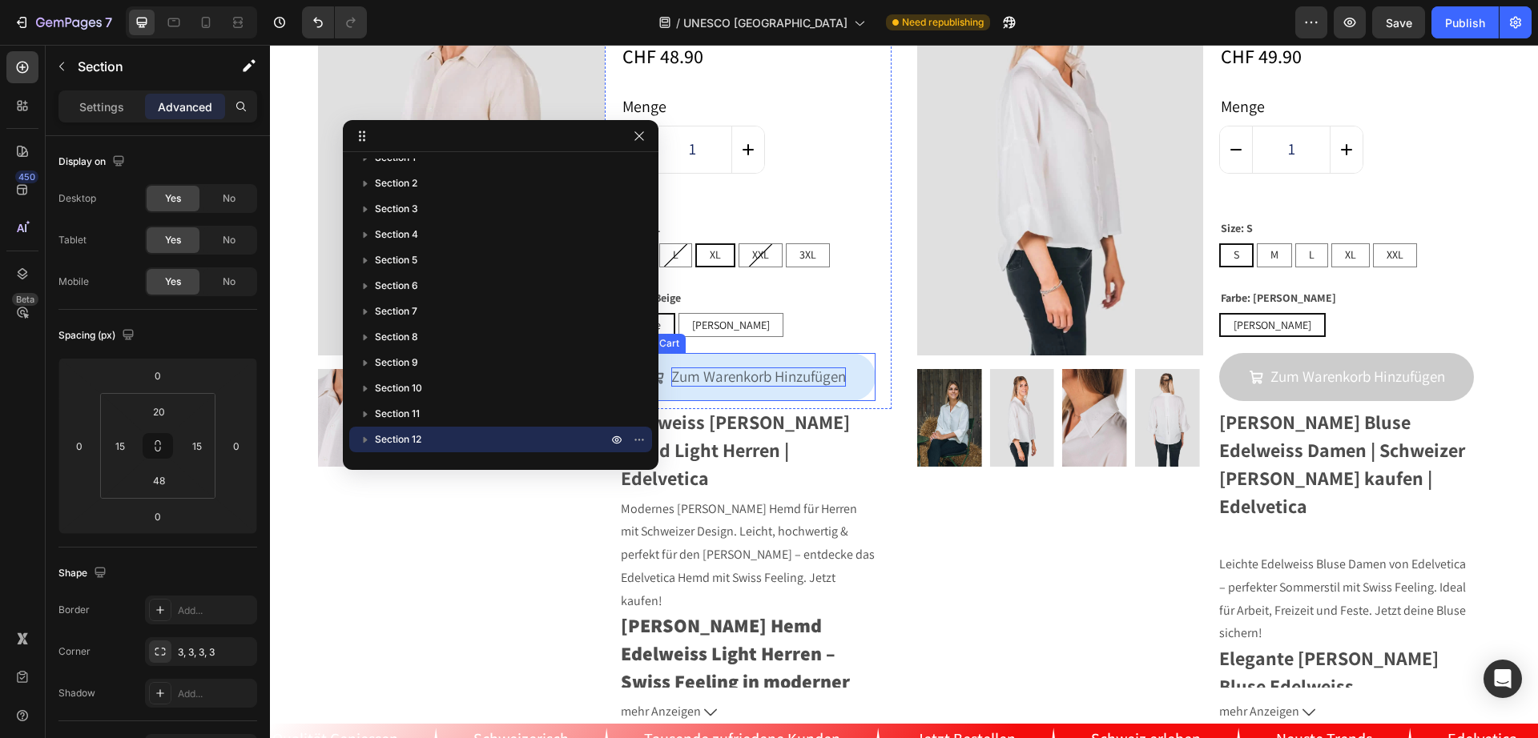
click at [818, 370] on div "Zum Warenkorb Hinzufügen" at bounding box center [758, 377] width 175 height 19
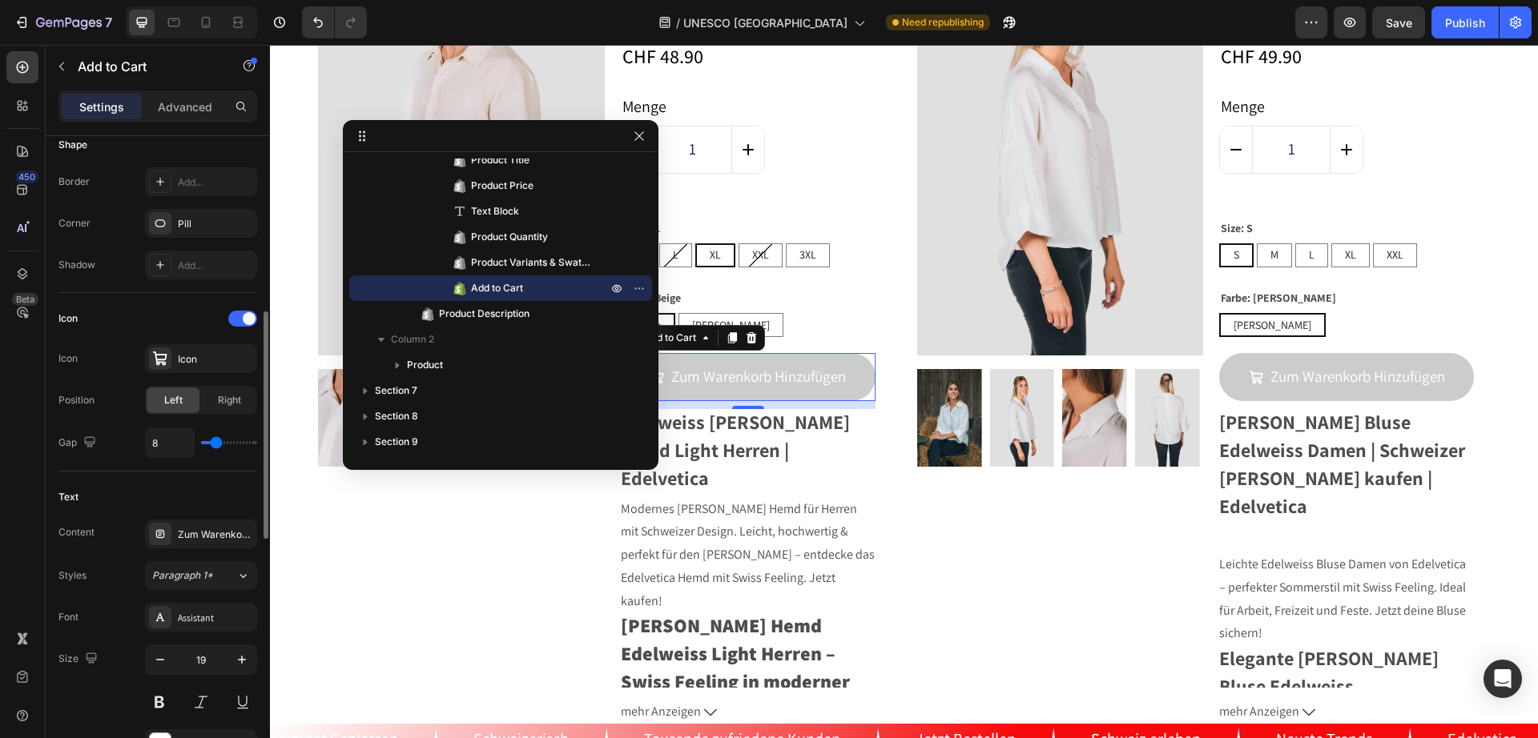
scroll to position [601, 0]
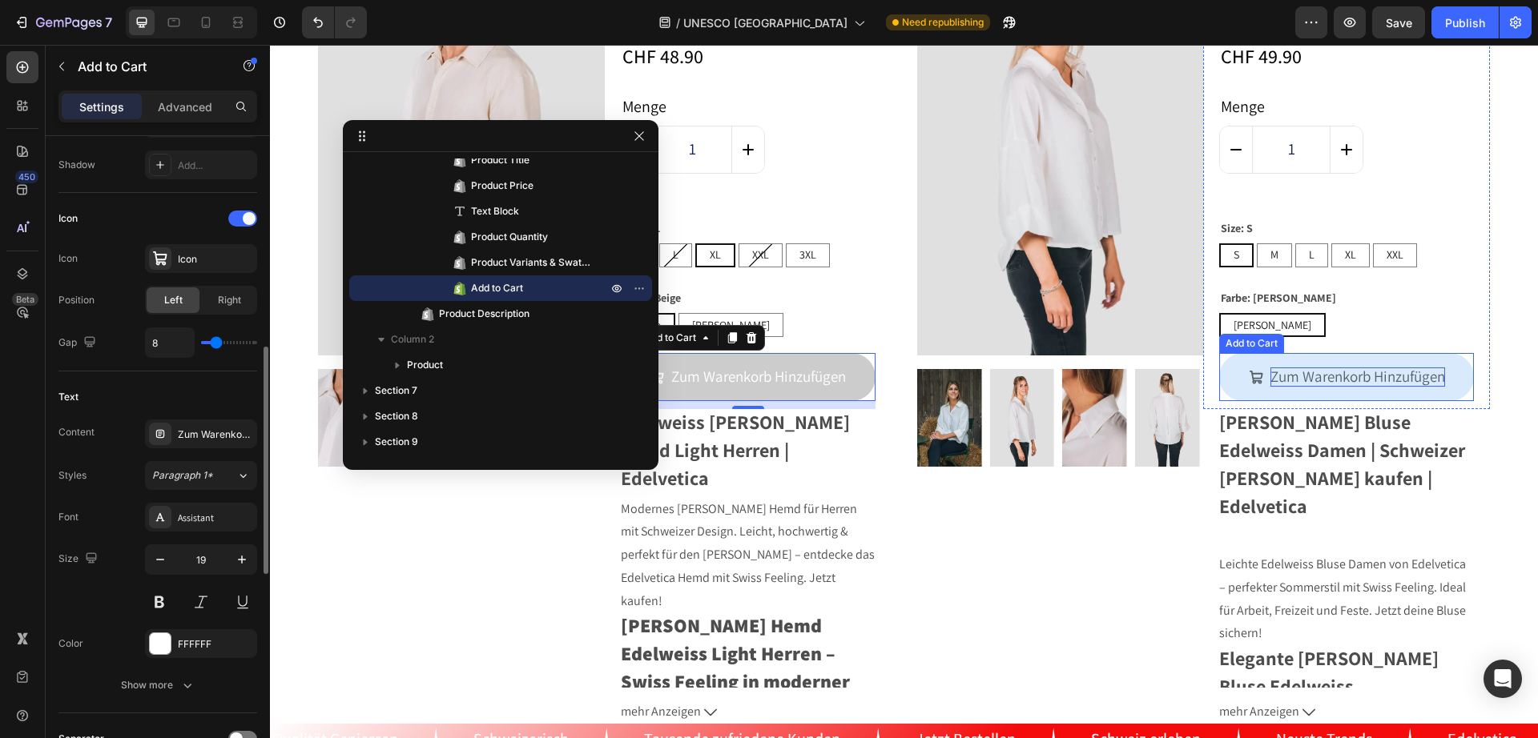
click at [1294, 374] on div "Zum Warenkorb Hinzufügen" at bounding box center [1357, 377] width 175 height 19
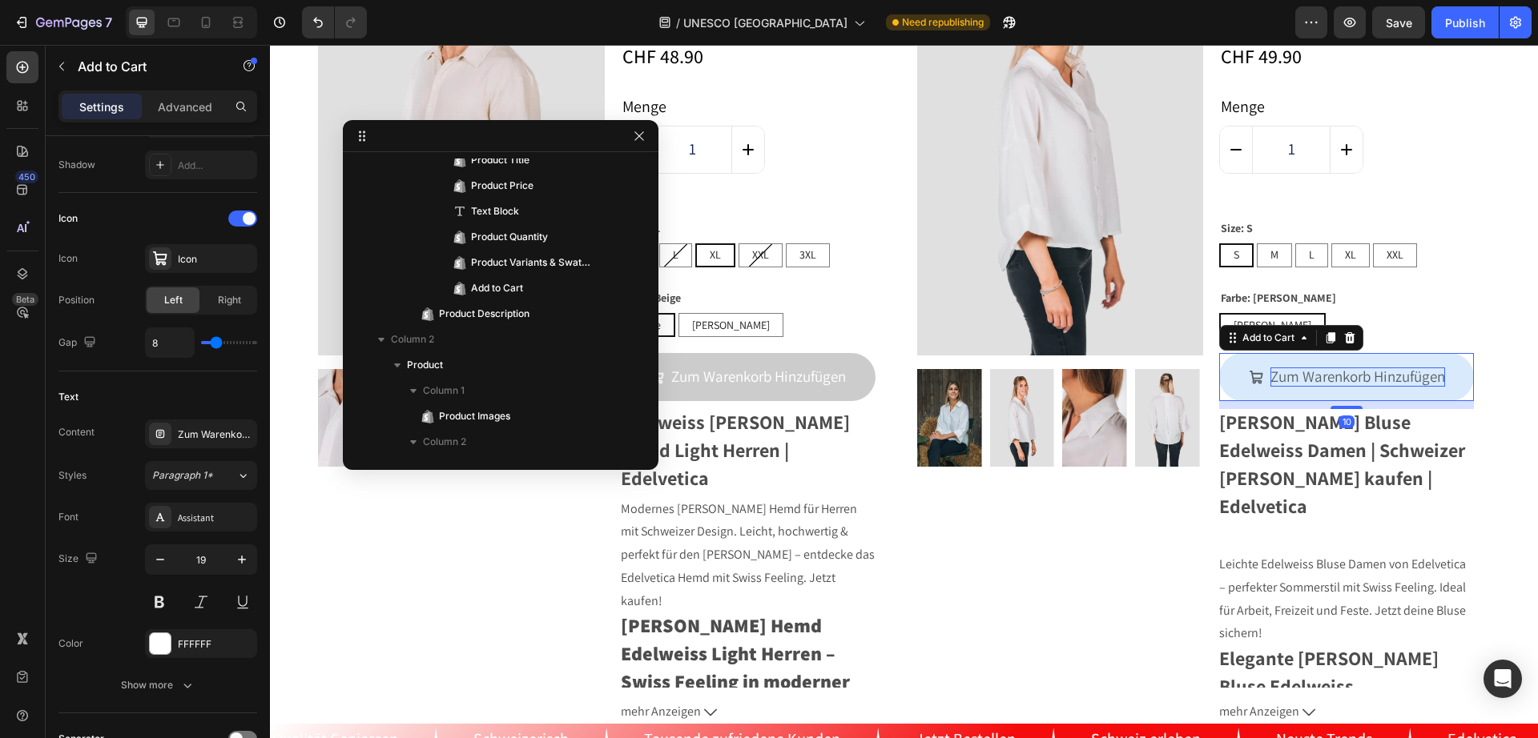
scroll to position [754, 0]
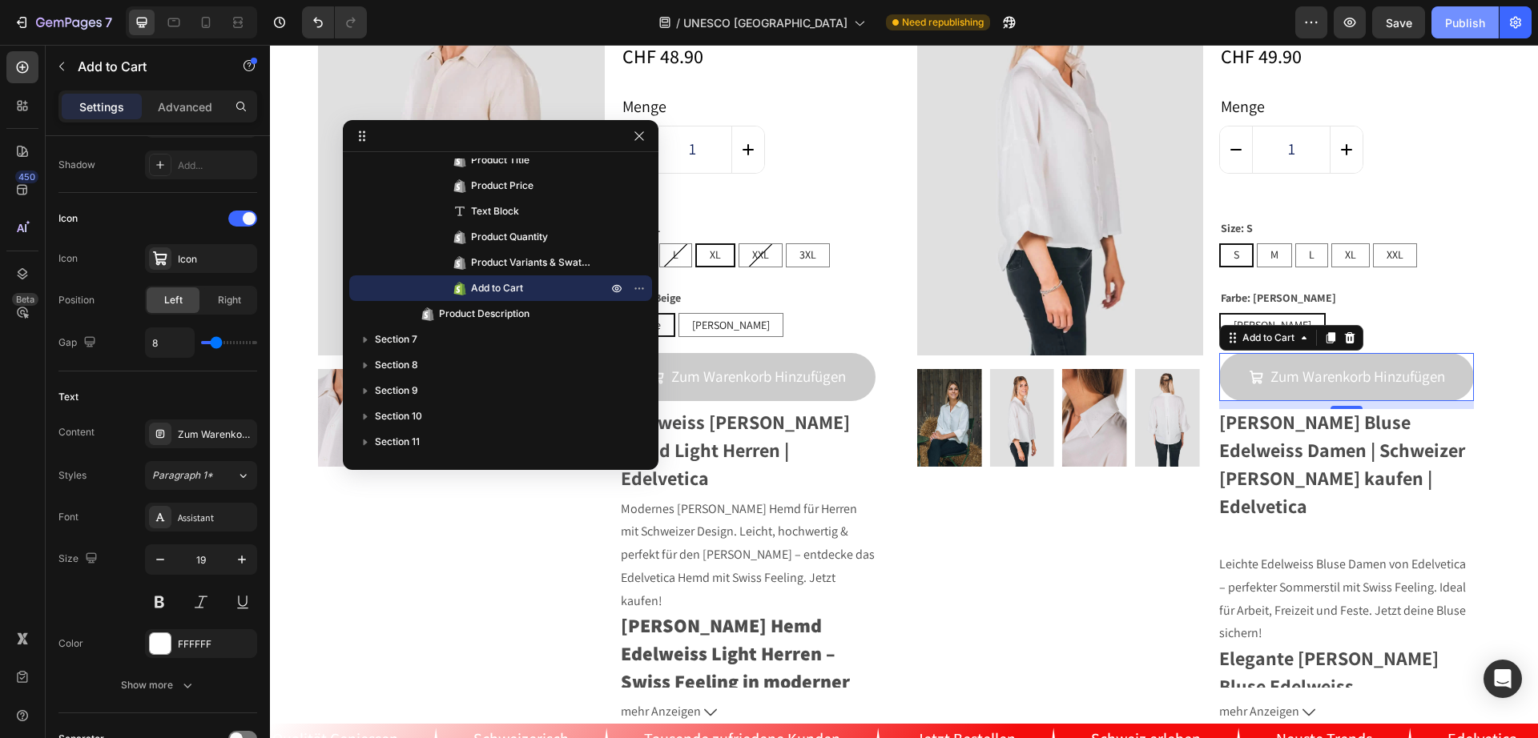
click at [1472, 24] on div "Publish" at bounding box center [1465, 22] width 40 height 17
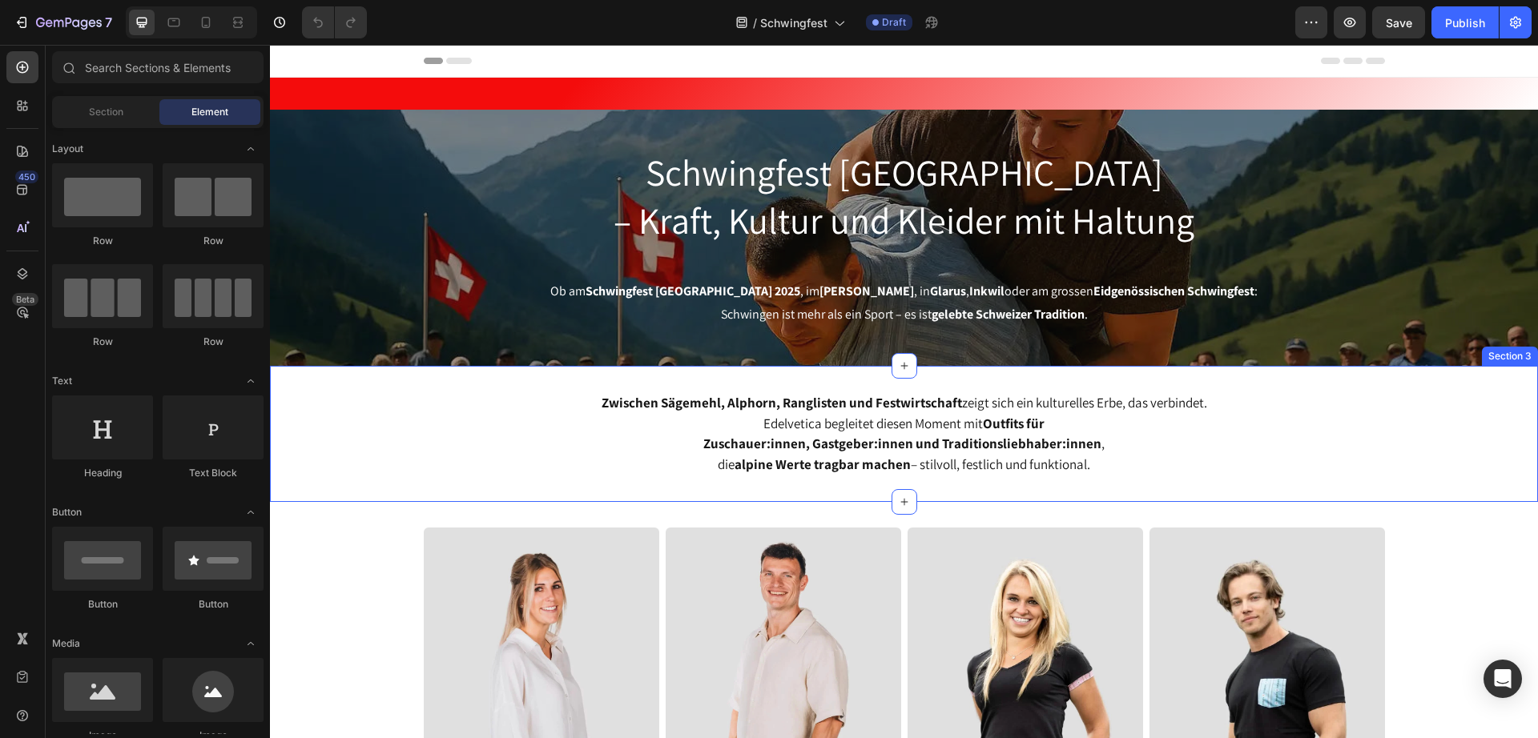
scroll to position [100, 0]
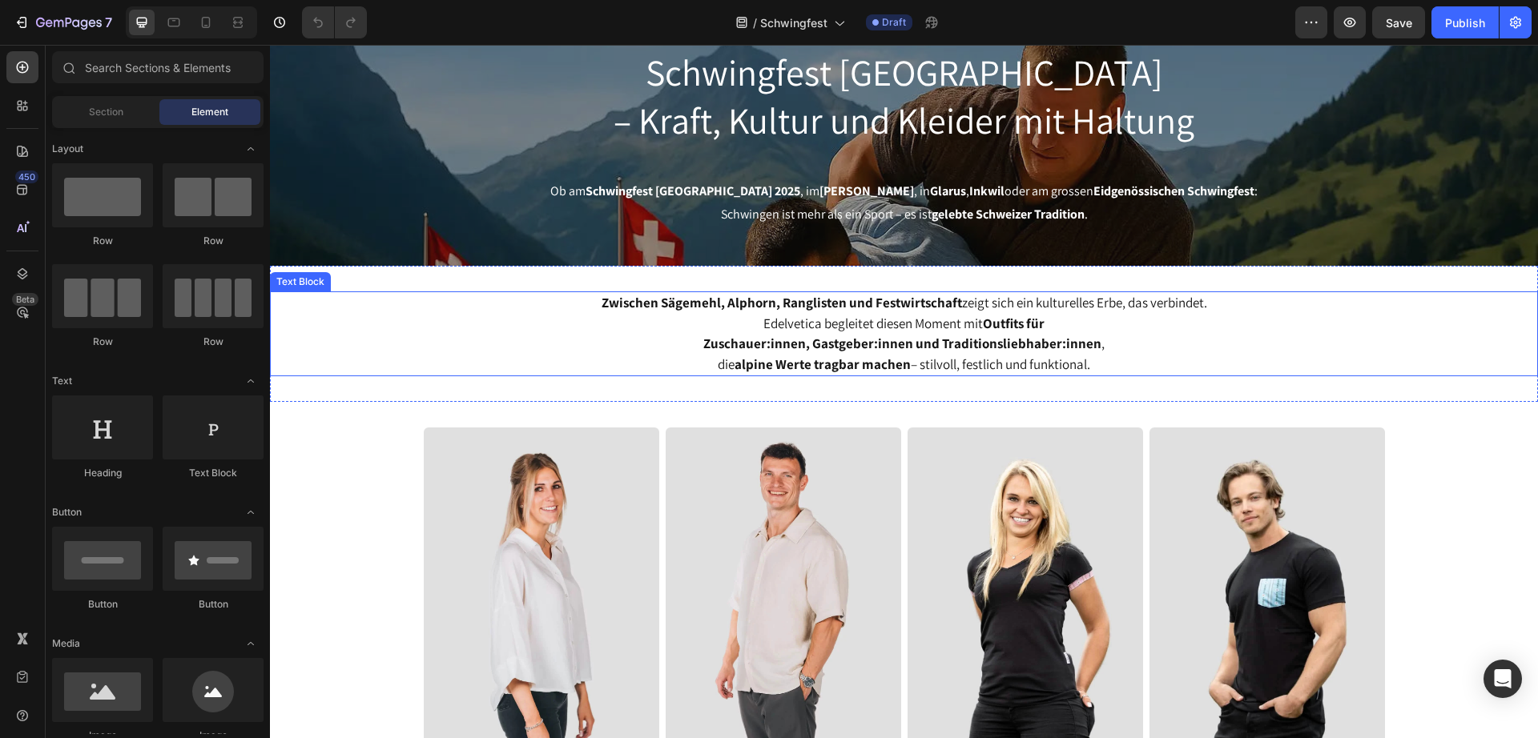
click at [1078, 362] on p "die alpine Werte tragbar machen – stilvoll, festlich und funktional." at bounding box center [903, 365] width 1264 height 21
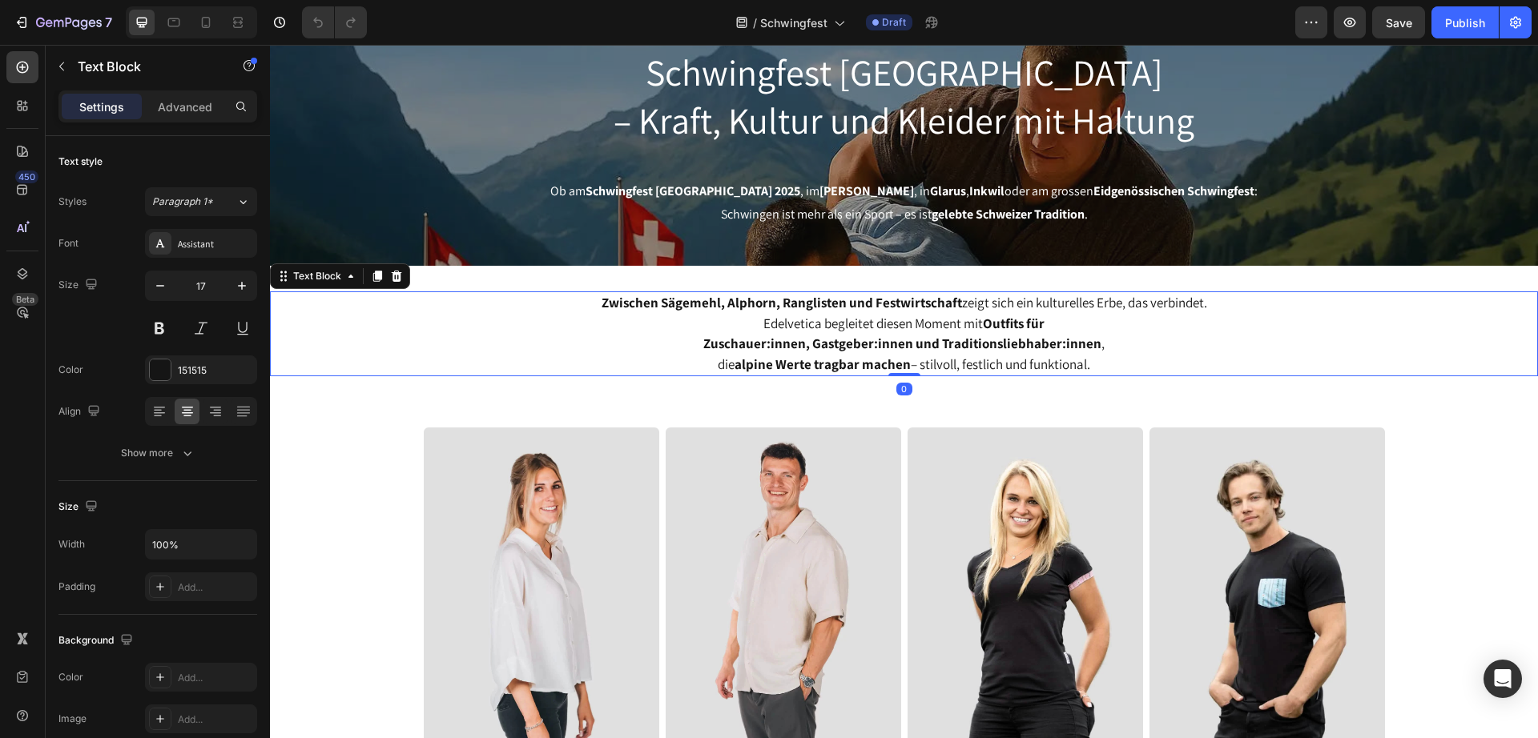
click at [1090, 364] on p "die alpine Werte tragbar machen – stilvoll, festlich und funktional." at bounding box center [903, 365] width 1264 height 21
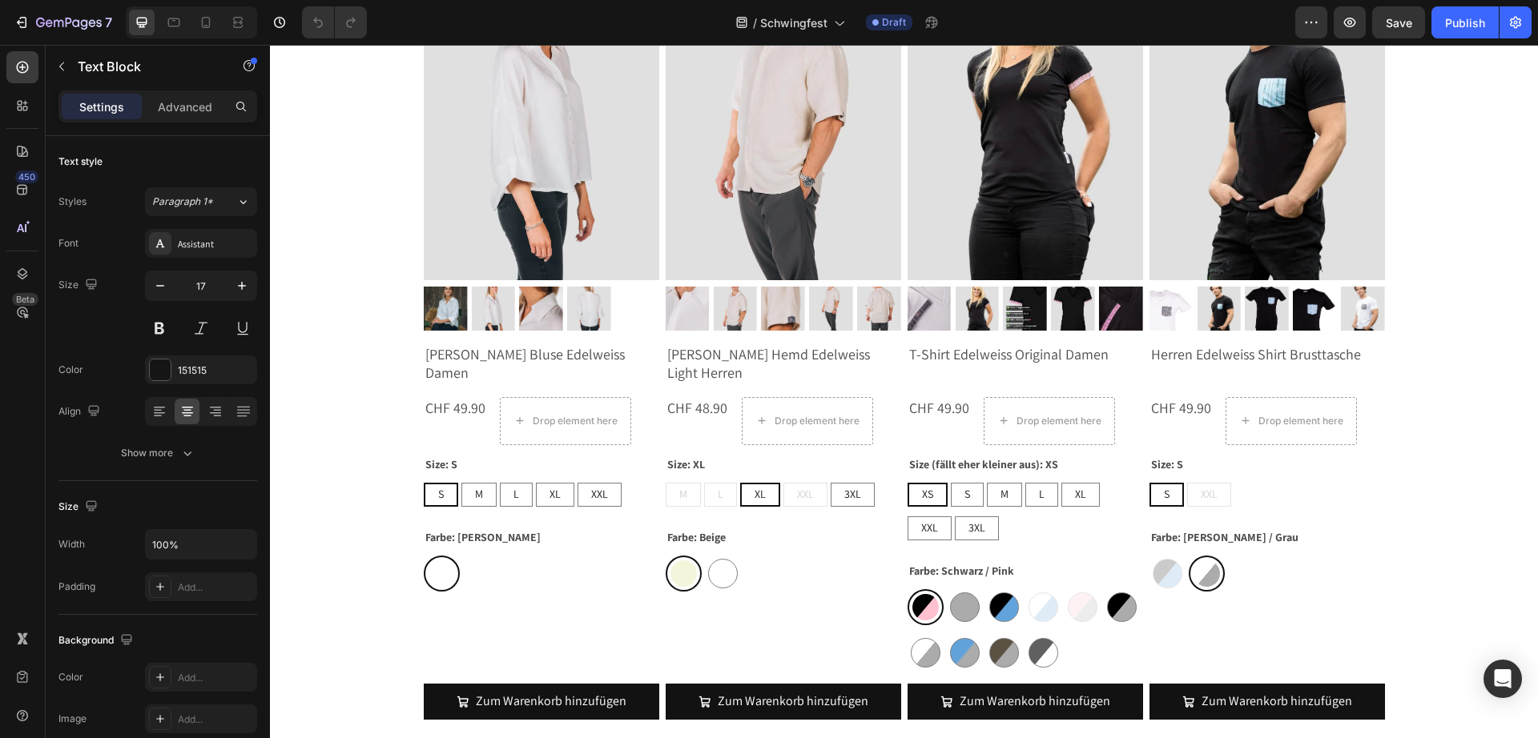
scroll to position [701, 0]
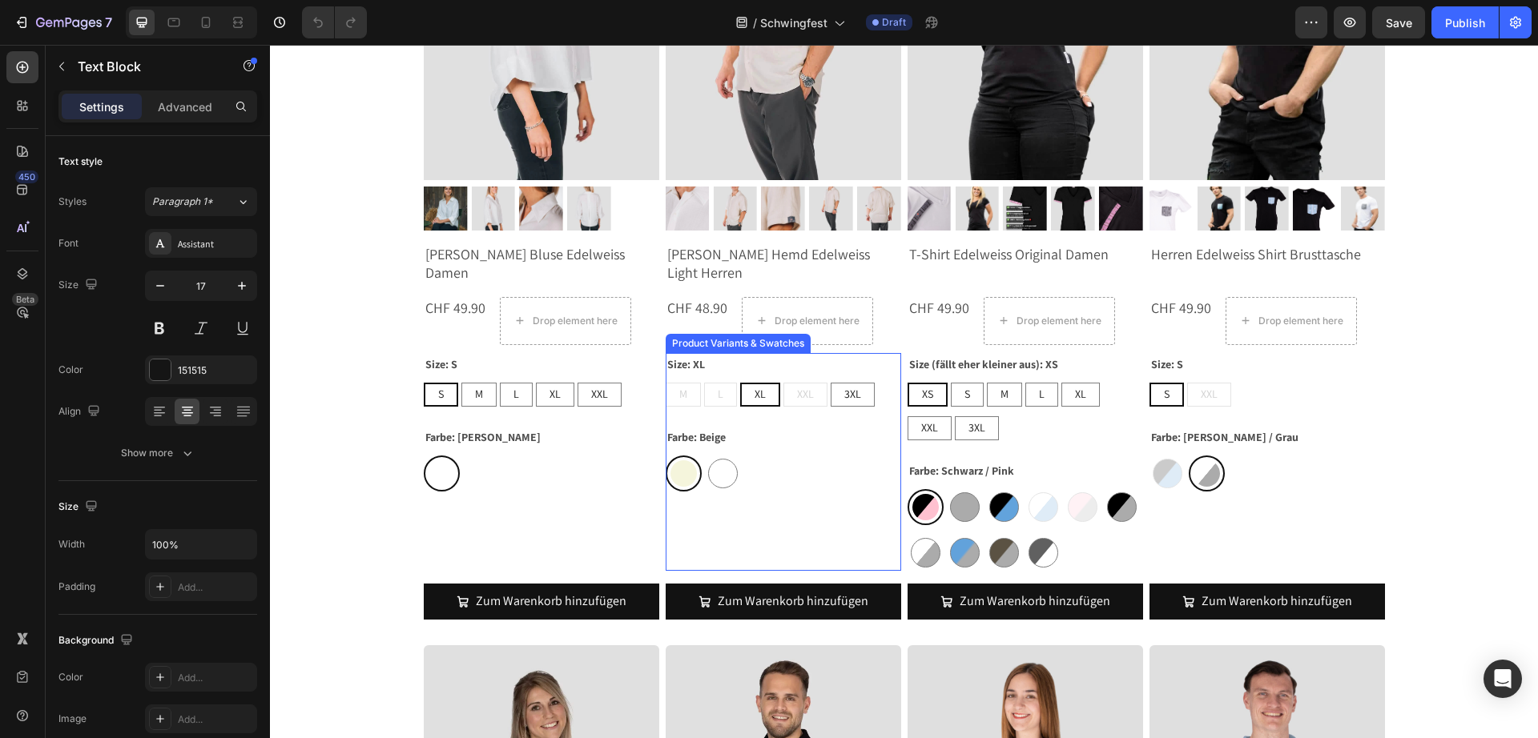
click at [659, 465] on div "Beige Beige Weiss Weiss" at bounding box center [541, 474] width 235 height 36
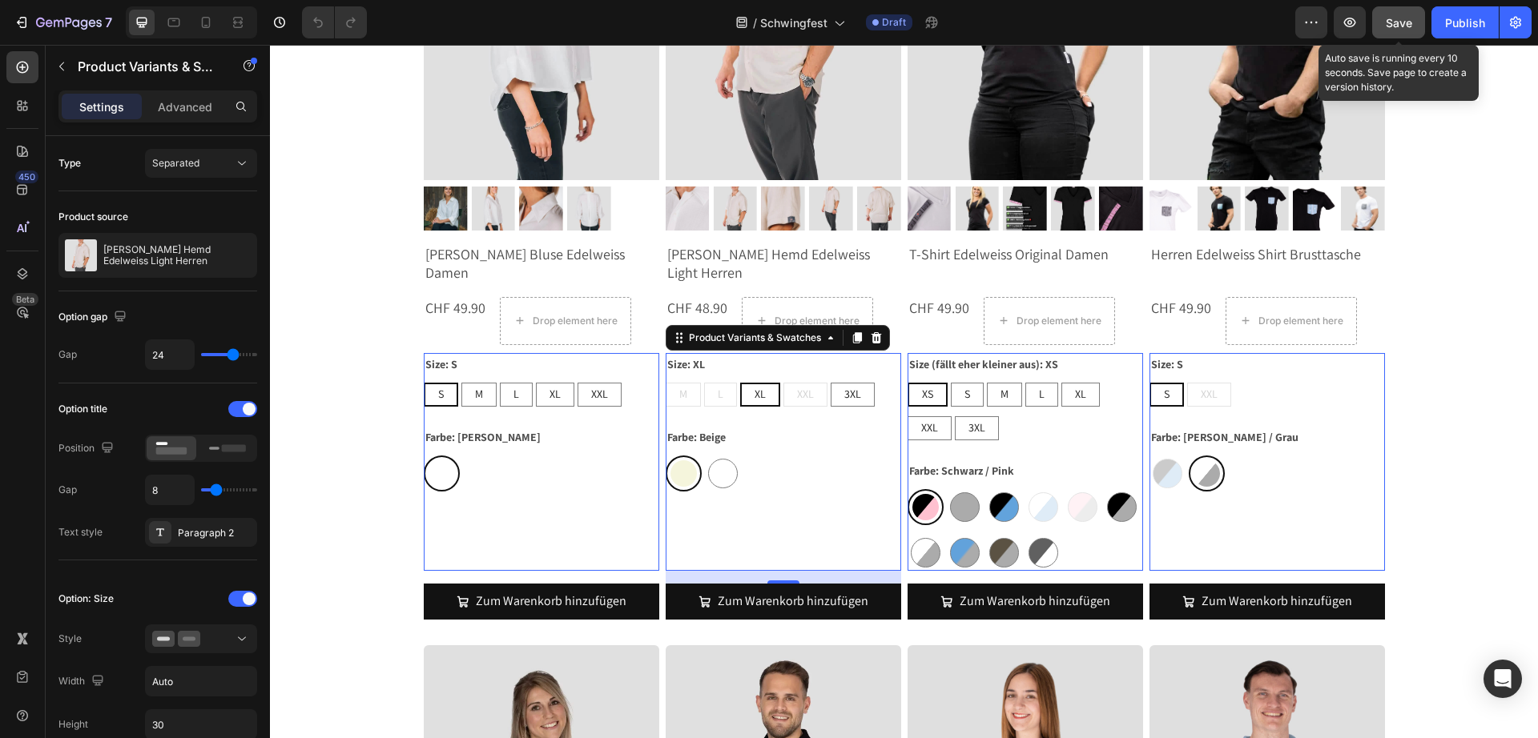
click at [1393, 19] on span "Save" at bounding box center [1398, 23] width 26 height 14
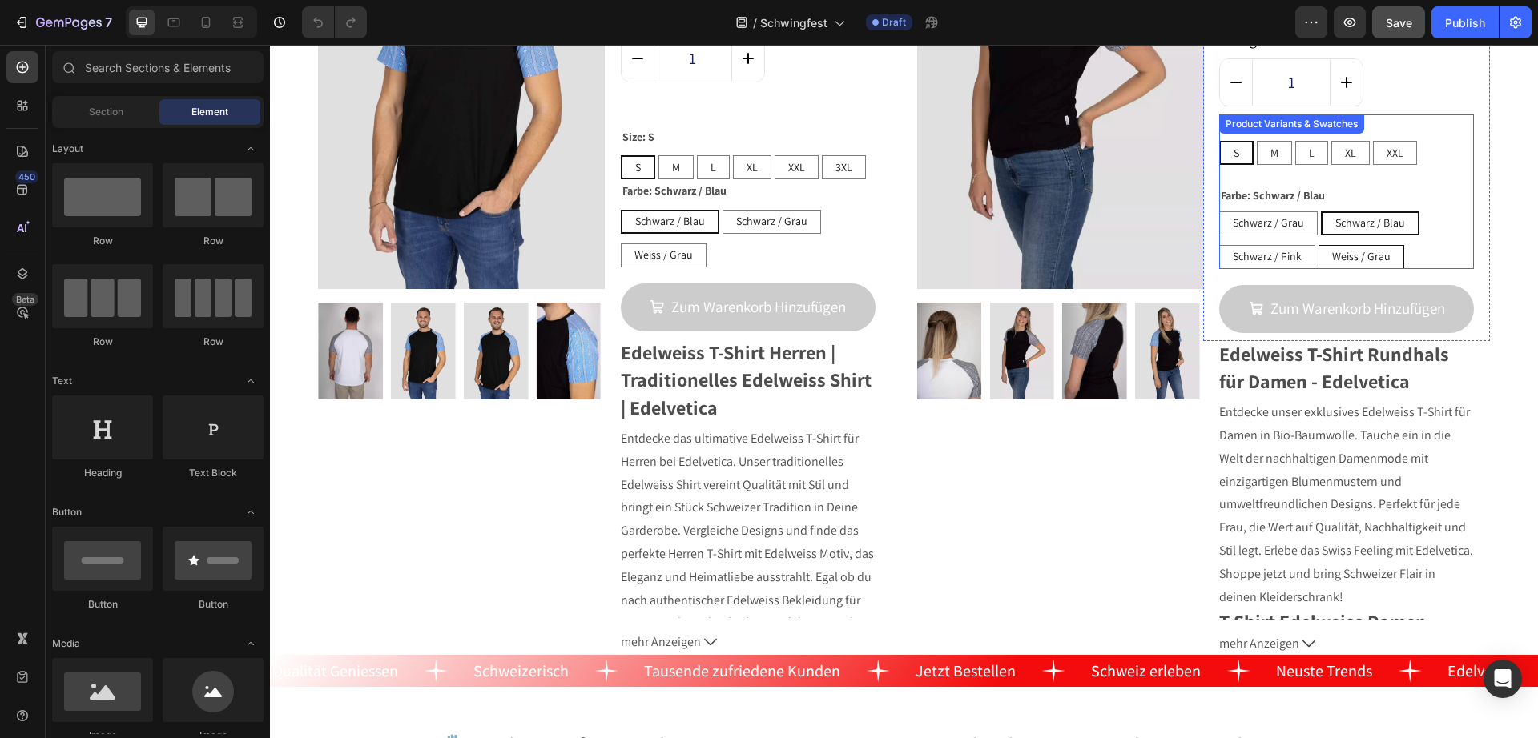
scroll to position [5011, 0]
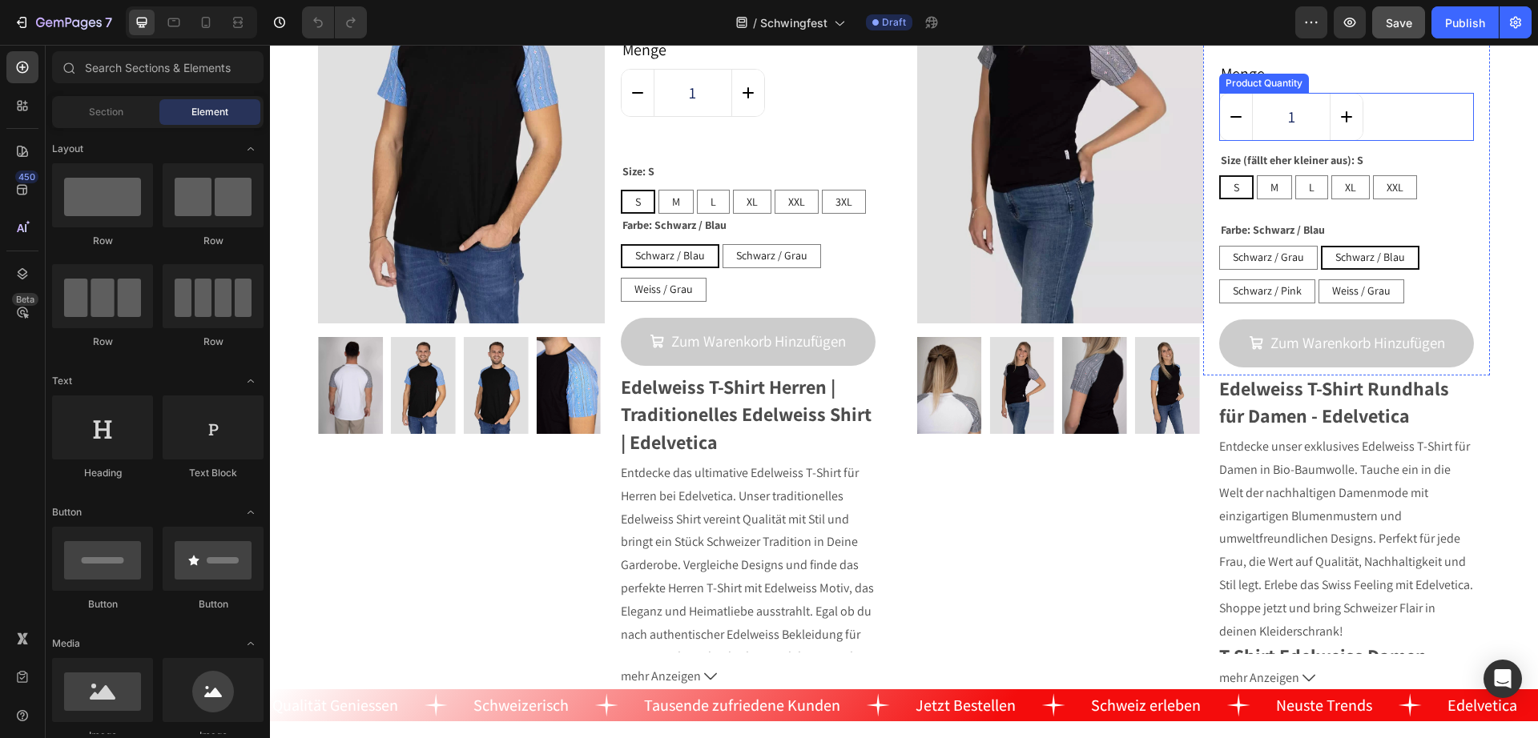
click at [1376, 127] on div "1" at bounding box center [1346, 117] width 255 height 48
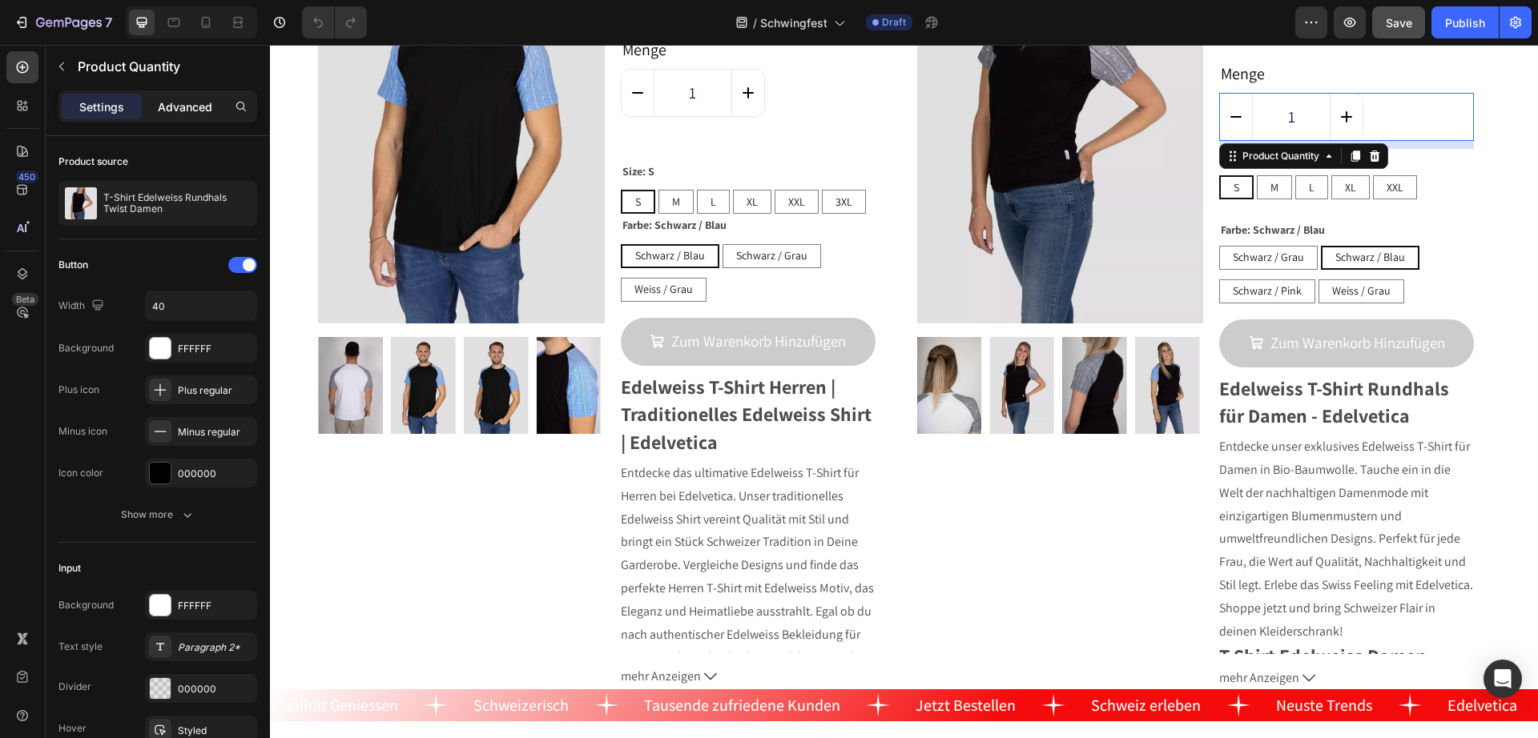
click at [177, 108] on p "Advanced" at bounding box center [185, 106] width 54 height 17
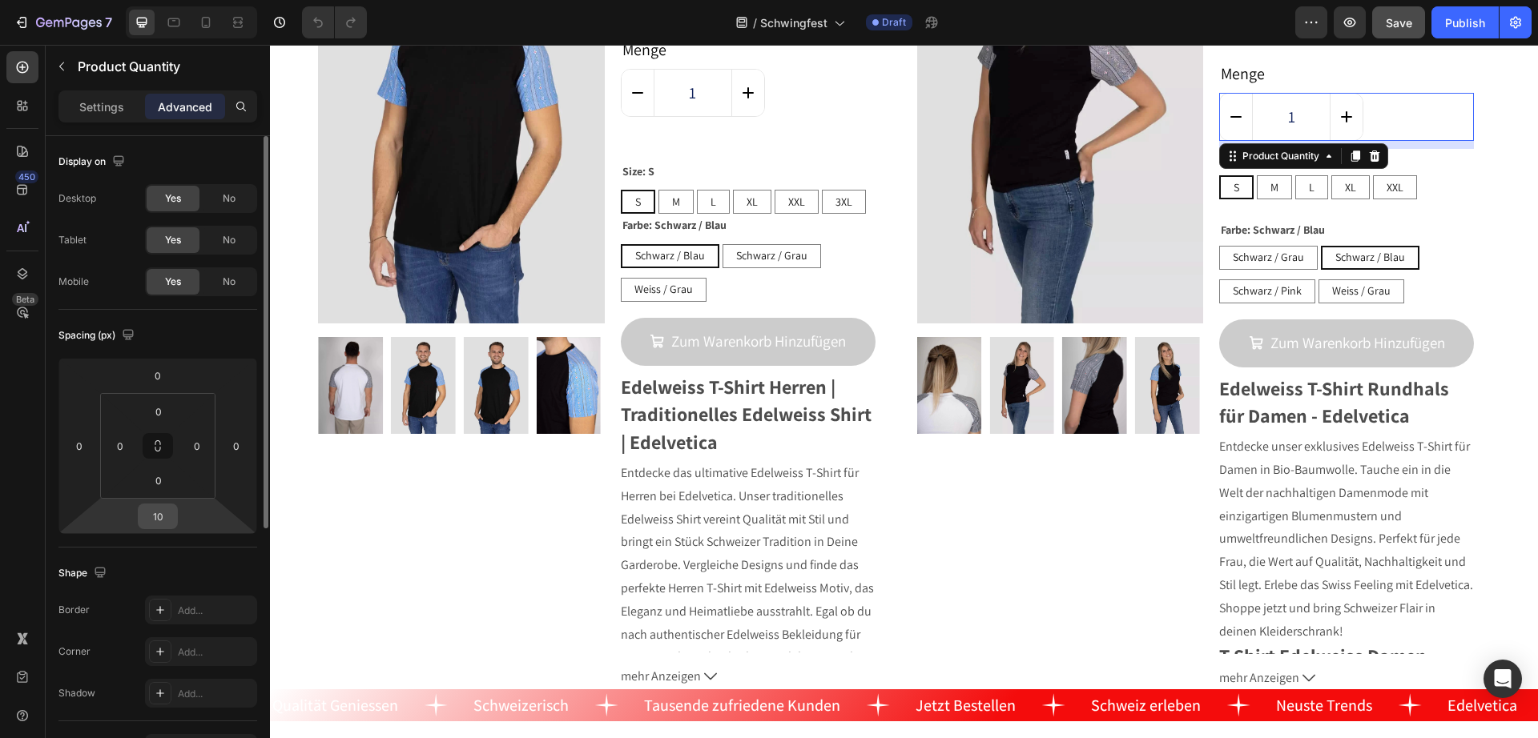
click at [168, 514] on input "10" at bounding box center [158, 516] width 32 height 24
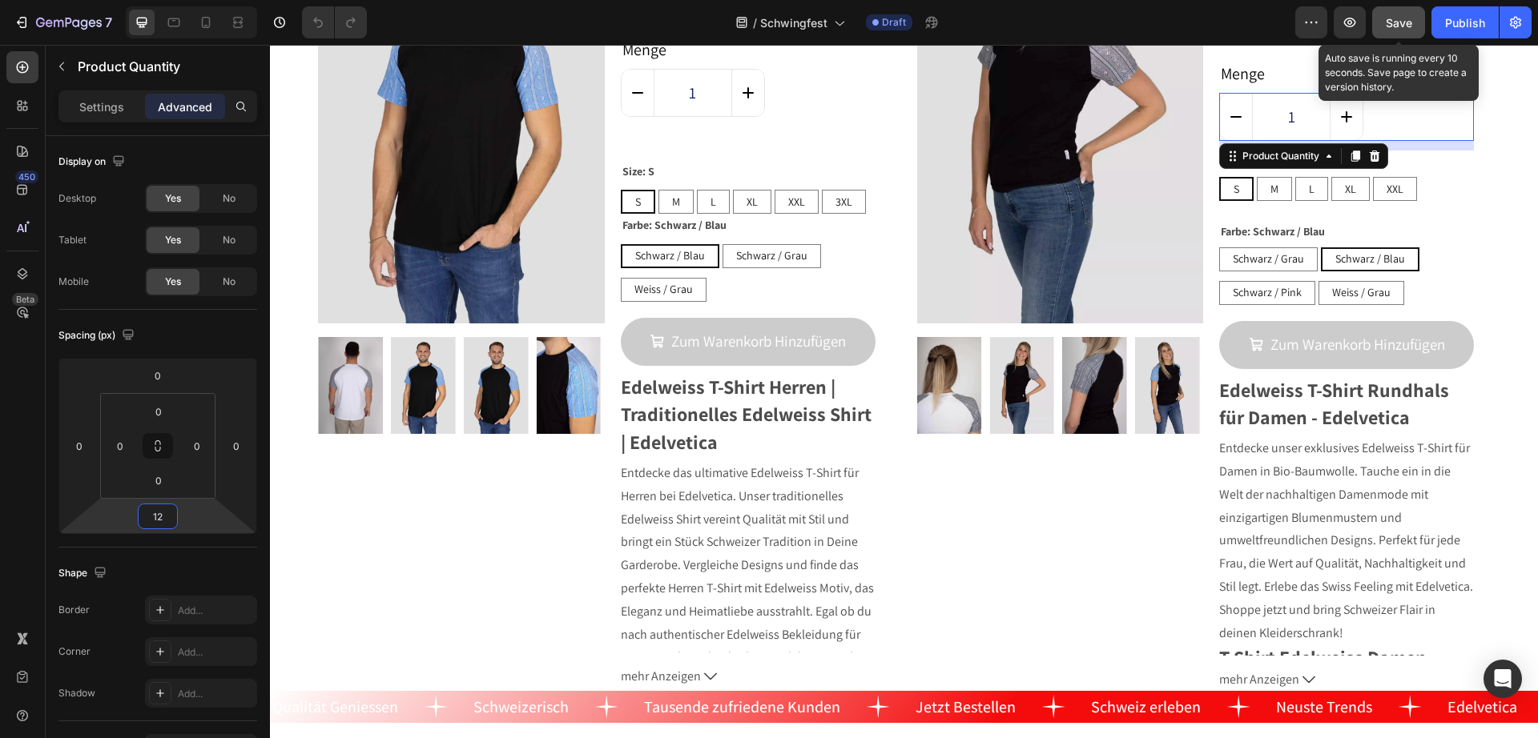
click at [1407, 25] on span "Save" at bounding box center [1398, 23] width 26 height 14
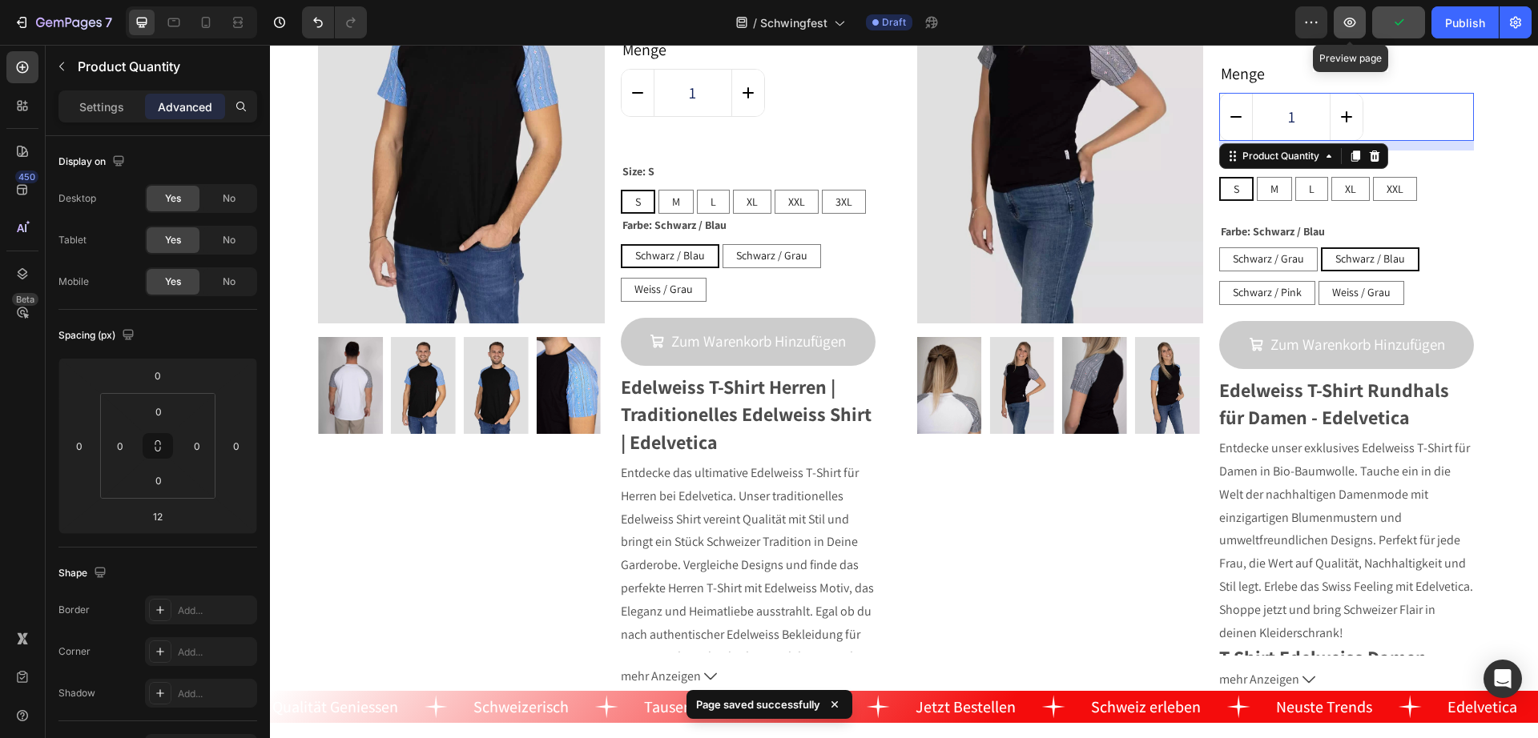
click at [1346, 25] on icon "button" at bounding box center [1350, 23] width 12 height 10
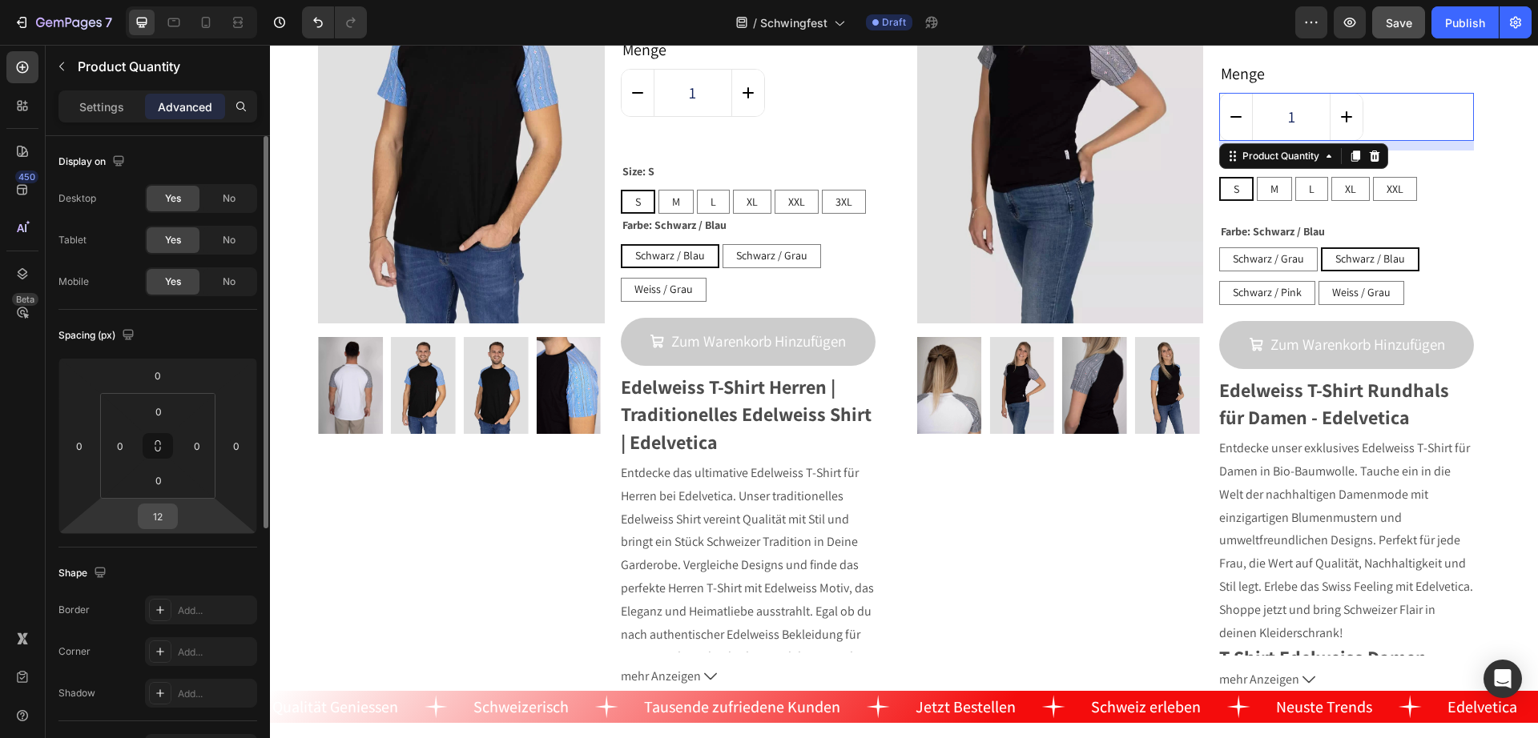
click at [168, 517] on input "12" at bounding box center [158, 516] width 32 height 24
drag, startPoint x: 168, startPoint y: 517, endPoint x: 152, endPoint y: 523, distance: 17.0
click at [152, 523] on input "12" at bounding box center [158, 516] width 32 height 24
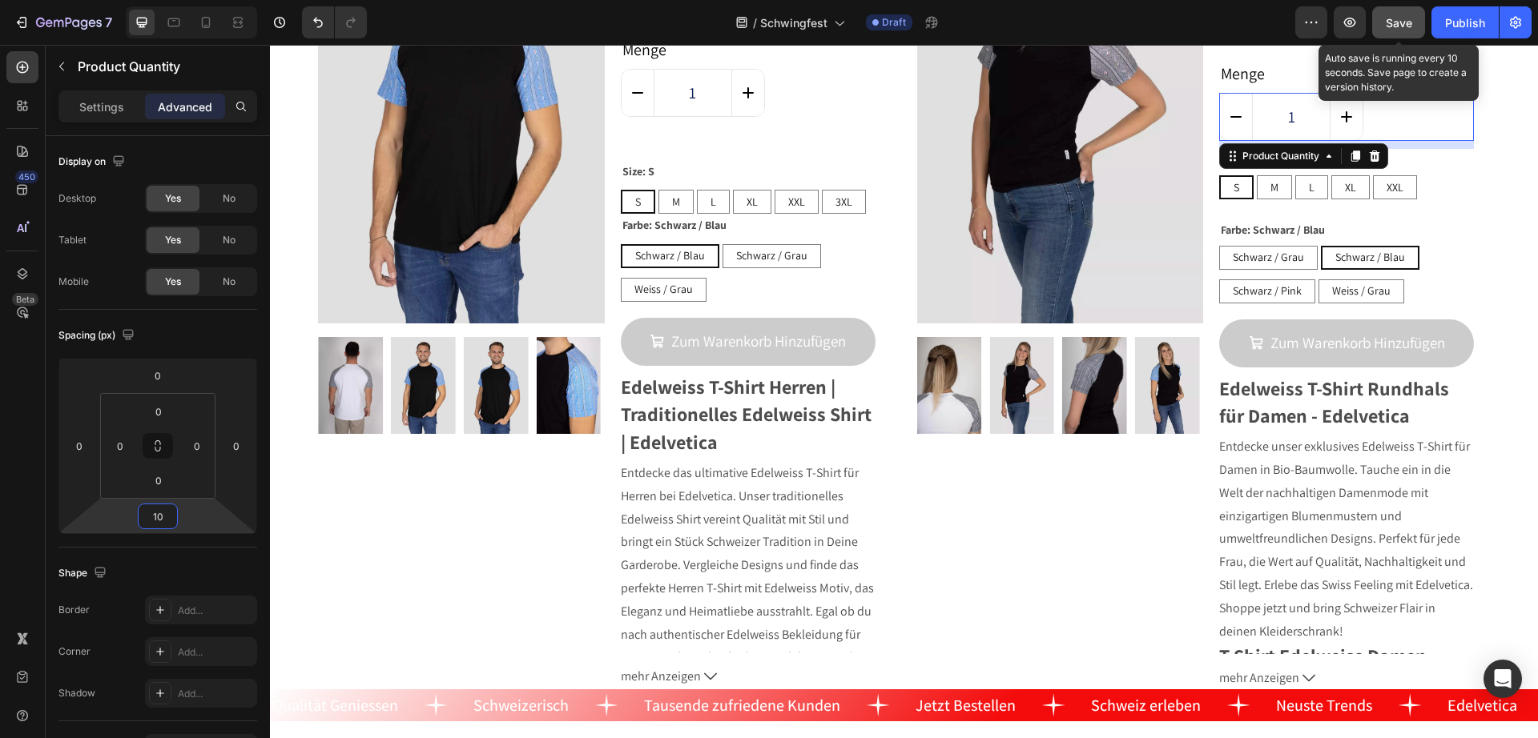
click at [1400, 23] on span "Save" at bounding box center [1398, 23] width 26 height 14
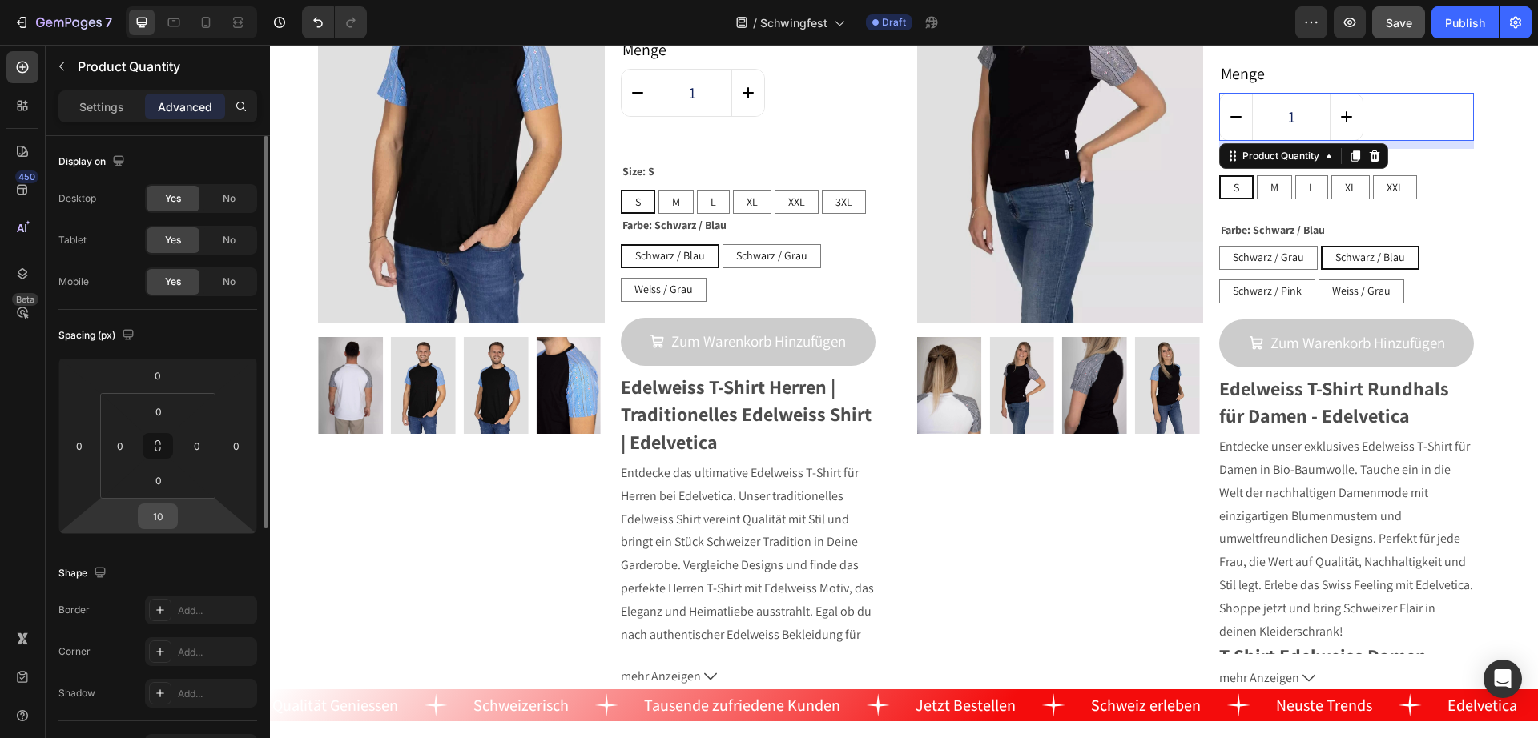
click at [162, 523] on input "10" at bounding box center [158, 516] width 32 height 24
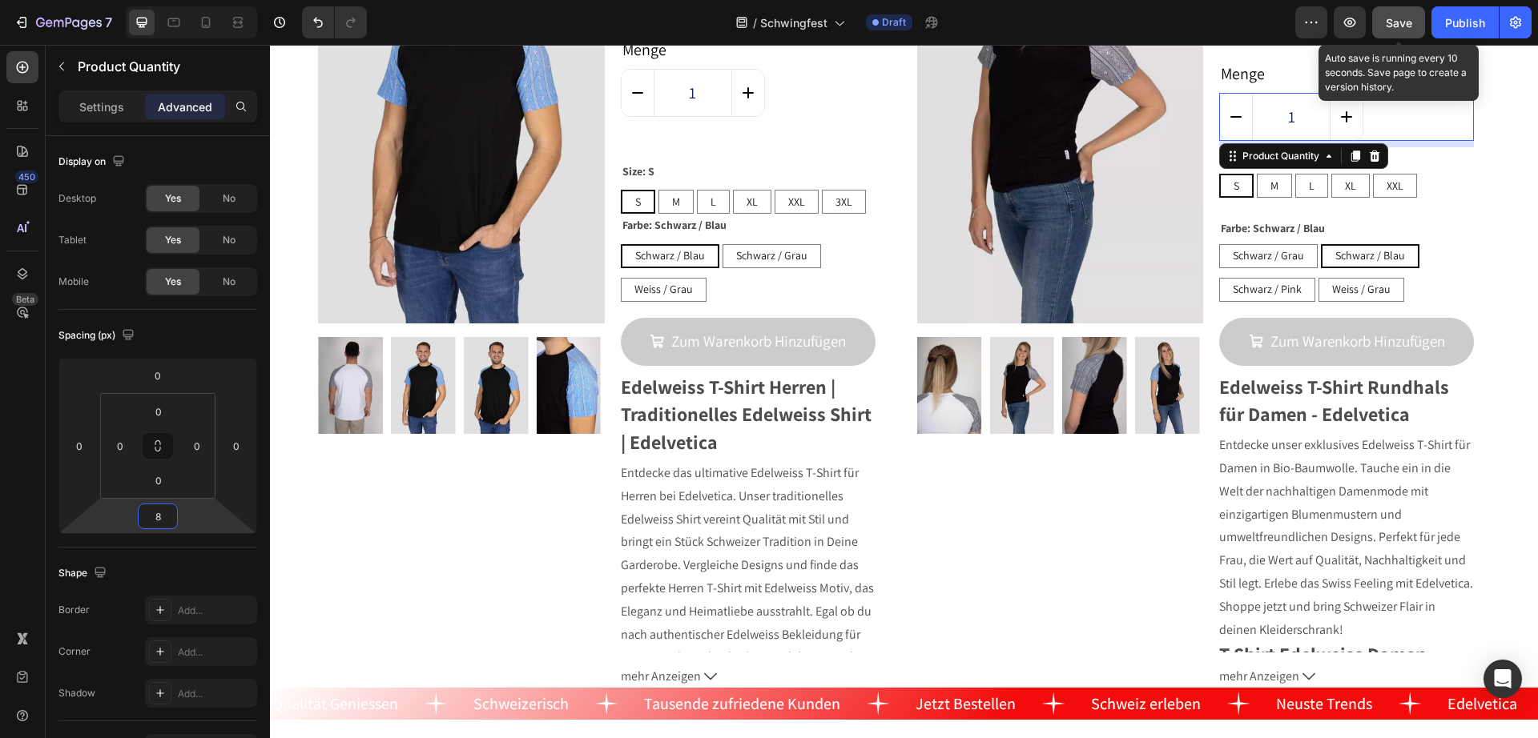
type input "8"
click at [1409, 22] on span "Save" at bounding box center [1398, 23] width 26 height 14
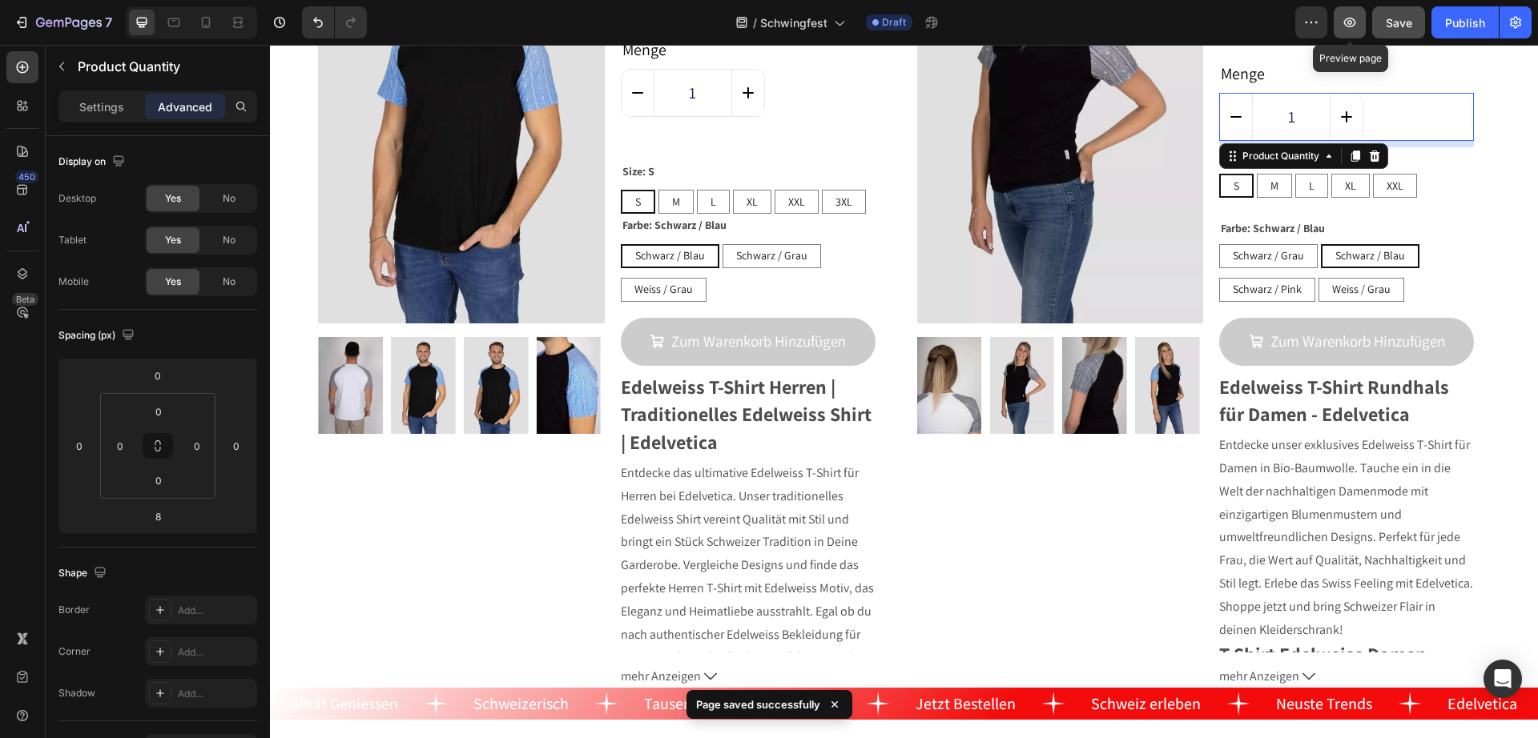
click at [1341, 14] on button "button" at bounding box center [1349, 22] width 32 height 32
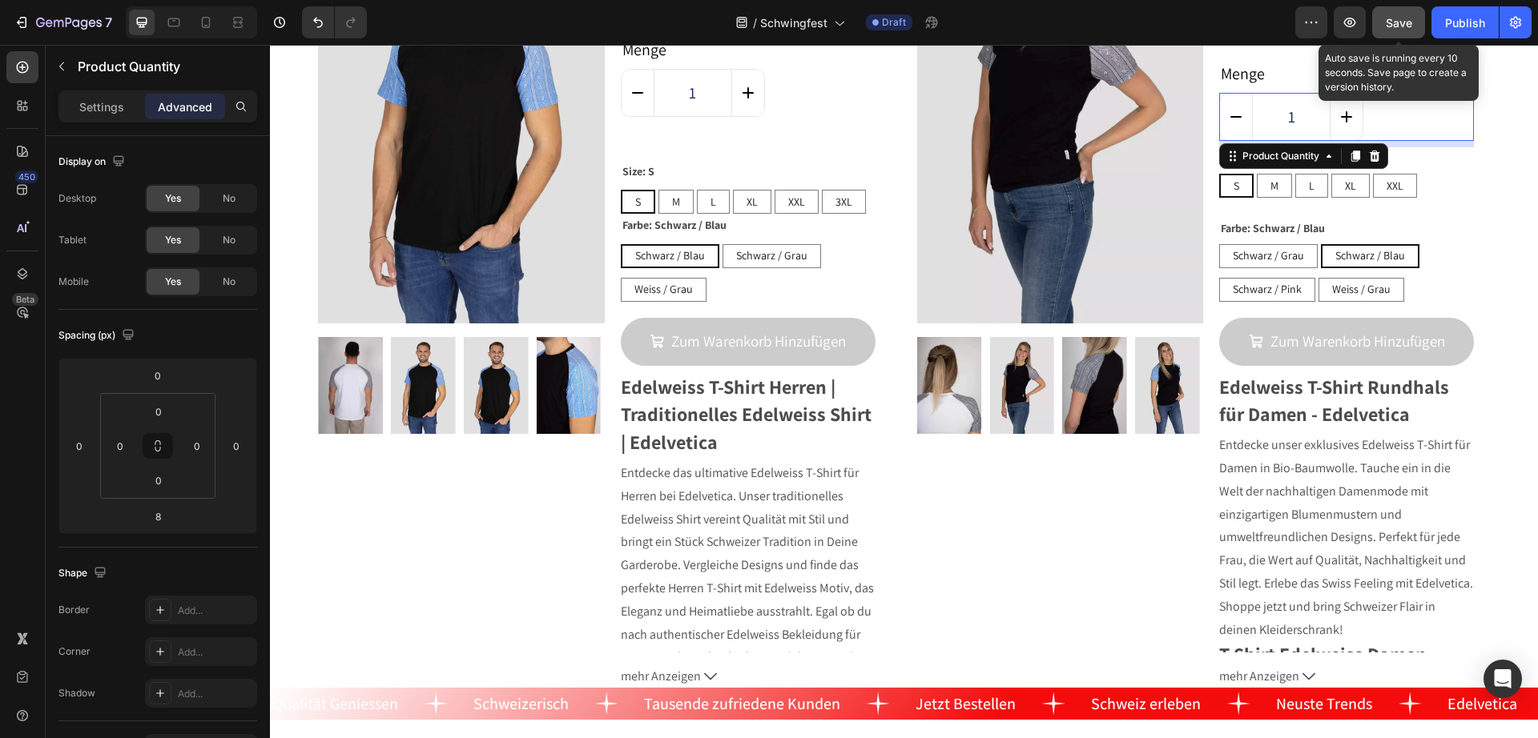
click at [1411, 13] on button "Save" at bounding box center [1398, 22] width 53 height 32
click at [1407, 22] on span "Save" at bounding box center [1398, 23] width 26 height 14
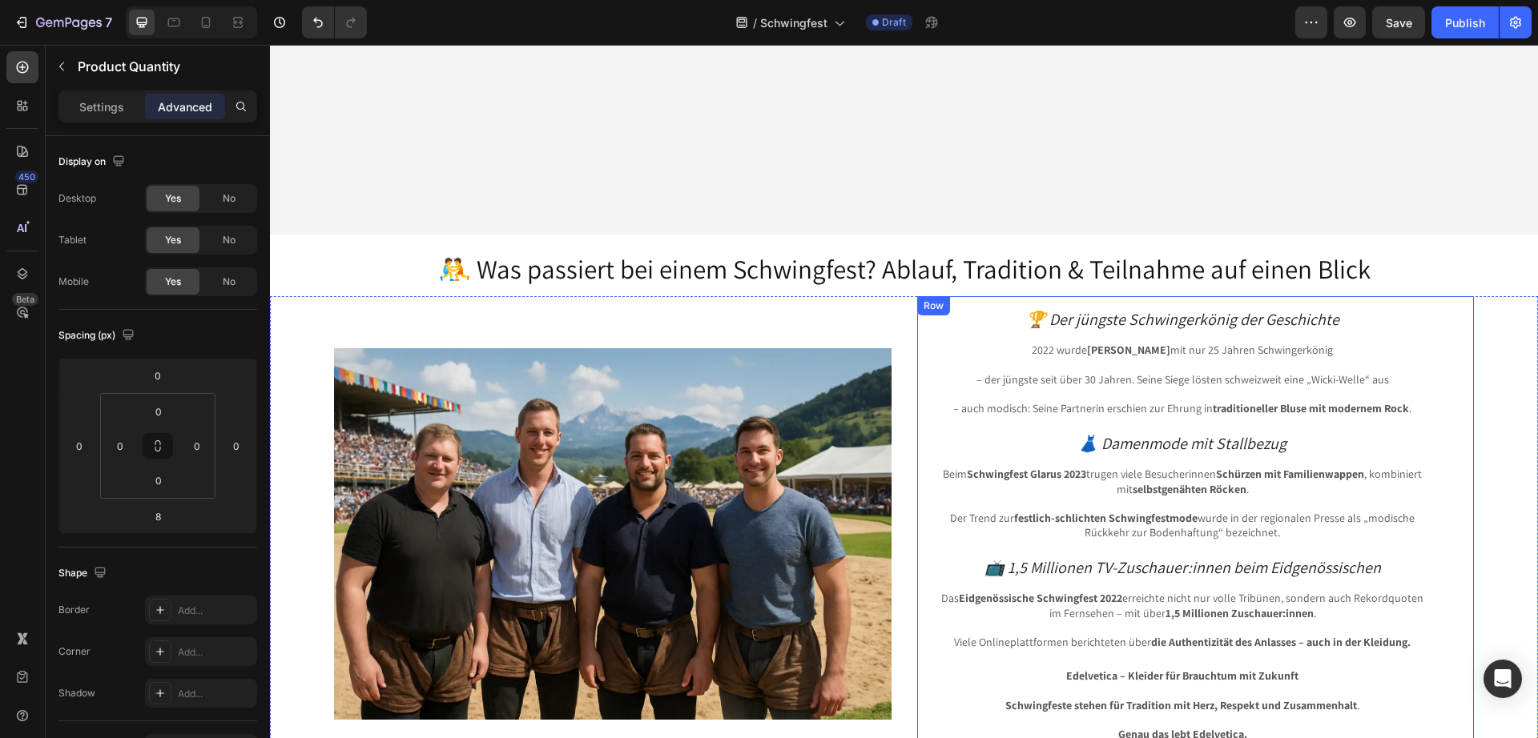
scroll to position [2419, 0]
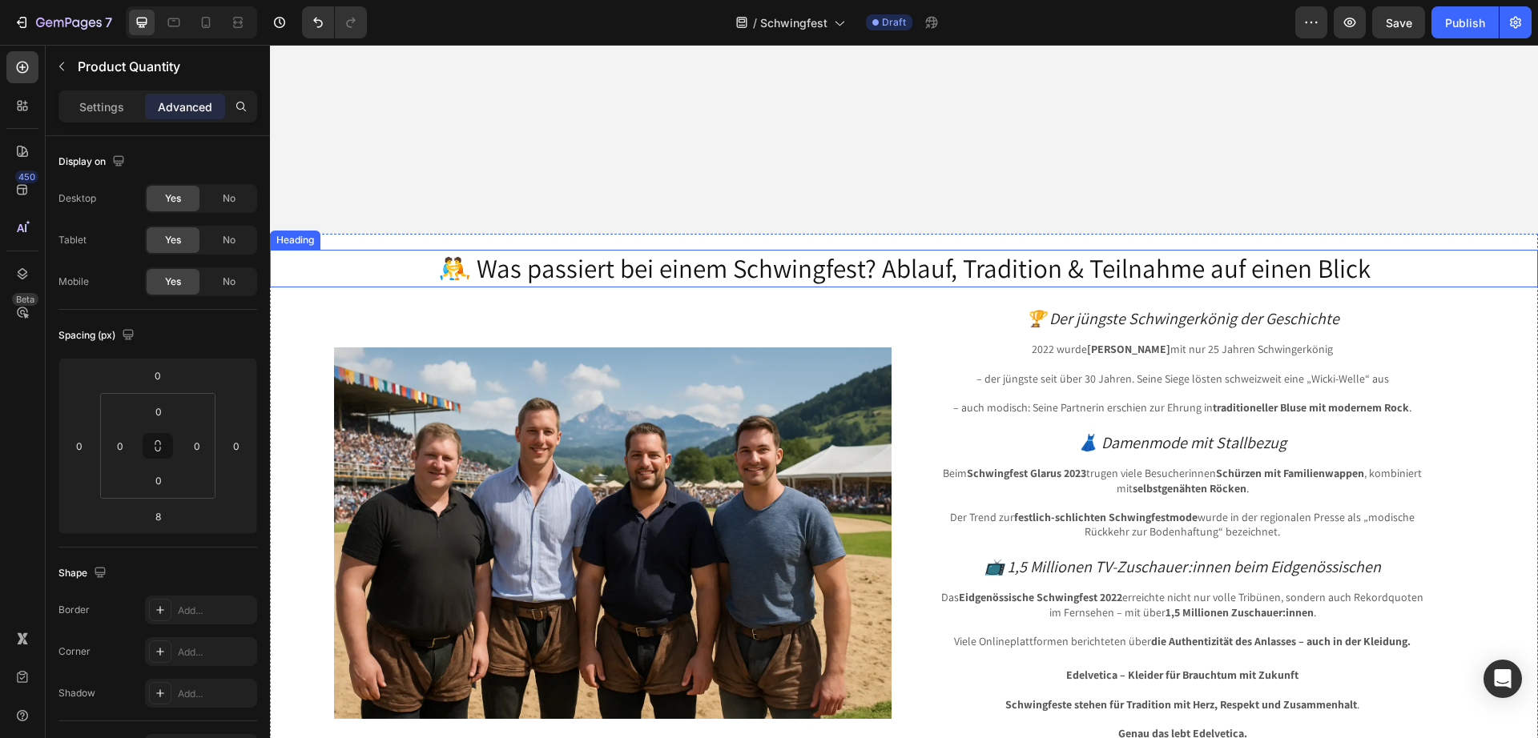
click at [1369, 274] on h2 "🤼 Was passiert bei einem Schwingfest? Ablauf, Tradition & Teilnahme auf einen B…" at bounding box center [904, 269] width 1268 height 38
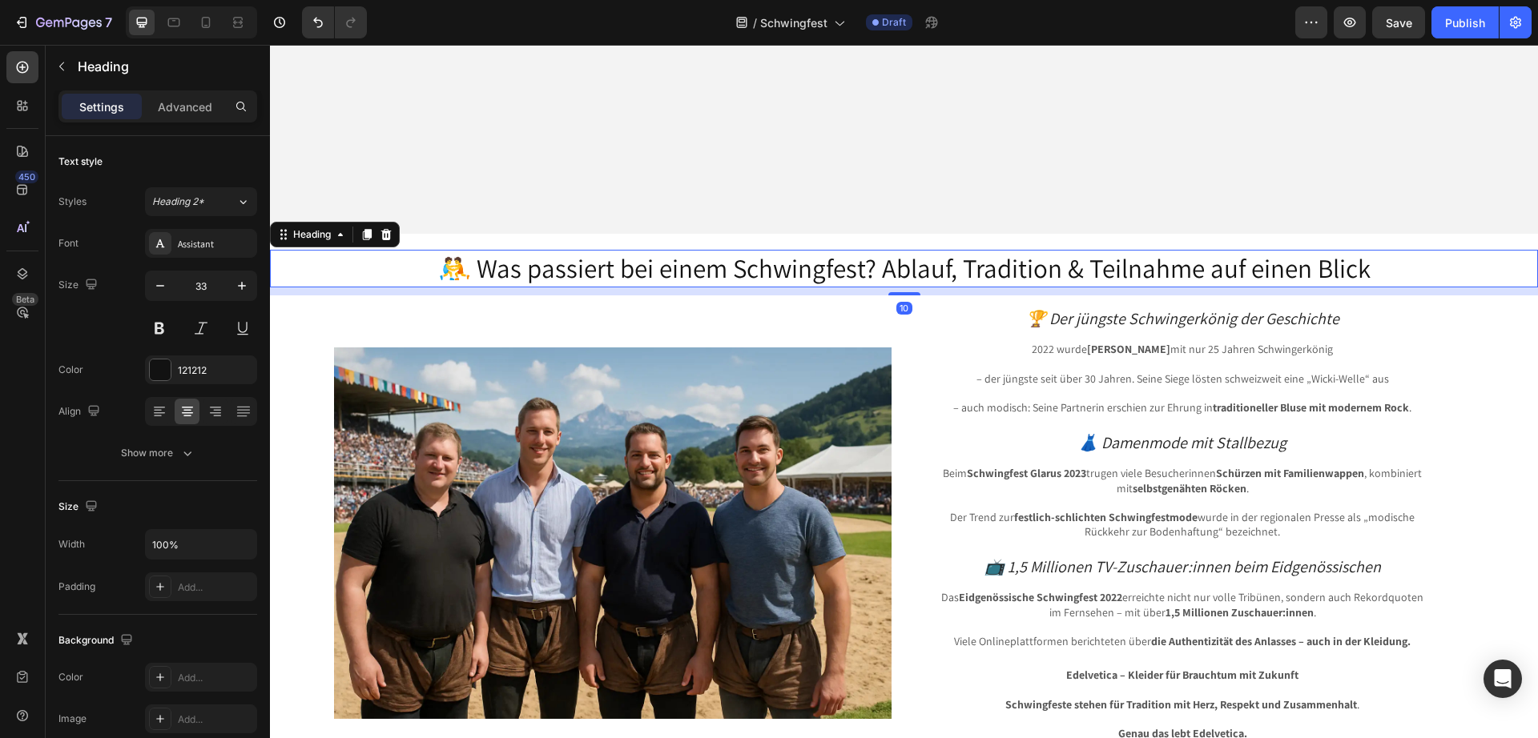
click at [1349, 267] on h2 "🤼 Was passiert bei einem Schwingfest? Ablauf, Tradition & Teilnahme auf einen B…" at bounding box center [904, 269] width 1268 height 38
click at [1364, 269] on p "🤼 Was passiert bei einem Schwingfest? Ablauf, Tradition & Teilnahme auf einen B…" at bounding box center [903, 268] width 1264 height 34
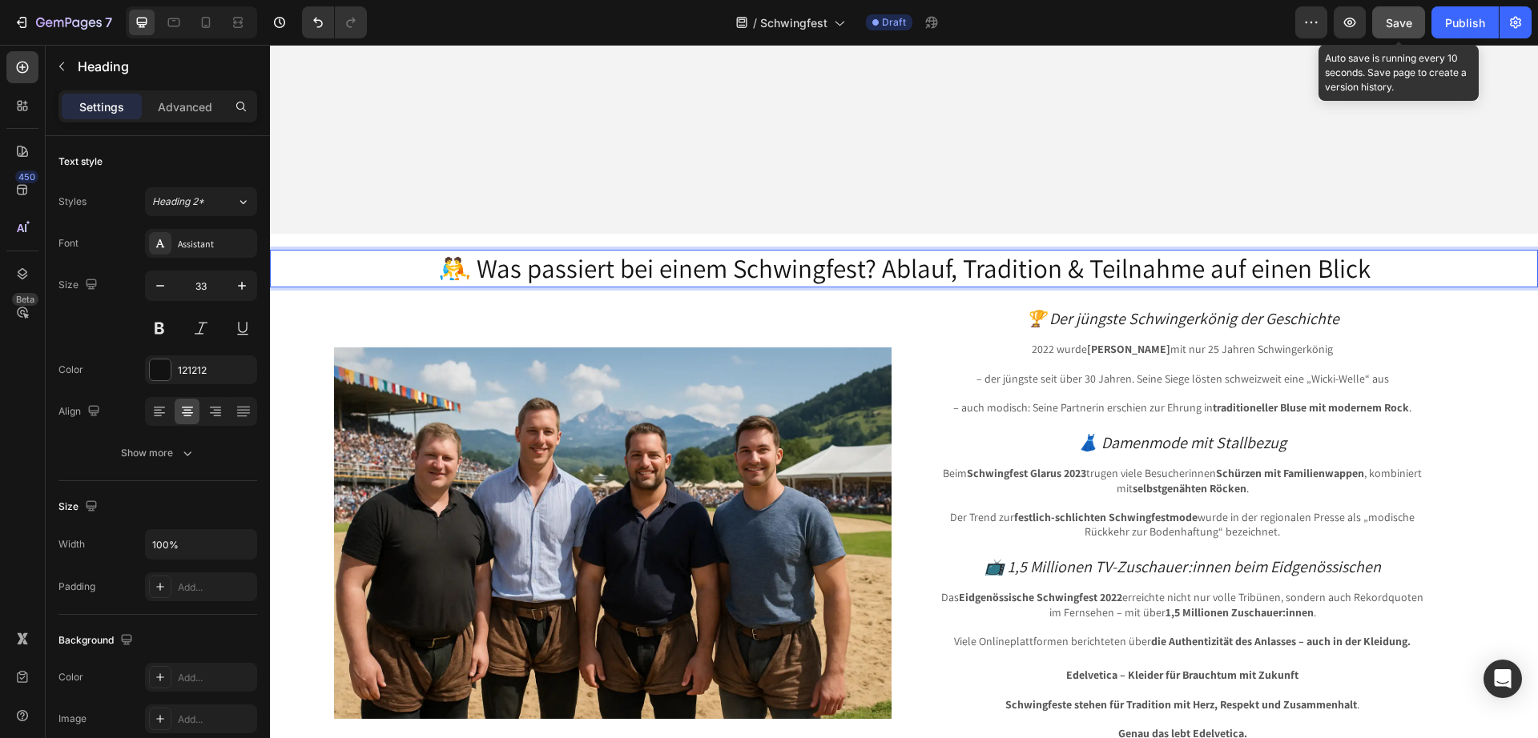
click at [1381, 22] on button "Save" at bounding box center [1398, 22] width 53 height 32
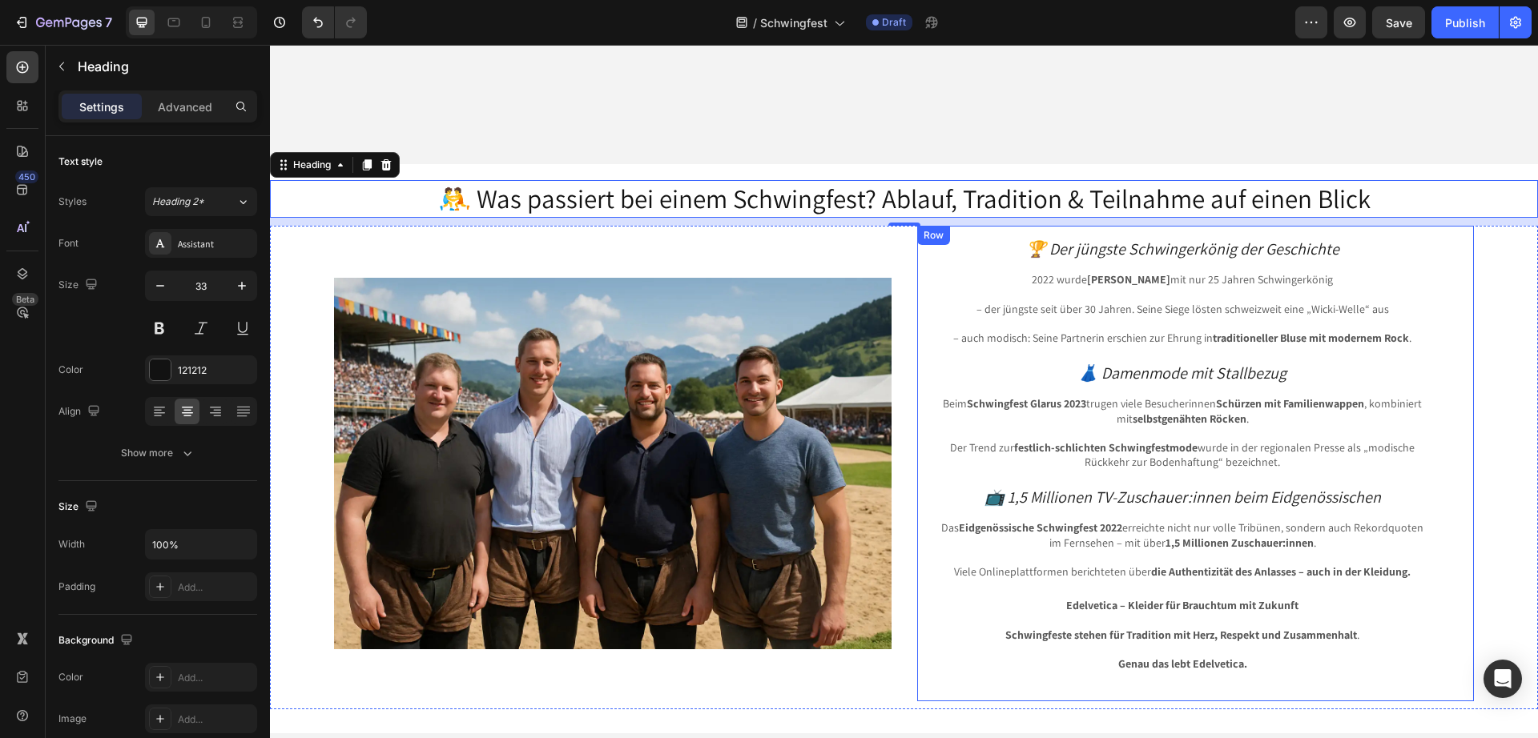
scroll to position [2619, 0]
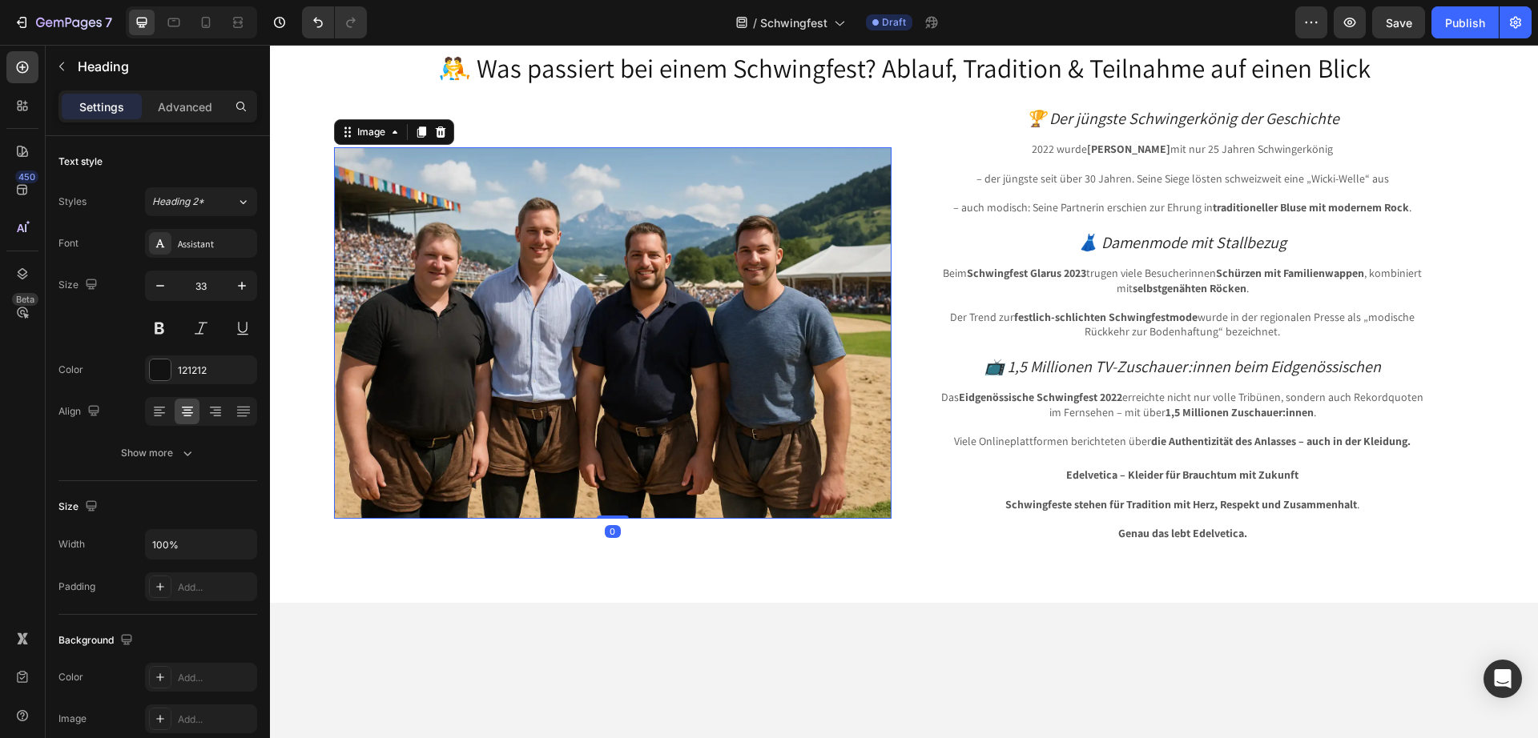
click at [731, 422] on img at bounding box center [612, 333] width 557 height 372
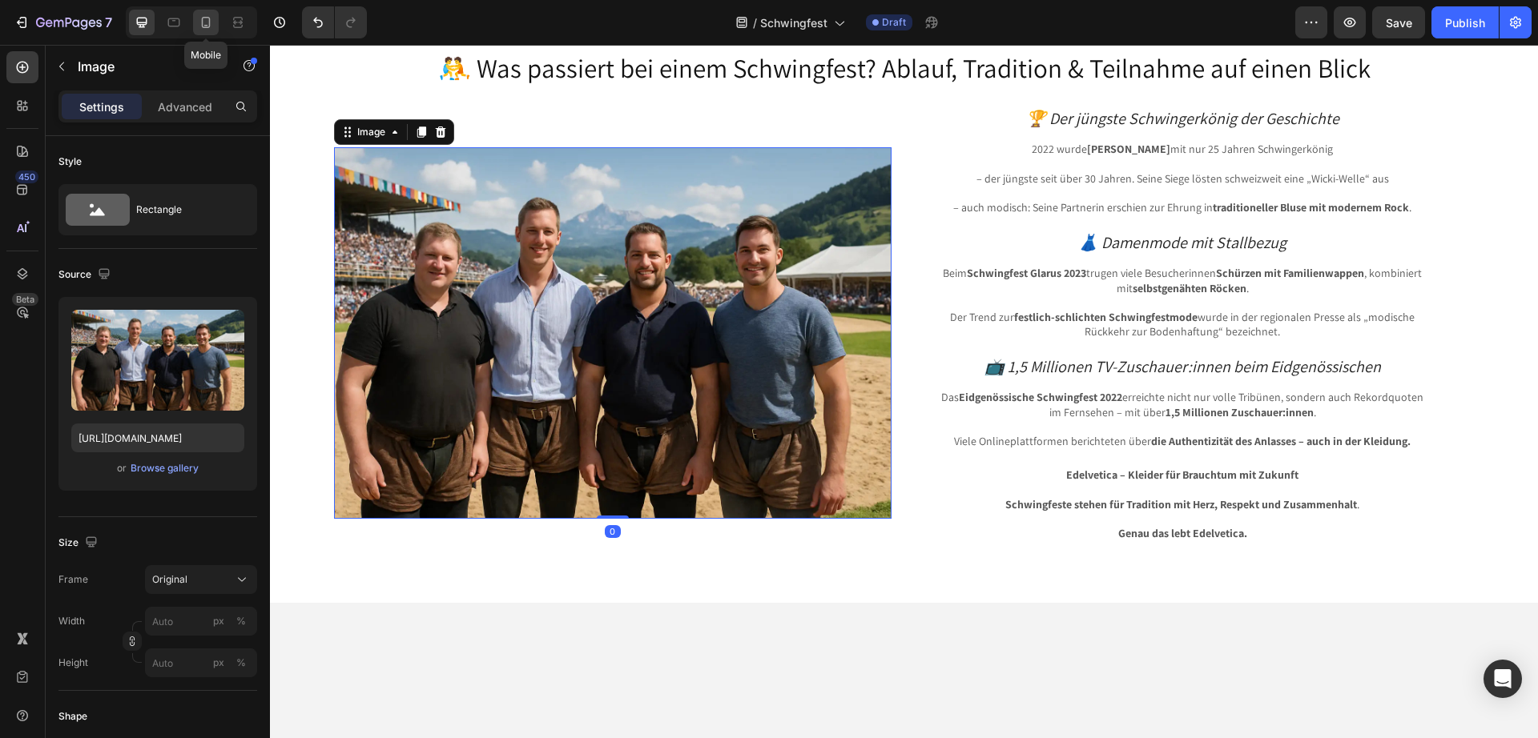
click at [207, 11] on div at bounding box center [206, 23] width 26 height 26
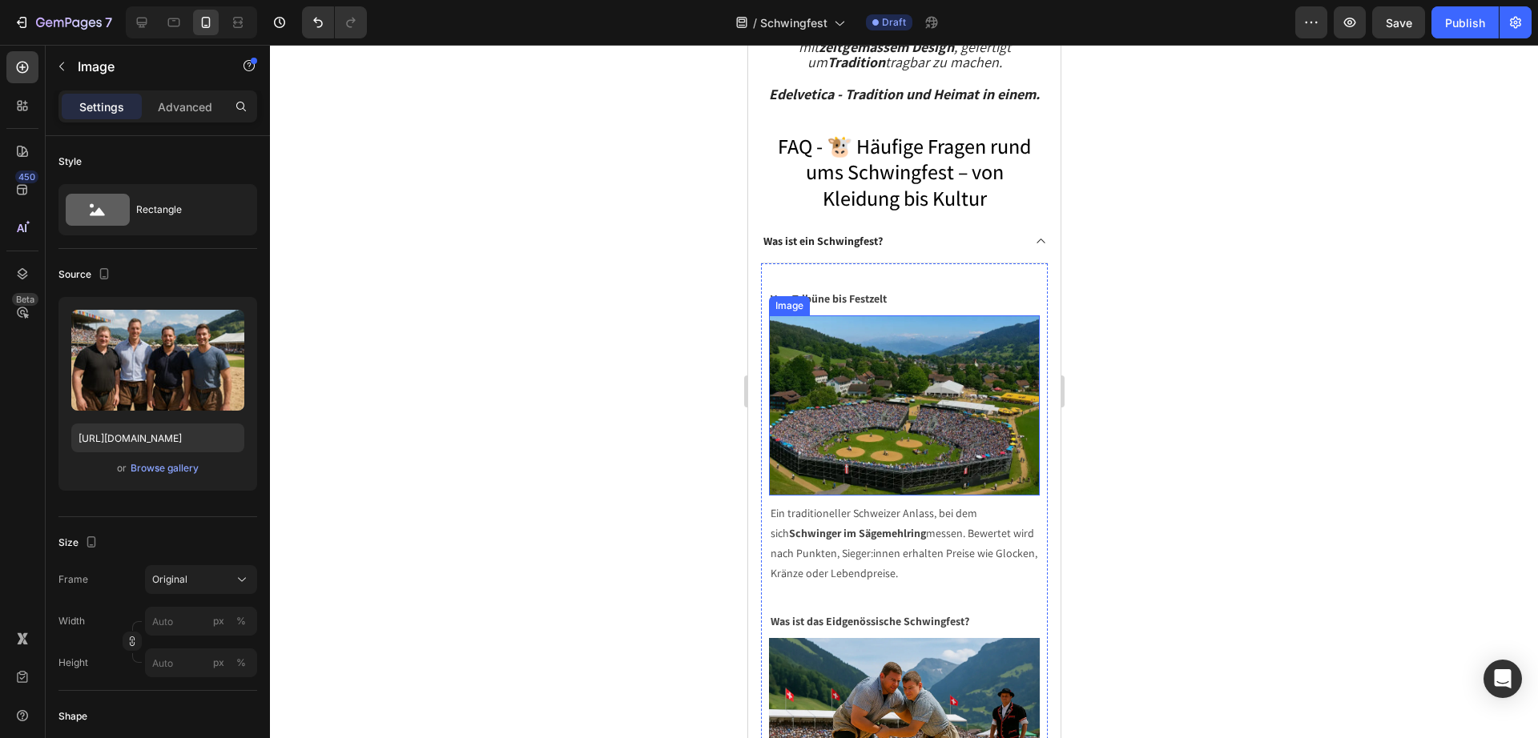
scroll to position [3881, 0]
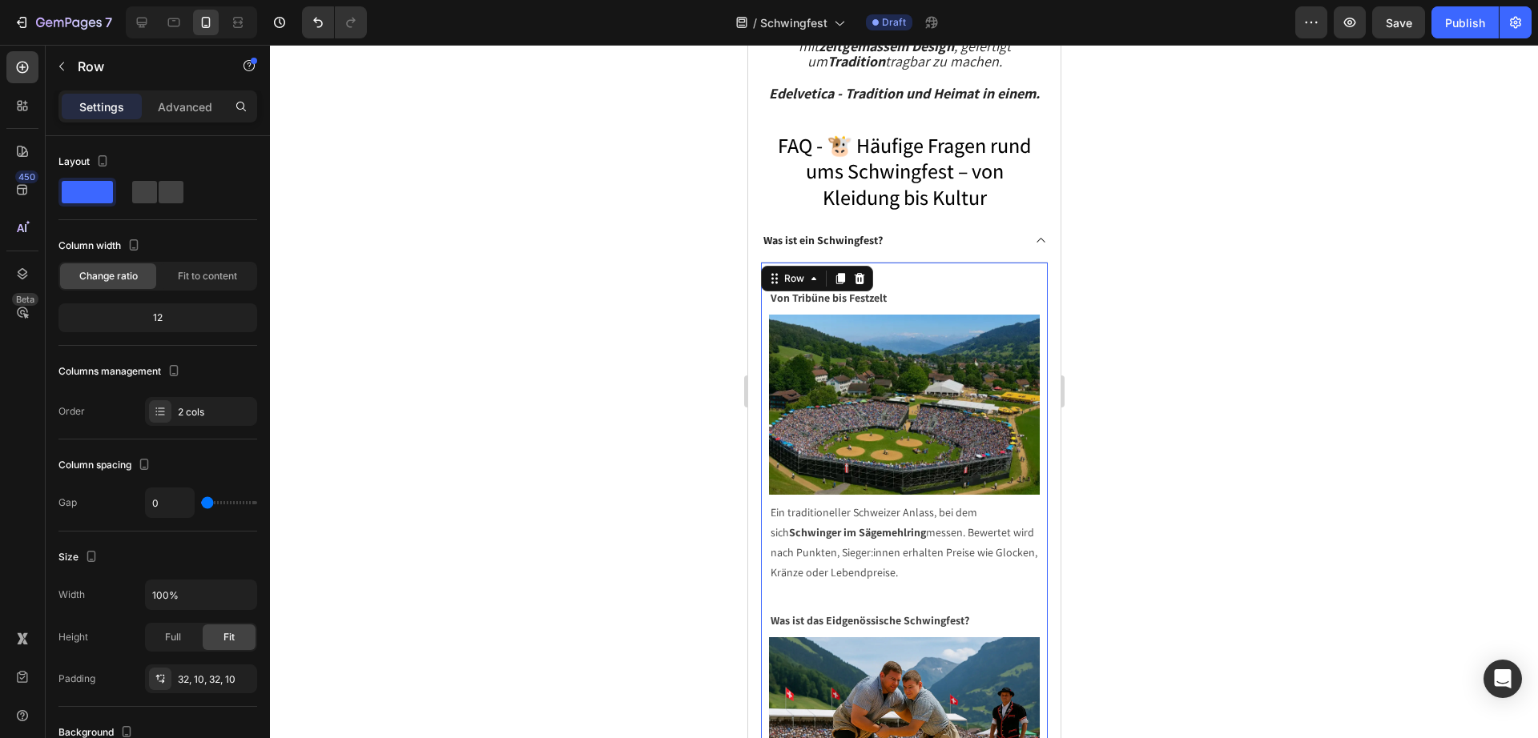
click at [765, 460] on div "Von Tribüne bis Festzelt Text block Image Ein traditioneller Schweizer Anlass, …" at bounding box center [903, 611] width 287 height 697
click at [170, 96] on div "Advanced" at bounding box center [185, 107] width 80 height 26
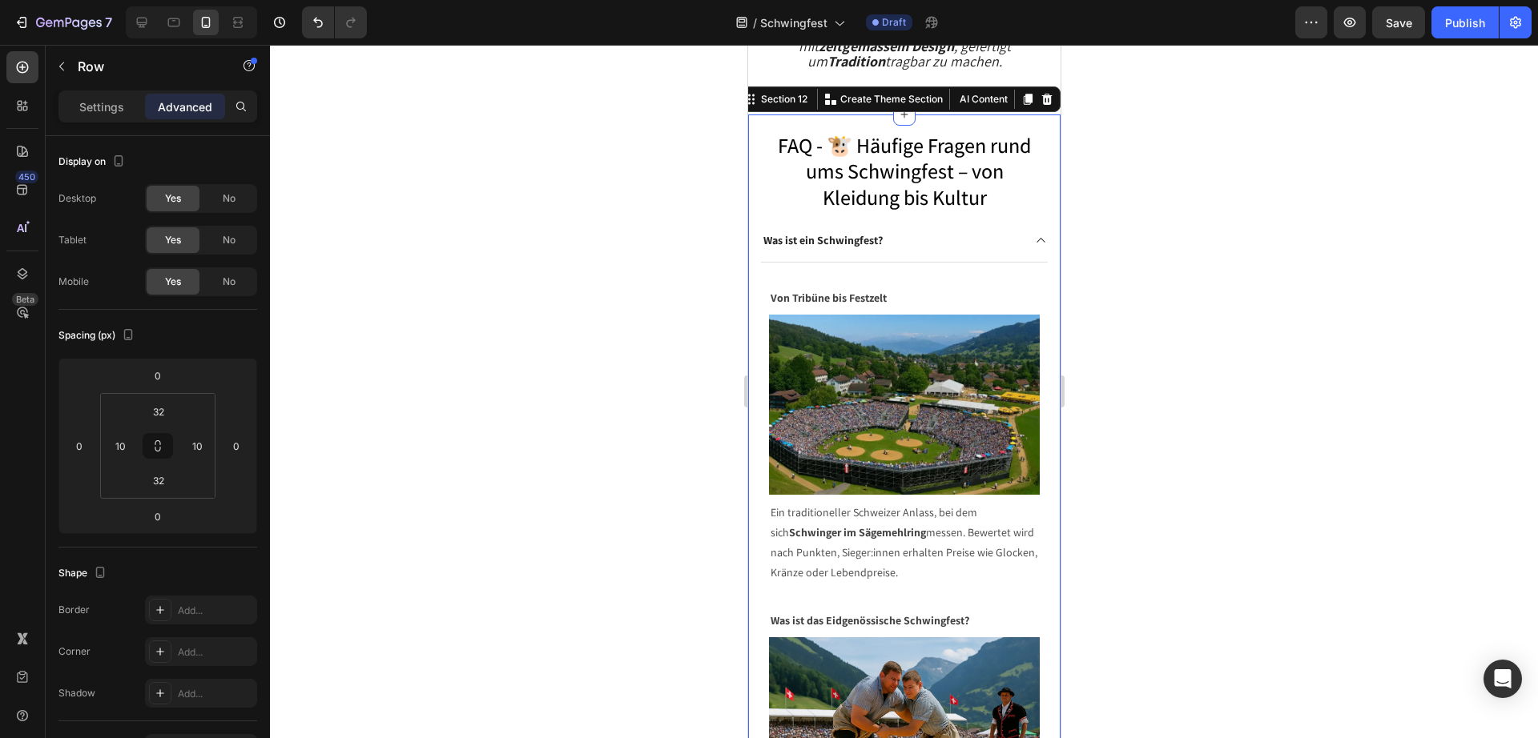
click at [754, 491] on div "FAQ - 🐮 Häufige Fragen rund ums Schwingfest – von Kleidung bis Kultur Heading W…" at bounding box center [903, 713] width 312 height 1196
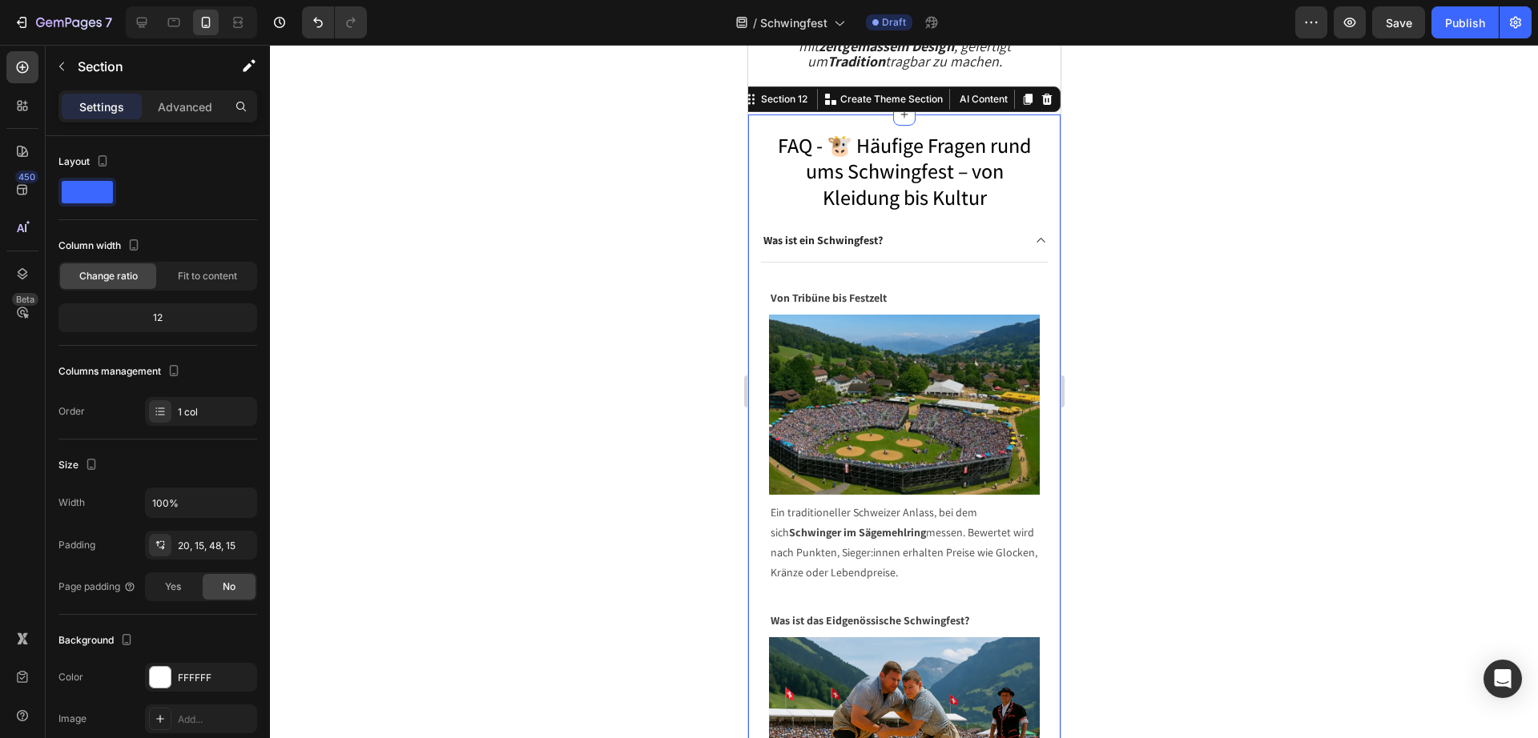
click at [176, 124] on div "Settings Advanced" at bounding box center [158, 113] width 224 height 46
click at [176, 118] on div "Advanced" at bounding box center [185, 107] width 80 height 26
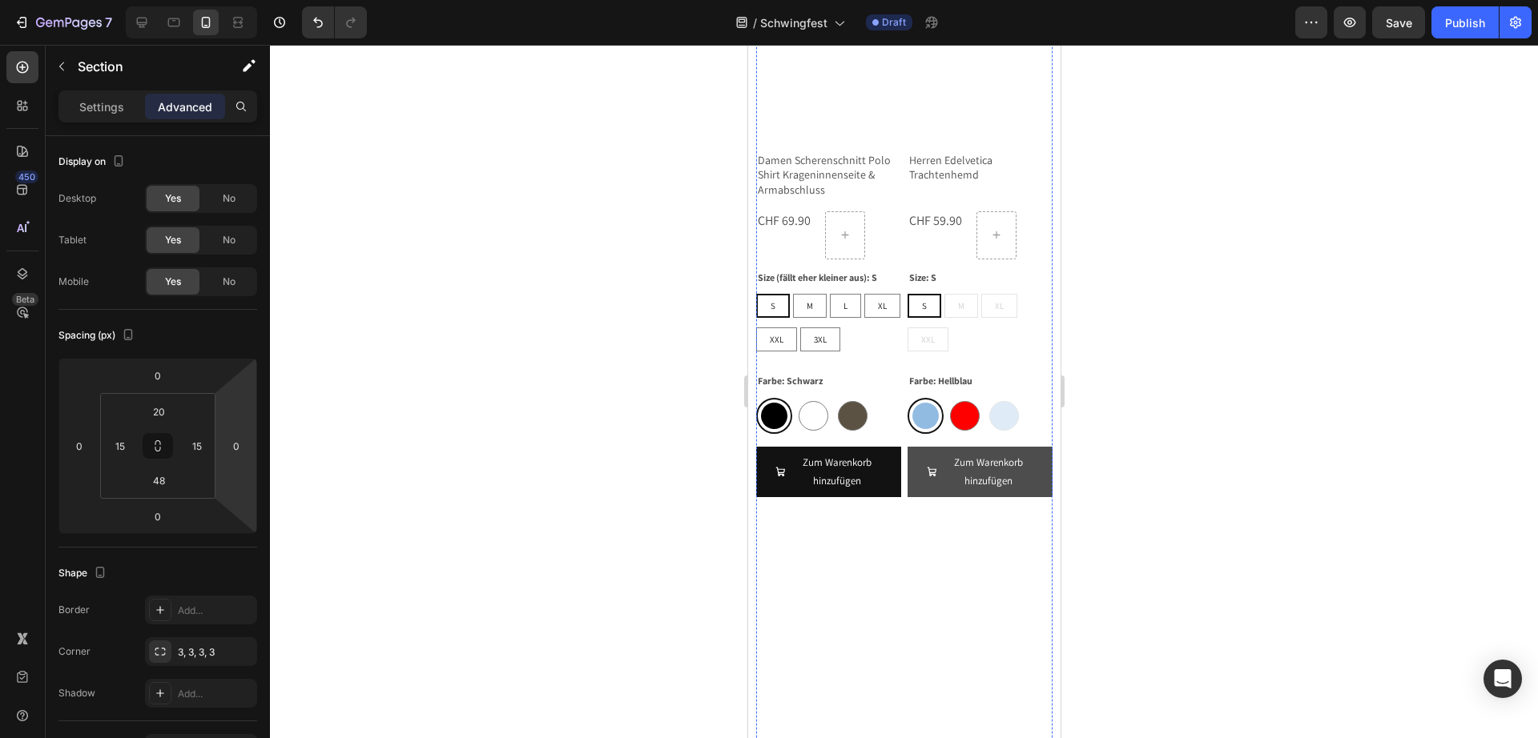
scroll to position [9087, 0]
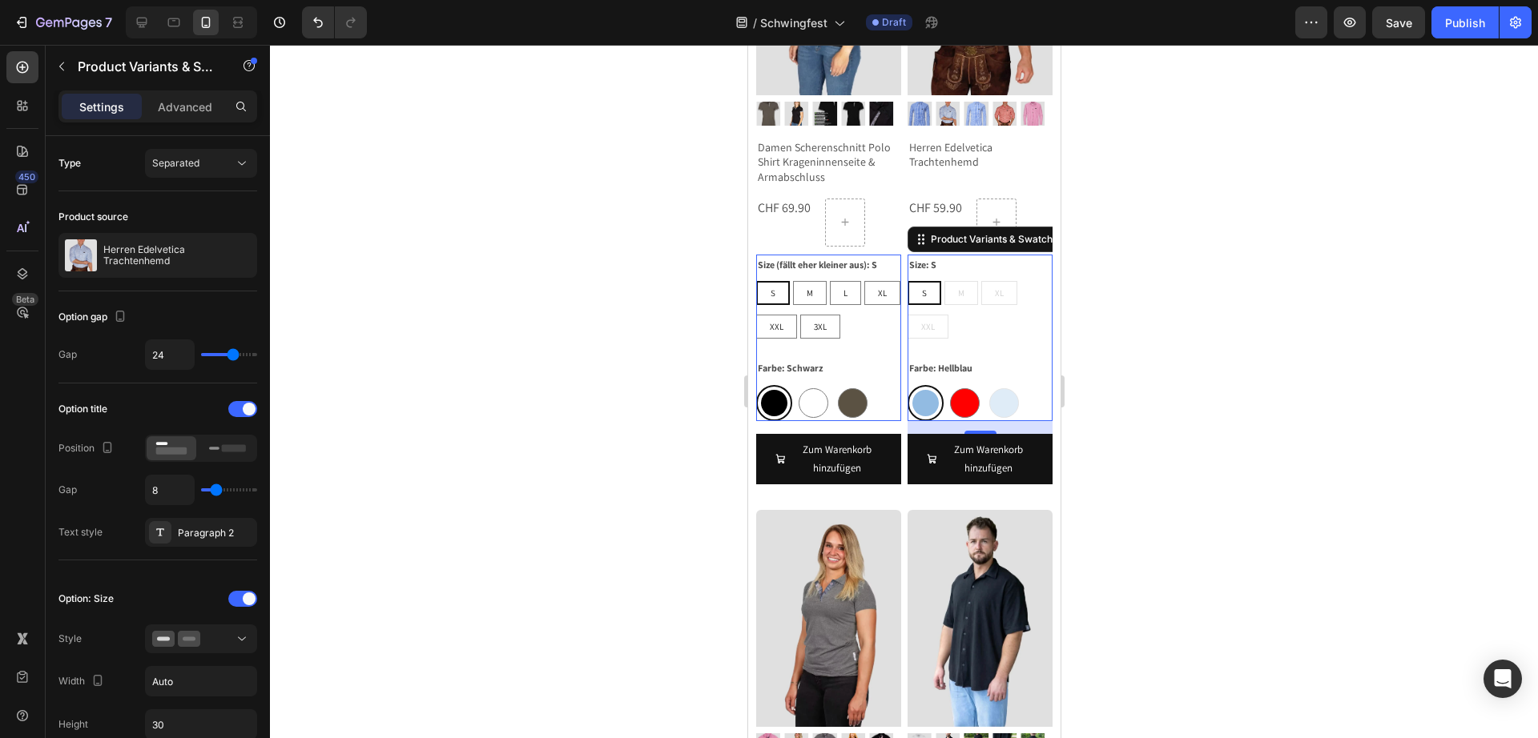
click at [1232, 422] on div at bounding box center [904, 391] width 1268 height 693
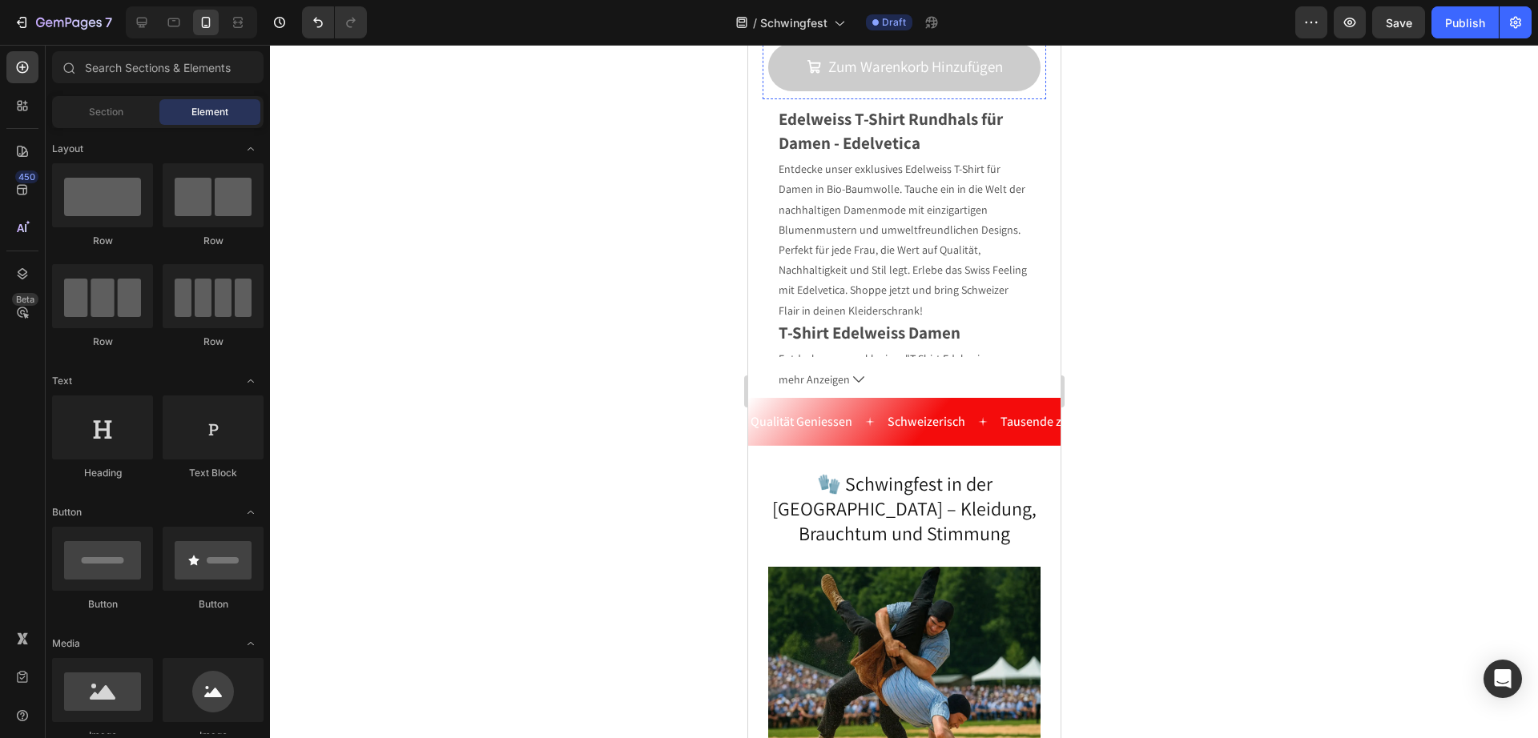
scroll to position [15293, 0]
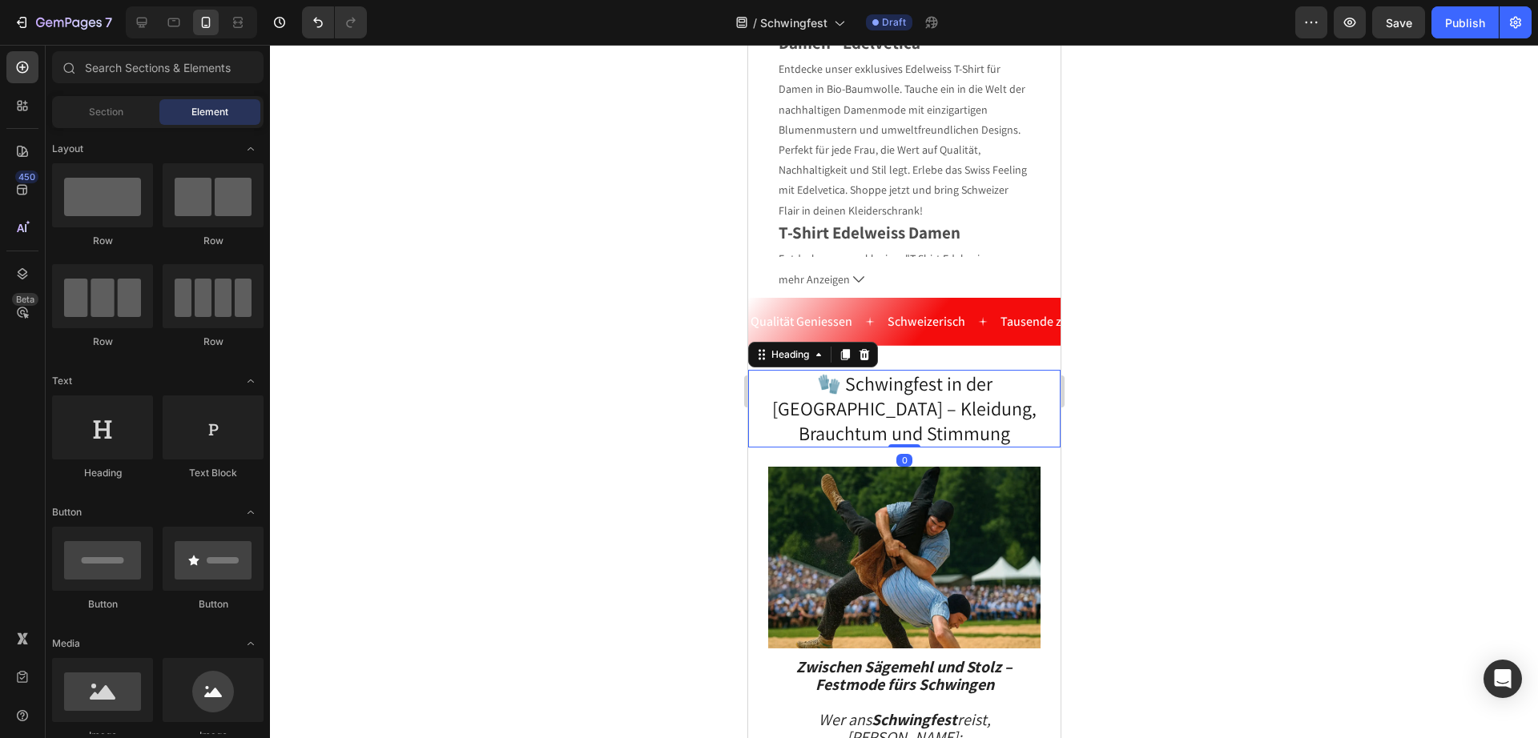
click at [778, 370] on h2 "🧤 Schwingfest in der Schweiz – Kleidung, Brauchtum und Stimmung" at bounding box center [903, 409] width 296 height 78
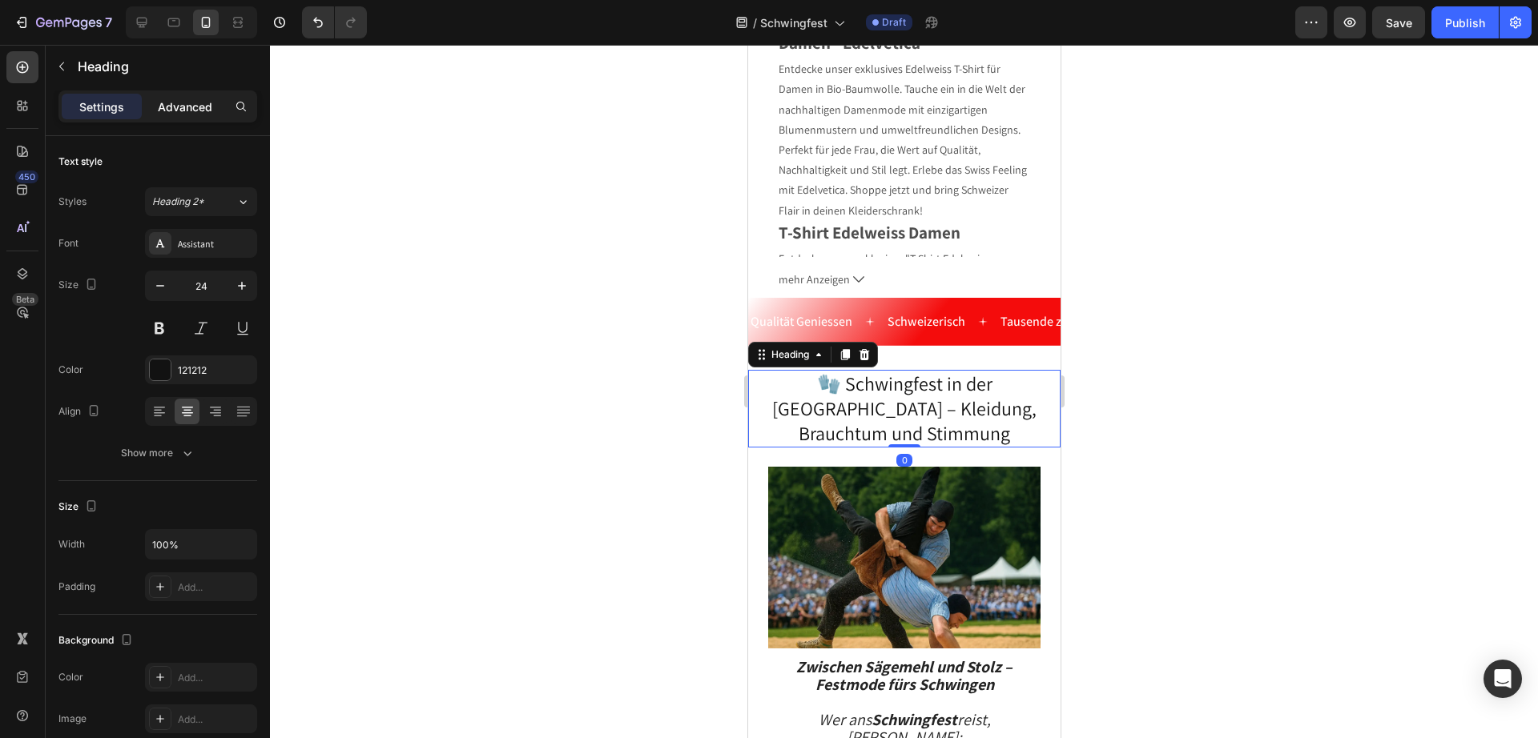
click at [181, 107] on p "Advanced" at bounding box center [185, 106] width 54 height 17
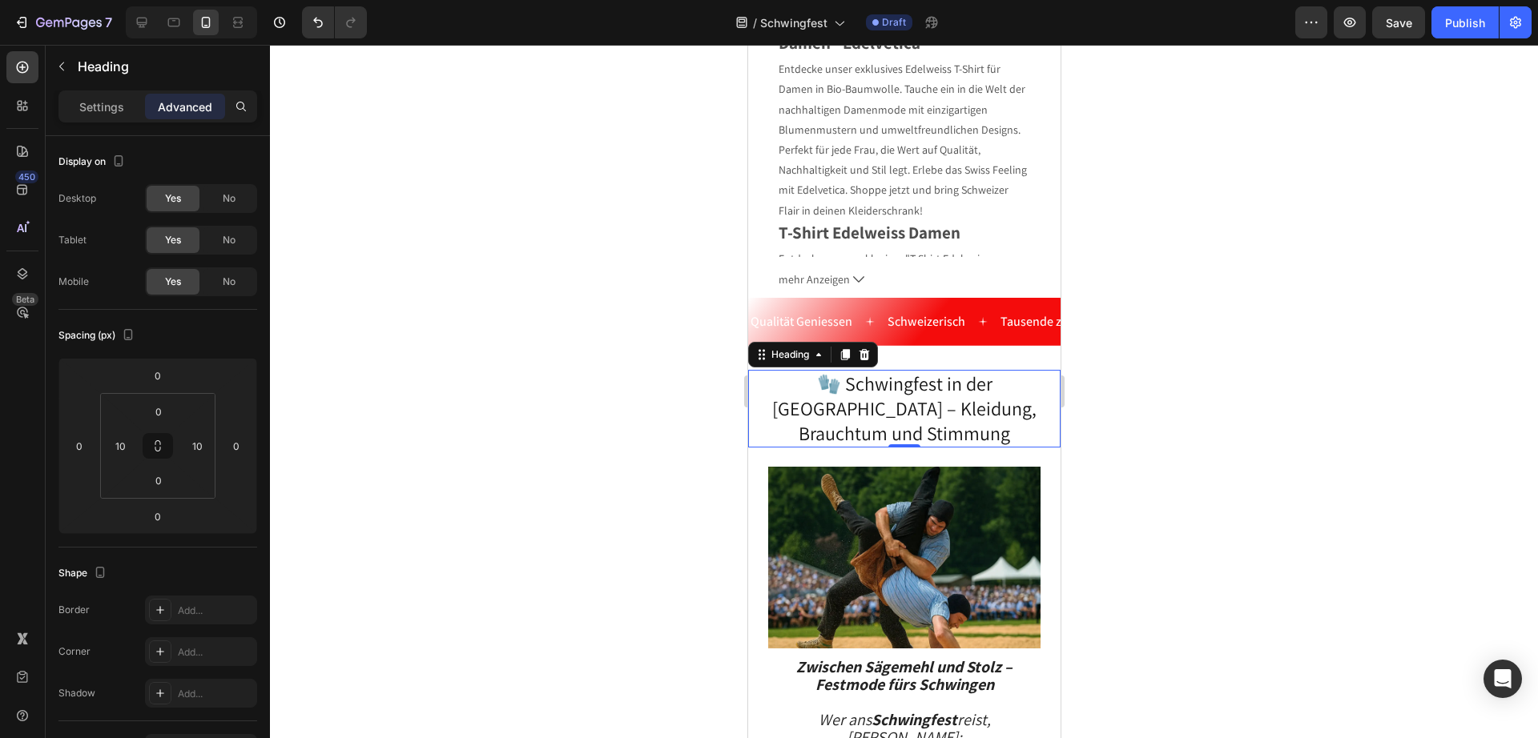
click at [995, 370] on h2 "🧤 Schwingfest in der Schweiz – Kleidung, Brauchtum und Stimmung" at bounding box center [903, 409] width 296 height 78
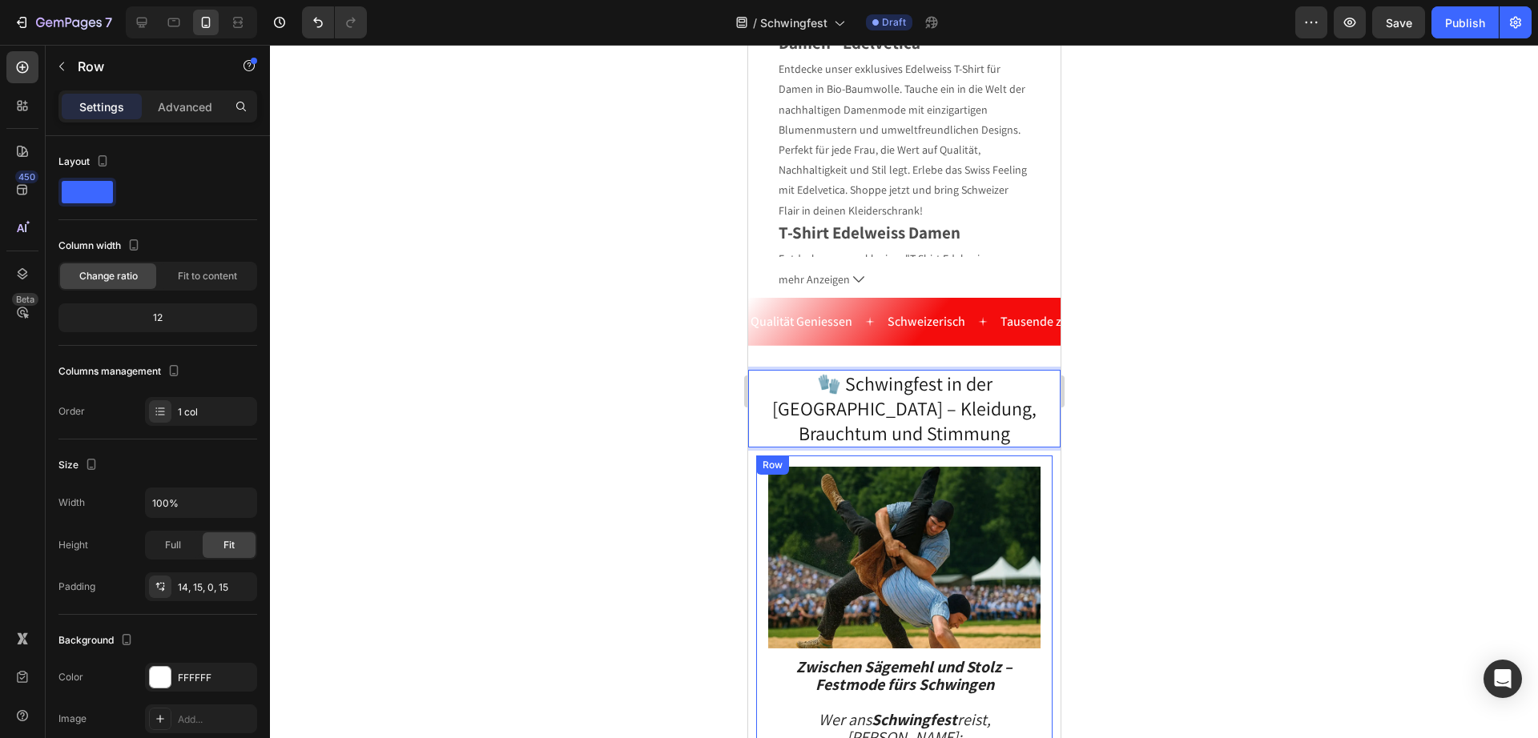
click at [195, 127] on div "Settings Advanced" at bounding box center [158, 113] width 224 height 46
click at [193, 103] on p "Advanced" at bounding box center [185, 106] width 54 height 17
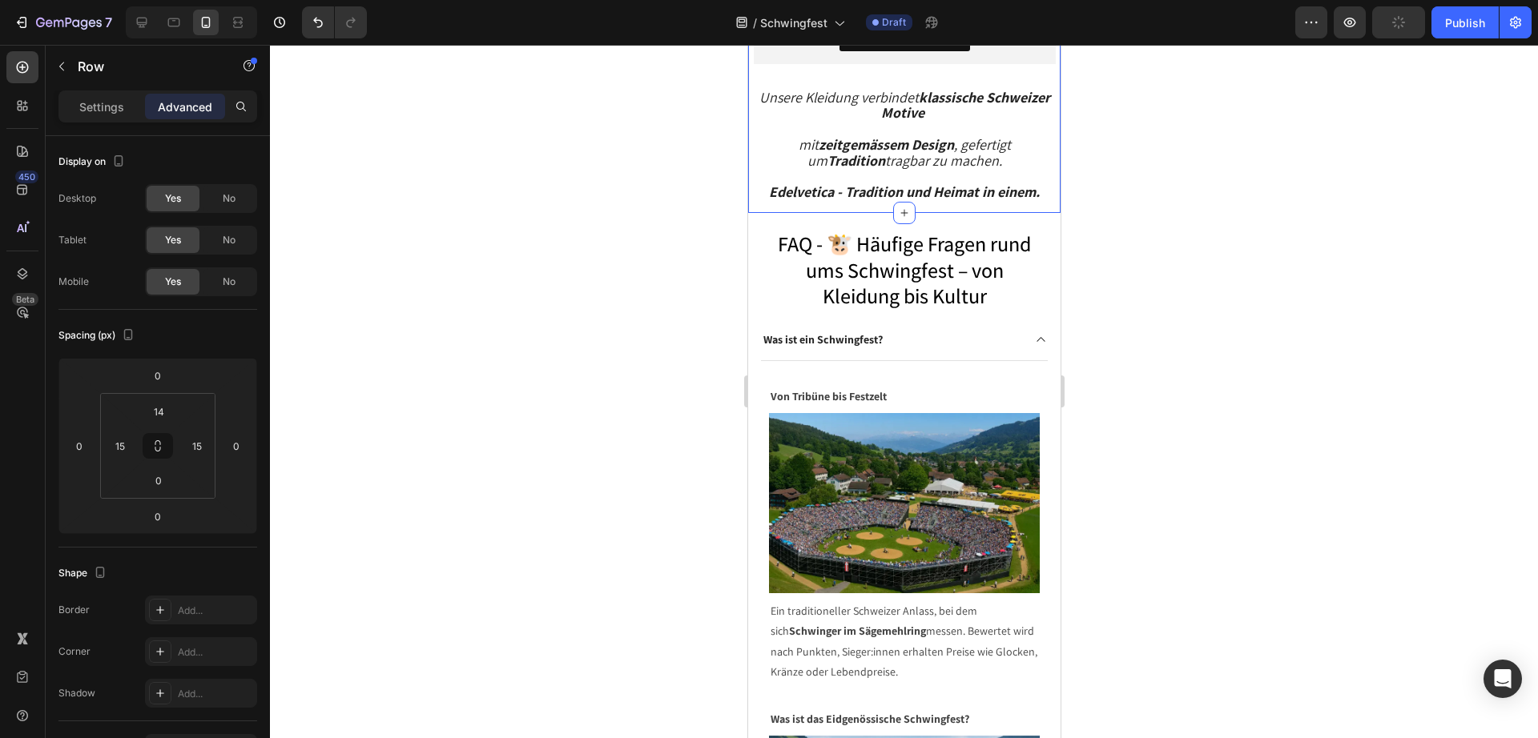
scroll to position [17695, 0]
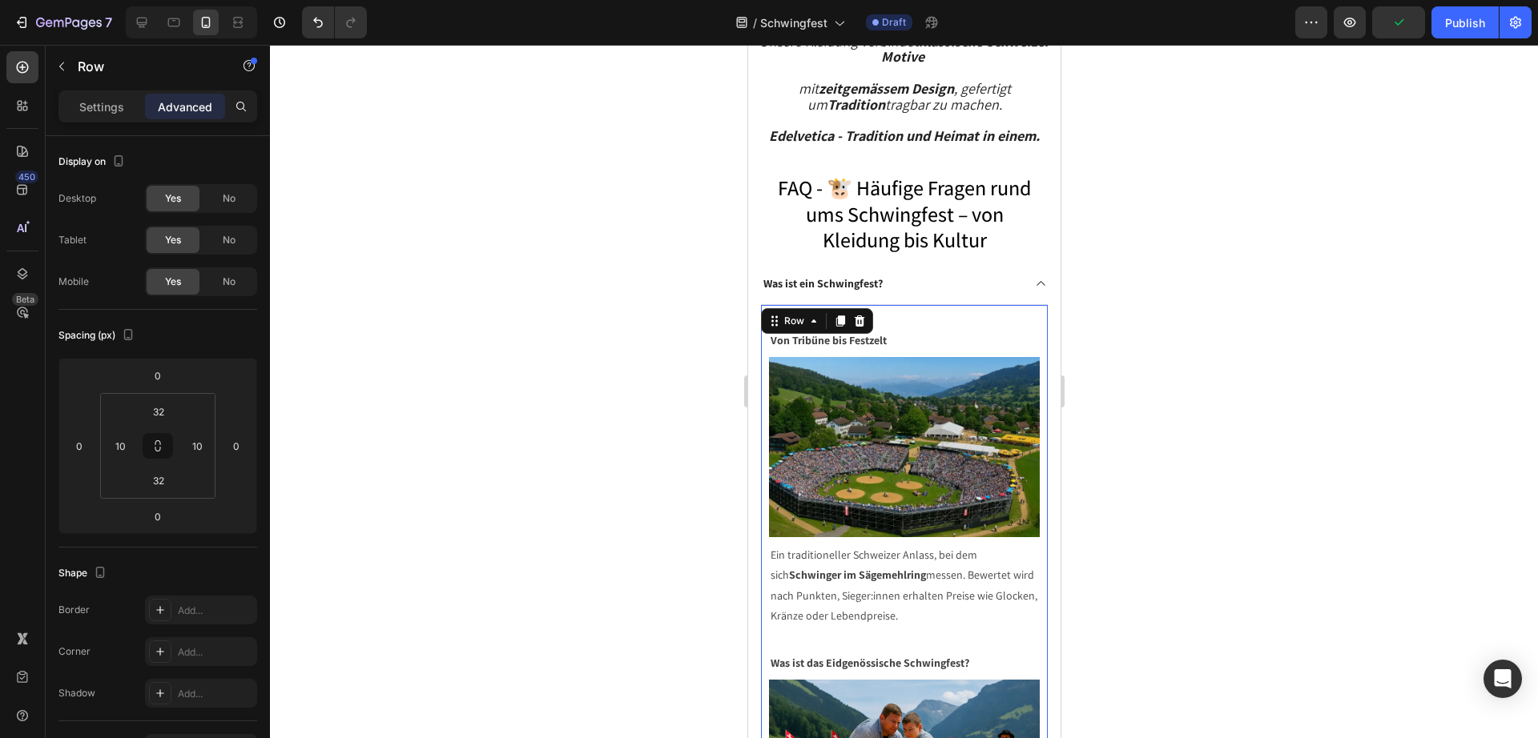
click at [766, 531] on div "Von Tribüne bis Festzelt Text block Image Ein traditioneller Schweizer Anlass, …" at bounding box center [903, 653] width 287 height 697
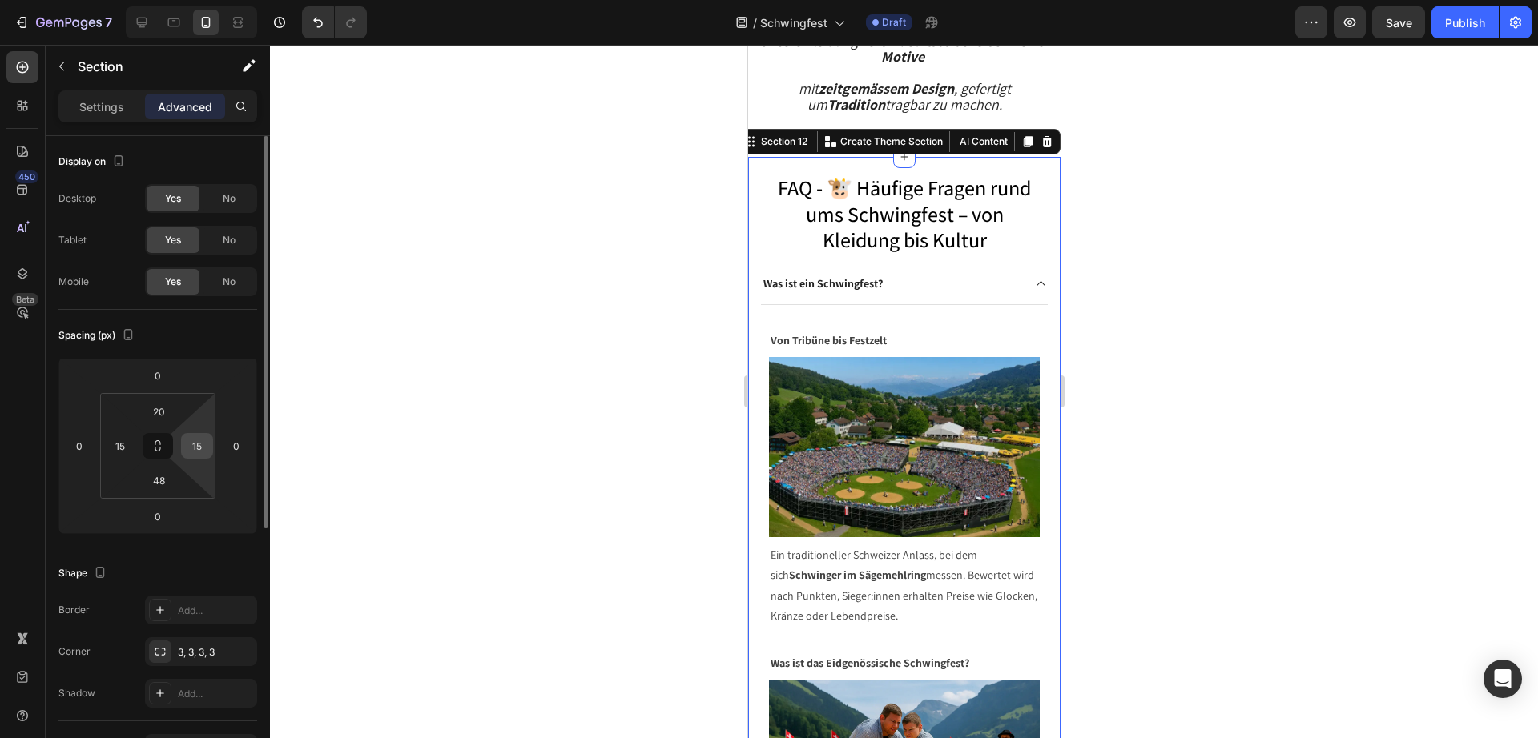
click at [202, 451] on input "15" at bounding box center [197, 446] width 24 height 24
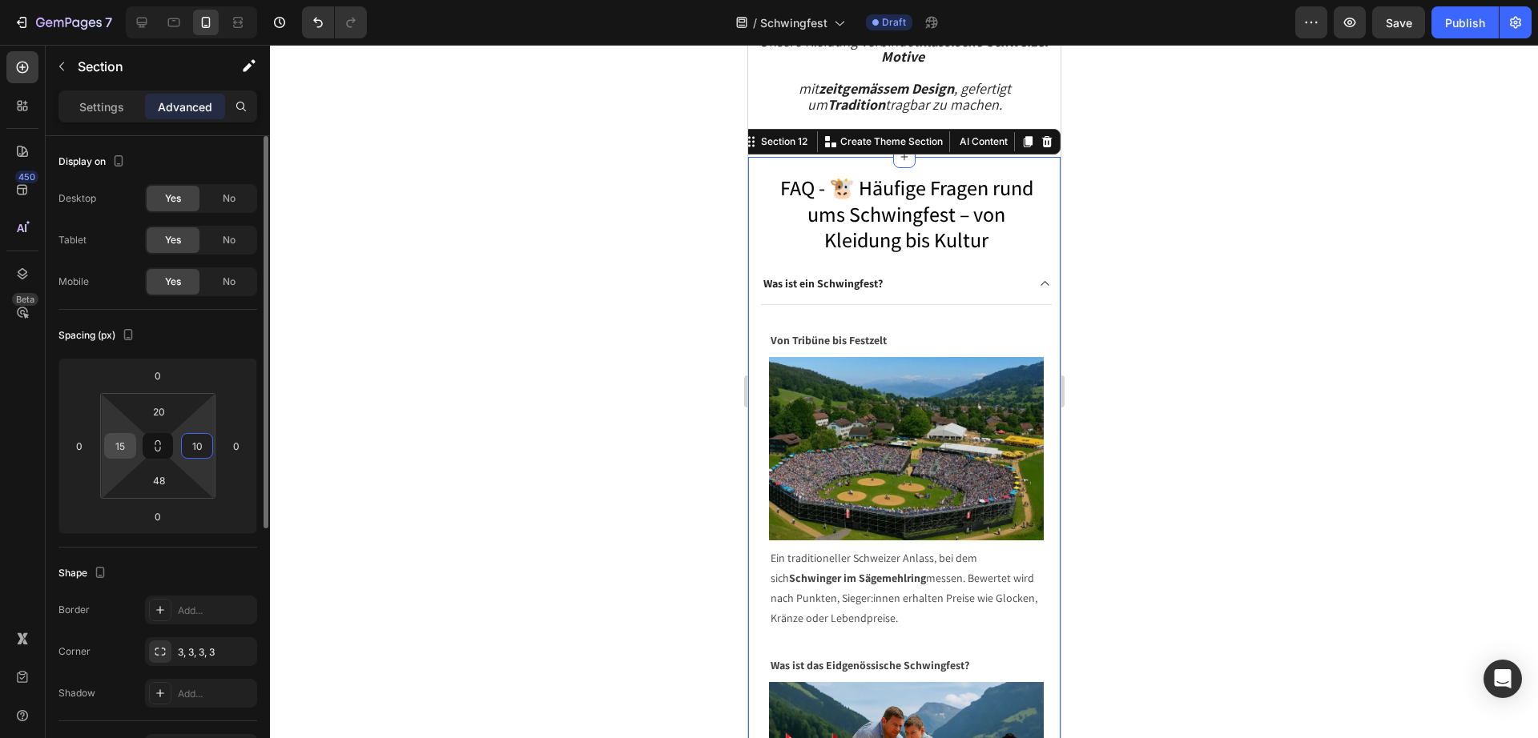
type input "10"
click at [116, 444] on input "15" at bounding box center [120, 446] width 24 height 24
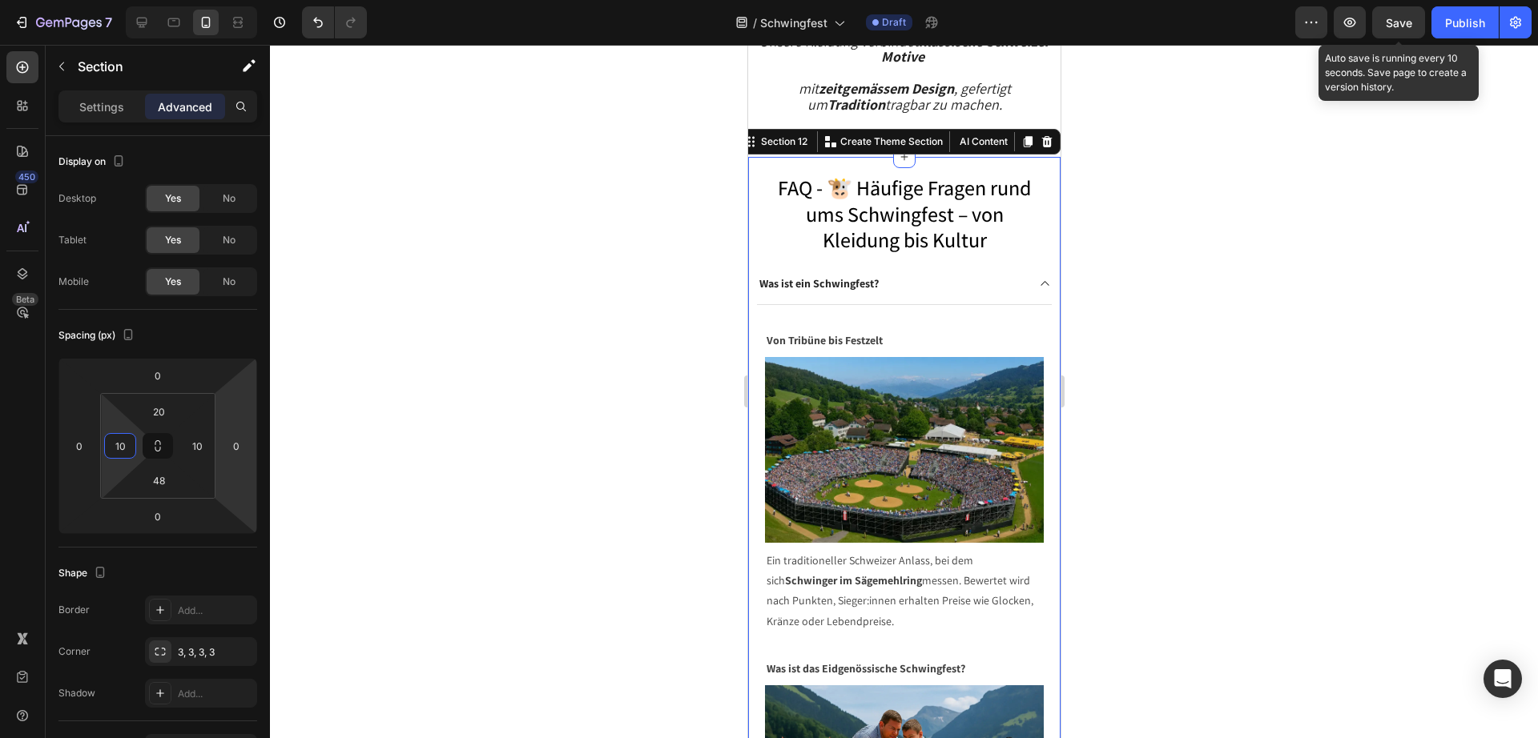
type input "10"
click at [1403, 19] on span "Save" at bounding box center [1398, 23] width 26 height 14
click at [1401, 18] on span "Save" at bounding box center [1398, 23] width 26 height 14
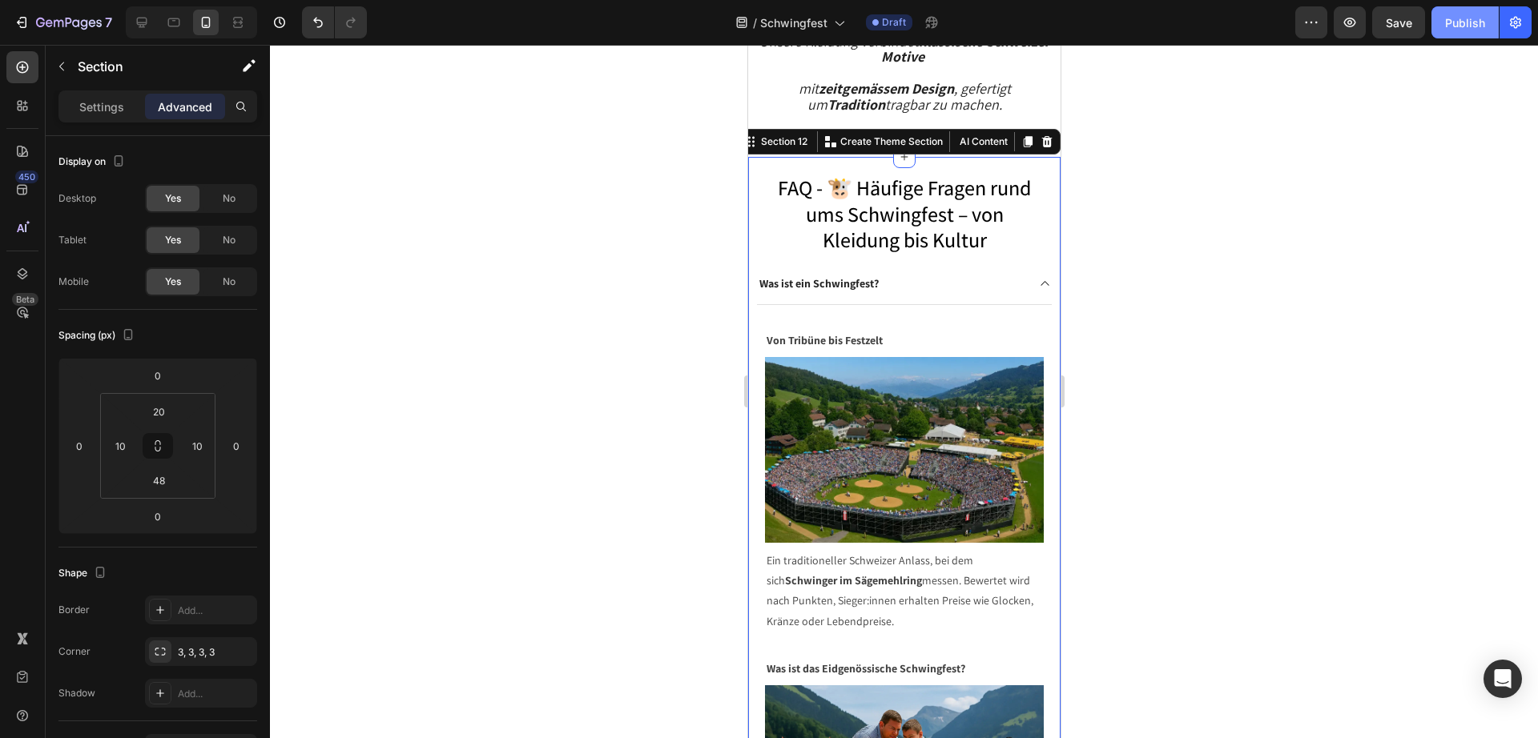
click at [1469, 28] on div "Publish" at bounding box center [1465, 22] width 40 height 17
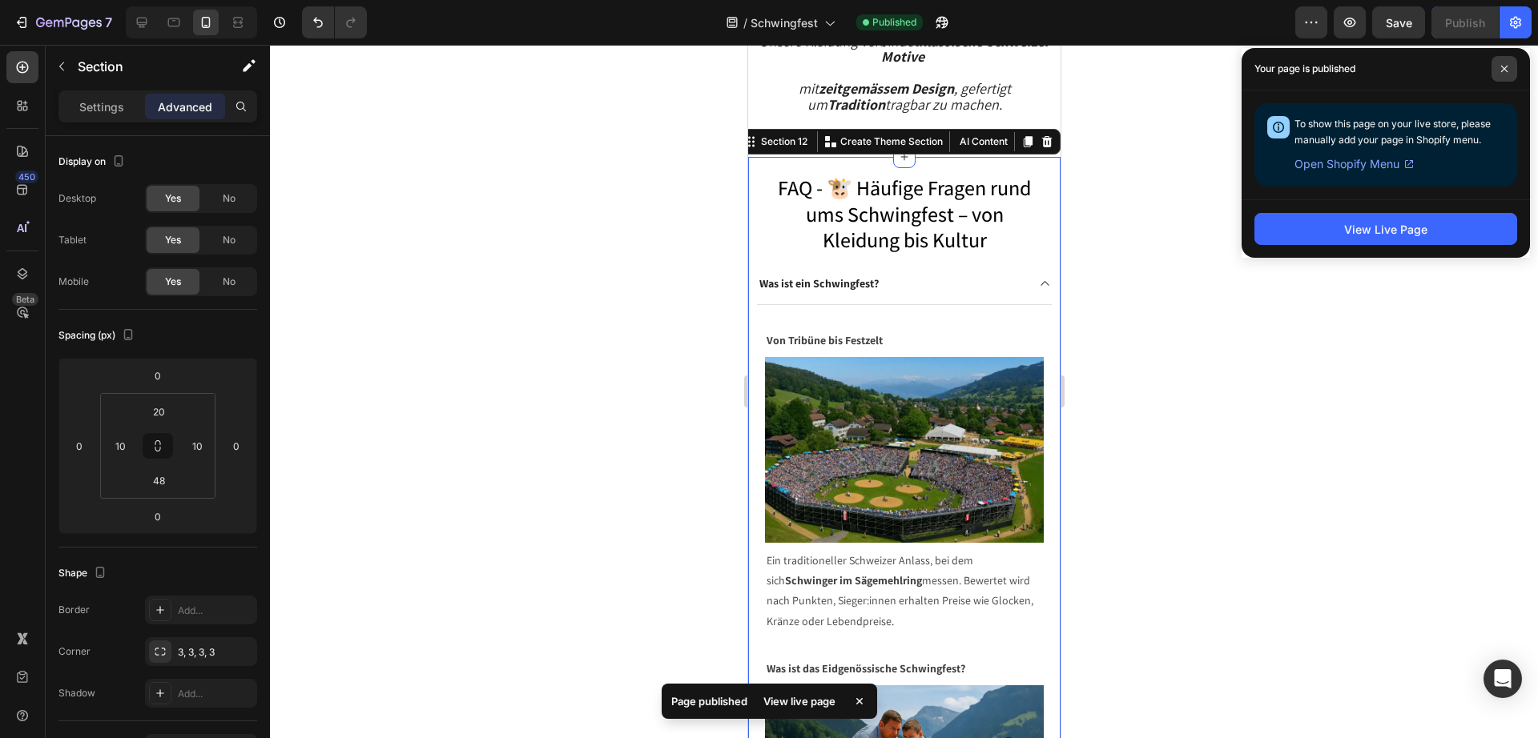
click at [1505, 77] on span at bounding box center [1504, 69] width 26 height 26
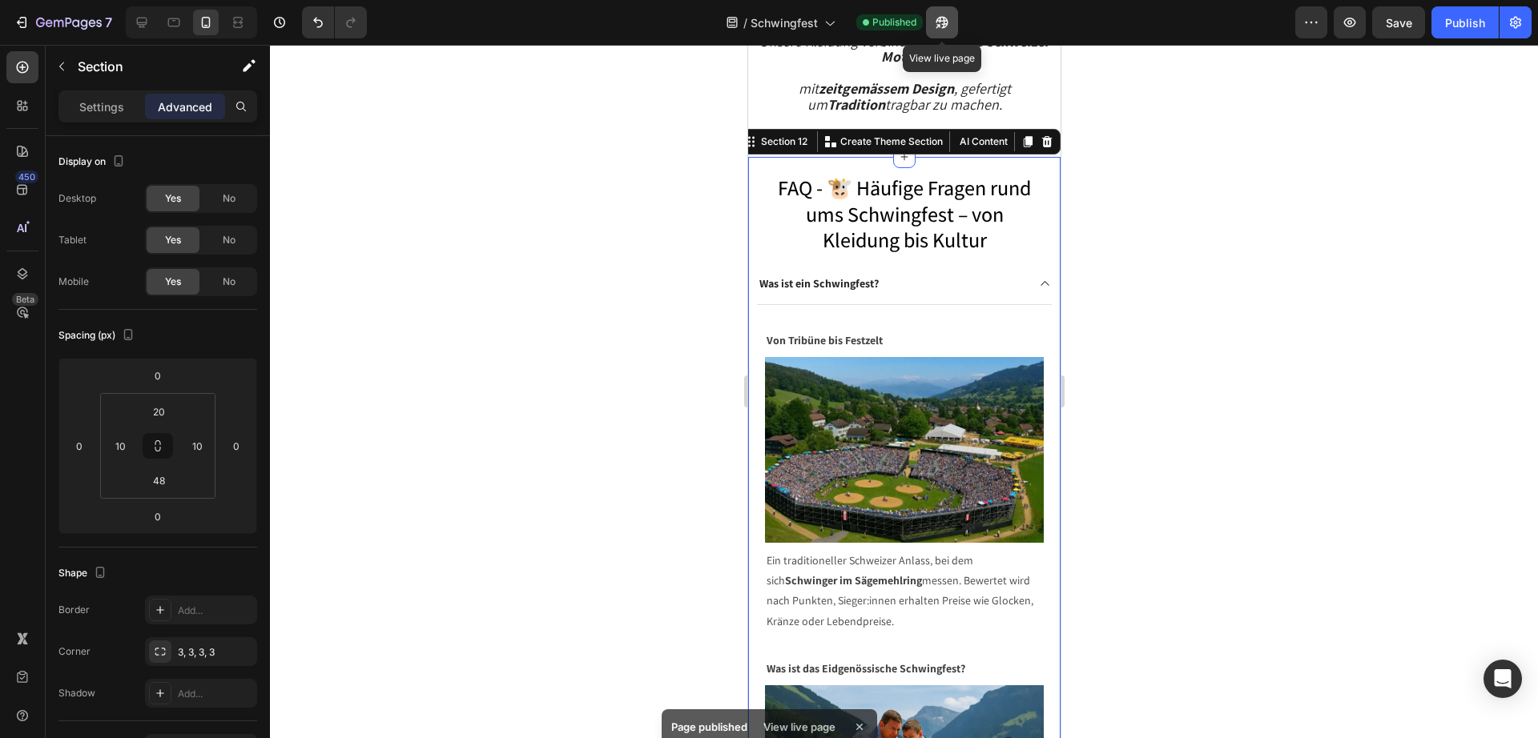
click at [939, 24] on icon "button" at bounding box center [937, 26] width 4 height 4
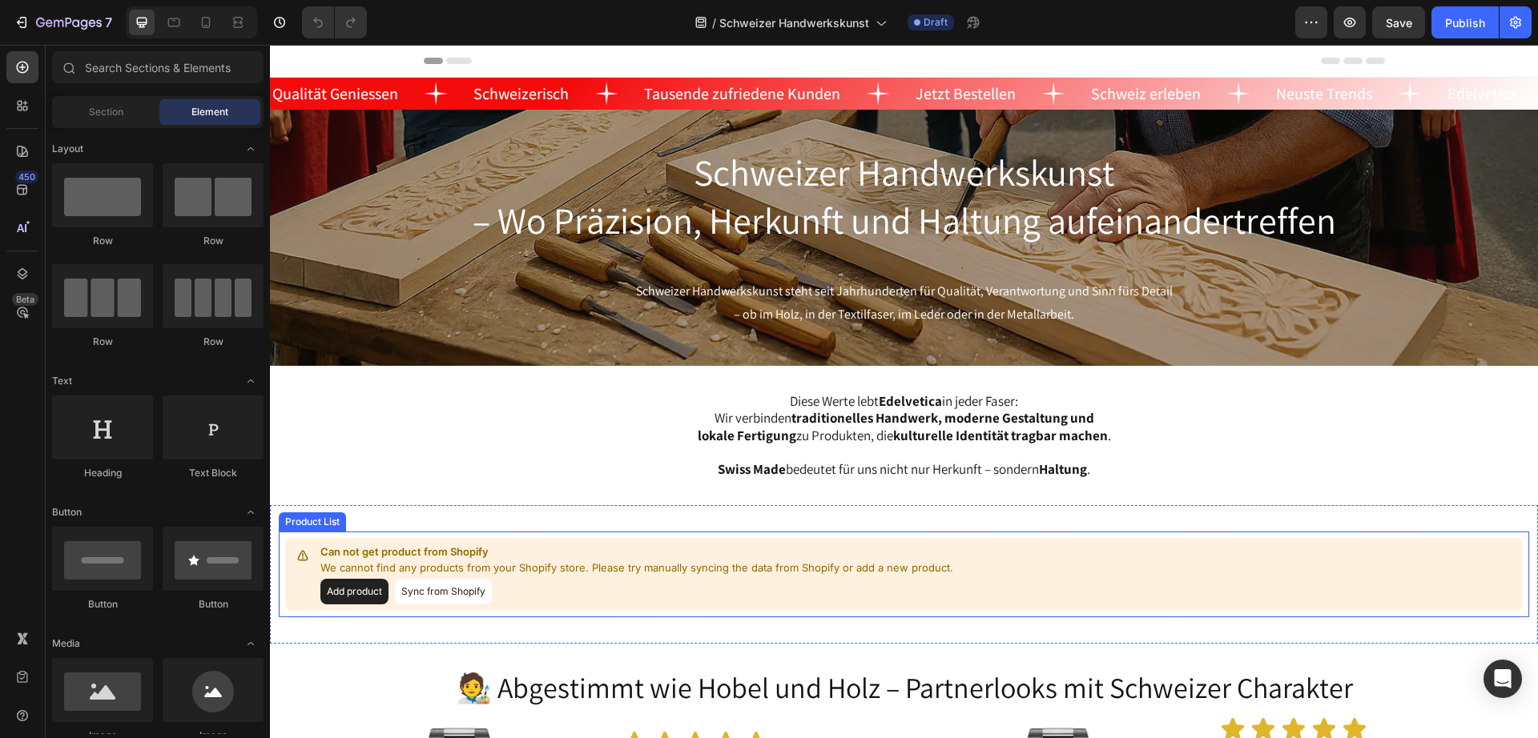
click at [977, 581] on div "Can not get product from Shopify We cannot find any products from your Shopify …" at bounding box center [903, 574] width 1237 height 73
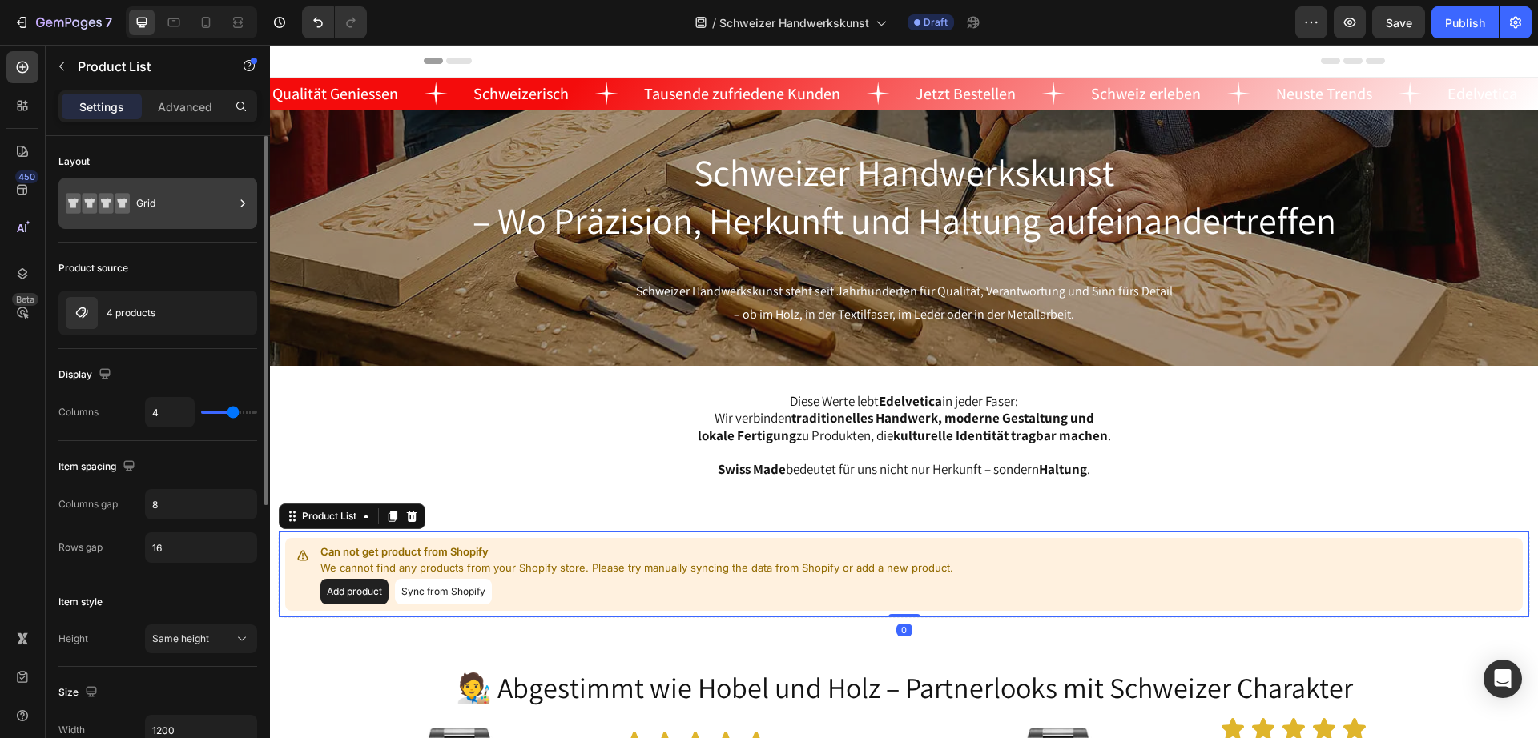
click at [139, 187] on div "Grid" at bounding box center [185, 203] width 98 height 37
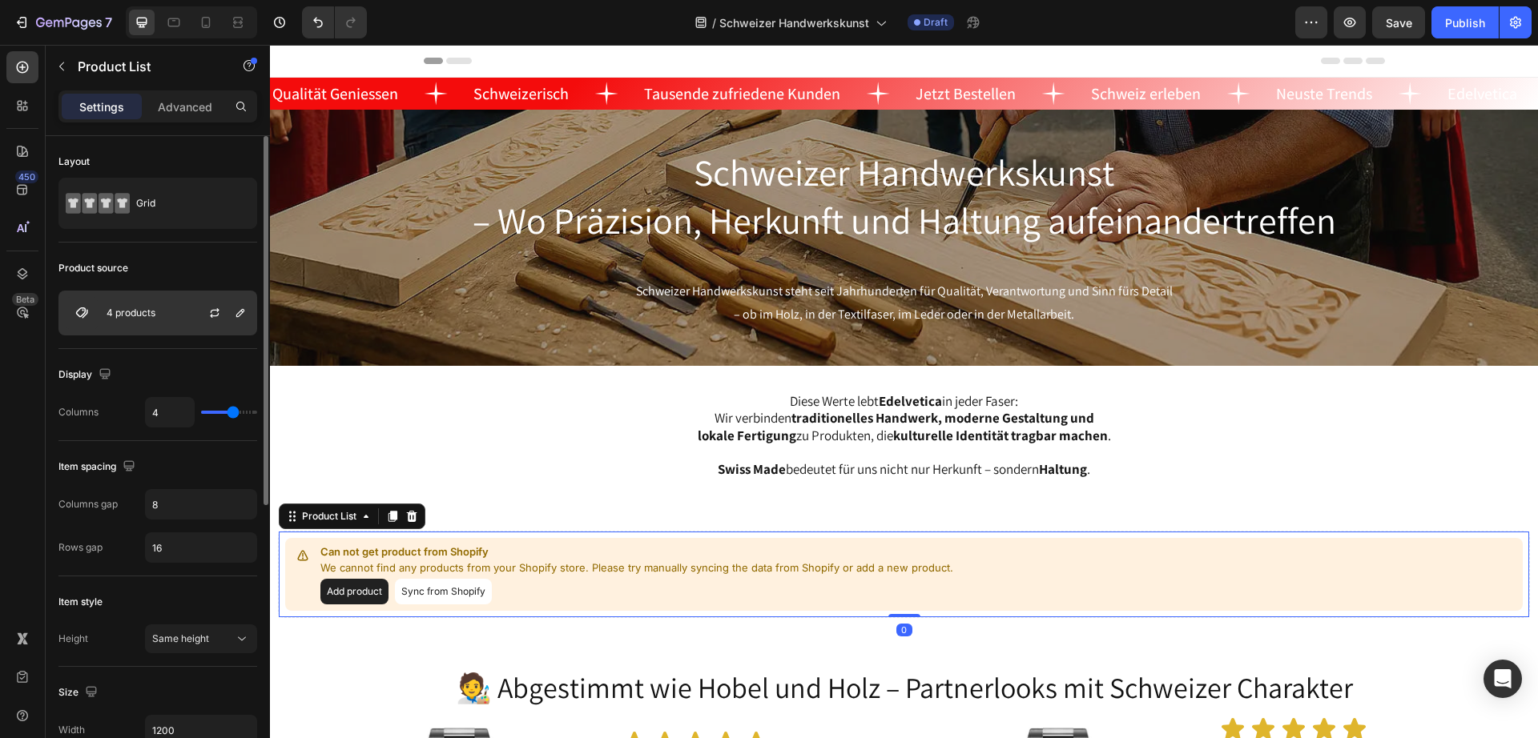
click at [137, 308] on p "4 products" at bounding box center [131, 313] width 49 height 11
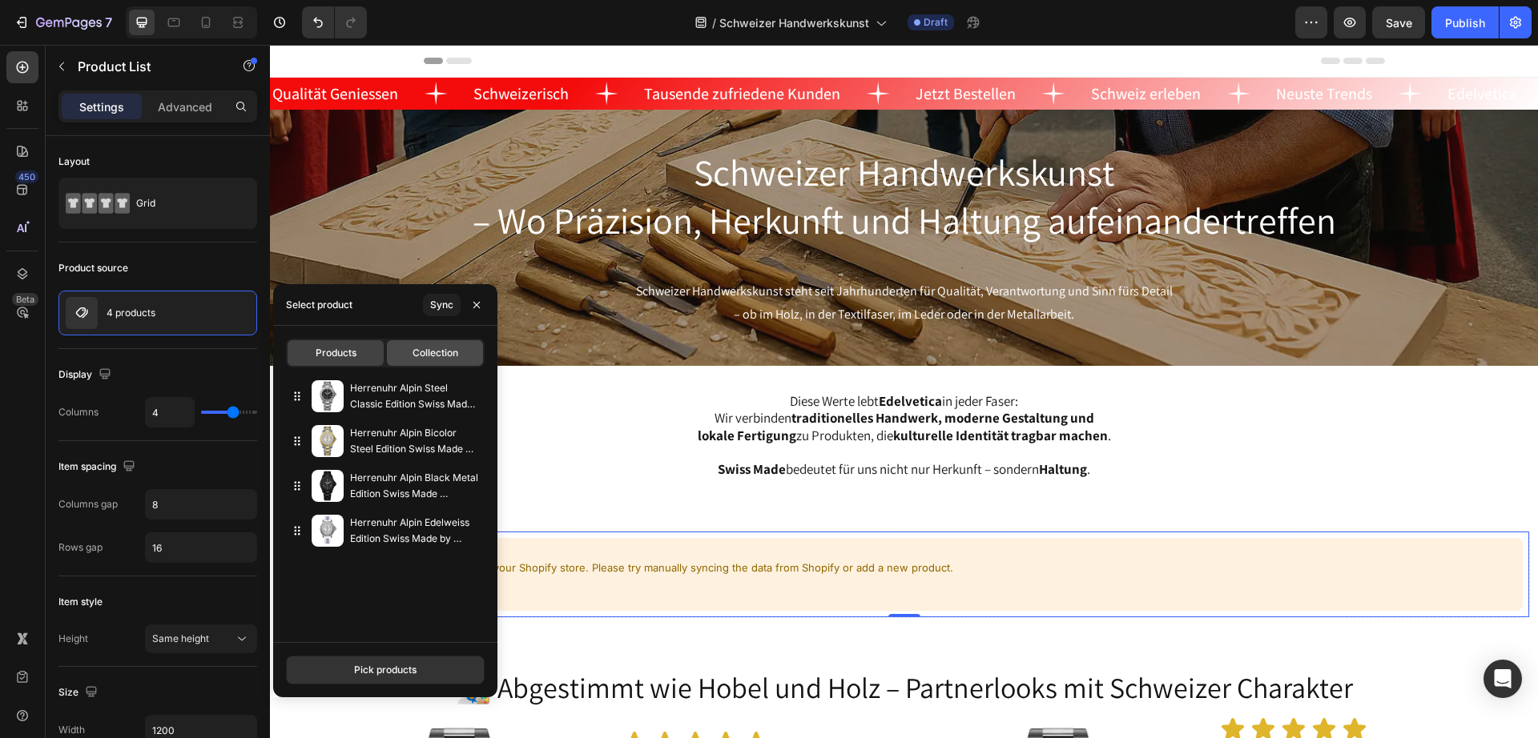
click at [424, 354] on span "Collection" at bounding box center [435, 353] width 46 height 14
type input "44"
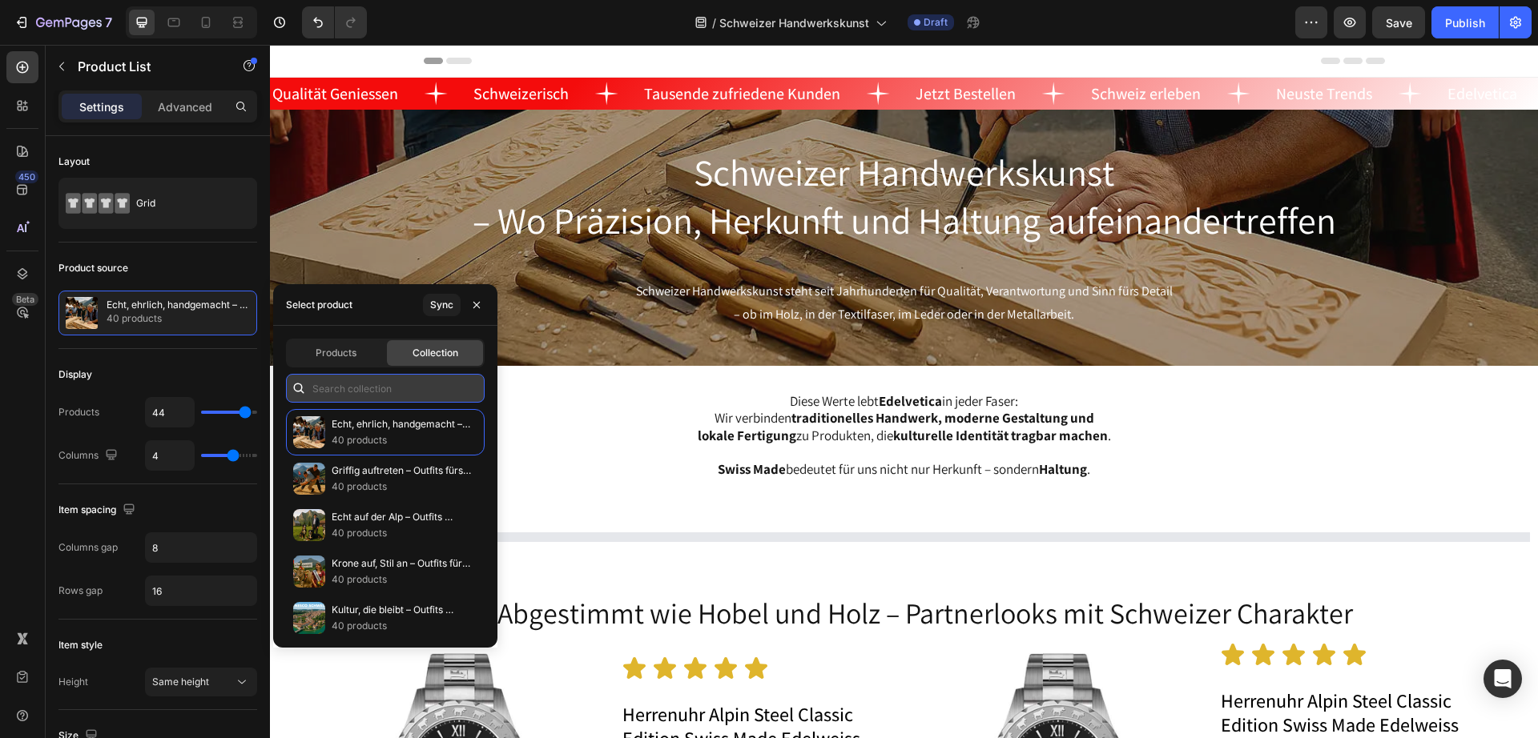
click at [389, 392] on input "text" at bounding box center [385, 388] width 199 height 29
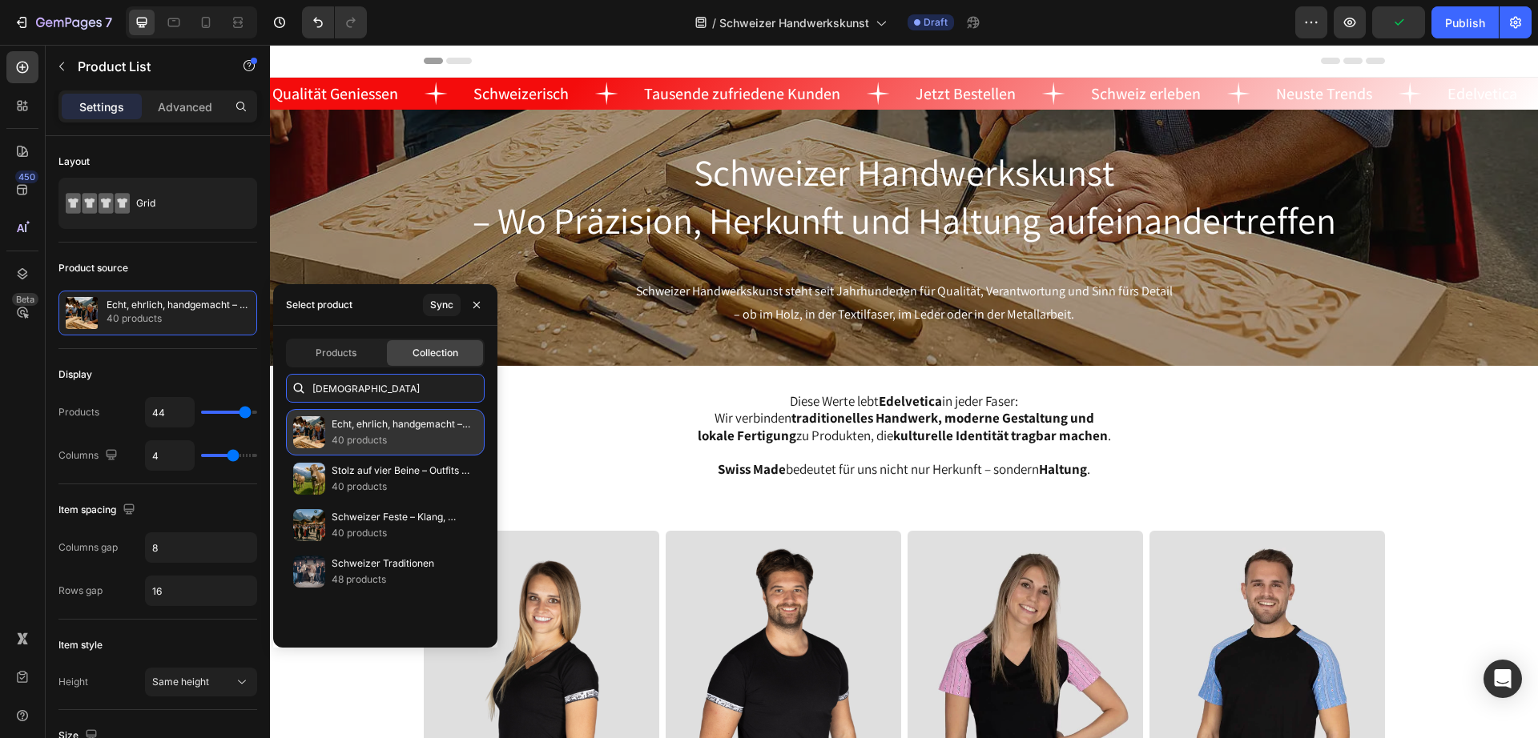
type input "[DEMOGRAPHIC_DATA]"
click at [382, 432] on p "40 products" at bounding box center [401, 440] width 139 height 16
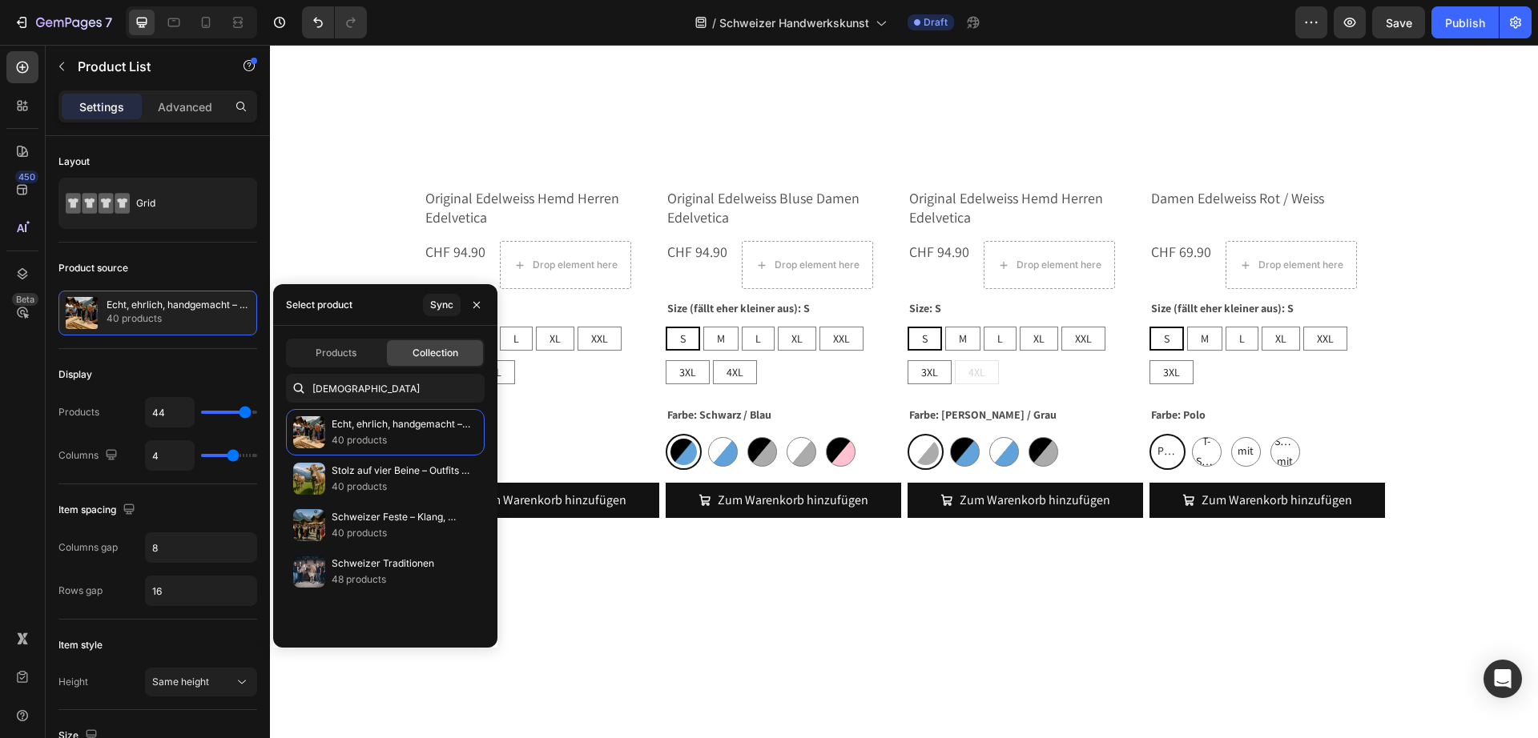
scroll to position [4004, 0]
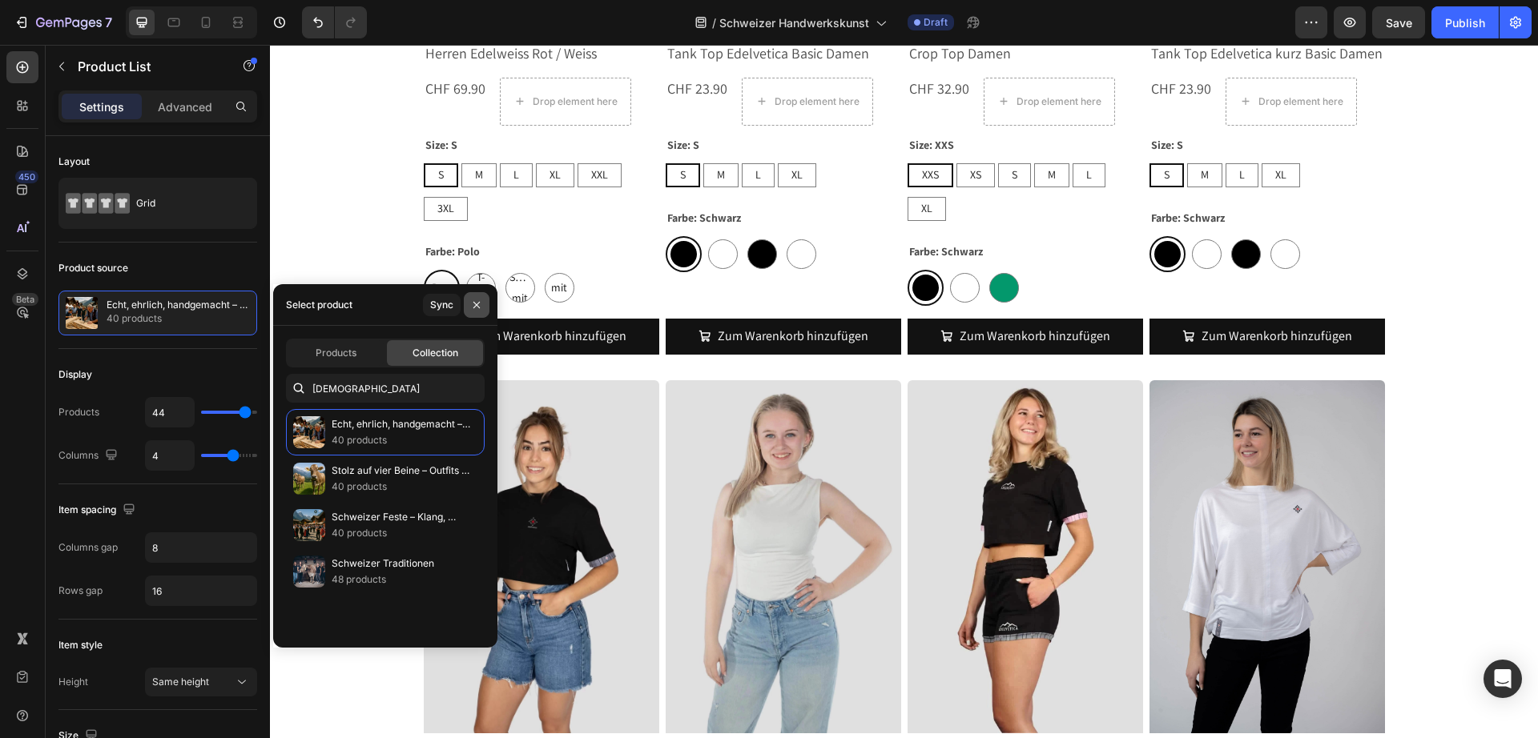
click at [477, 304] on icon "button" at bounding box center [476, 304] width 6 height 6
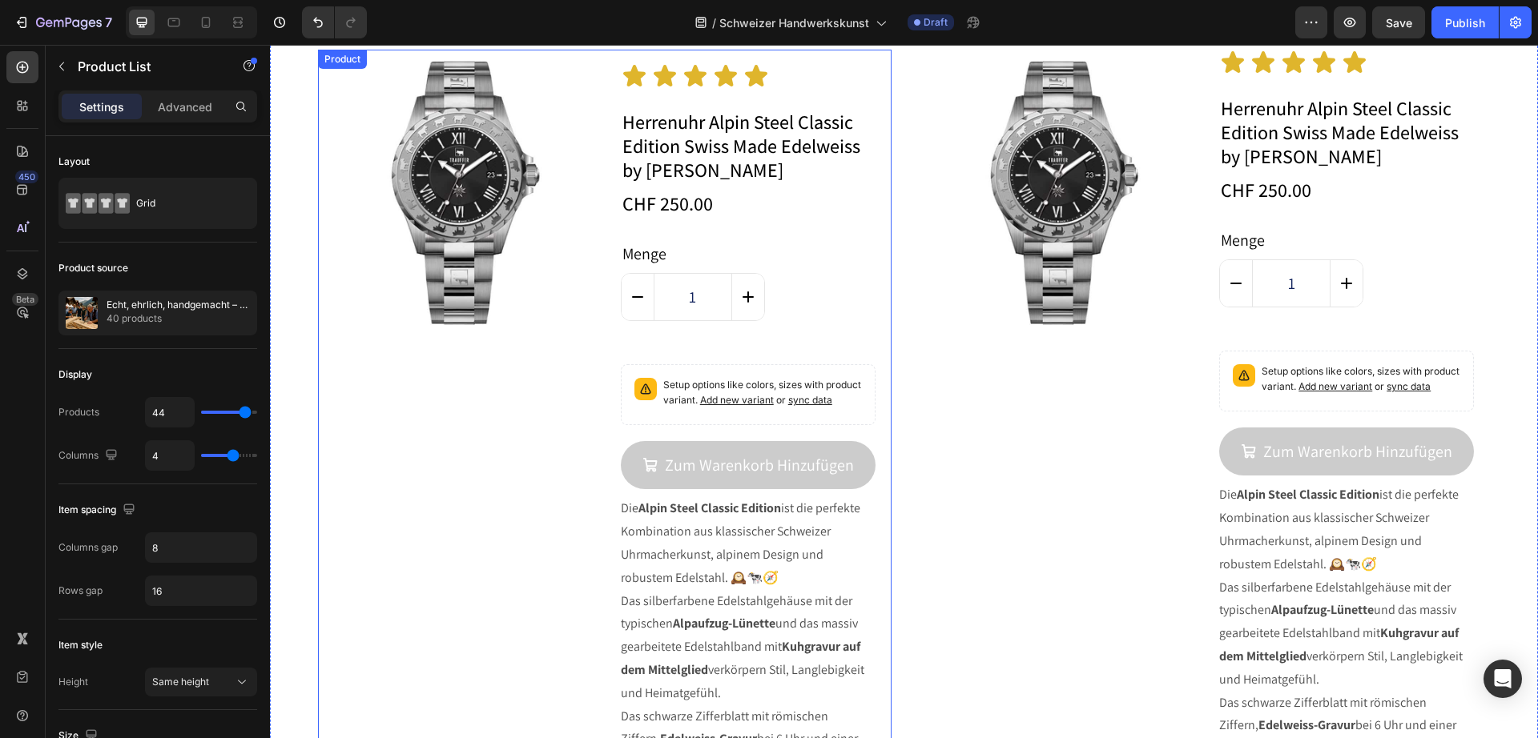
scroll to position [8609, 0]
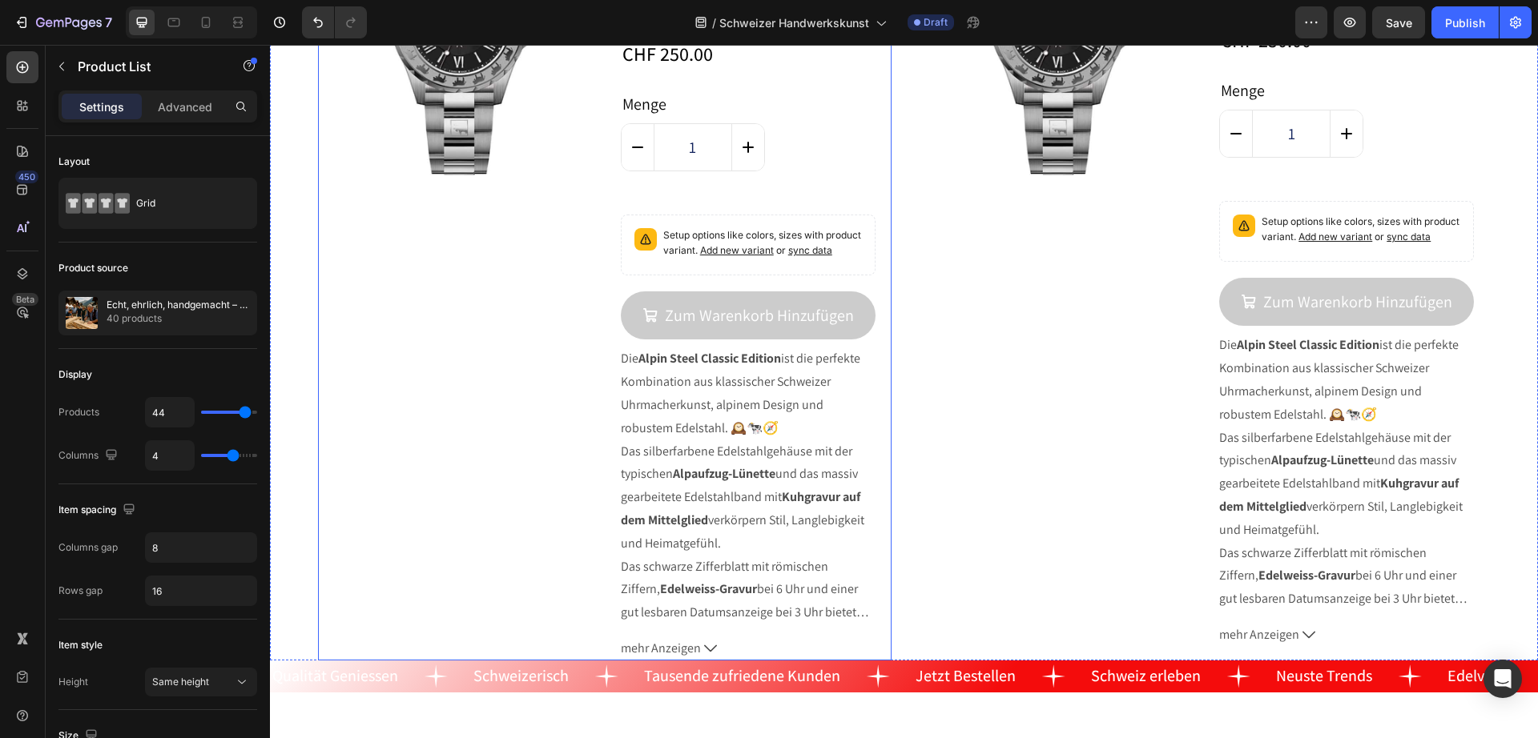
click at [494, 281] on div "Product Images" at bounding box center [461, 280] width 287 height 760
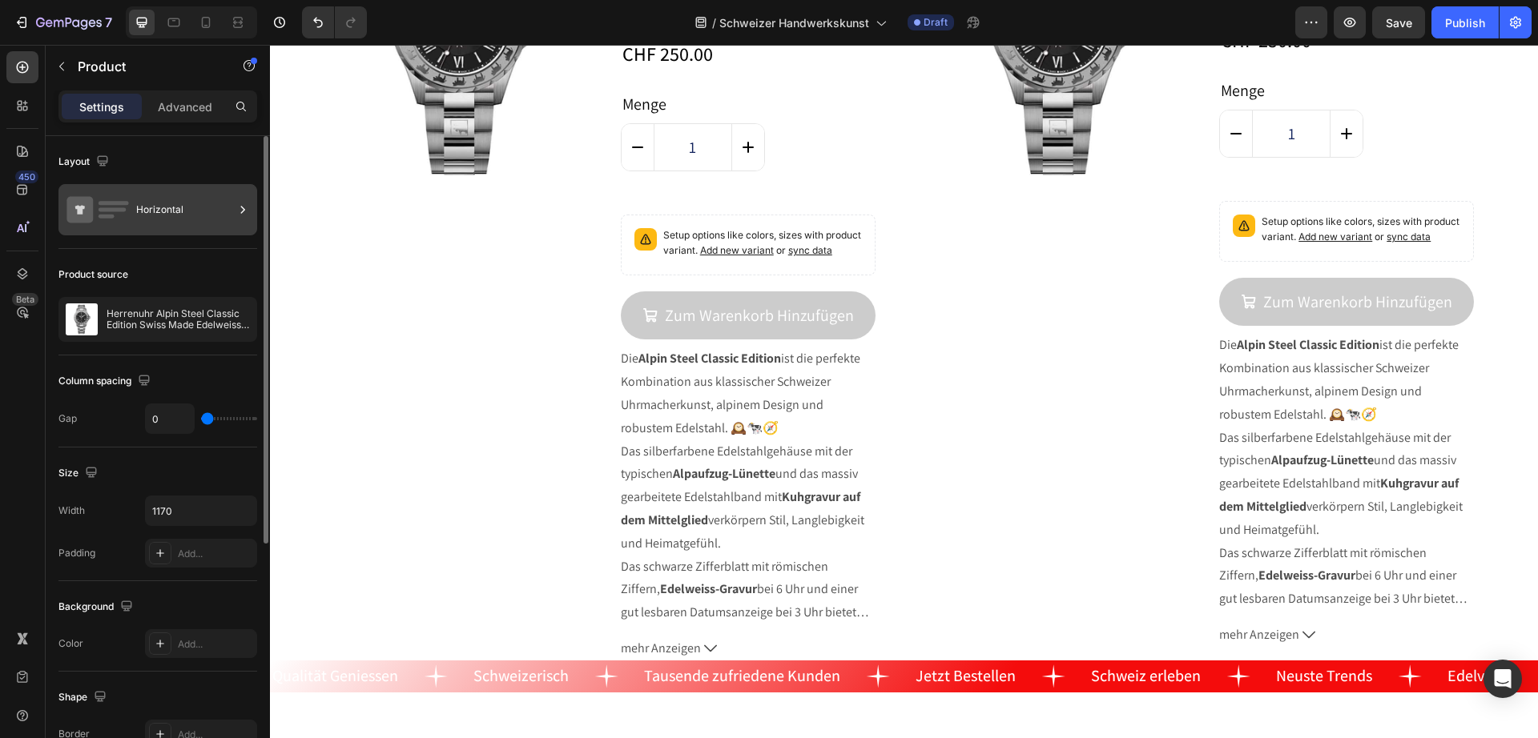
click at [155, 221] on div "Horizontal" at bounding box center [185, 209] width 98 height 37
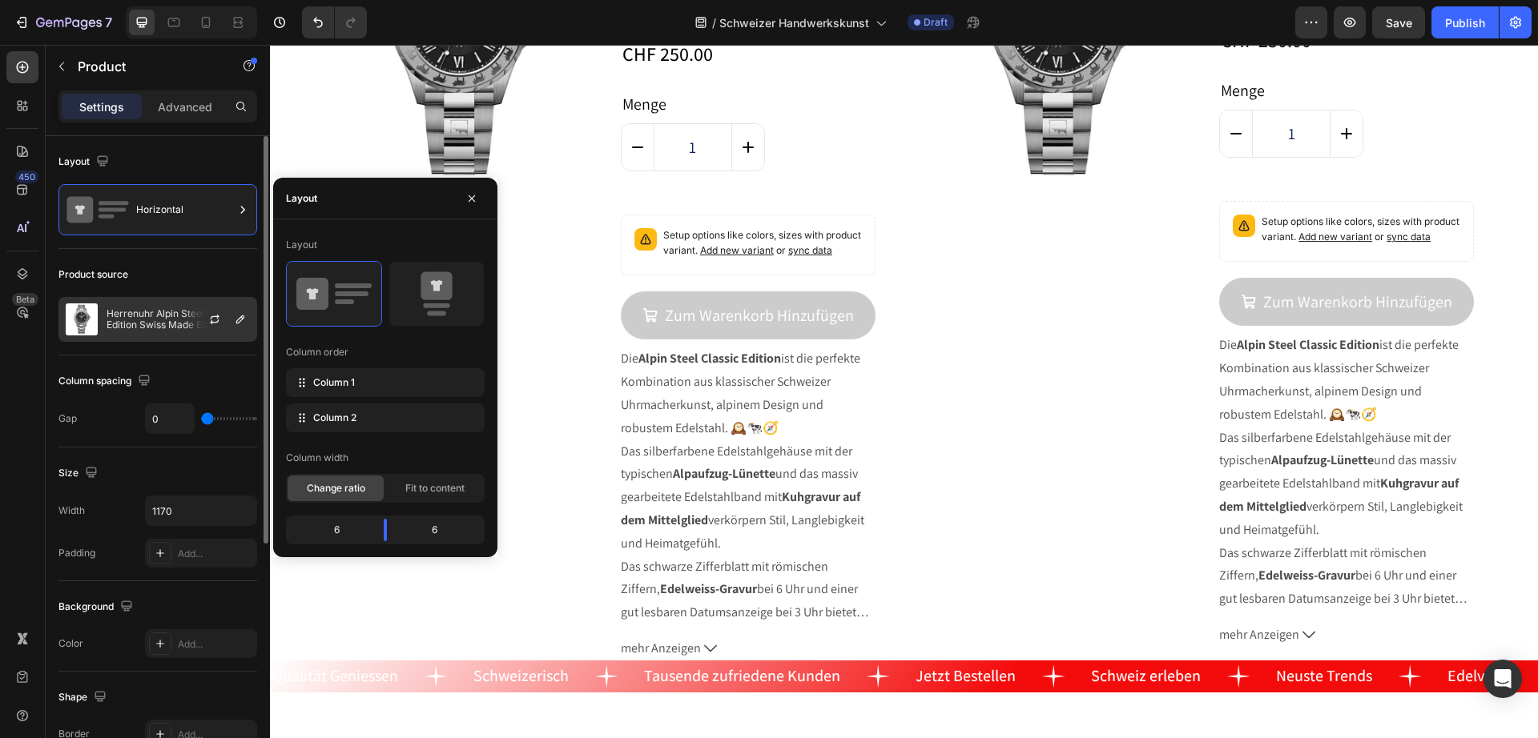
click at [149, 316] on p "Herrenuhr Alpin Steel Classic Edition Swiss Made Edelweiss by [PERSON_NAME]" at bounding box center [178, 319] width 143 height 22
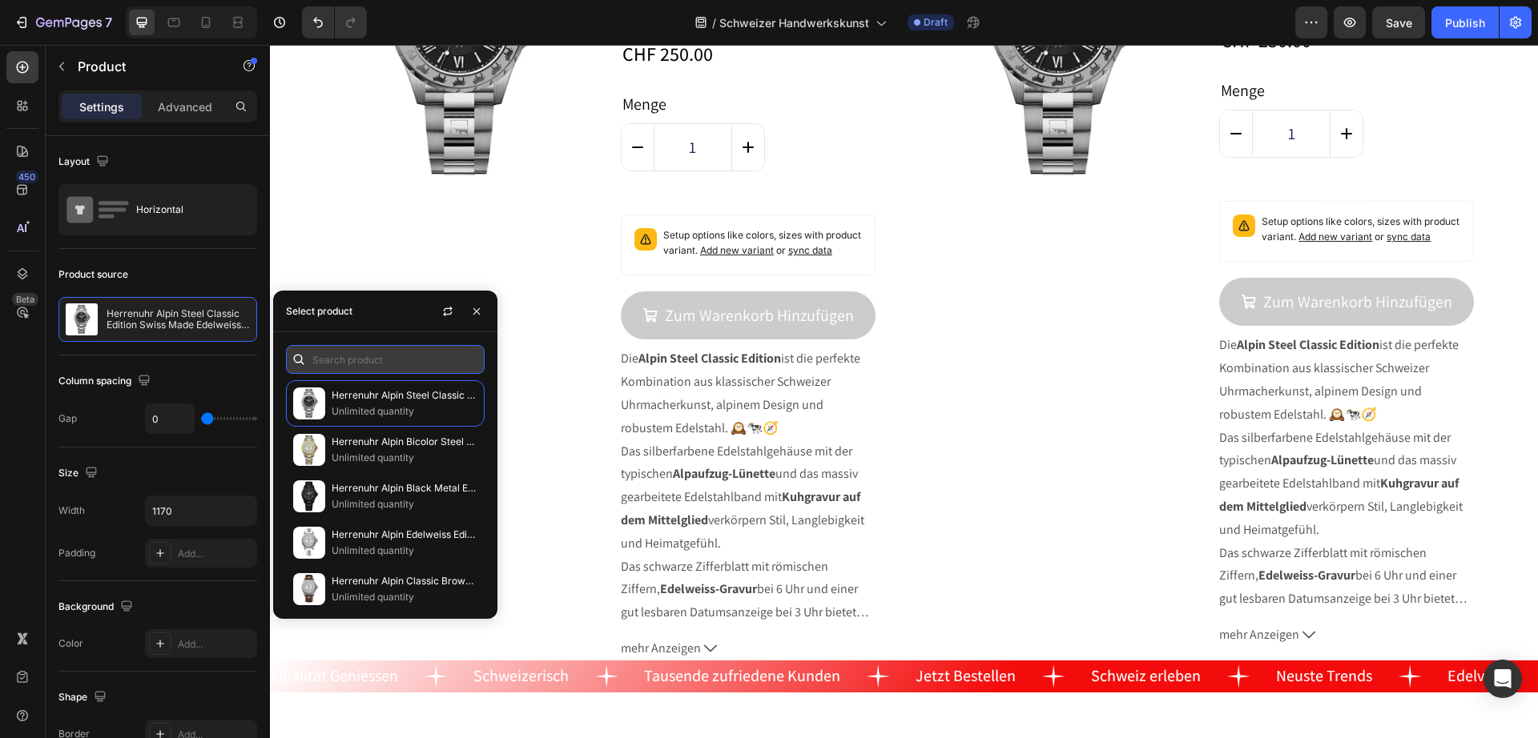
click at [356, 356] on input "text" at bounding box center [385, 359] width 199 height 29
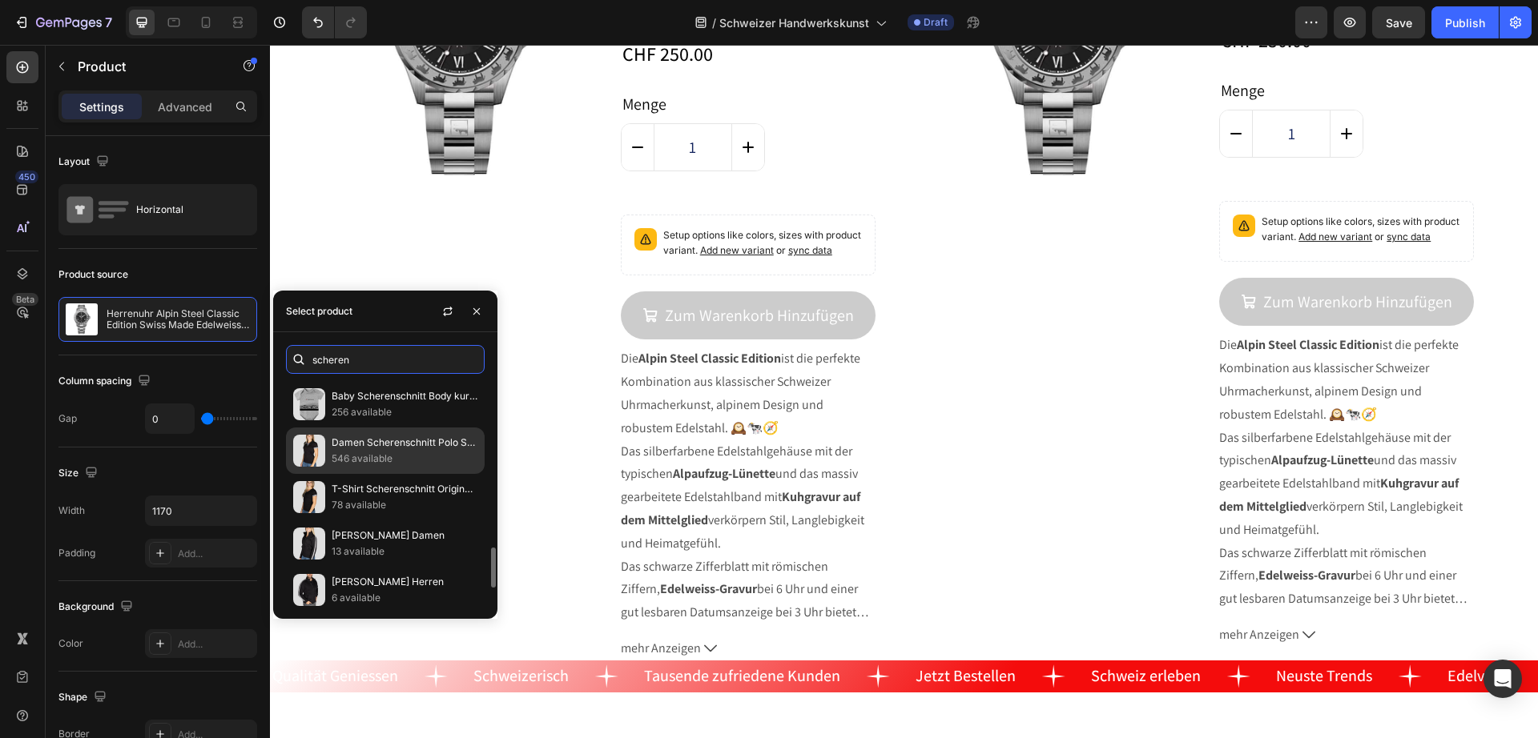
scroll to position [1028, 0]
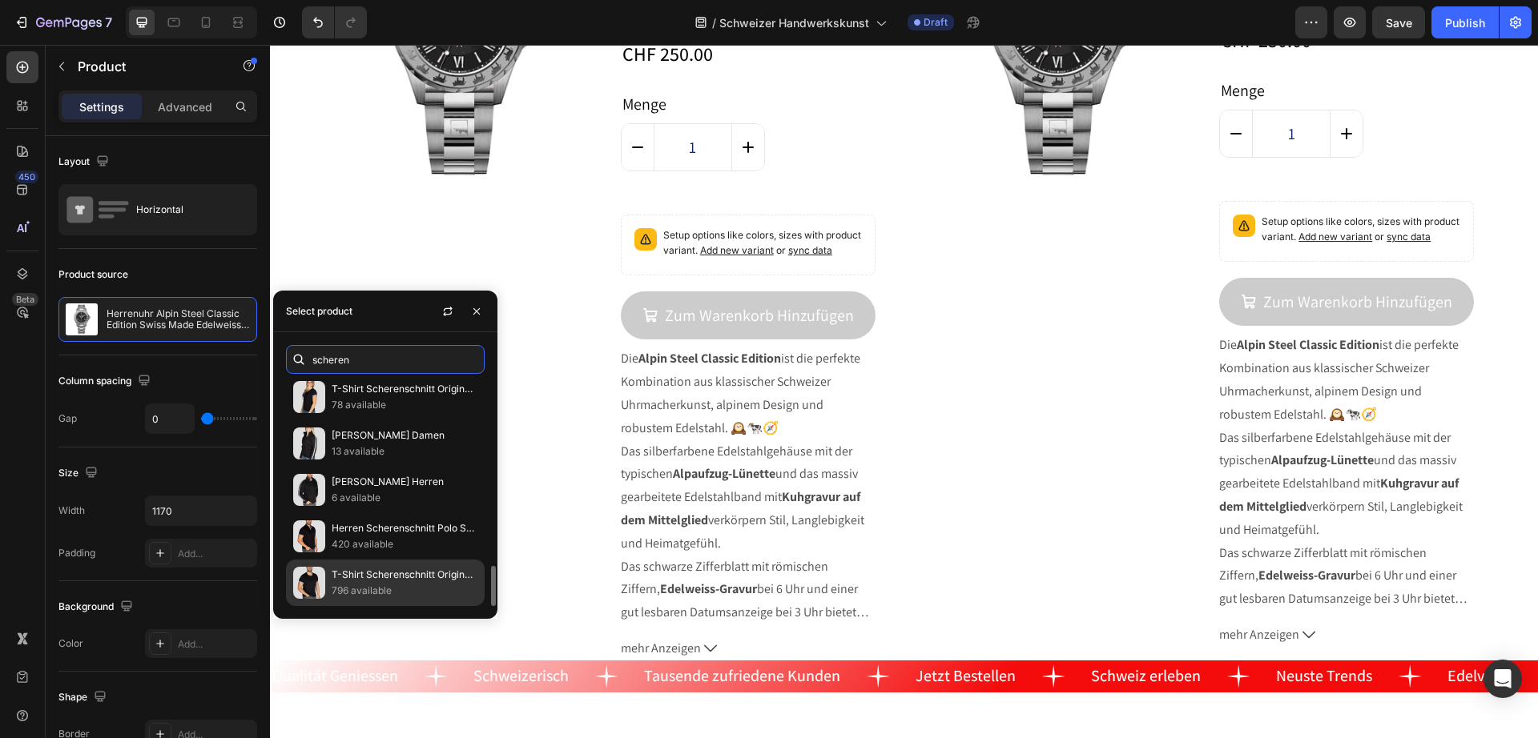
type input "scheren"
click at [400, 581] on p "T-Shirt Scherenschnitt Original Herren" at bounding box center [405, 575] width 146 height 16
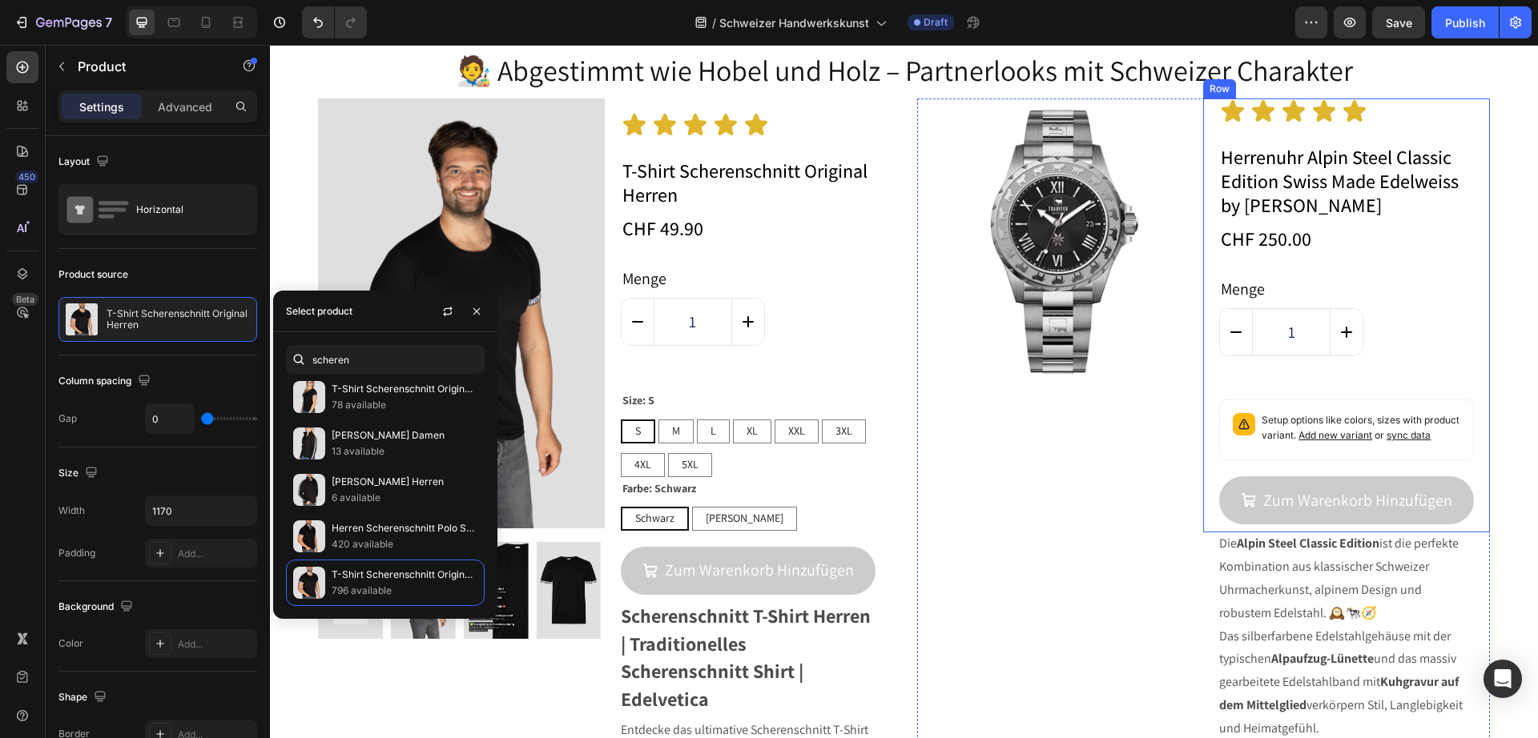
scroll to position [8408, 0]
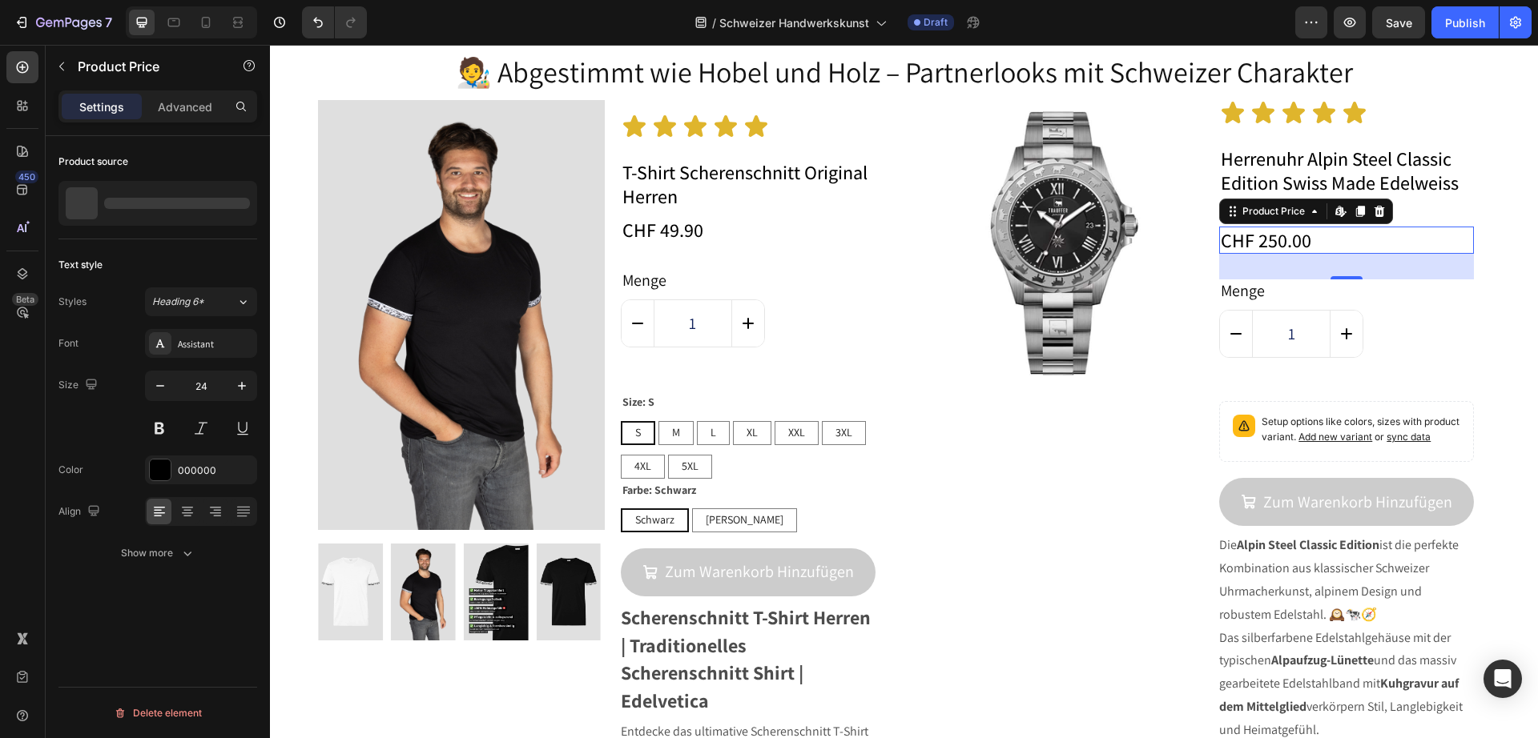
click at [1322, 252] on div "CHF 250.00" at bounding box center [1346, 240] width 255 height 27
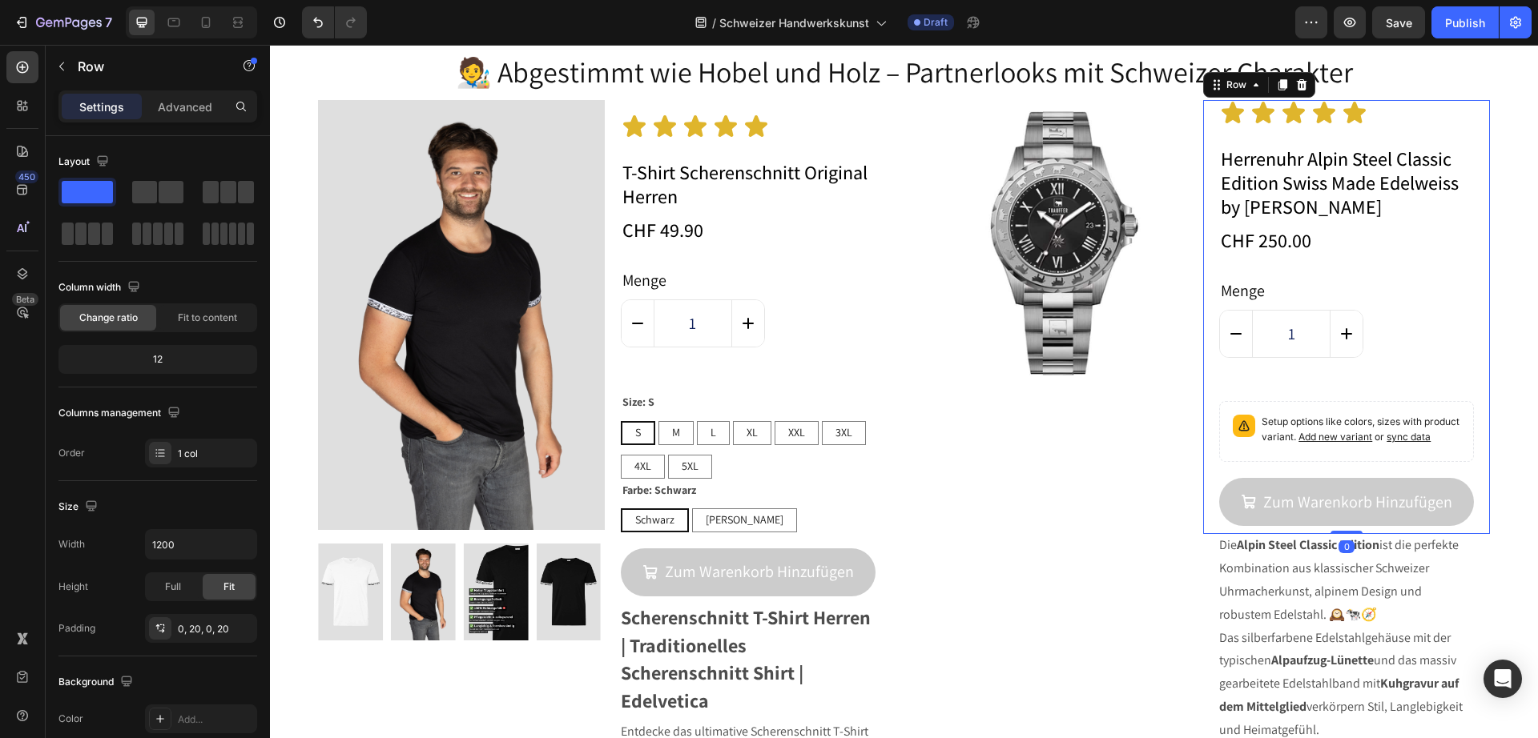
click at [1466, 112] on div "Icon Icon Icon Icon Icon Icon List Herrenuhr Alpin Steel Classic Edition Swiss …" at bounding box center [1346, 317] width 287 height 434
click at [190, 110] on p "Advanced" at bounding box center [185, 106] width 54 height 17
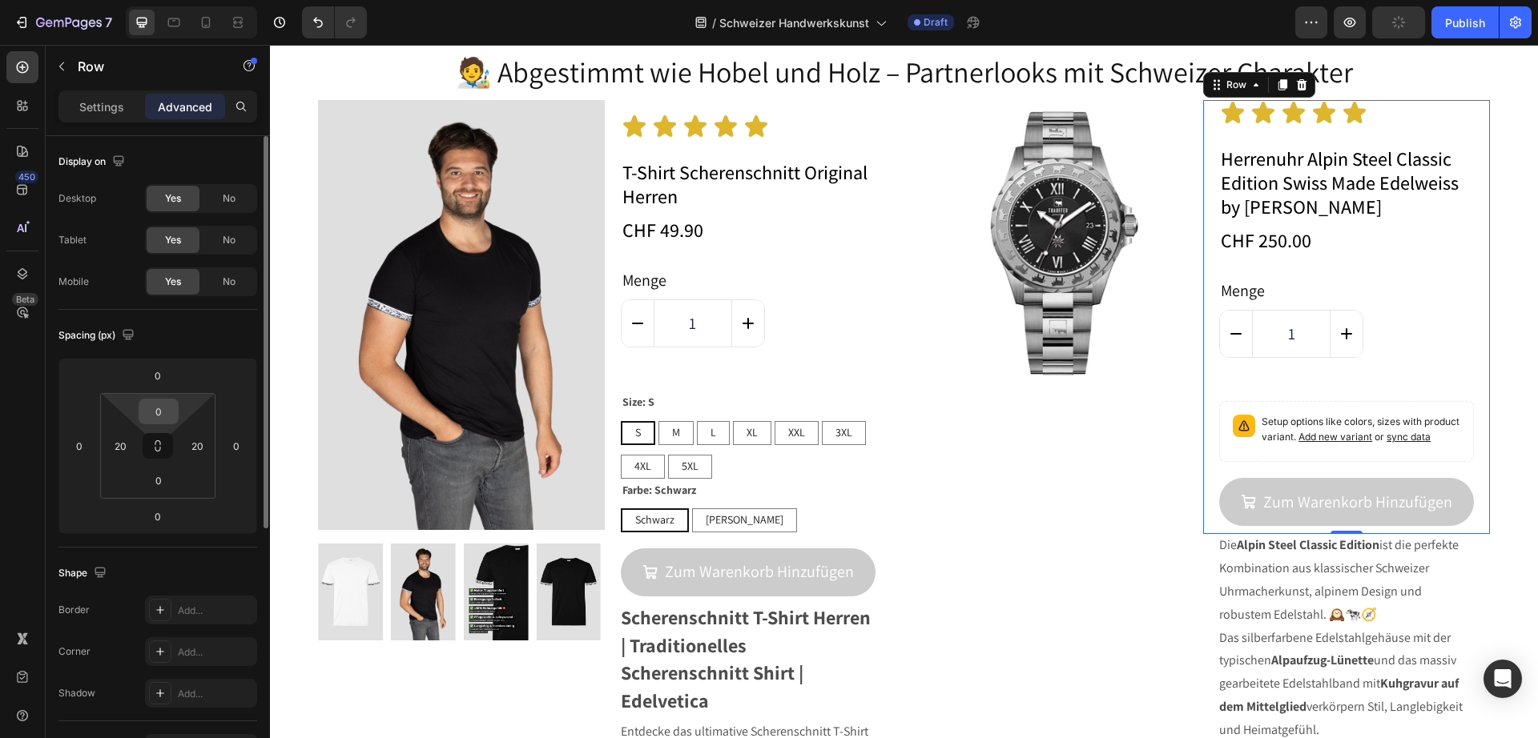
click at [158, 406] on input "0" at bounding box center [159, 412] width 32 height 24
type input "17"
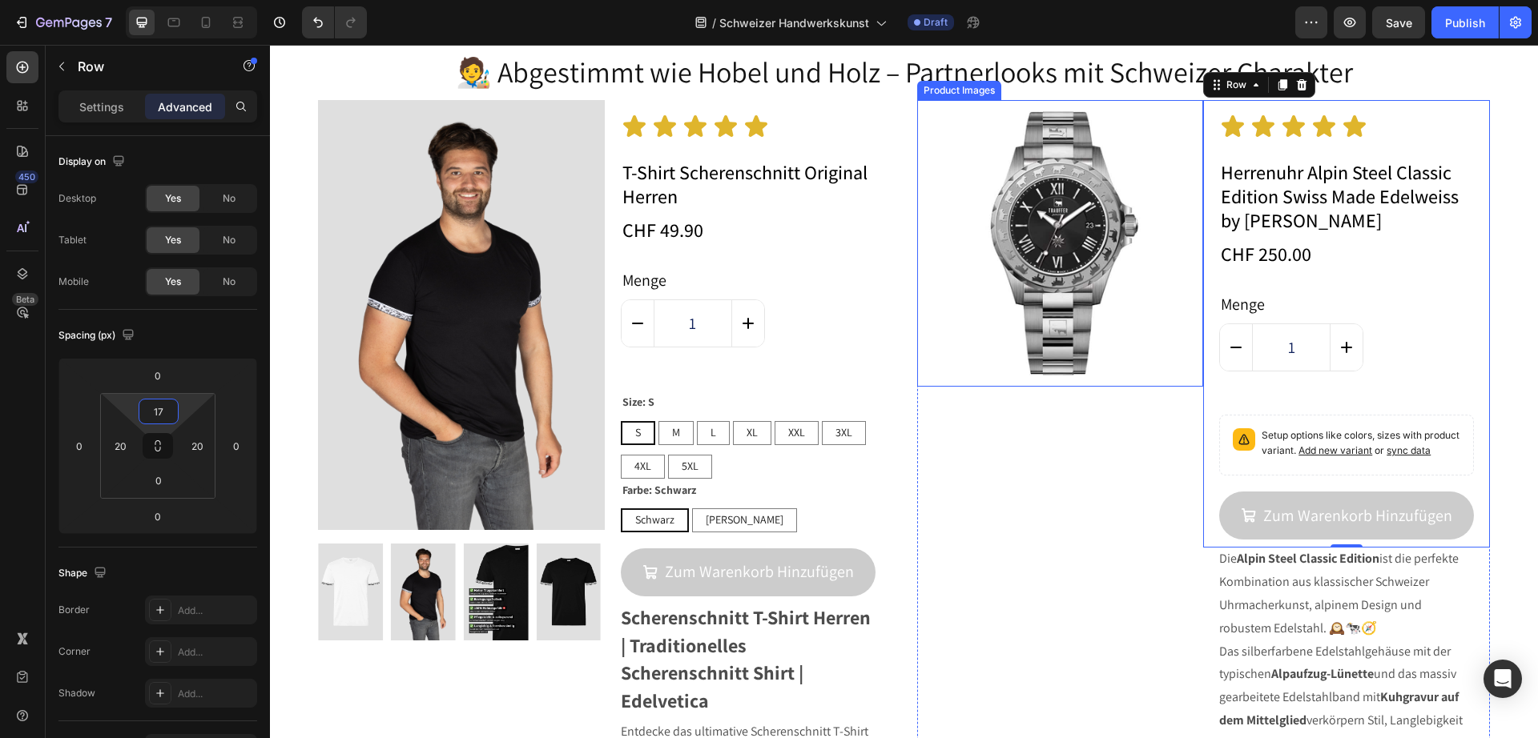
click at [1091, 297] on img at bounding box center [1060, 243] width 287 height 287
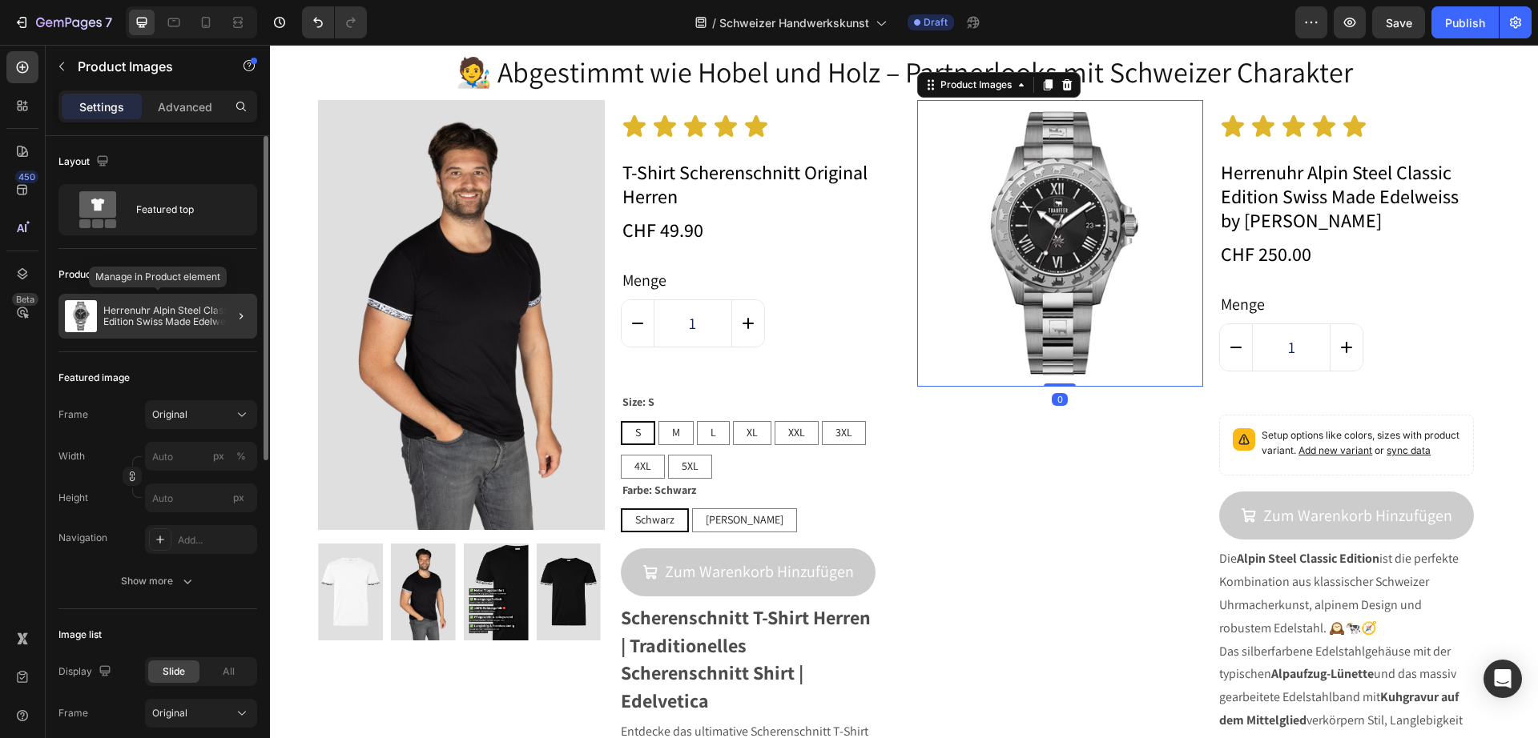
click at [144, 304] on div "Herrenuhr Alpin Steel Classic Edition Swiss Made Edelweiss by [PERSON_NAME]" at bounding box center [157, 316] width 199 height 45
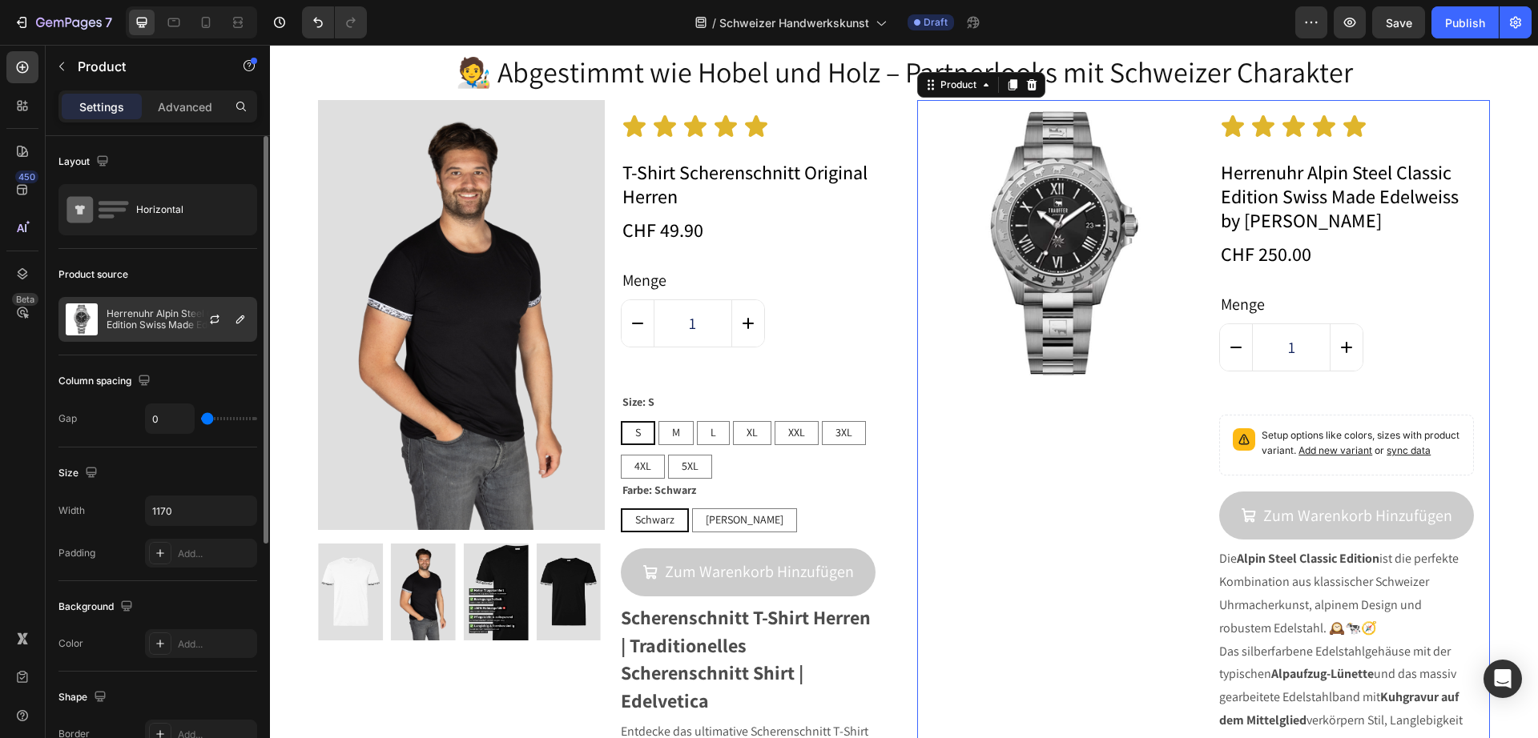
click at [151, 320] on p "Herrenuhr Alpin Steel Classic Edition Swiss Made Edelweiss by [PERSON_NAME]" at bounding box center [178, 319] width 143 height 22
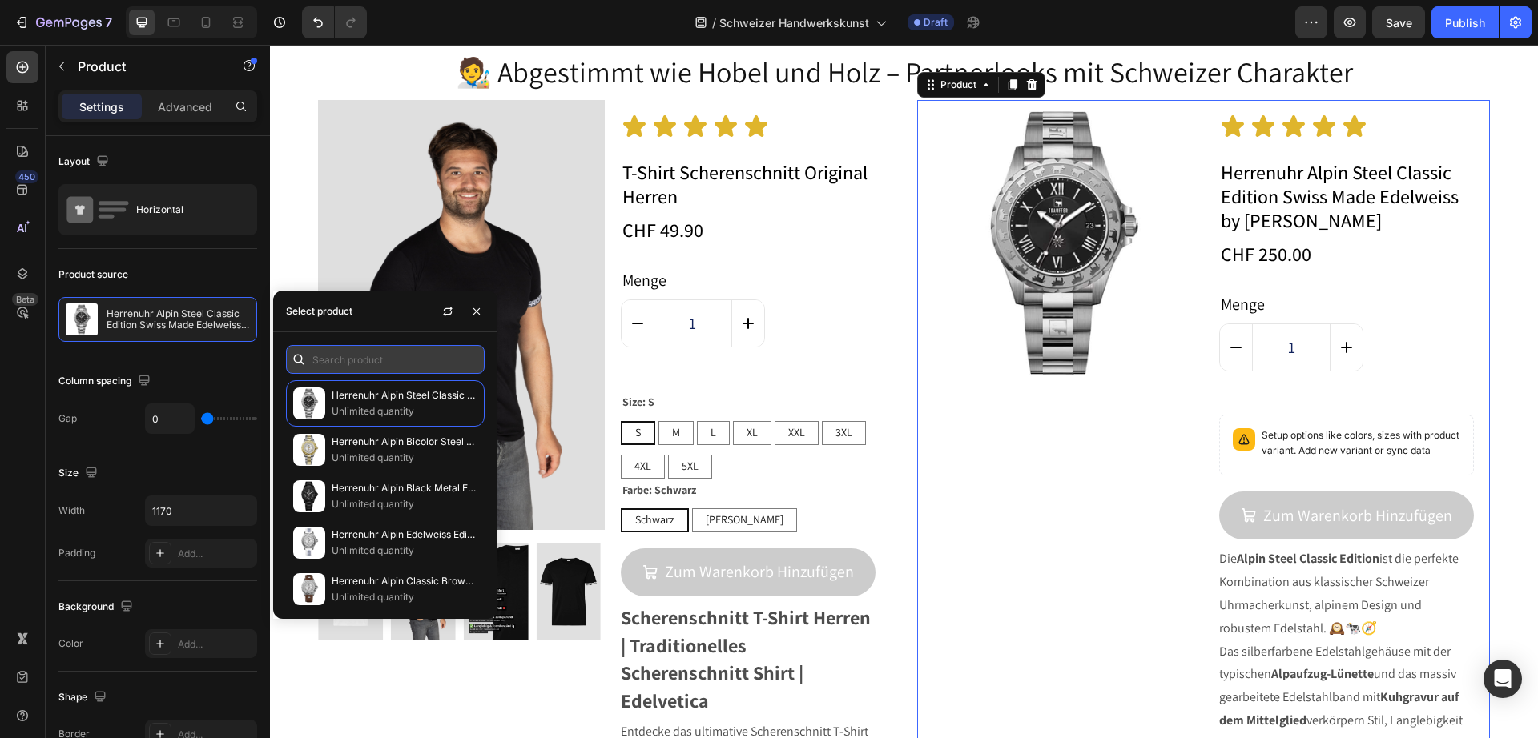
click at [368, 368] on input "text" at bounding box center [385, 359] width 199 height 29
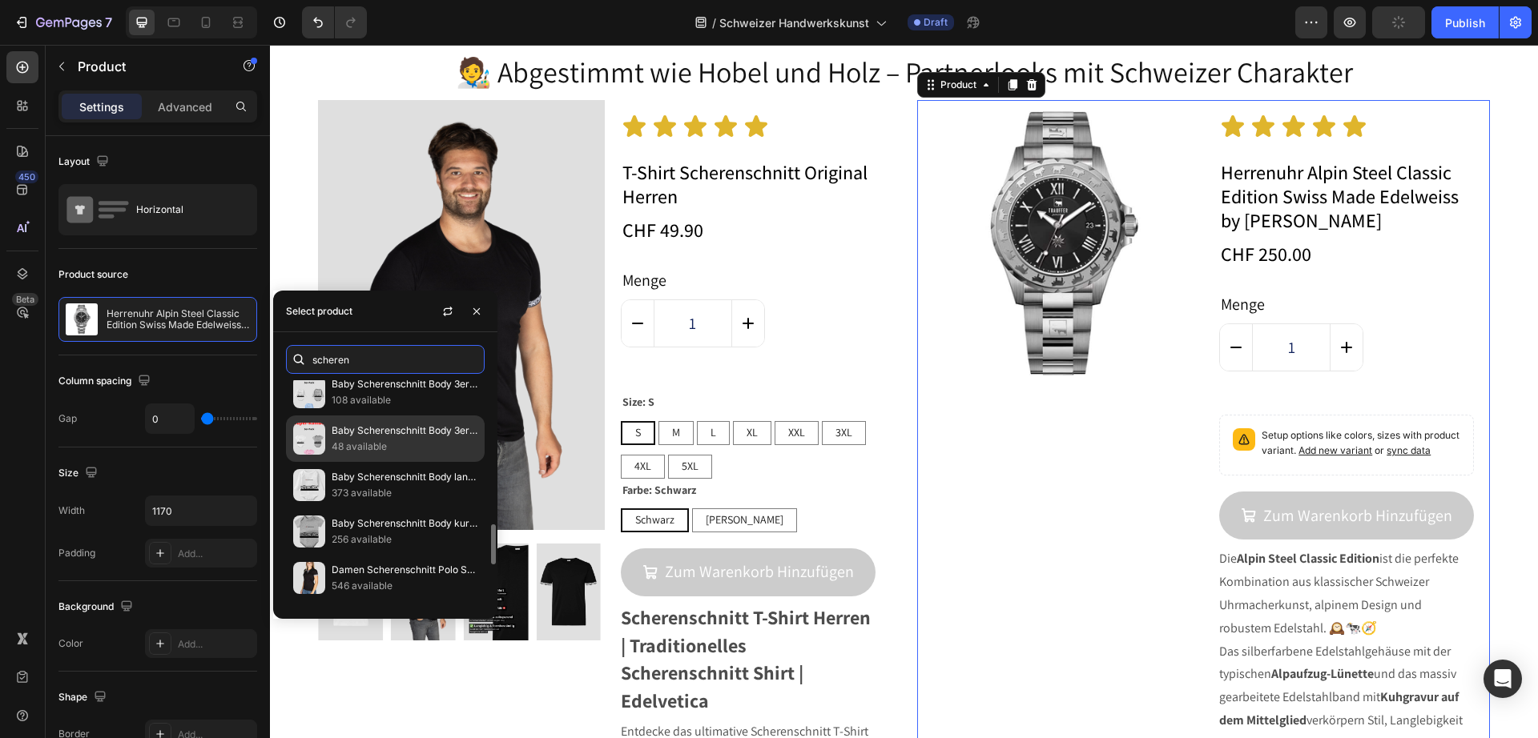
scroll to position [1028, 0]
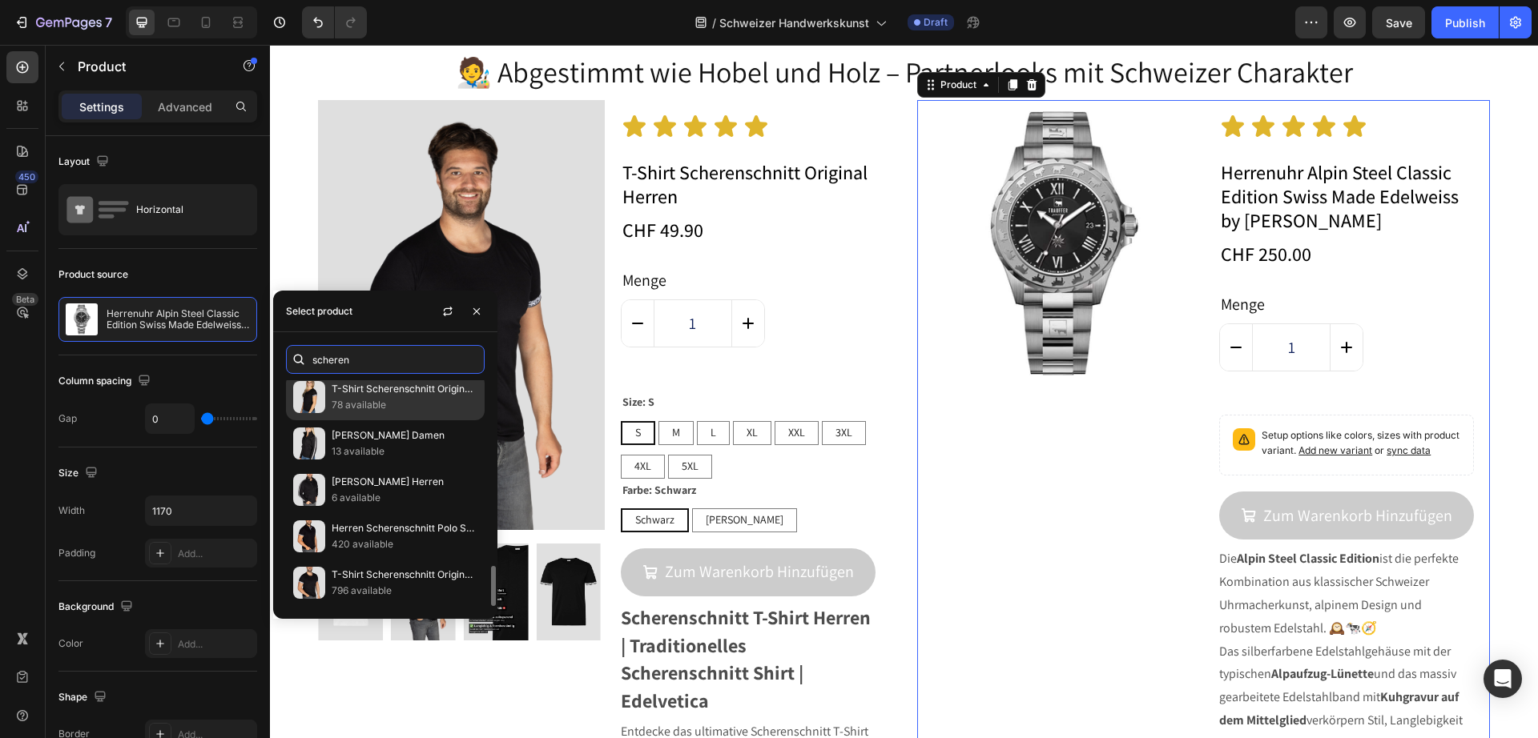
type input "scheren"
click at [411, 399] on p "78 available" at bounding box center [405, 405] width 146 height 16
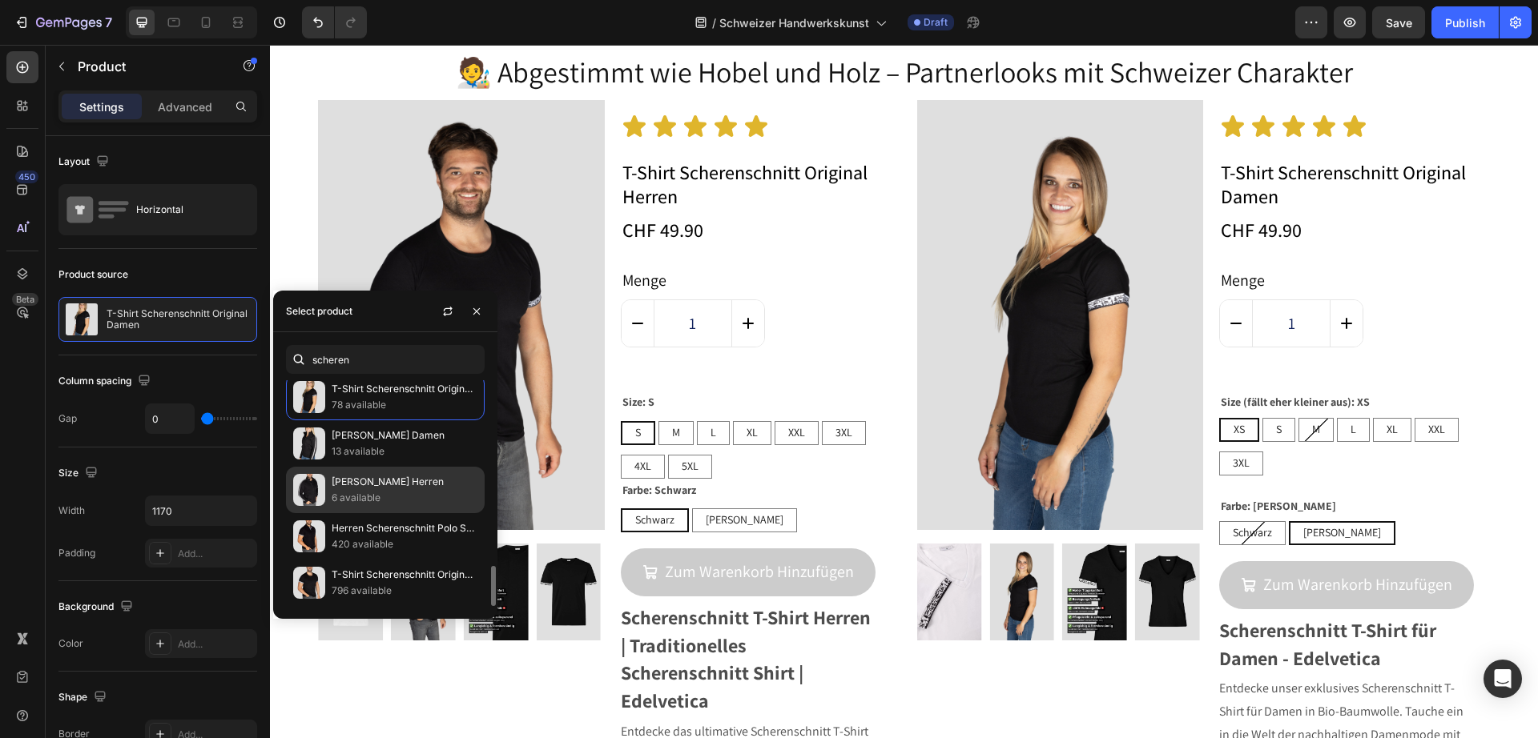
scroll to position [928, 0]
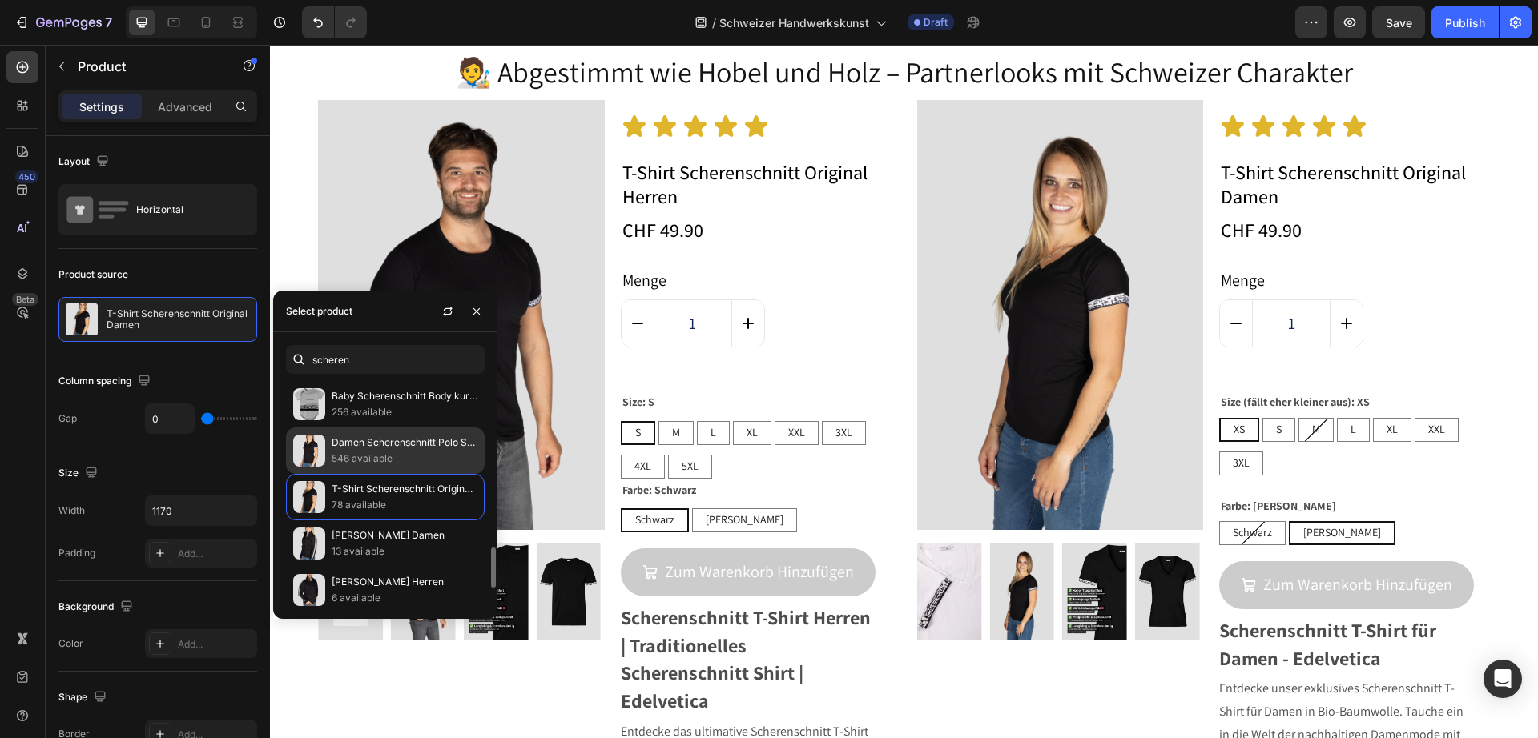
click at [380, 451] on p "546 available" at bounding box center [405, 459] width 146 height 16
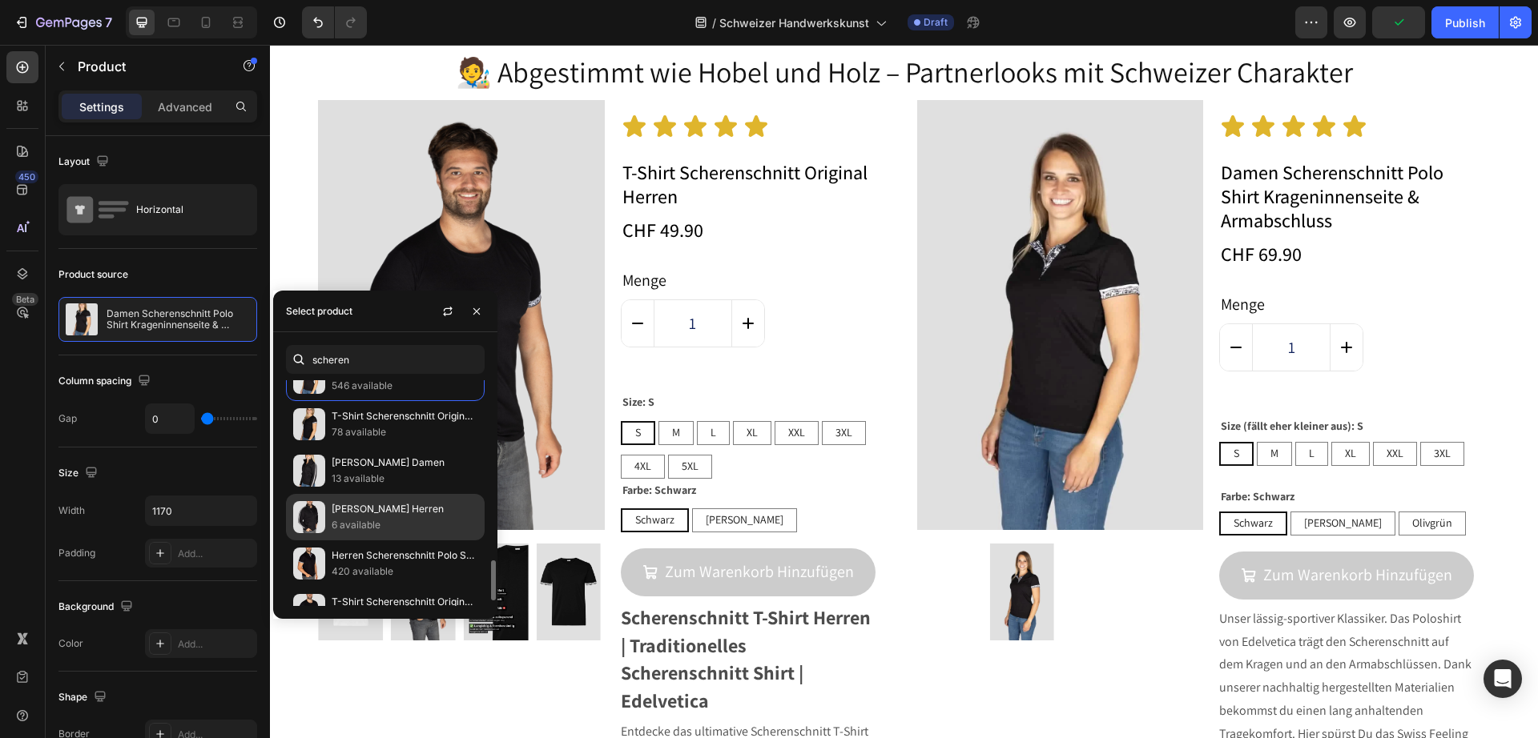
scroll to position [1028, 0]
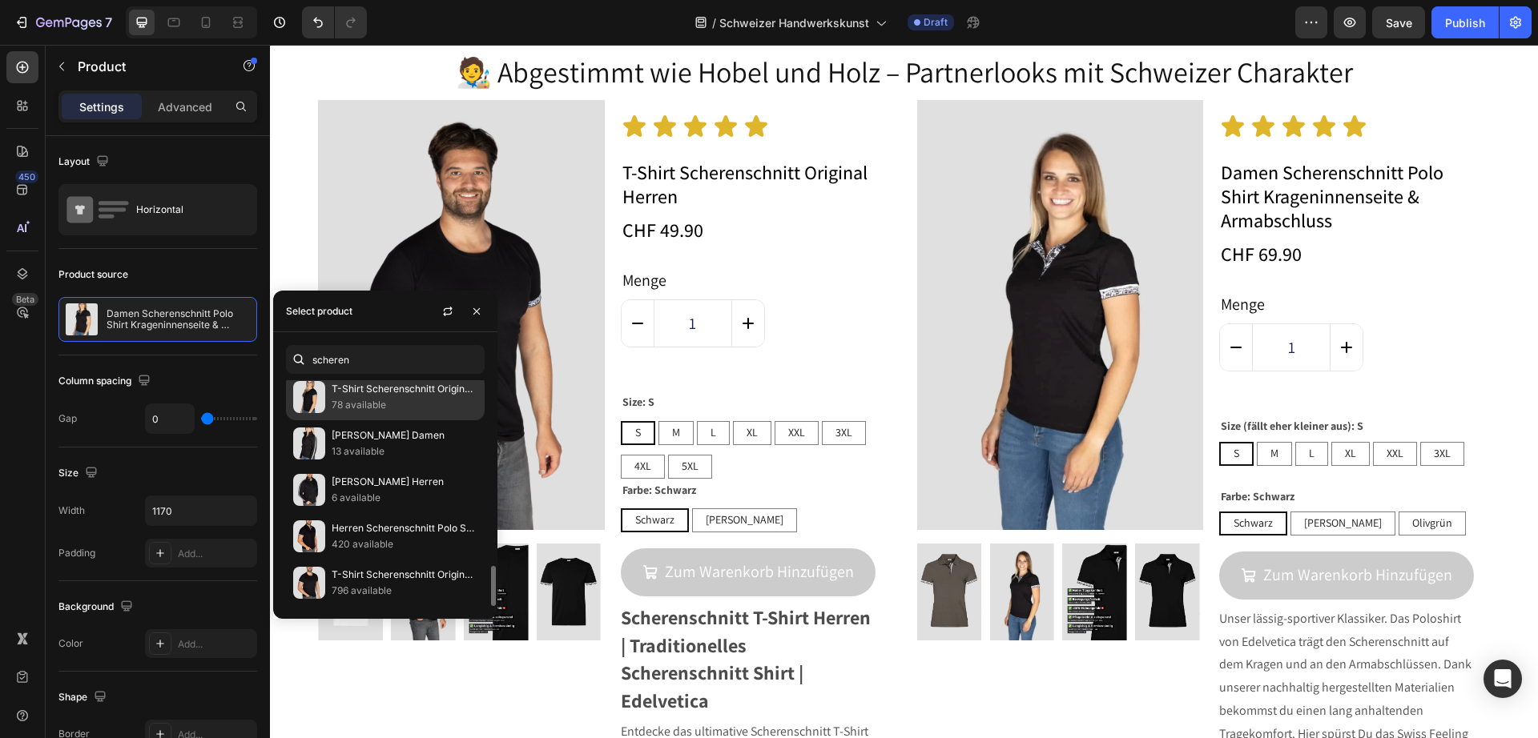
click at [366, 409] on p "78 available" at bounding box center [405, 405] width 146 height 16
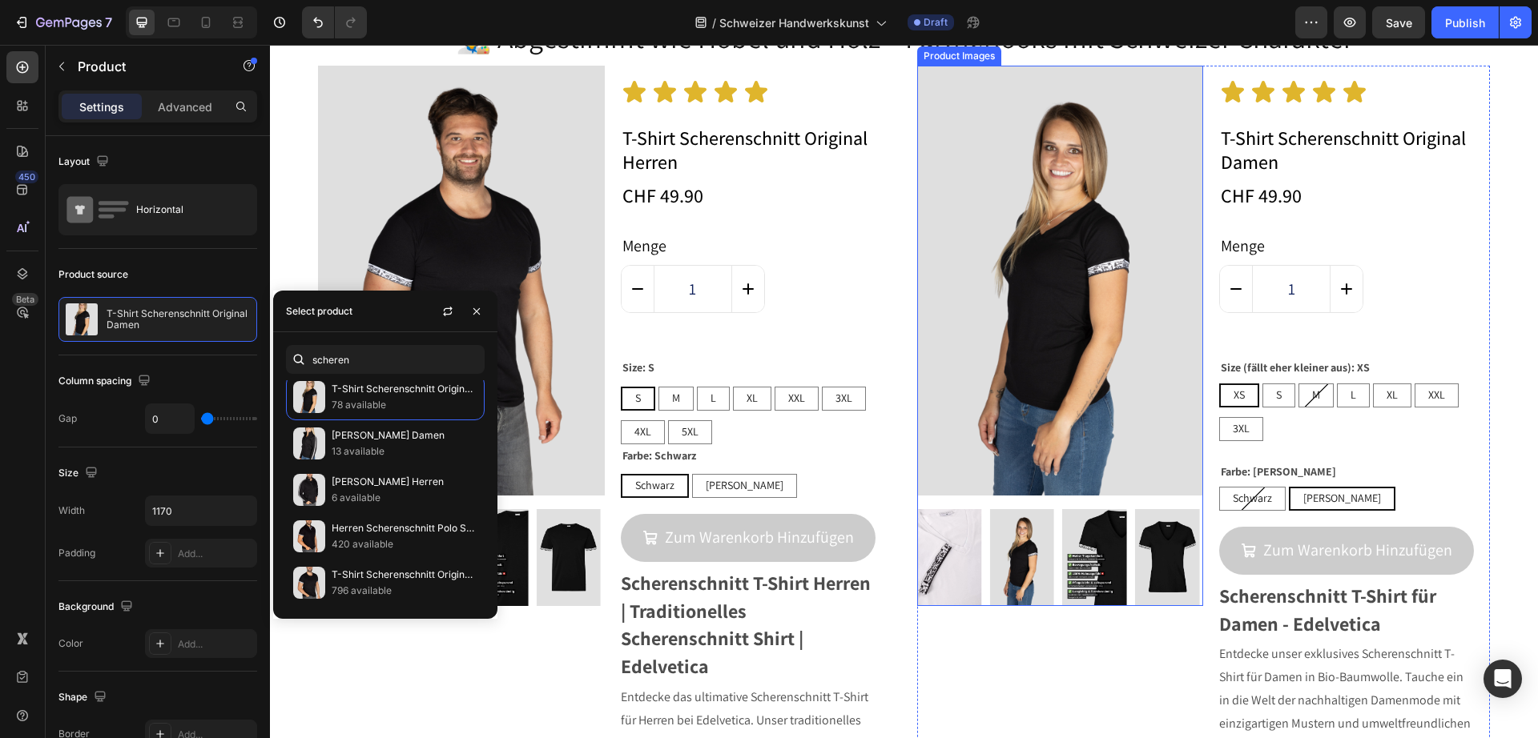
scroll to position [8408, 0]
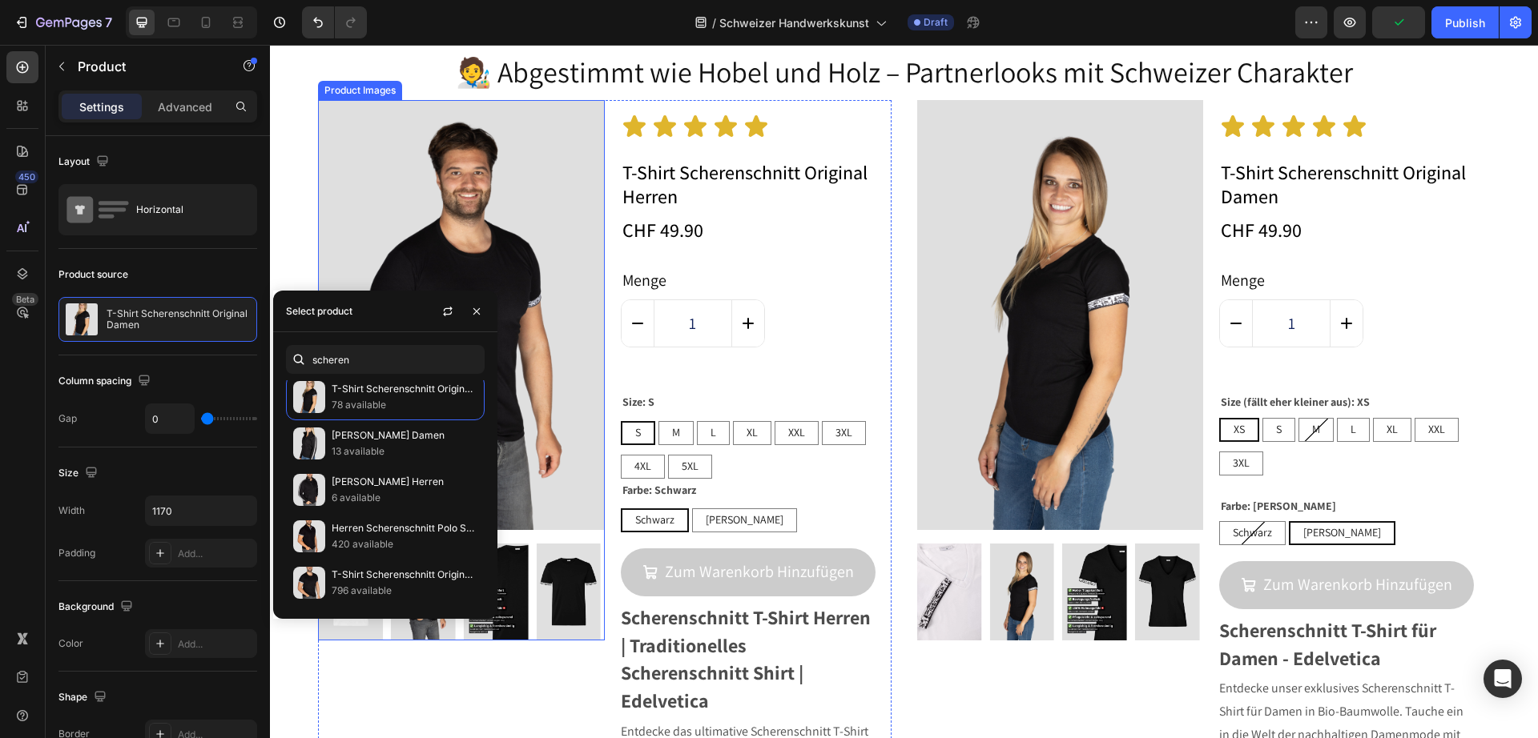
click at [472, 169] on img at bounding box center [461, 315] width 287 height 430
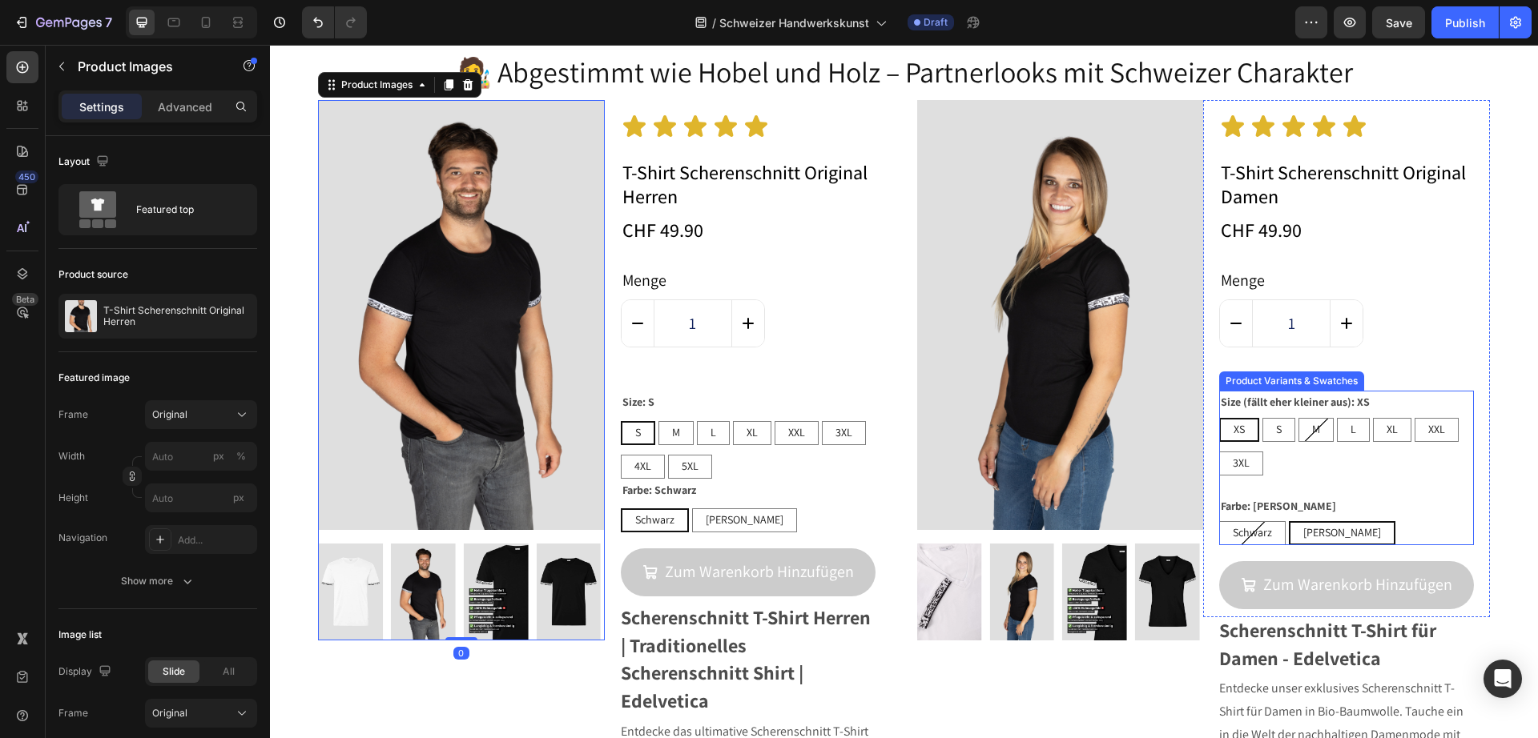
click at [1428, 499] on div "Farbe: Weiss Schwarz Schwarz Schwarz Weiss Weiss Weiss" at bounding box center [1346, 520] width 255 height 50
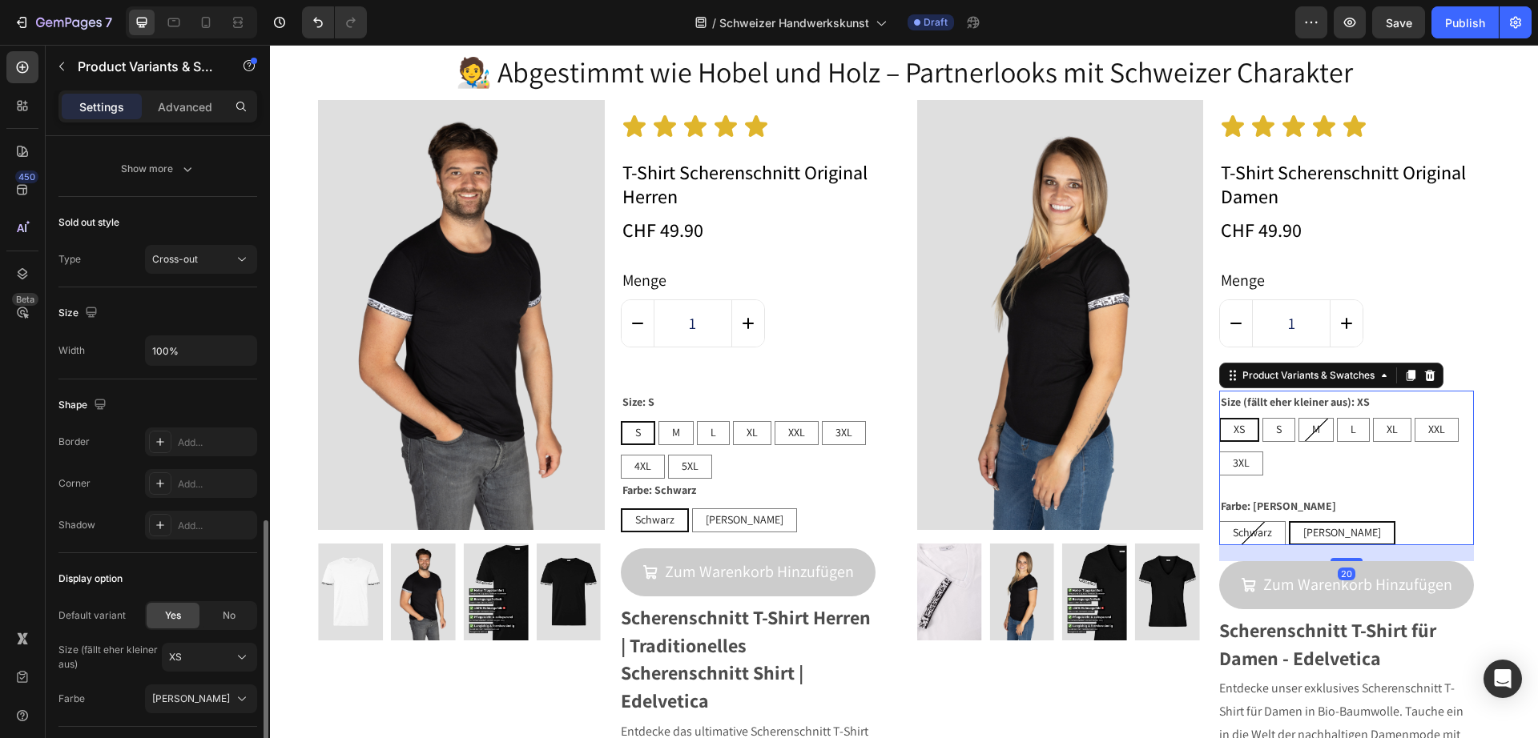
scroll to position [1208, 0]
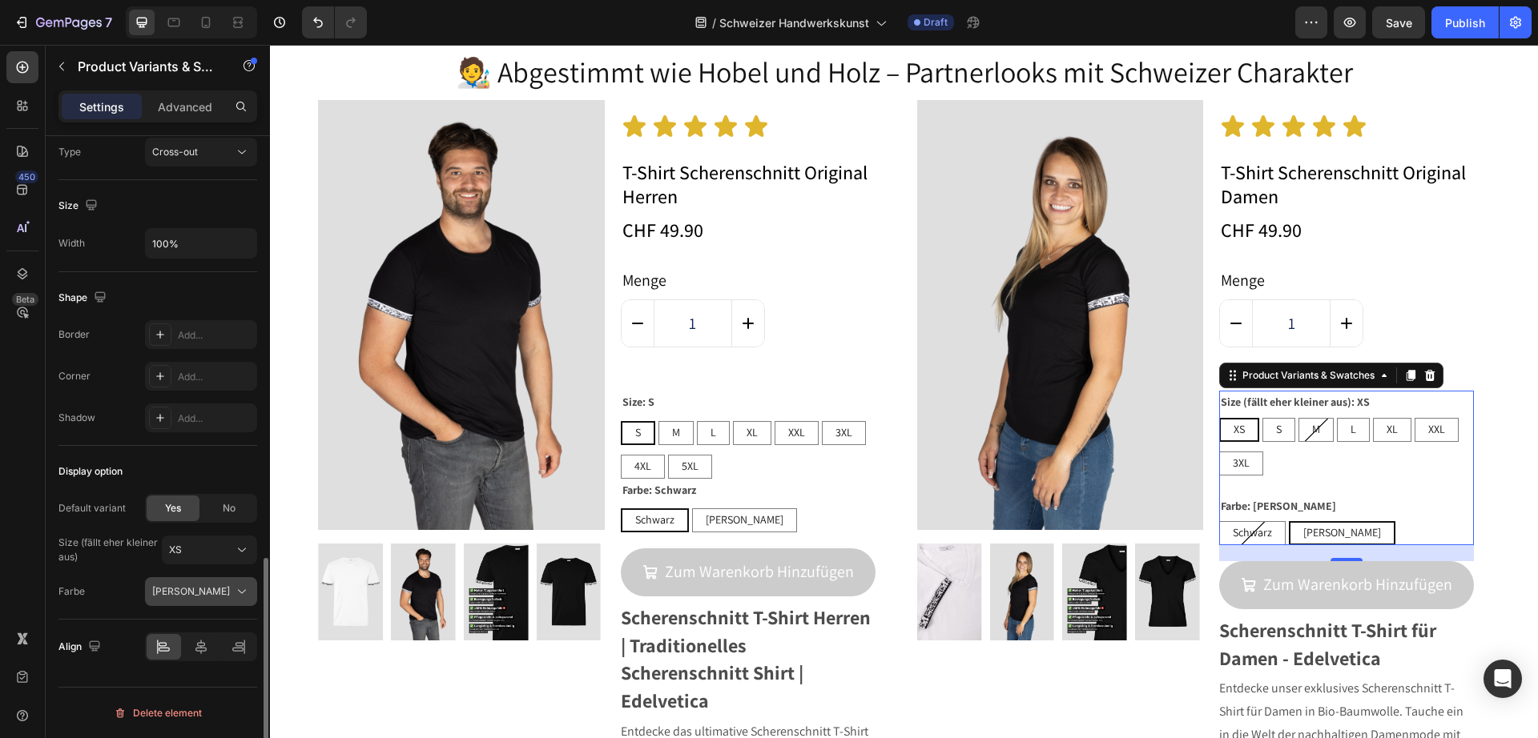
click at [206, 595] on div "[PERSON_NAME]" at bounding box center [191, 592] width 78 height 14
click at [196, 655] on div "[PERSON_NAME]" at bounding box center [197, 659] width 93 height 14
click at [824, 488] on div "Farbe: Schwarz Schwarz Schwarz Schwarz Weiss Weiss Weiss" at bounding box center [748, 506] width 255 height 54
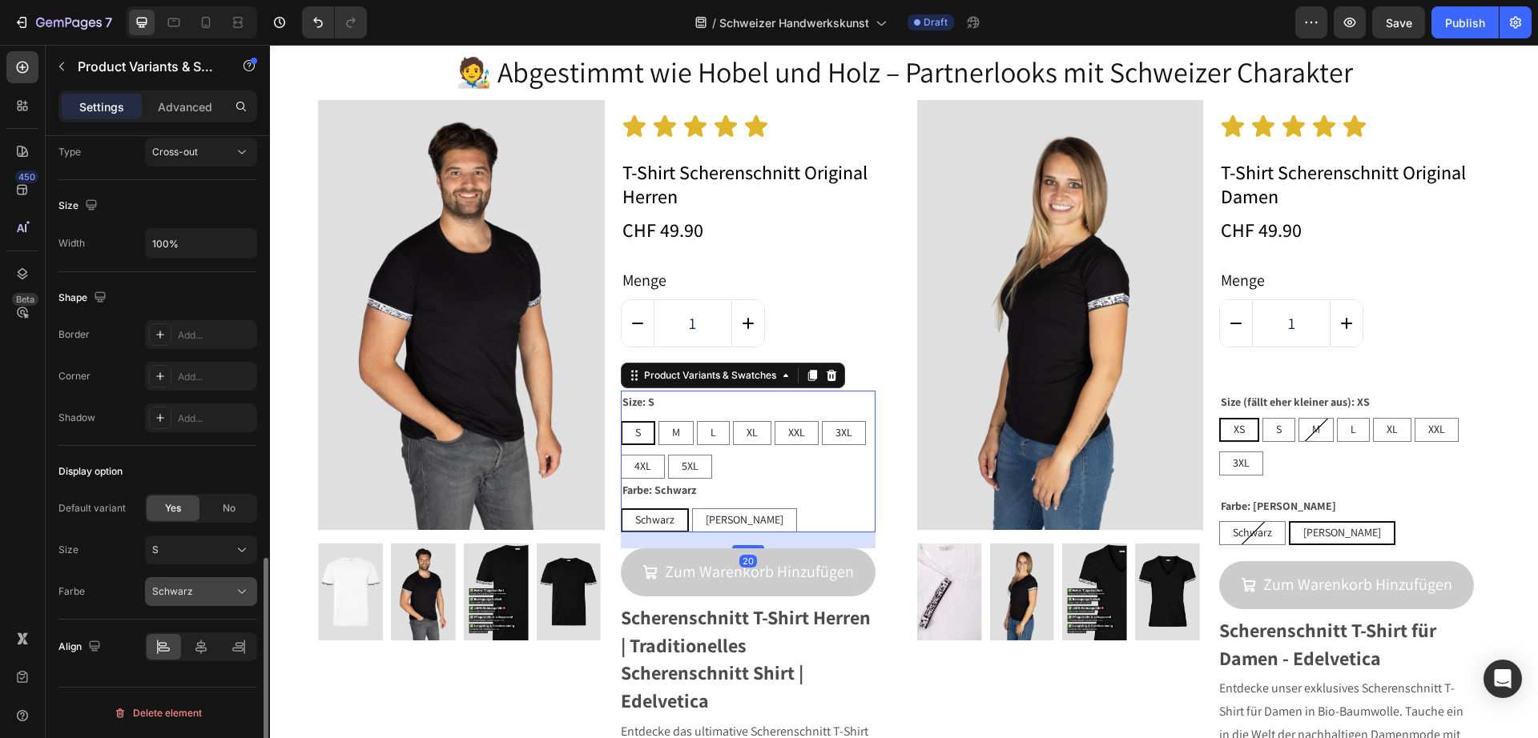
click at [179, 584] on div "Schwarz" at bounding box center [201, 592] width 98 height 16
click at [199, 673] on div "[PERSON_NAME]" at bounding box center [187, 659] width 128 height 29
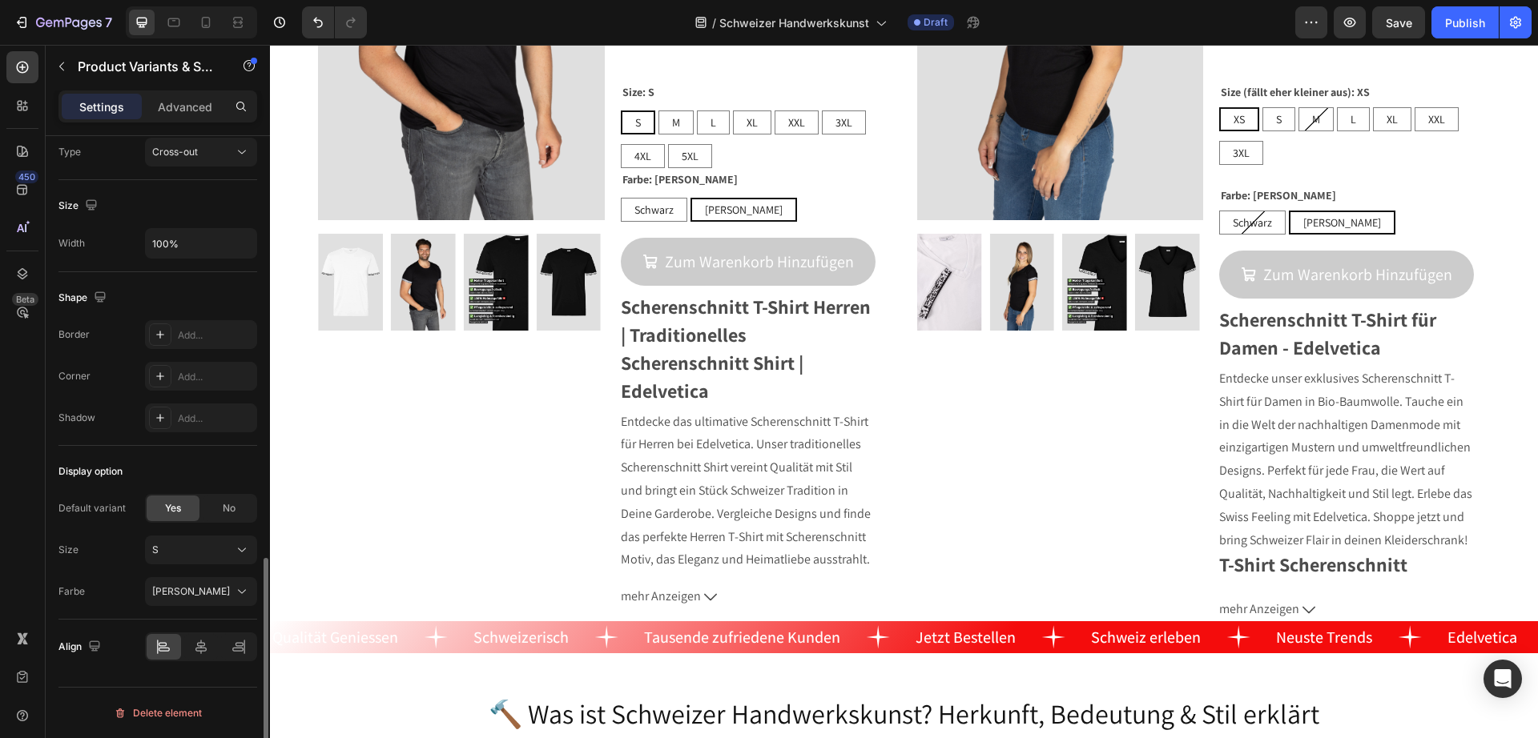
scroll to position [834, 0]
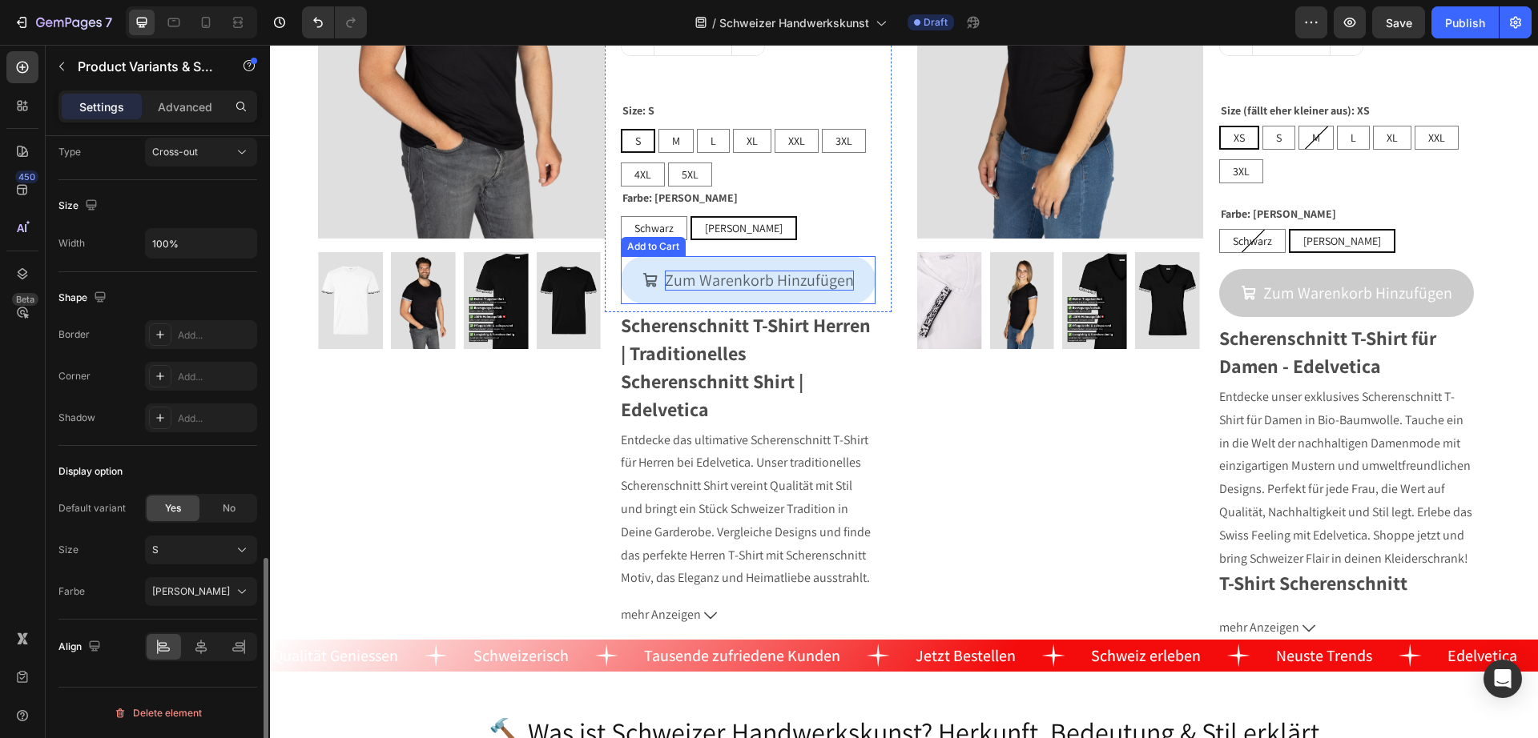
click at [800, 283] on div "Zum Warenkorb Hinzufügen" at bounding box center [759, 281] width 189 height 20
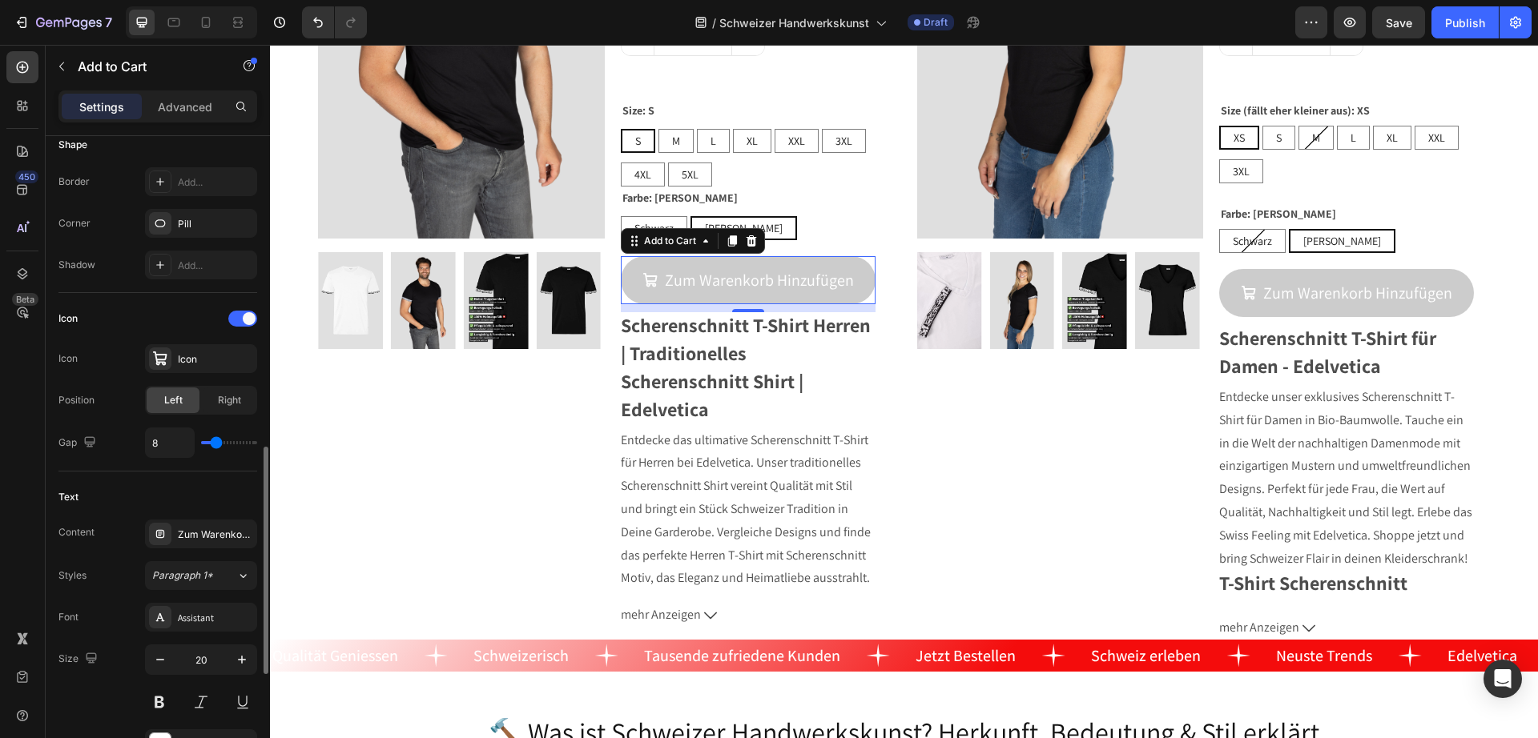
scroll to position [701, 0]
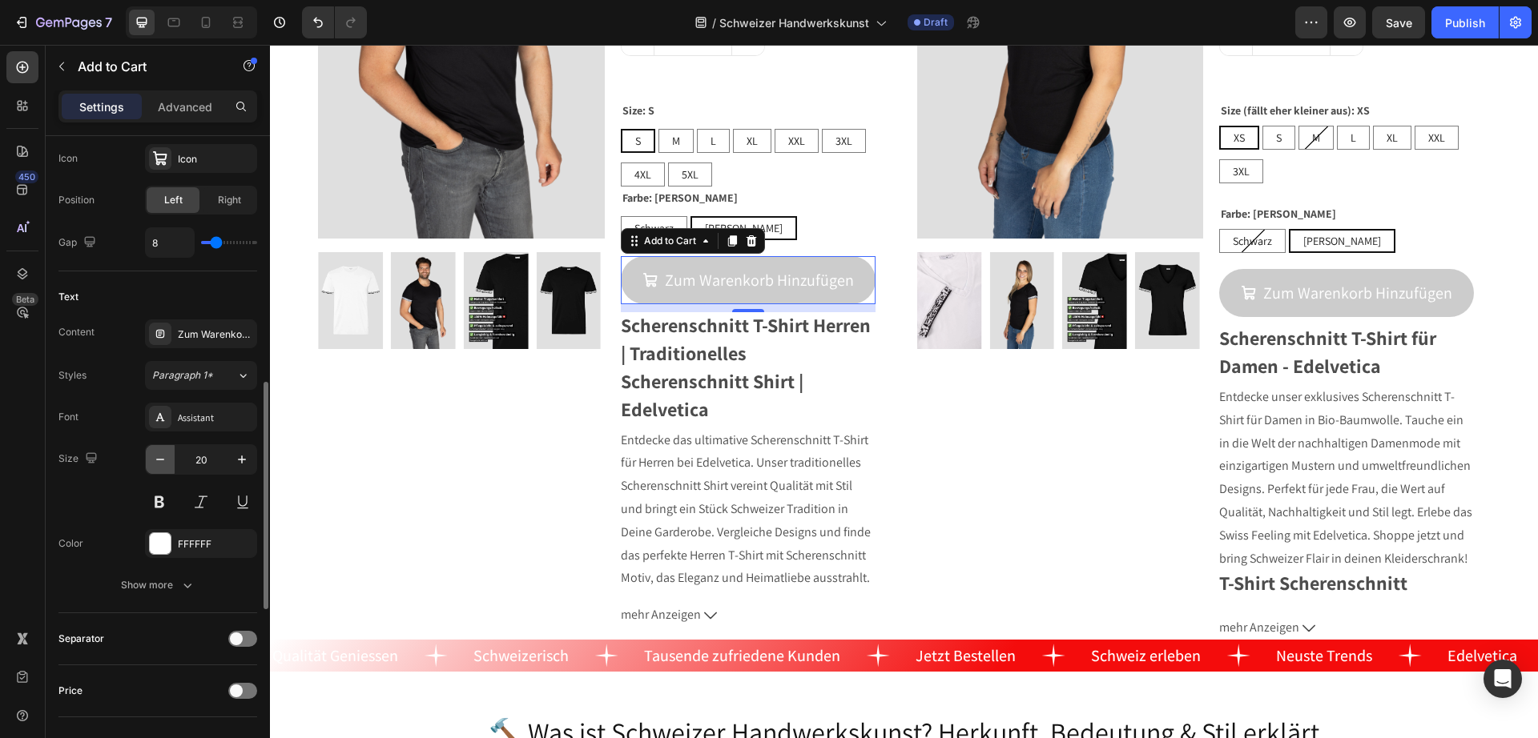
click at [164, 448] on button "button" at bounding box center [160, 459] width 29 height 29
type input "19"
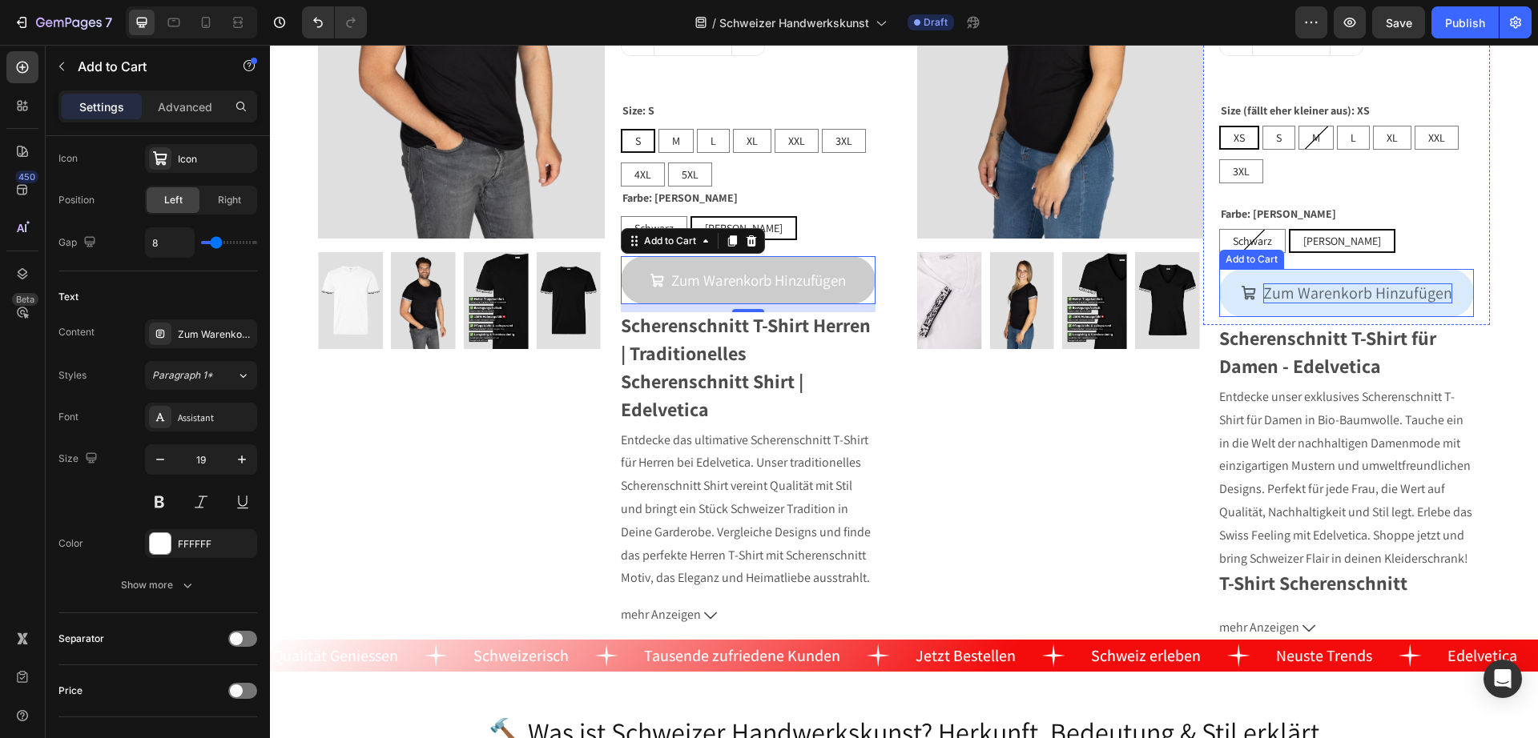
click at [1285, 288] on div "Zum Warenkorb Hinzufügen" at bounding box center [1357, 293] width 189 height 20
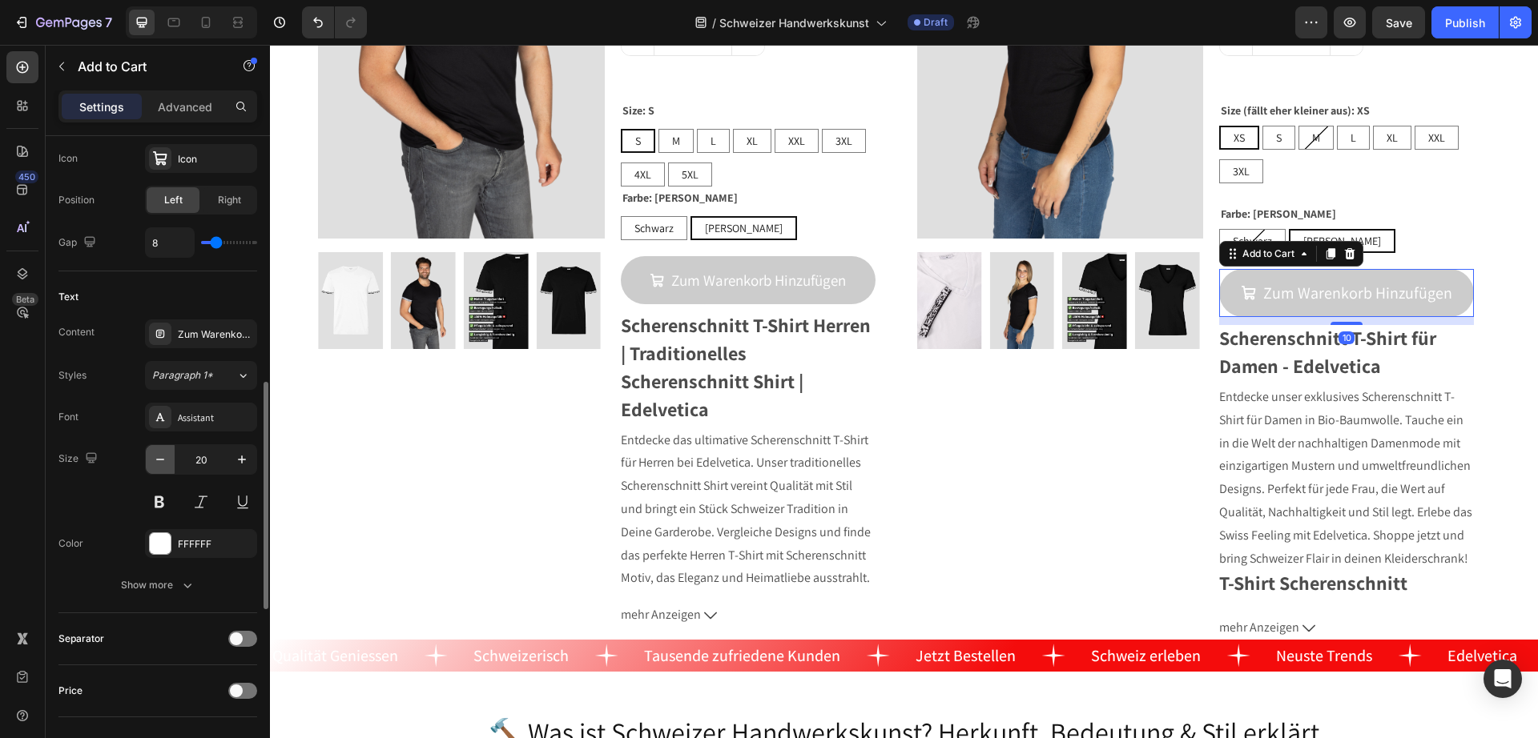
click at [155, 464] on icon "button" at bounding box center [160, 460] width 16 height 16
type input "19"
click at [214, 20] on icon at bounding box center [206, 22] width 16 height 16
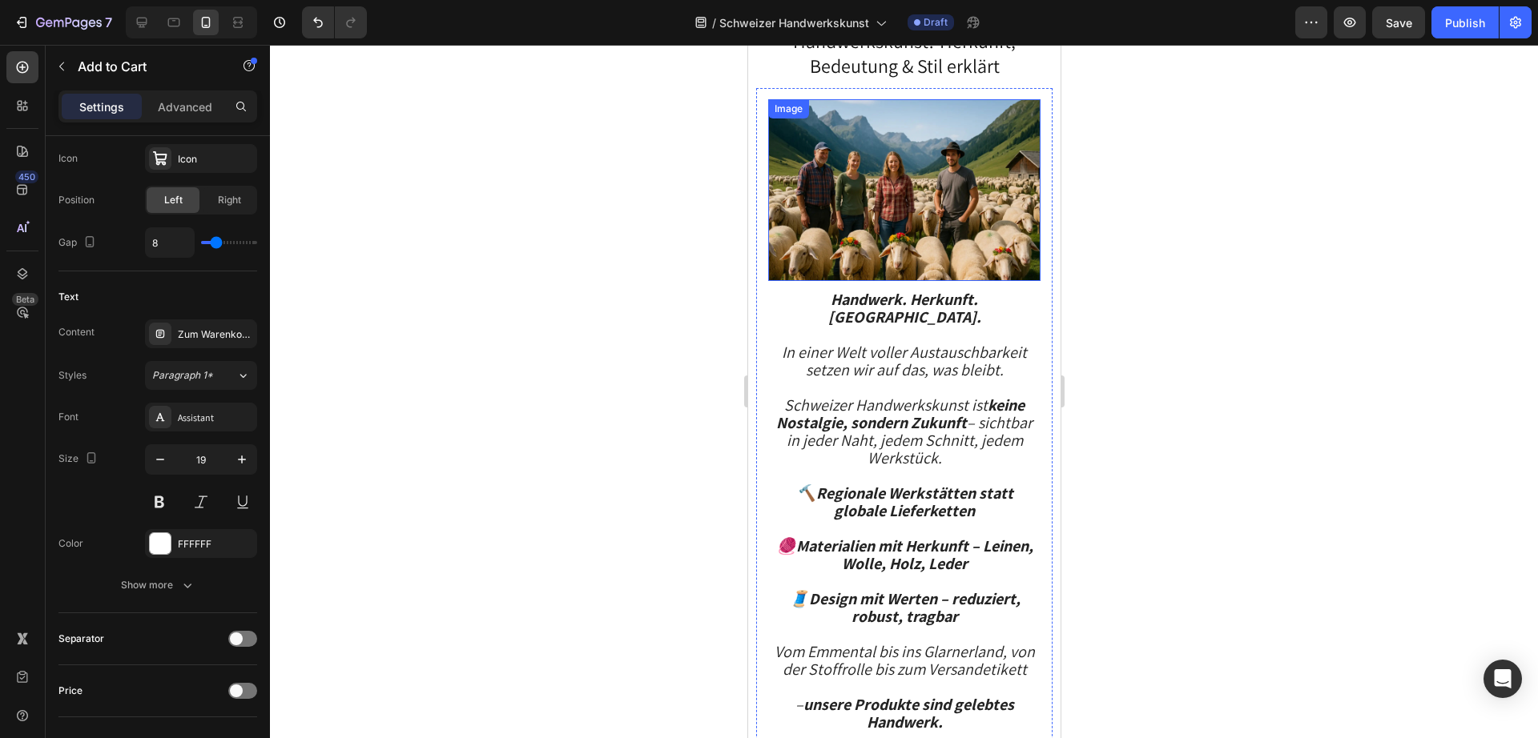
scroll to position [2882, 0]
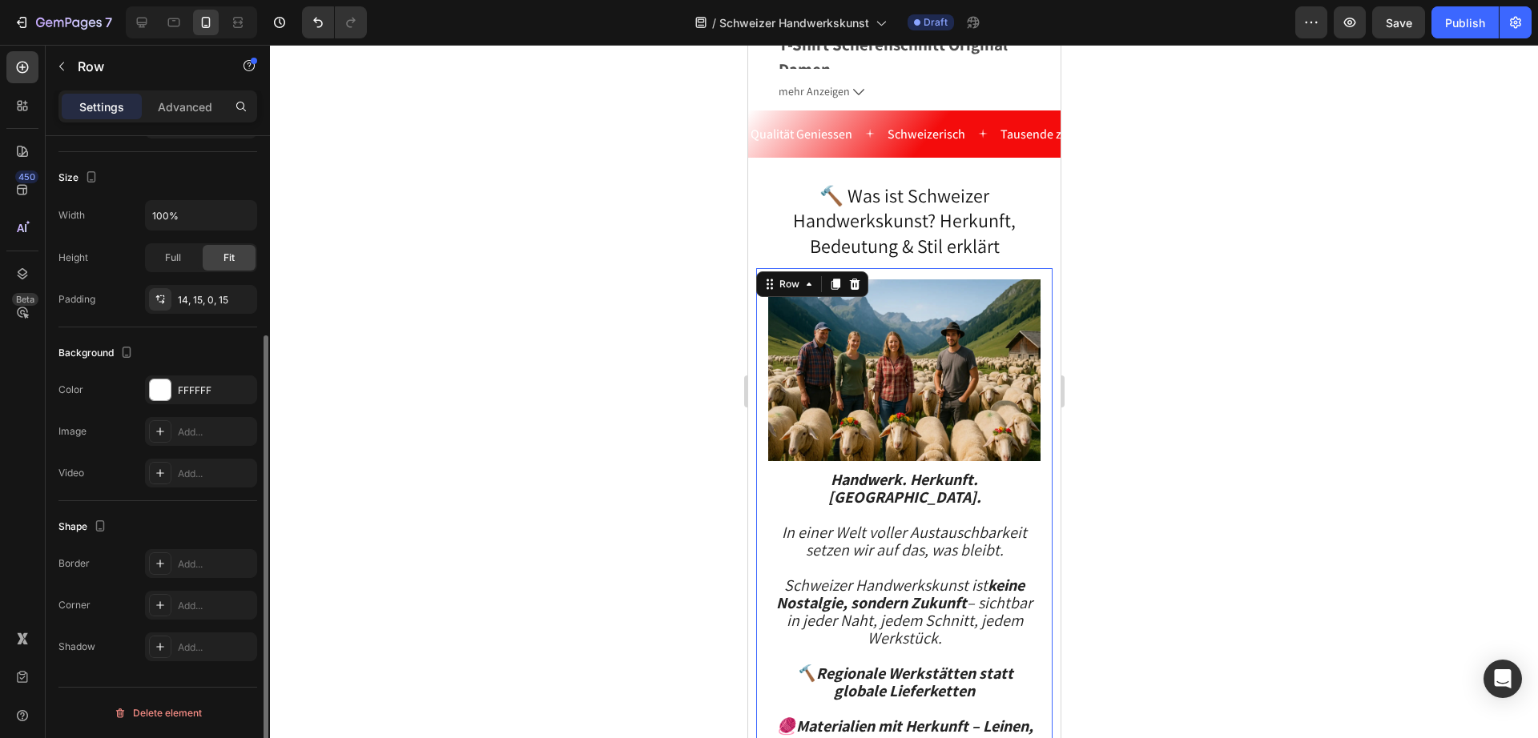
click at [759, 308] on div "Image Handwerk. Herkunft. [GEOGRAPHIC_DATA]. In einer Welt voller Austauschbark…" at bounding box center [903, 622] width 296 height 709
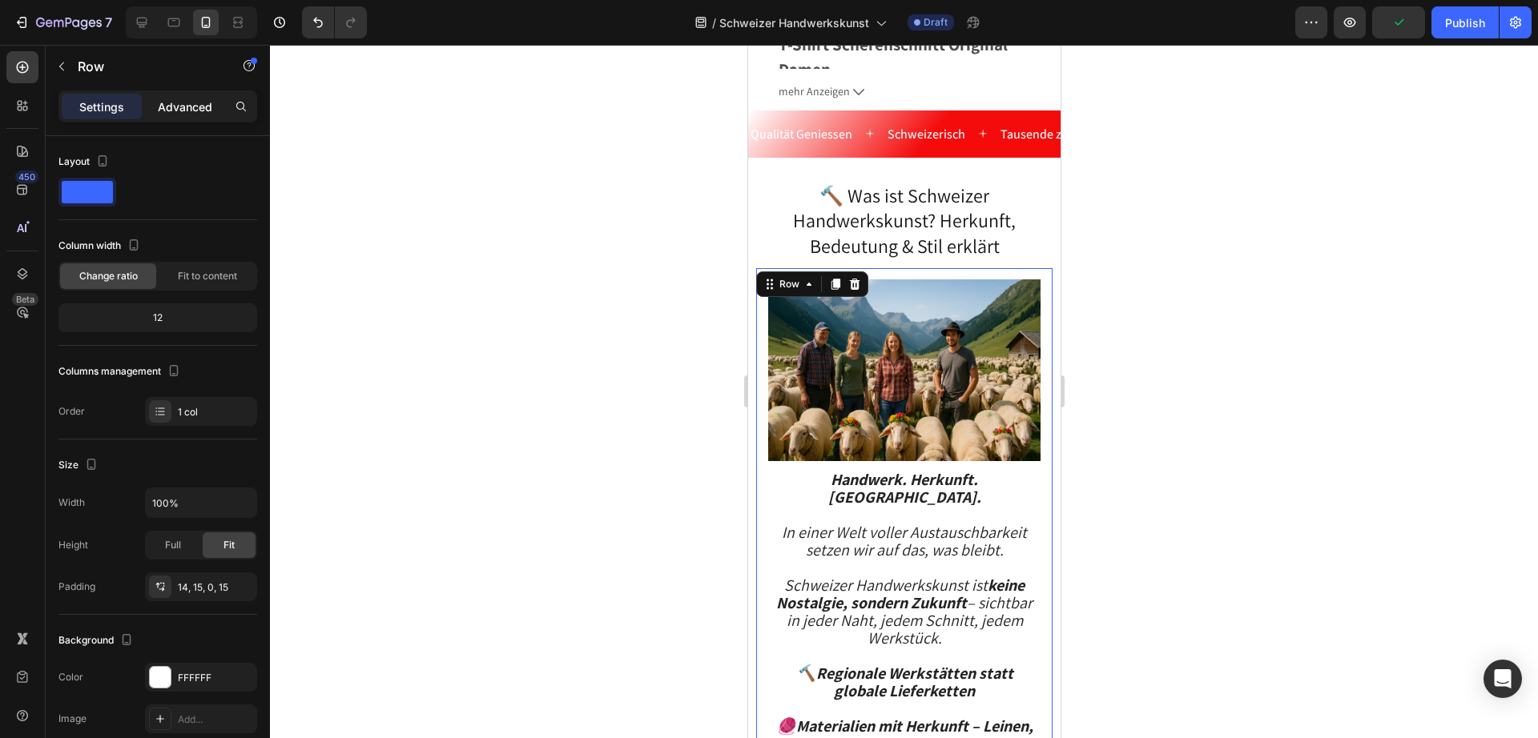
click at [181, 116] on div "Advanced" at bounding box center [185, 107] width 80 height 26
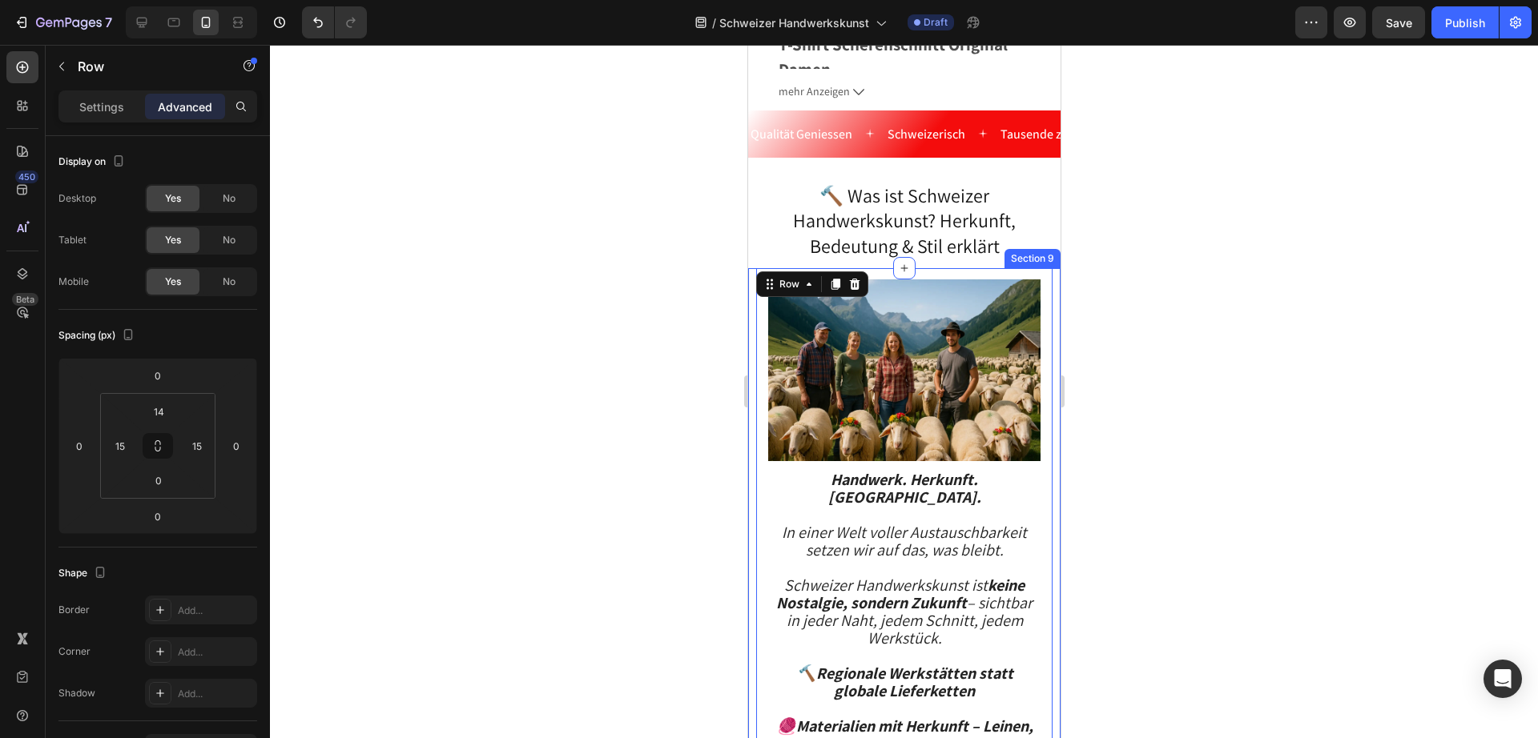
click at [753, 368] on div "Image Image Handwerk. Herkunft. [GEOGRAPHIC_DATA]. In einer Welt voller Austaus…" at bounding box center [903, 622] width 312 height 709
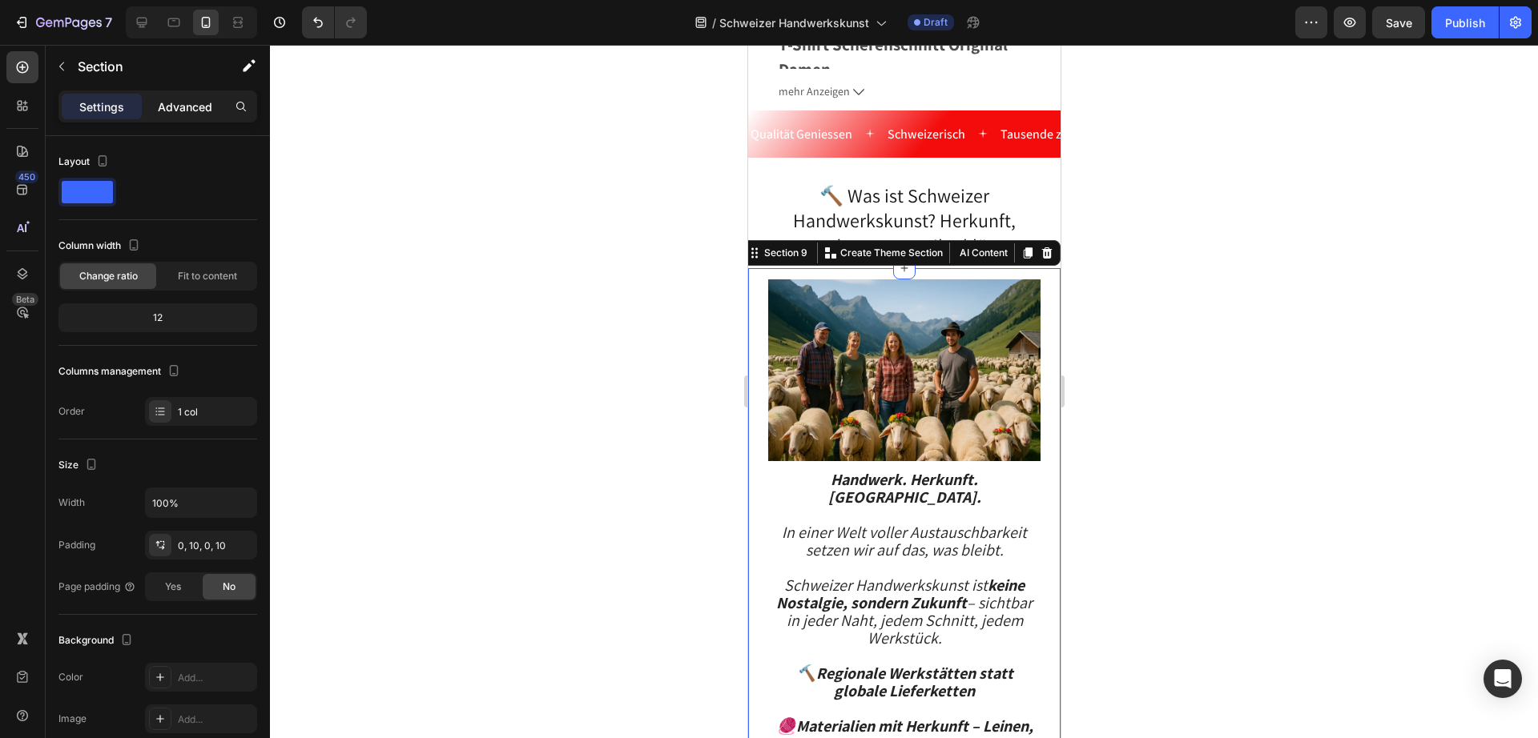
click at [200, 107] on p "Advanced" at bounding box center [185, 106] width 54 height 17
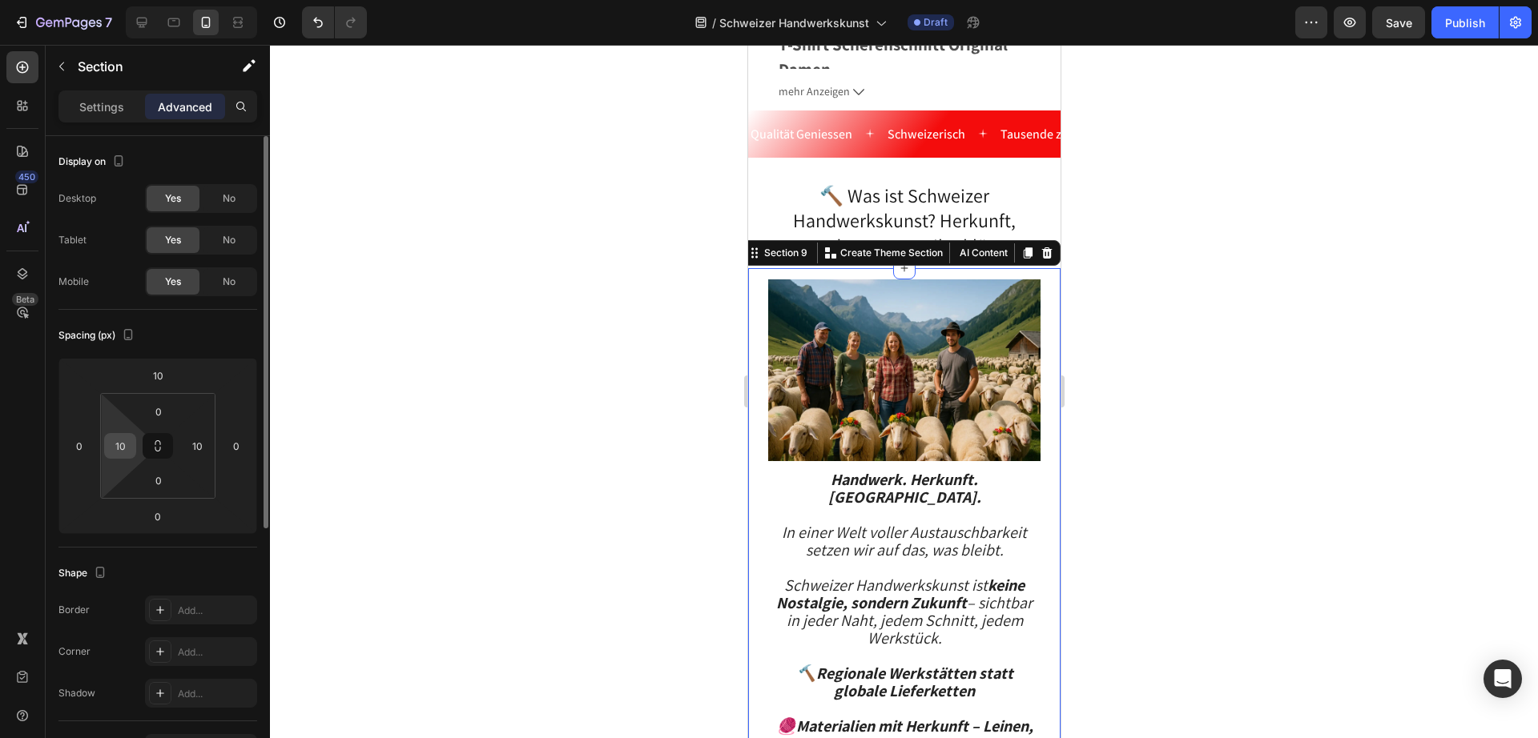
click at [123, 452] on input "10" at bounding box center [120, 446] width 24 height 24
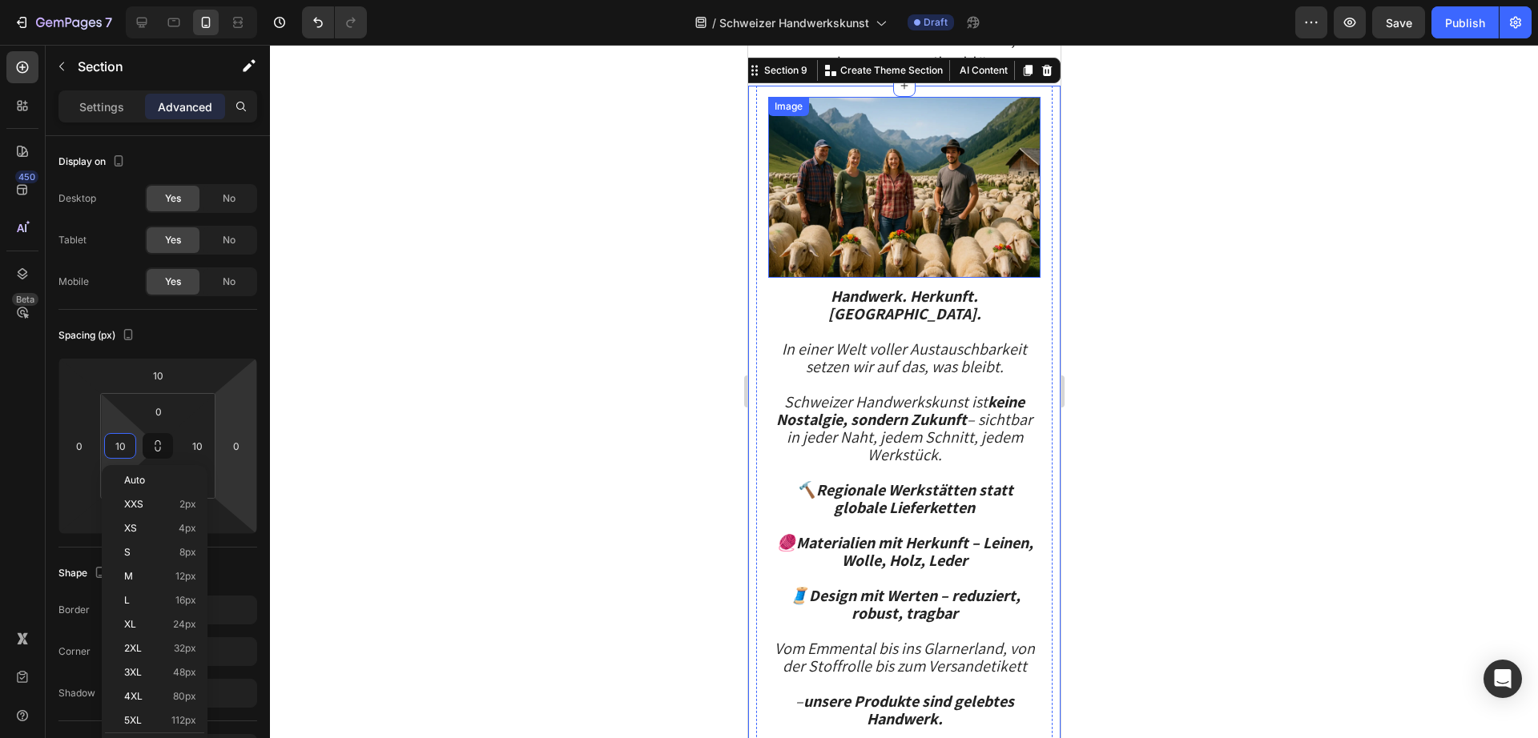
scroll to position [2982, 0]
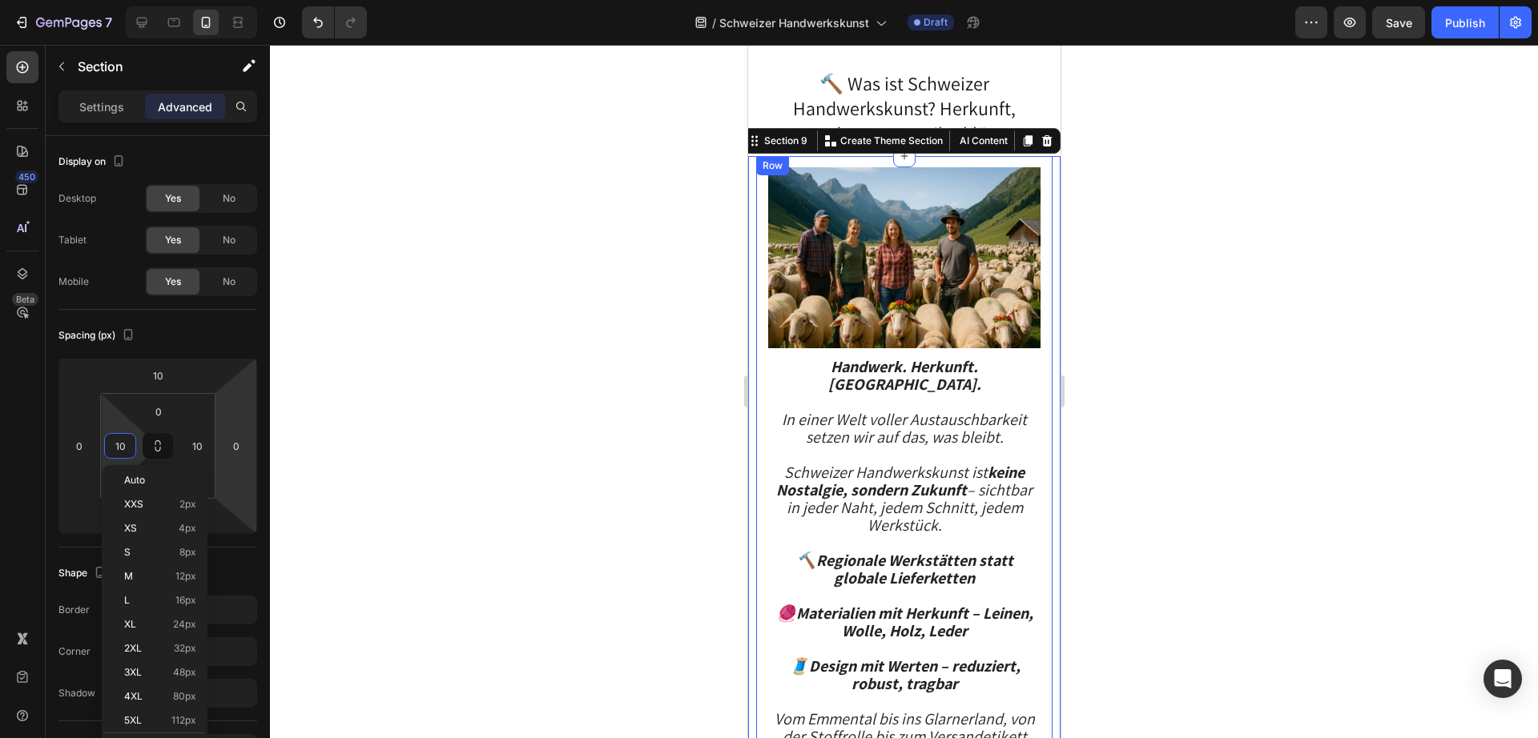
click at [762, 243] on div "Image Handwerk. Herkunft. [GEOGRAPHIC_DATA]. In einer Welt voller Austauschbark…" at bounding box center [903, 510] width 296 height 709
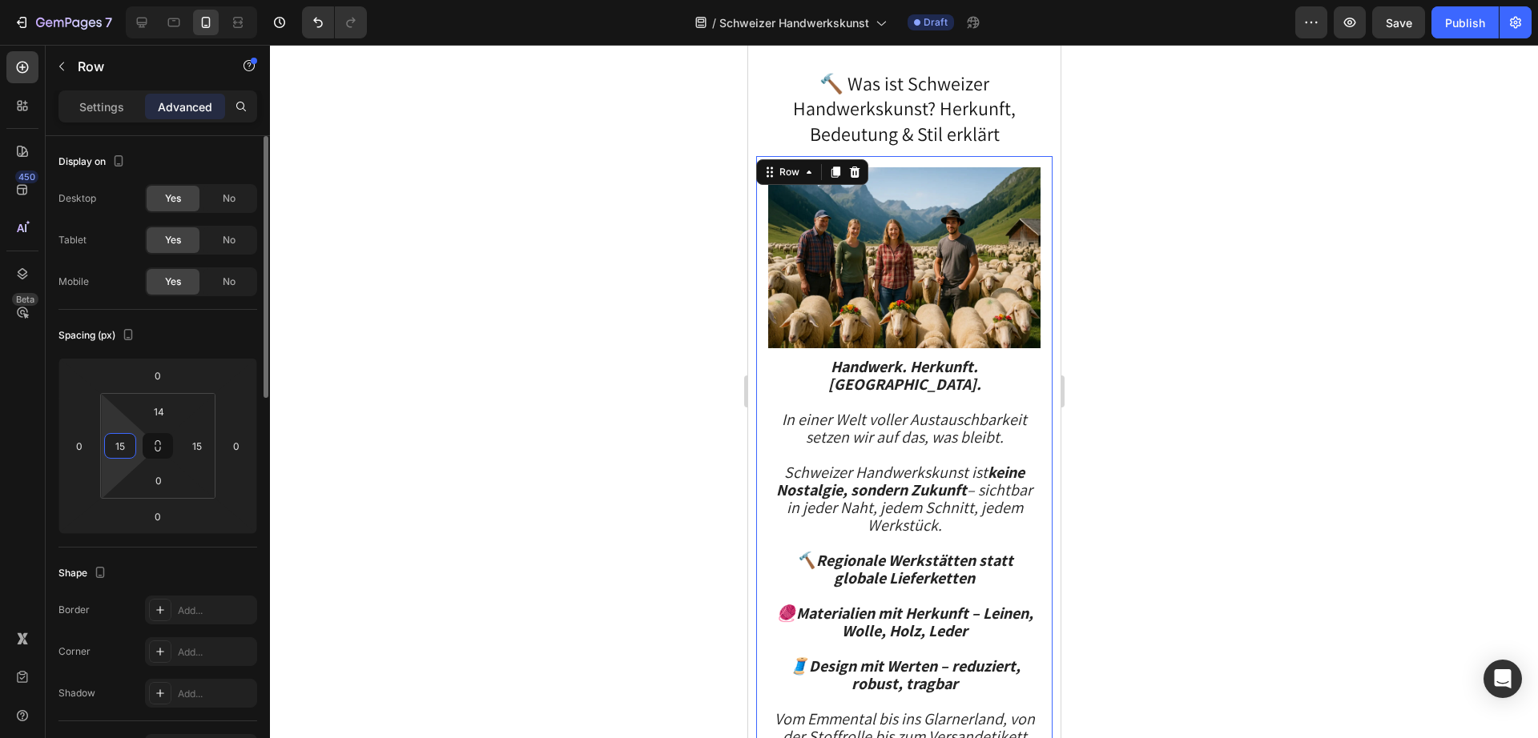
click at [127, 446] on input "15" at bounding box center [120, 446] width 24 height 24
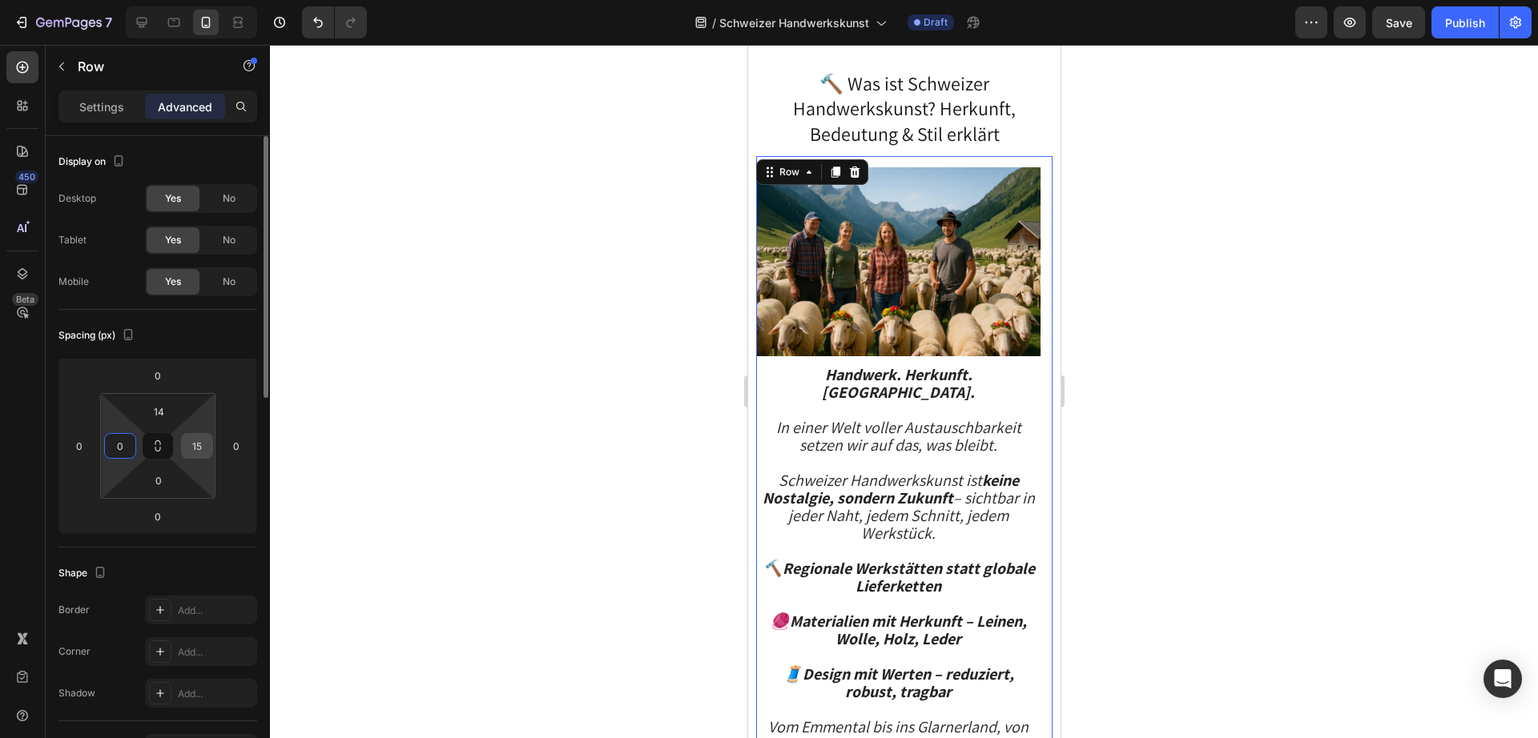
type input "0"
click at [195, 448] on input "15" at bounding box center [197, 446] width 24 height 24
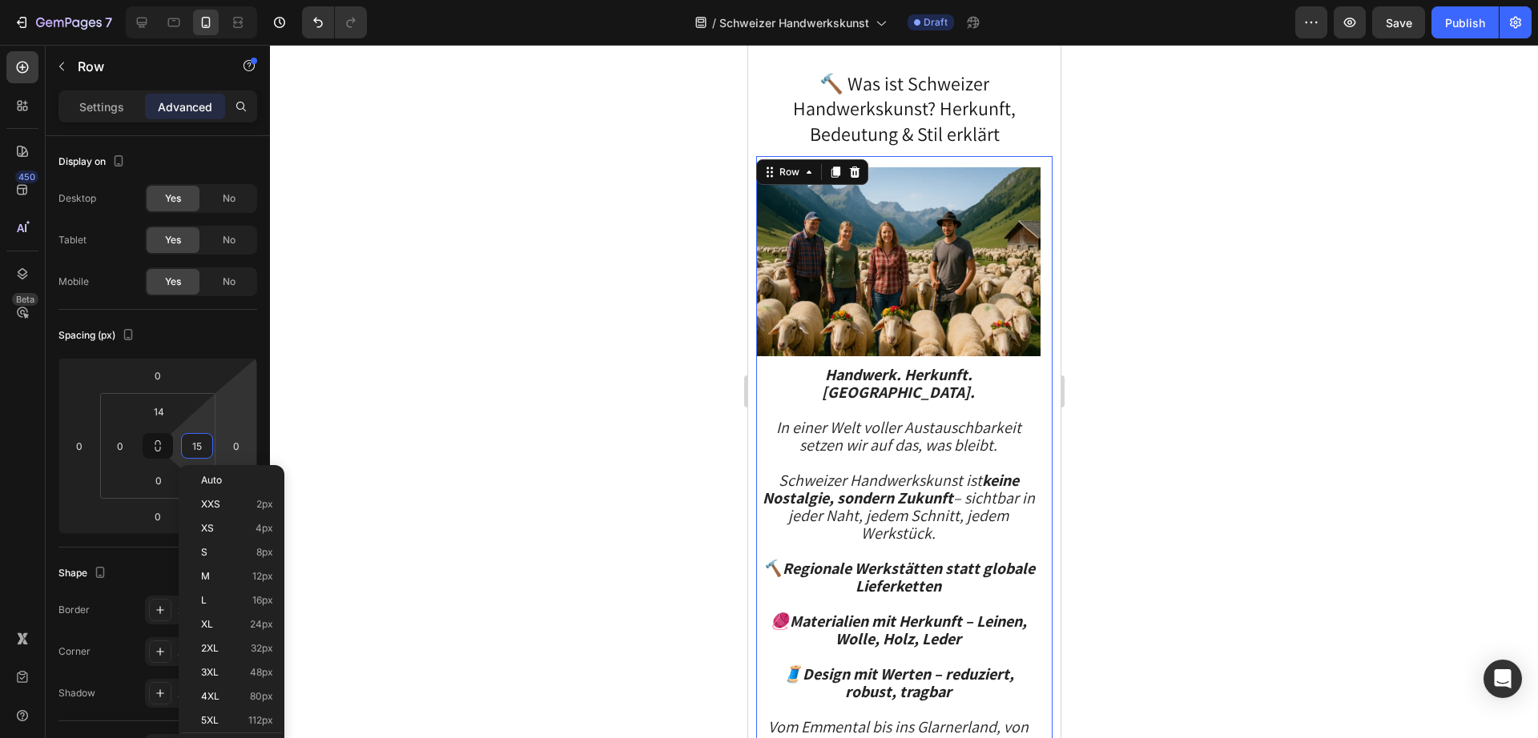
type input "0"
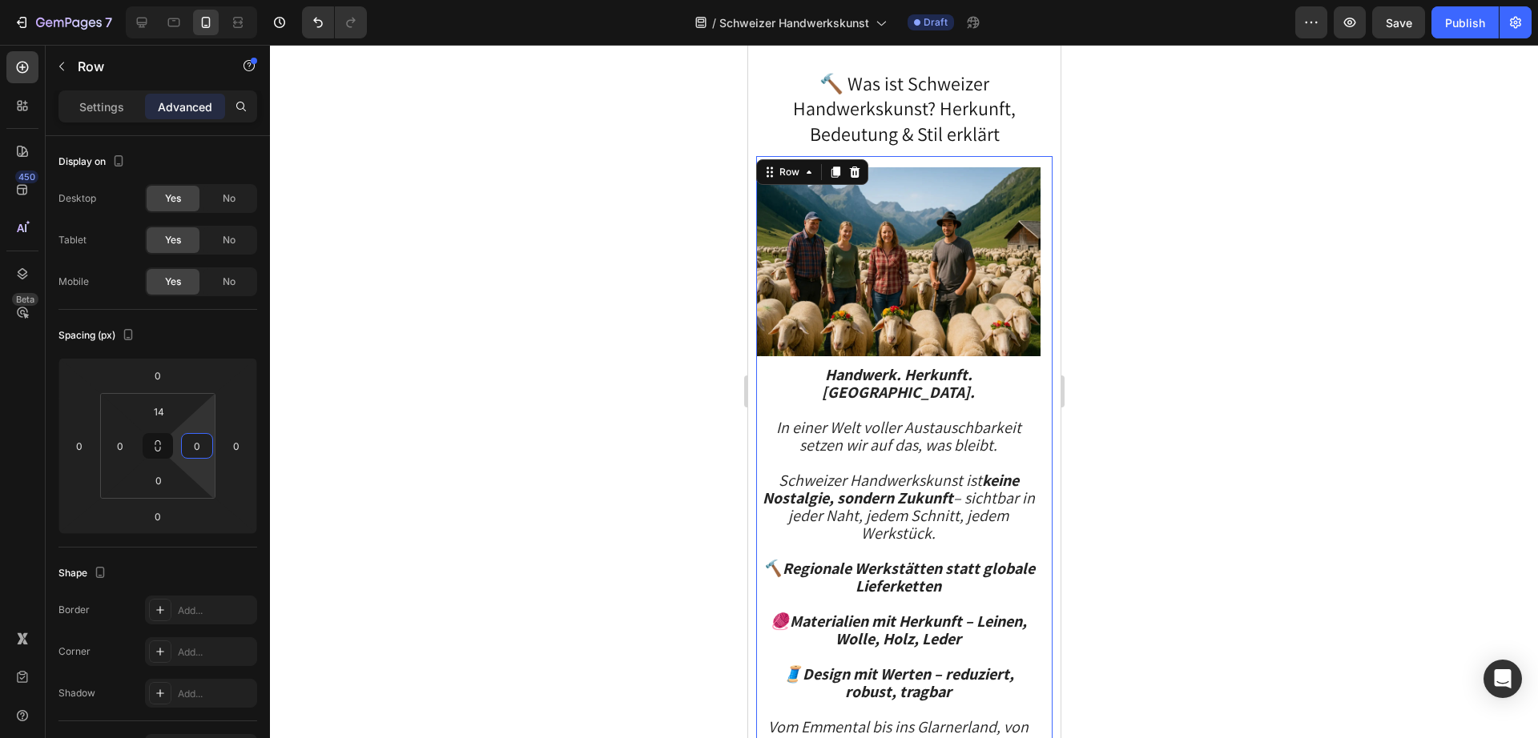
click at [1107, 396] on div at bounding box center [904, 391] width 1268 height 693
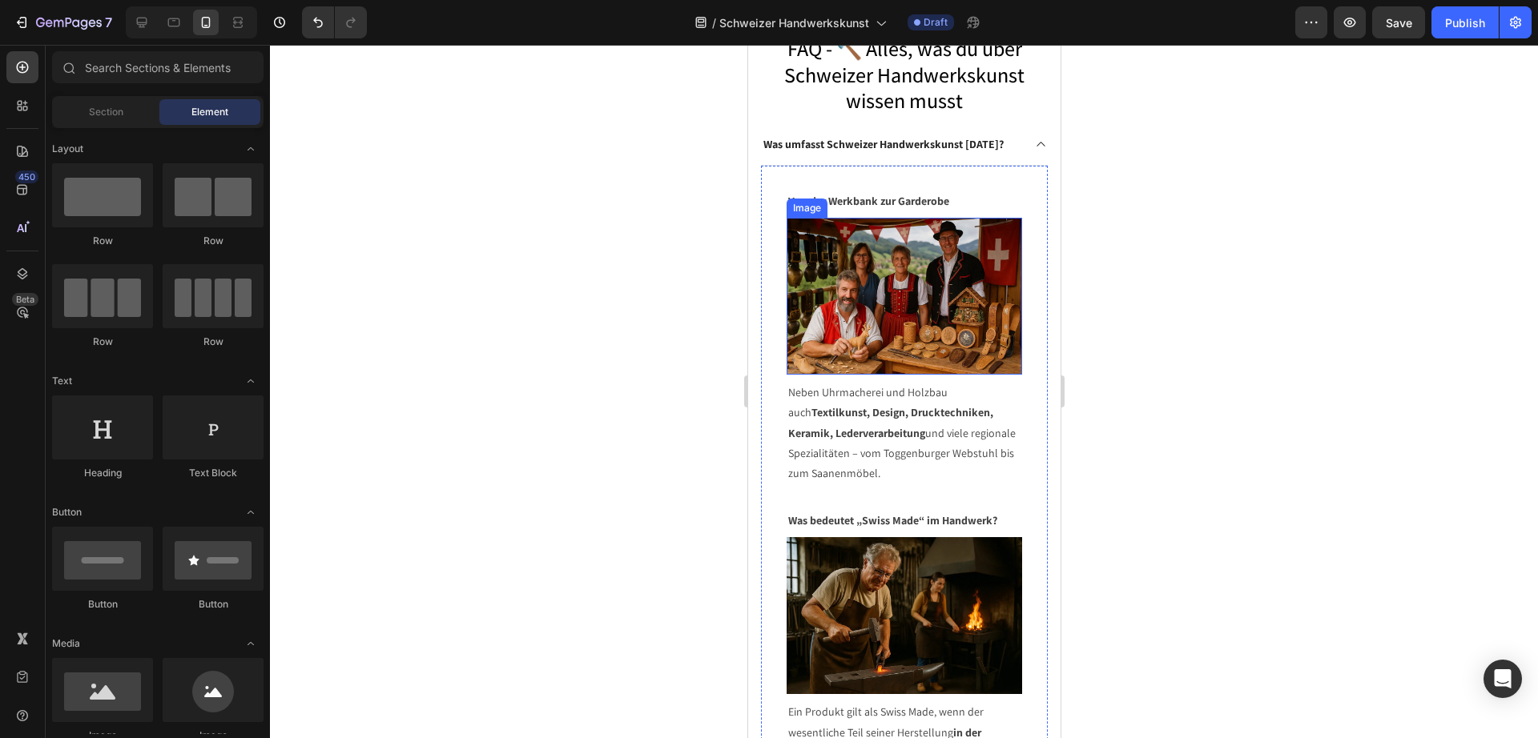
scroll to position [5184, 0]
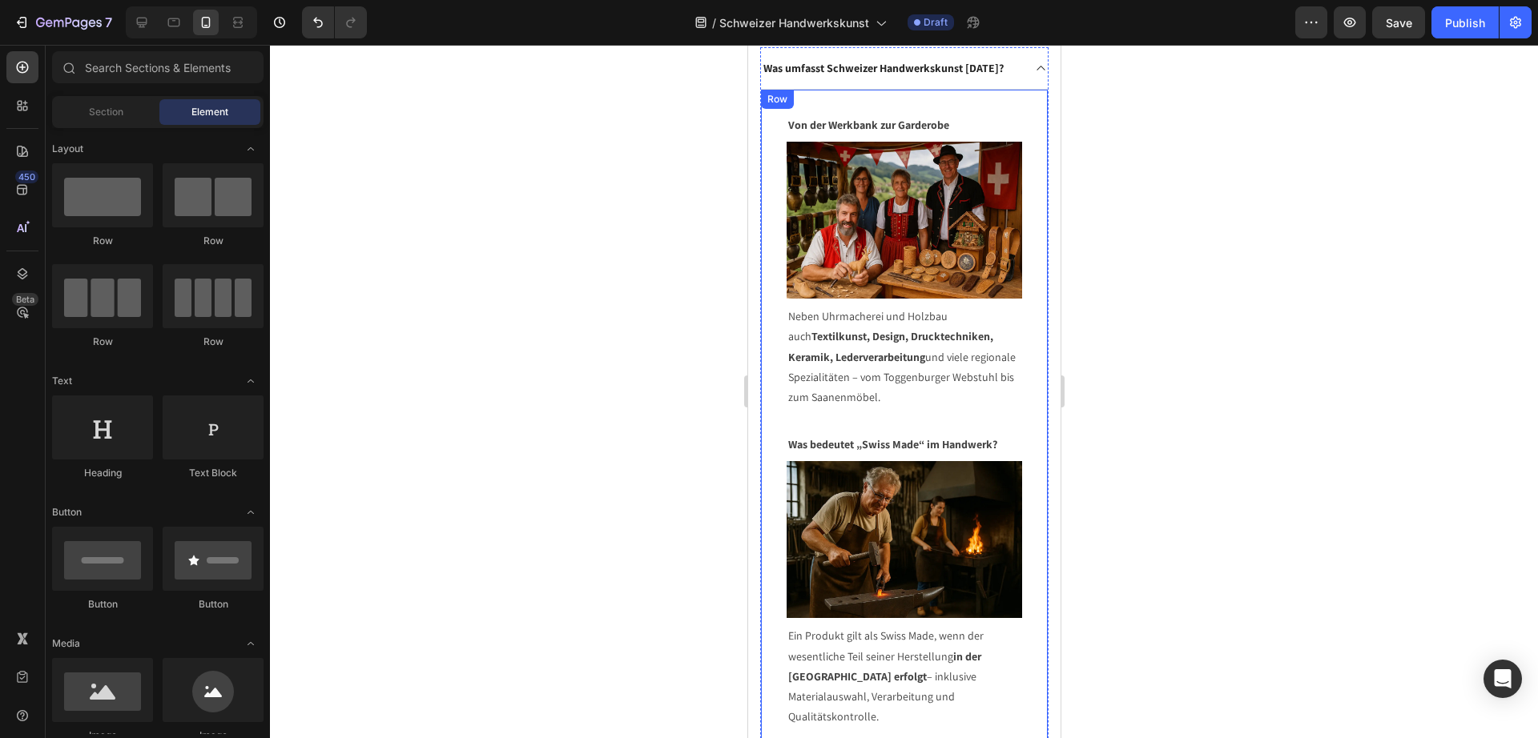
click at [779, 382] on div "Von der Werkbank zur Garderobe Text block Image Neben Uhrmacherei und Holzbau a…" at bounding box center [903, 435] width 287 height 690
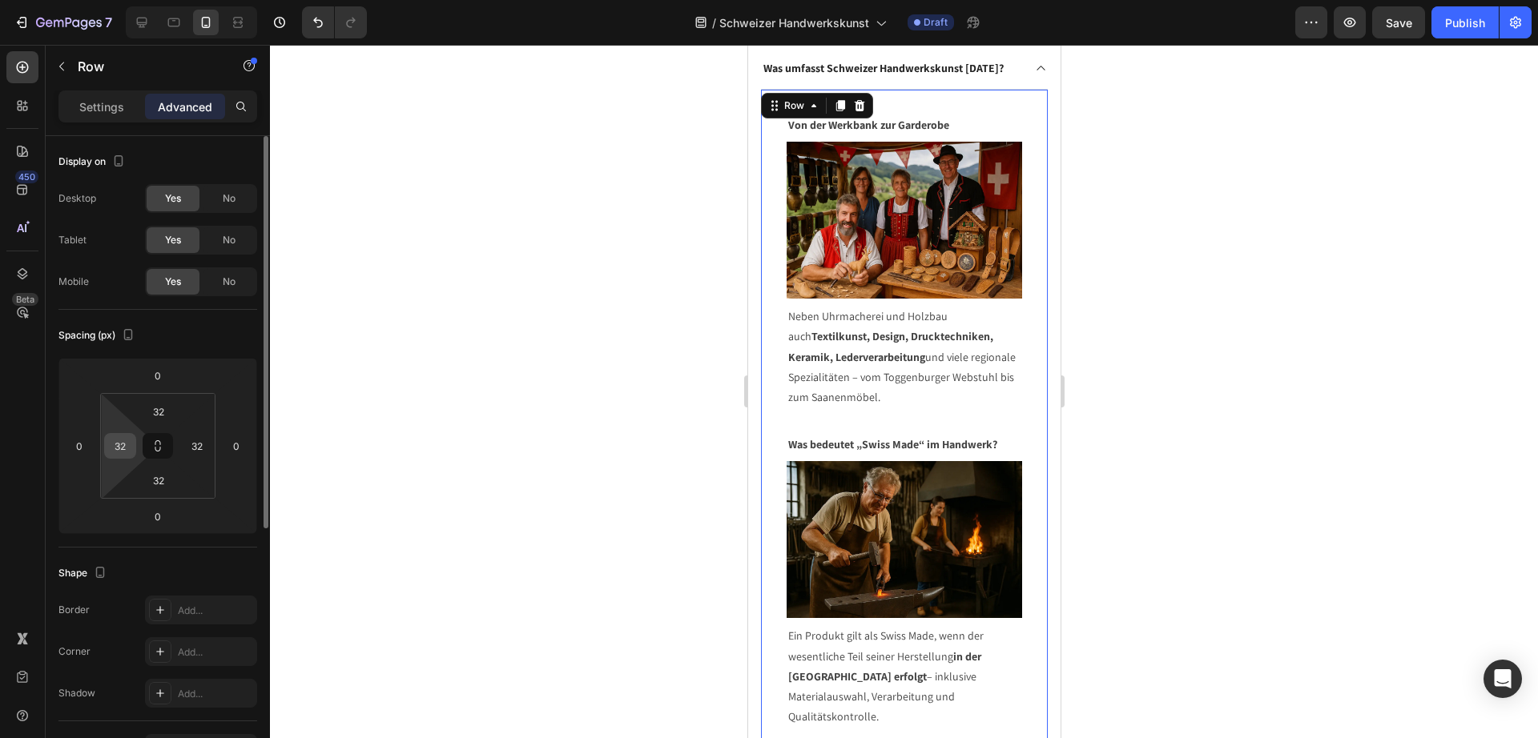
click at [121, 447] on input "32" at bounding box center [120, 446] width 24 height 24
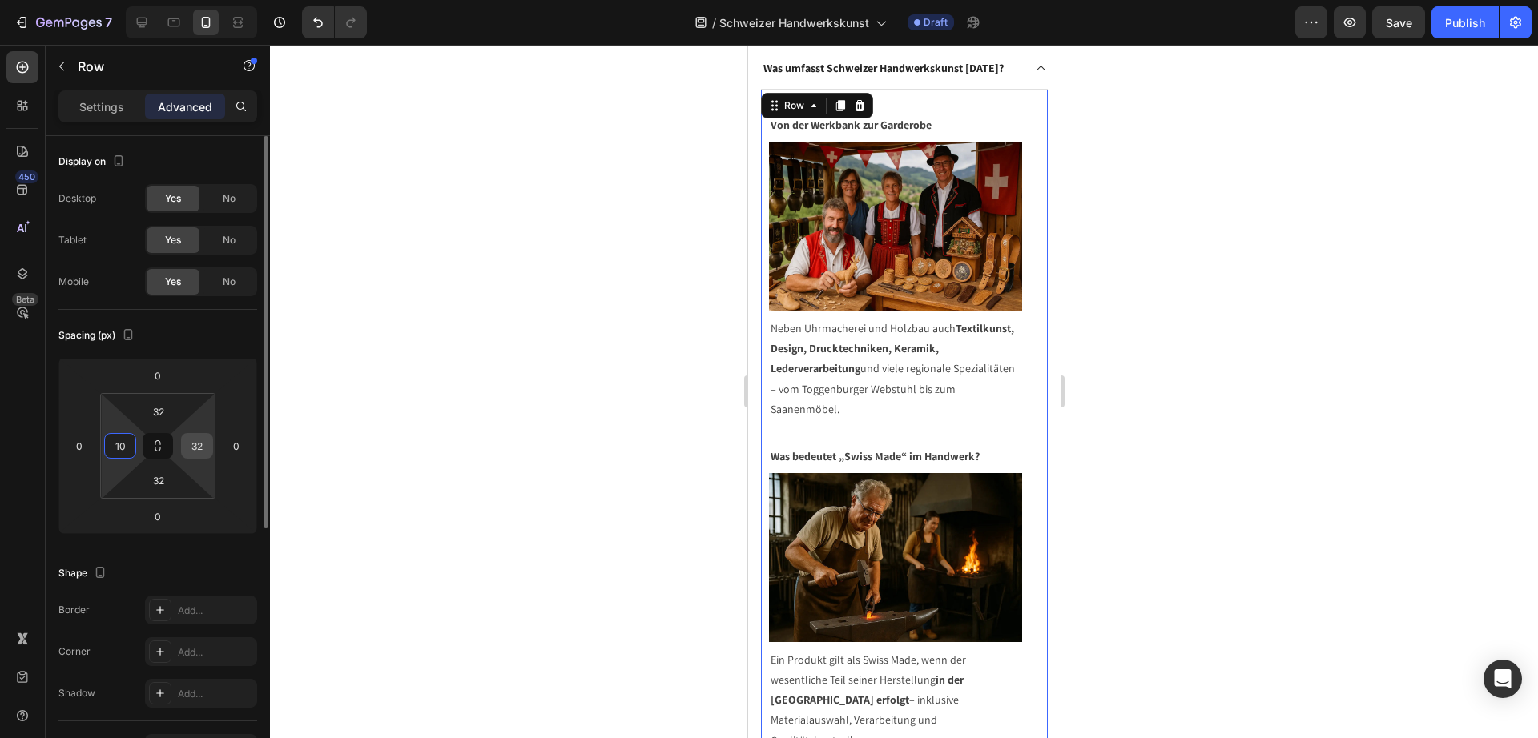
type input "10"
click at [197, 440] on input "32" at bounding box center [197, 446] width 24 height 24
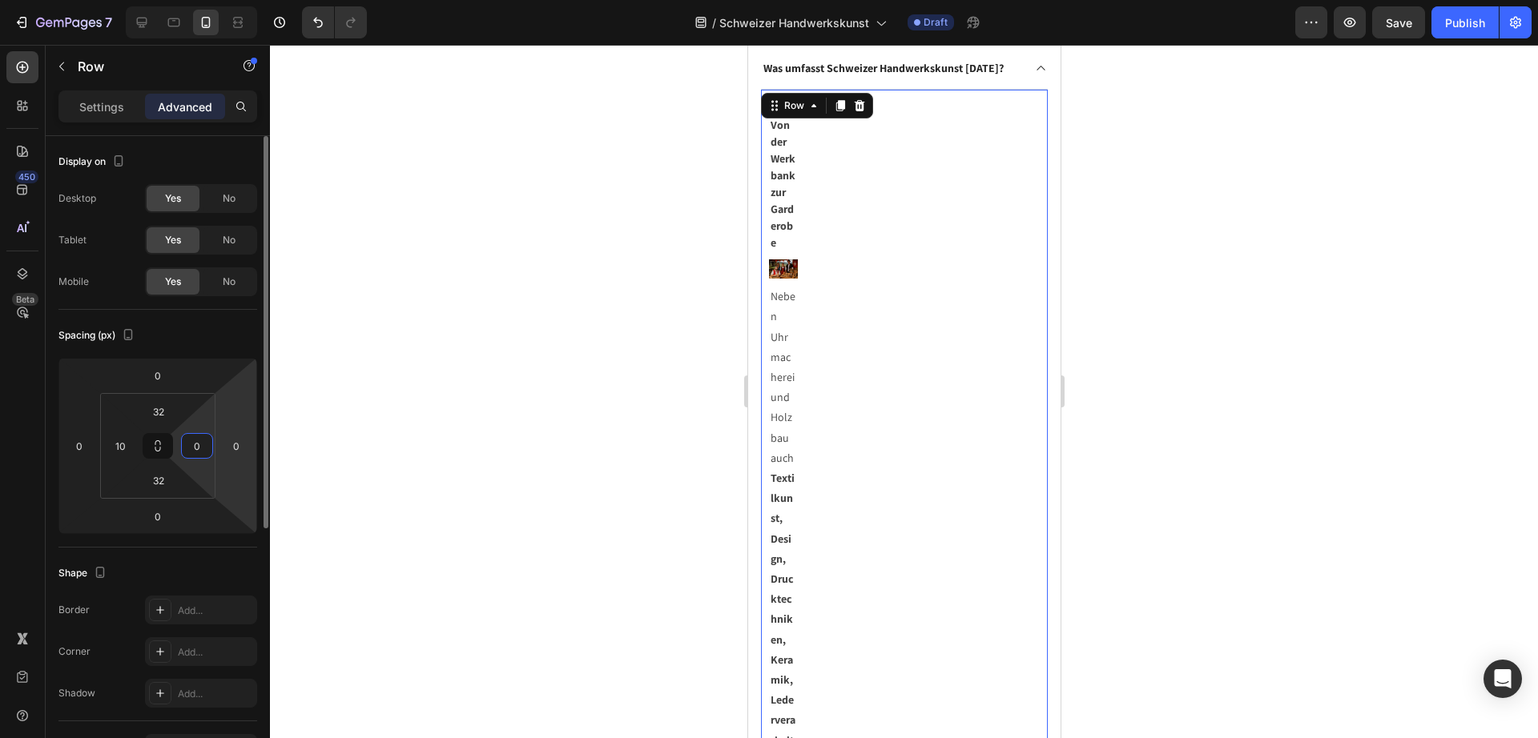
click at [195, 439] on input "0" at bounding box center [197, 446] width 24 height 24
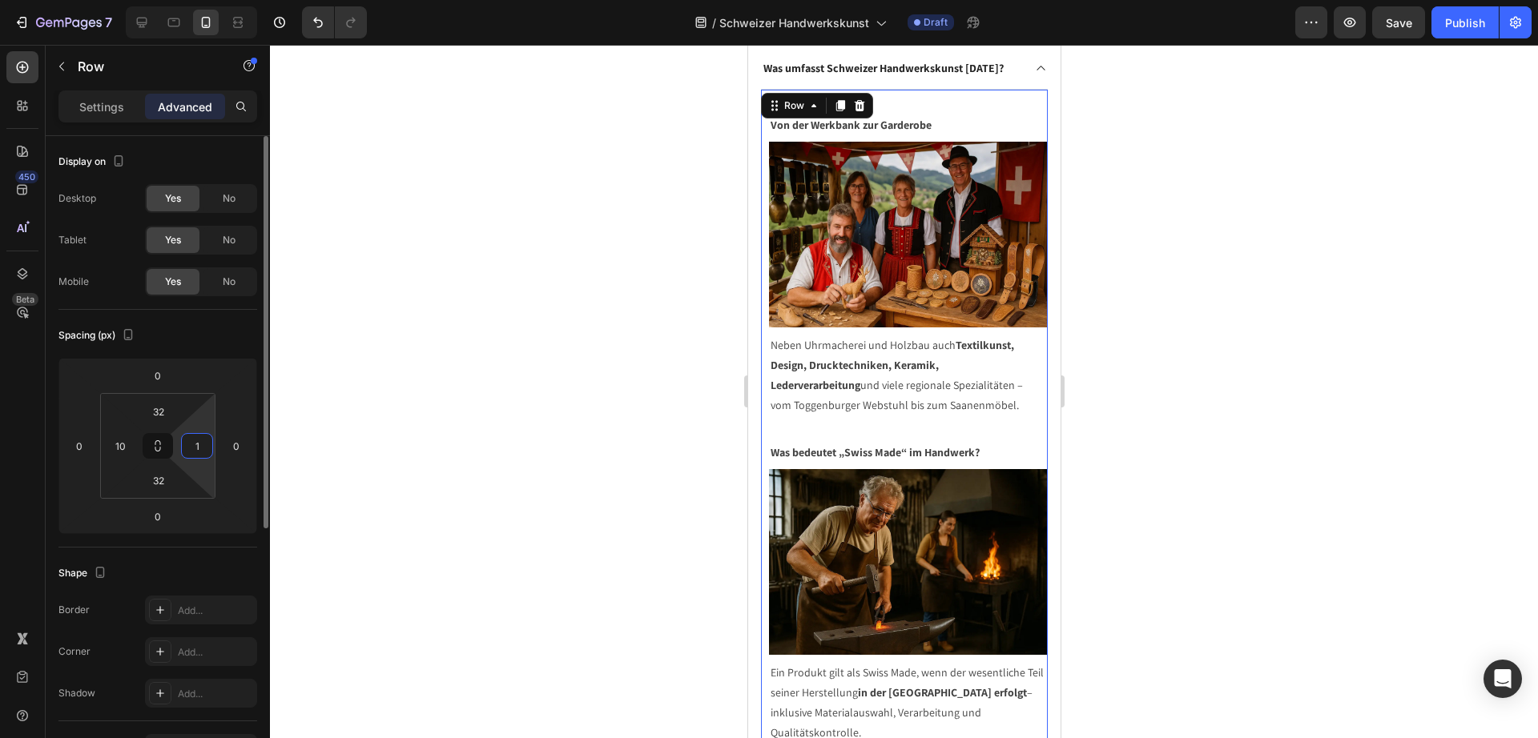
type input "10"
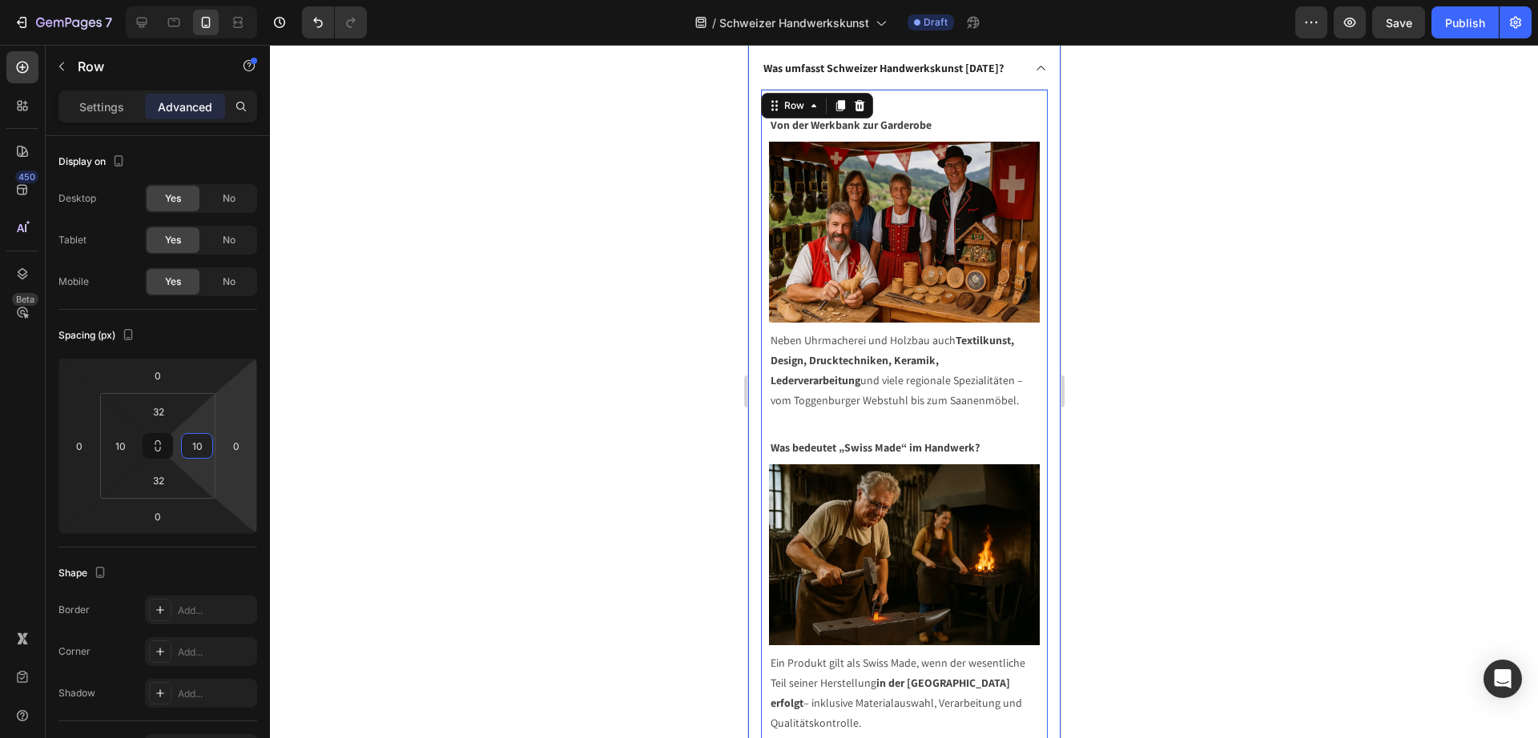
click at [752, 464] on div "FAQ - 🔨 Alles, was du über Schweizer Handwerkskunst wissen musst Heading Was um…" at bounding box center [903, 547] width 312 height 1210
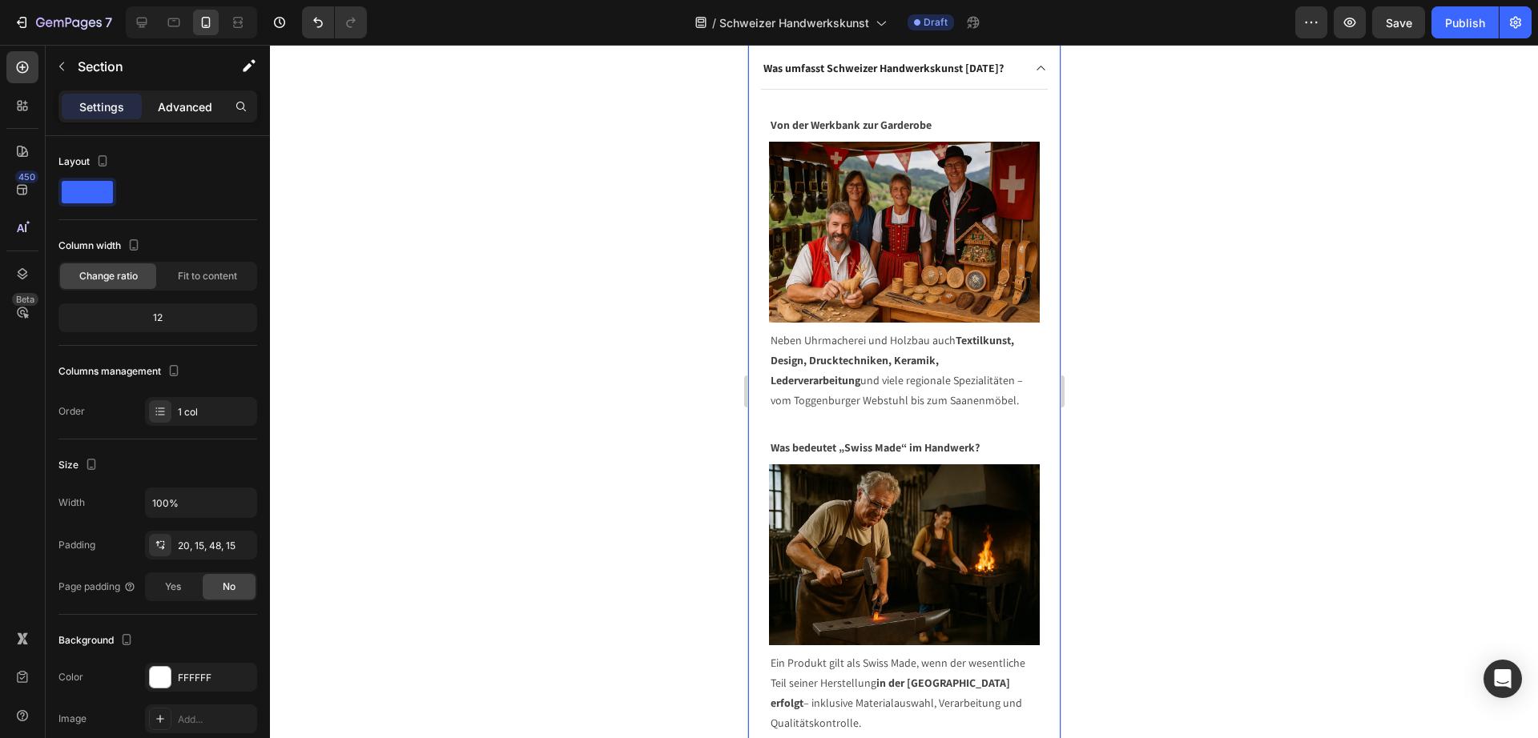
click at [190, 103] on p "Advanced" at bounding box center [185, 106] width 54 height 17
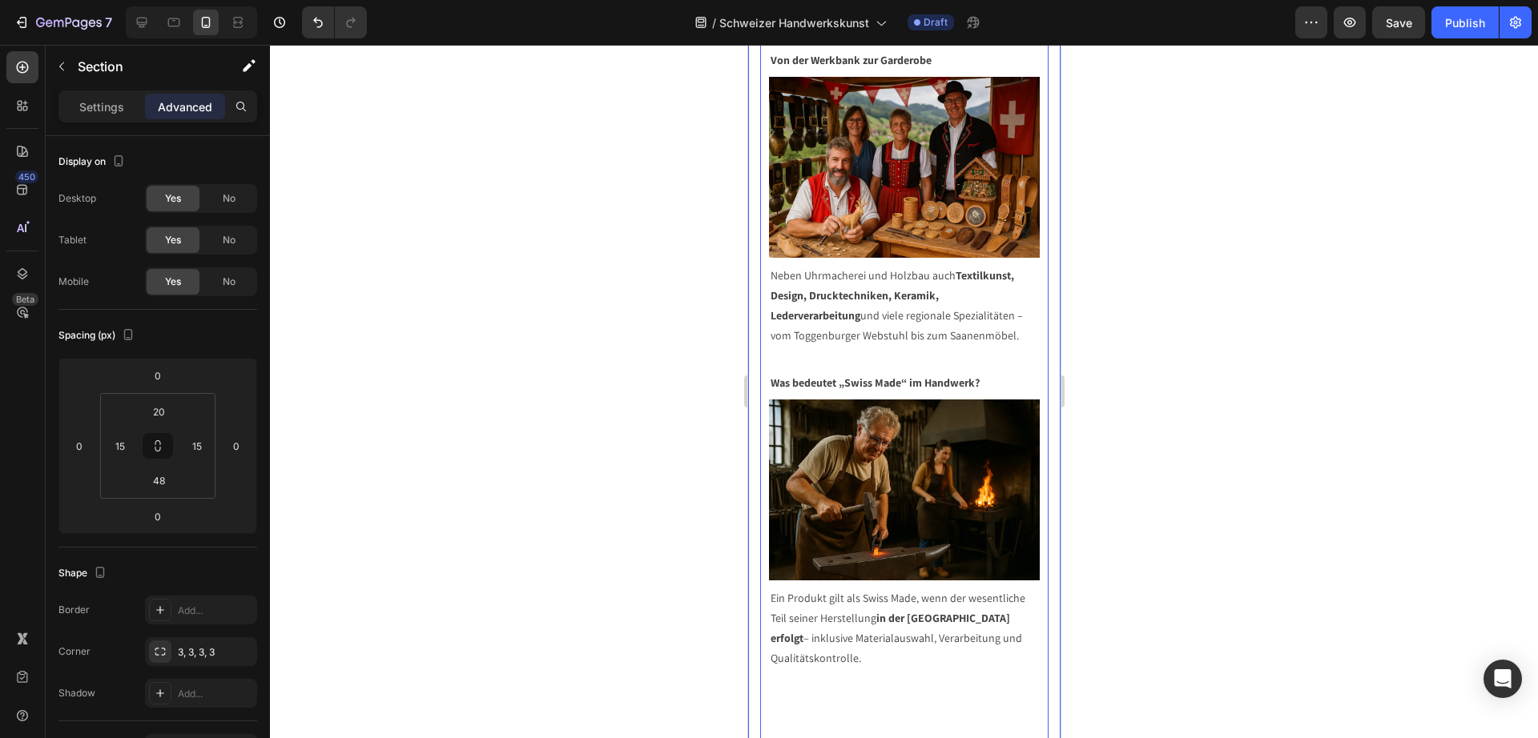
scroll to position [5284, 0]
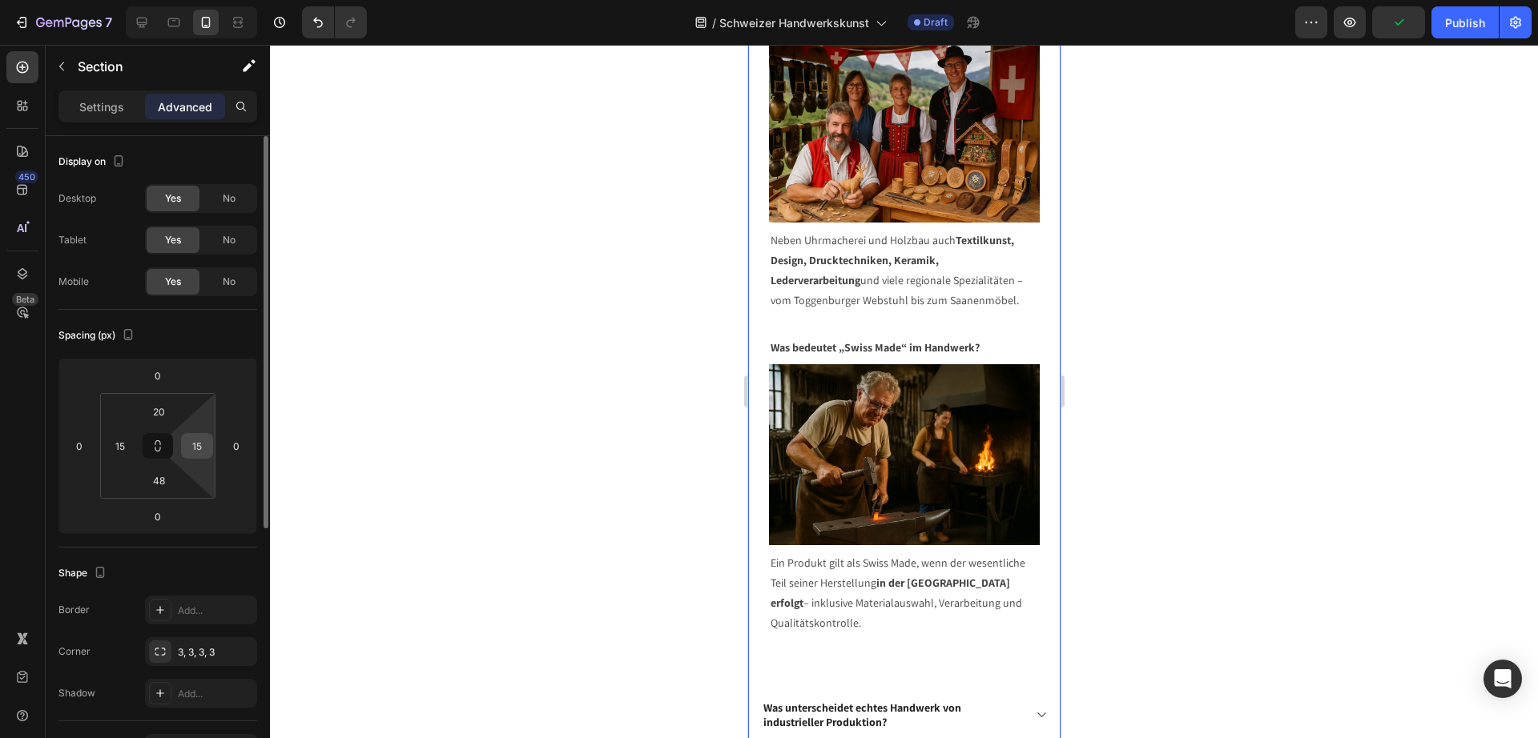
click at [201, 447] on input "15" at bounding box center [197, 446] width 24 height 24
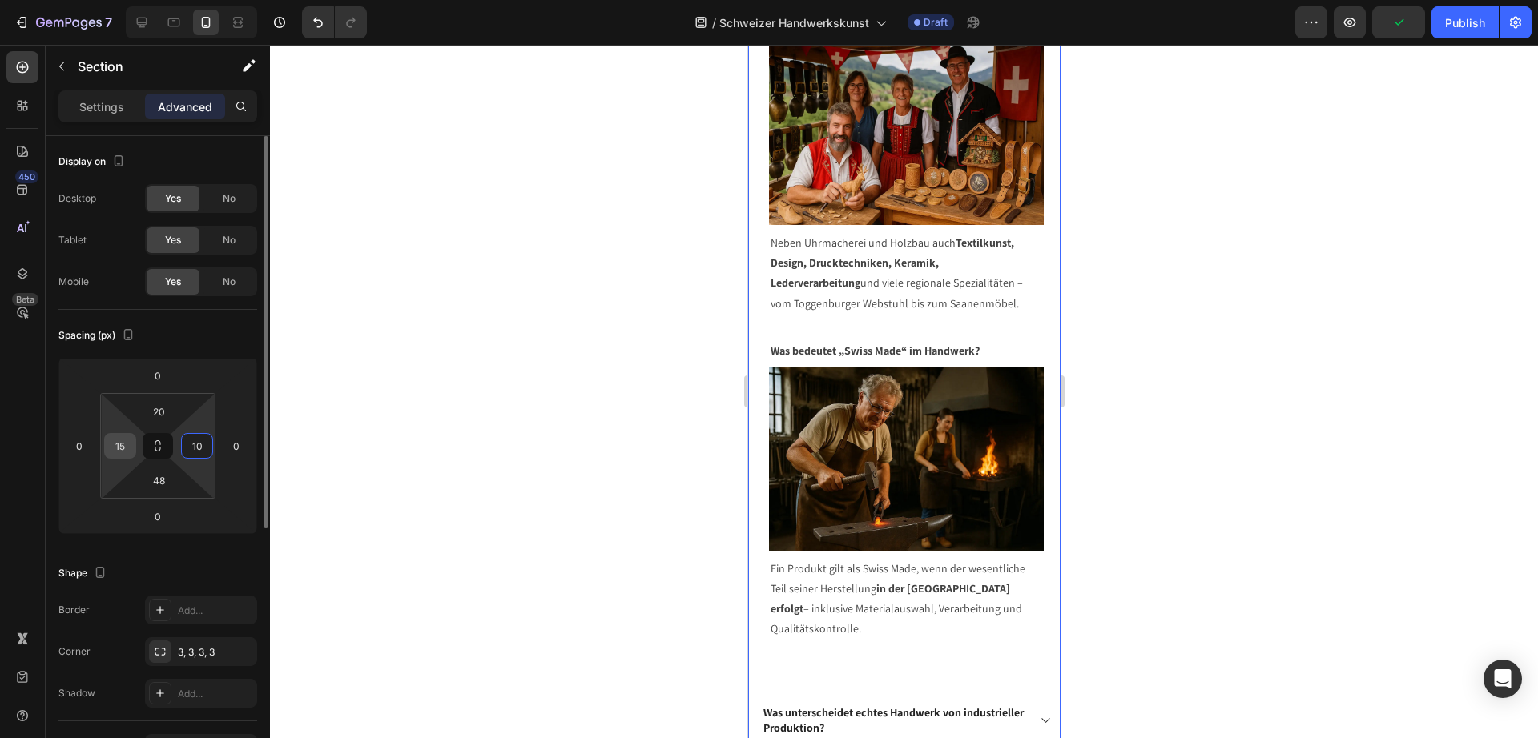
type input "10"
click at [119, 448] on input "15" at bounding box center [120, 446] width 24 height 24
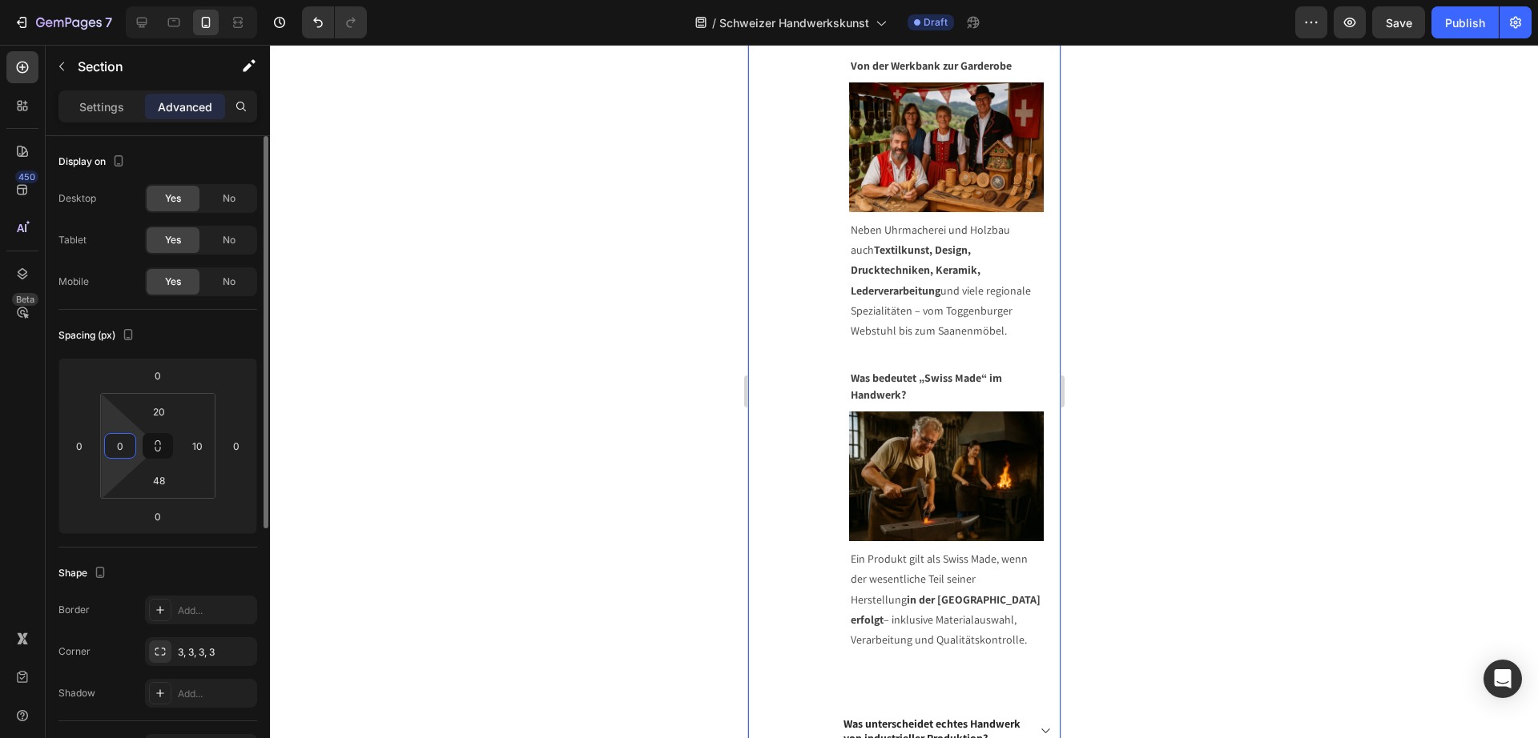
click at [120, 448] on input "0" at bounding box center [120, 446] width 24 height 24
type input "10"
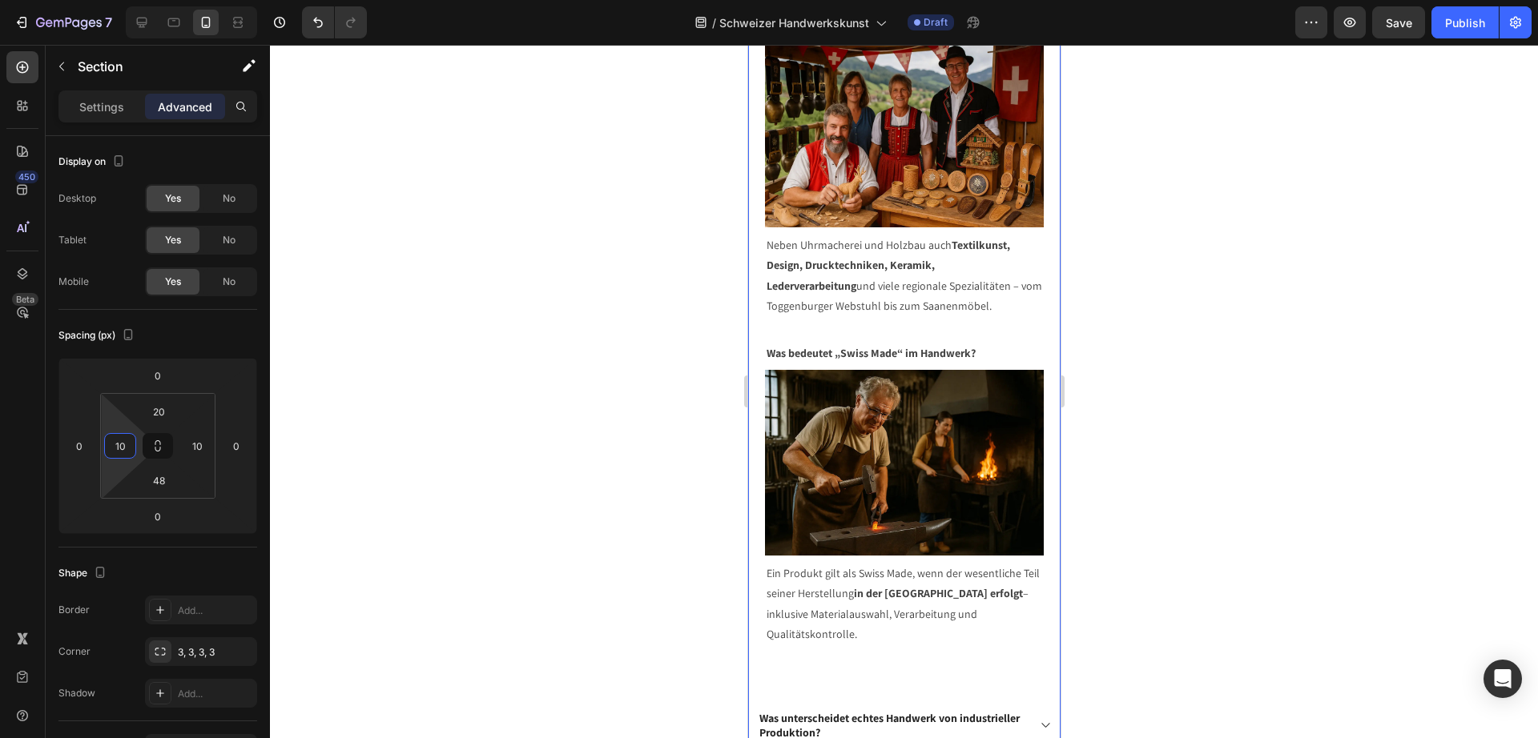
click at [1377, 295] on div at bounding box center [904, 391] width 1268 height 693
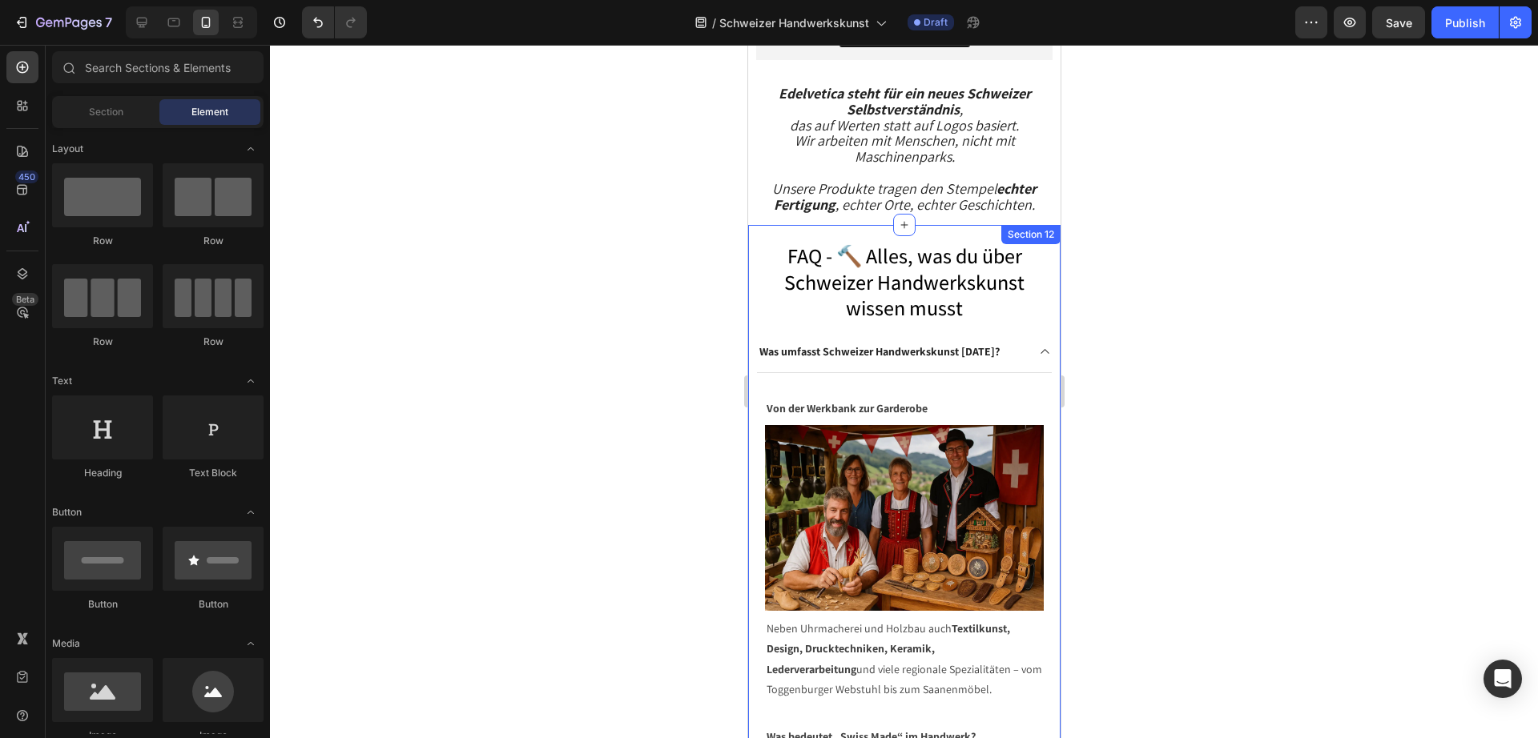
scroll to position [4884, 0]
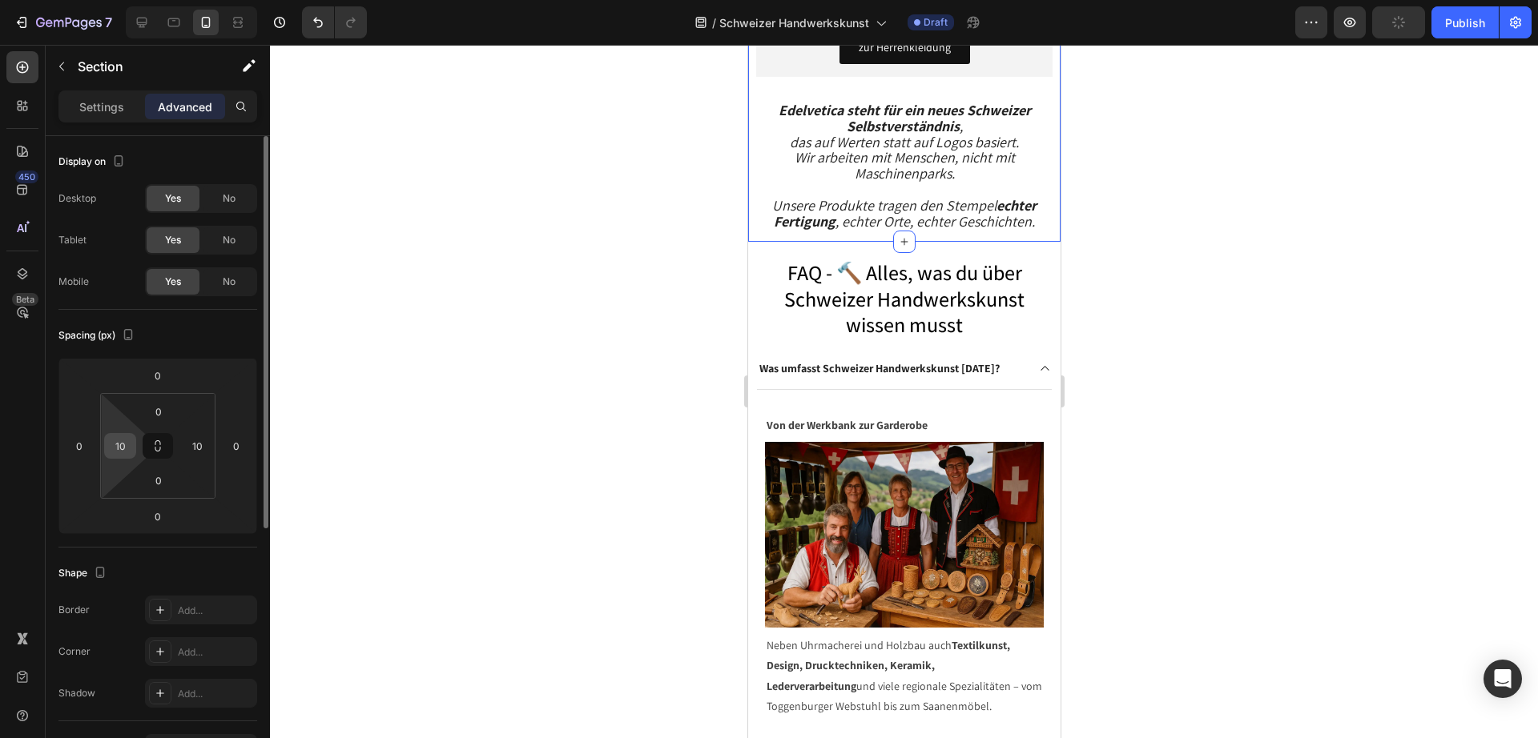
click at [122, 442] on input "10" at bounding box center [120, 446] width 24 height 24
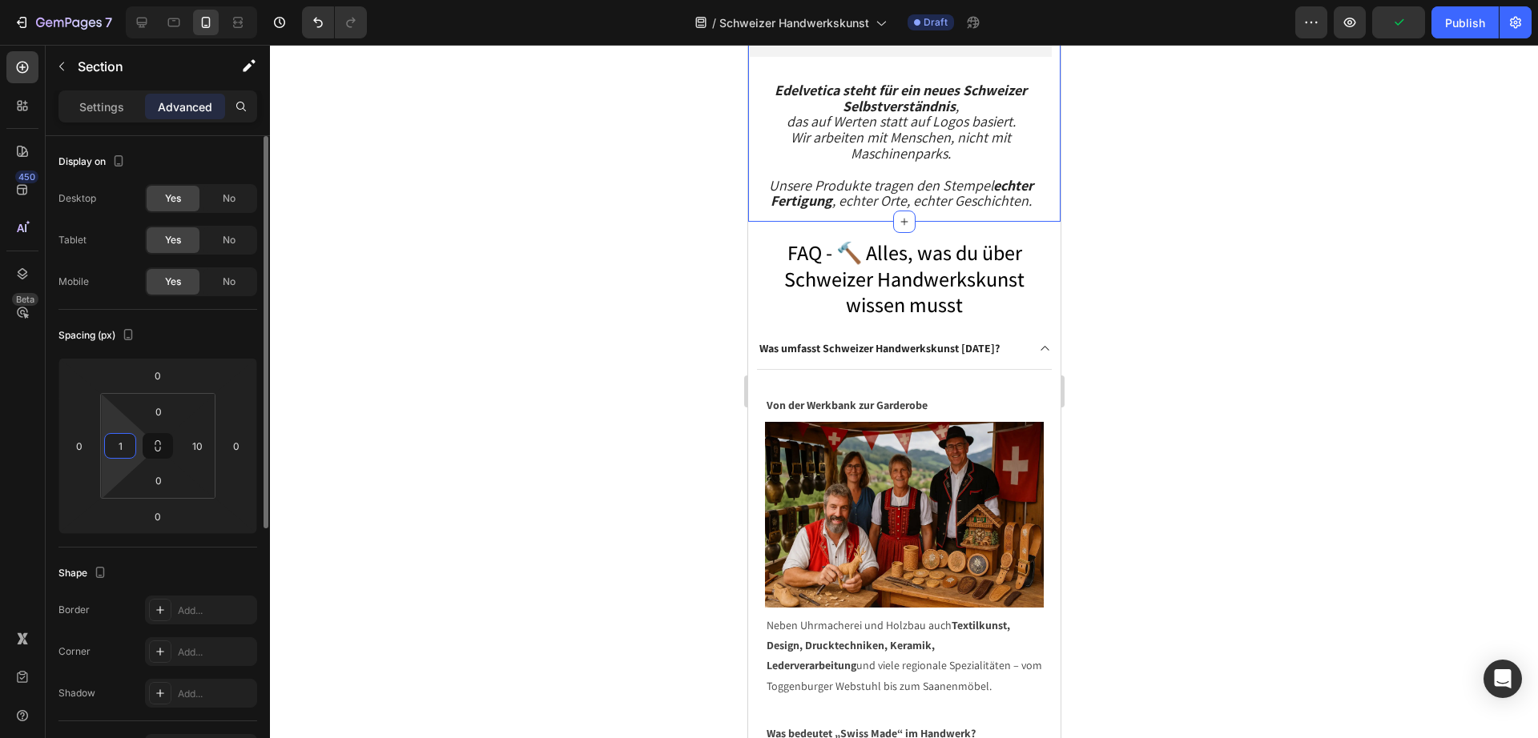
click at [117, 447] on input "1" at bounding box center [120, 446] width 24 height 24
type input "0"
click at [195, 443] on input "10" at bounding box center [197, 446] width 24 height 24
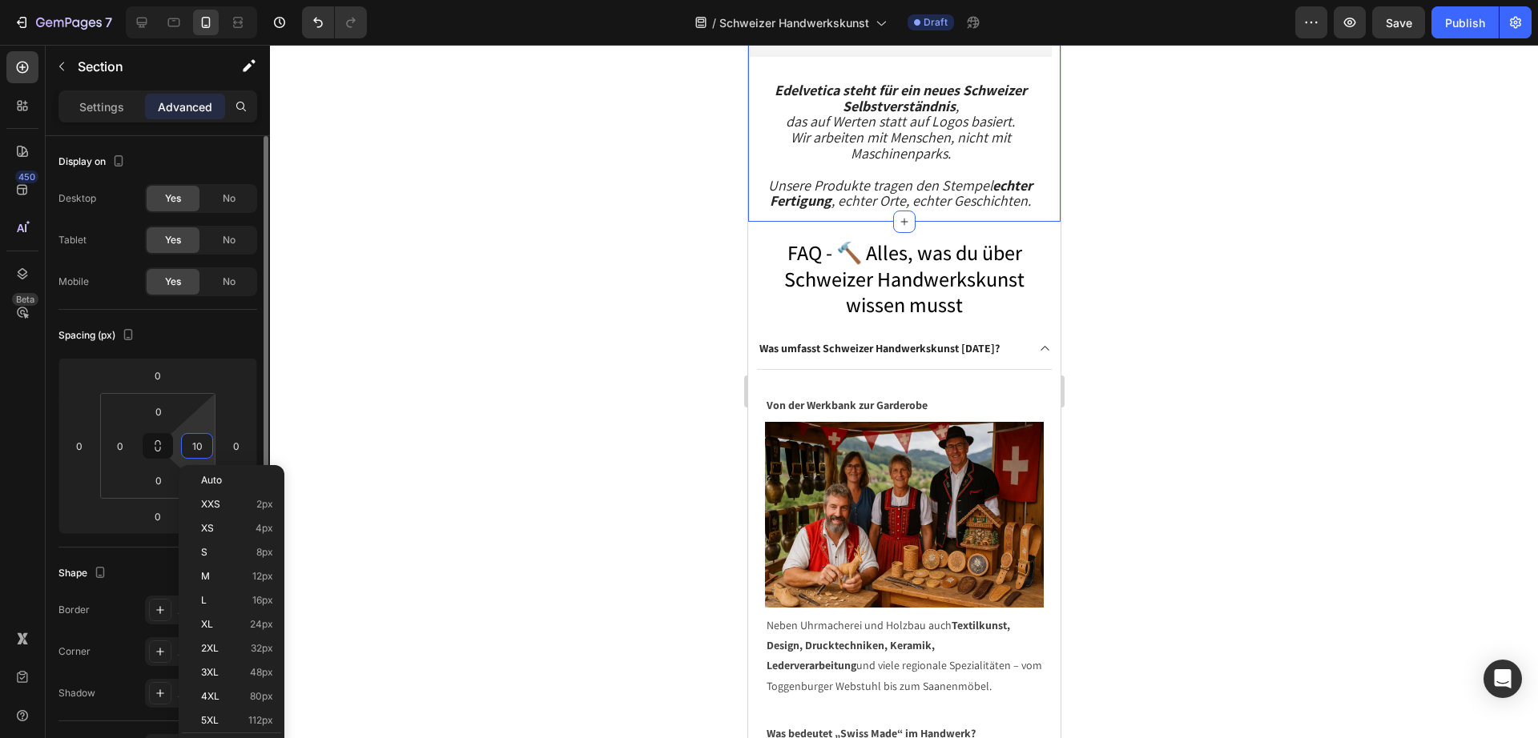
type input "0"
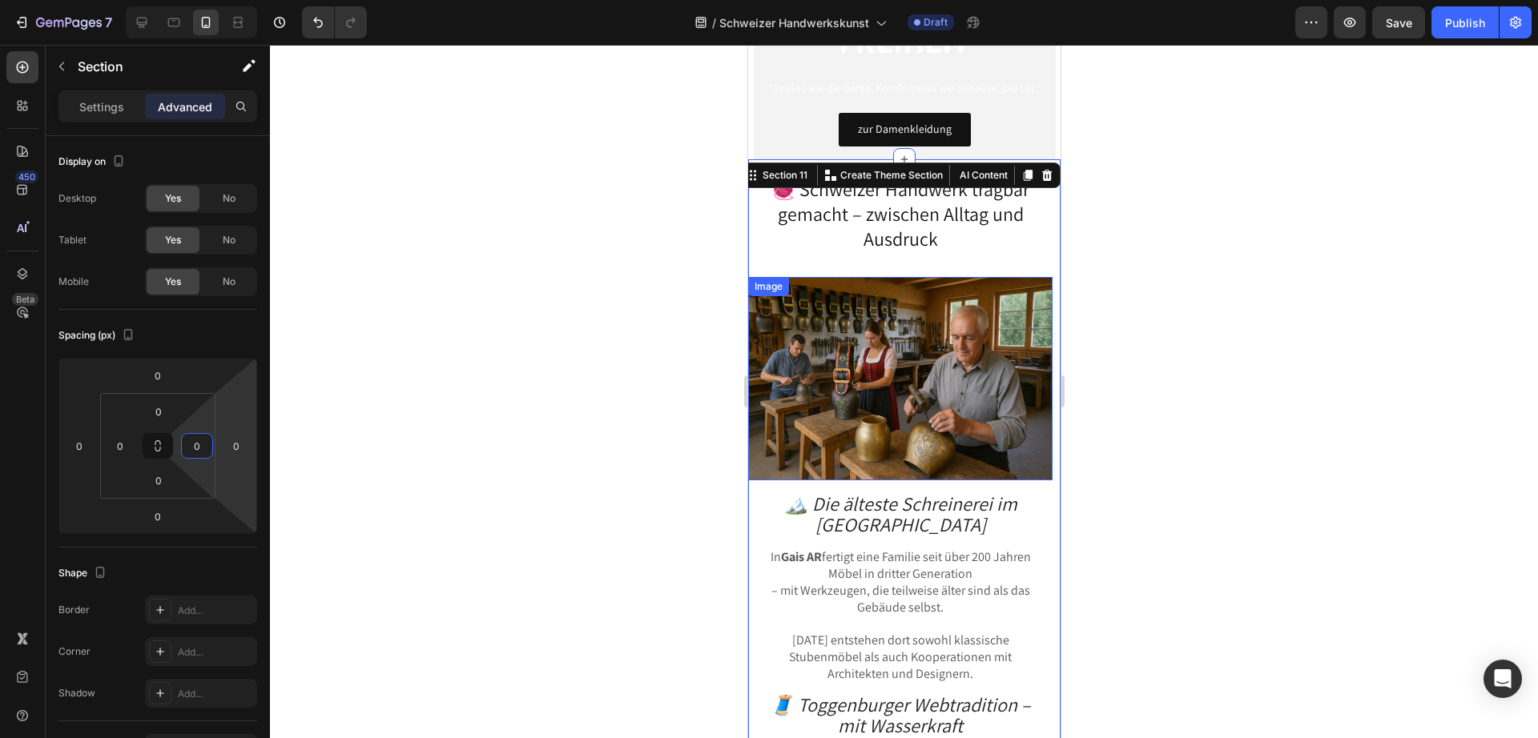
scroll to position [3783, 0]
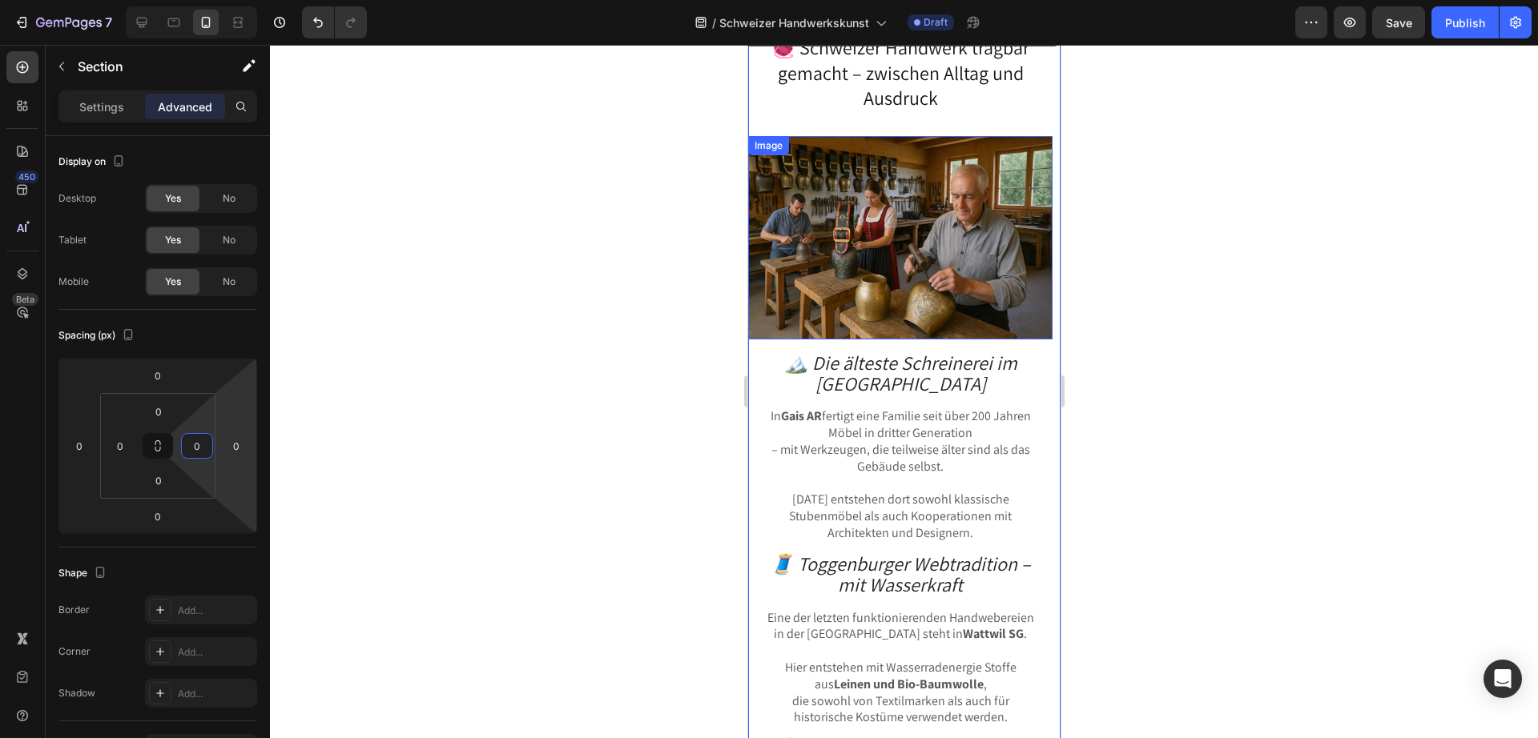
click at [1236, 296] on div at bounding box center [904, 391] width 1268 height 693
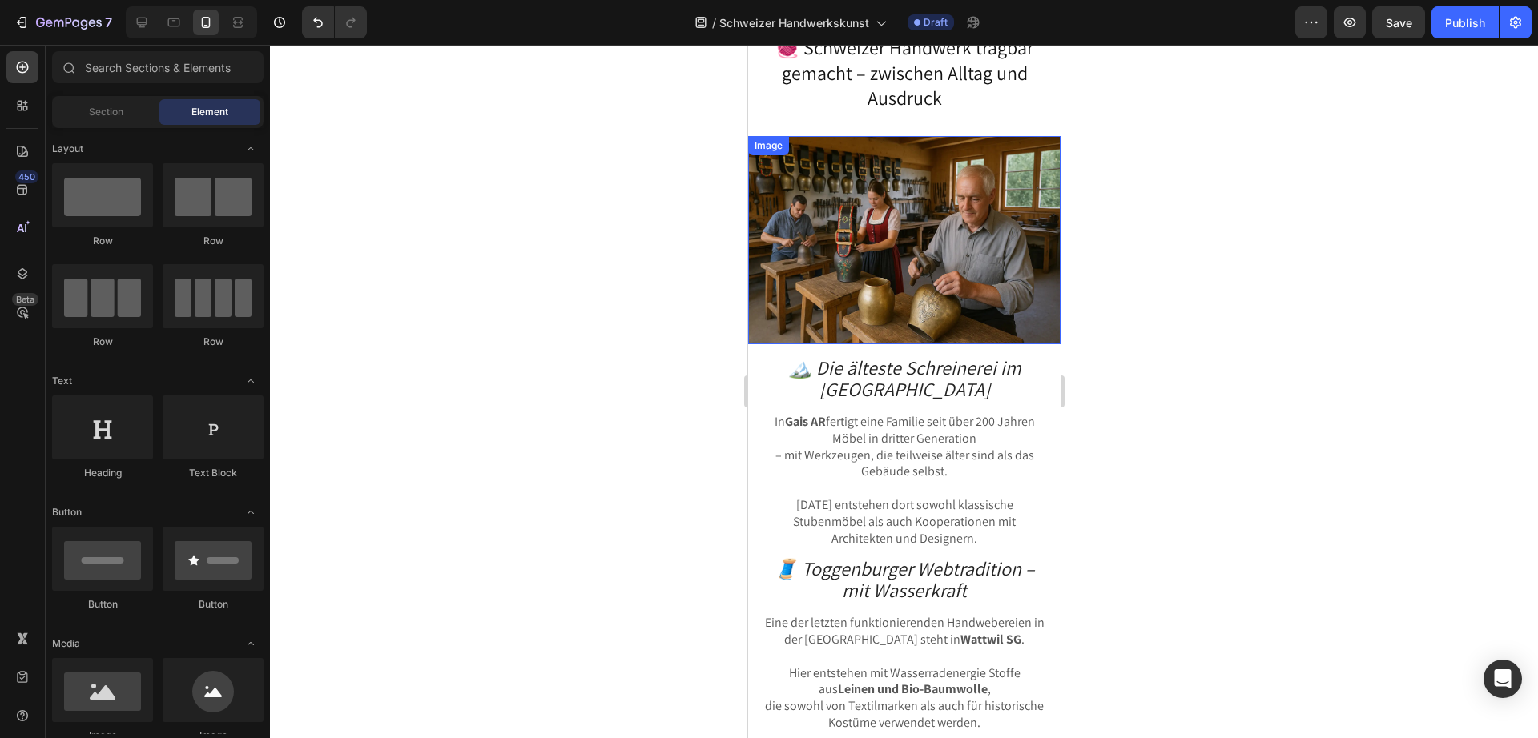
click at [794, 205] on img at bounding box center [903, 240] width 312 height 208
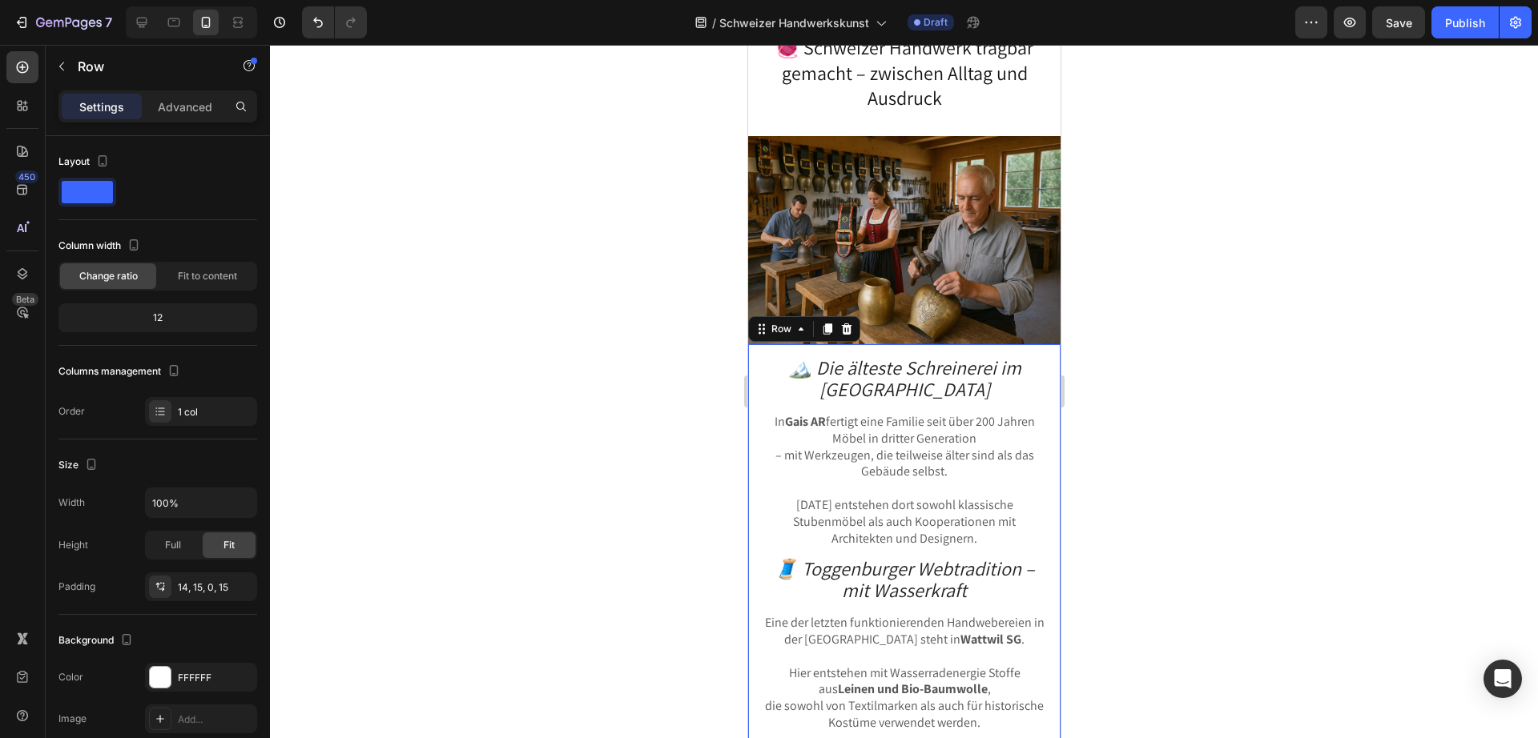
click at [755, 411] on div "🏔️ Die älteste Schreinerei im Appenzellerland Heading In [GEOGRAPHIC_DATA] AR f…" at bounding box center [903, 659] width 312 height 630
click at [175, 101] on p "Advanced" at bounding box center [185, 106] width 54 height 17
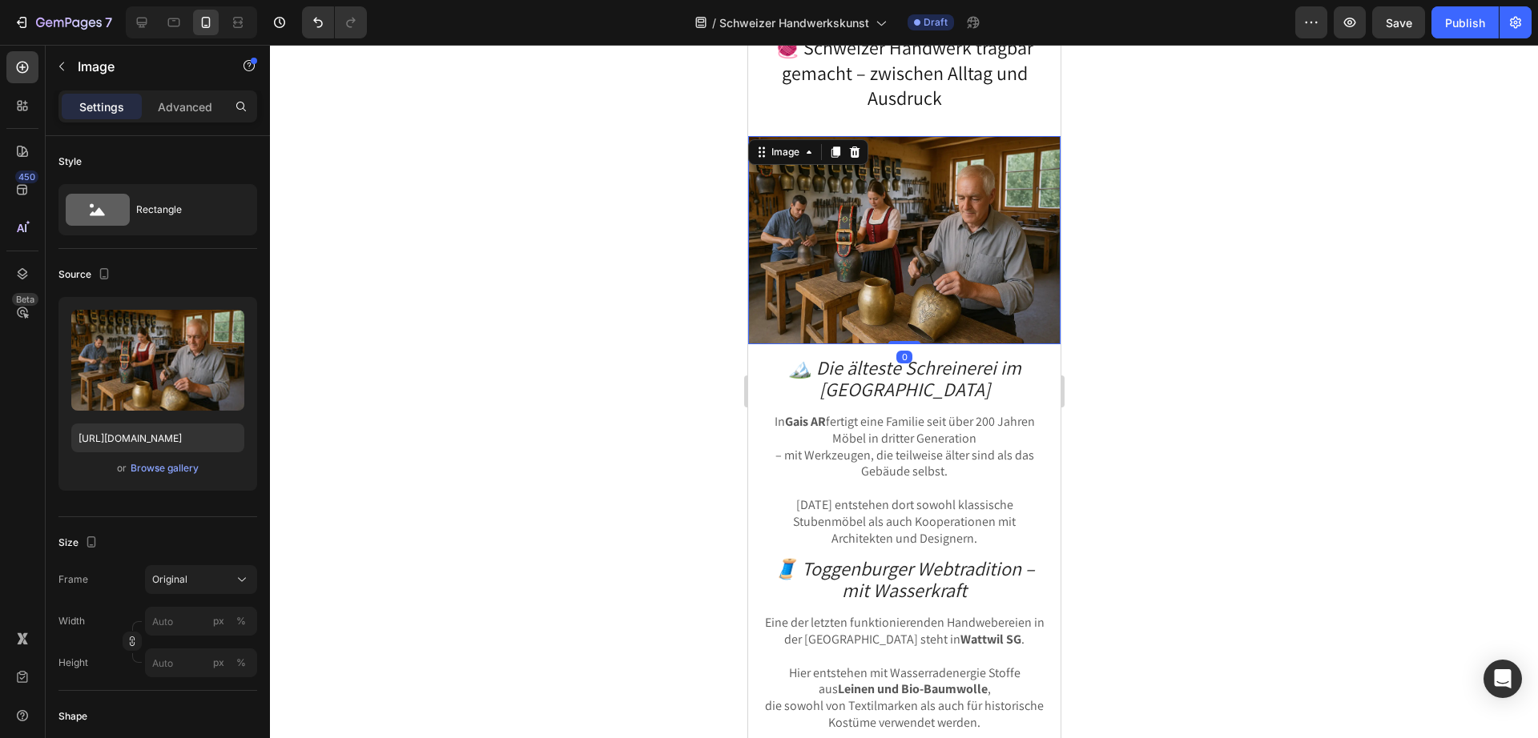
click at [823, 174] on img at bounding box center [903, 240] width 312 height 208
click at [193, 99] on p "Advanced" at bounding box center [185, 106] width 54 height 17
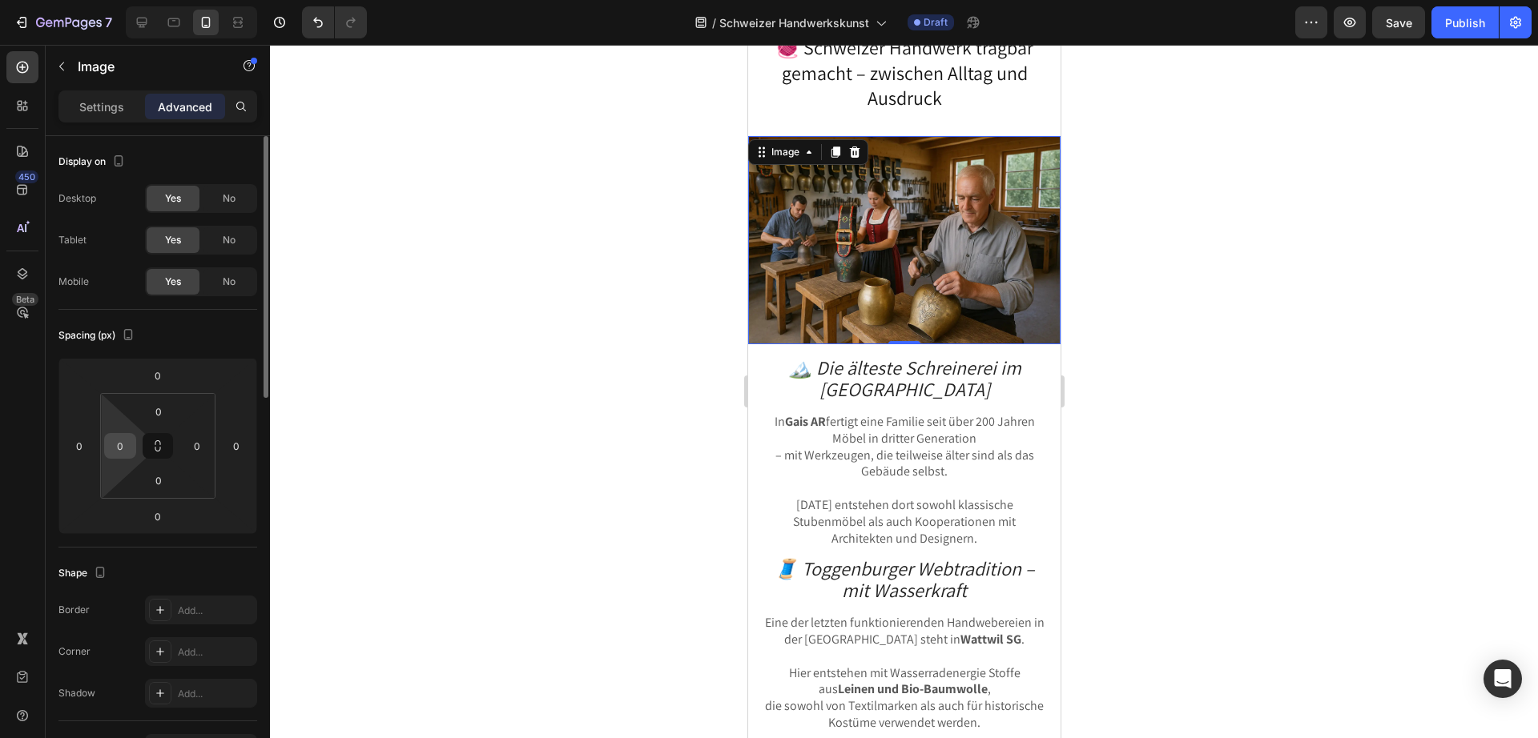
click at [112, 445] on input "0" at bounding box center [120, 446] width 24 height 24
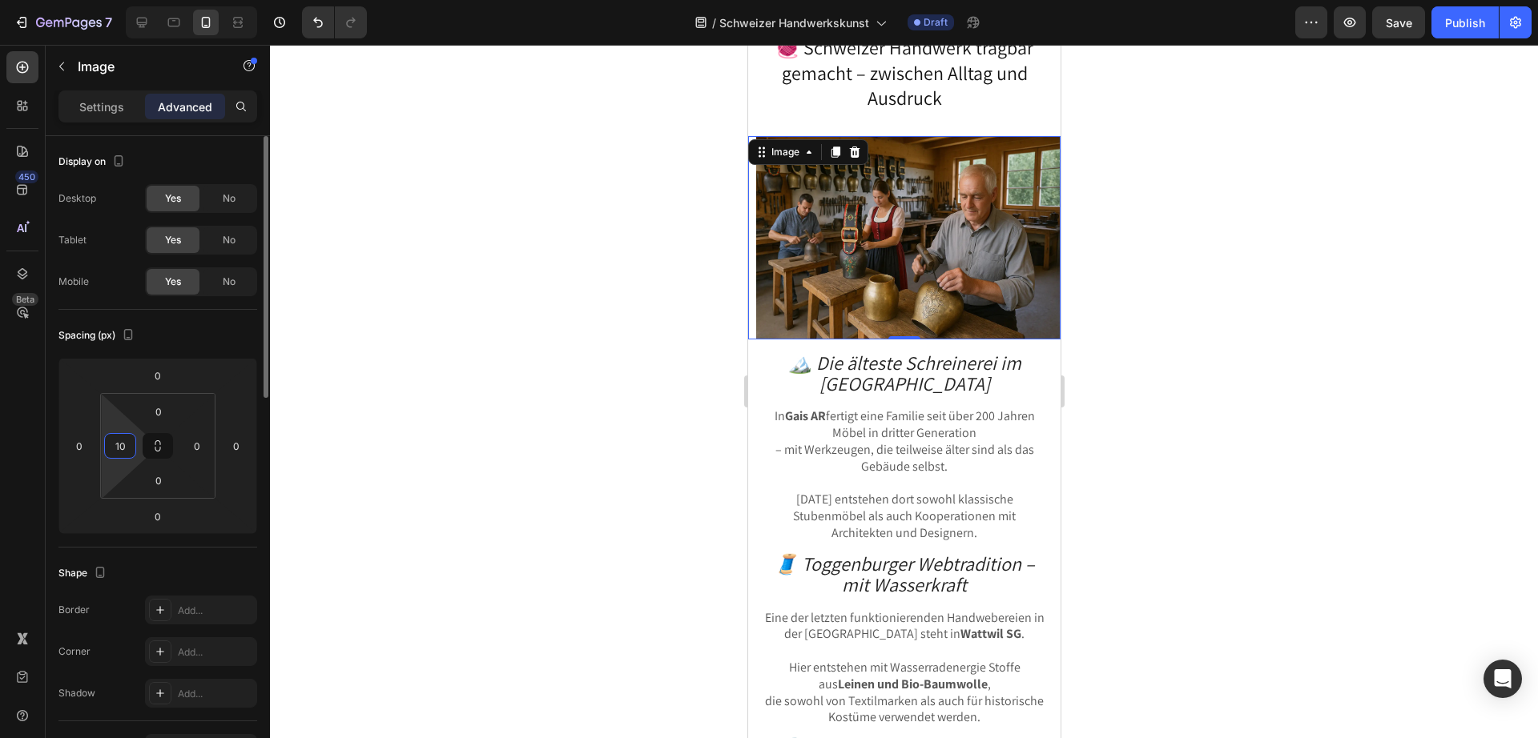
type input "0"
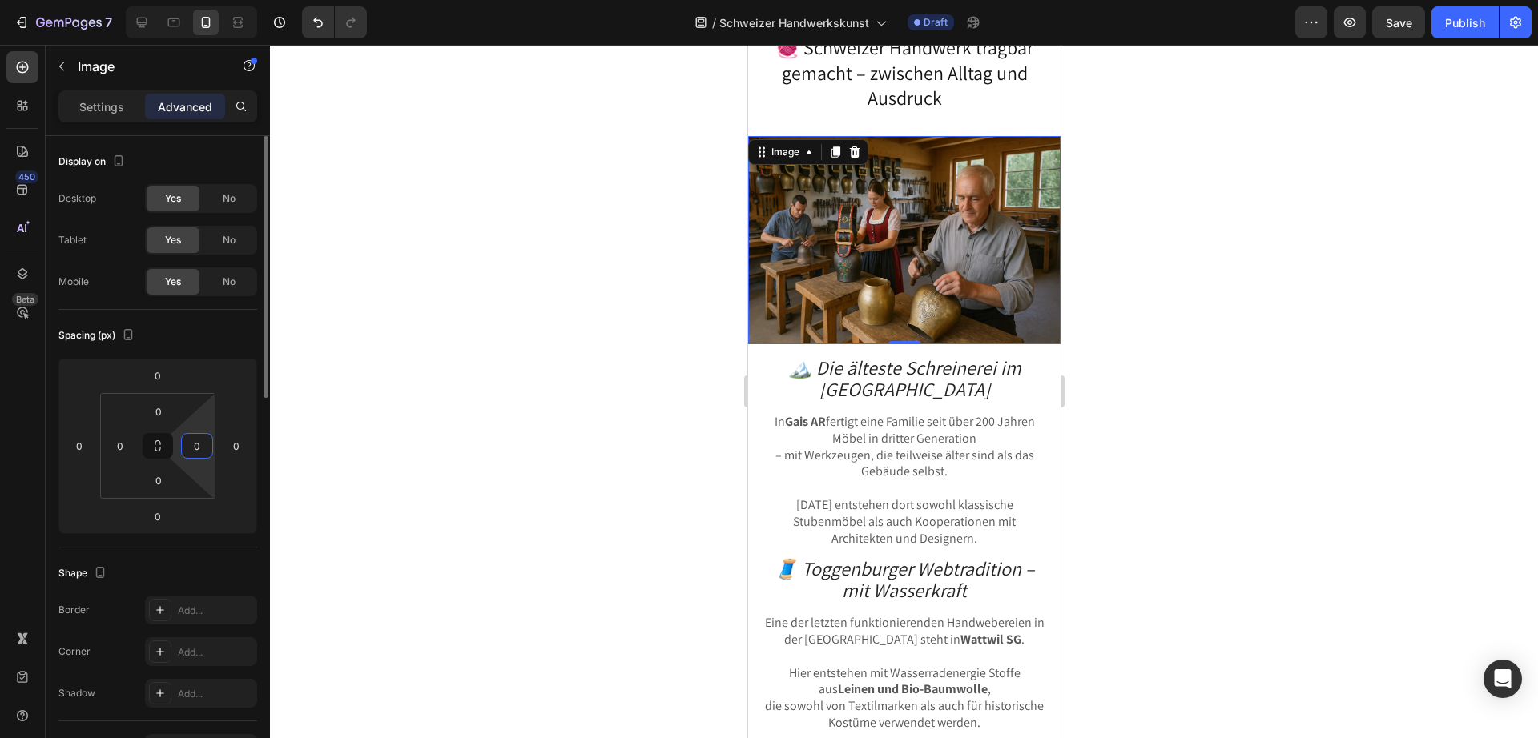
click at [191, 447] on input "0" at bounding box center [197, 446] width 24 height 24
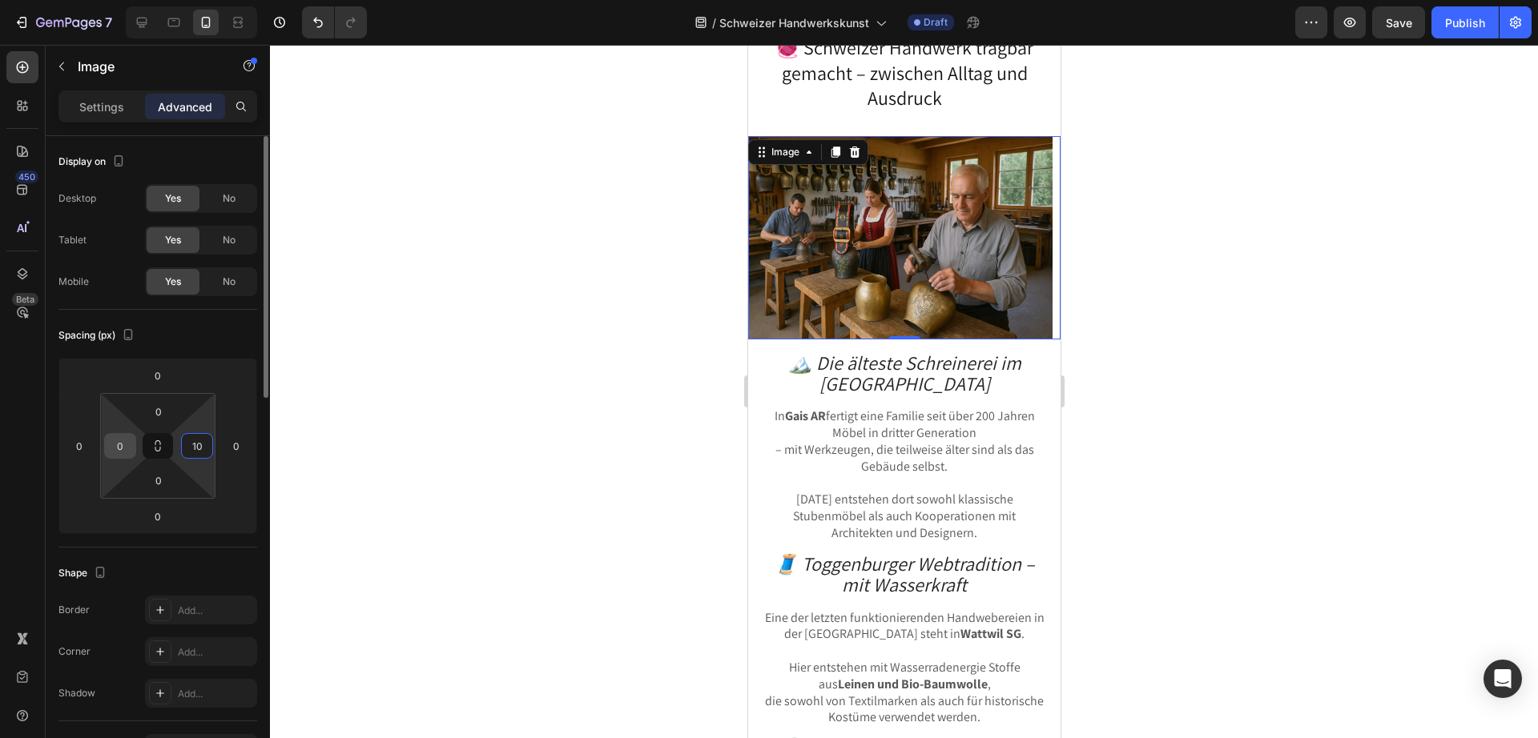
type input "10"
click at [119, 436] on input "0" at bounding box center [120, 446] width 24 height 24
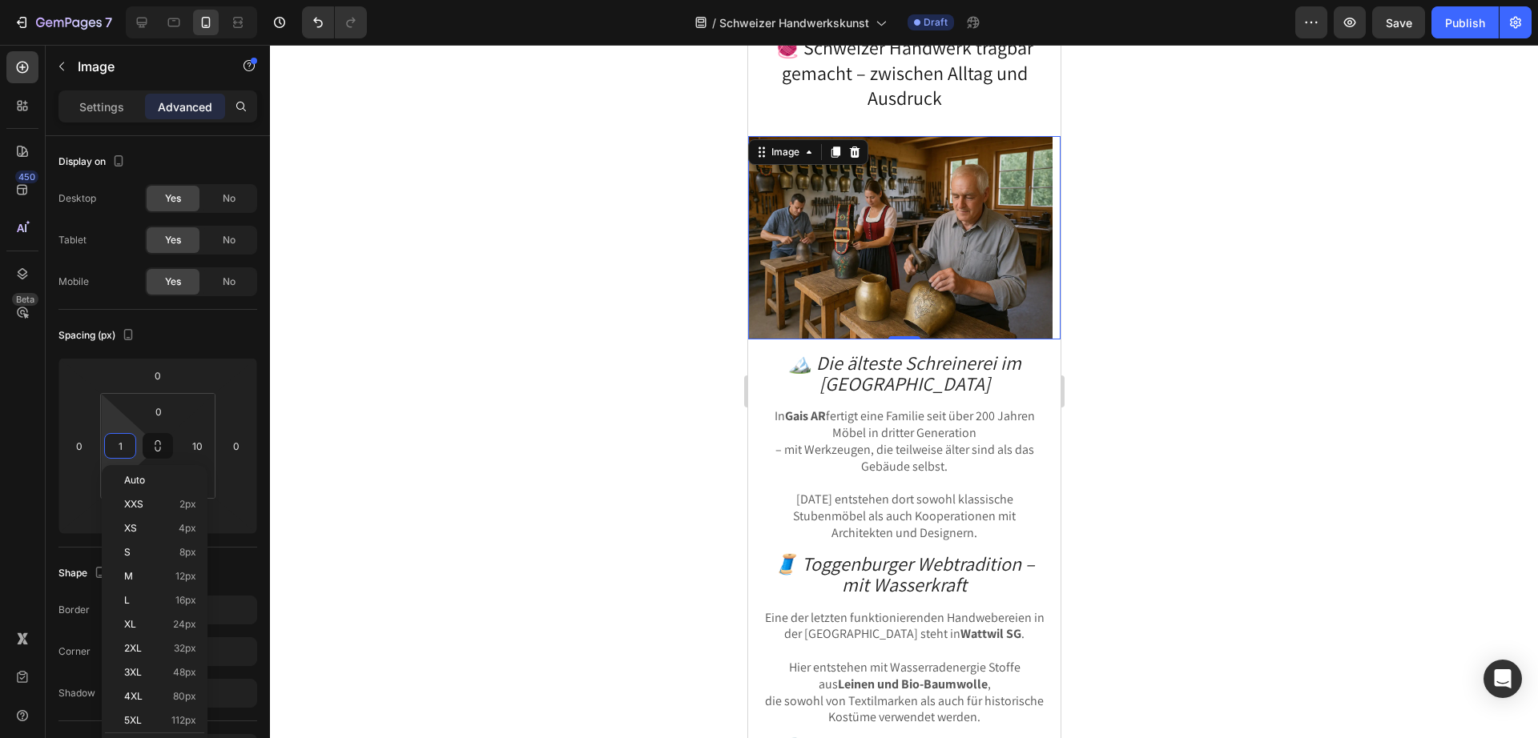
type input "10"
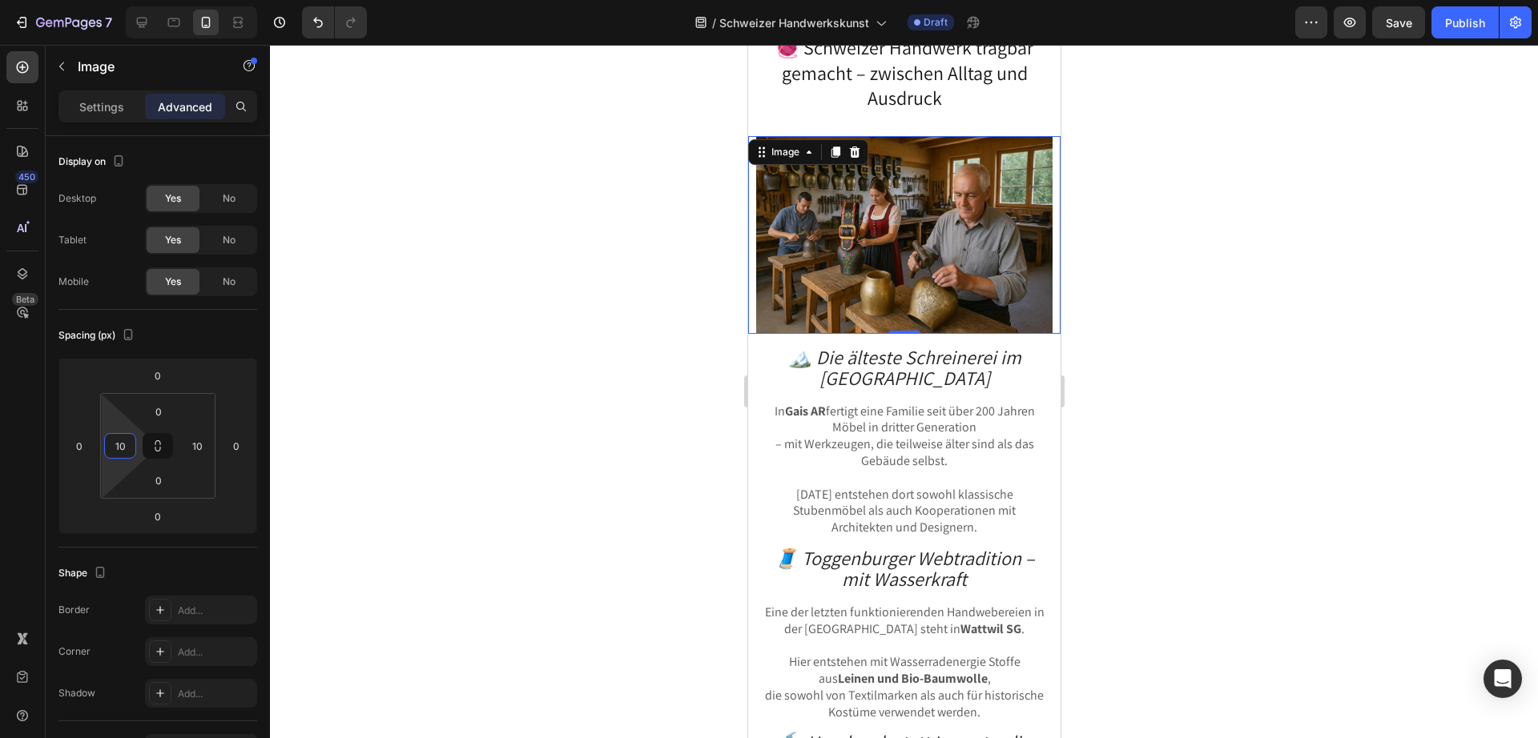
click at [412, 446] on div at bounding box center [904, 391] width 1268 height 693
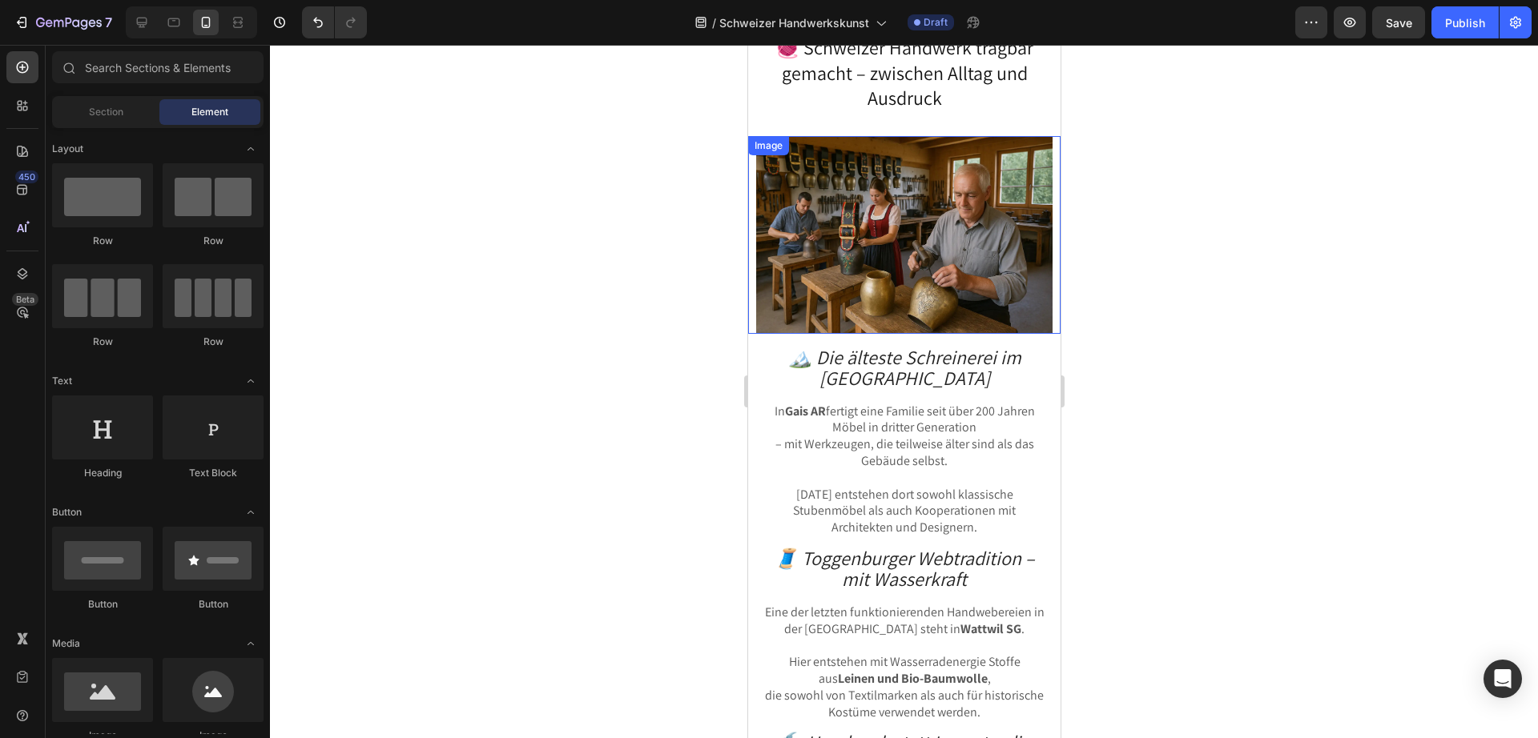
click at [918, 268] on img at bounding box center [903, 235] width 296 height 198
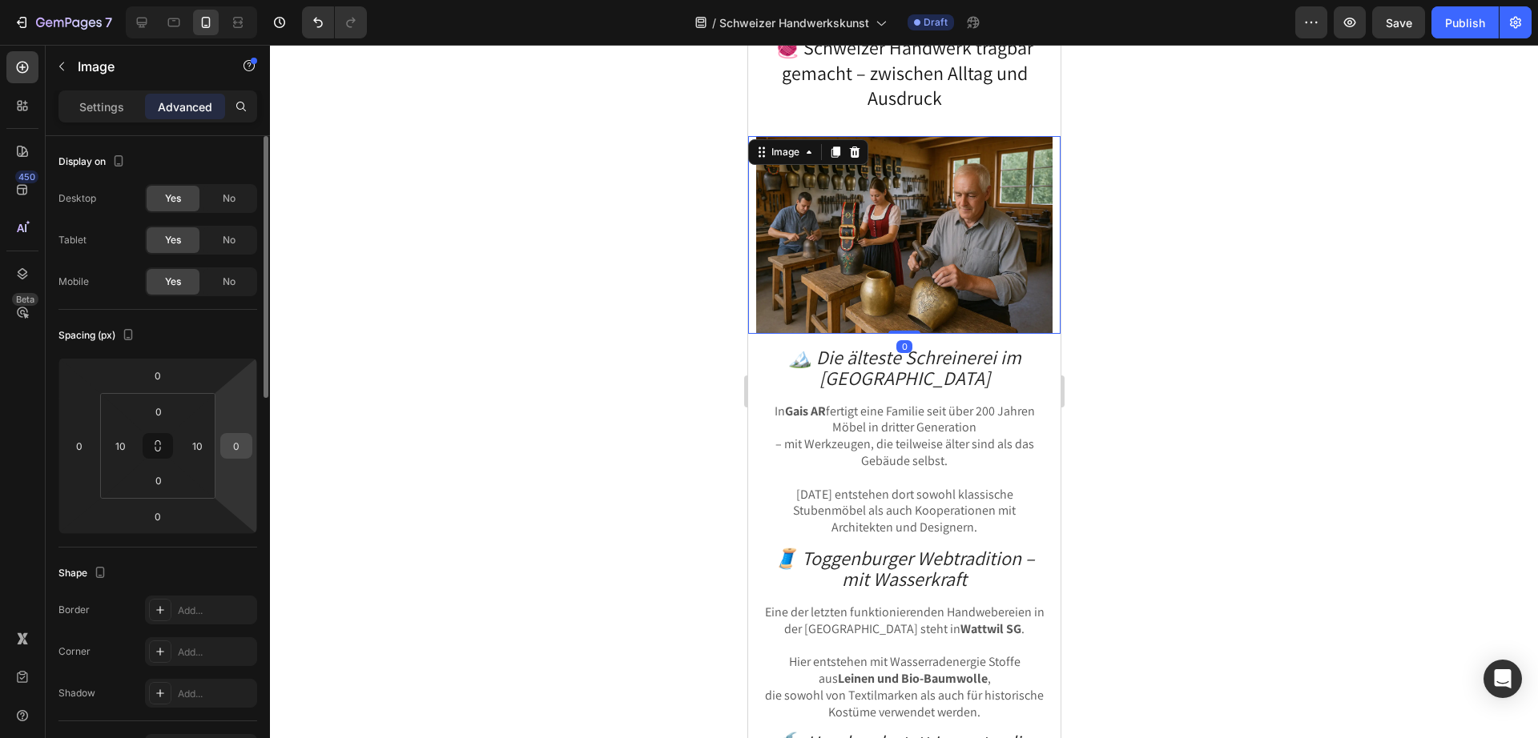
click at [239, 448] on input "0" at bounding box center [236, 446] width 24 height 24
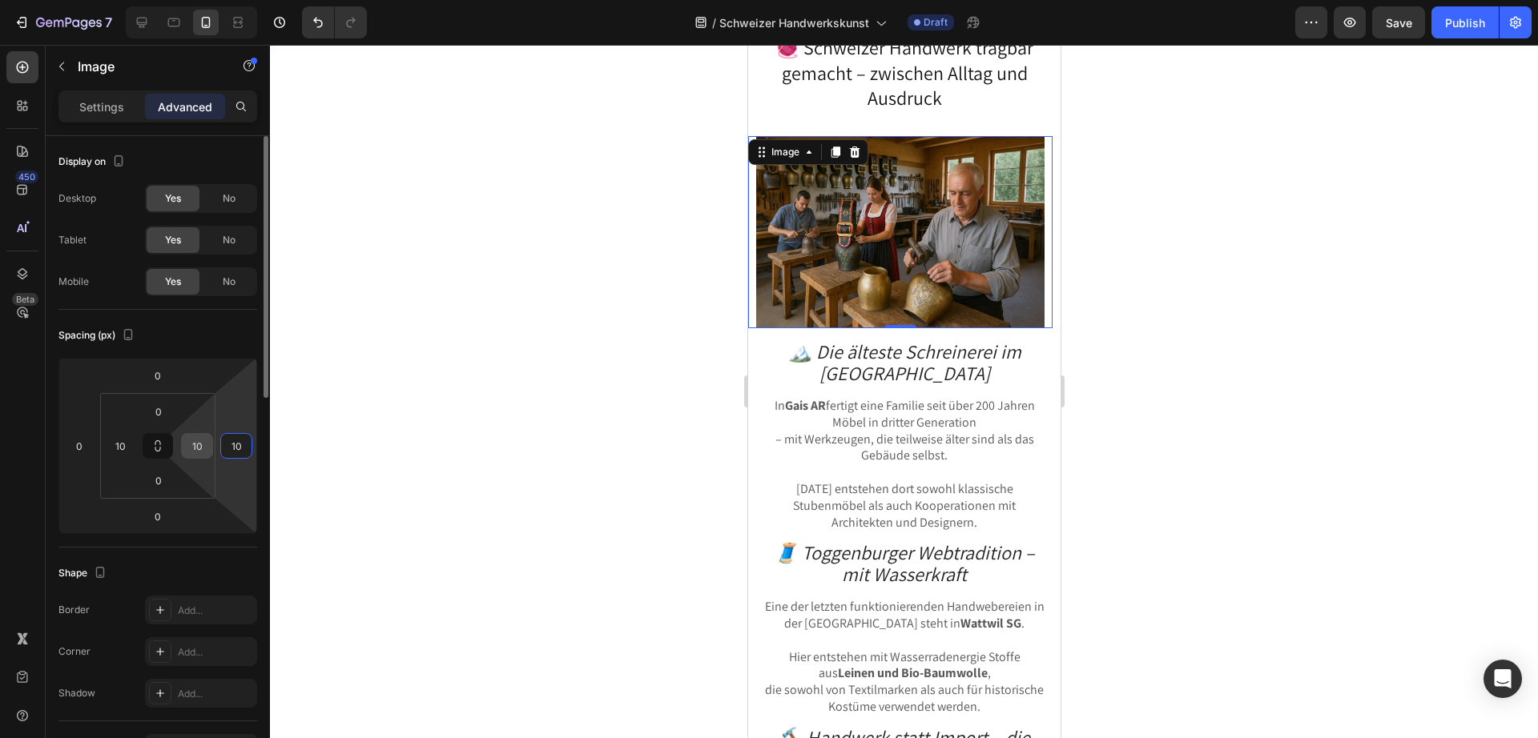
type input "10"
click at [195, 448] on input "10" at bounding box center [197, 446] width 24 height 24
type input "0"
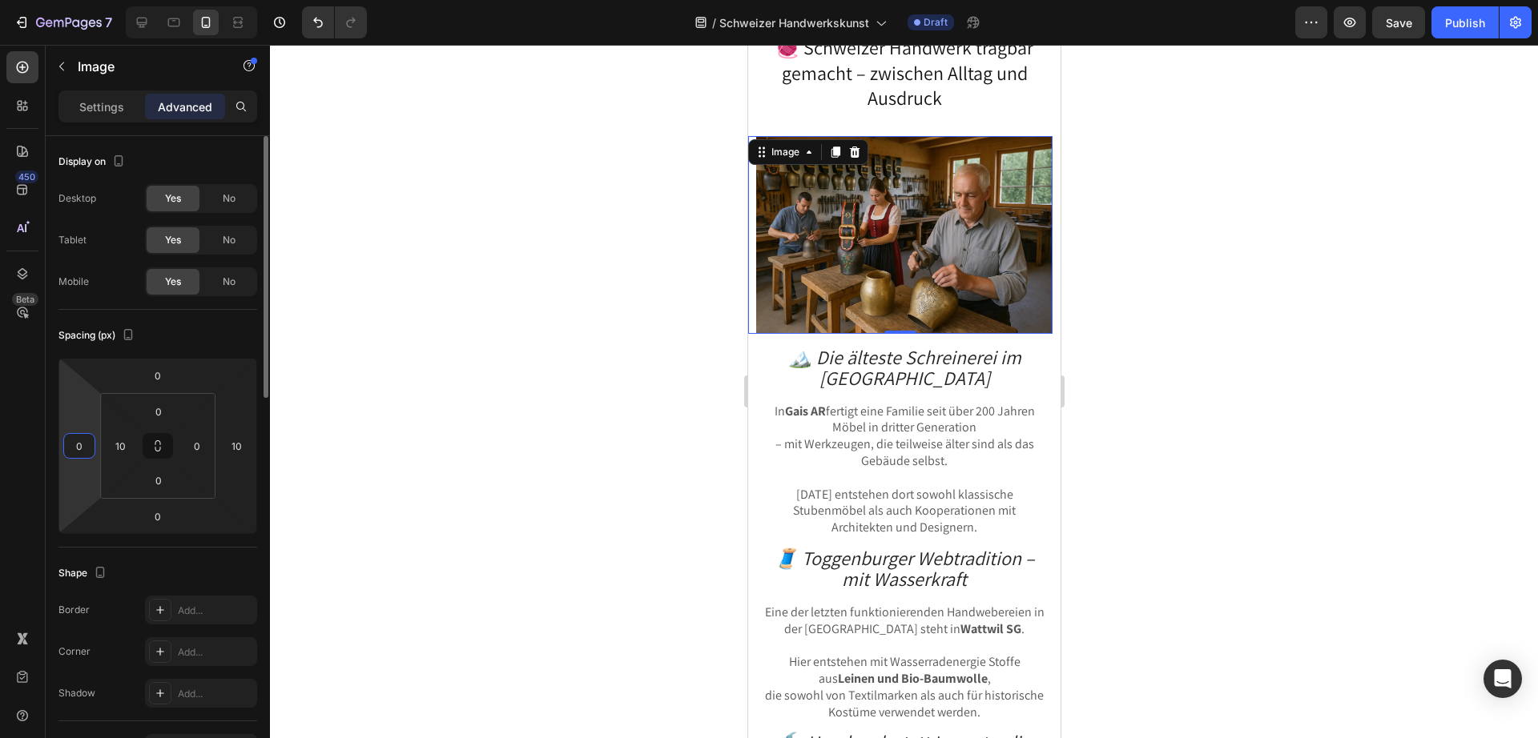
click at [73, 447] on input "0" at bounding box center [79, 446] width 24 height 24
click at [82, 440] on input "0" at bounding box center [79, 446] width 24 height 24
click at [81, 440] on input "0" at bounding box center [79, 446] width 24 height 24
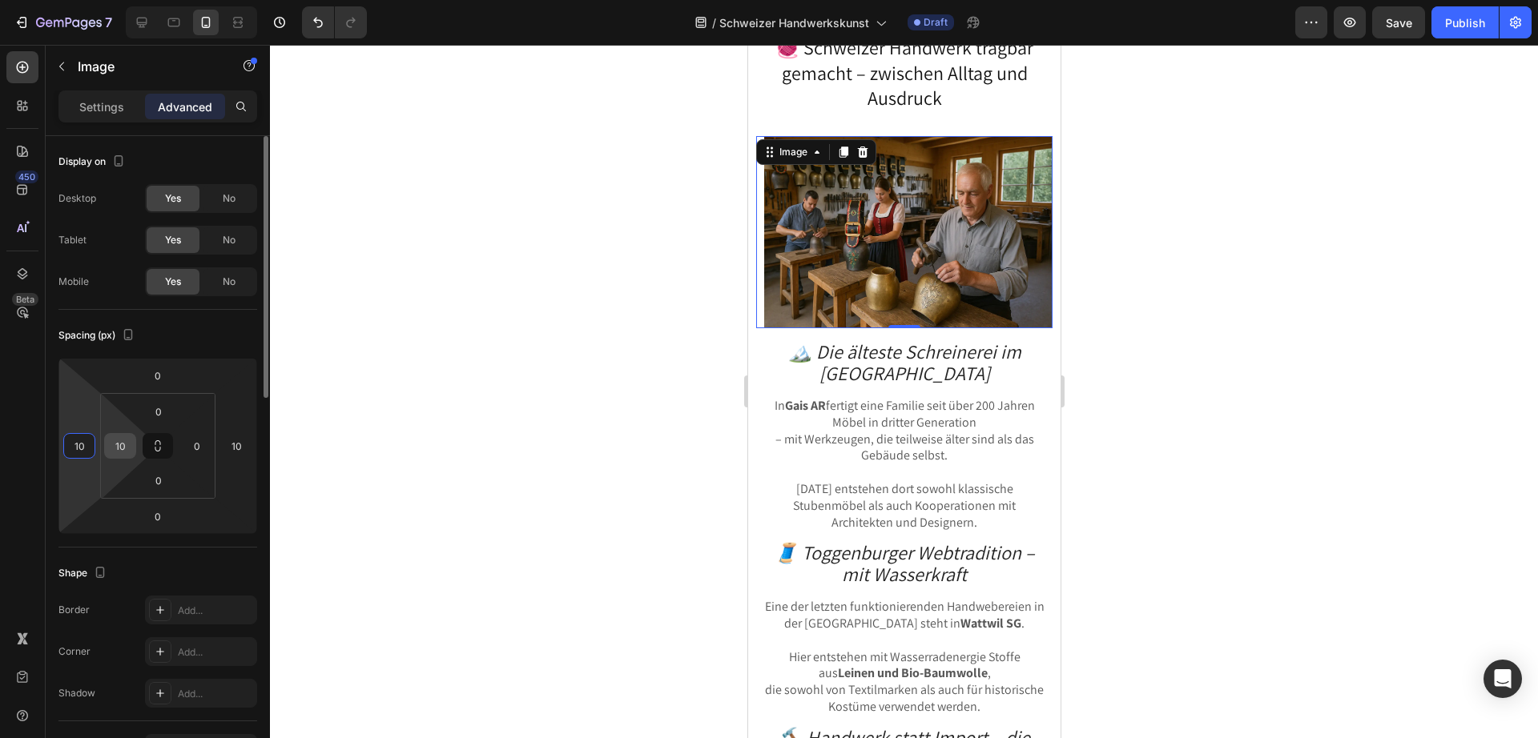
type input "10"
click at [126, 442] on input "10" at bounding box center [120, 446] width 24 height 24
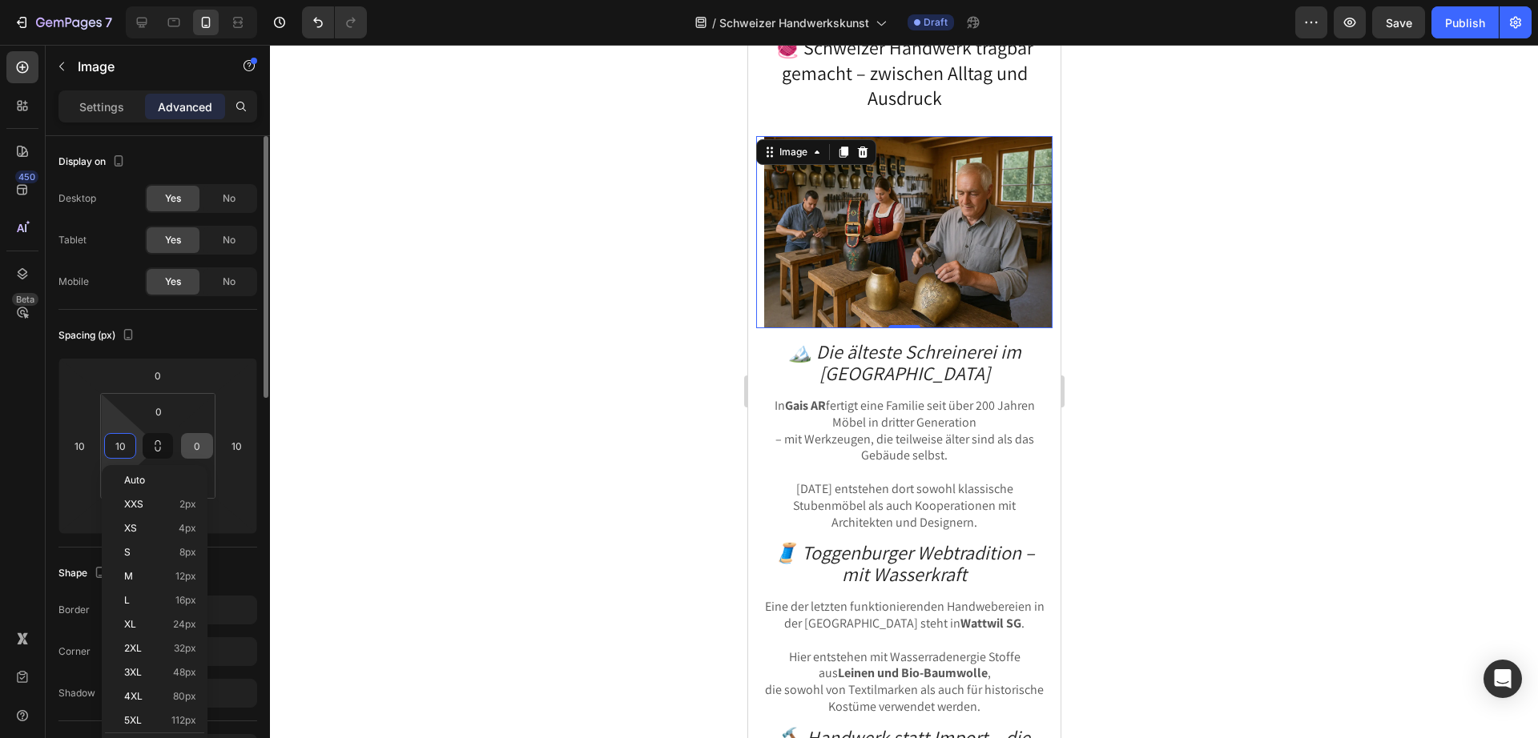
type input "0"
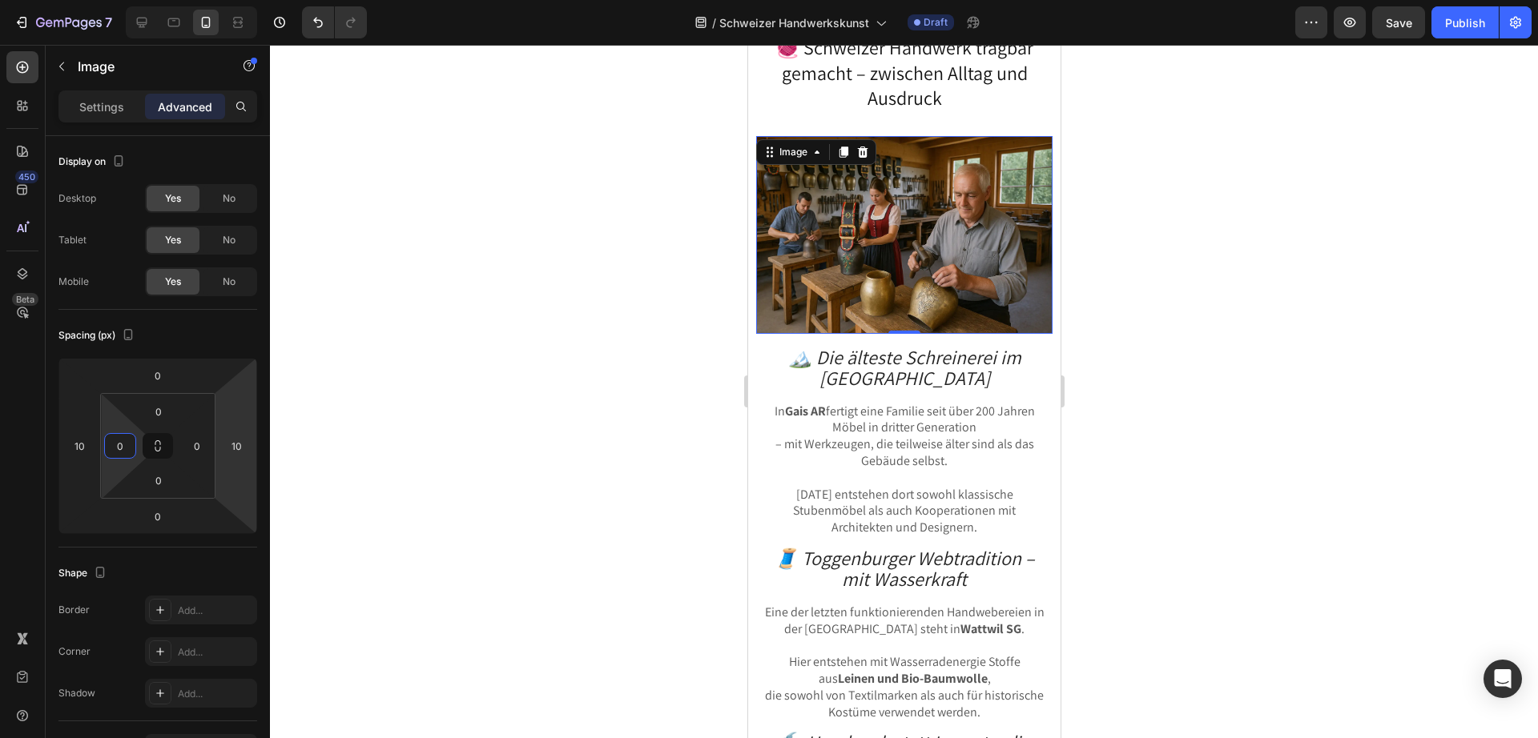
click at [537, 440] on div at bounding box center [904, 391] width 1268 height 693
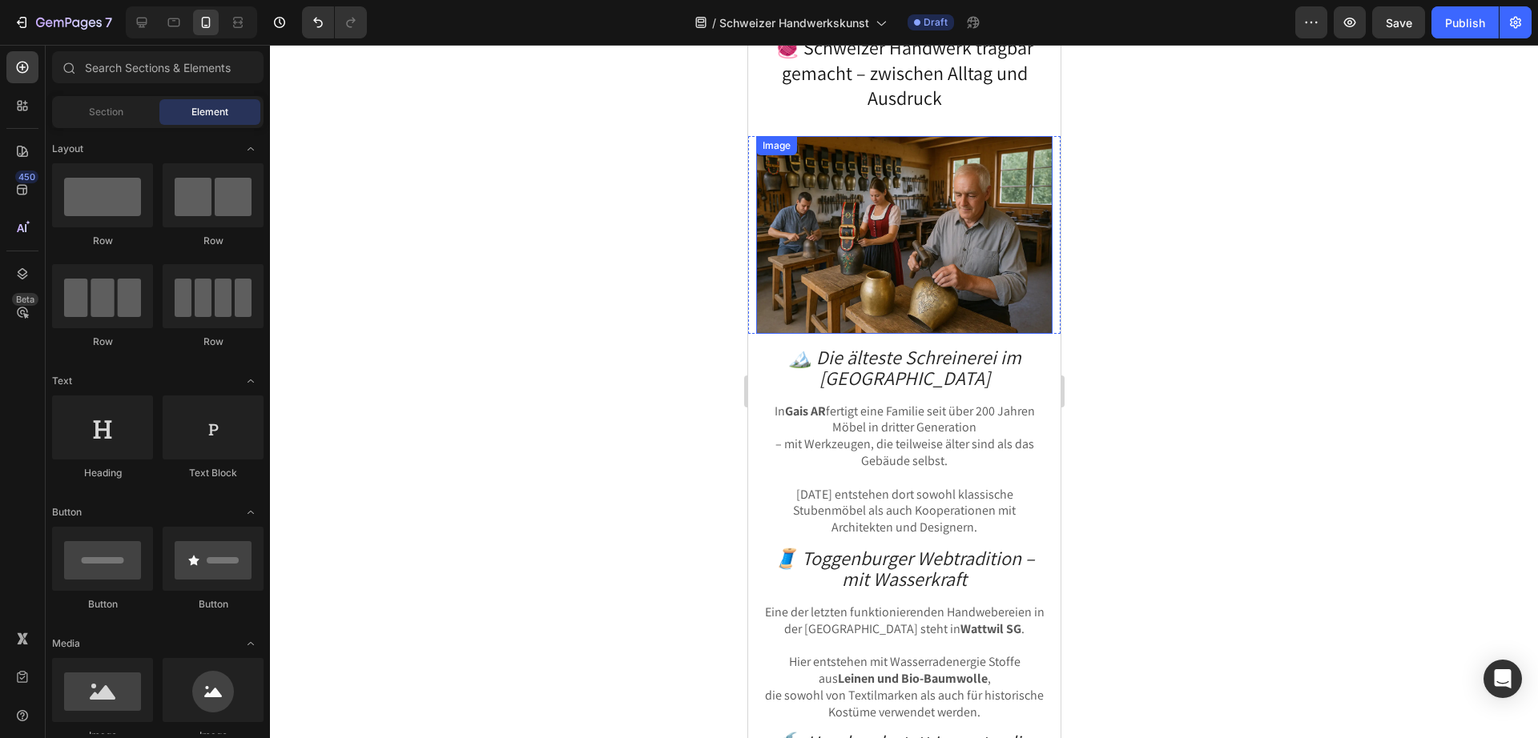
click at [931, 231] on img at bounding box center [903, 235] width 296 height 198
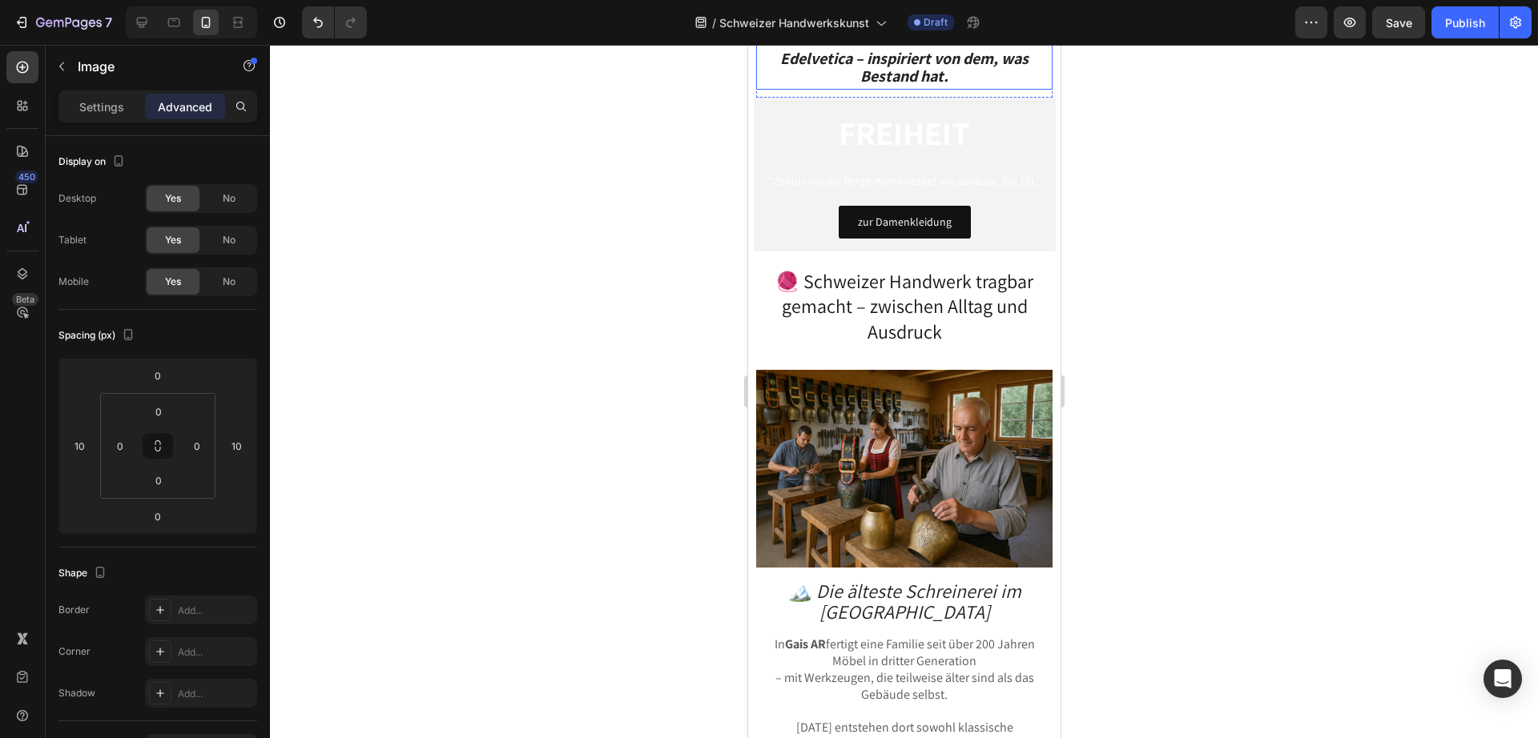
scroll to position [3808, 0]
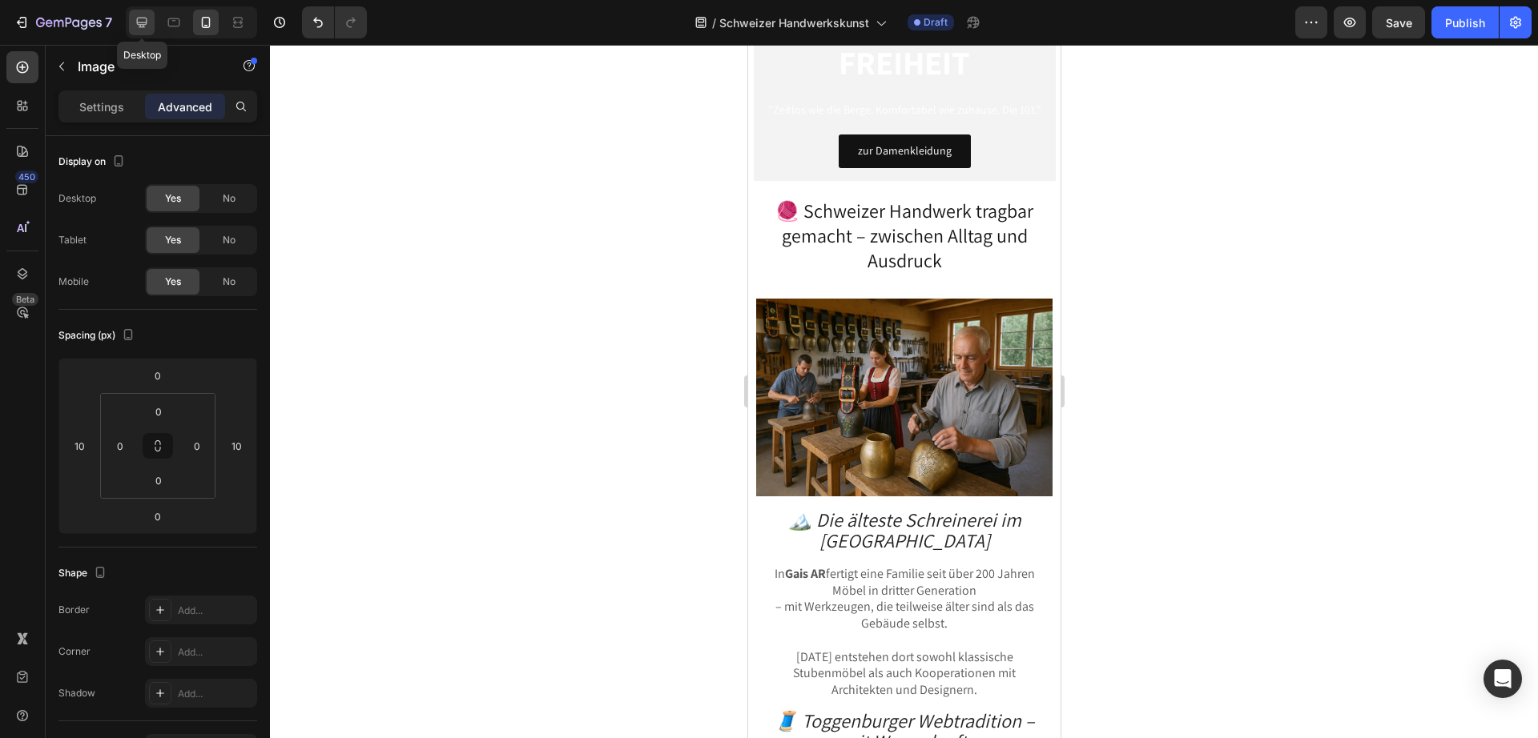
click at [132, 19] on div at bounding box center [142, 23] width 26 height 26
type input "0"
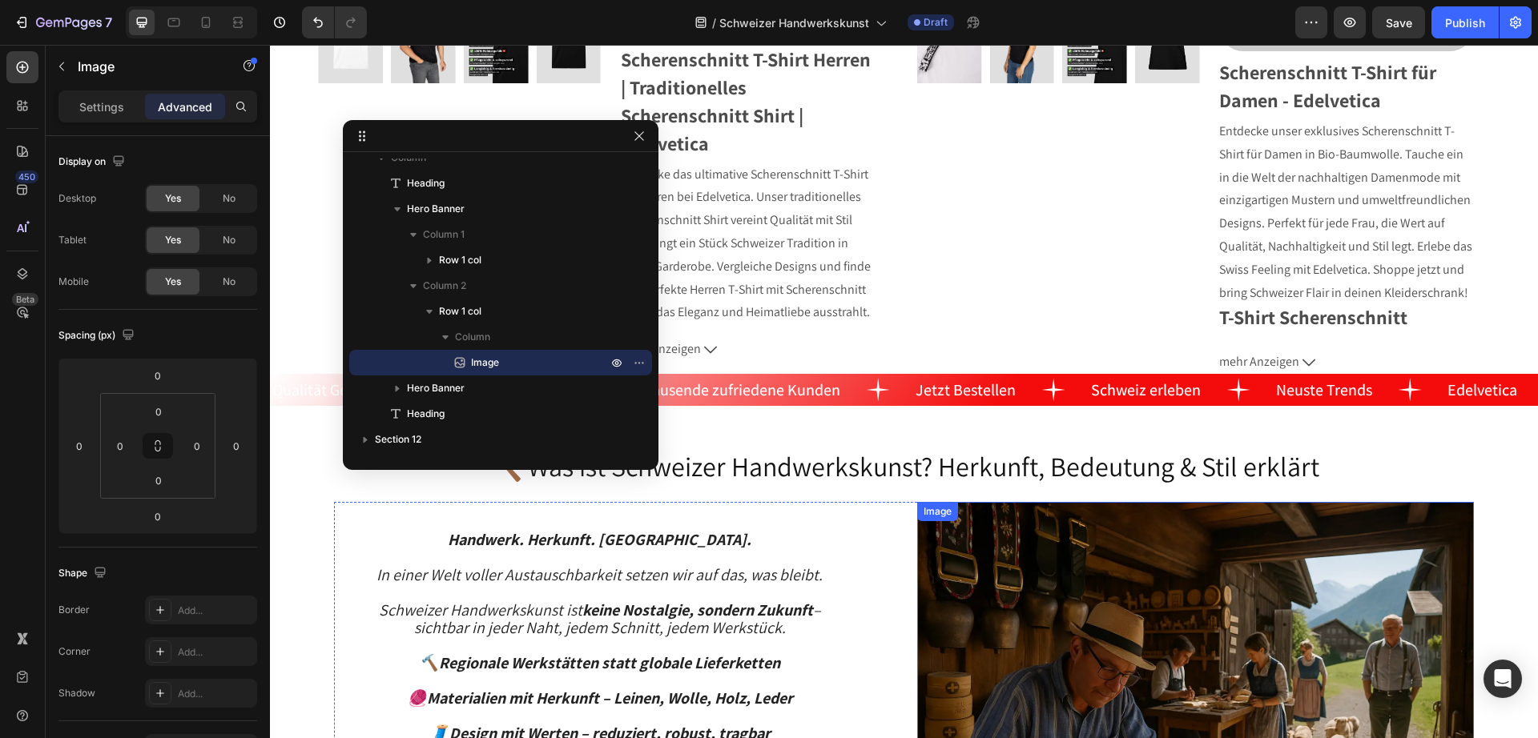
scroll to position [948, 0]
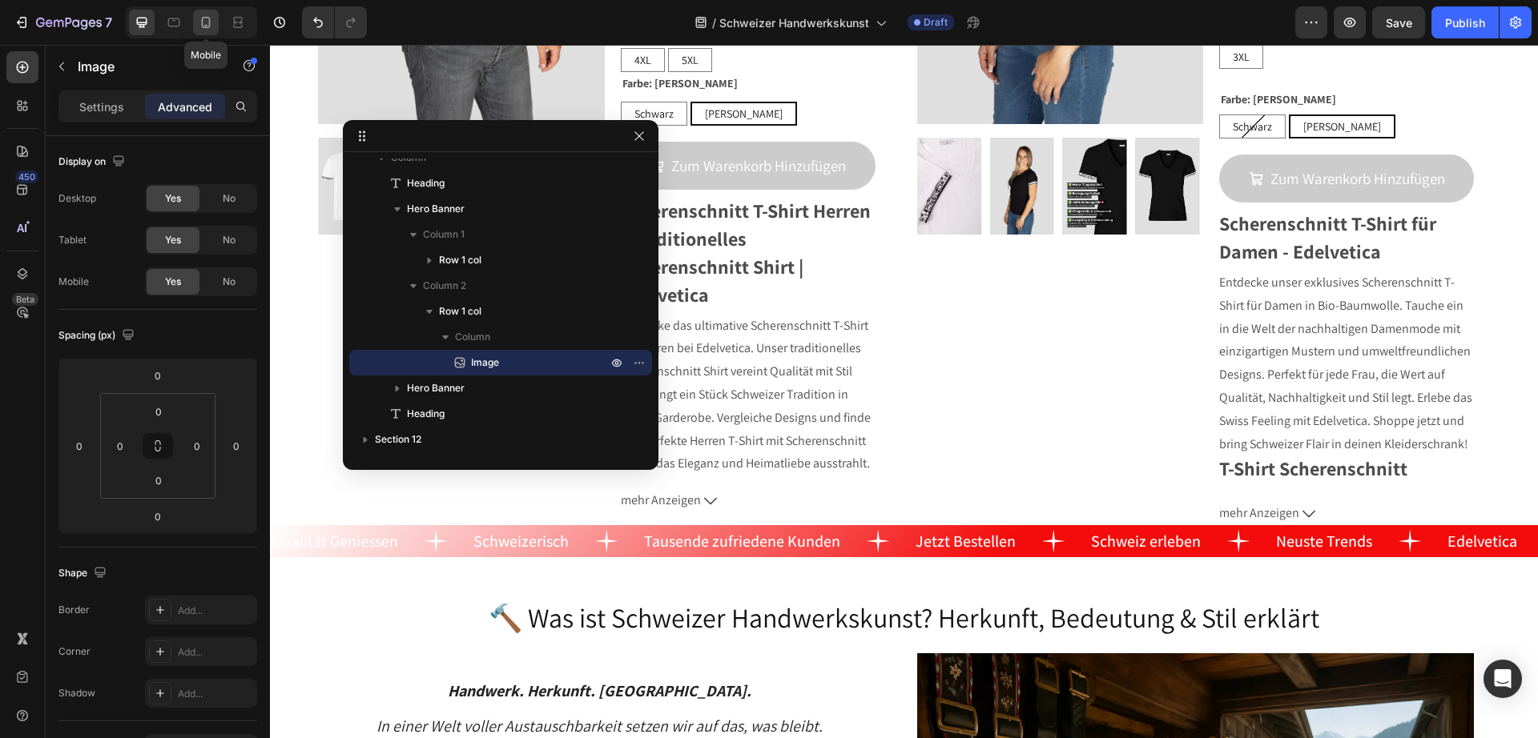
click at [204, 22] on icon at bounding box center [206, 22] width 16 height 16
type input "10"
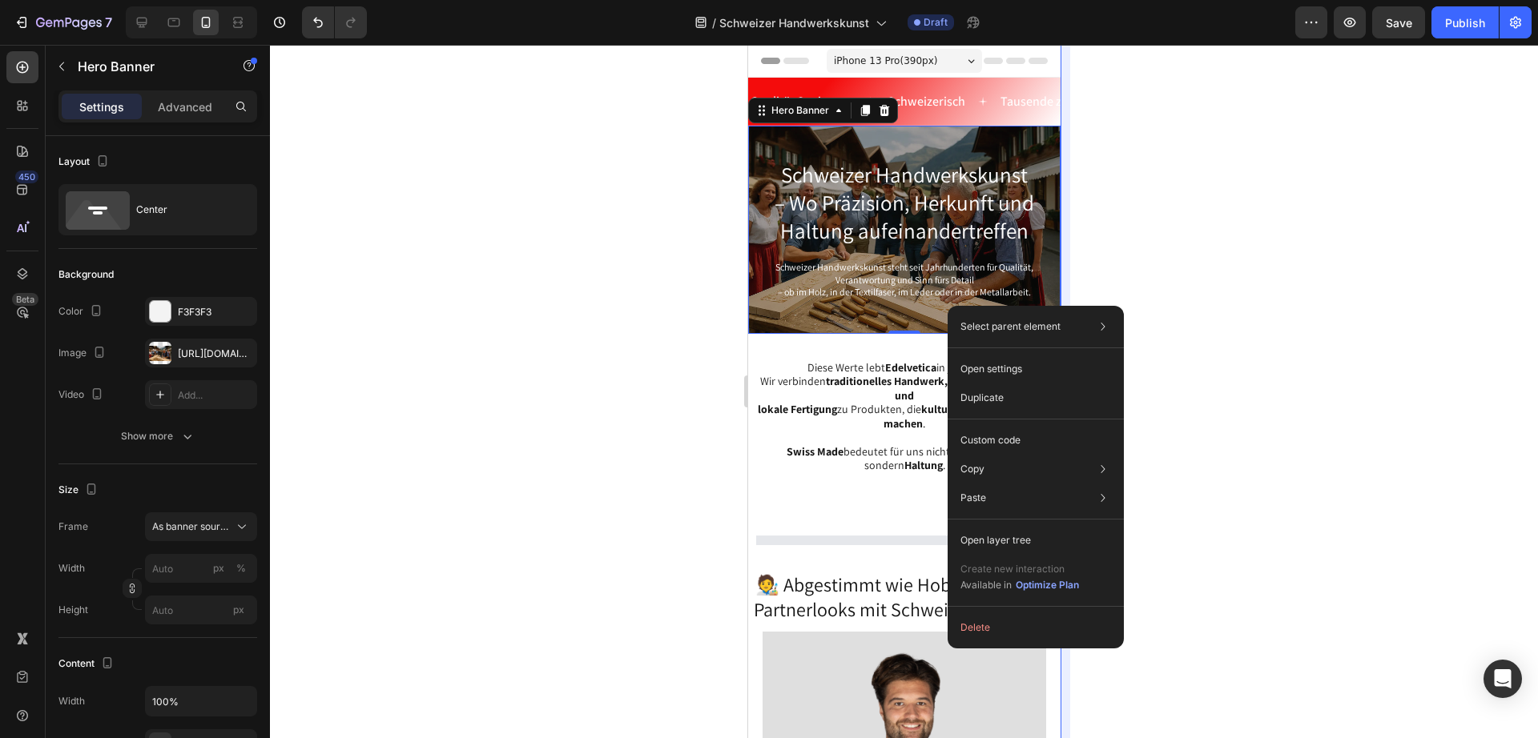
click at [1209, 219] on div at bounding box center [904, 391] width 1268 height 693
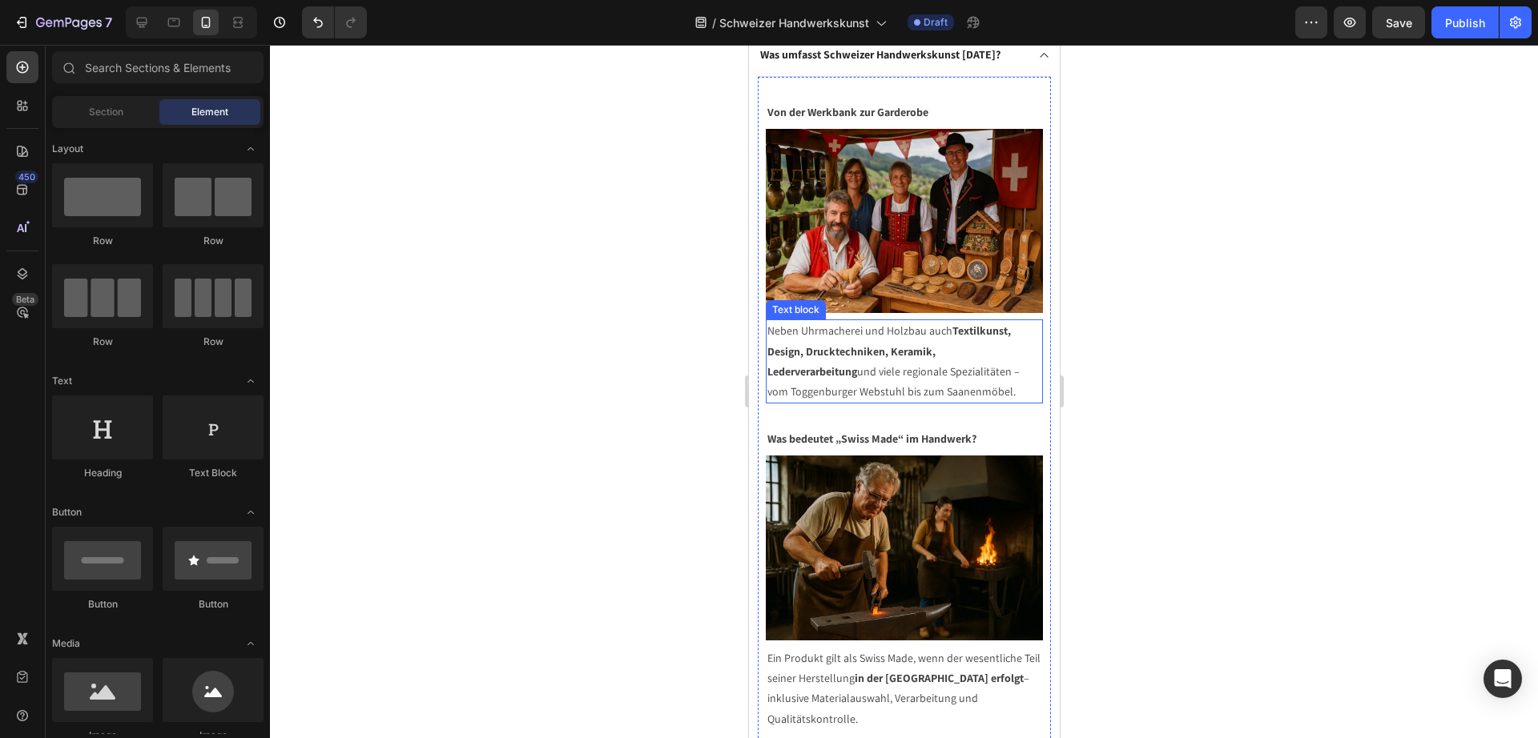
scroll to position [18719, 0]
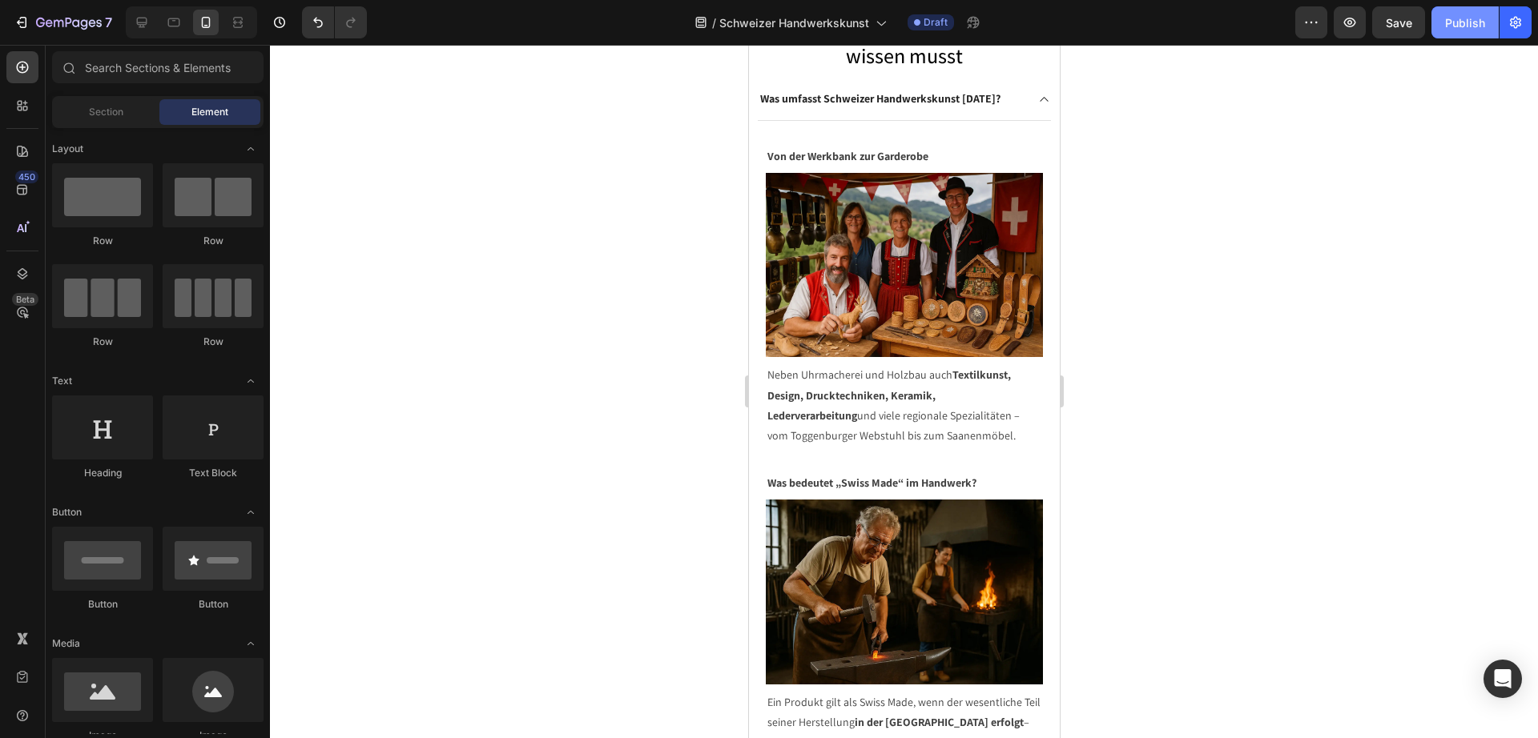
click at [1469, 18] on div "Publish" at bounding box center [1465, 22] width 40 height 17
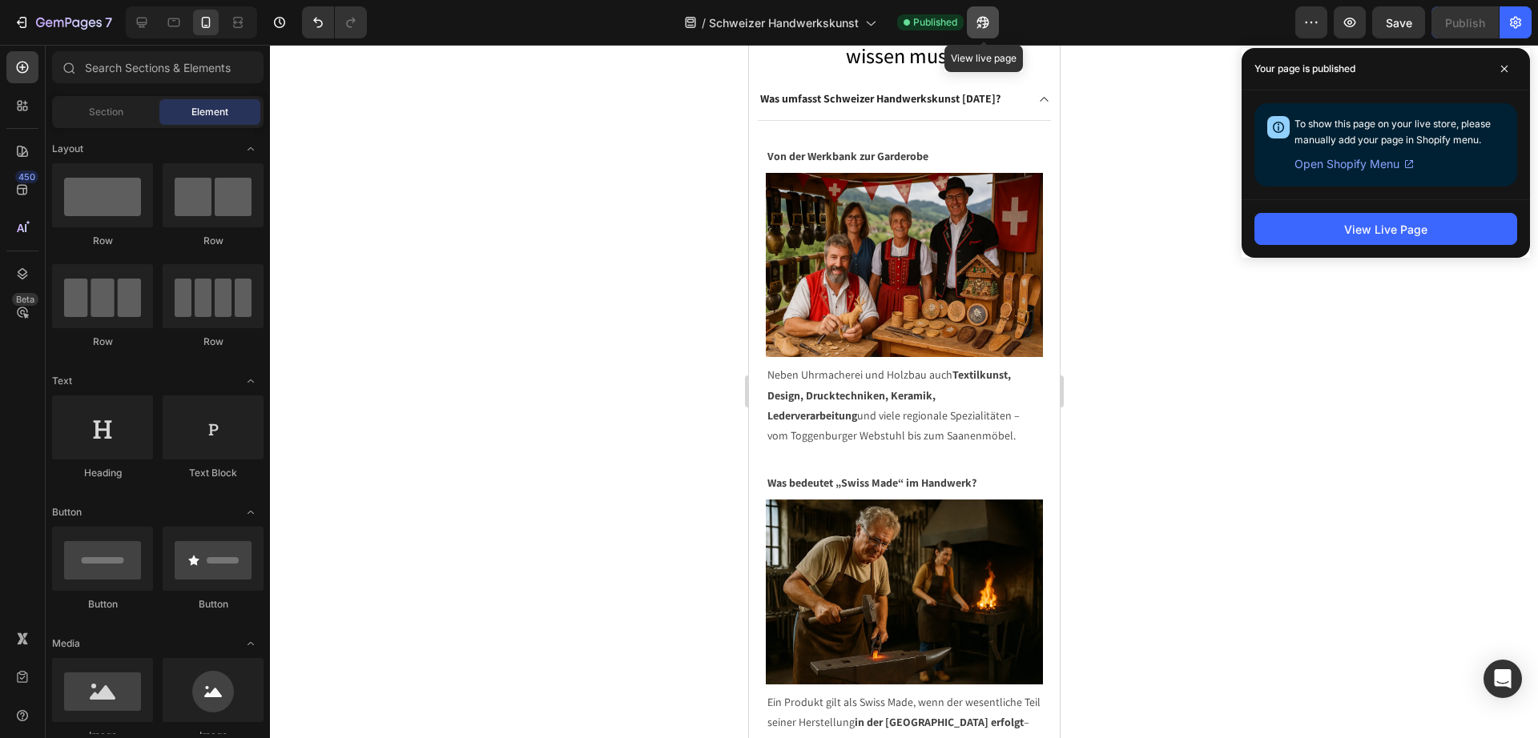
click at [996, 21] on button "button" at bounding box center [983, 22] width 32 height 32
